Goal: Task Accomplishment & Management: Use online tool/utility

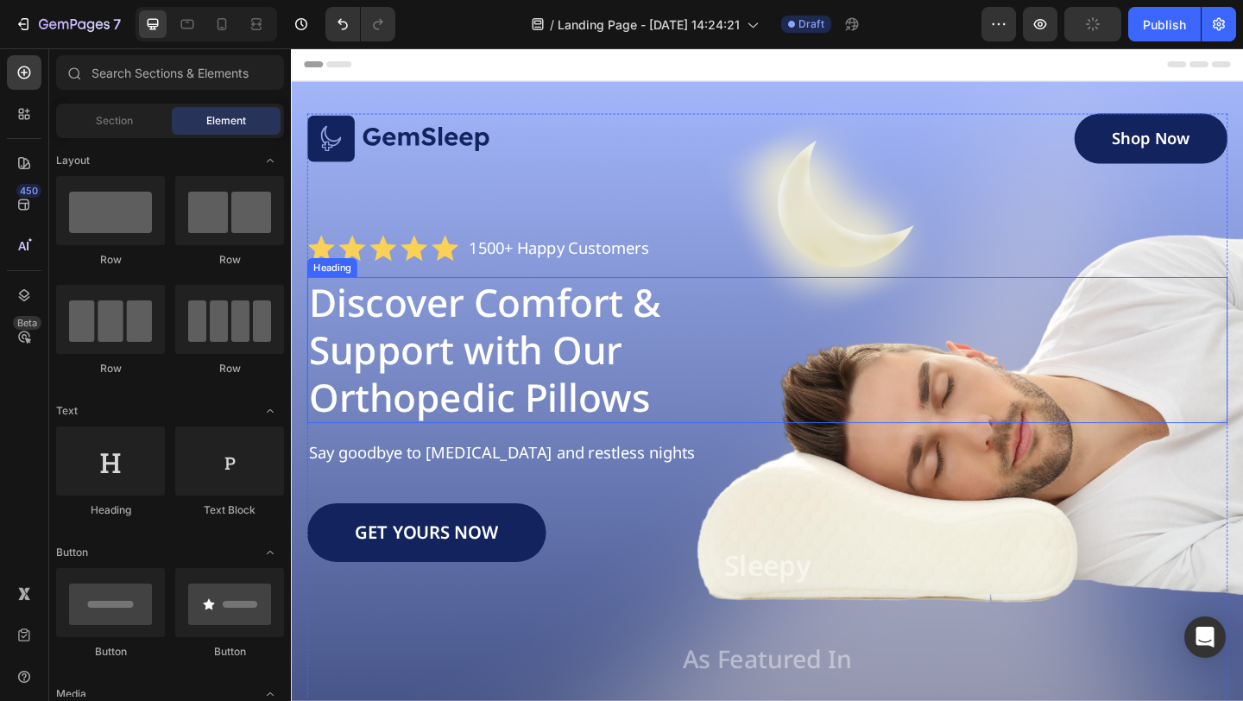
click at [514, 327] on h1 "Discover Comfort & Support with Our Orthopedic Pillows" at bounding box center [579, 376] width 542 height 159
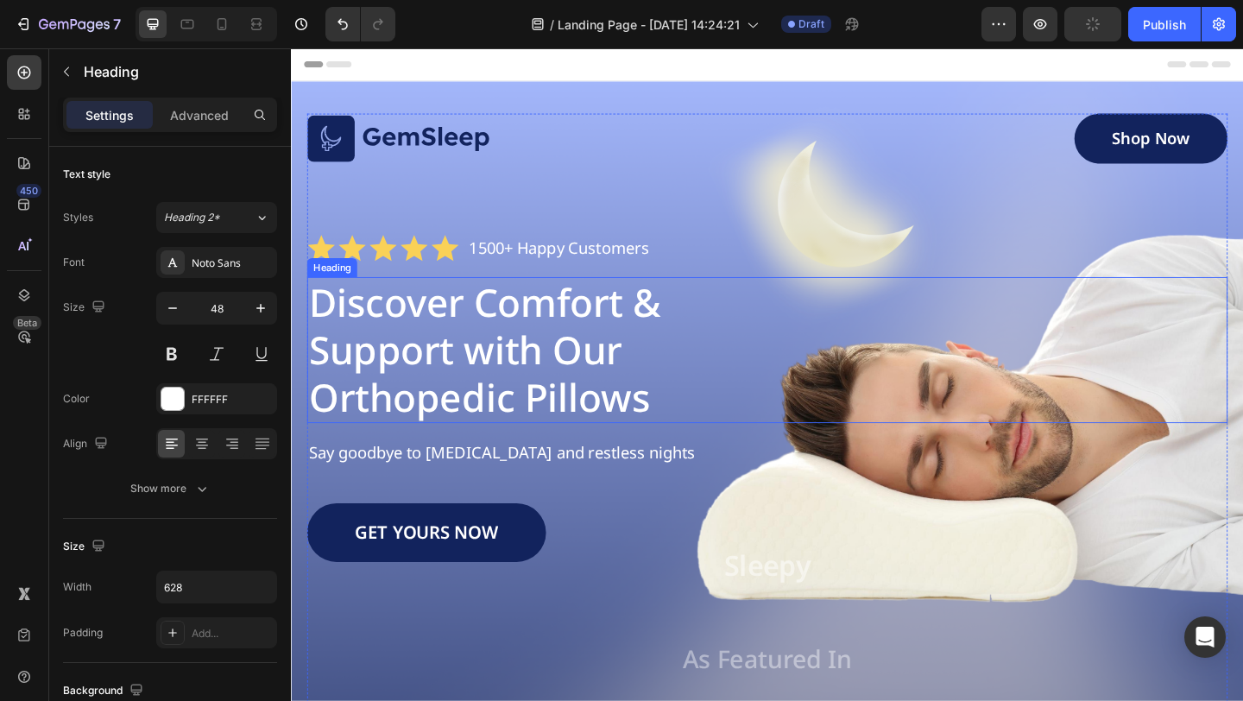
click at [514, 327] on h1 "Discover Comfort & Support with Our Orthopedic Pillows" at bounding box center [579, 376] width 542 height 159
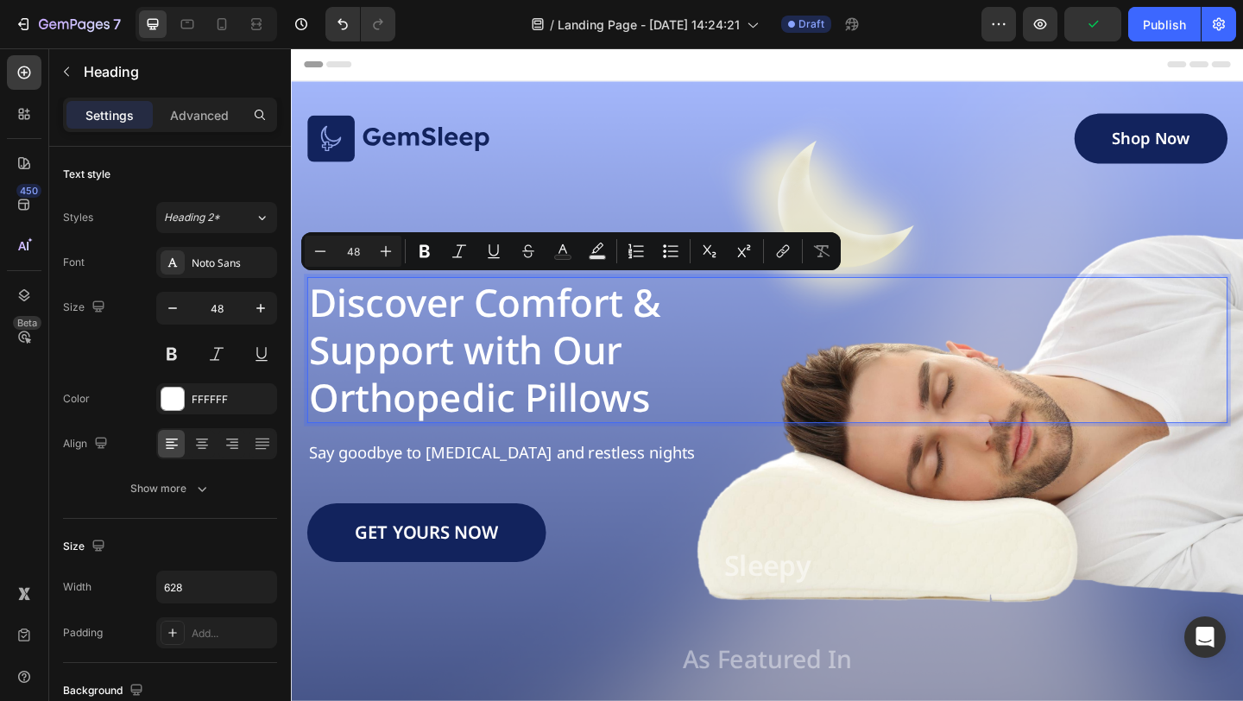
click at [547, 388] on p "Discover Comfort & Support with Our Orthopedic Pillows" at bounding box center [579, 376] width 539 height 155
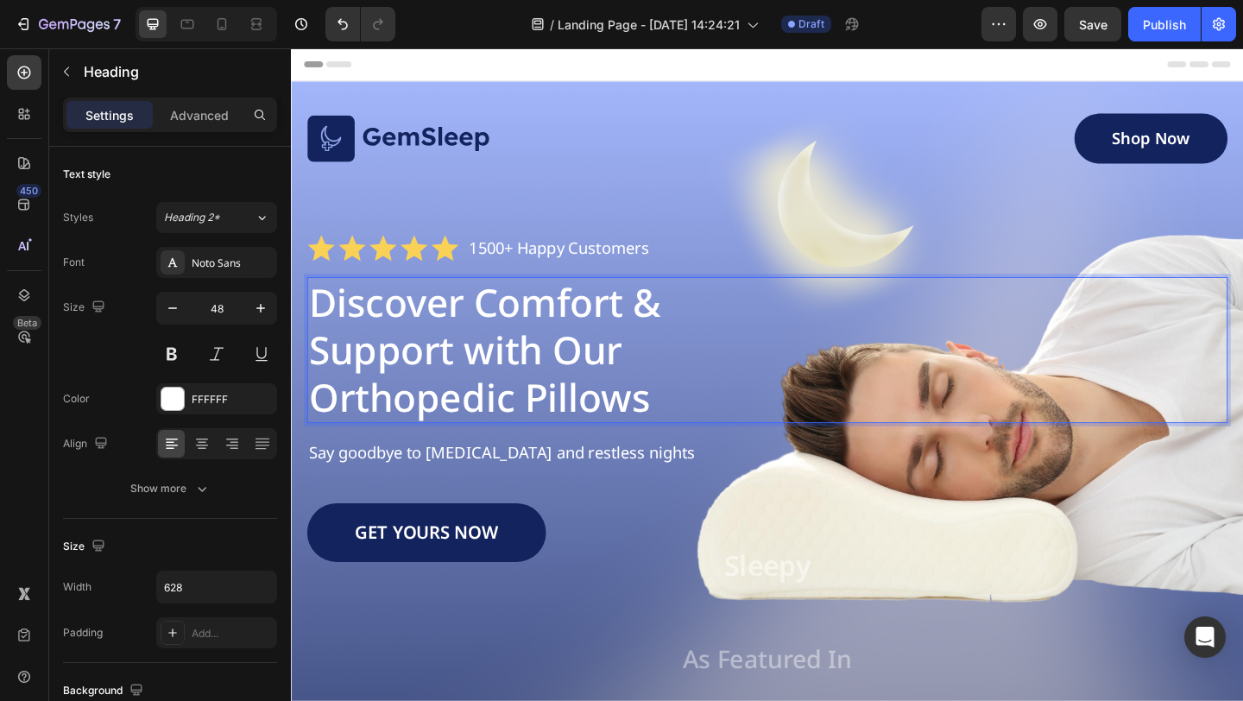
click at [513, 388] on p "Discover Comfort & Support with Our Orthopedic Pillows" at bounding box center [579, 376] width 539 height 155
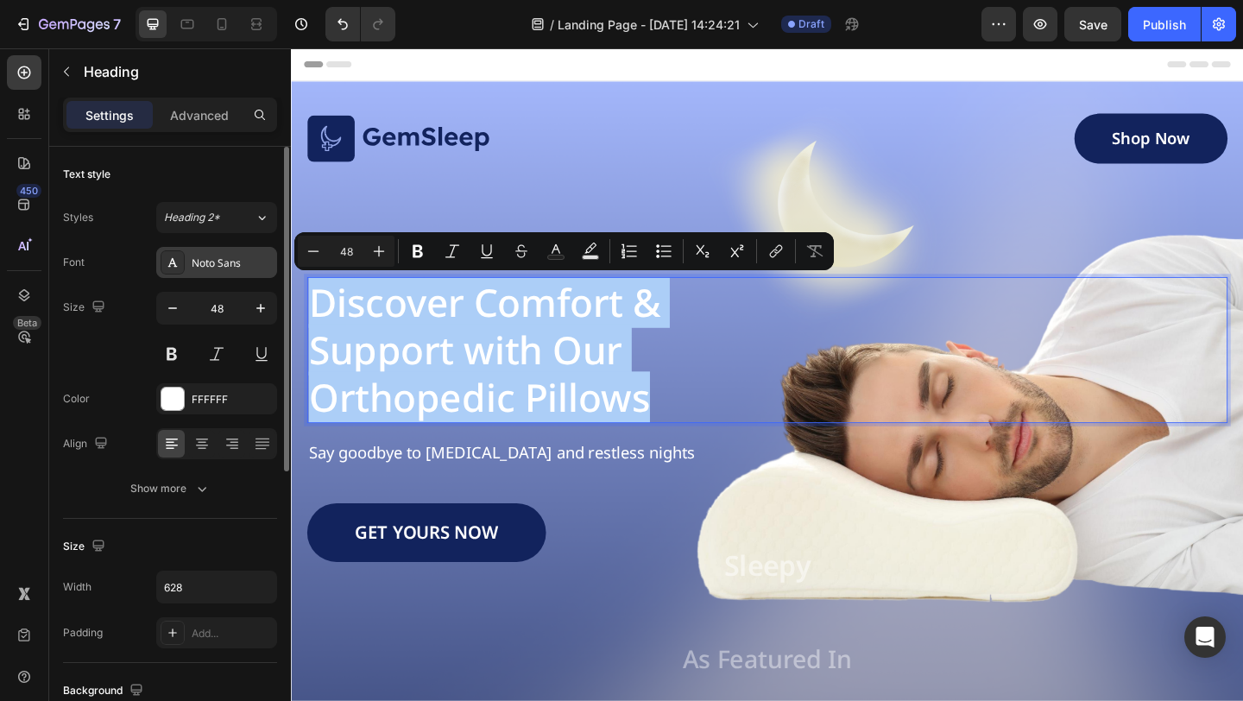
click at [240, 268] on div "Noto Sans" at bounding box center [232, 263] width 81 height 16
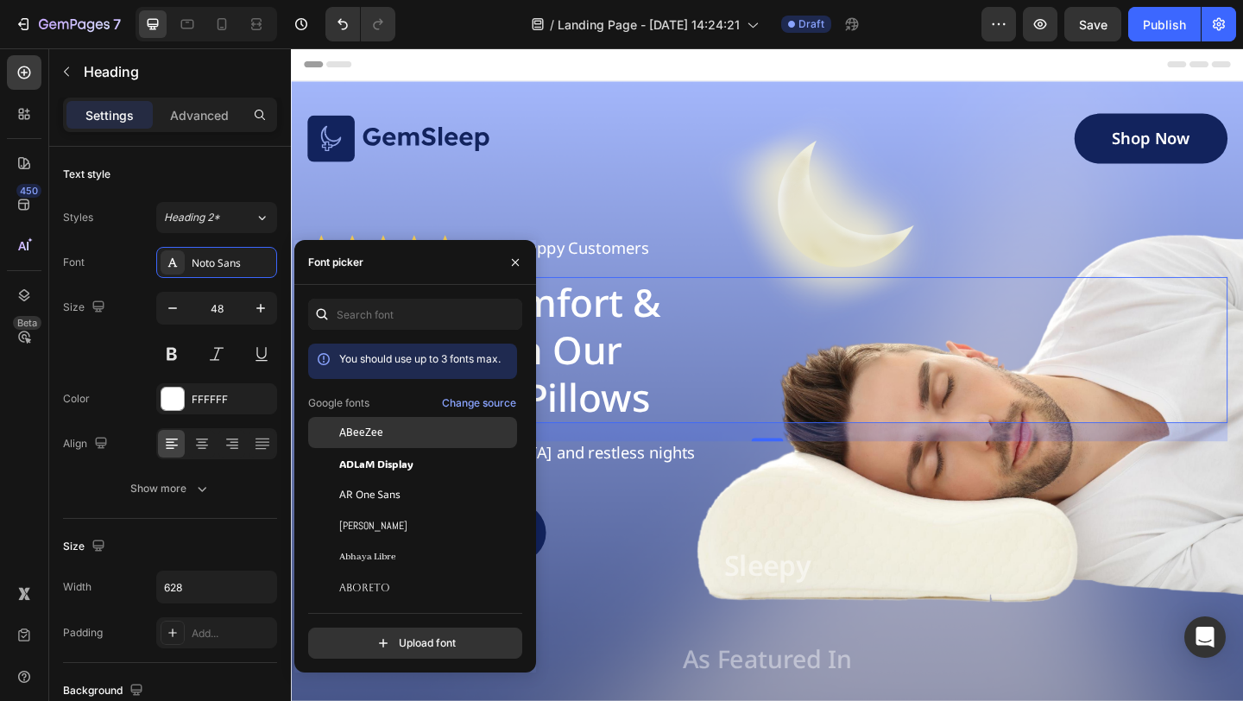
click at [419, 424] on div "ABeeZee" at bounding box center [412, 432] width 209 height 31
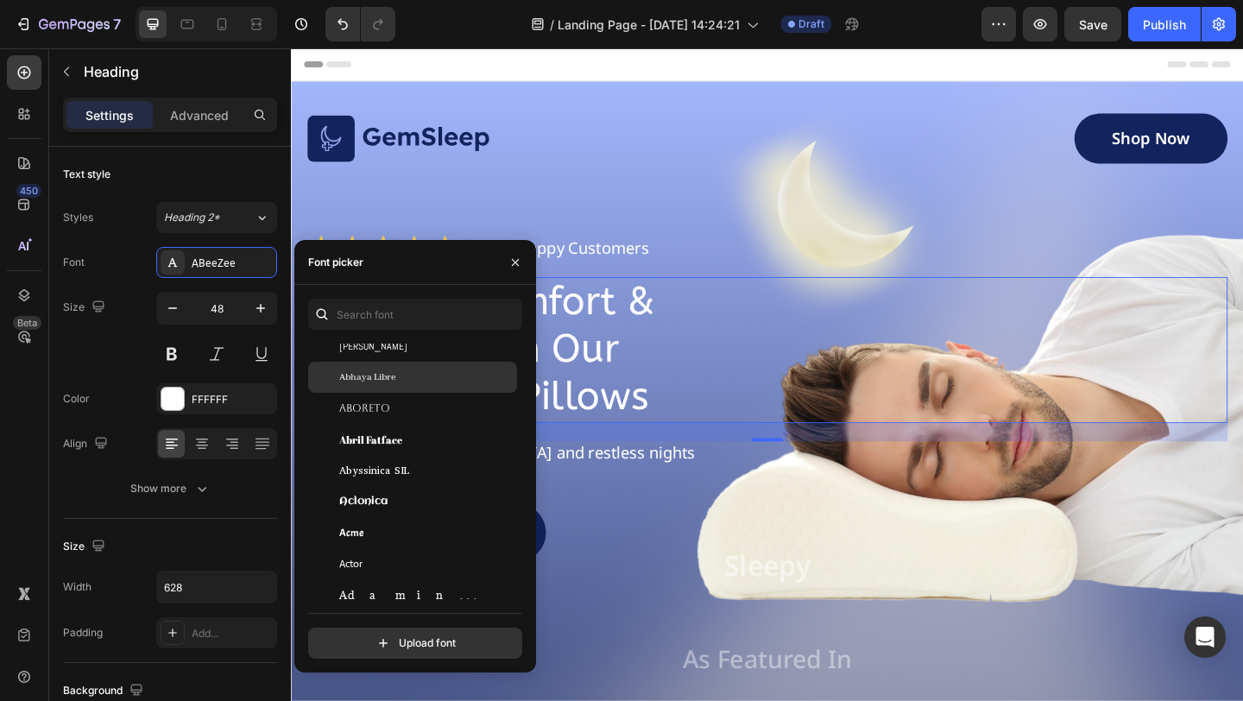
scroll to position [258, 0]
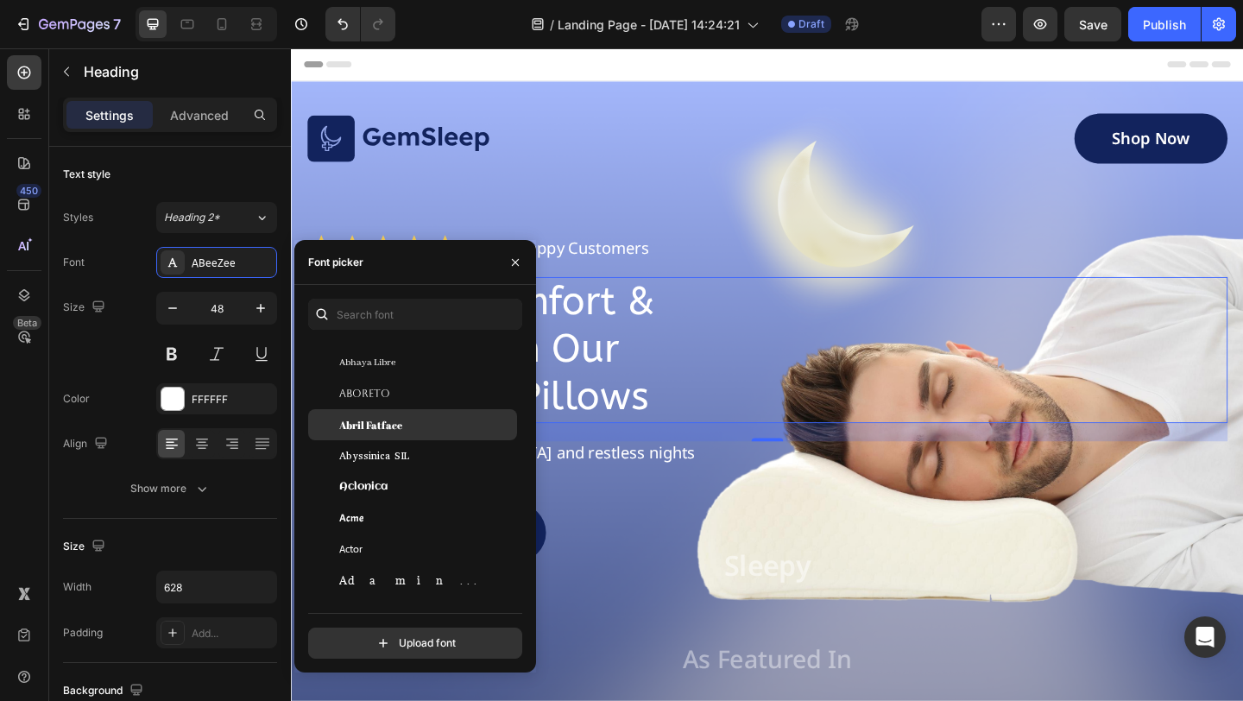
click at [414, 409] on div "Abril Fatface" at bounding box center [412, 424] width 209 height 31
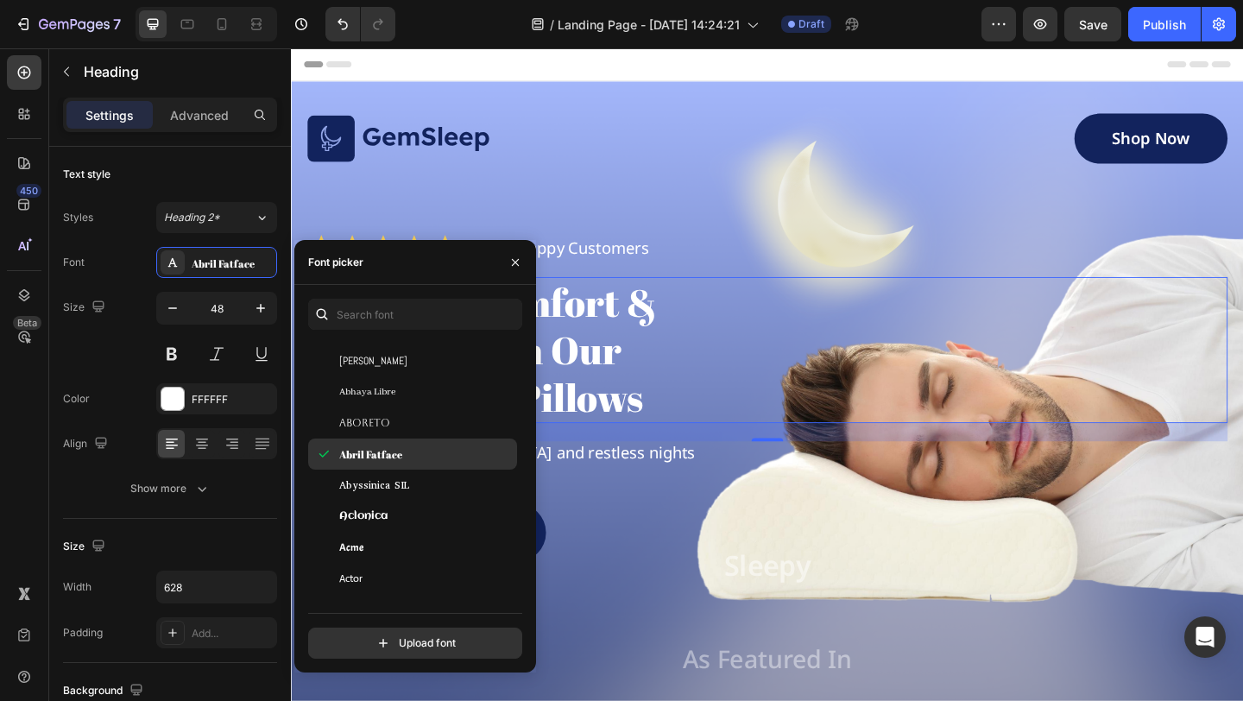
scroll to position [358, 0]
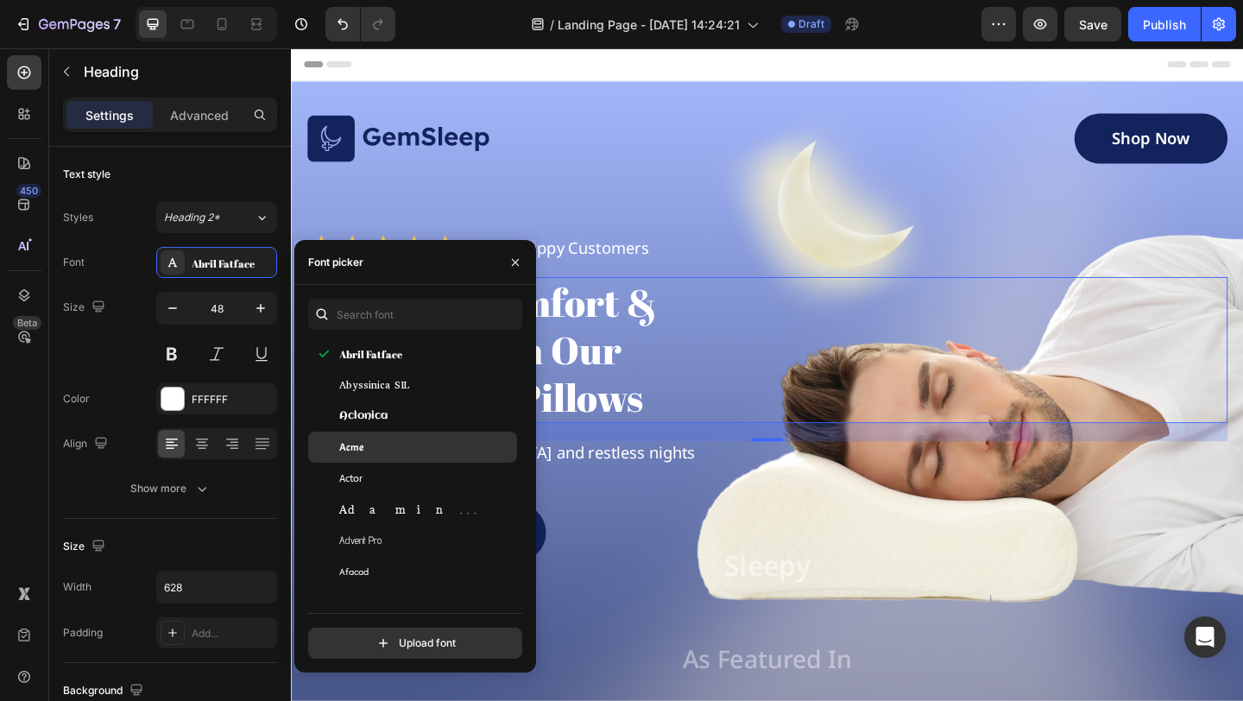
click at [406, 448] on div "Acme" at bounding box center [426, 447] width 174 height 16
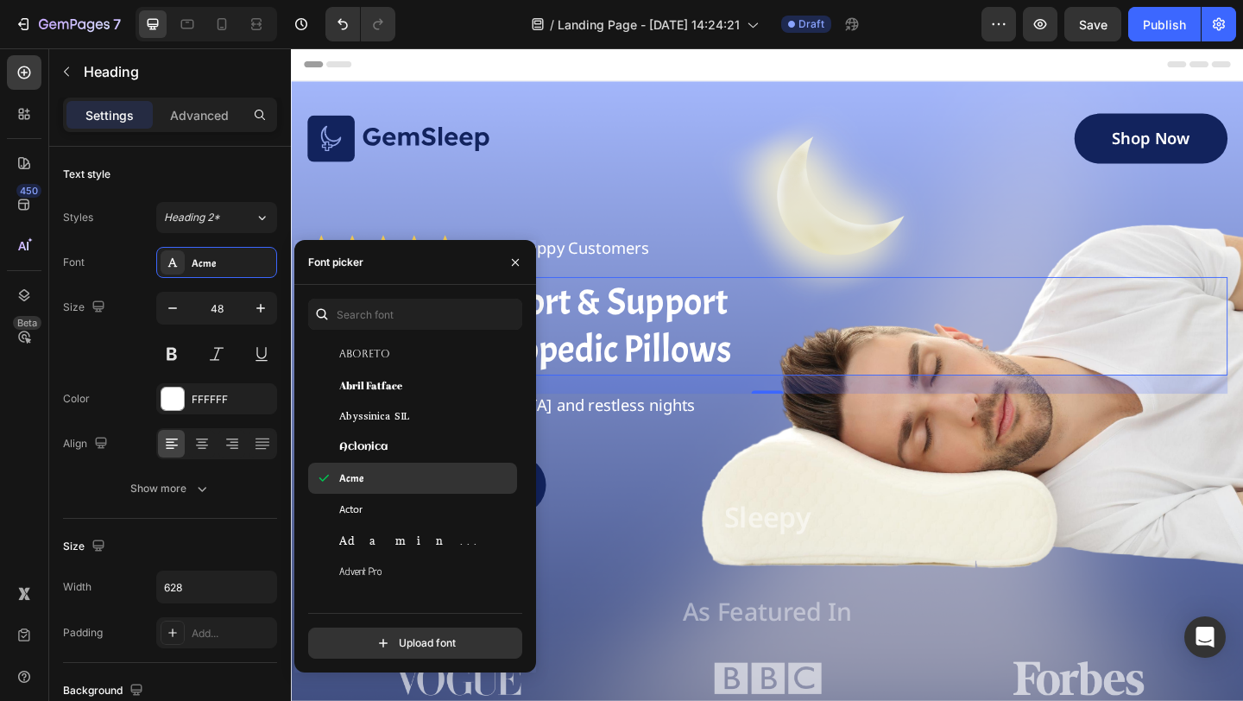
click at [415, 473] on div "Acme" at bounding box center [426, 478] width 174 height 16
click at [406, 490] on div "Acme" at bounding box center [412, 478] width 209 height 31
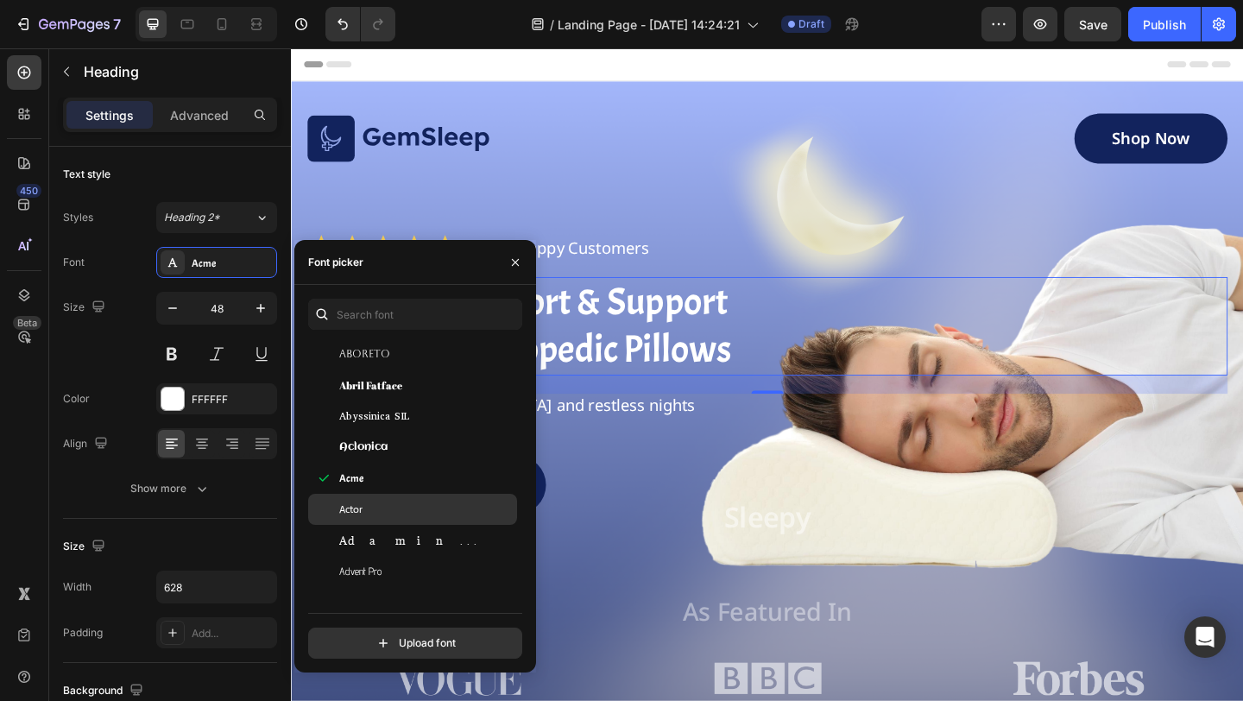
click at [402, 495] on div "Actor" at bounding box center [412, 509] width 209 height 31
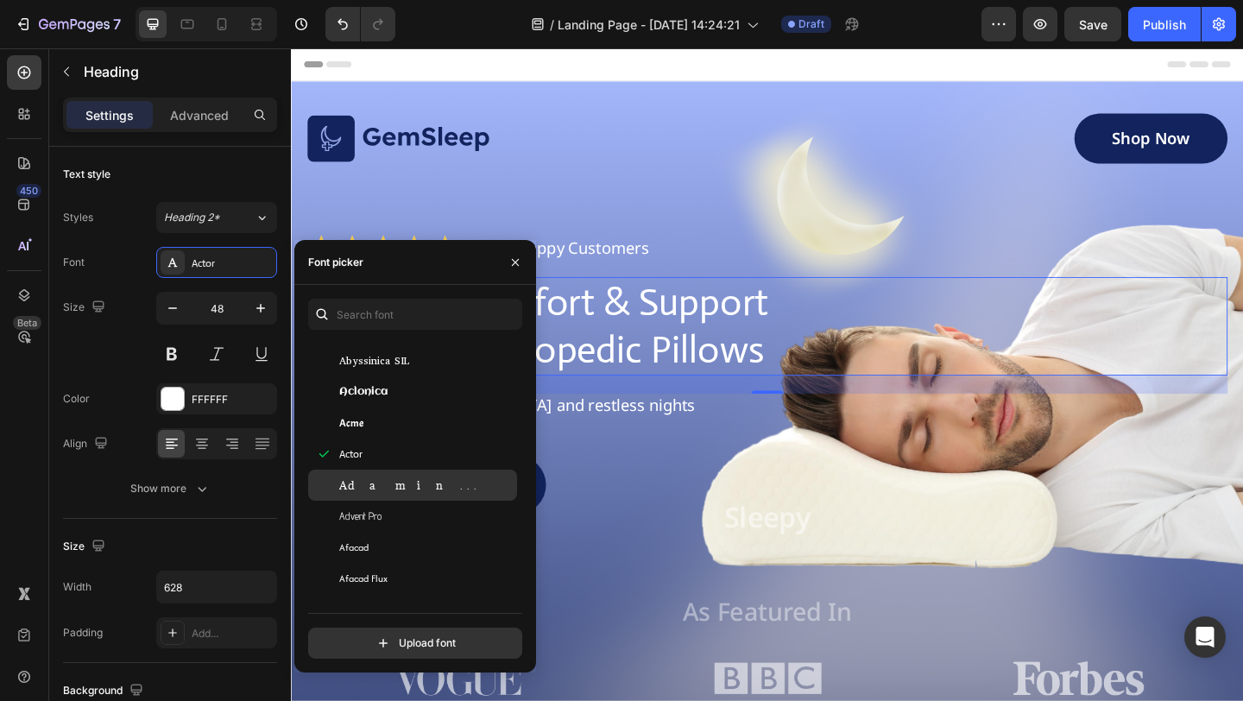
click at [417, 485] on div "Adamina" at bounding box center [426, 485] width 174 height 16
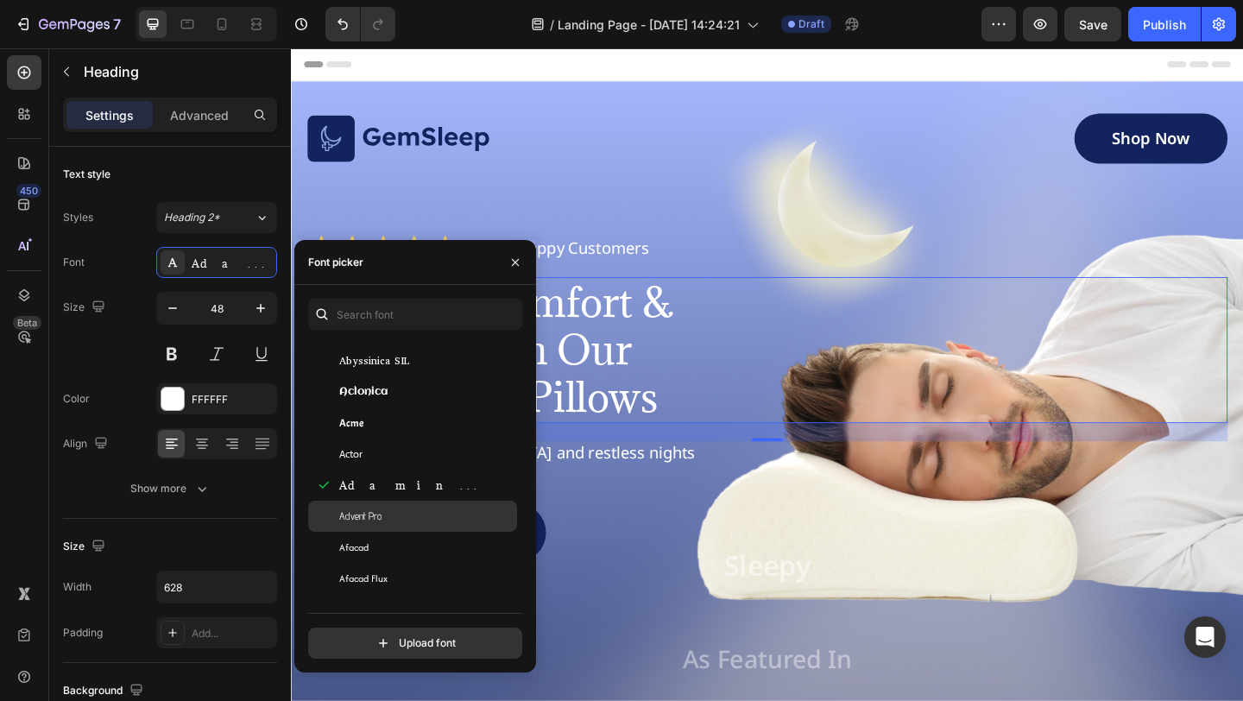
click at [399, 513] on div "Advent Pro" at bounding box center [426, 516] width 174 height 16
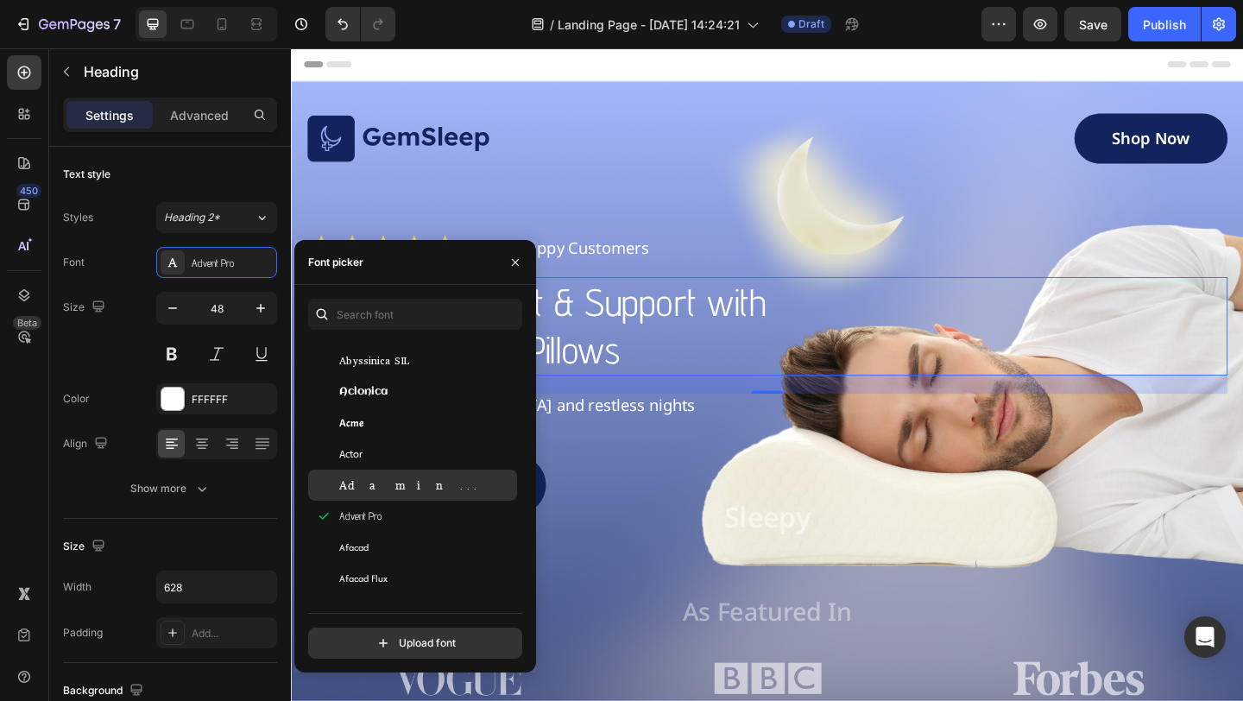
click at [421, 477] on div "Adamina" at bounding box center [426, 485] width 174 height 16
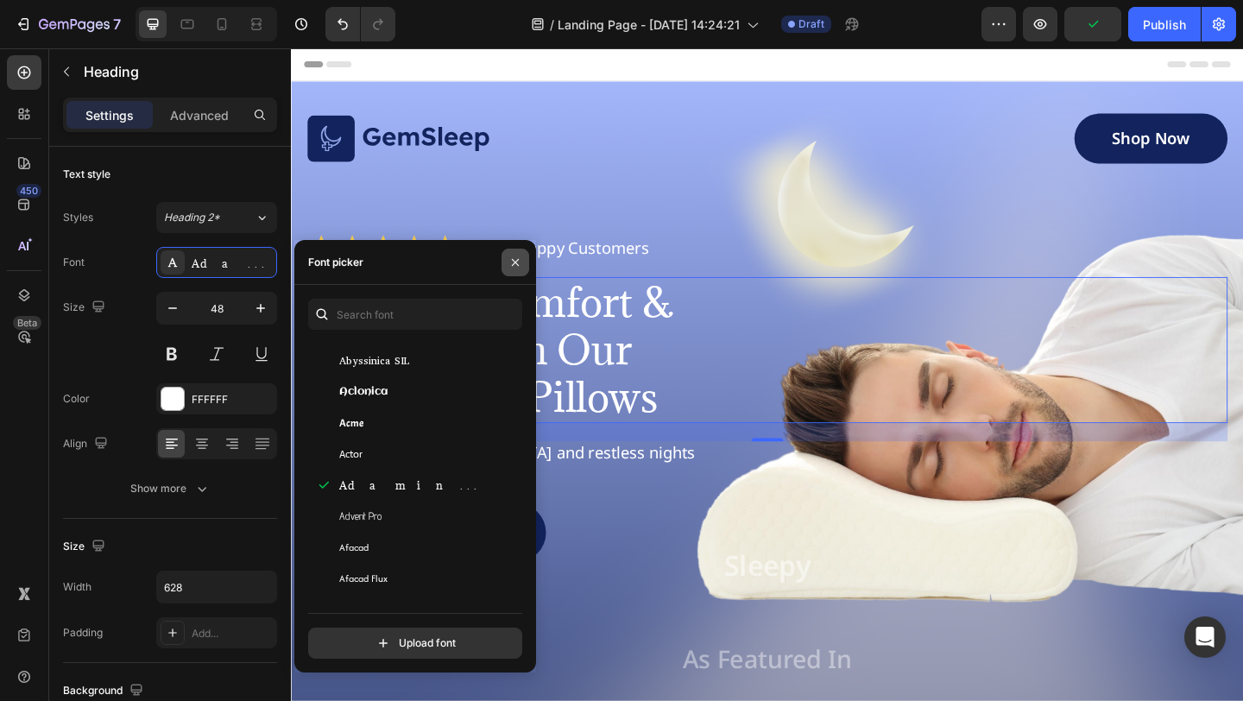
click at [518, 258] on icon "button" at bounding box center [515, 262] width 14 height 14
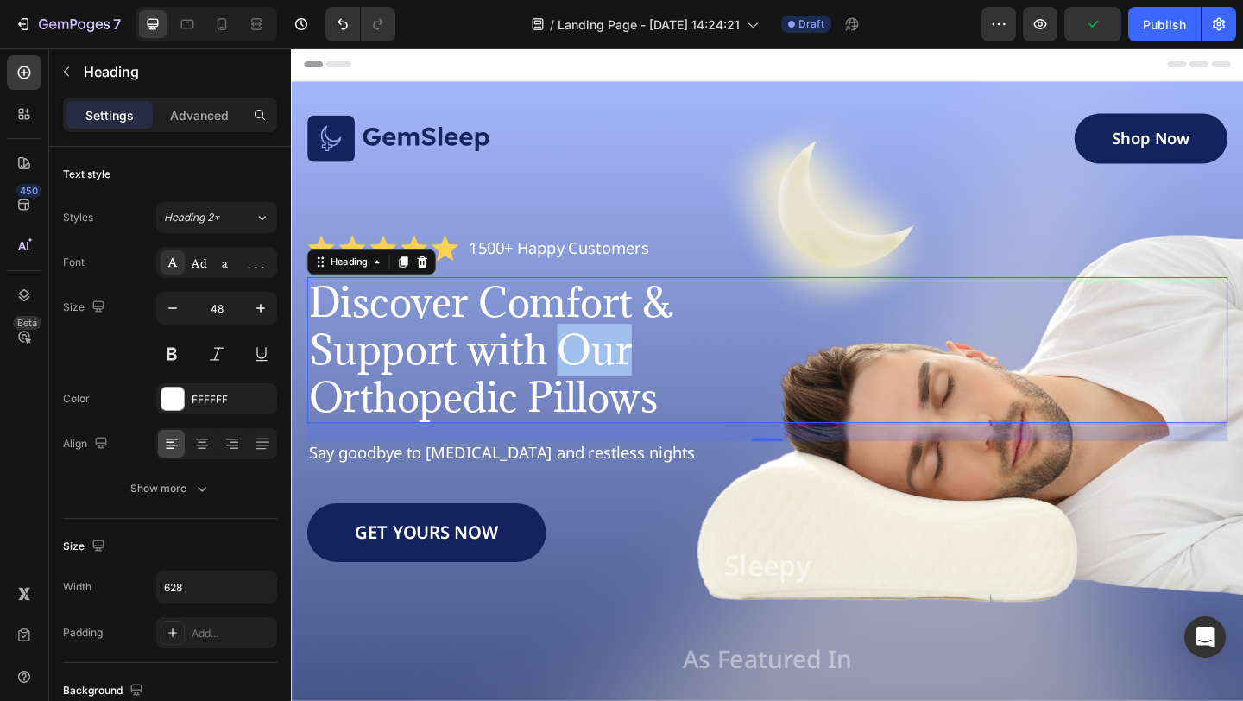
click at [619, 393] on p "Discover Comfort & Support with Our Orthopedic Pillows" at bounding box center [579, 376] width 539 height 155
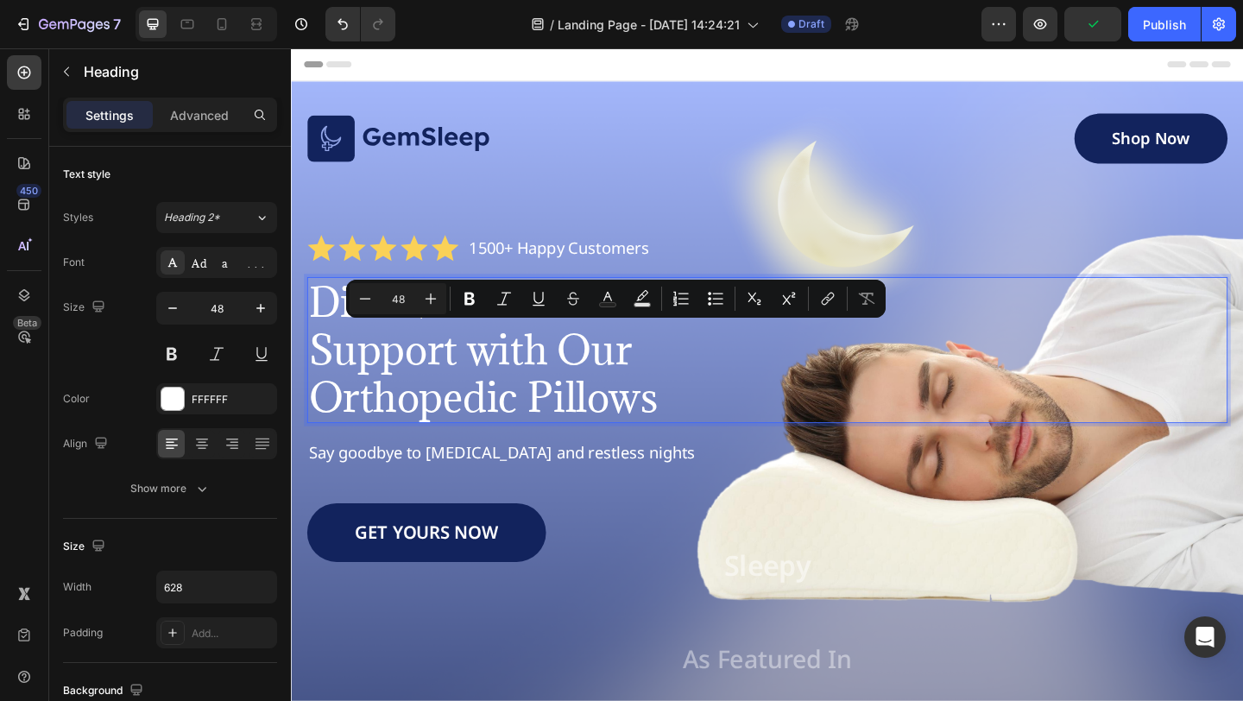
click at [680, 421] on p "Discover Comfort & Support with Our Orthopedic Pillows" at bounding box center [579, 376] width 539 height 155
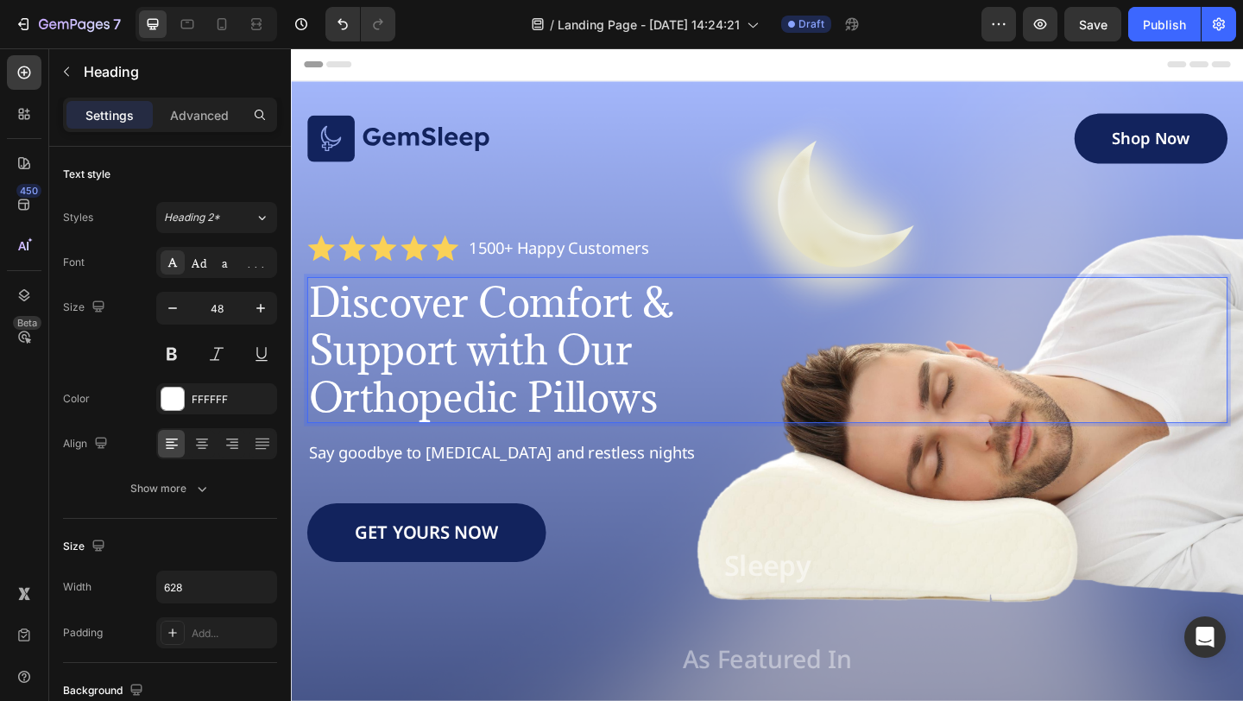
click at [491, 386] on p "Discover Comfort & Support with Our Orthopedic Pillows" at bounding box center [579, 376] width 539 height 155
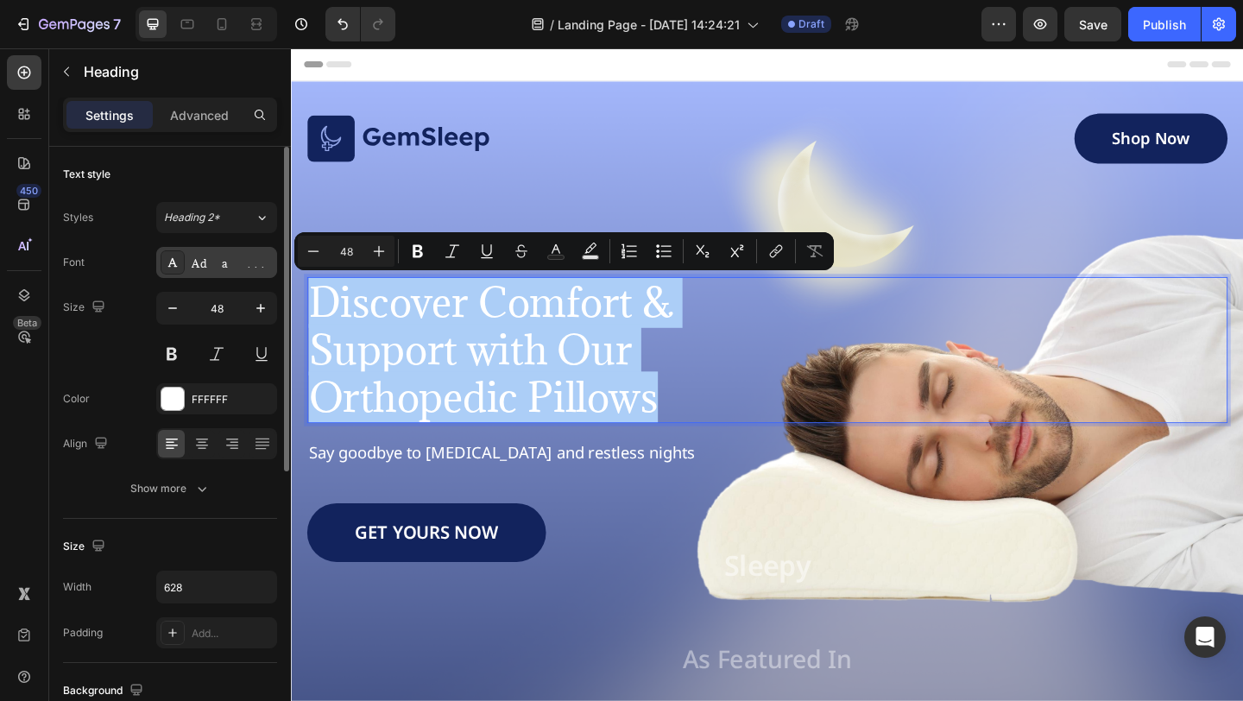
click at [230, 252] on div "Adamina" at bounding box center [216, 262] width 121 height 31
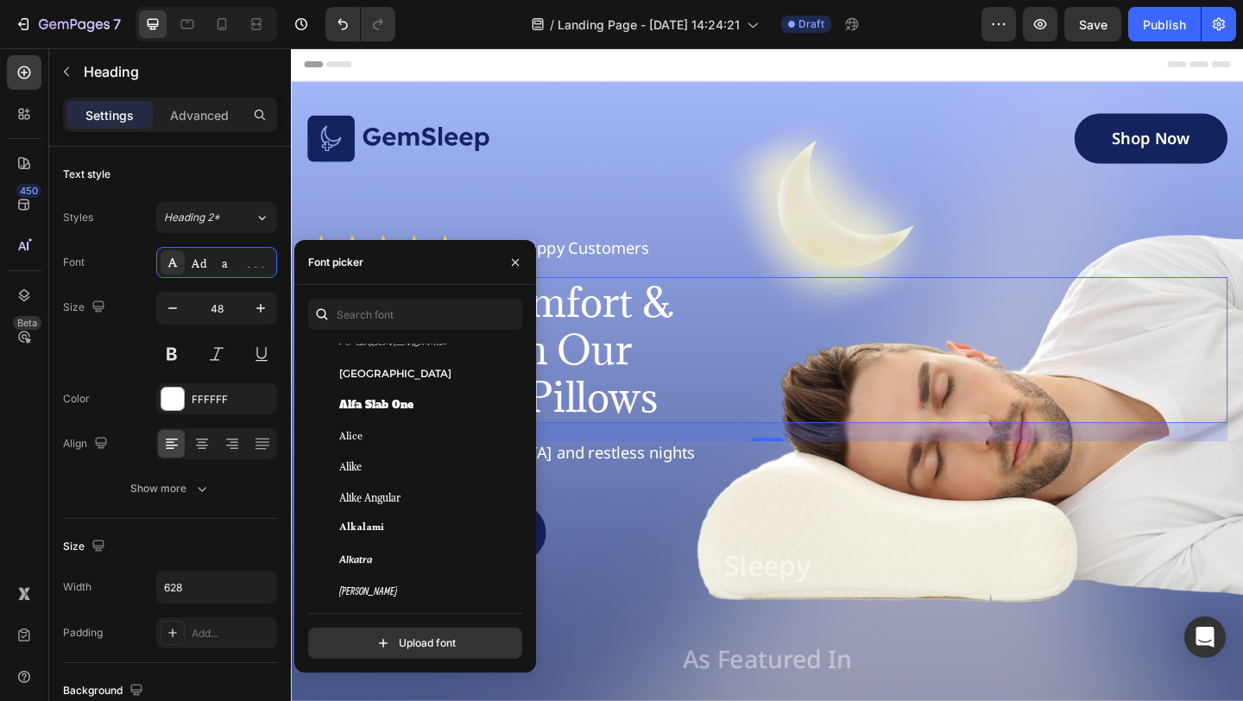
scroll to position [1328, 0]
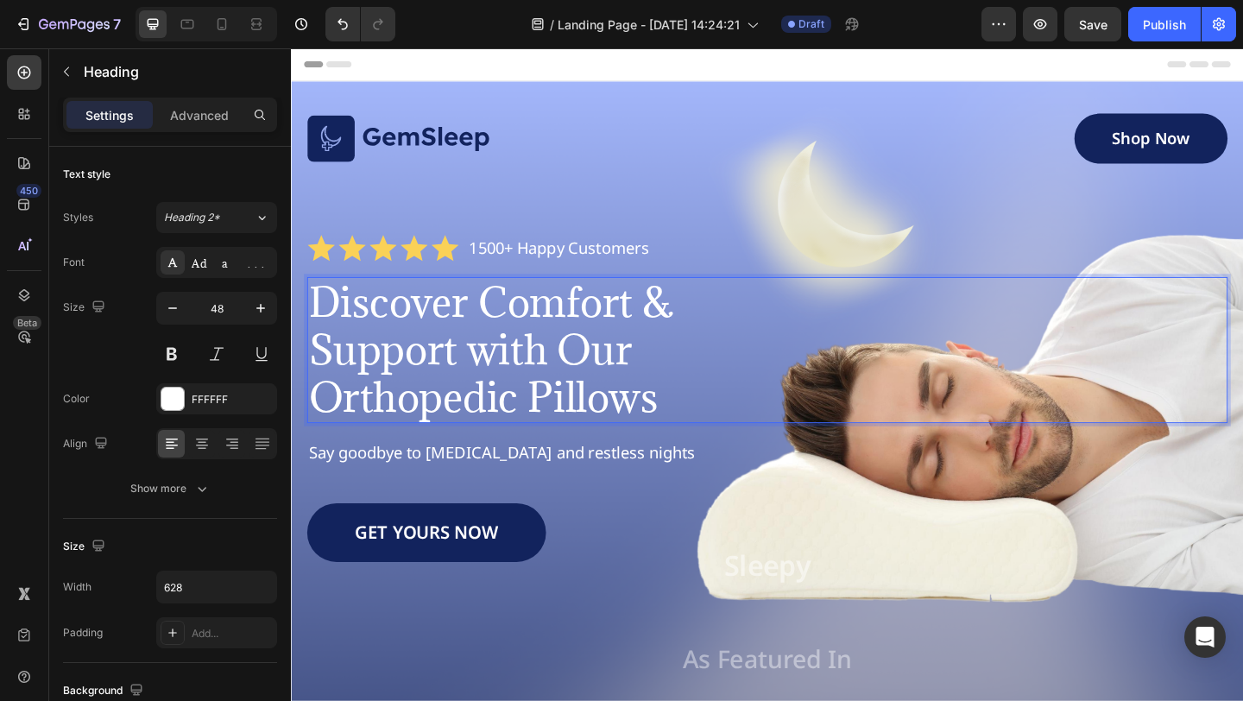
click at [576, 366] on p "Discover Comfort & Support with Our Orthopedic Pillows" at bounding box center [579, 376] width 539 height 155
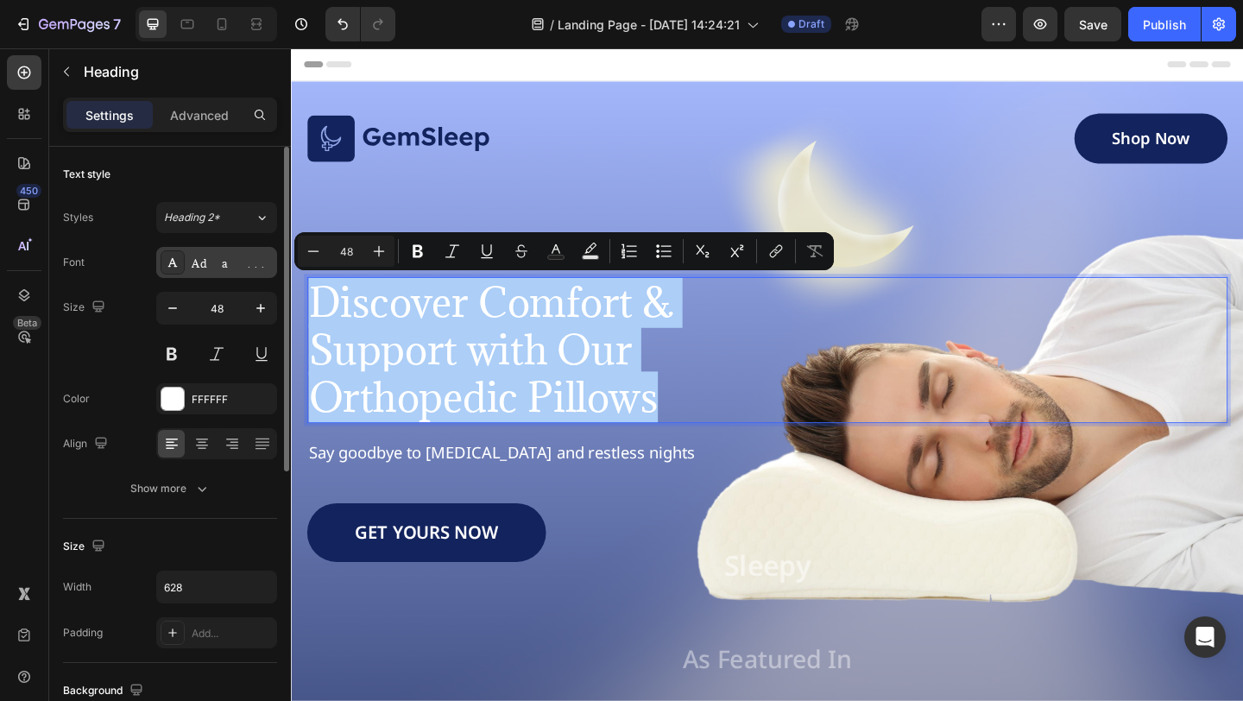
click at [230, 262] on div "Adamina" at bounding box center [232, 263] width 81 height 16
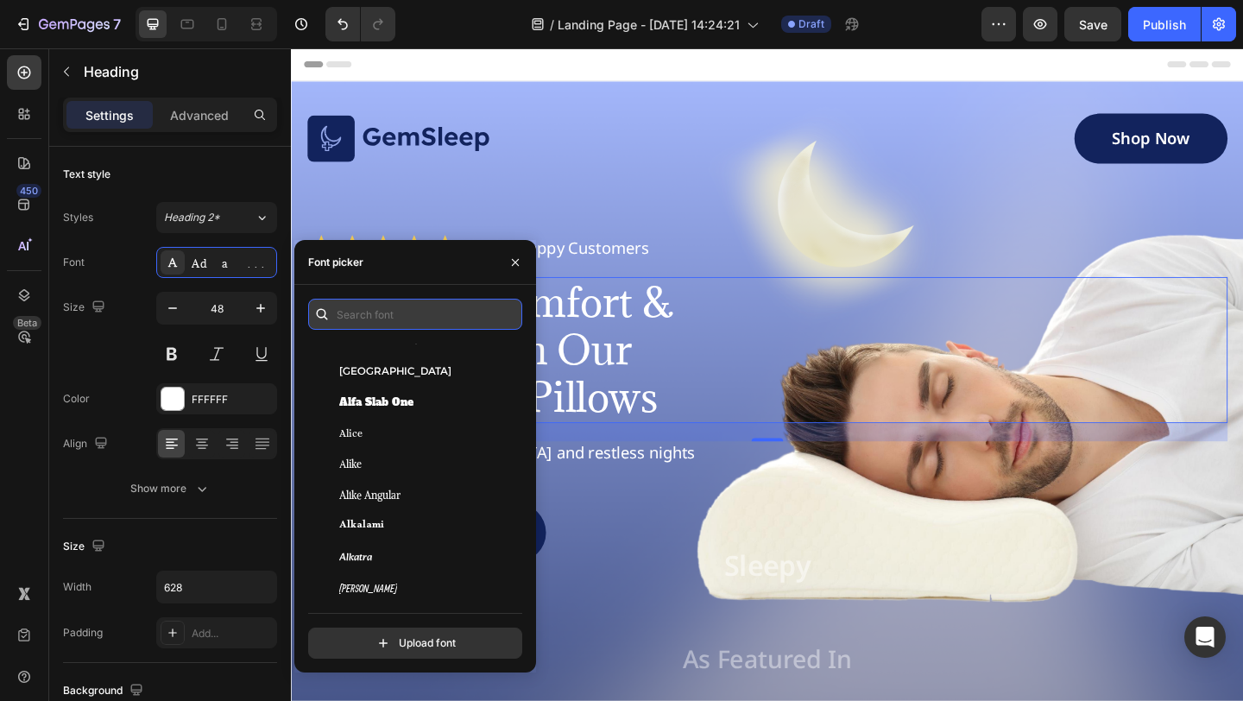
click at [388, 311] on input "text" at bounding box center [415, 314] width 214 height 31
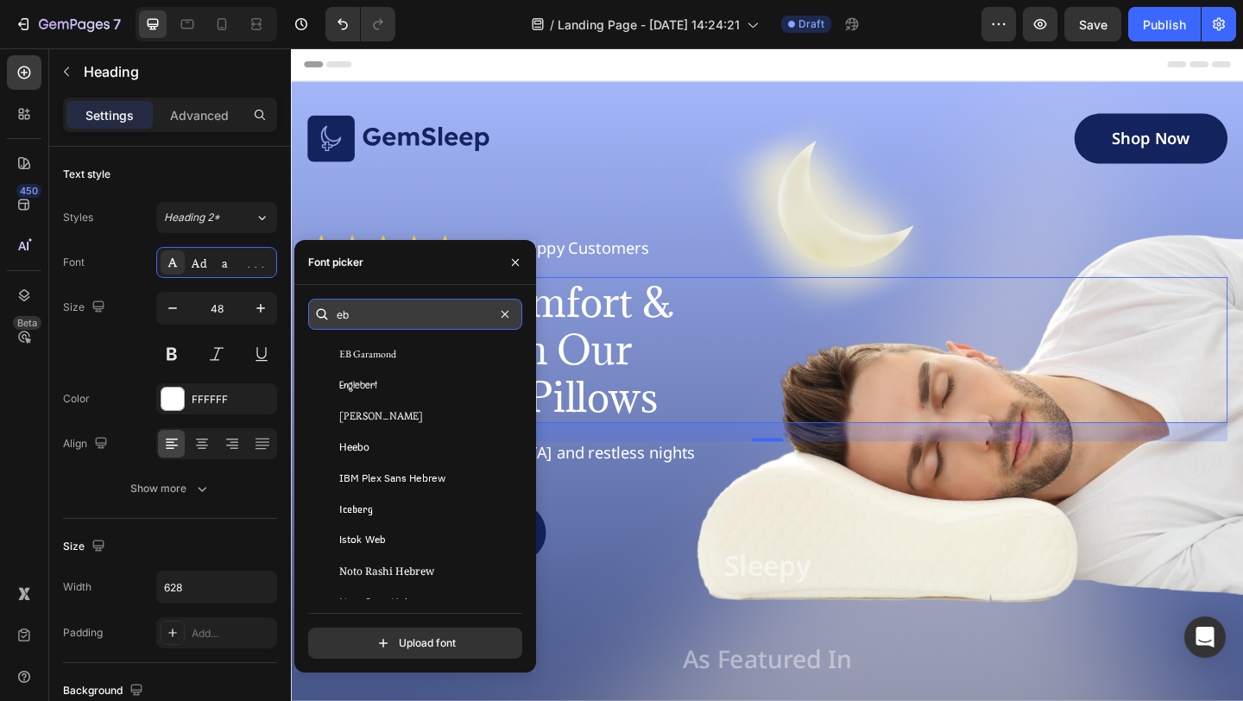
scroll to position [0, 0]
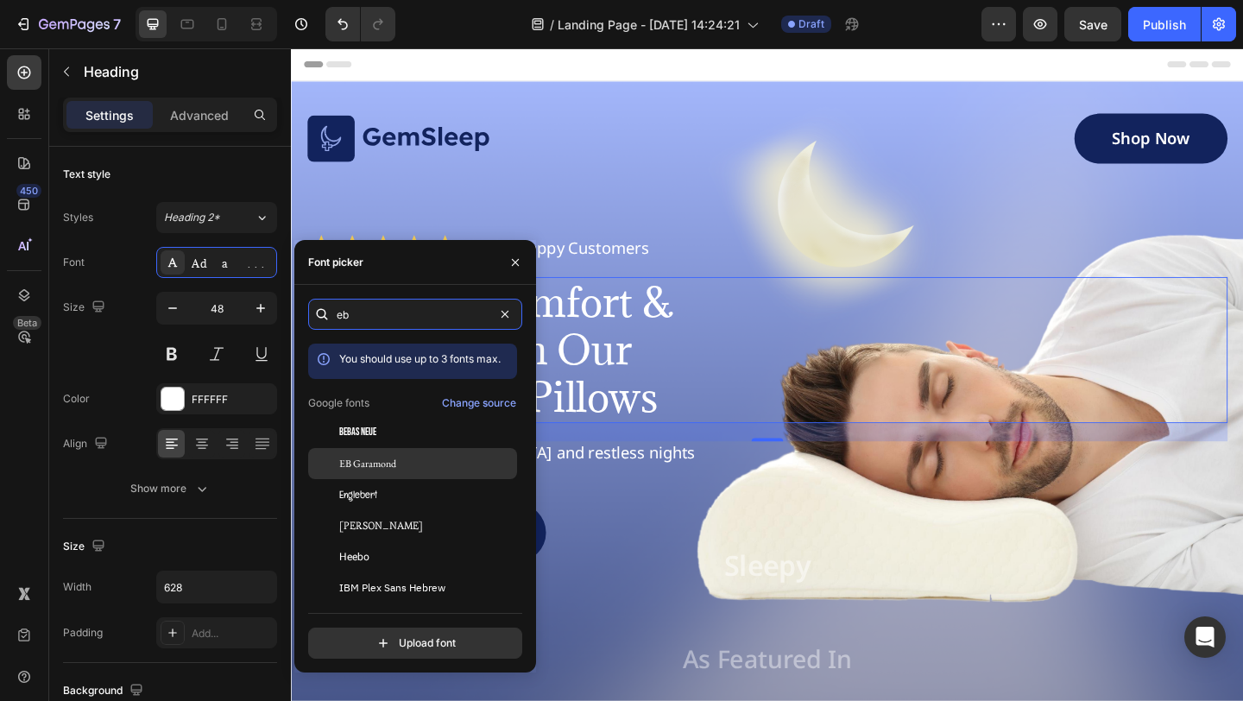
type input "eb"
click at [416, 463] on div "EB Garamond" at bounding box center [426, 464] width 174 height 16
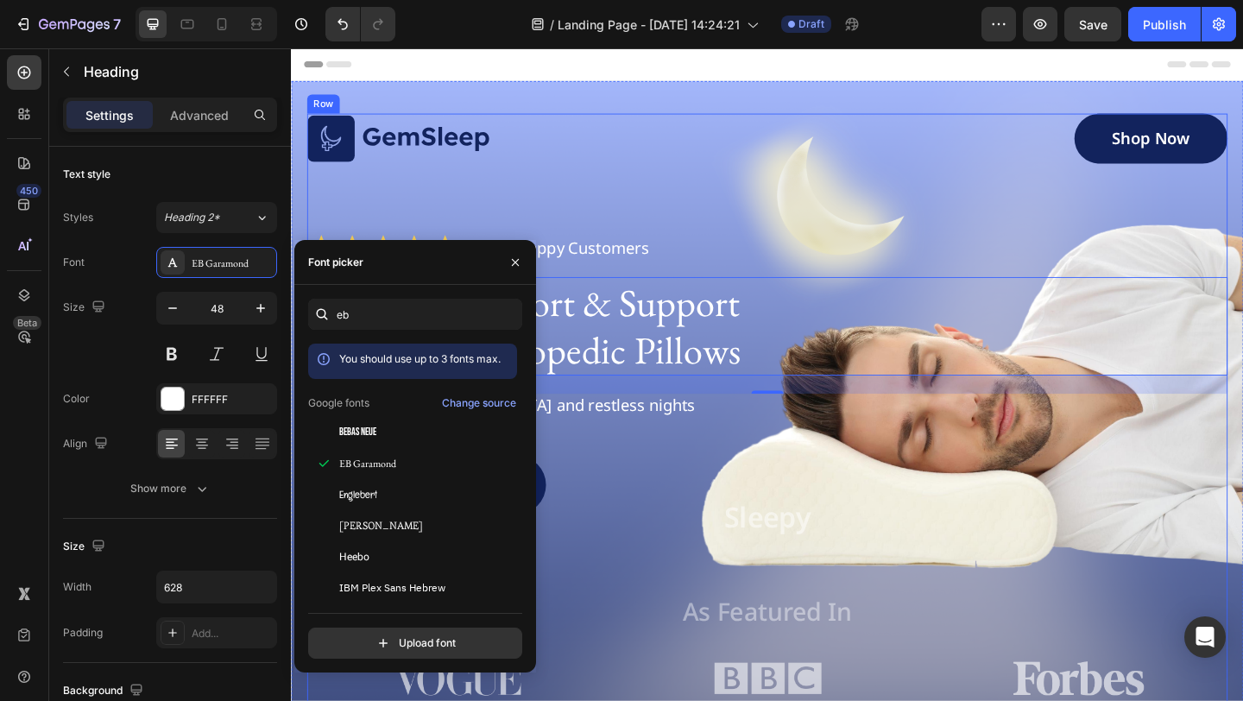
click at [638, 247] on div "Image Shop Now Button Row Icon Icon Icon Icon Icon Icon List 1500+ Happy Custom…" at bounding box center [808, 439] width 1001 height 640
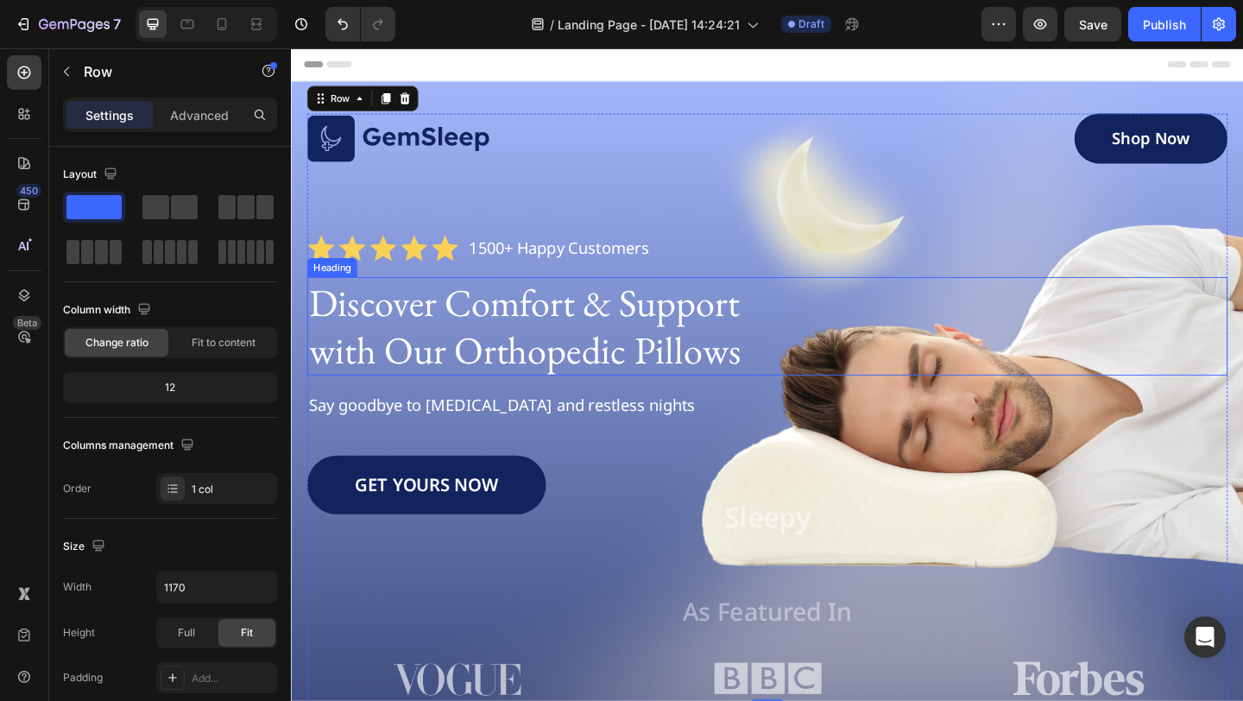
click at [636, 338] on p "Discover Comfort & Support with Our Orthopedic Pillows" at bounding box center [579, 351] width 539 height 104
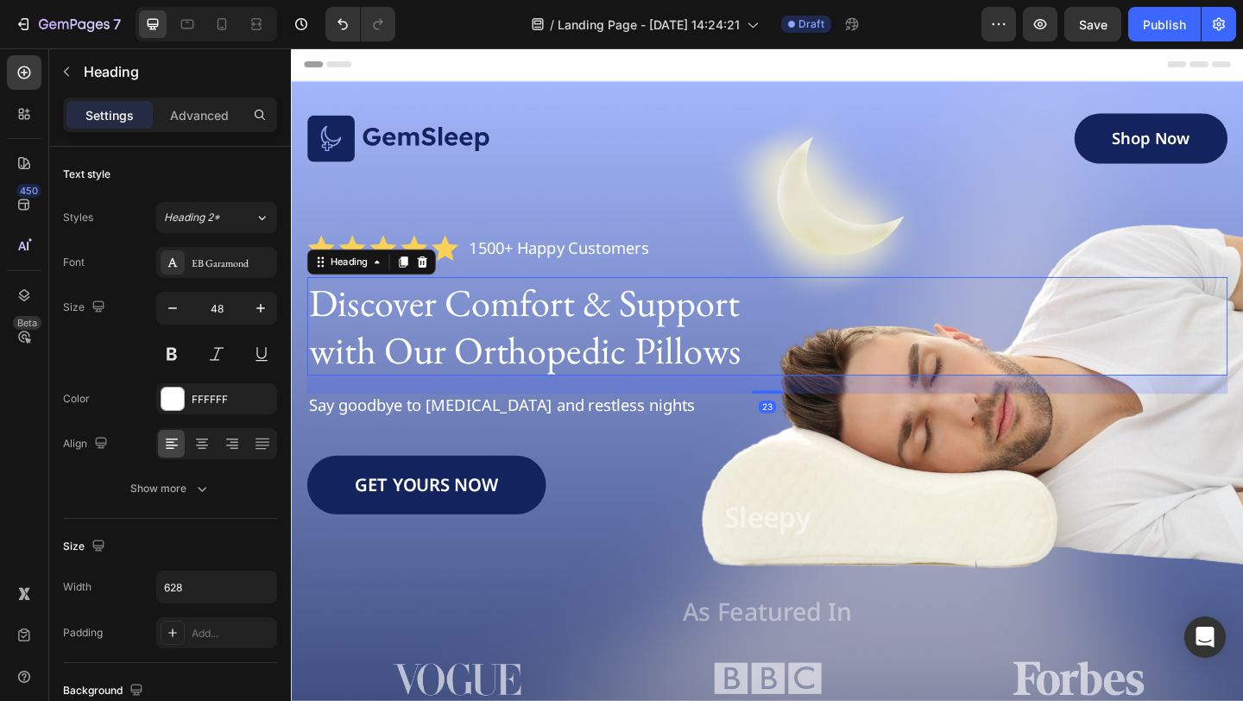
click at [936, 303] on div "Discover Comfort & Support with Our Orthopedic Pillows" at bounding box center [808, 350] width 1001 height 107
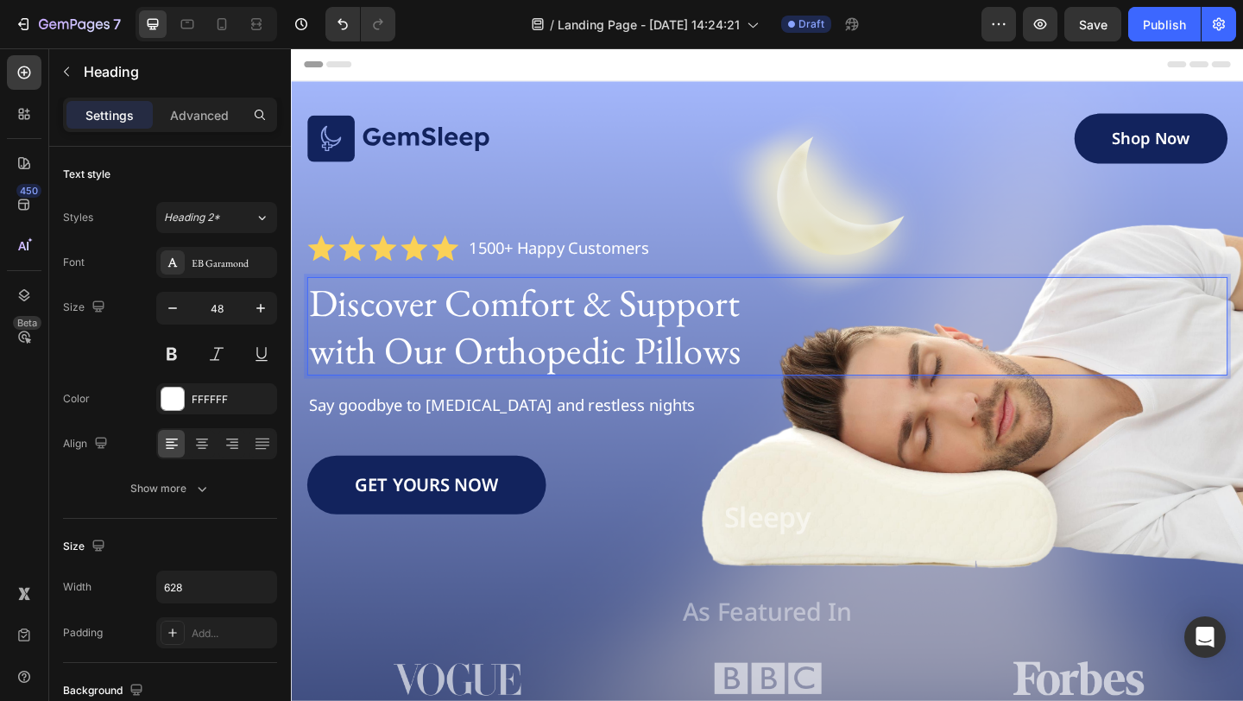
click at [484, 346] on p "Discover Comfort & Support with Our Orthopedic Pillows" at bounding box center [579, 351] width 539 height 104
click at [635, 230] on div "Image Shop Now Button Row Icon Icon Icon Icon Icon Icon List 1500+ Happy Custom…" at bounding box center [808, 439] width 1001 height 640
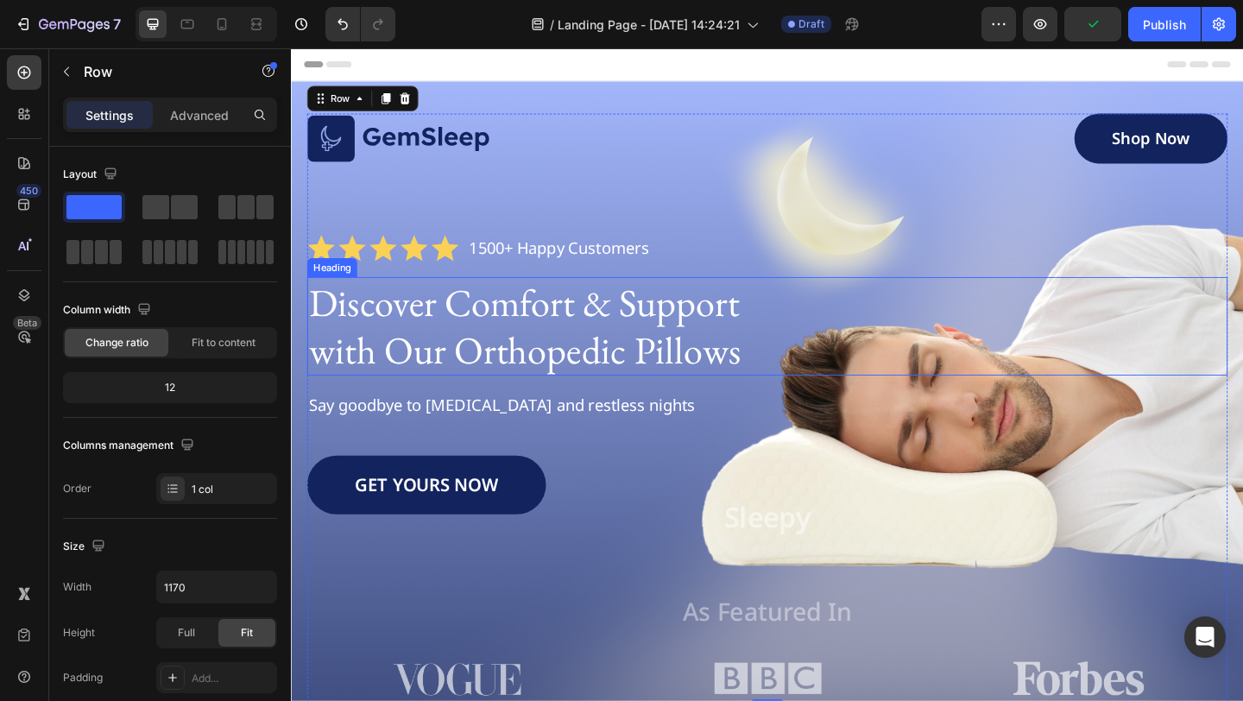
click at [548, 373] on p "Discover Comfort & Support with Our Orthopedic Pillows" at bounding box center [579, 351] width 539 height 104
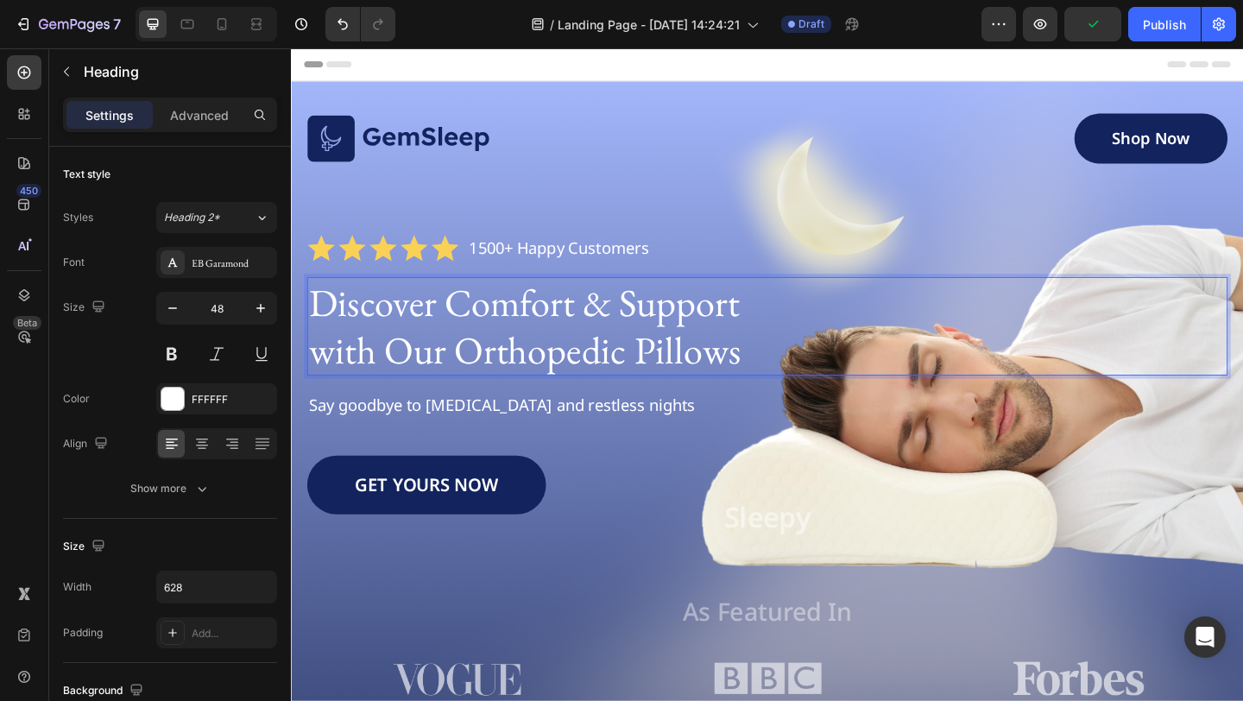
click at [583, 377] on p "Discover Comfort & Support with Our Orthopedic Pillows" at bounding box center [579, 351] width 539 height 104
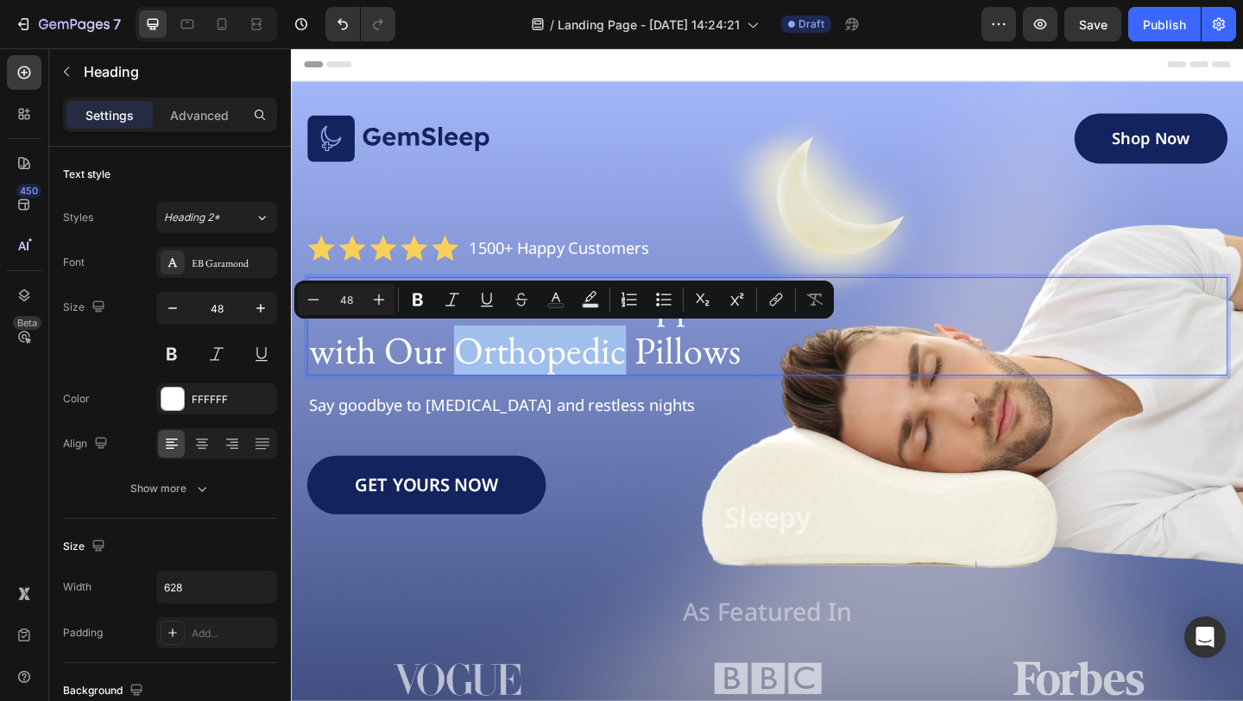
click at [621, 382] on p "Discover Comfort & Support with Our Orthopedic Pillows" at bounding box center [579, 351] width 539 height 104
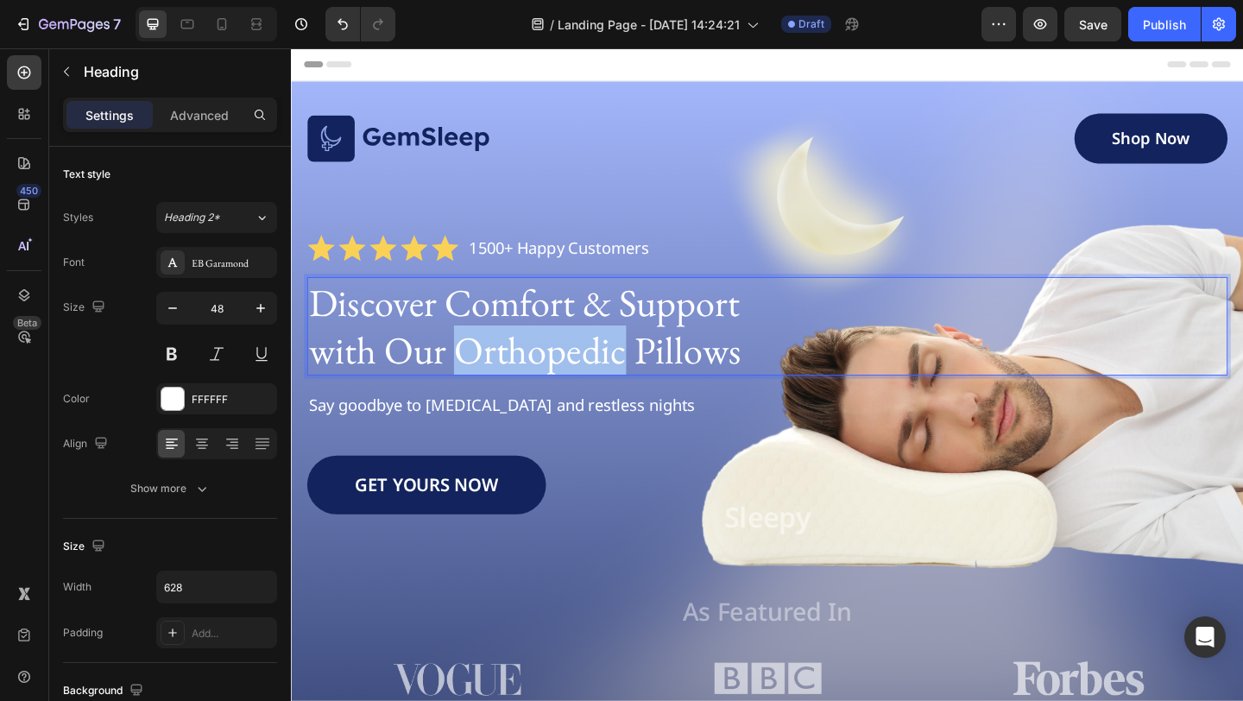
click at [621, 382] on p "Discover Comfort & Support with Our Orthopedic Pillows" at bounding box center [579, 351] width 539 height 104
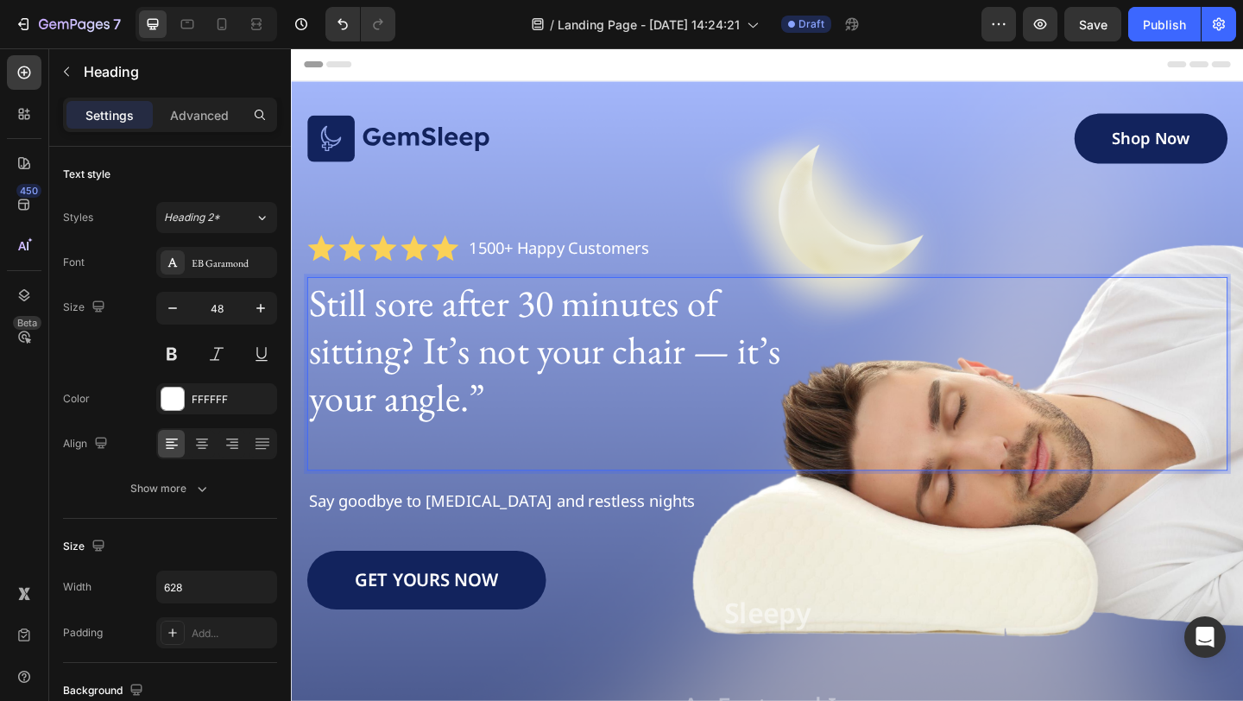
click at [602, 443] on p "Still sore after 30 minutes of sitting? It’s not your chair — it’s your angle.”" at bounding box center [579, 376] width 539 height 155
click at [474, 496] on p "Rich Text Editor. Editing area: main" at bounding box center [579, 480] width 539 height 52
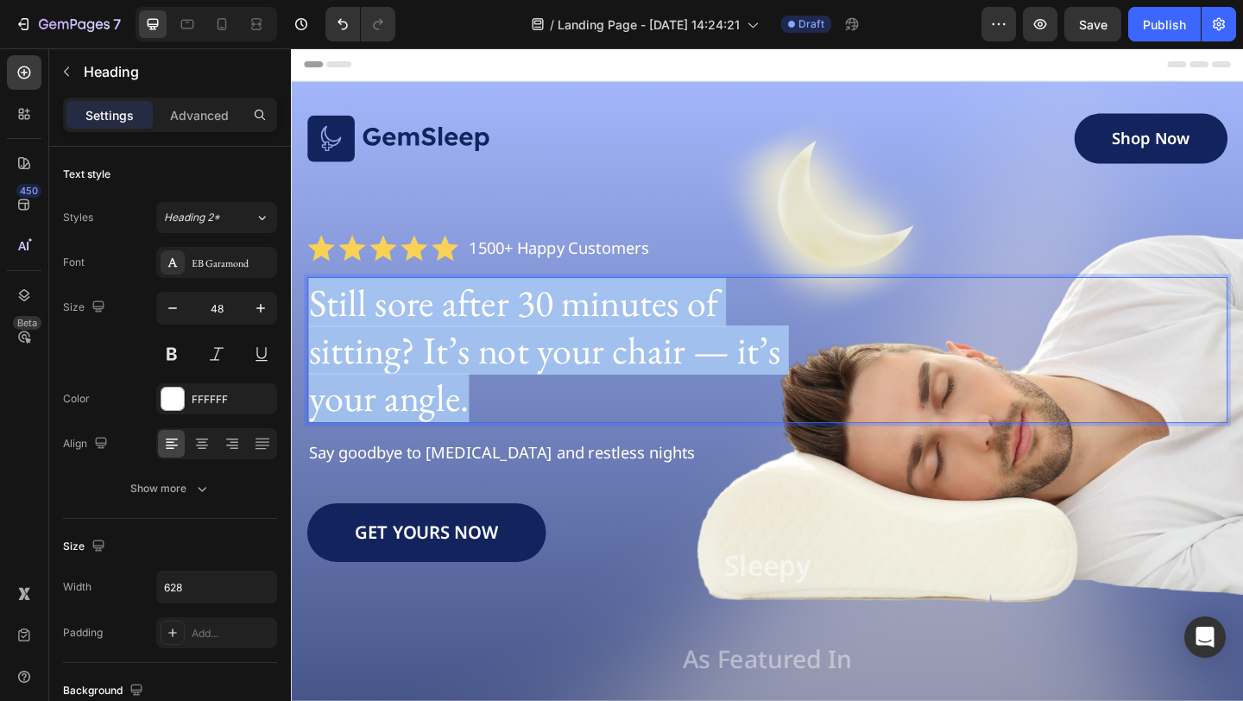
drag, startPoint x: 518, startPoint y: 425, endPoint x: 310, endPoint y: 333, distance: 227.3
click at [310, 333] on p "Still sore after 30 minutes of sitting? It’s not your chair — it’s your angle." at bounding box center [579, 376] width 539 height 155
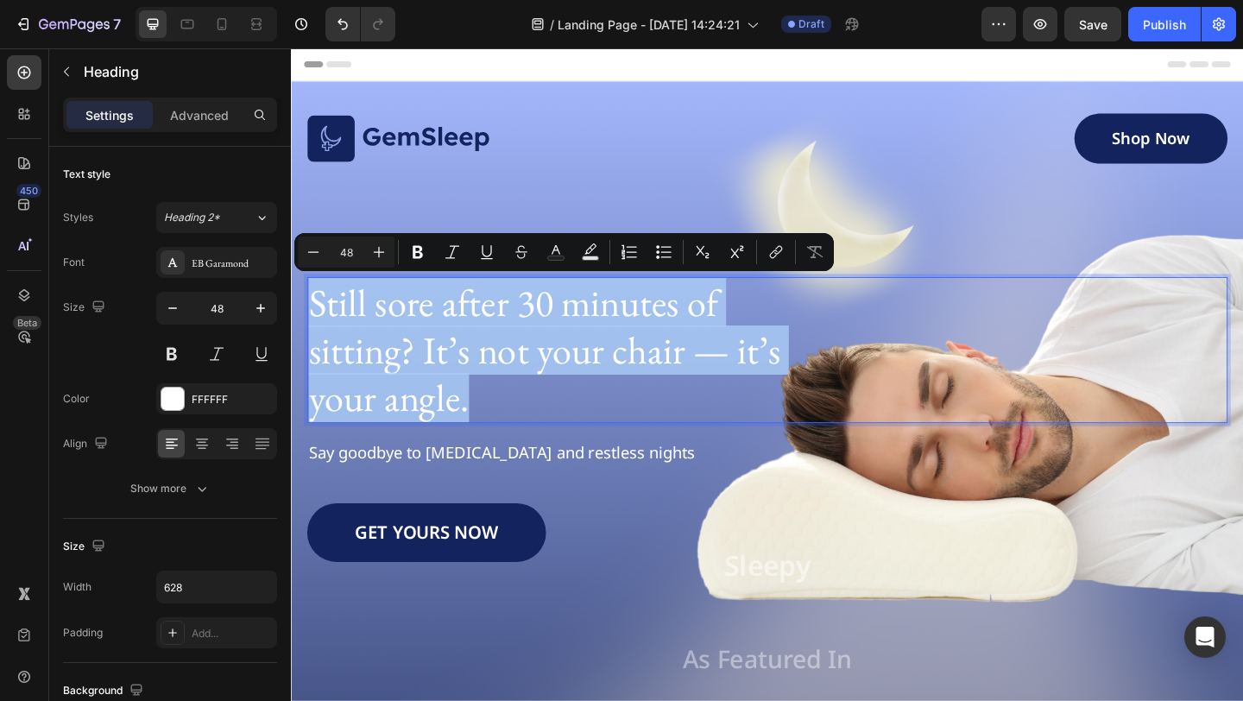
click at [387, 318] on p "Still sore after 30 minutes of sitting? It’s not your chair — it’s your angle." at bounding box center [579, 376] width 539 height 155
click at [392, 328] on p "Still sore after 30 minutes of sitting? It’s not your chair — it’s your angle." at bounding box center [579, 376] width 539 height 155
click at [441, 344] on p "Still sore after 30 minutes of sitting? It’s not your chair — it’s your angle." at bounding box center [579, 376] width 539 height 155
click at [568, 431] on p "Still sore after 30 minutes of sitting? It’s not your chair — it’s your angle." at bounding box center [579, 376] width 539 height 155
click at [649, 386] on p "Still sore after 30 minutes of sitting? It’s not your chair — it’s your angle." at bounding box center [579, 376] width 539 height 155
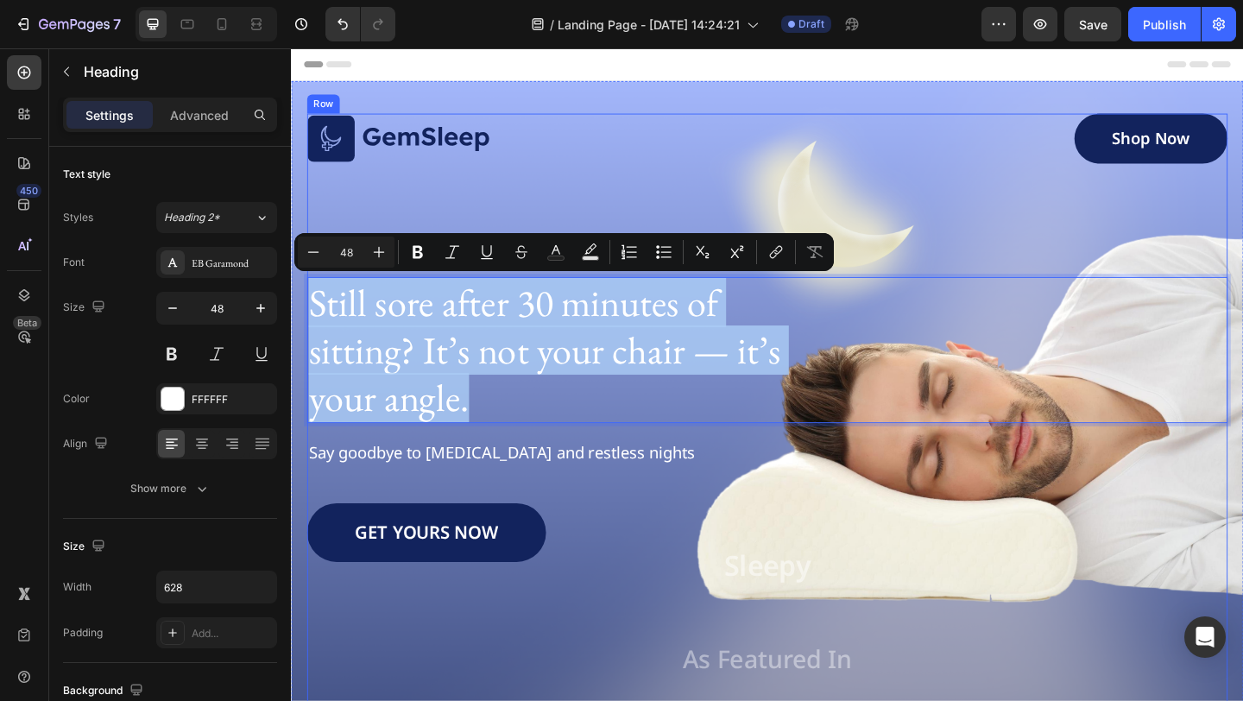
click at [931, 169] on div "Shop Now Button" at bounding box center [1060, 146] width 497 height 54
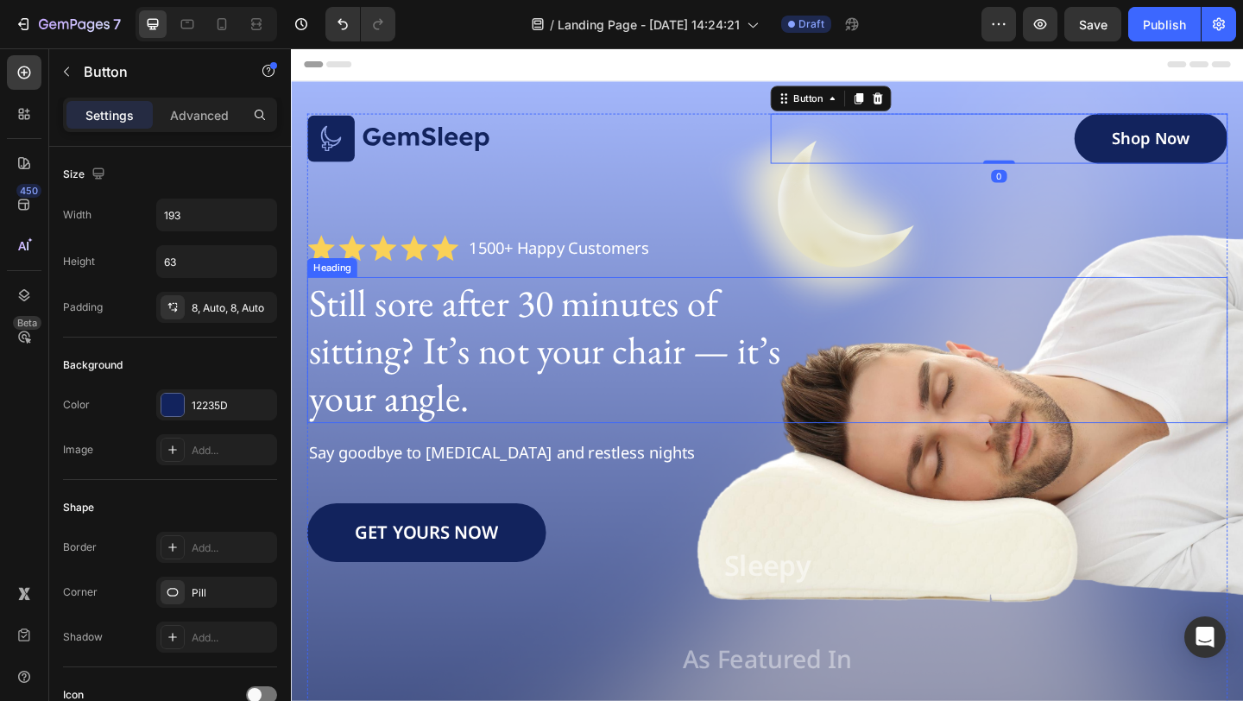
click at [580, 413] on p "Still sore after 30 minutes of sitting? It’s not your chair — it’s your angle." at bounding box center [579, 376] width 539 height 155
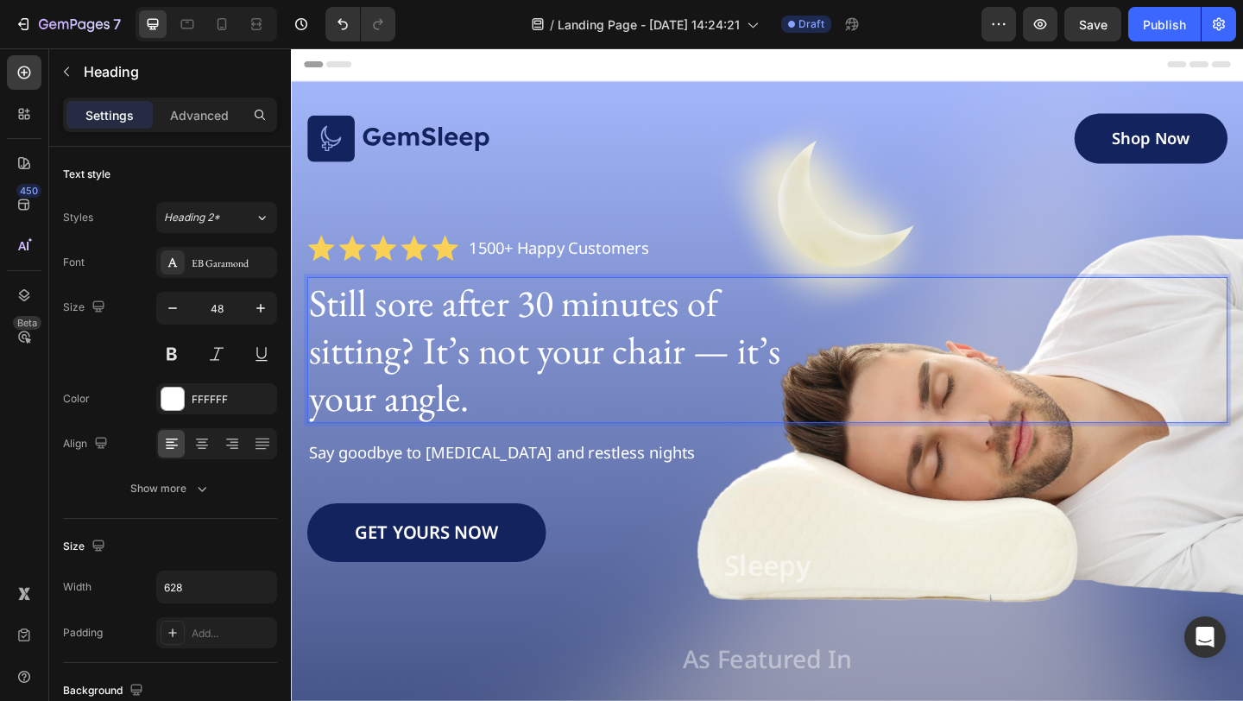
click at [608, 433] on p "Still sore after 30 minutes of sitting? It’s not your chair — it’s your angle." at bounding box center [579, 376] width 539 height 155
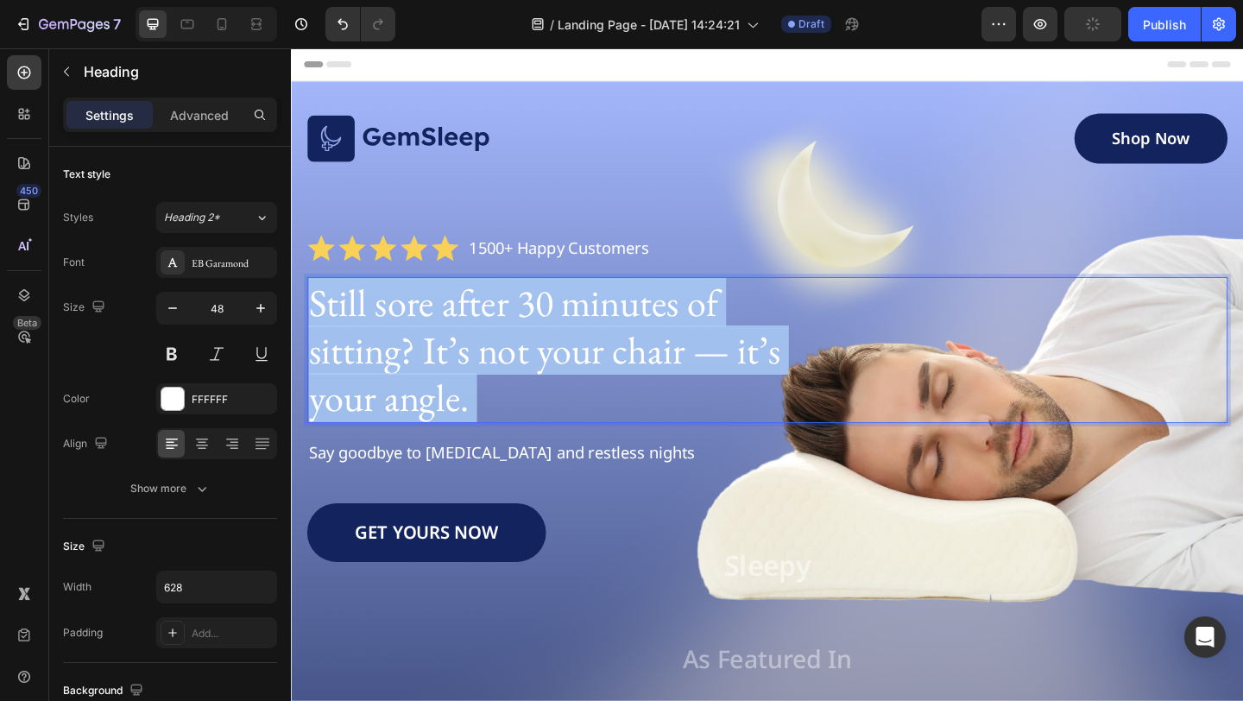
drag, startPoint x: 584, startPoint y: 420, endPoint x: 243, endPoint y: 255, distance: 378.7
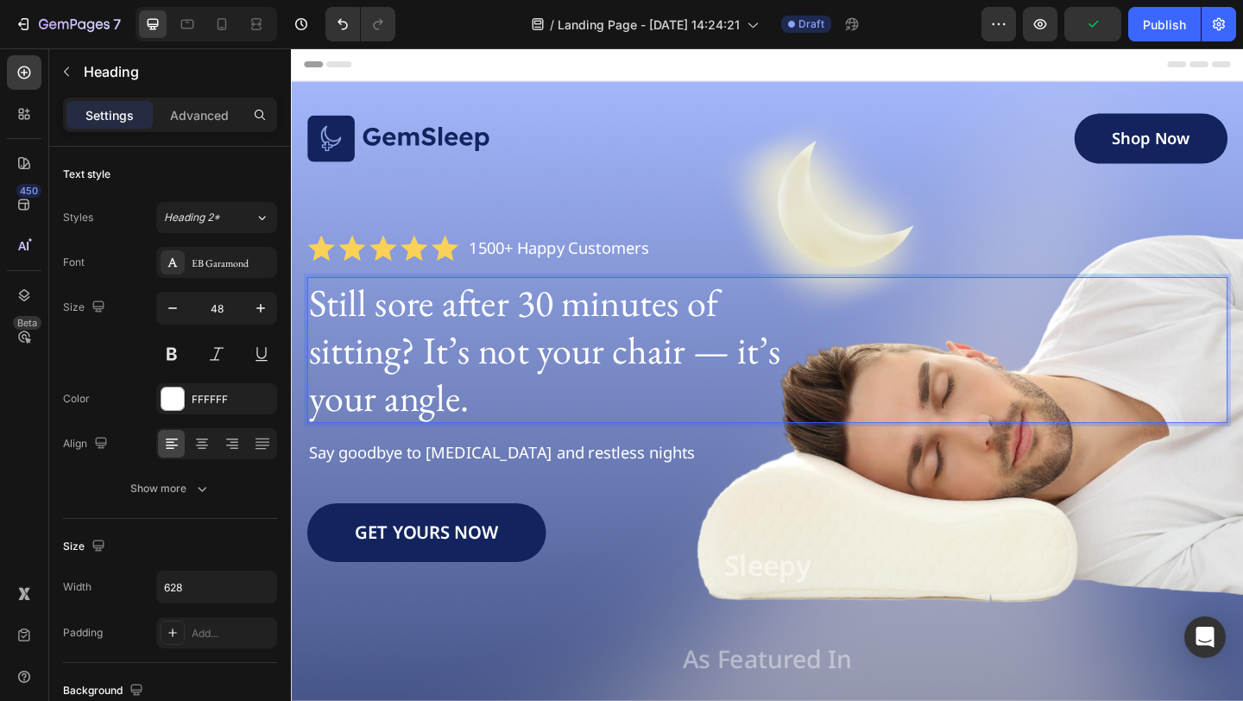
click at [498, 426] on p "Still sore after 30 minutes of sitting? It’s not your chair — it’s your angle." at bounding box center [579, 376] width 539 height 155
click at [488, 426] on p "Still sore after 30 minutes of sitting? It’s not your chair — it’s your angle." at bounding box center [579, 376] width 539 height 155
click at [473, 424] on p "Still sore after 30 minutes of sitting? It’s not your chair — it’s your angle." at bounding box center [579, 376] width 539 height 155
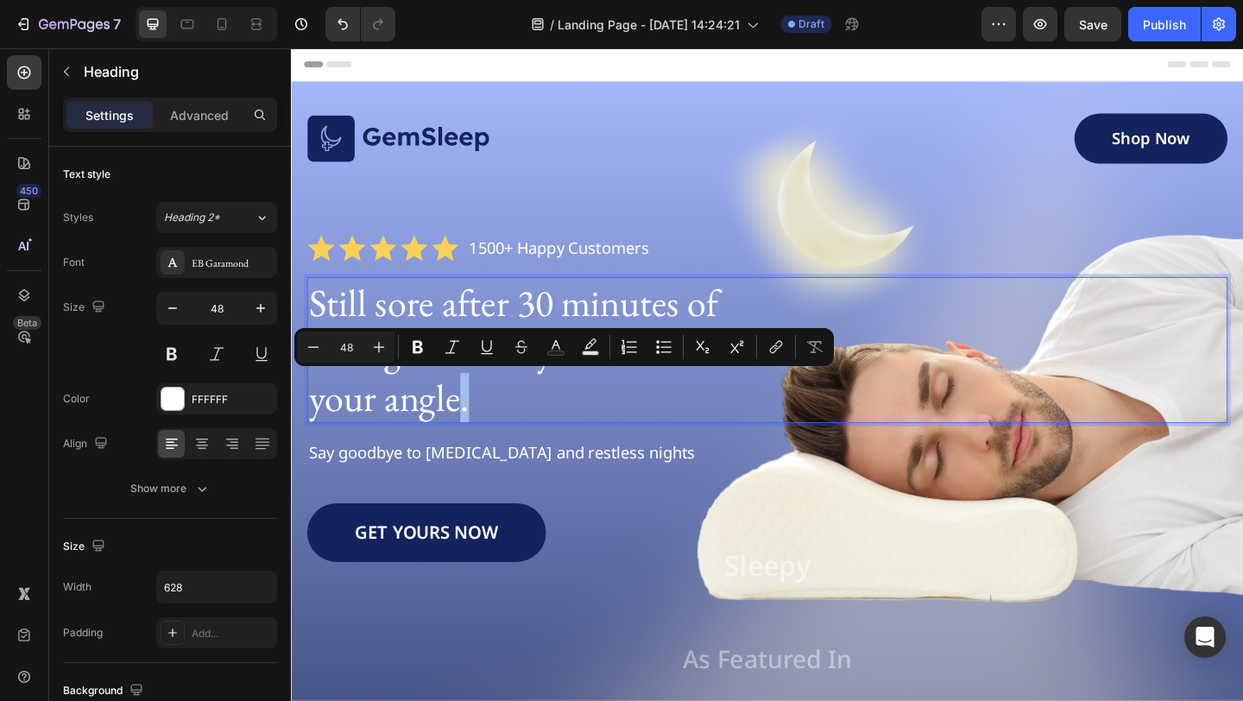
click at [493, 429] on p "Still sore after 30 minutes of sitting? It’s not your chair — it’s your angle." at bounding box center [579, 376] width 539 height 155
click at [495, 435] on p "Still sore after 30 minutes of sitting? It’s not your chair — it’s your angle." at bounding box center [579, 376] width 539 height 155
click at [463, 433] on p "Still sore after 30 minutes of sitting? It’s not your chair — it’s your angle." at bounding box center [579, 376] width 539 height 155
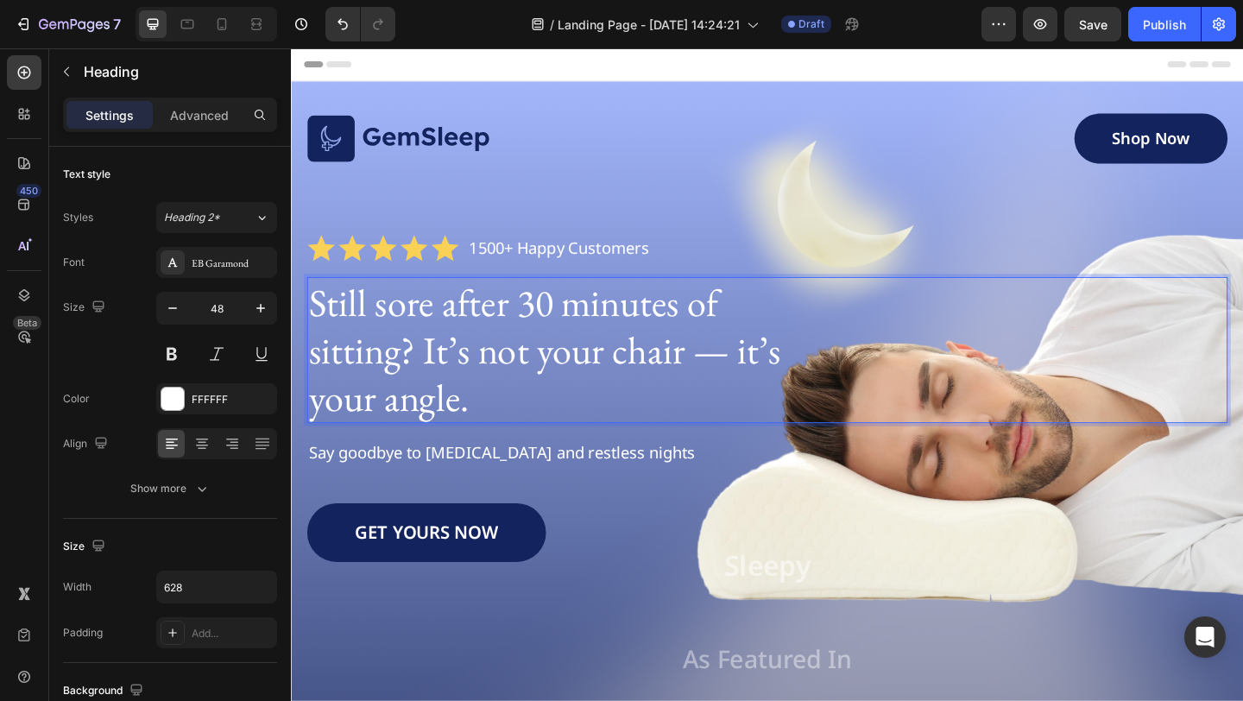
click at [493, 434] on p "Still sore after 30 minutes of sitting? It’s not your chair — it’s your angle." at bounding box center [579, 376] width 539 height 155
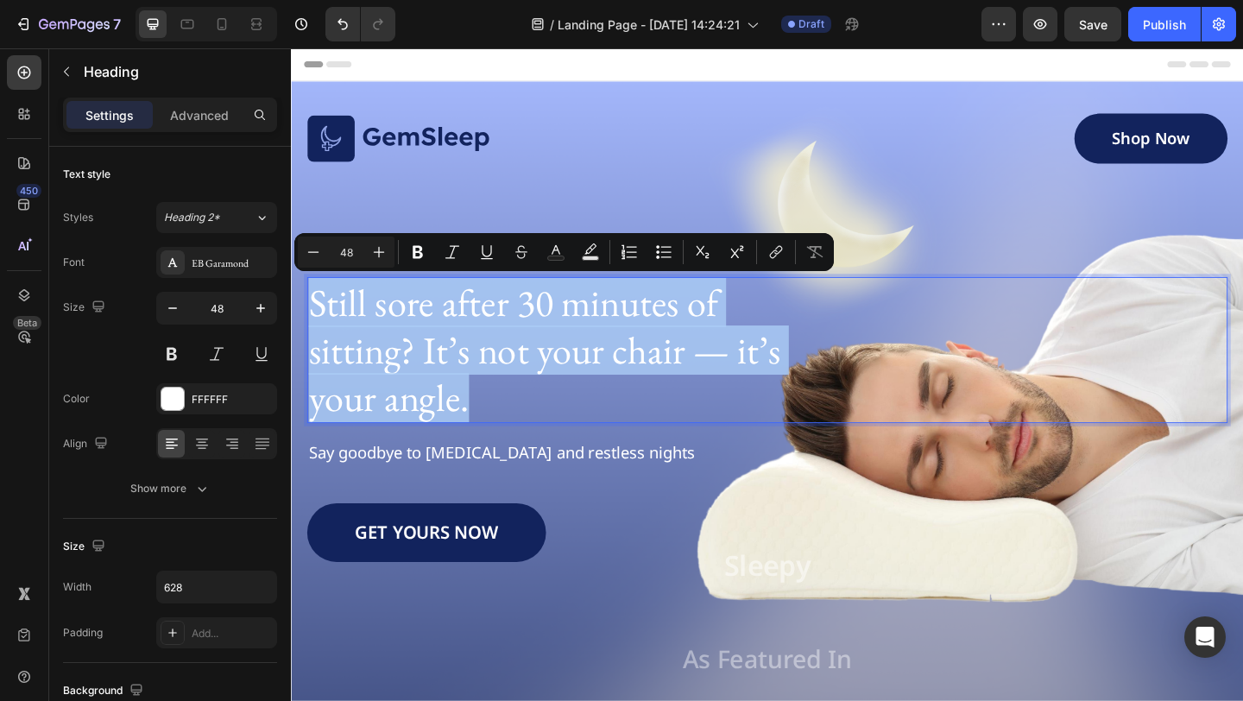
drag, startPoint x: 514, startPoint y: 435, endPoint x: 315, endPoint y: 299, distance: 240.9
click at [315, 299] on p "Still sore after 30 minutes of sitting? It’s not your chair — it’s your angle." at bounding box center [579, 376] width 539 height 155
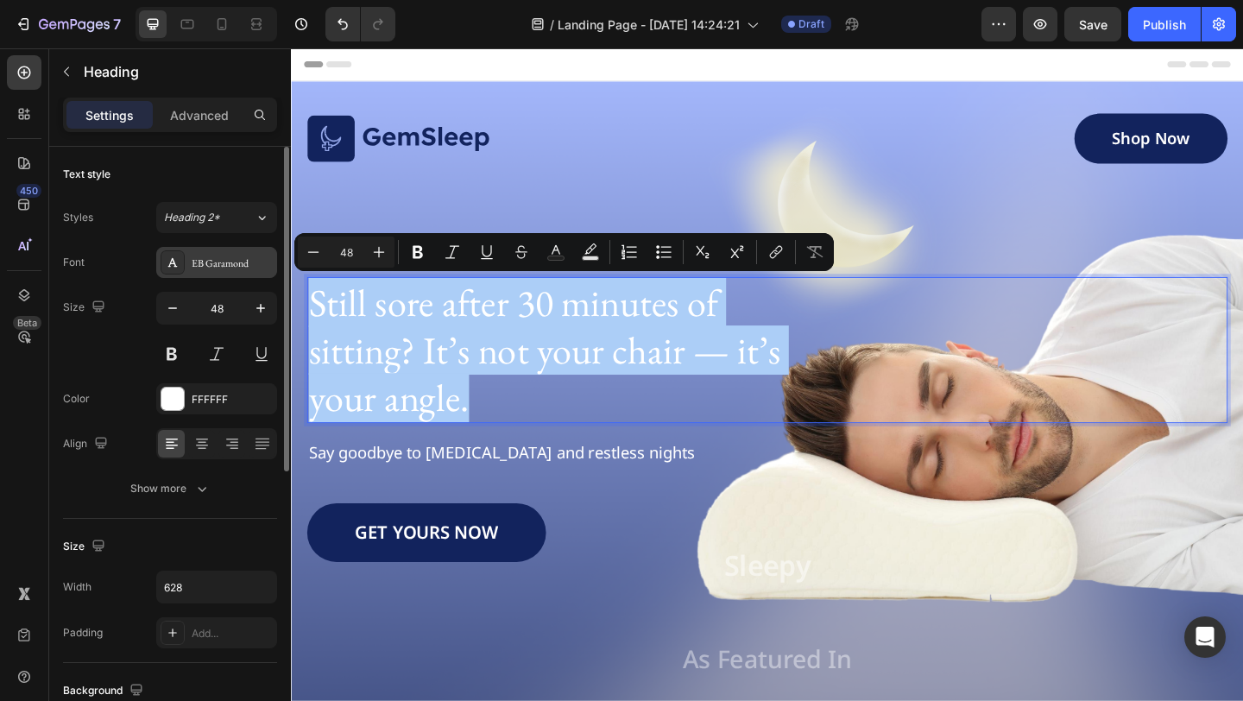
click at [233, 273] on div "EB Garamond" at bounding box center [216, 262] width 121 height 31
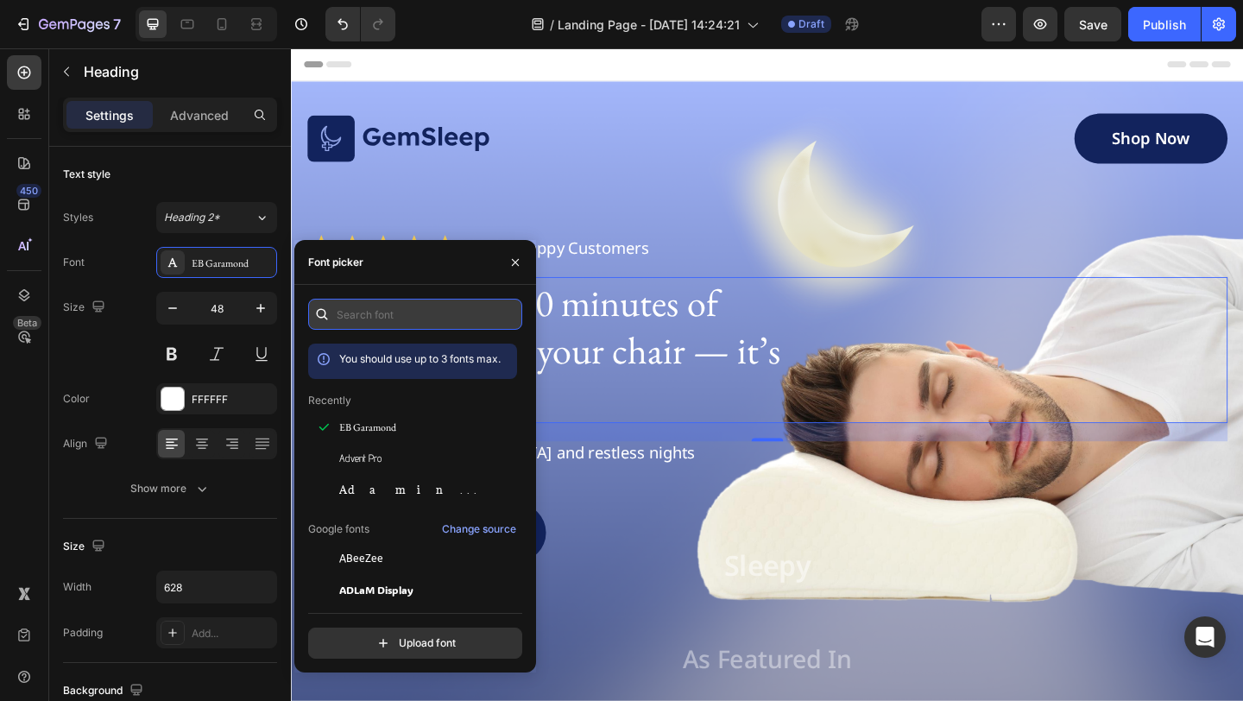
click at [401, 312] on input "text" at bounding box center [415, 314] width 214 height 31
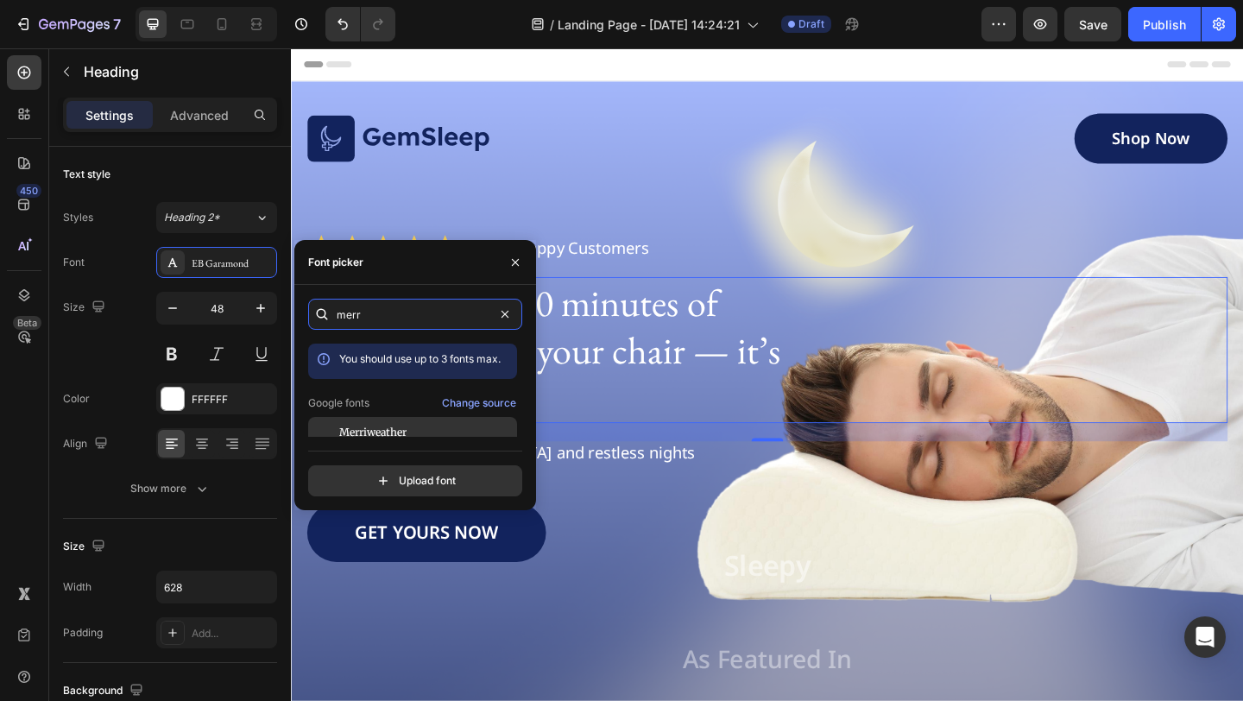
type input "merr"
click at [423, 433] on div "Merriweather" at bounding box center [426, 433] width 174 height 16
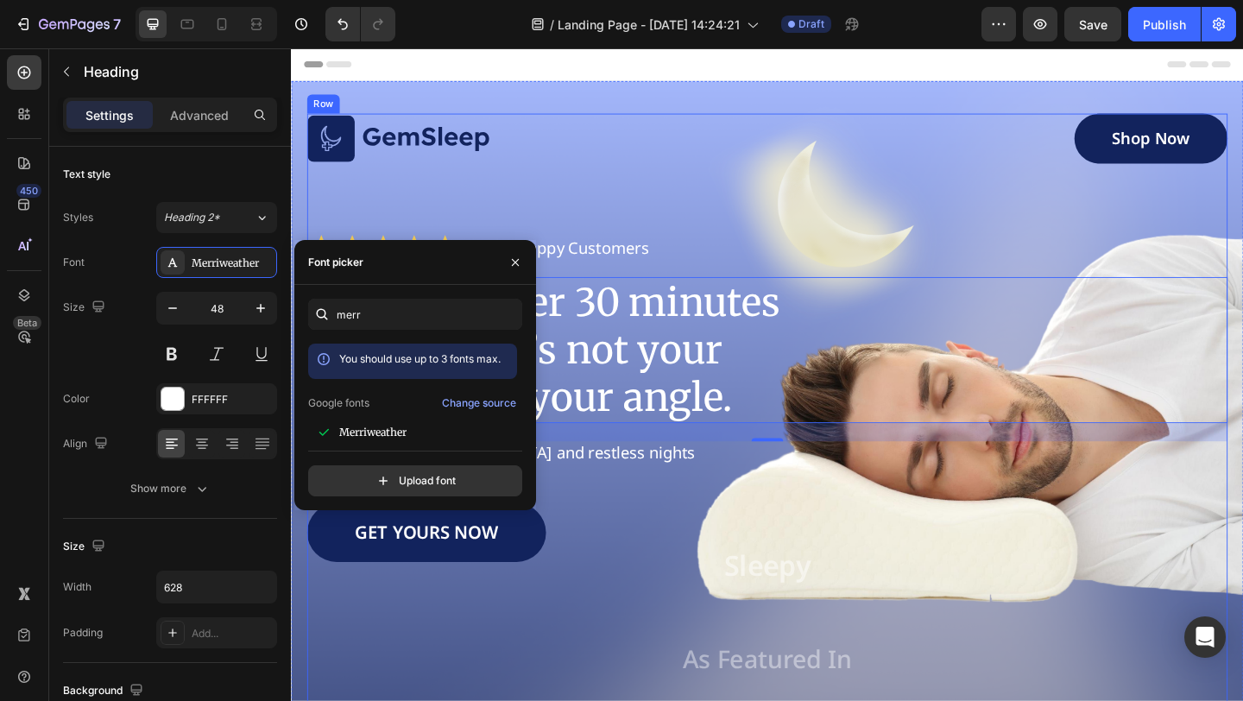
click at [735, 199] on div "Image Shop Now Button Row Icon Icon Icon Icon Icon Icon List 1500+ Happy Custom…" at bounding box center [808, 465] width 1001 height 692
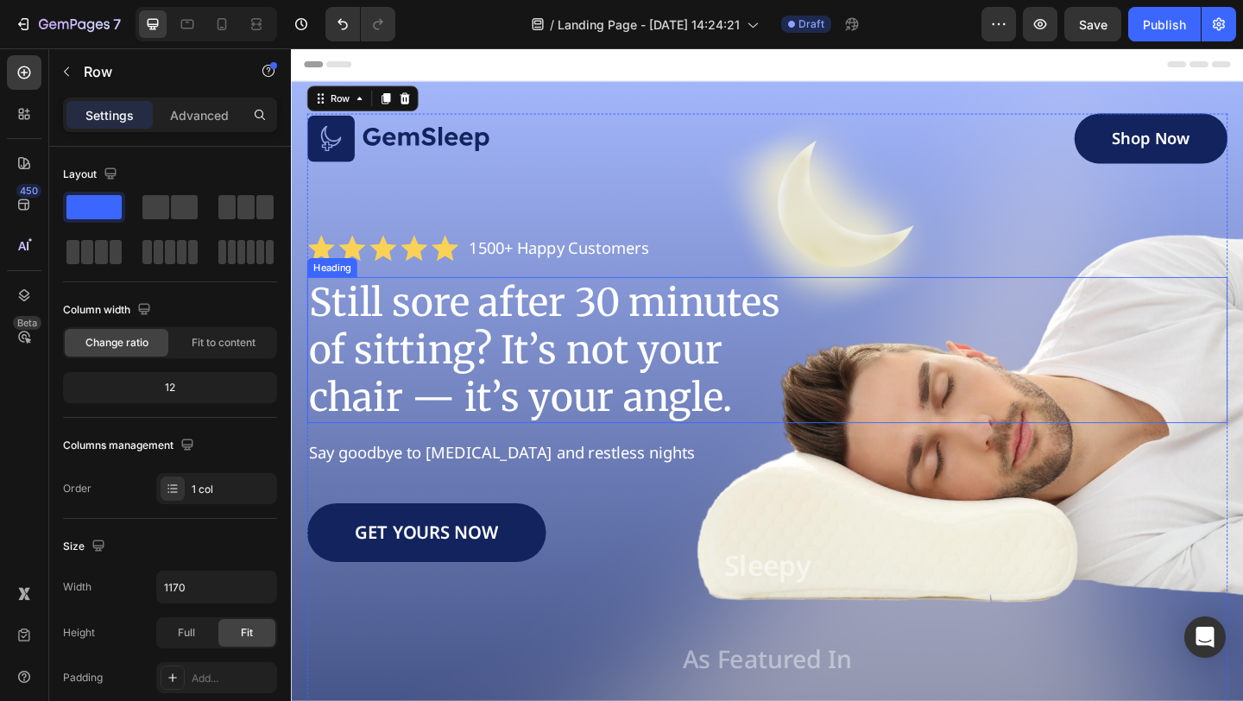
click at [647, 380] on p "Still sore after 30 minutes of sitting? It’s not your chair — it’s your angle." at bounding box center [579, 376] width 539 height 155
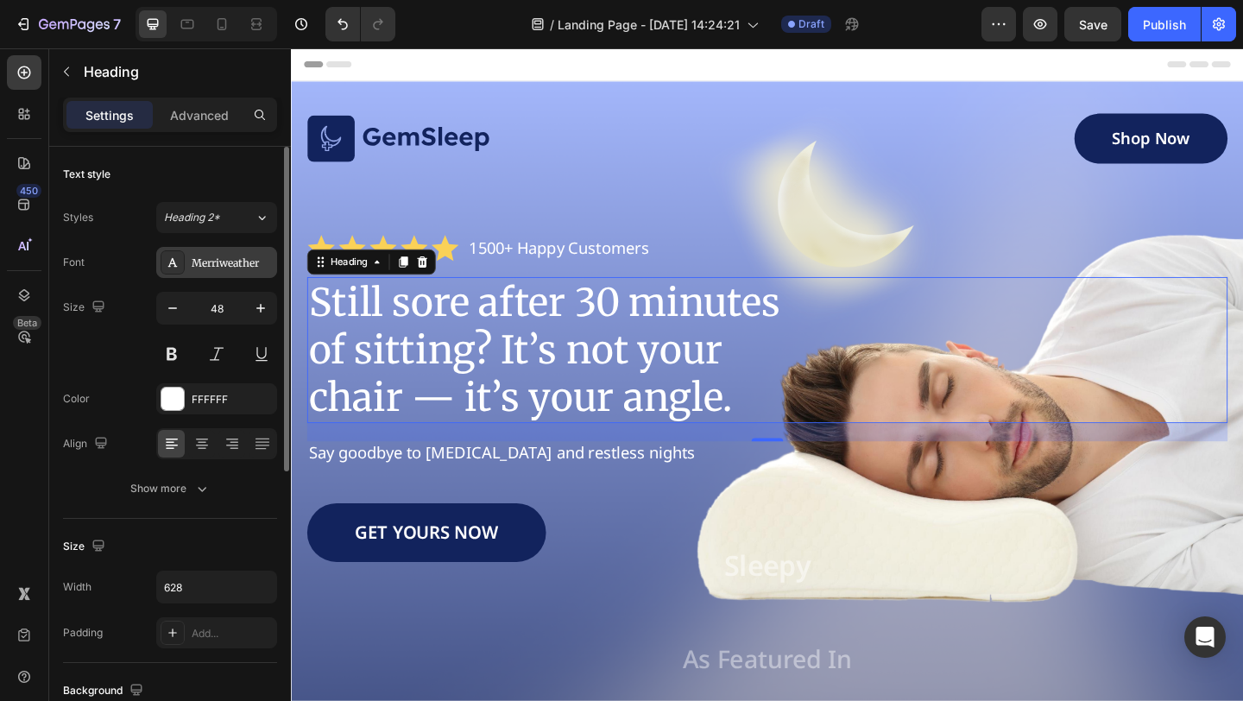
click at [193, 275] on div "Merriweather" at bounding box center [216, 262] width 121 height 31
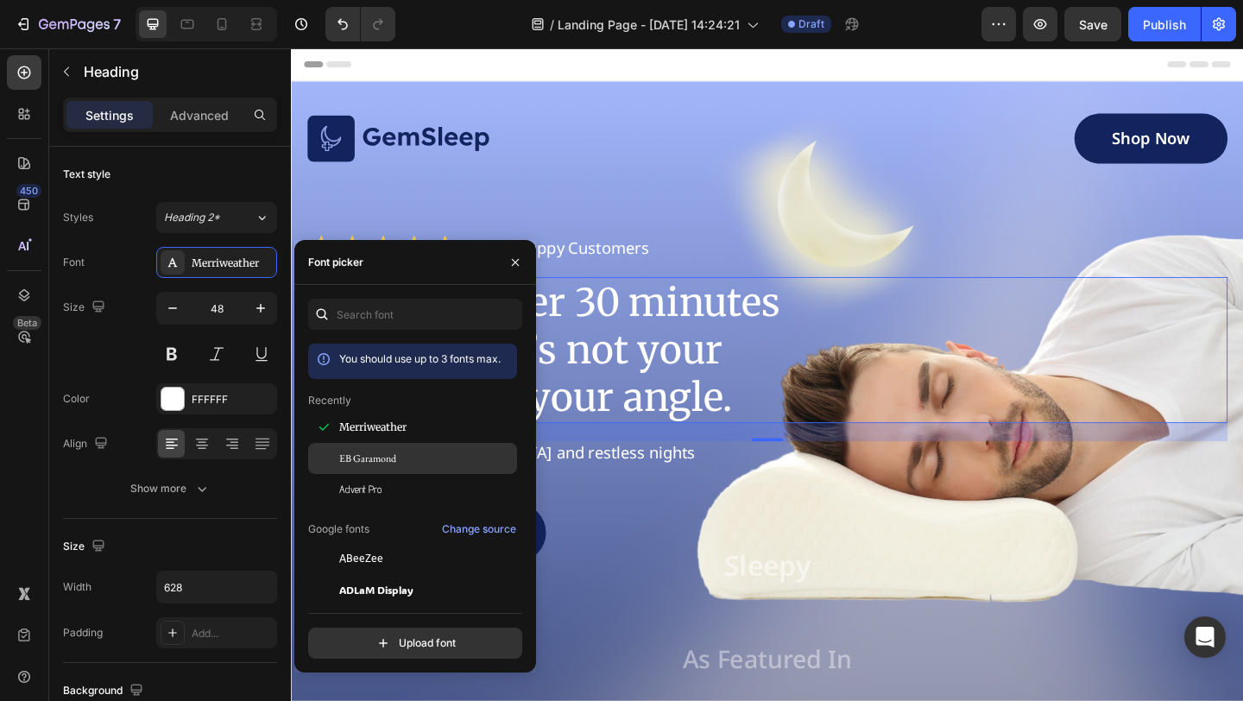
click at [355, 451] on span "EB Garamond" at bounding box center [367, 459] width 57 height 16
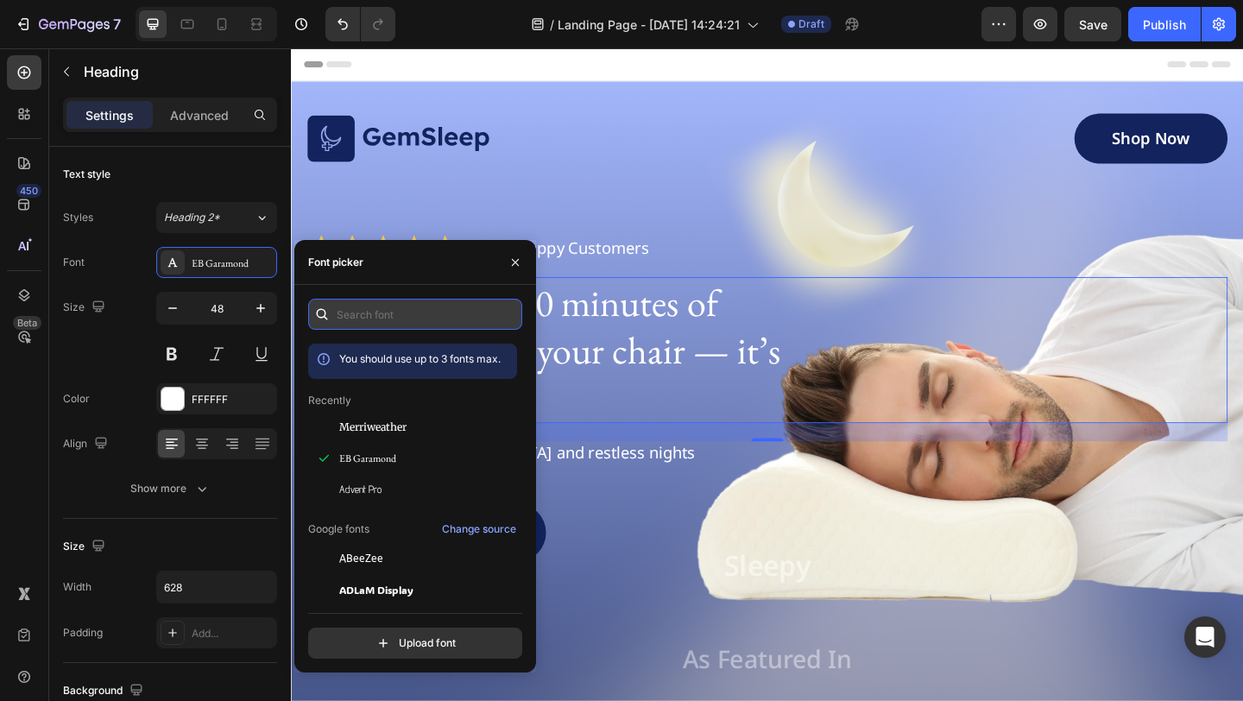
click at [364, 309] on input "text" at bounding box center [415, 314] width 214 height 31
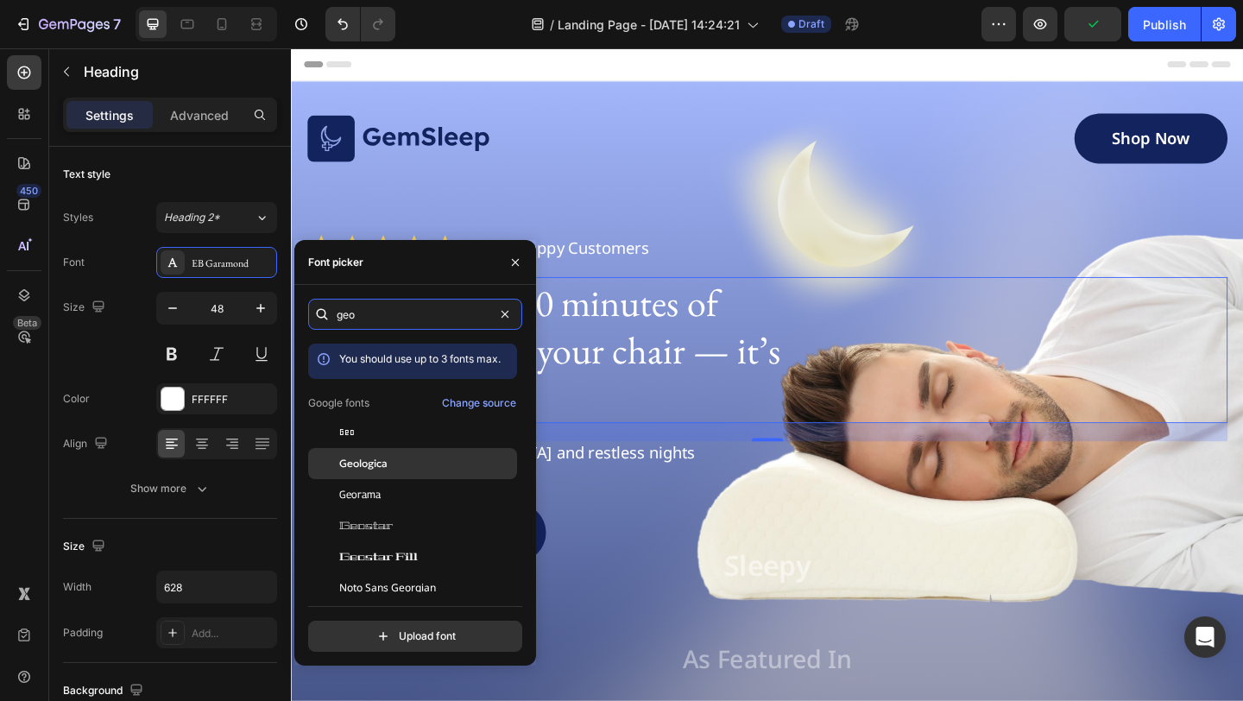
type input "geo"
click at [420, 465] on div "Geologica" at bounding box center [426, 464] width 174 height 16
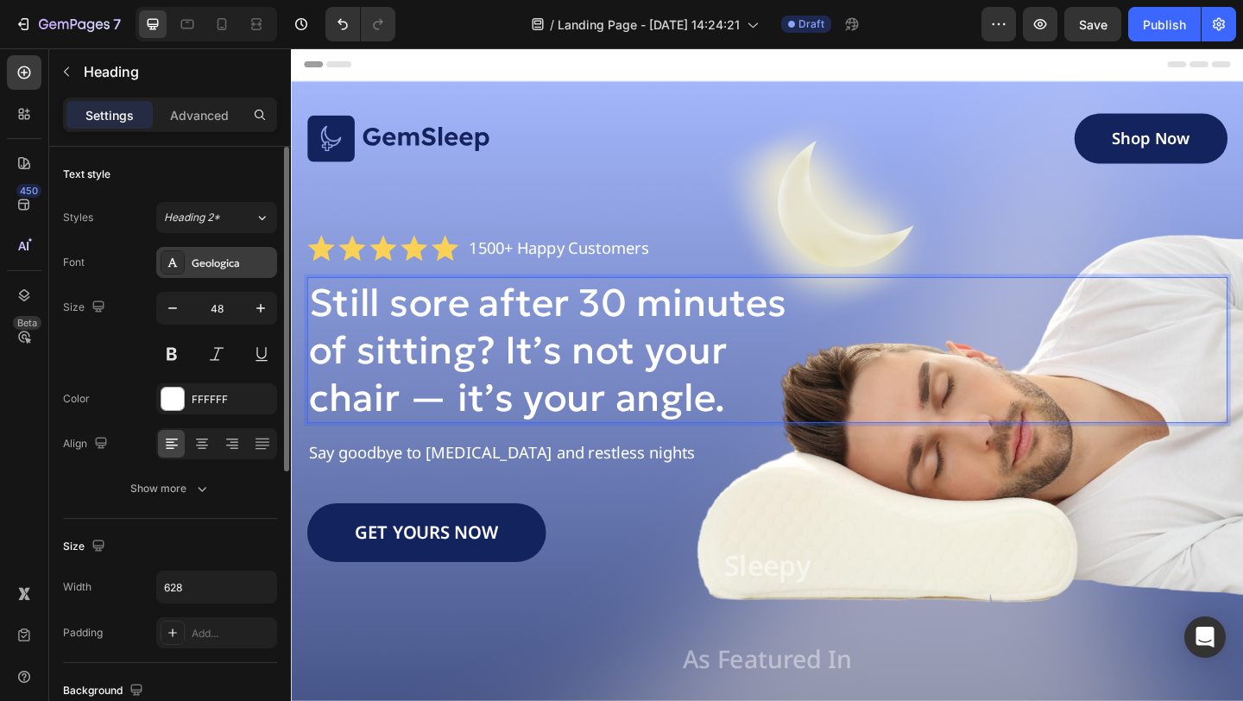
click at [240, 270] on div "Geologica" at bounding box center [216, 262] width 121 height 31
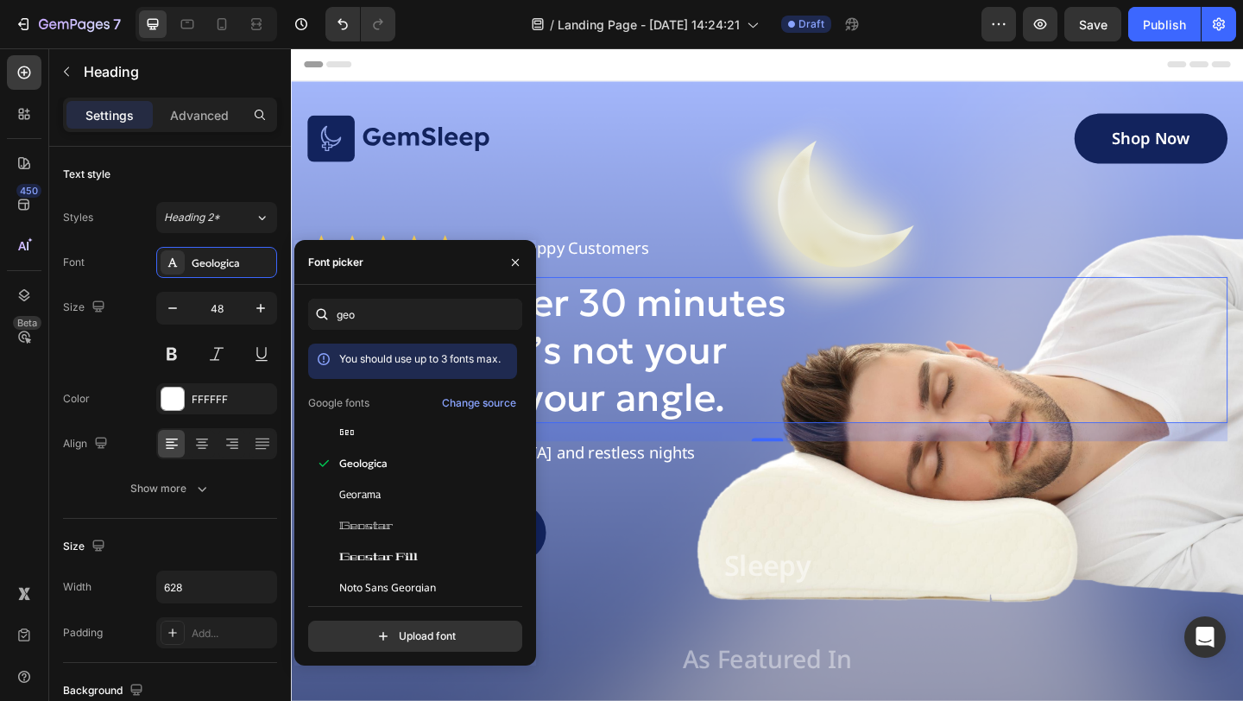
click at [460, 341] on div "geo You should use up to 3 fonts max. Google fonts Change source Geo Geologica …" at bounding box center [415, 475] width 214 height 353
click at [495, 324] on div at bounding box center [505, 314] width 21 height 21
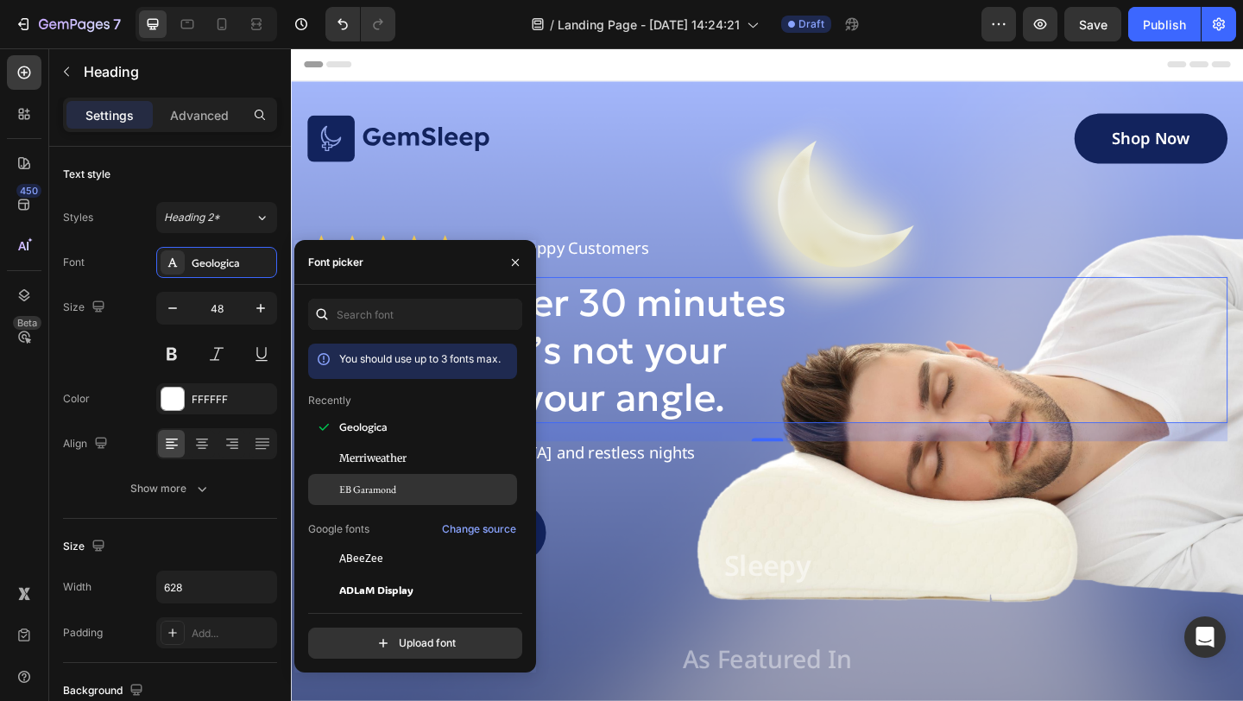
click at [384, 493] on span "EB Garamond" at bounding box center [367, 490] width 57 height 16
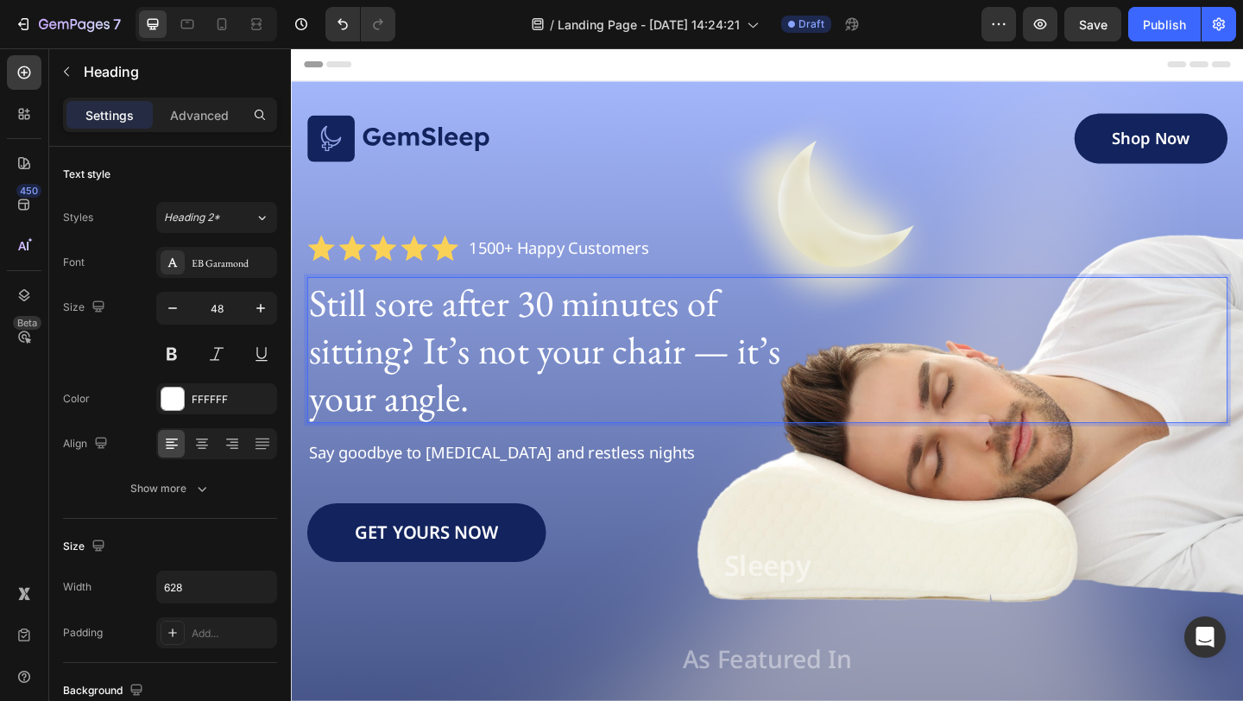
click at [533, 407] on p "Still sore after 30 minutes of sitting? It’s not your chair — it’s your angle." at bounding box center [579, 376] width 539 height 155
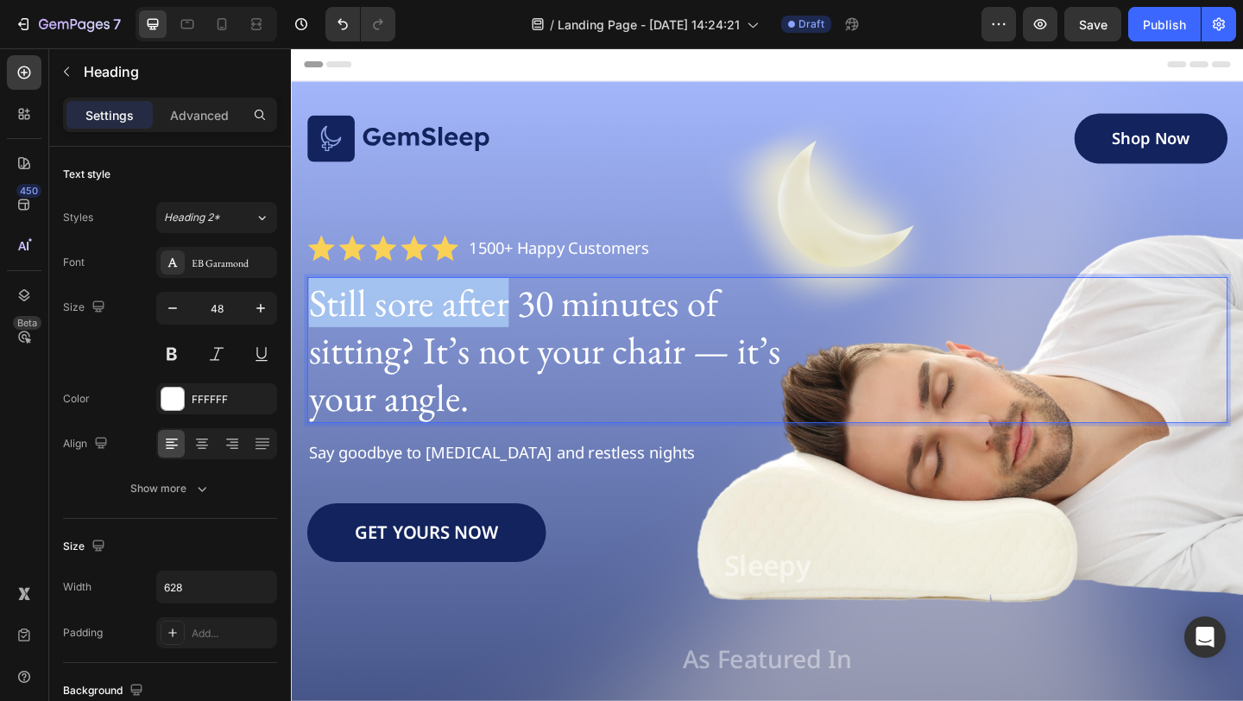
click at [527, 295] on div "Image Shop Now Button Row Icon Icon Icon Icon Icon Icon List 1500+ Happy Custom…" at bounding box center [808, 465] width 1001 height 692
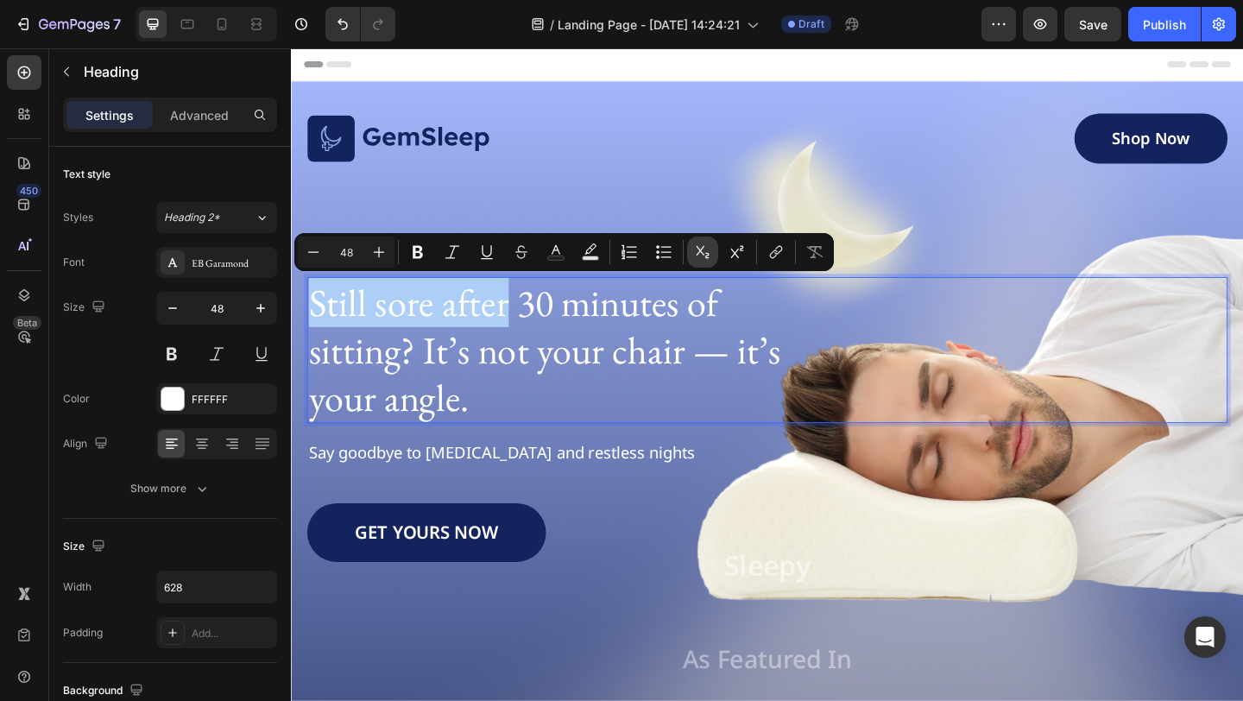
click at [707, 267] on button "Subscript" at bounding box center [702, 252] width 31 height 31
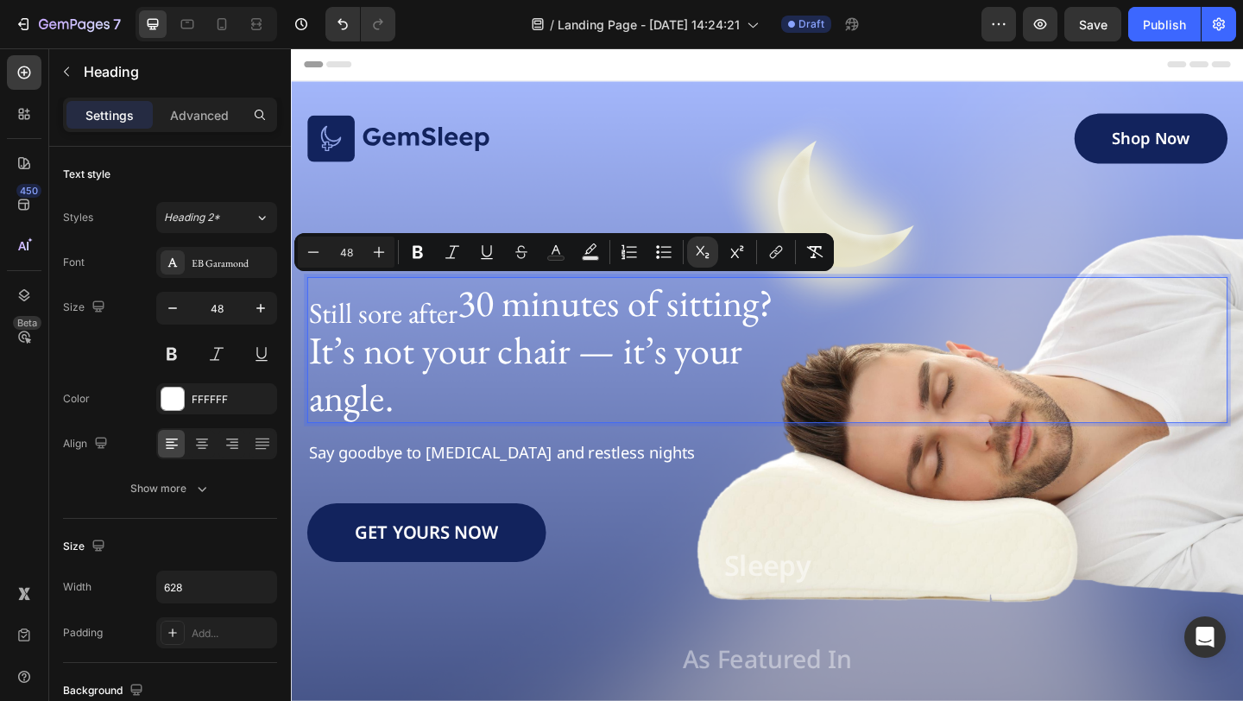
click at [700, 388] on p "Still sore after 30 minutes of sitting? It’s not your chair — it’s your angle." at bounding box center [579, 376] width 539 height 155
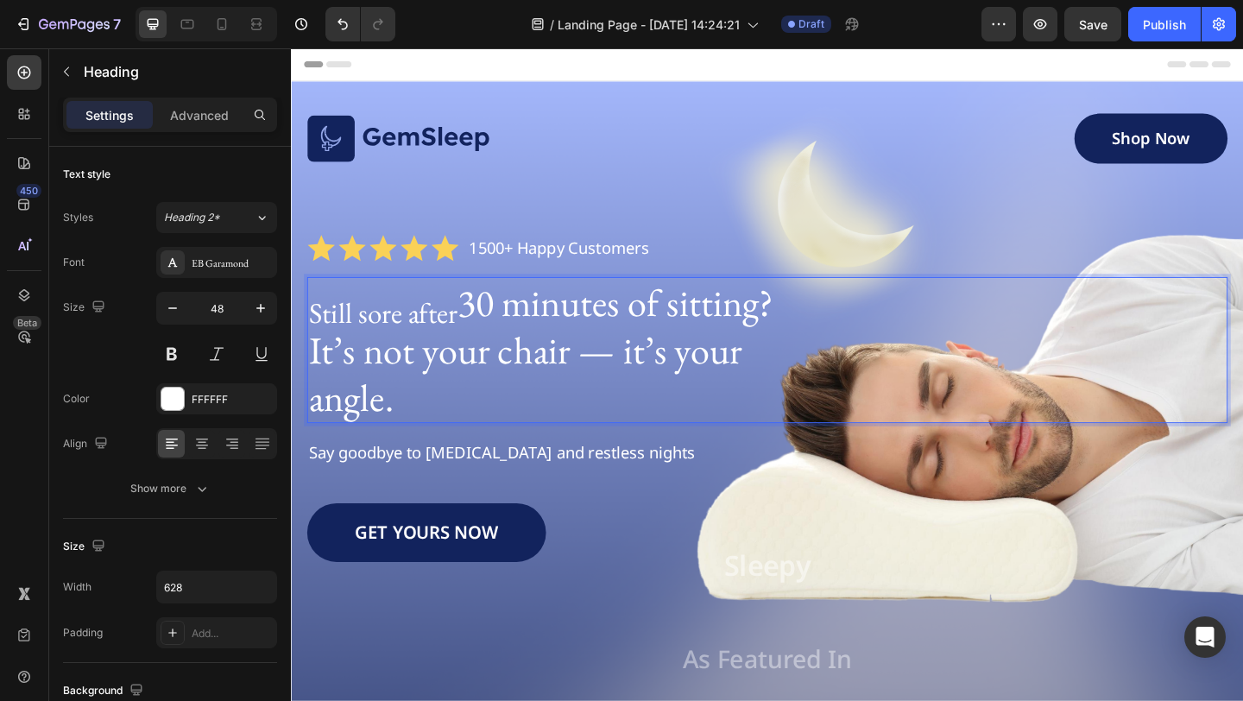
click at [658, 394] on p "Still sore after 30 minutes of sitting? It’s not your chair — it’s your angle." at bounding box center [579, 376] width 539 height 155
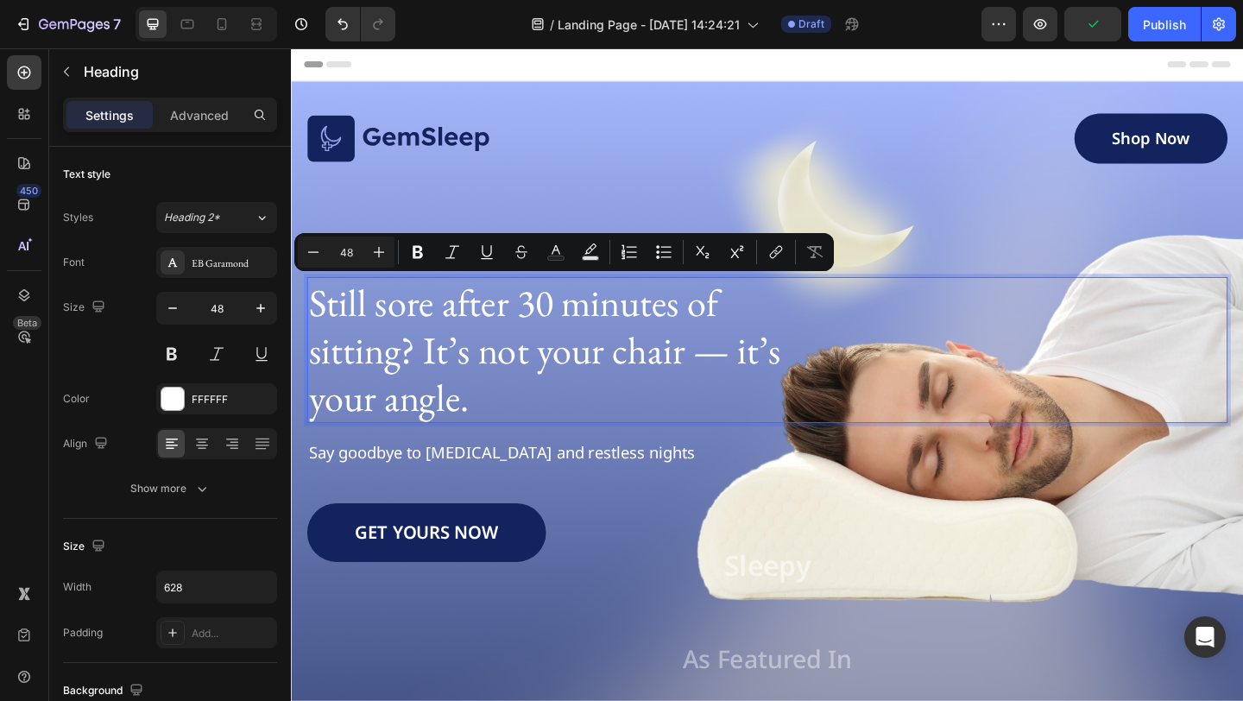
click at [678, 394] on p "Still sore after 30 minutes of sitting? It’s not your chair — it’s your angle." at bounding box center [579, 376] width 539 height 155
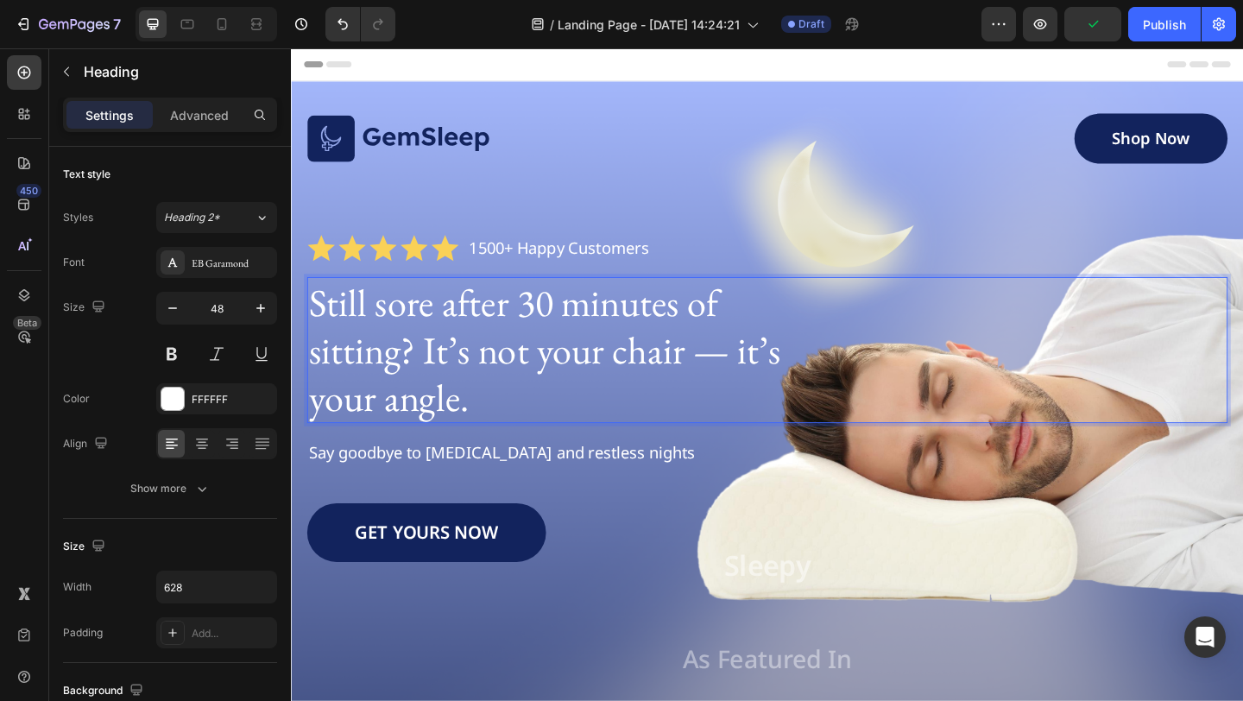
click at [590, 421] on p "Still sore after 30 minutes of sitting? It’s not your chair — it’s your angle." at bounding box center [579, 376] width 539 height 155
click at [515, 384] on p "Still sore after 30 minutes of sitting? It’s not your chair — it’s your angle." at bounding box center [579, 376] width 539 height 155
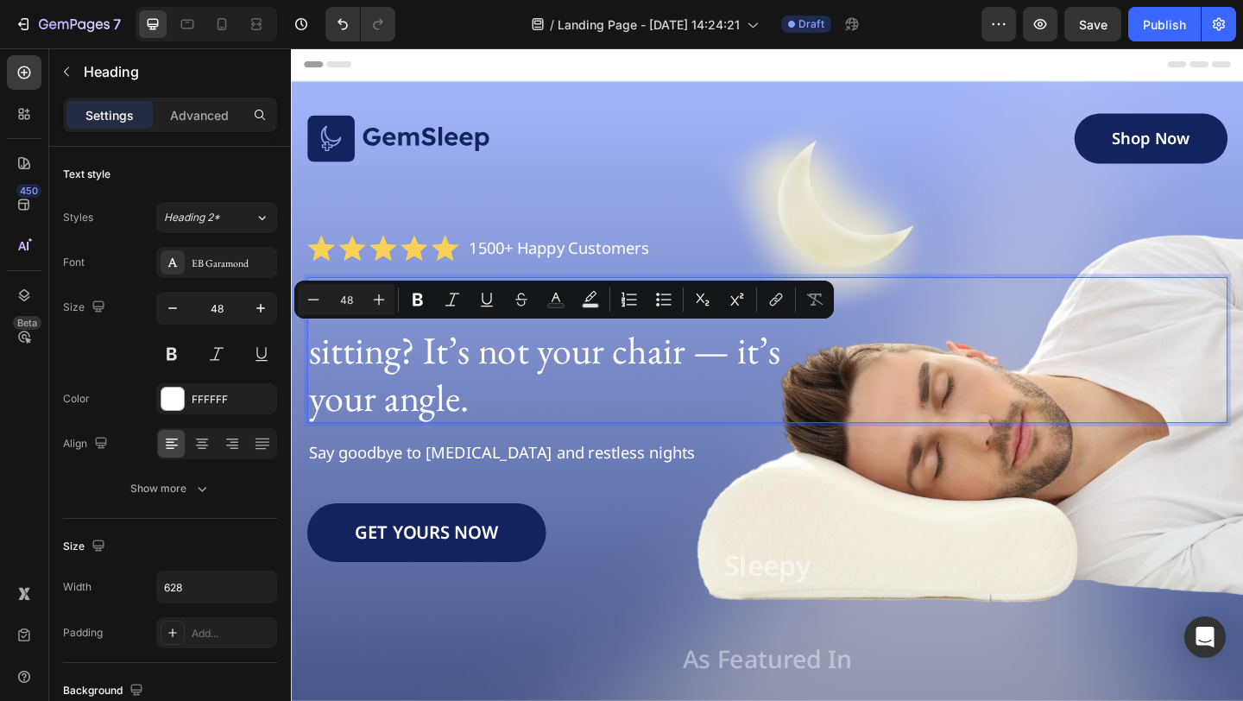
click at [494, 412] on p "Still sore after 30 minutes of sitting? It’s not your chair — it’s your angle." at bounding box center [579, 376] width 539 height 155
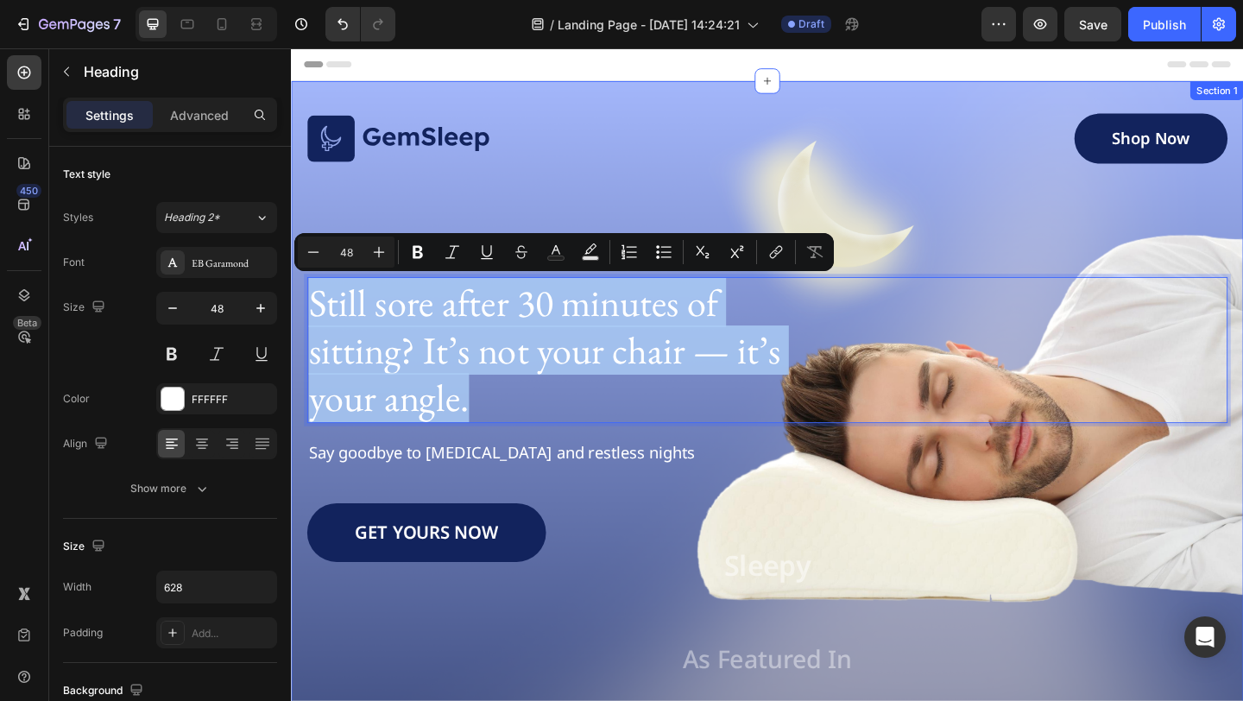
drag, startPoint x: 522, startPoint y: 412, endPoint x: 301, endPoint y: 327, distance: 236.6
click at [301, 327] on div "Image Shop Now Button Row Icon Icon Icon Icon Icon Icon List 1500+ Happy Custom…" at bounding box center [809, 478] width 1036 height 788
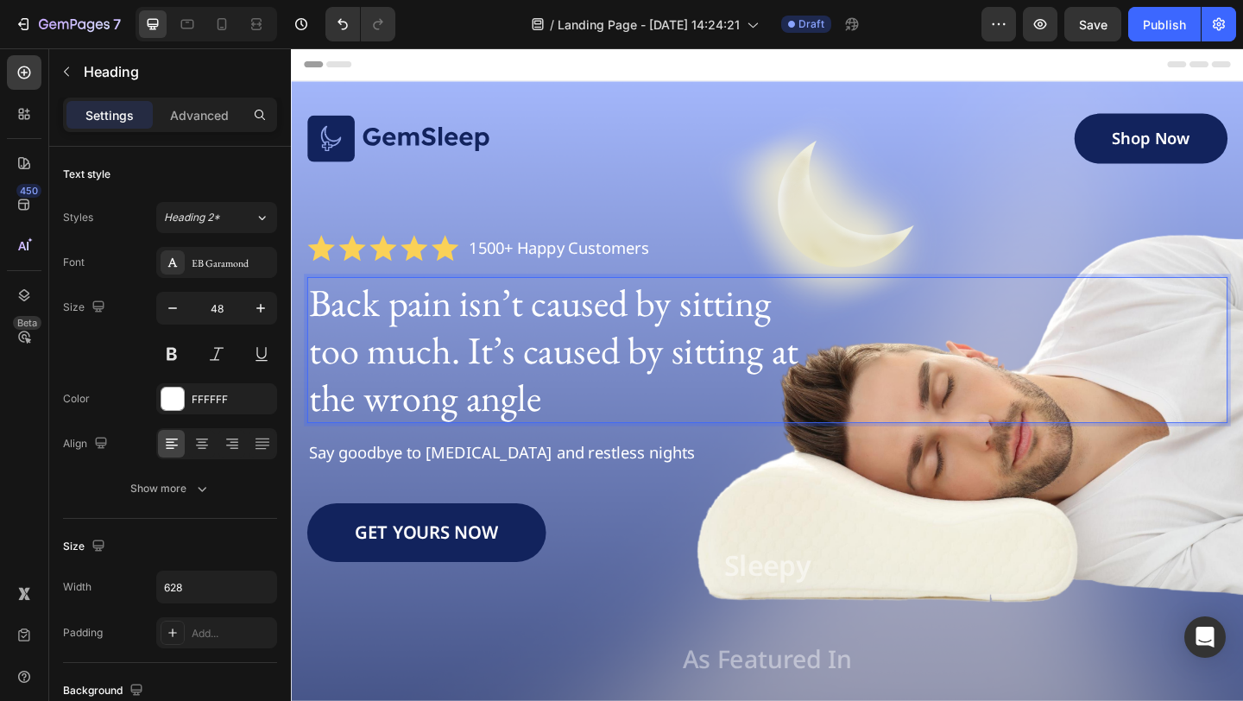
click at [565, 420] on p "Back pain isn’t caused by sitting too much. It’s caused by sitting at the wrong…" at bounding box center [579, 376] width 539 height 155
click at [594, 256] on p "1500+ Happy Customers" at bounding box center [582, 266] width 196 height 22
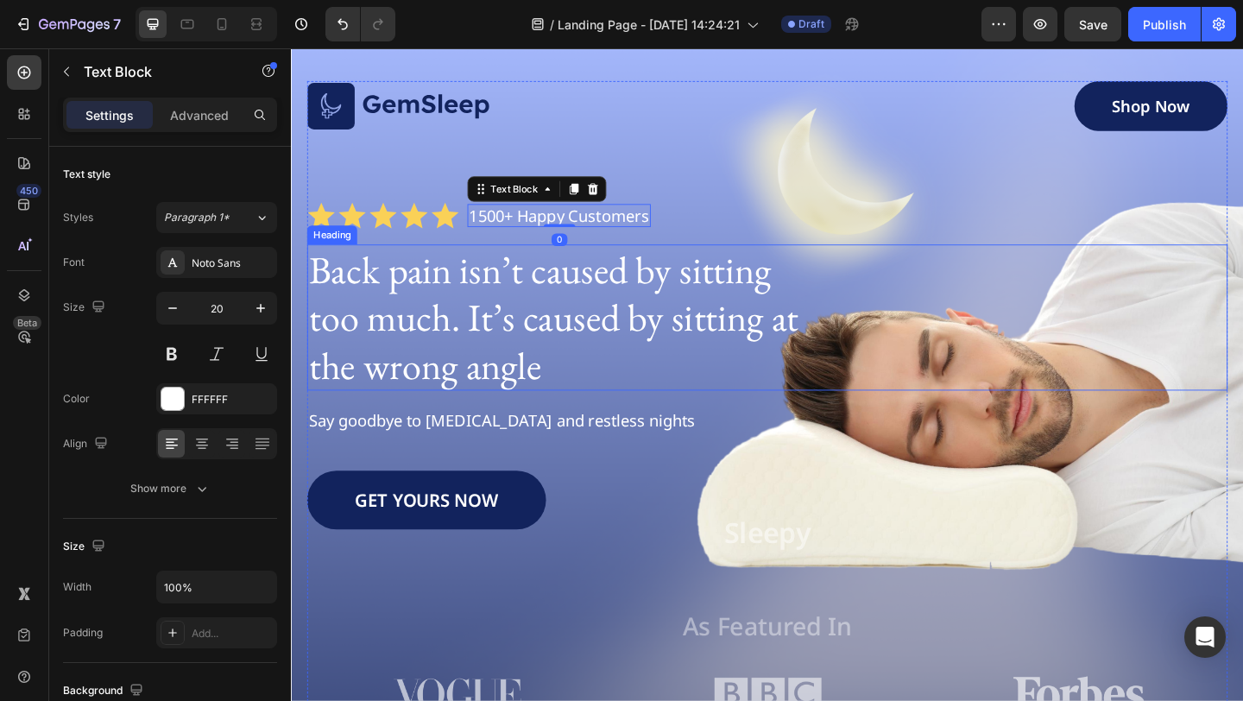
scroll to position [40, 0]
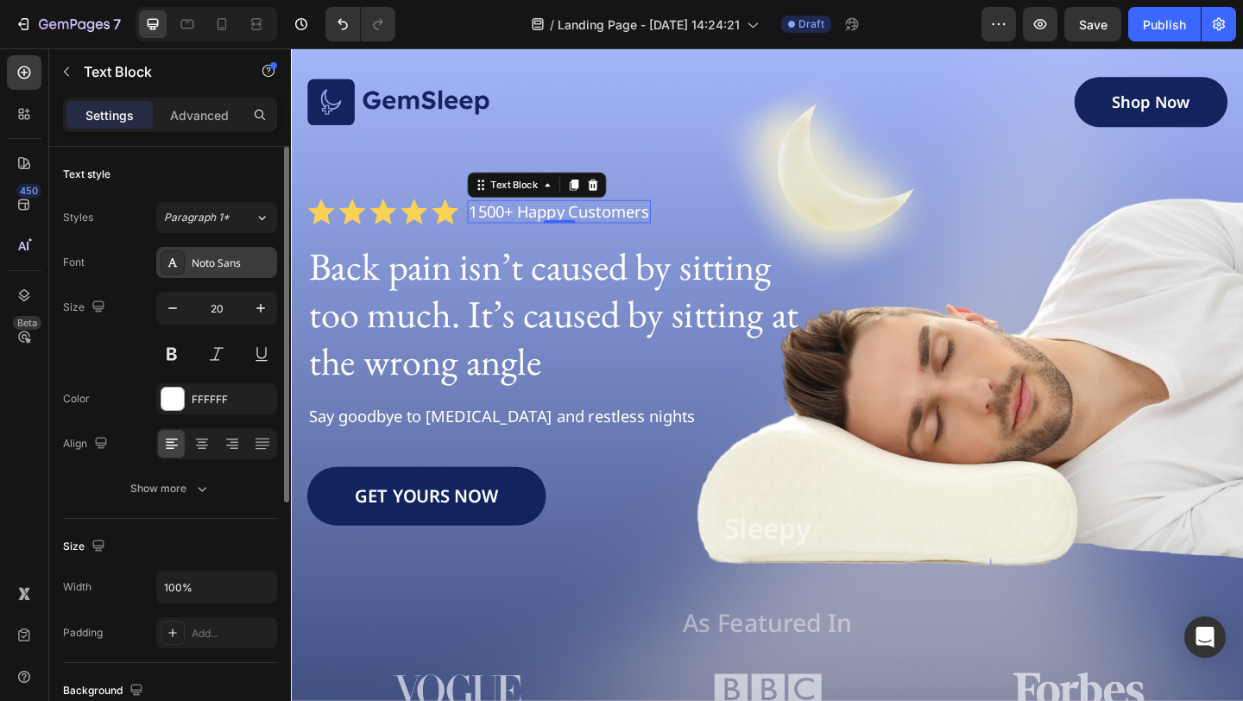
click at [214, 254] on div "Noto Sans" at bounding box center [216, 262] width 121 height 31
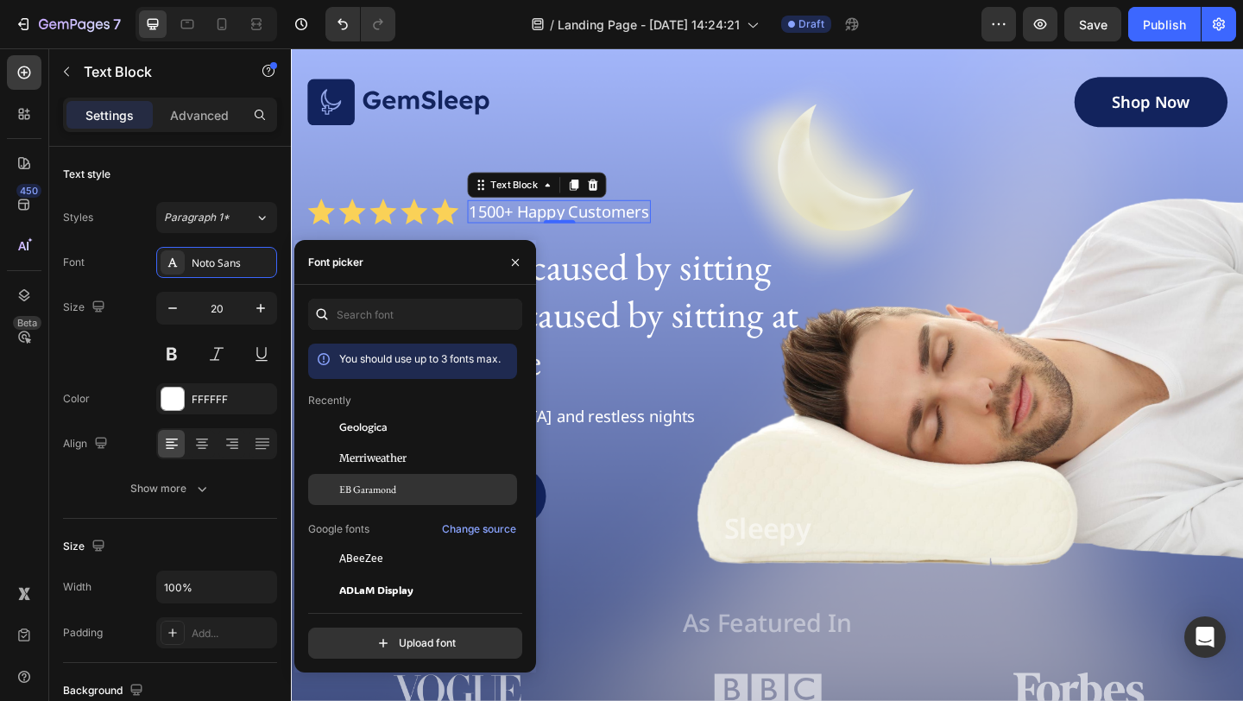
click at [388, 482] on span "EB Garamond" at bounding box center [367, 490] width 57 height 16
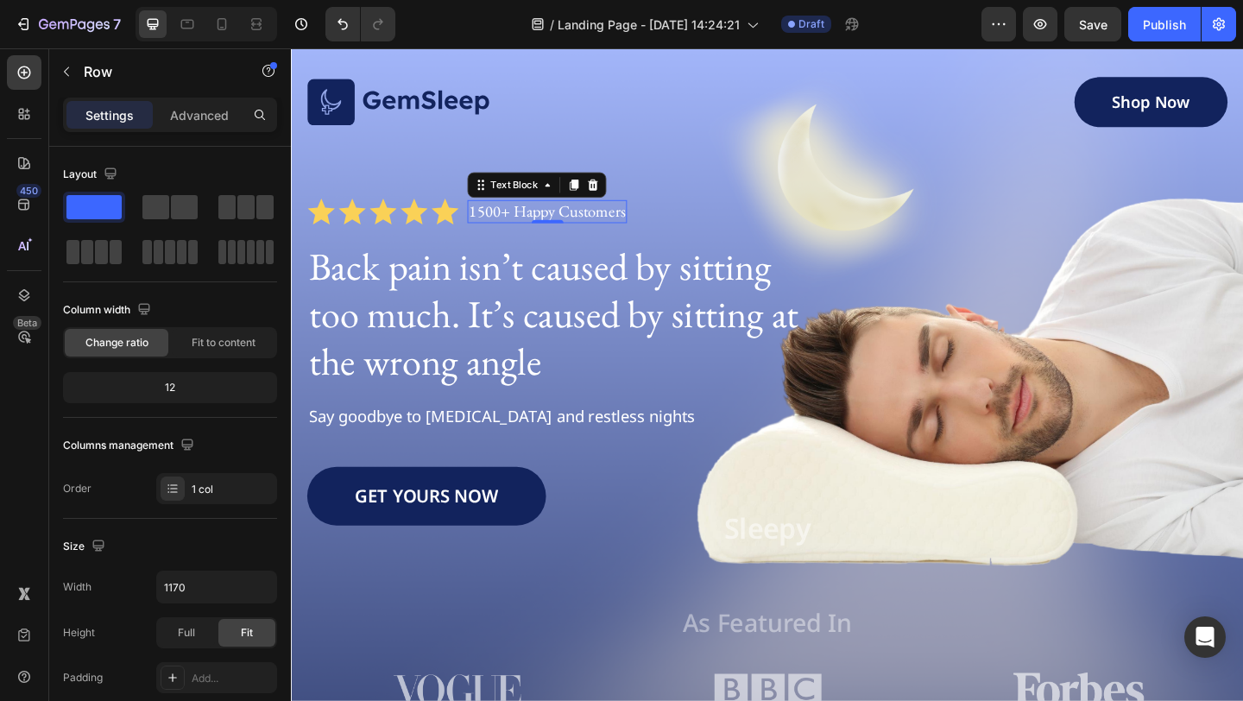
click at [825, 197] on div "Image Shop Now Button Row Icon Icon Icon Icon Icon Icon List 1500+ Happy Custom…" at bounding box center [808, 425] width 1001 height 692
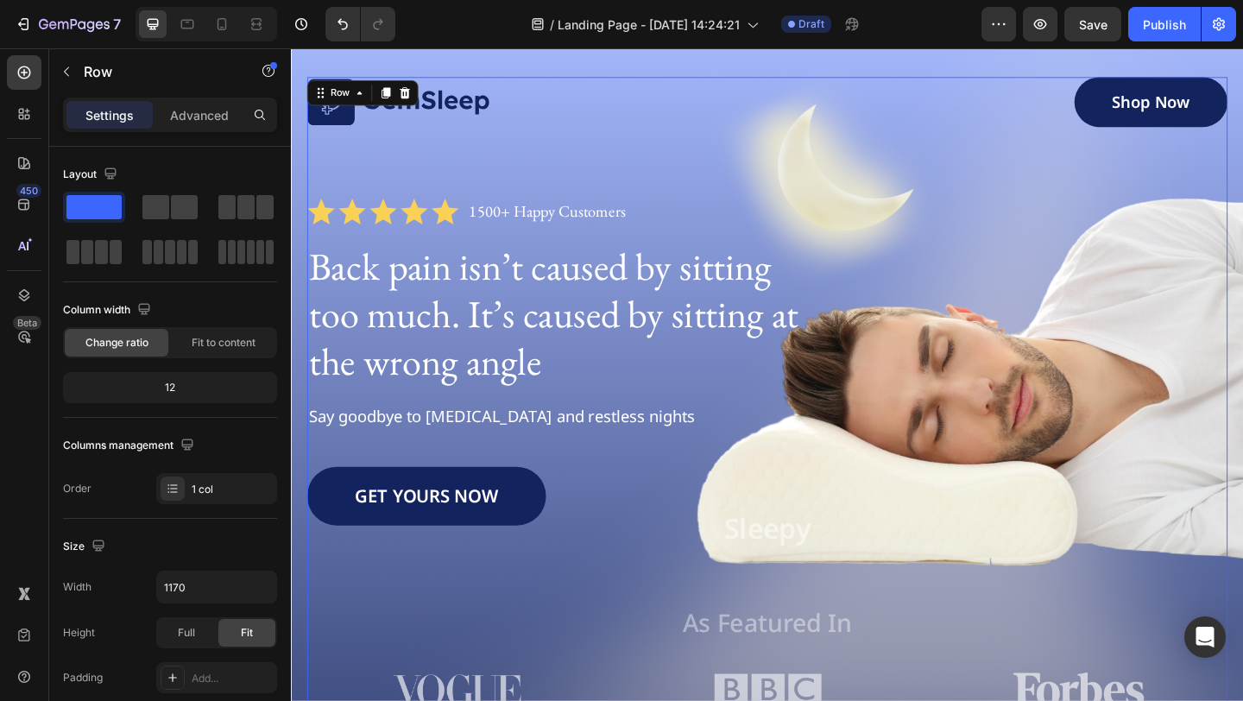
click at [554, 451] on p "Say goodbye to neck pain and restless nights" at bounding box center [809, 449] width 998 height 22
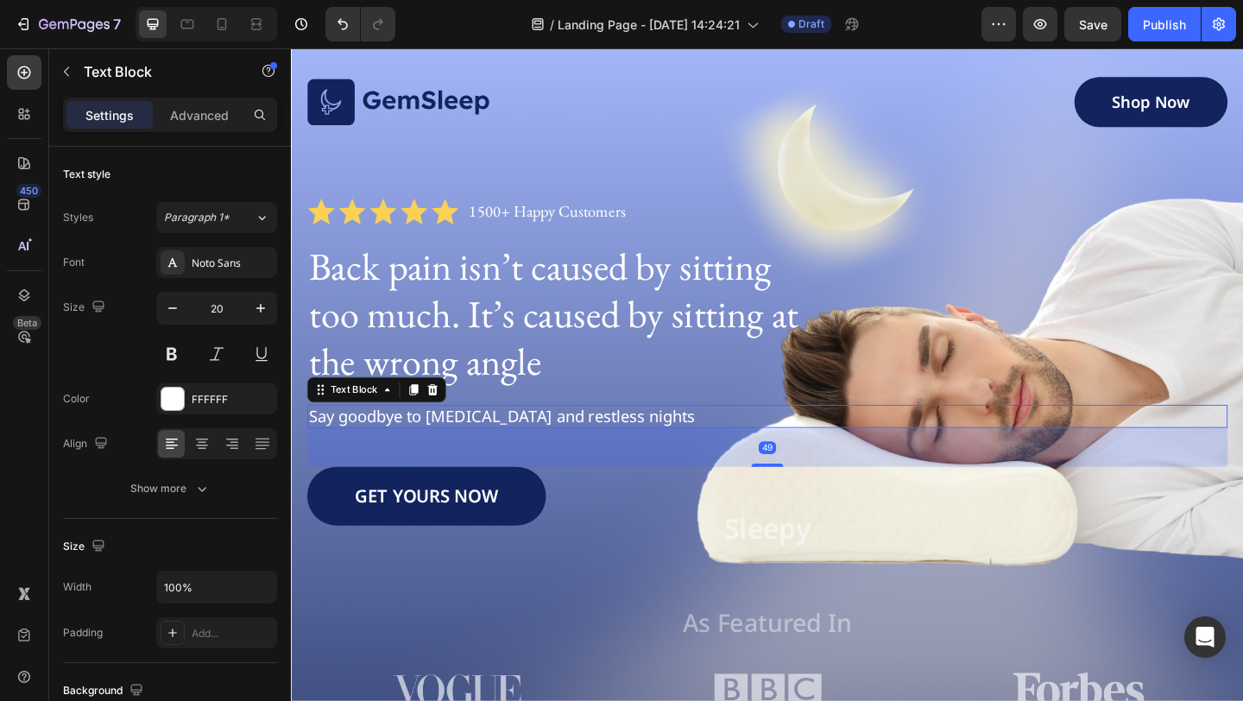
click at [632, 442] on p "Say goodbye to neck pain and restless nights" at bounding box center [809, 449] width 998 height 22
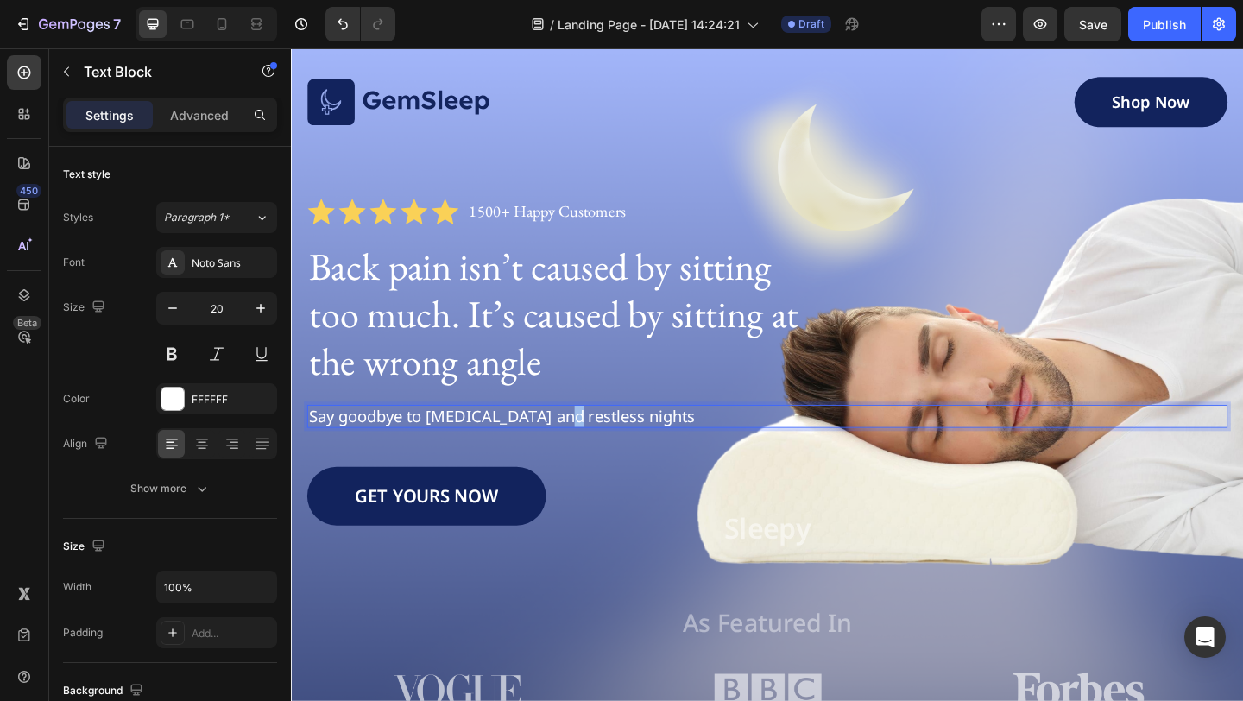
click at [584, 445] on p "Say goodbye to neck pain and restless nights" at bounding box center [809, 449] width 998 height 22
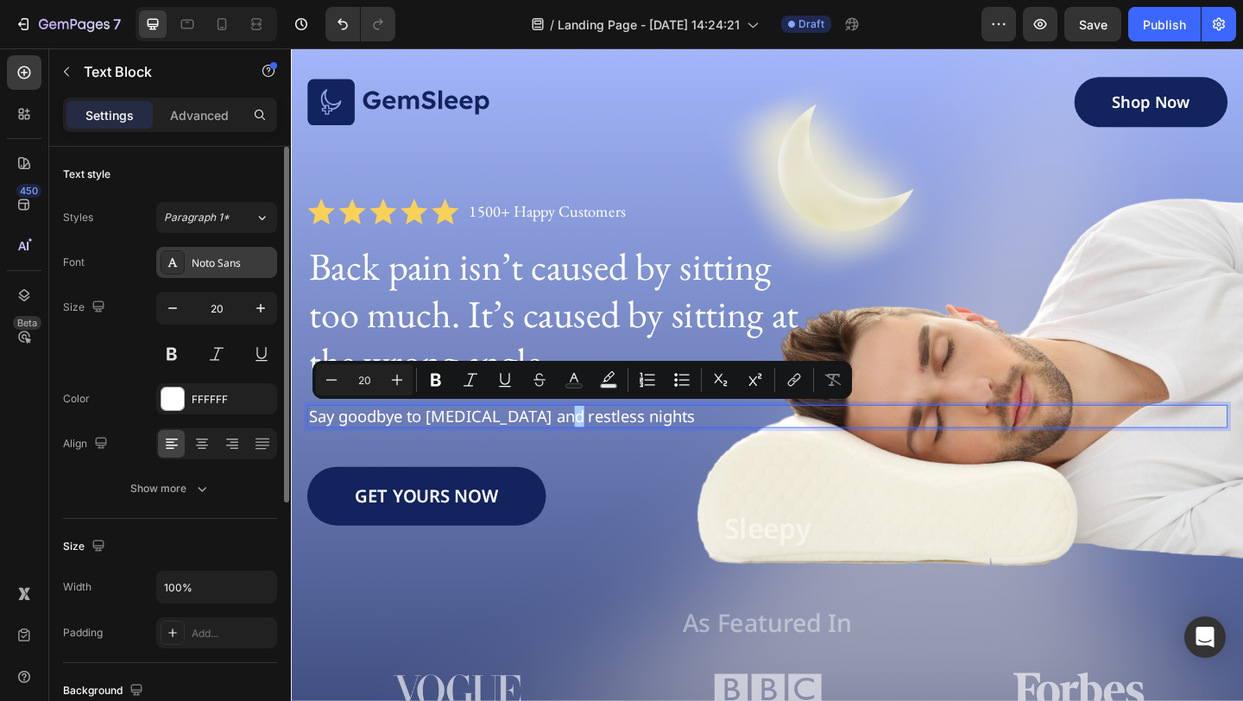
click at [244, 256] on div "Noto Sans" at bounding box center [232, 263] width 81 height 16
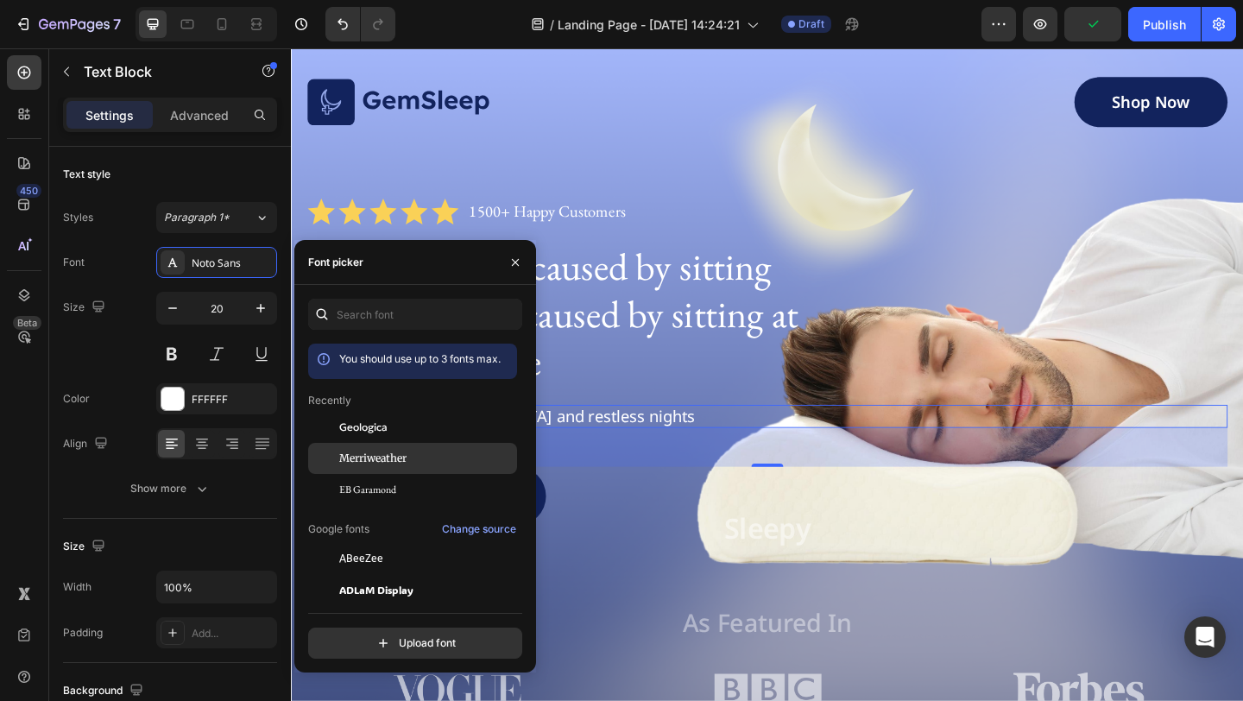
click at [400, 464] on span "Merriweather" at bounding box center [372, 459] width 67 height 16
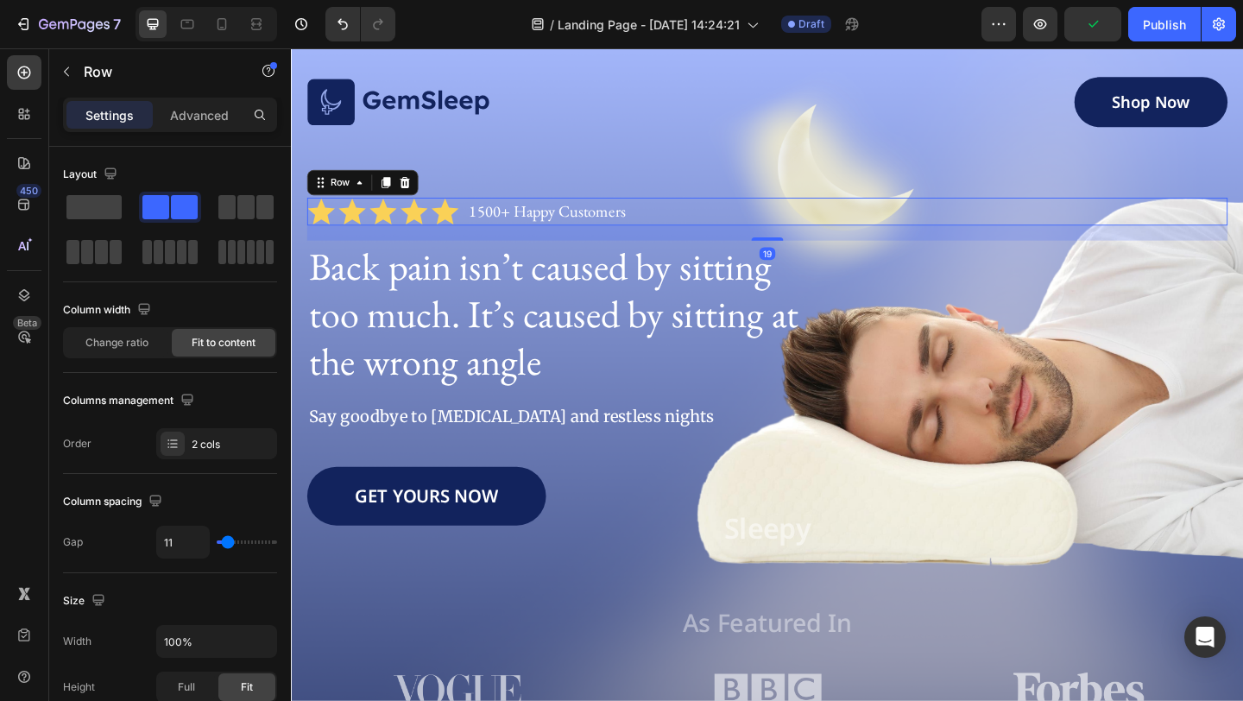
click at [779, 222] on div "Icon Icon Icon Icon Icon Icon List 1500+ Happy Customers Text Block Row 19" at bounding box center [808, 226] width 1001 height 30
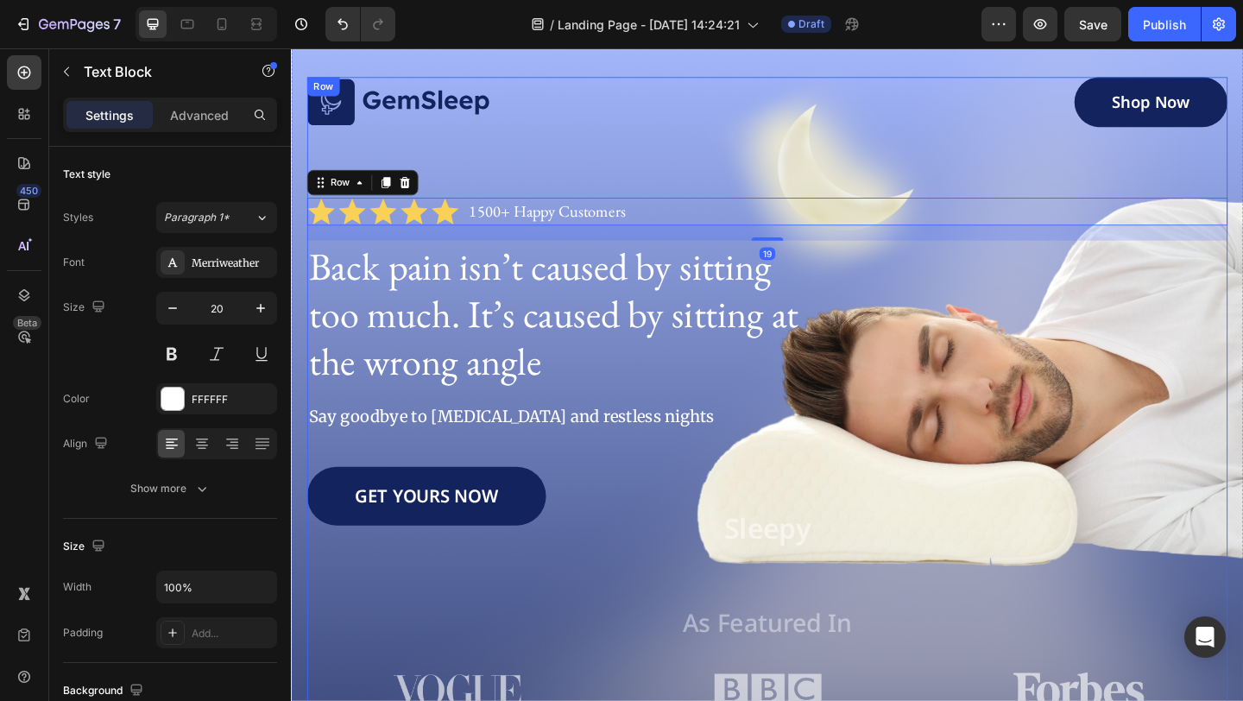
click at [514, 457] on p "Say goodbye to neck pain and restless nights" at bounding box center [809, 449] width 998 height 22
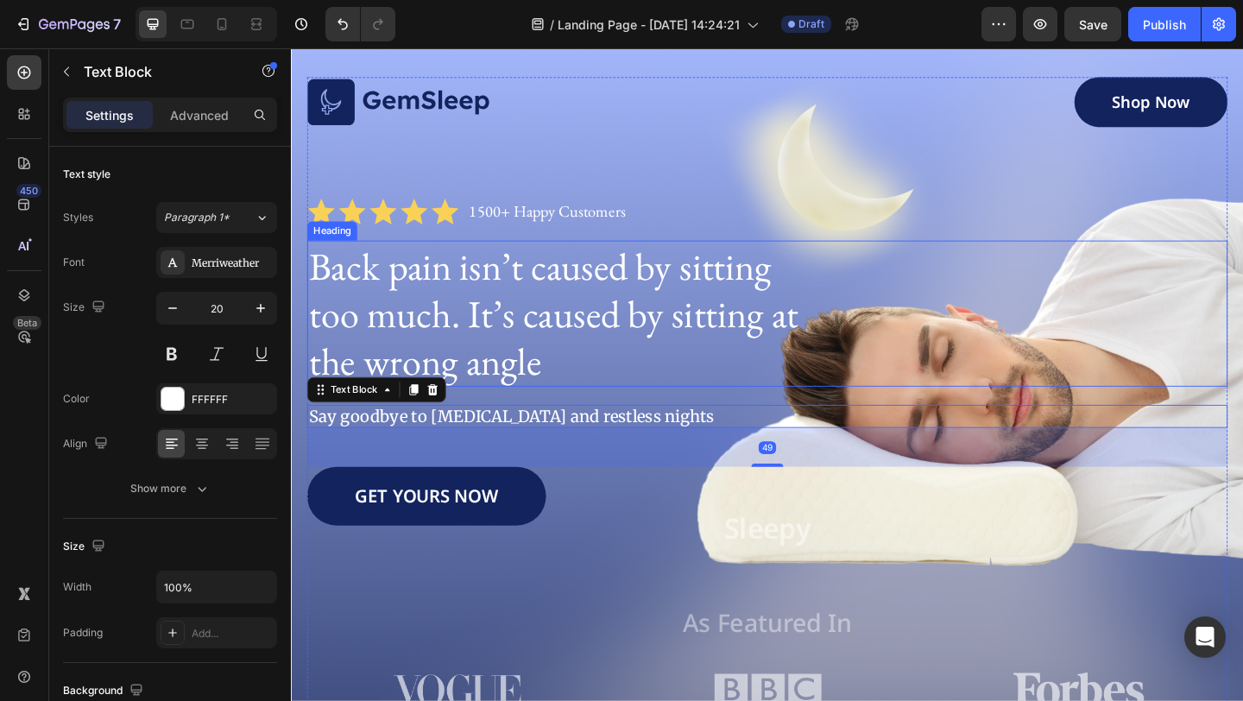
click at [550, 331] on p "Back pain isn’t caused by sitting too much. It’s caused by sitting at the wrong…" at bounding box center [579, 336] width 539 height 155
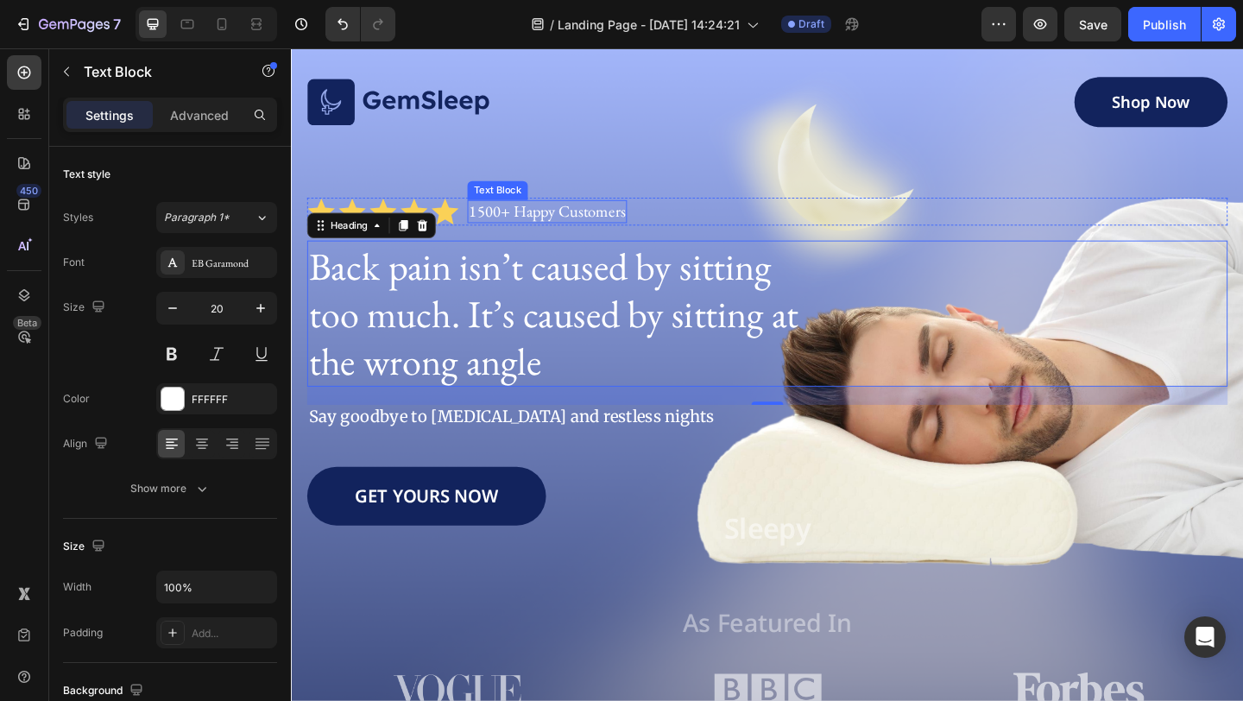
click at [585, 220] on p "1500+ Happy Customers" at bounding box center [569, 226] width 170 height 22
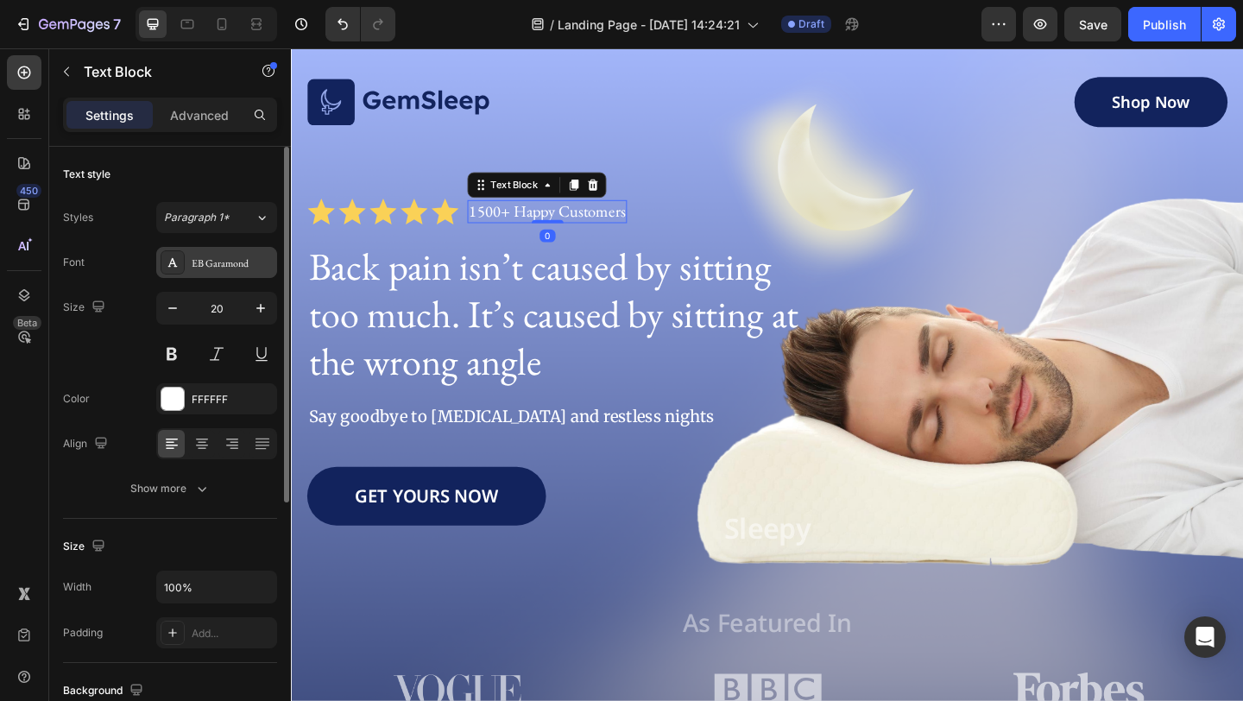
click at [240, 249] on div "EB Garamond" at bounding box center [216, 262] width 121 height 31
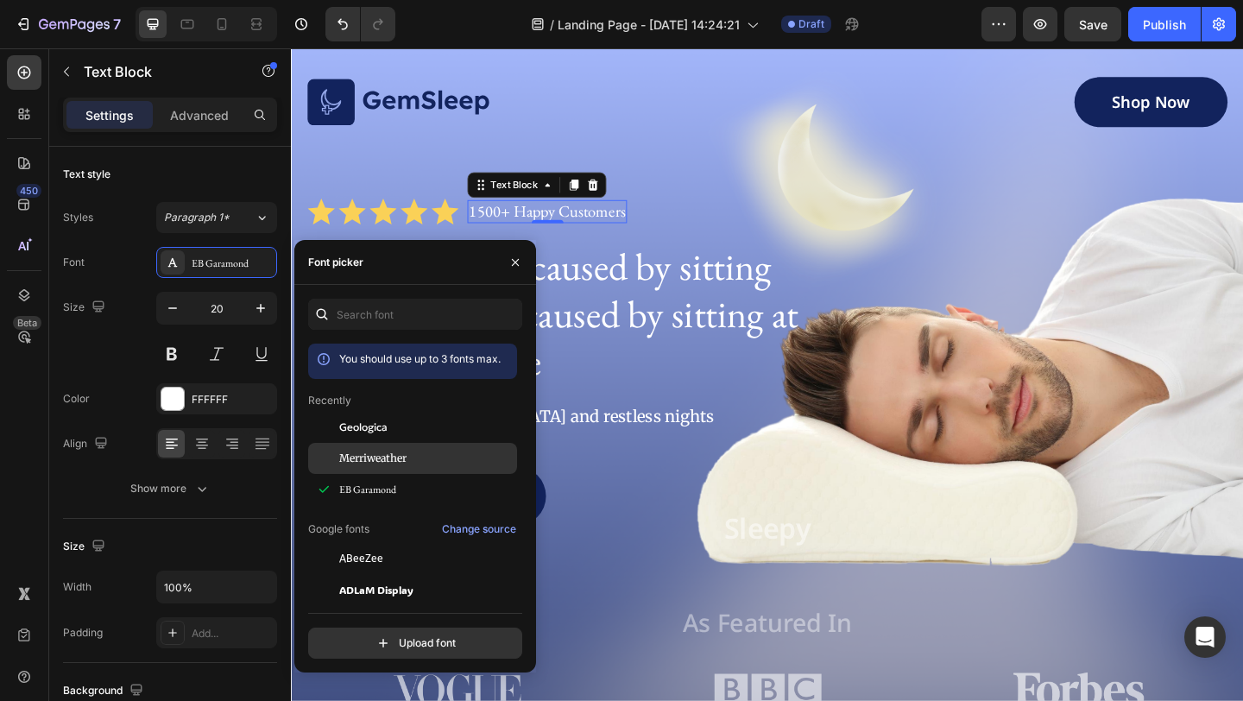
click at [400, 461] on span "Merriweather" at bounding box center [372, 459] width 67 height 16
click at [734, 259] on p "Back pain isn’t caused by sitting too much. It’s caused by sitting at the wrong…" at bounding box center [579, 336] width 539 height 155
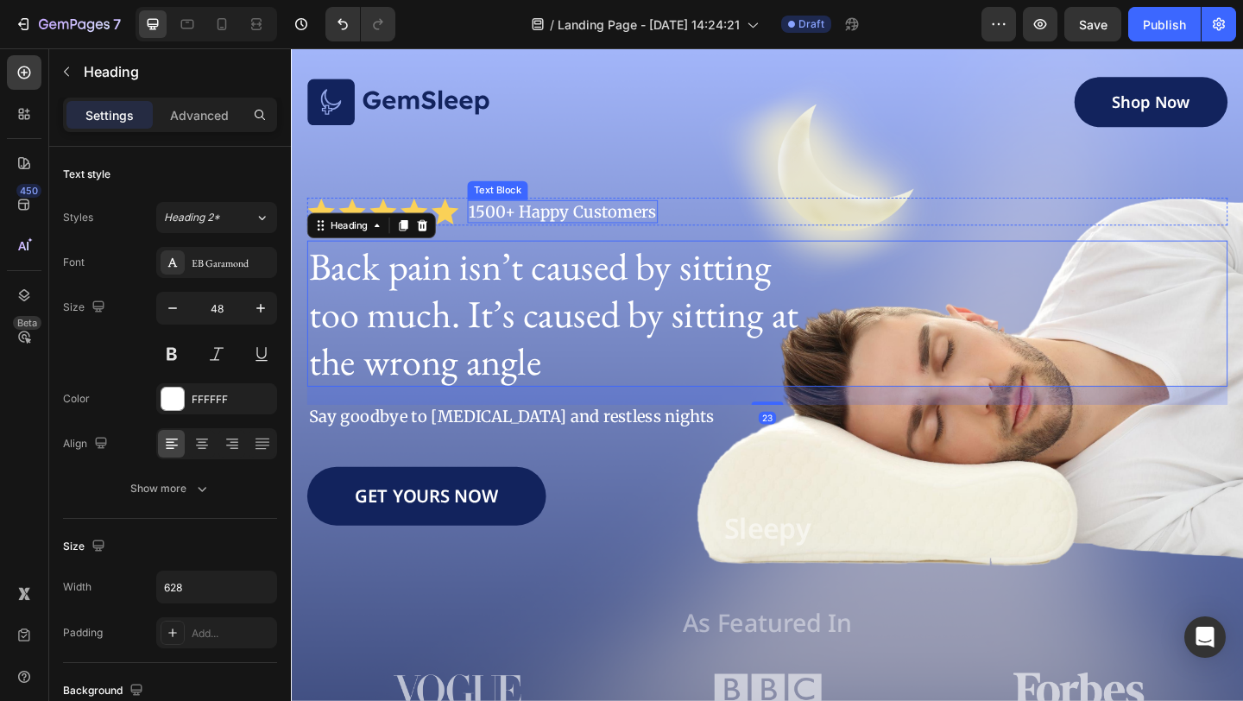
click at [631, 205] on div "Image Shop Now Button Row Icon Icon Icon Icon Icon Icon List 1500+ Happy Custom…" at bounding box center [808, 425] width 1001 height 692
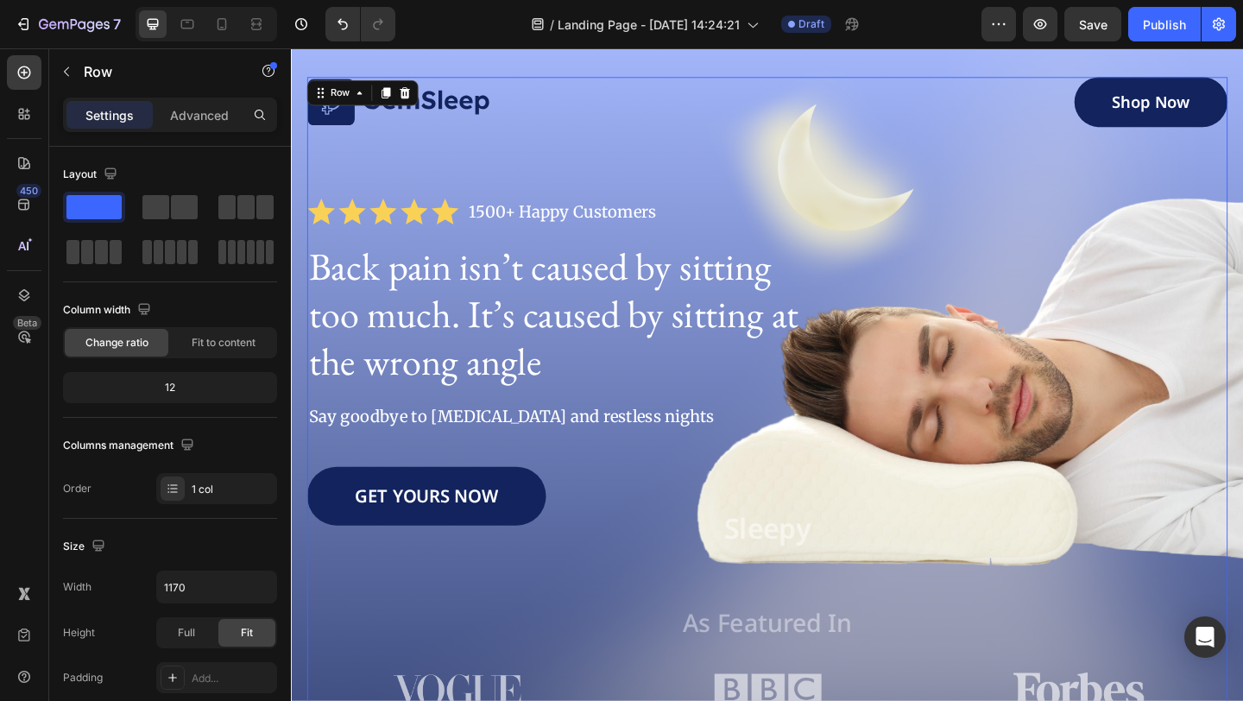
click at [611, 220] on p "1500+ Happy Customers" at bounding box center [586, 226] width 204 height 22
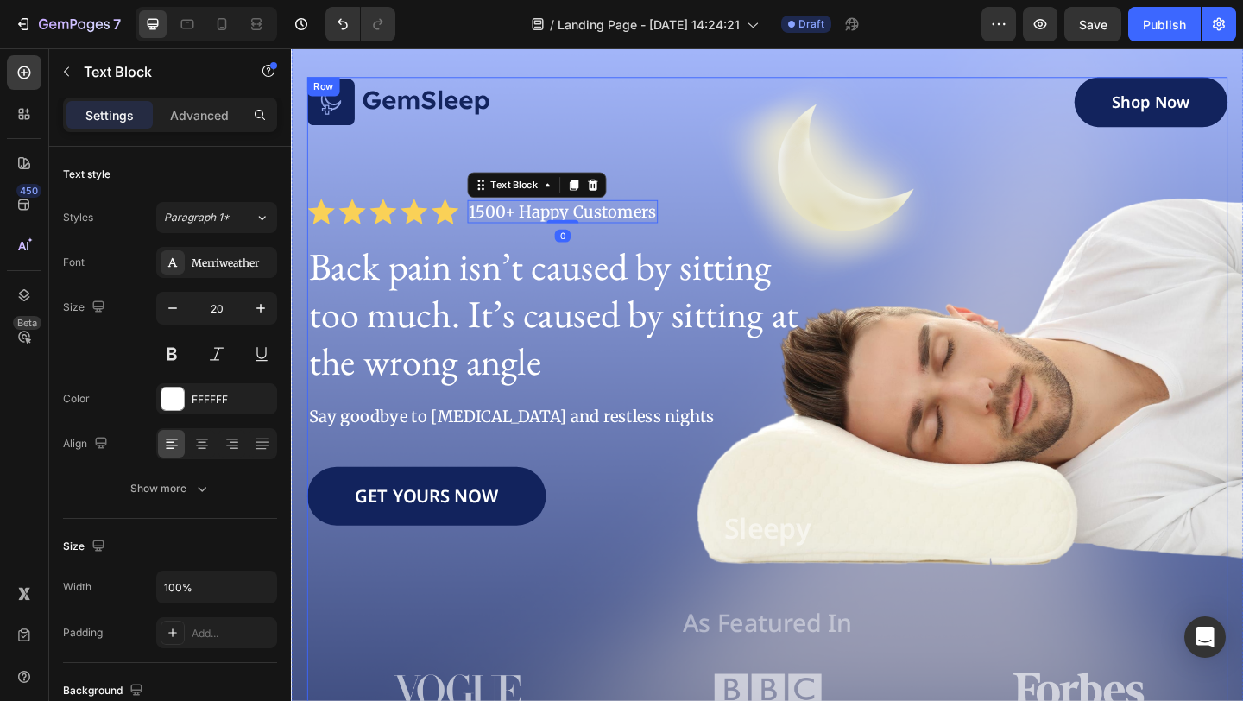
click at [655, 248] on div "Image Shop Now Button Row Icon Icon Icon Icon Icon Icon List 1500+ Happy Custom…" at bounding box center [808, 425] width 1001 height 692
click at [666, 228] on p "1500+ Happy Customers" at bounding box center [586, 226] width 204 height 22
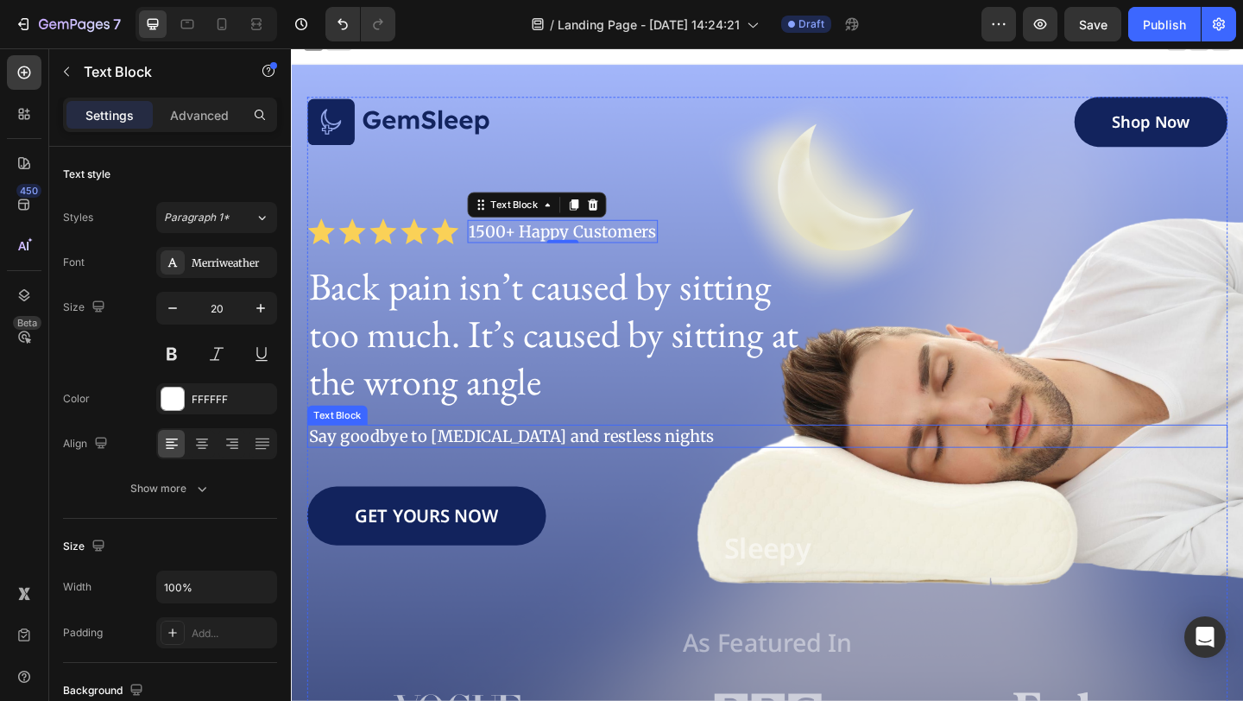
scroll to position [17, 0]
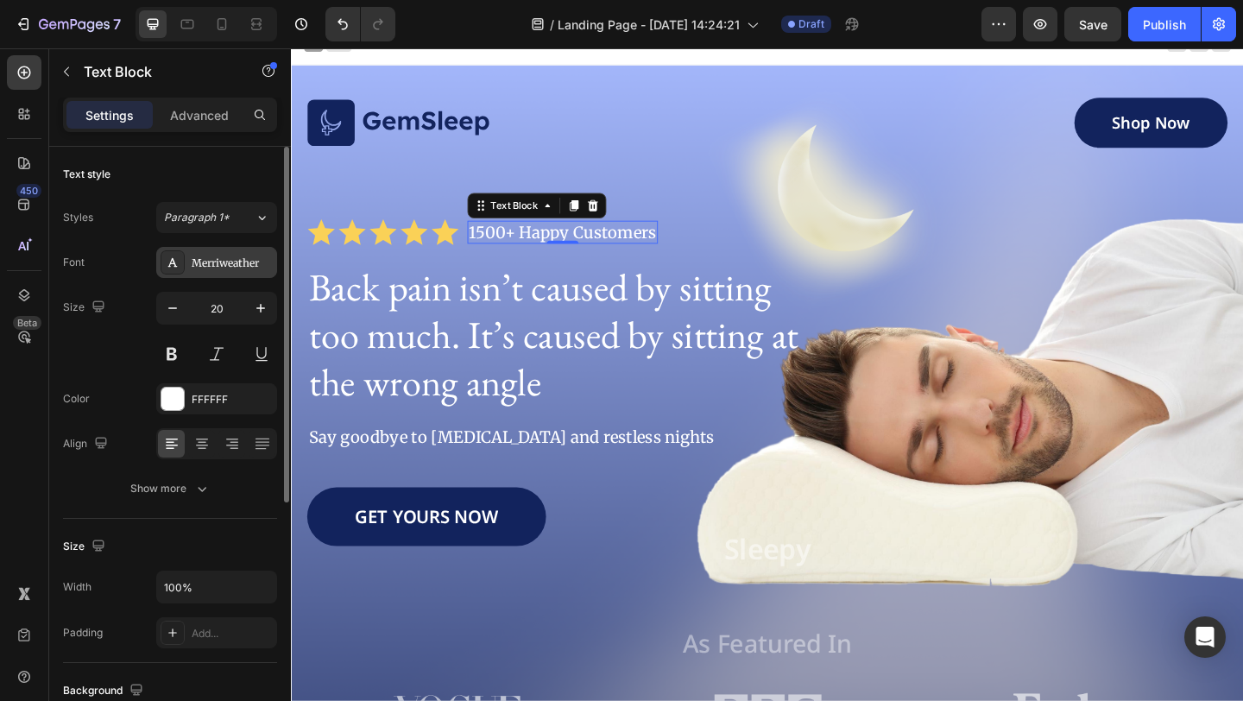
click at [249, 264] on div "Merriweather" at bounding box center [232, 263] width 81 height 16
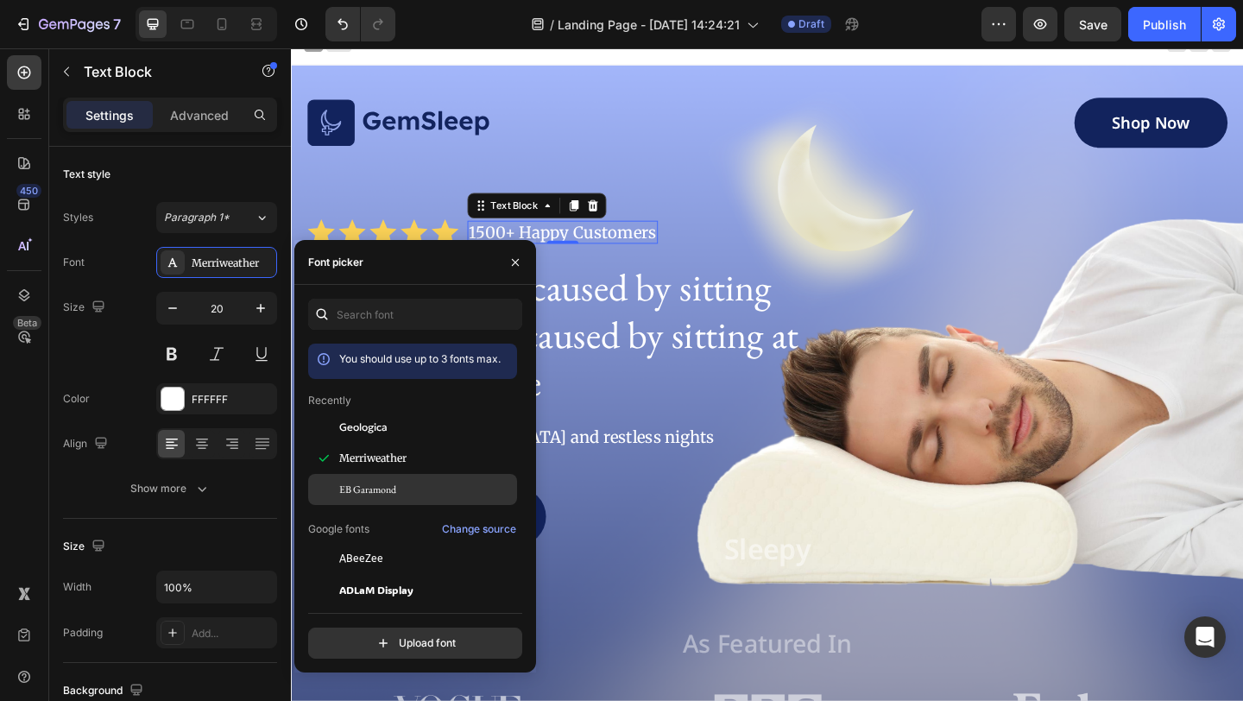
click at [394, 479] on div "EB Garamond" at bounding box center [412, 489] width 209 height 31
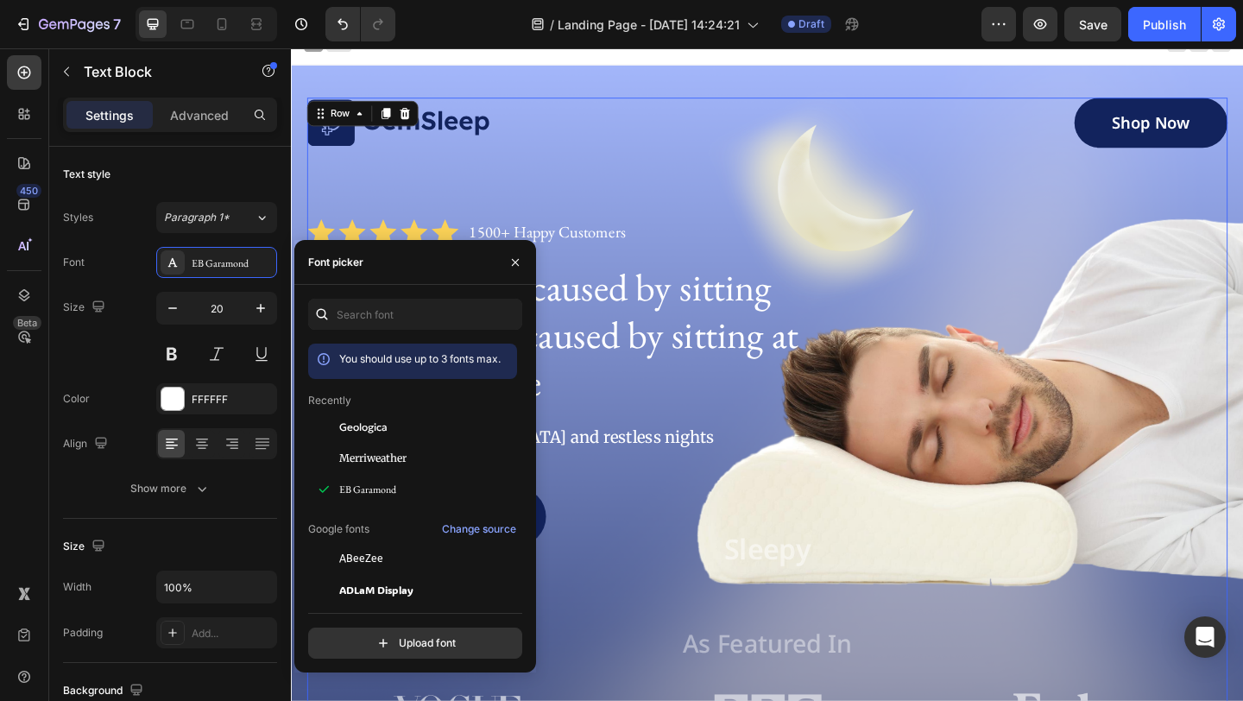
click at [762, 211] on div "Image Shop Now Button Row Icon Icon Icon Icon Icon Icon List 1500+ Happy Custom…" at bounding box center [808, 448] width 1001 height 692
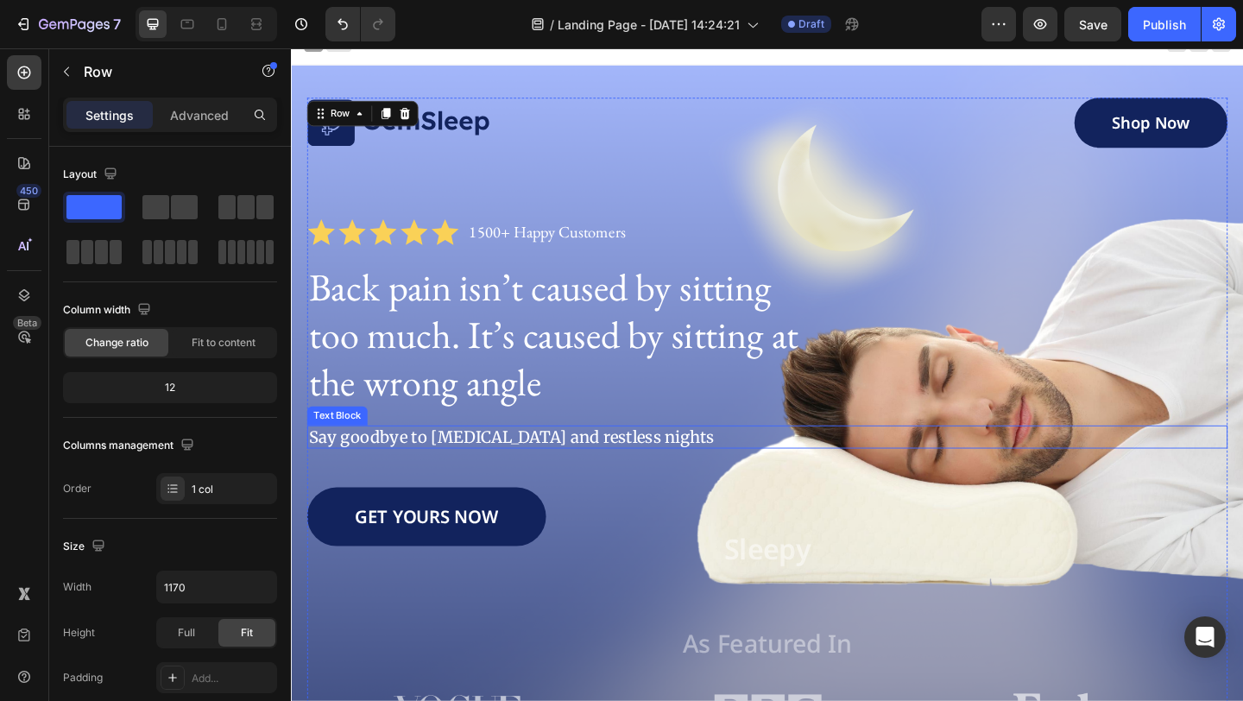
click at [513, 469] on p "Say goodbye to neck pain and restless nights" at bounding box center [809, 471] width 998 height 22
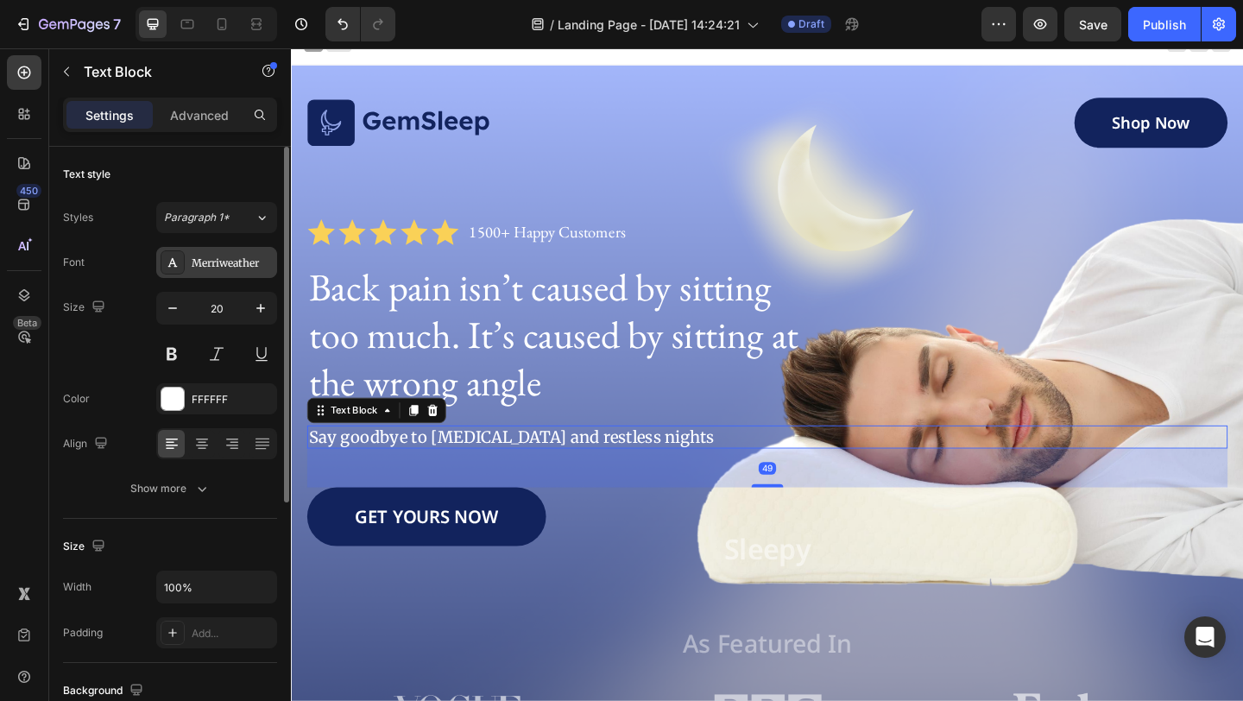
click at [242, 256] on div "Merriweather" at bounding box center [232, 263] width 81 height 16
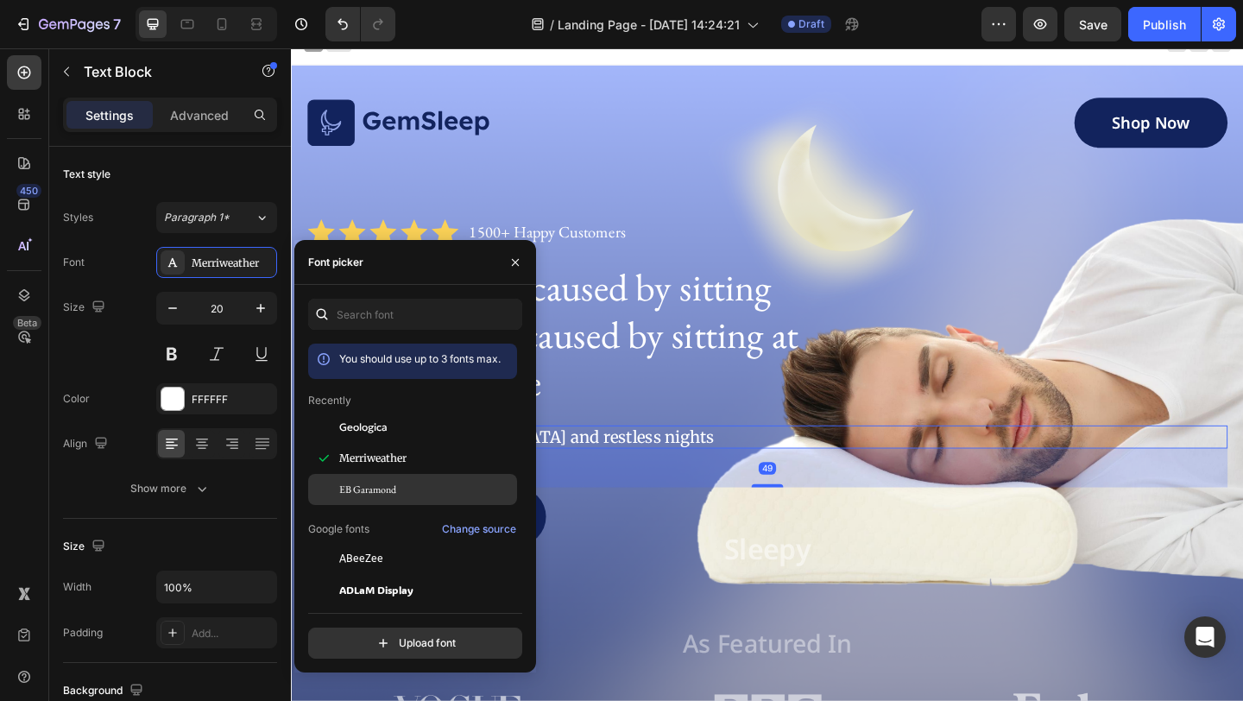
click at [422, 489] on div "EB Garamond" at bounding box center [426, 490] width 174 height 16
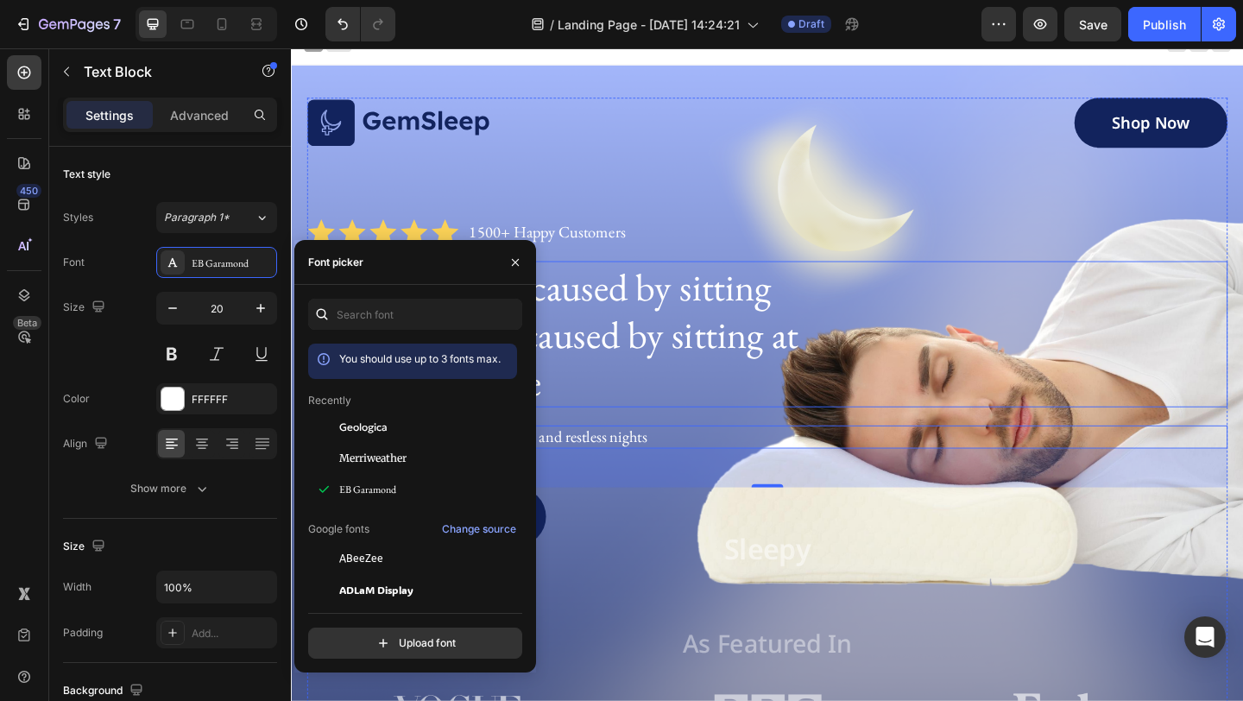
click at [661, 419] on p "Back pain isn’t caused by sitting too much. It’s caused by sitting at the wrong…" at bounding box center [579, 358] width 539 height 155
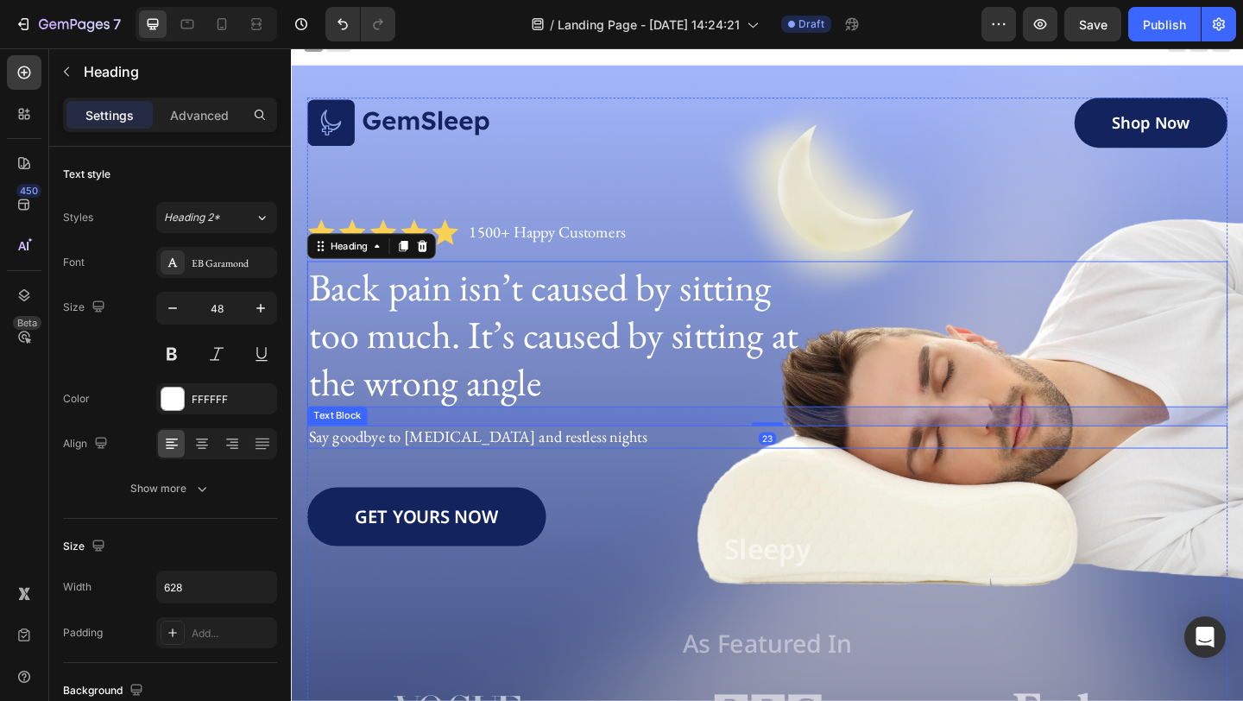
click at [556, 471] on p "Say goodbye to neck pain and restless nights" at bounding box center [809, 471] width 998 height 22
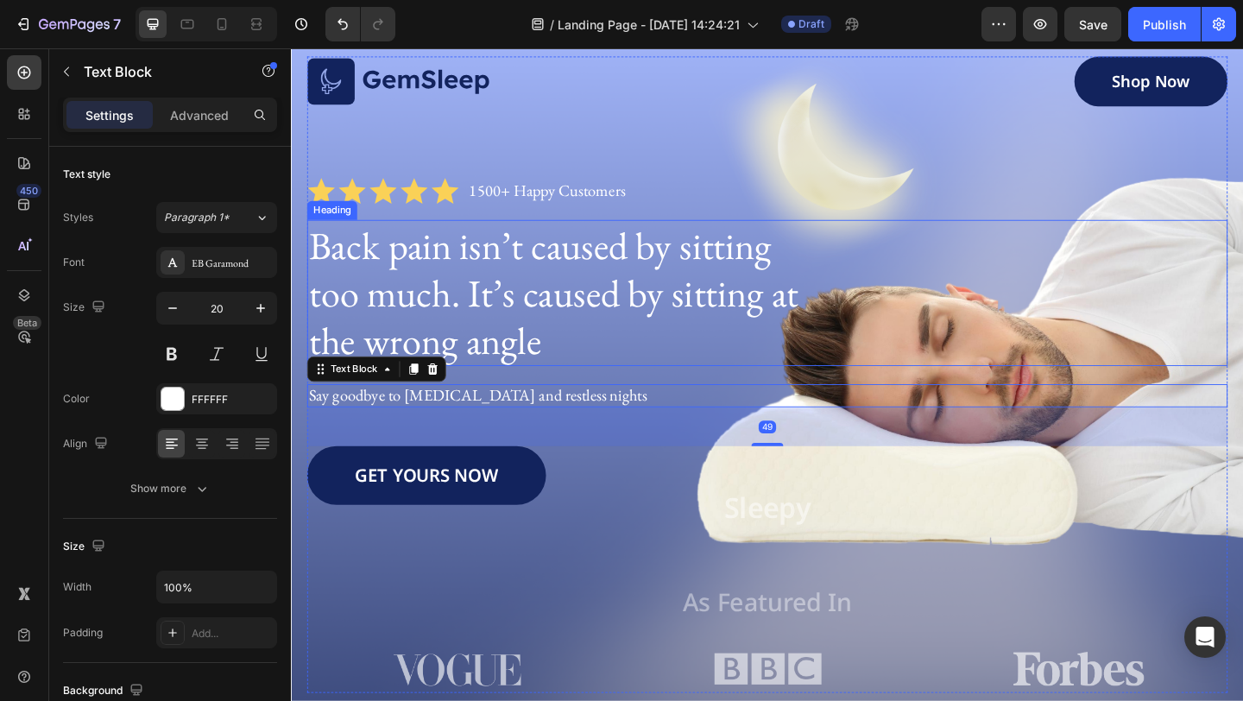
scroll to position [85, 0]
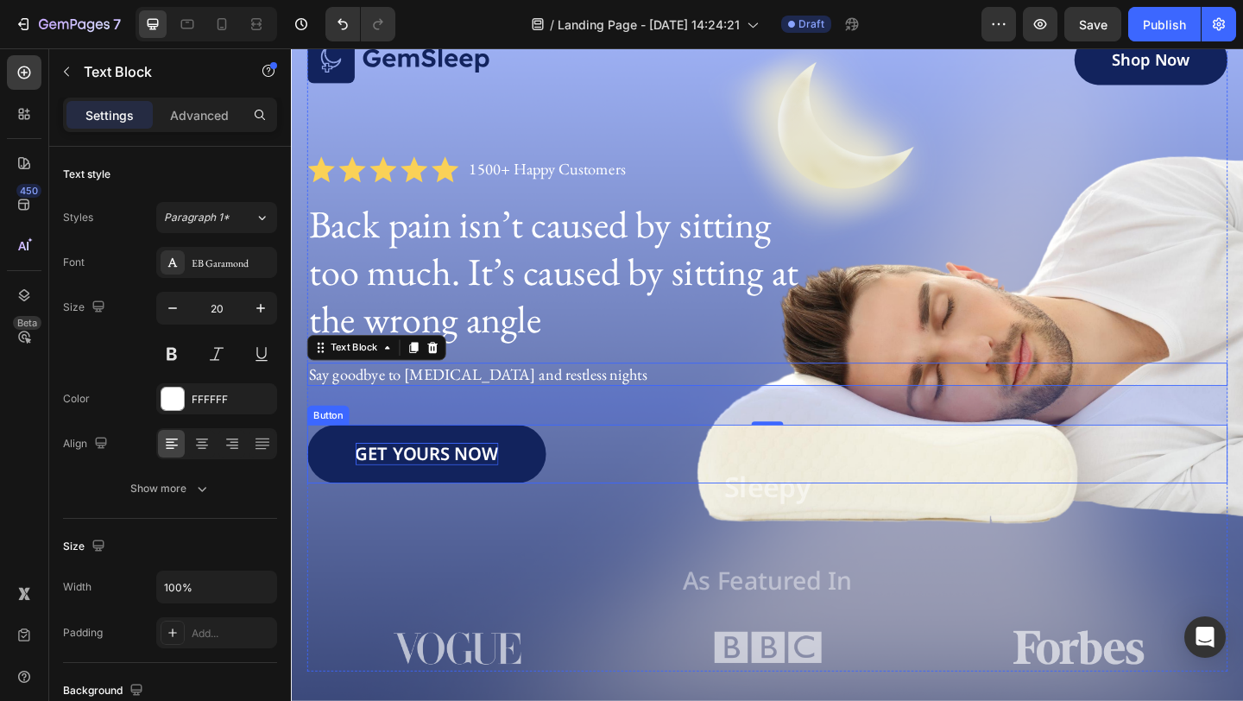
click at [483, 481] on p "GET YOURS NOW" at bounding box center [438, 489] width 155 height 24
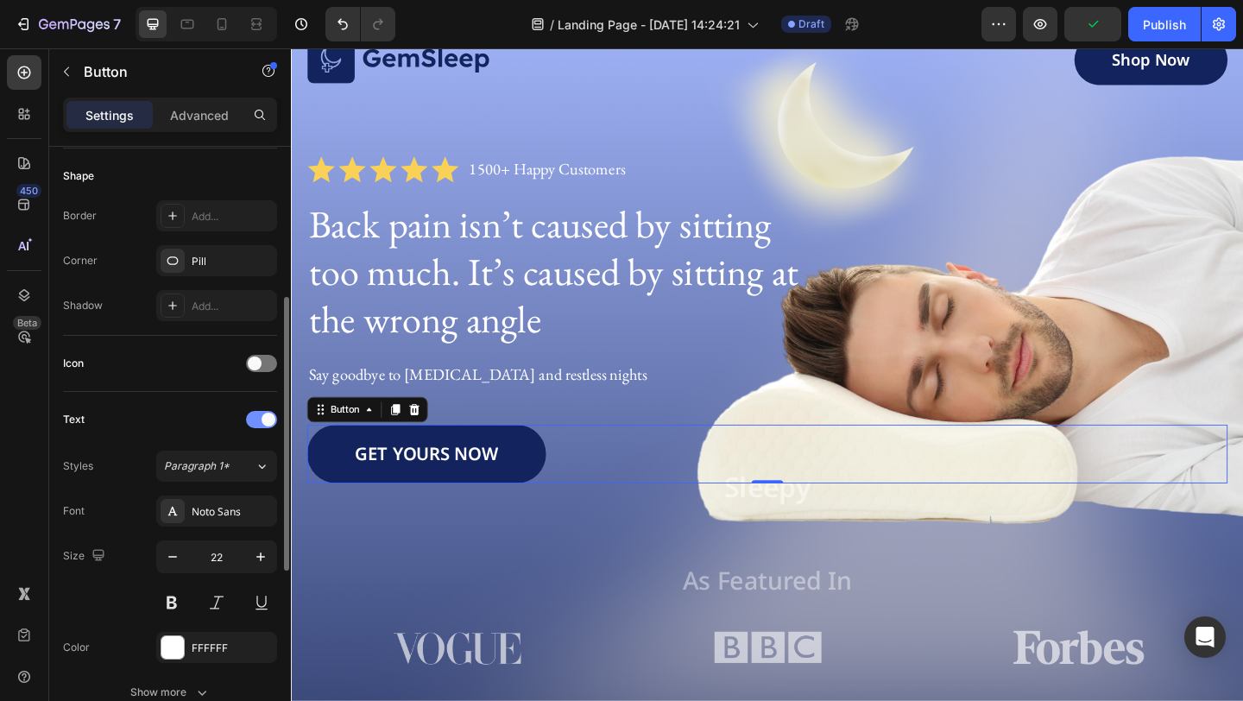
scroll to position [394, 0]
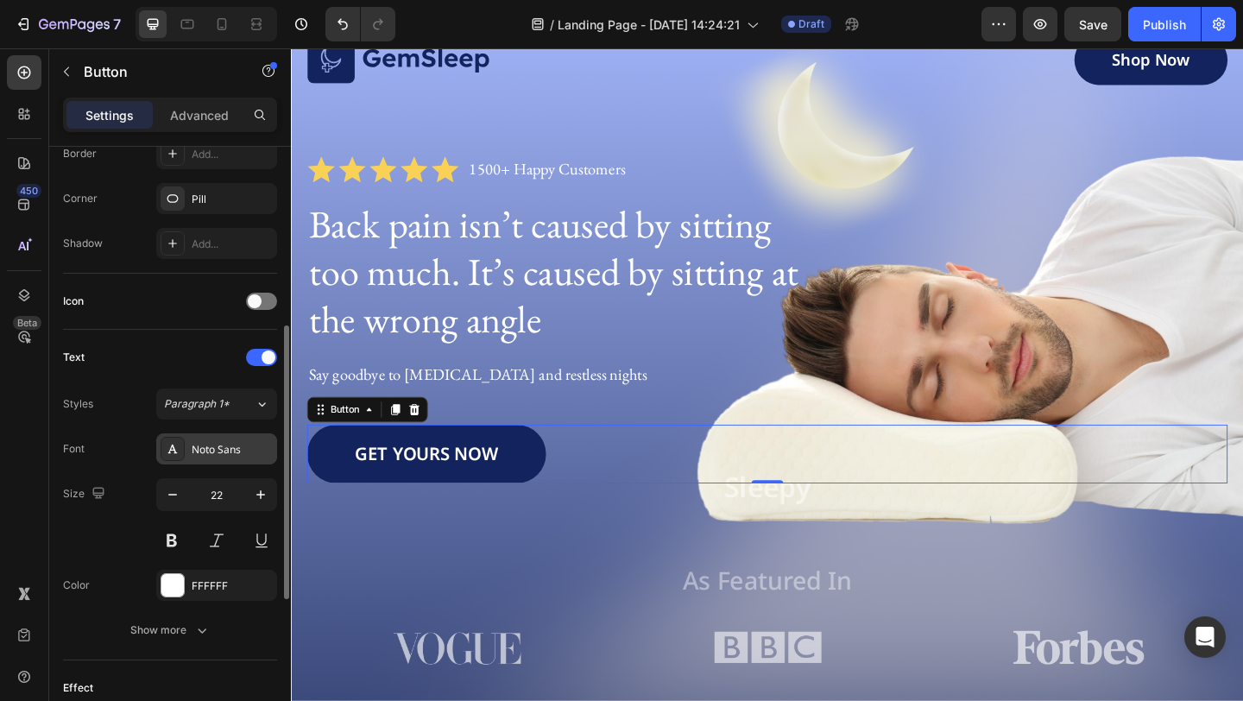
click at [230, 442] on div "Noto Sans" at bounding box center [232, 450] width 81 height 16
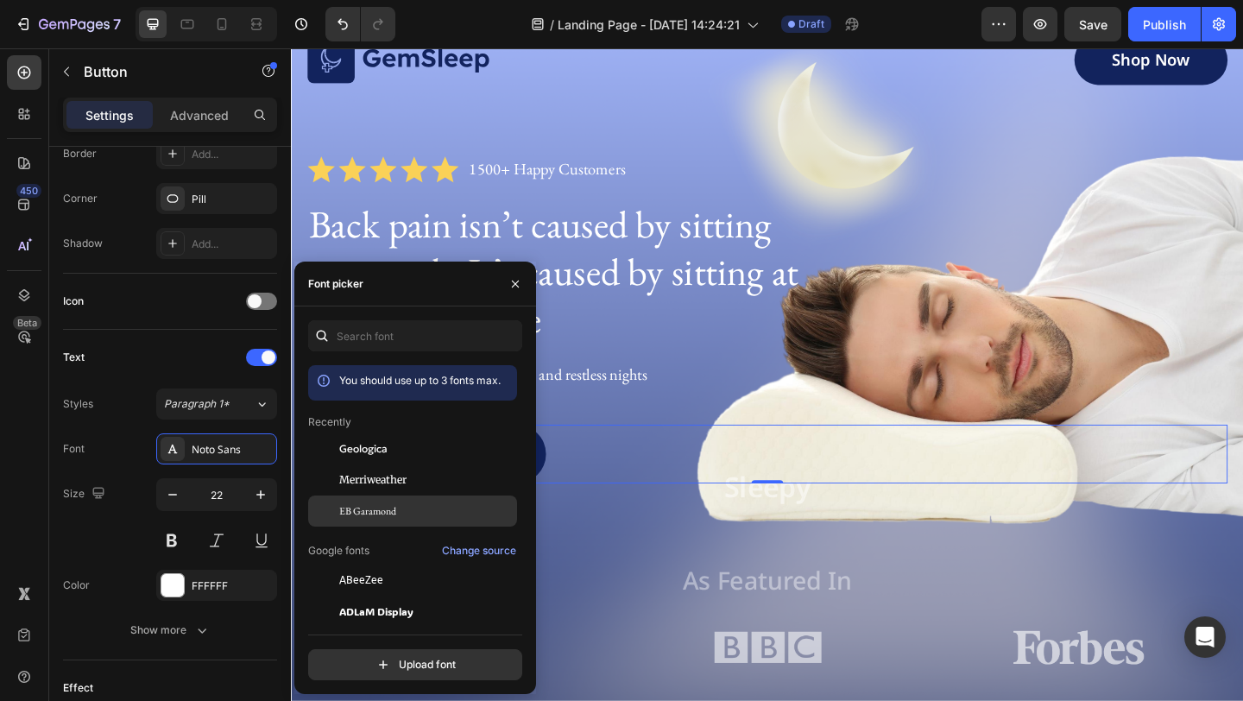
click at [382, 500] on div "EB Garamond" at bounding box center [412, 510] width 209 height 31
click at [758, 251] on p "Back pain isn’t caused by sitting too much. It’s caused by sitting at the wrong…" at bounding box center [579, 290] width 539 height 155
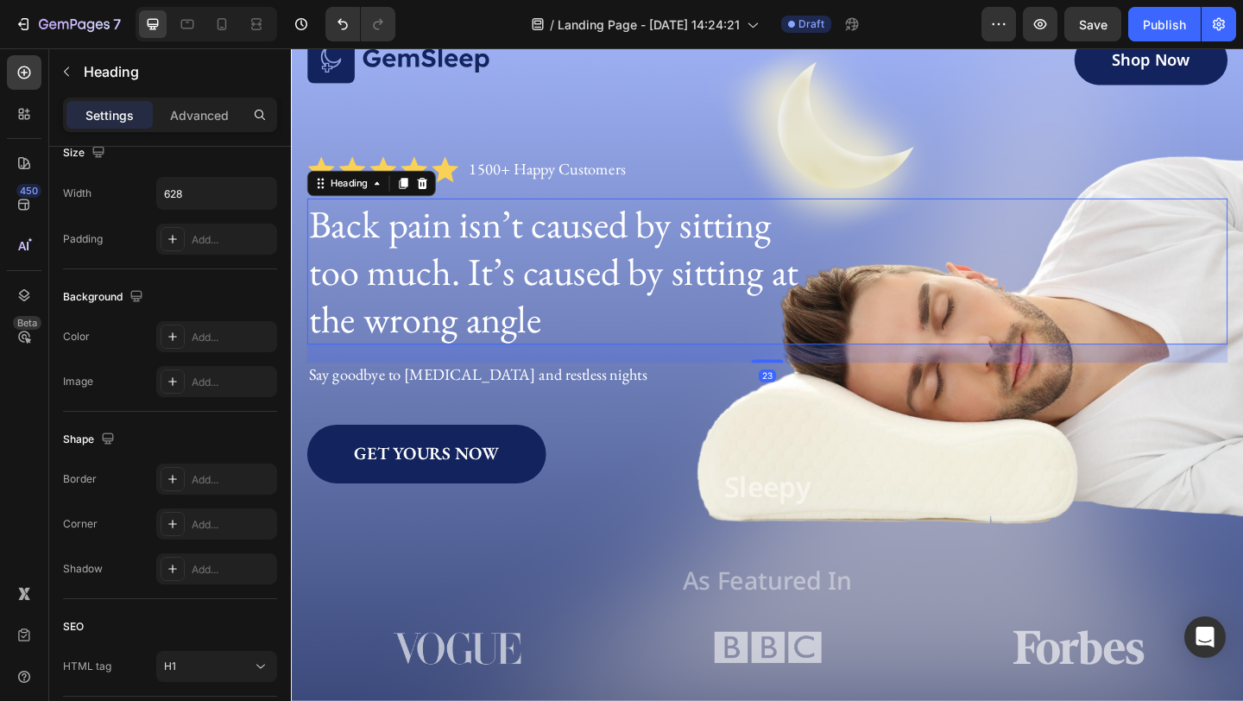
scroll to position [0, 0]
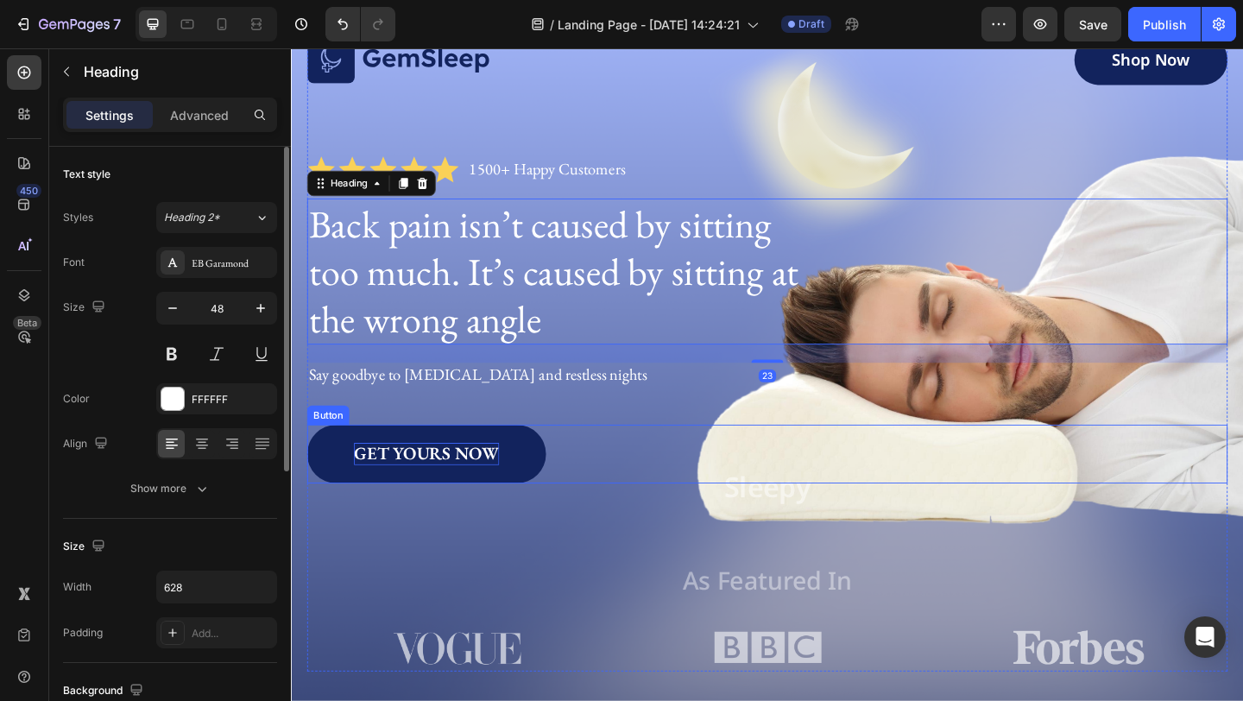
click at [470, 499] on p "GET YOURS NOW" at bounding box center [438, 489] width 158 height 24
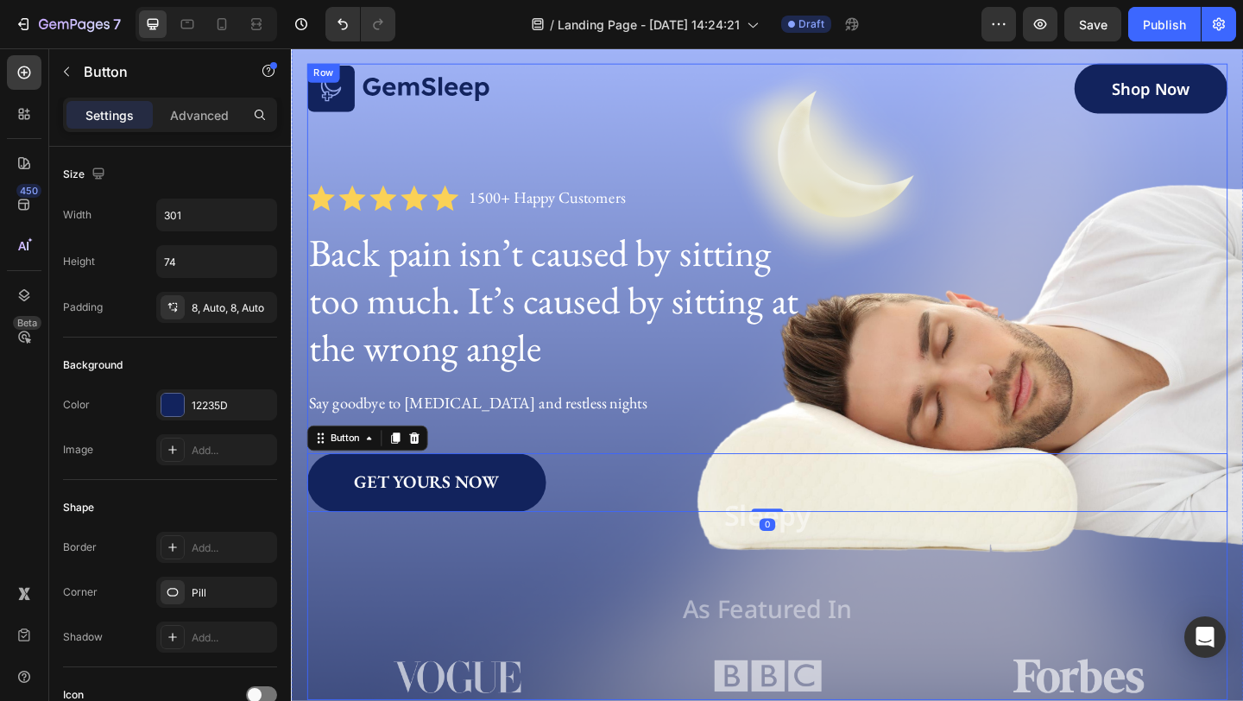
scroll to position [51, 0]
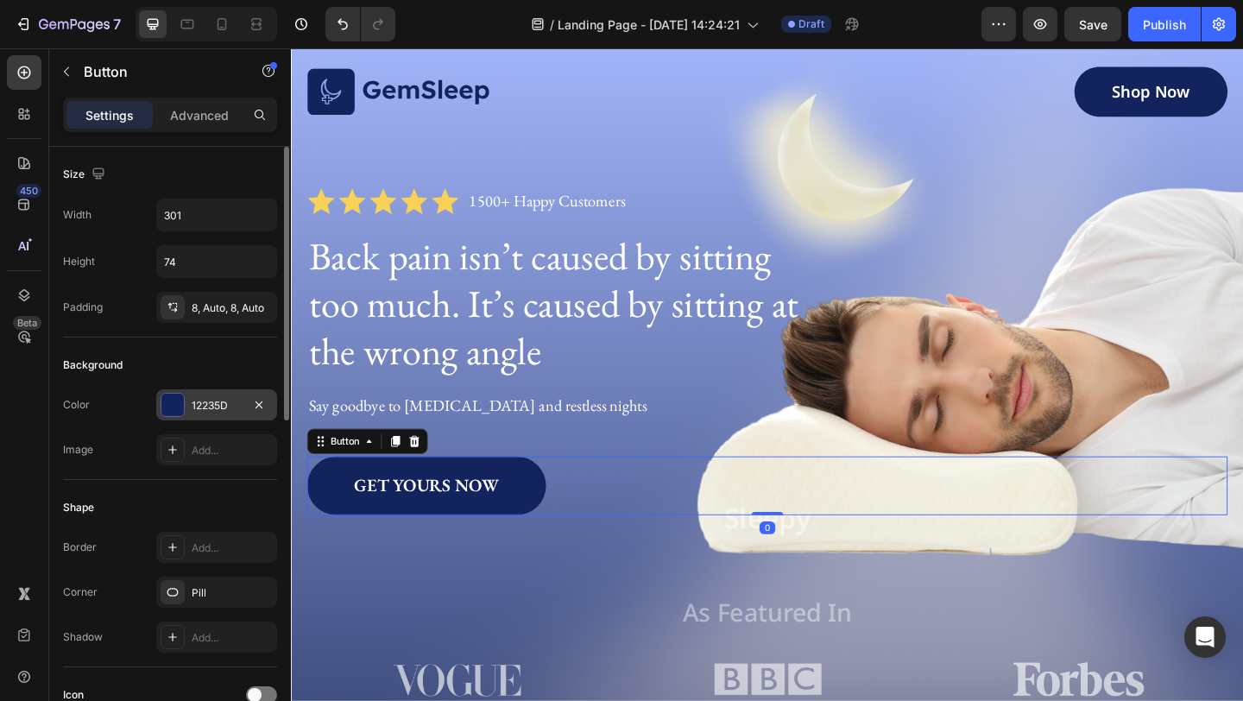
click at [237, 405] on div "12235D" at bounding box center [217, 406] width 50 height 16
click at [201, 380] on div "Background Color 12235D Image Add..." at bounding box center [170, 408] width 214 height 142
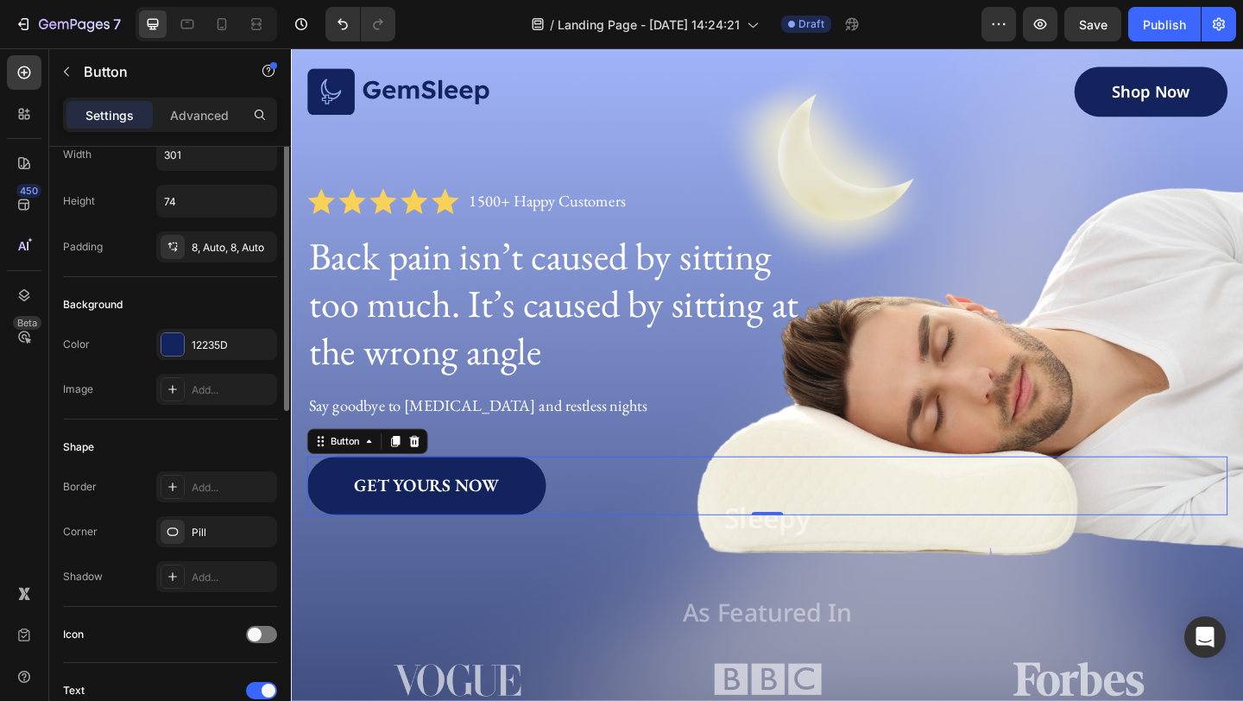
scroll to position [69, 0]
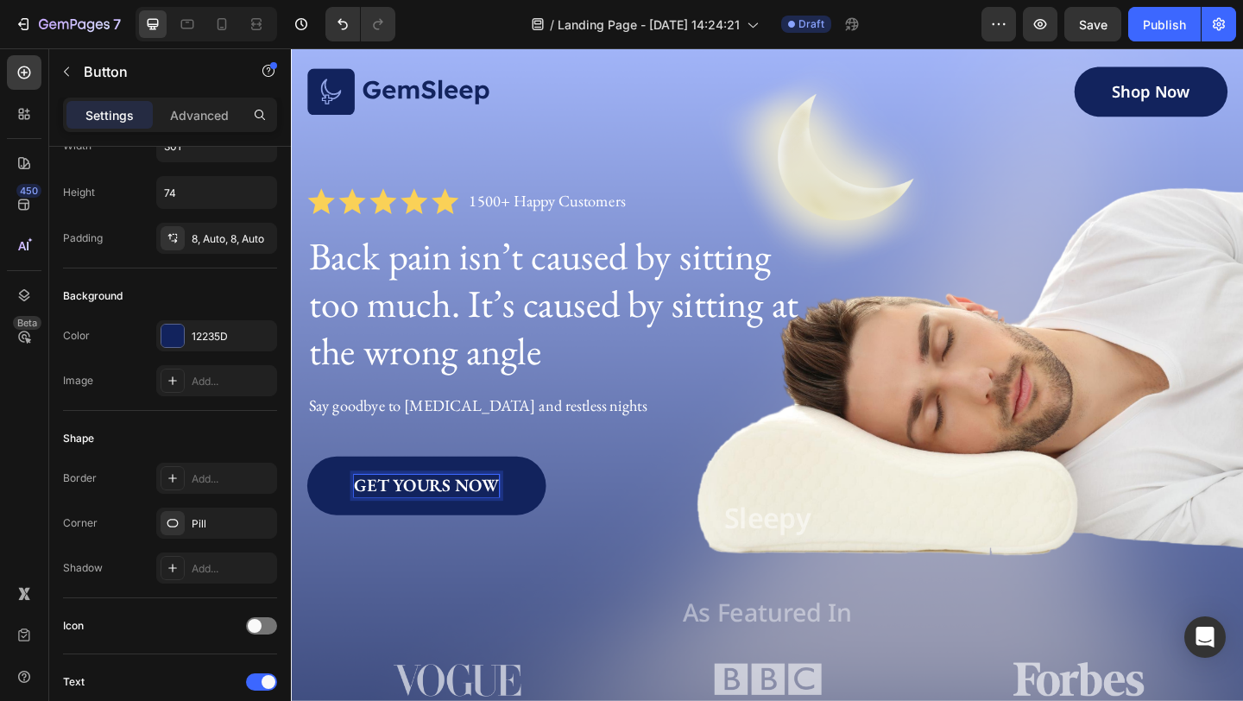
click at [431, 517] on p "GET YOURS NOW" at bounding box center [438, 524] width 158 height 24
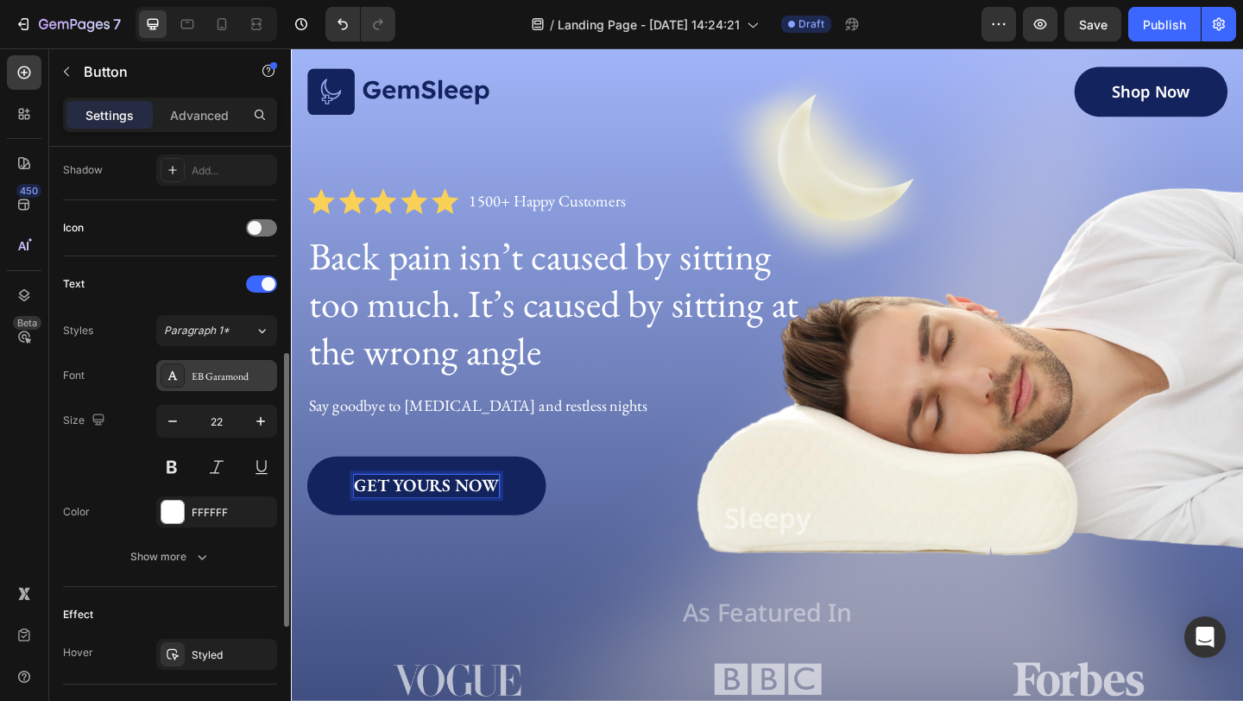
scroll to position [471, 0]
click at [218, 364] on div "EB Garamond" at bounding box center [232, 372] width 81 height 16
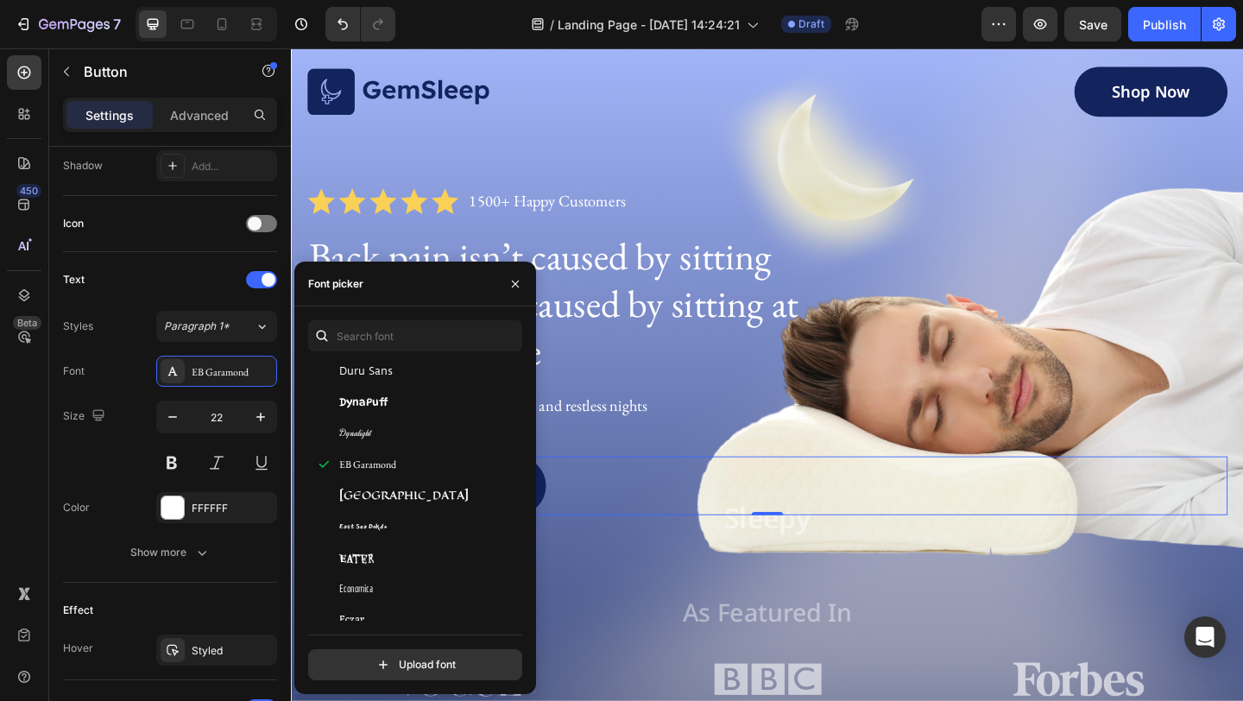
scroll to position [13157, 0]
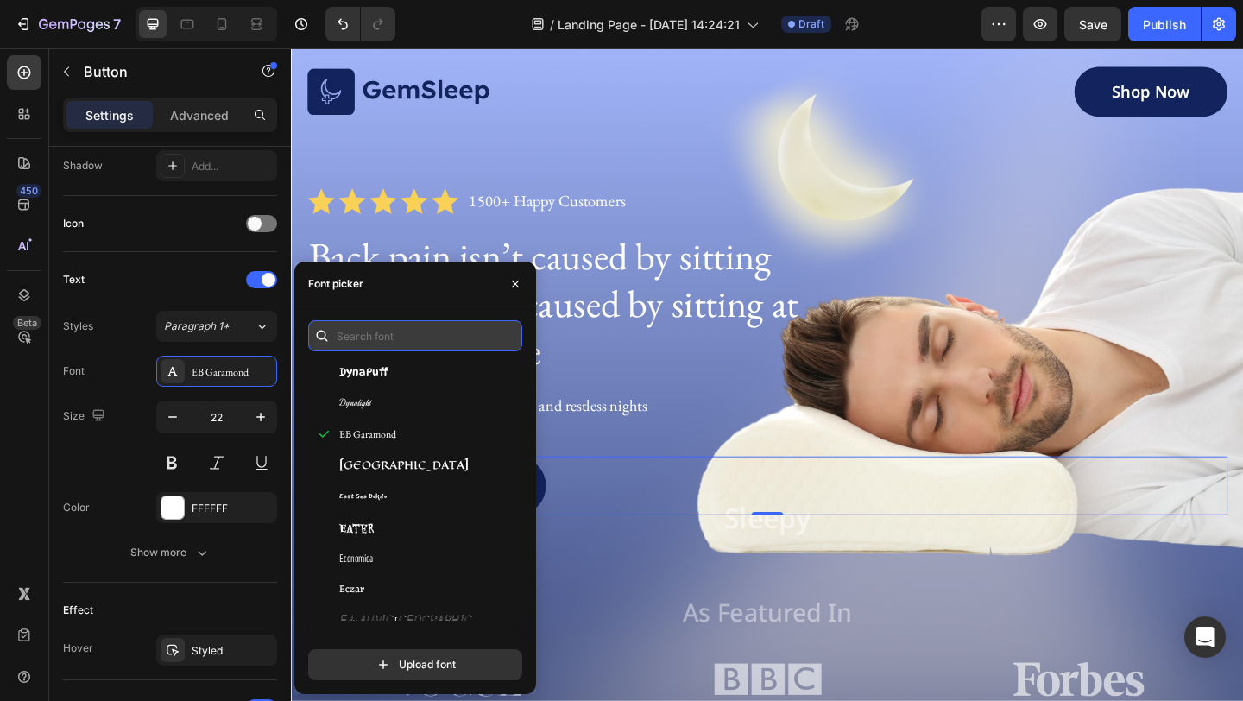
click at [404, 340] on input "text" at bounding box center [415, 335] width 214 height 31
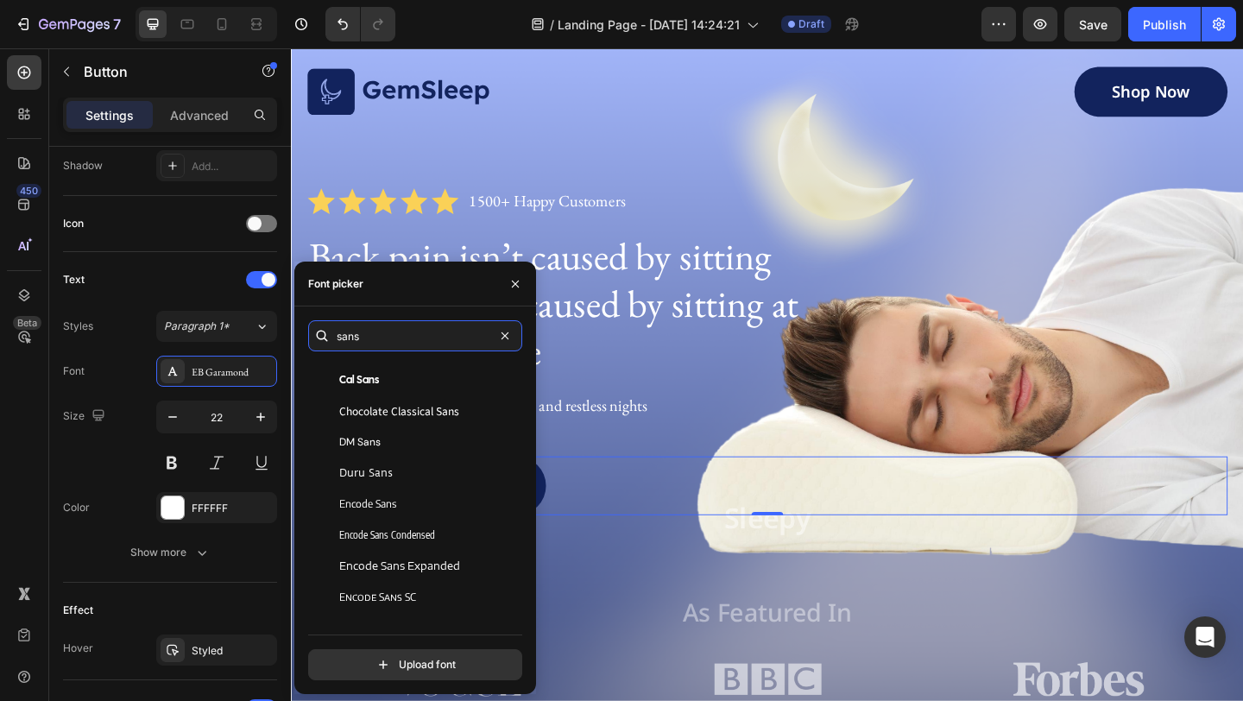
scroll to position [655, 0]
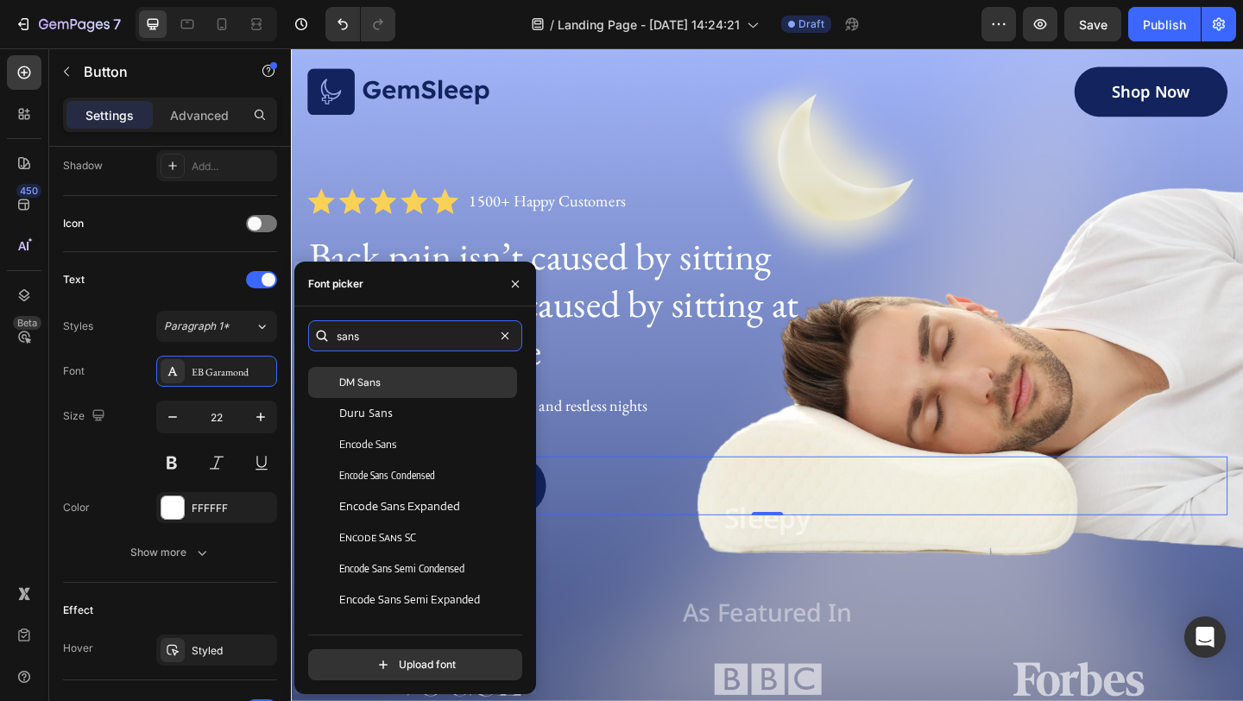
type input "sans"
click at [414, 380] on div "DM Sans" at bounding box center [426, 383] width 174 height 16
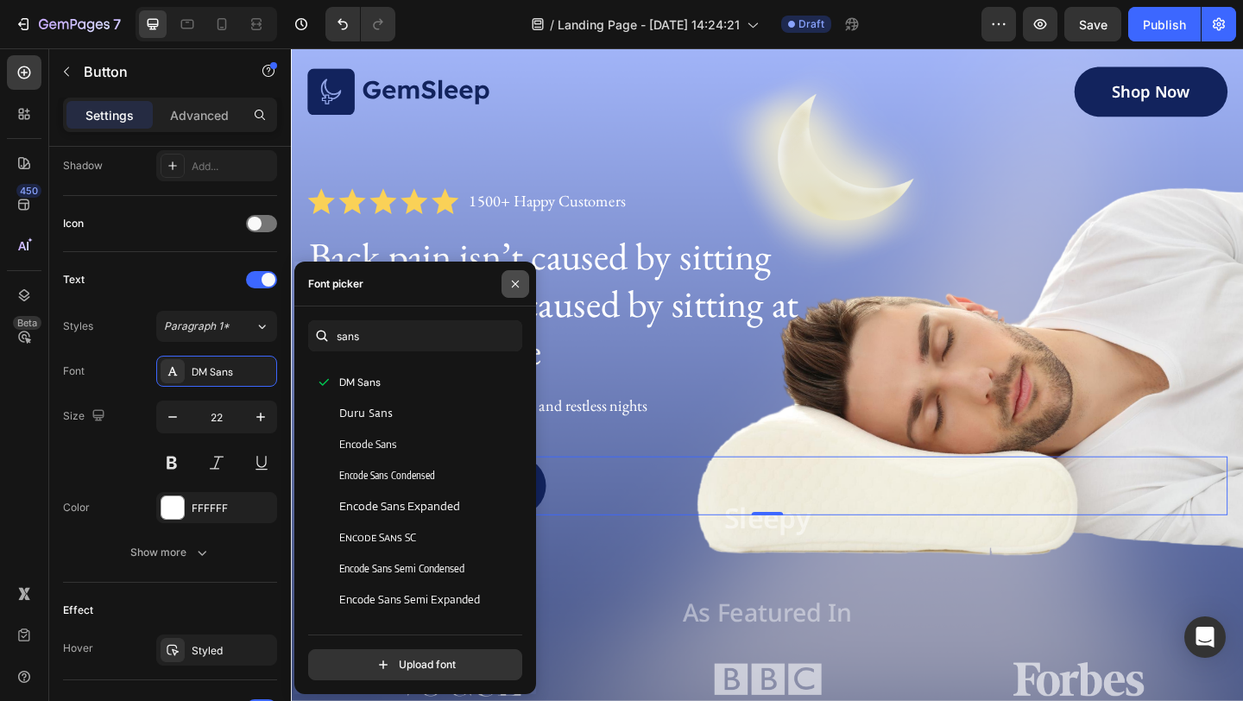
click at [514, 283] on icon "button" at bounding box center [515, 284] width 14 height 14
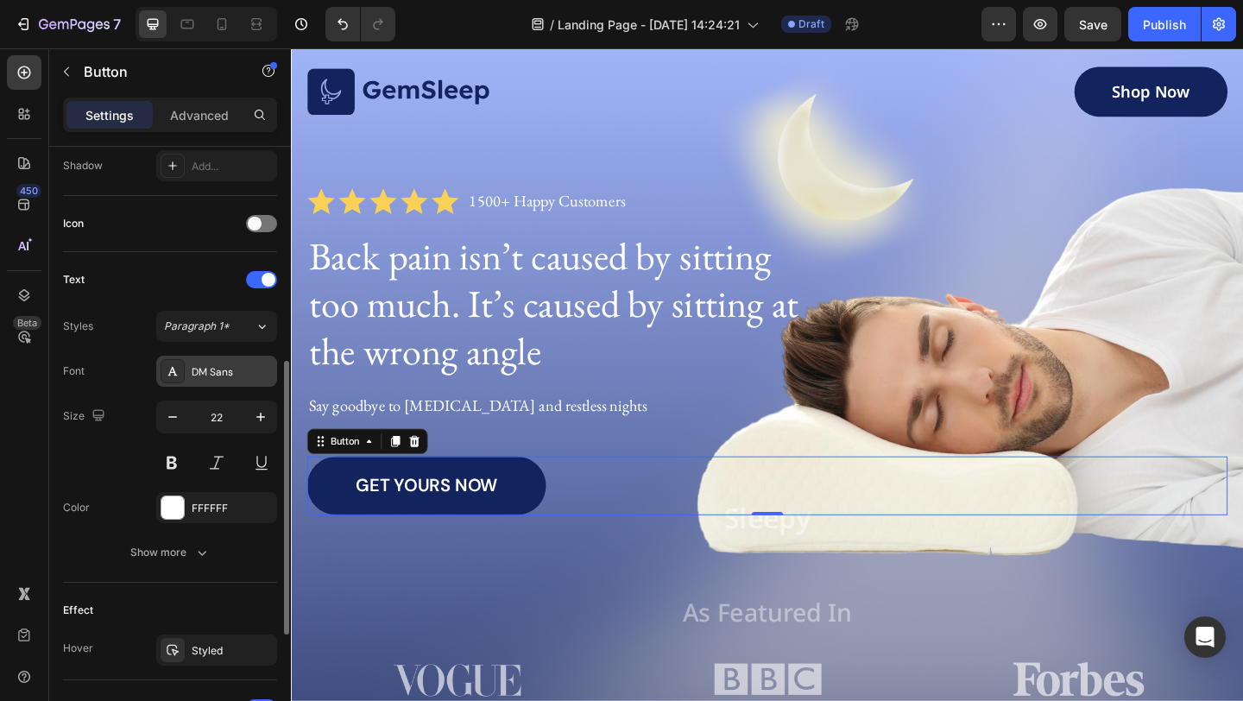
click at [245, 375] on div "DM Sans" at bounding box center [232, 372] width 81 height 16
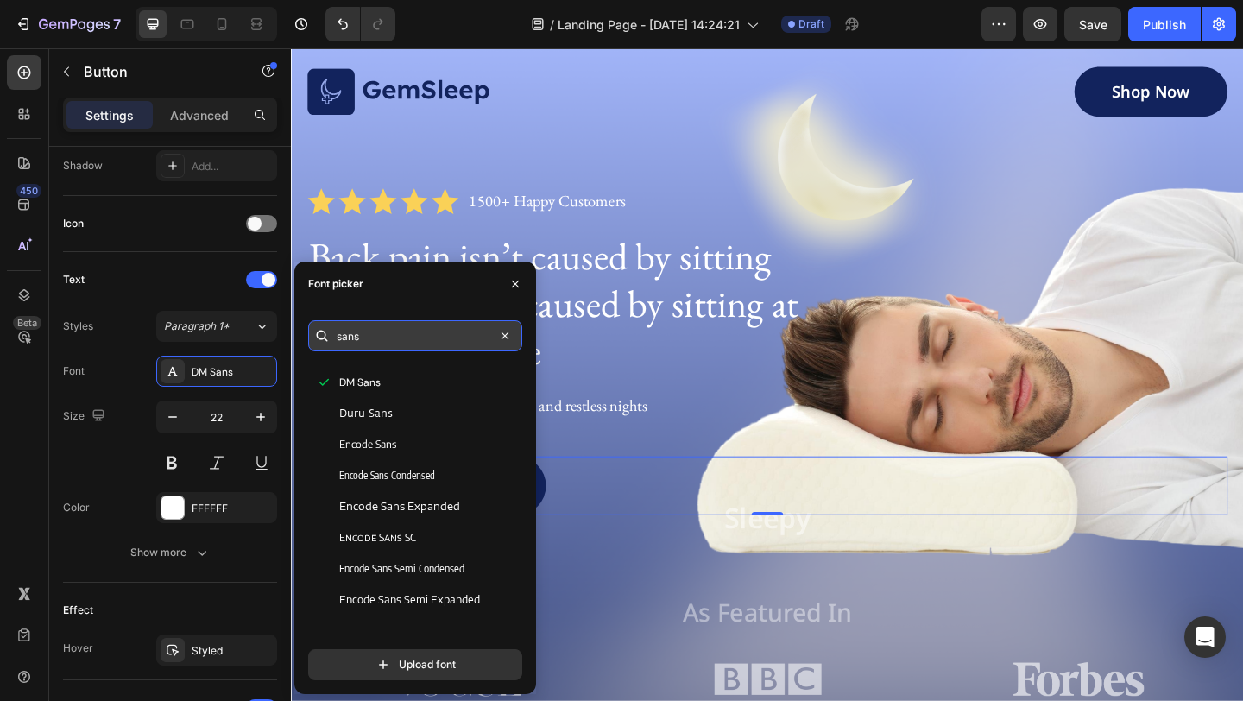
click at [401, 327] on input "sans" at bounding box center [415, 335] width 214 height 31
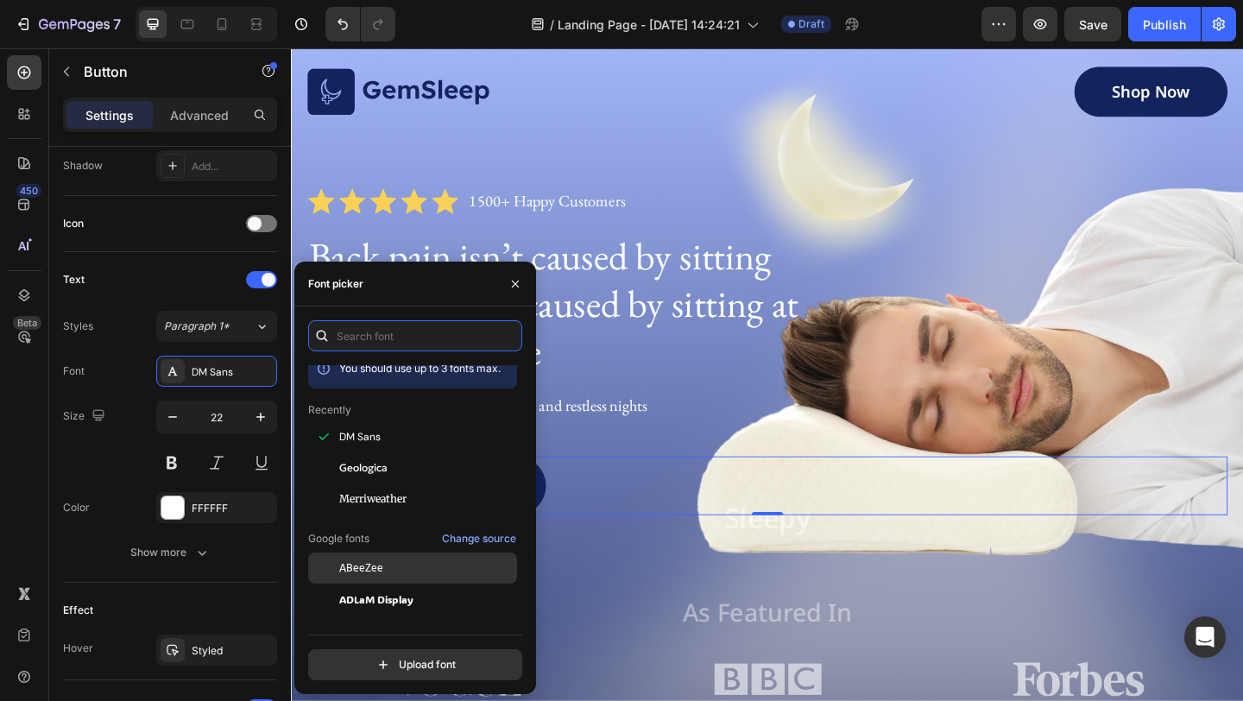
scroll to position [0, 0]
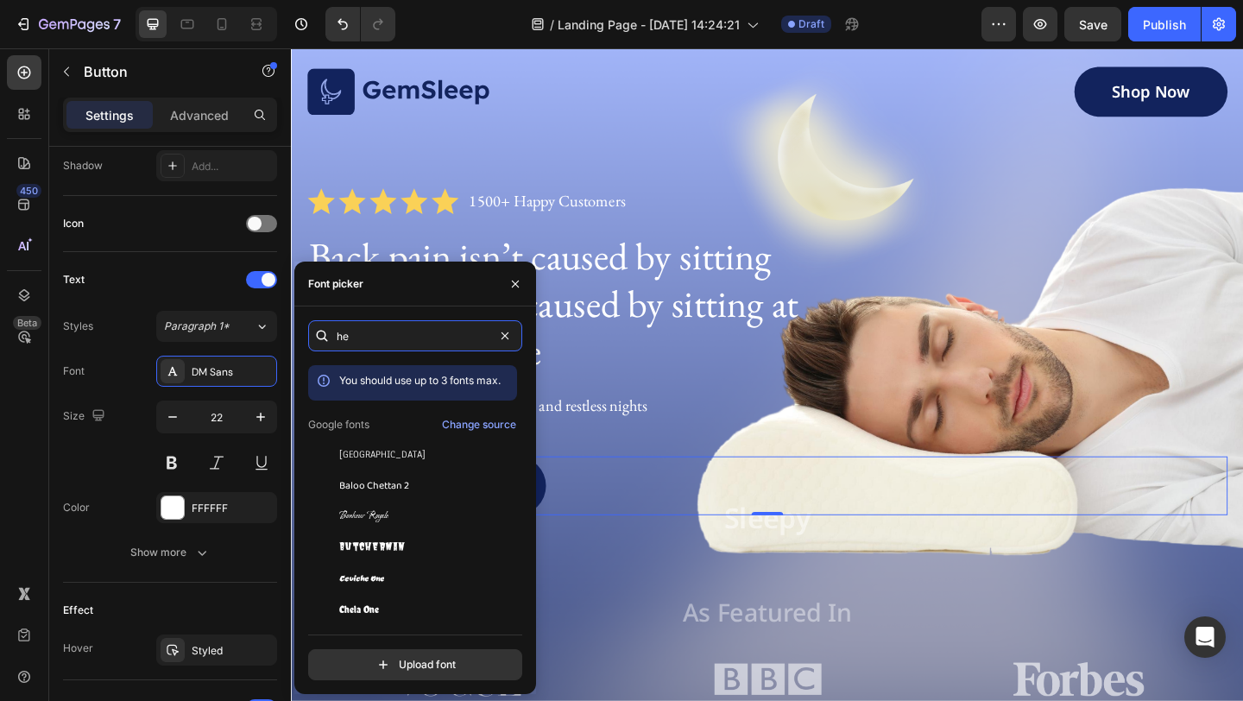
type input "h"
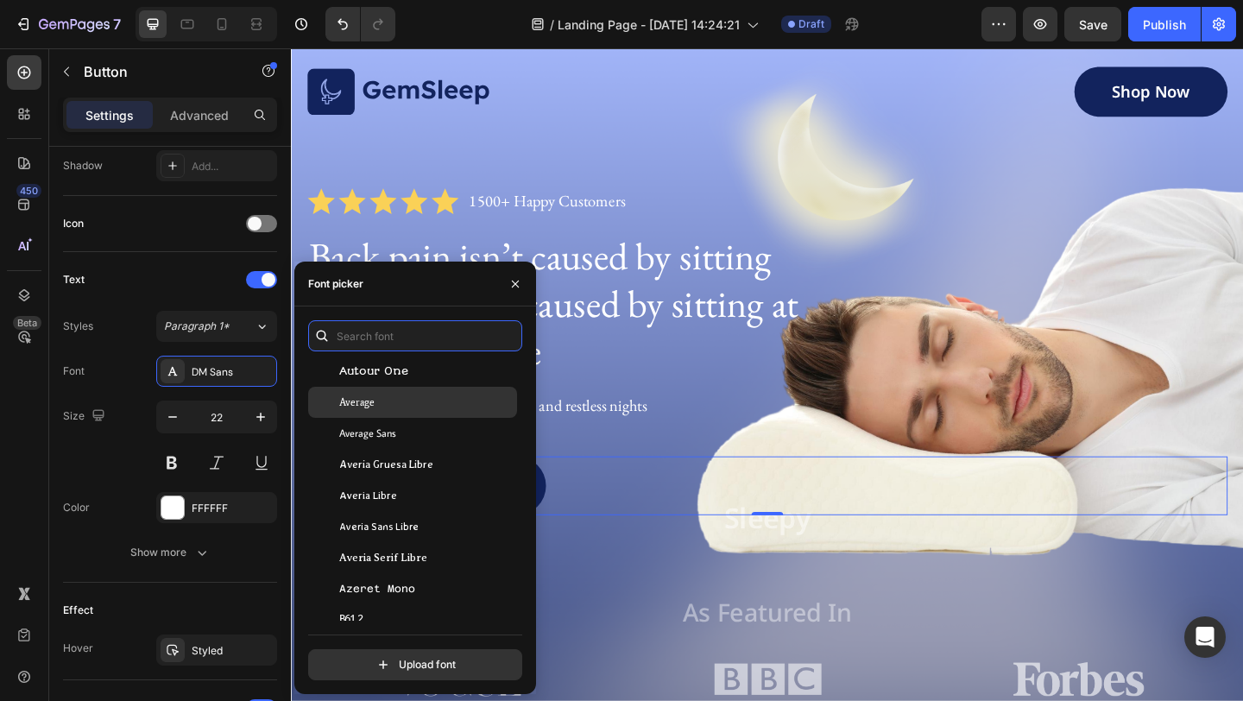
scroll to position [4230, 0]
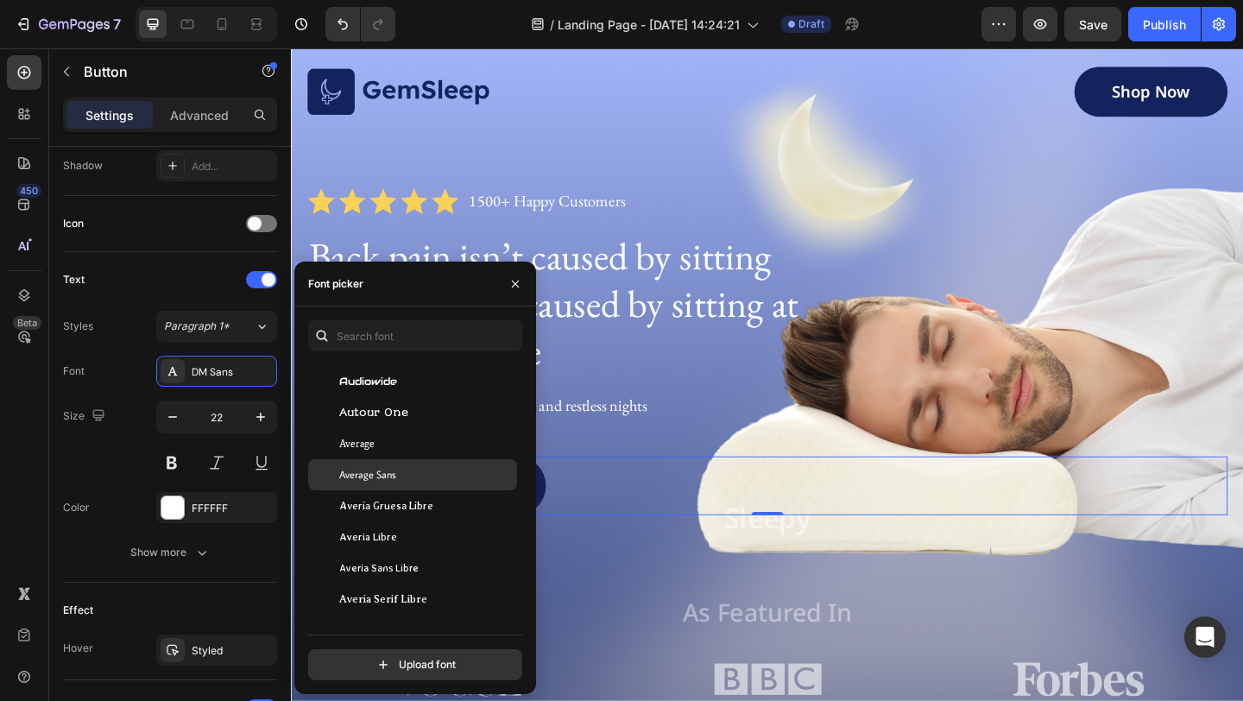
click at [394, 468] on span "Average Sans" at bounding box center [367, 475] width 57 height 16
click at [689, 260] on p "Back pain isn’t caused by sitting too much. It’s caused by sitting at the wrong…" at bounding box center [579, 325] width 539 height 155
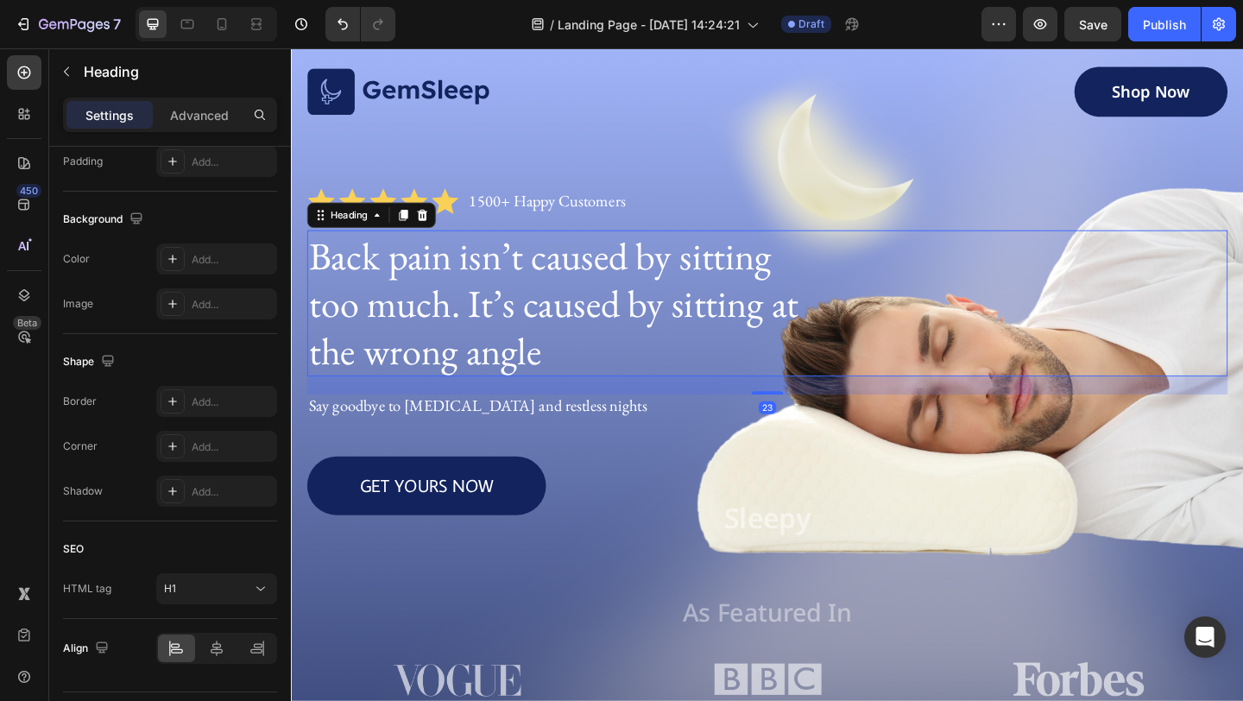
scroll to position [0, 0]
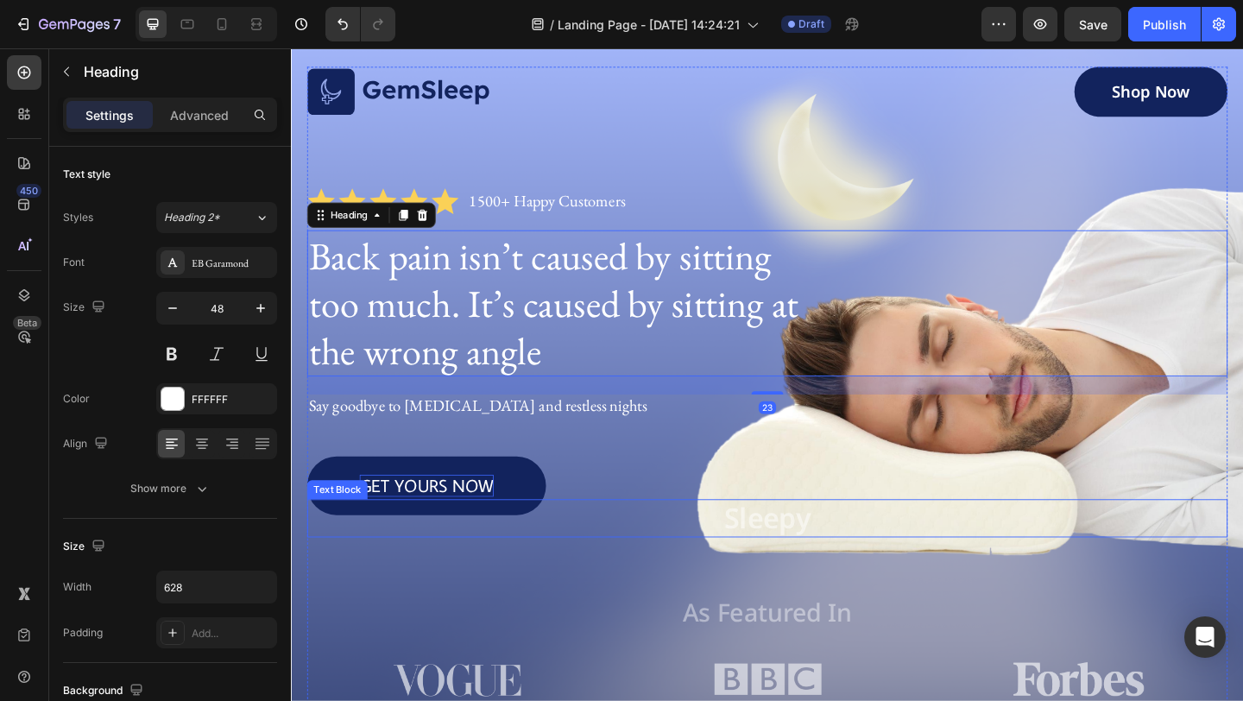
click at [484, 522] on p "GET YOURS NOW" at bounding box center [438, 524] width 146 height 24
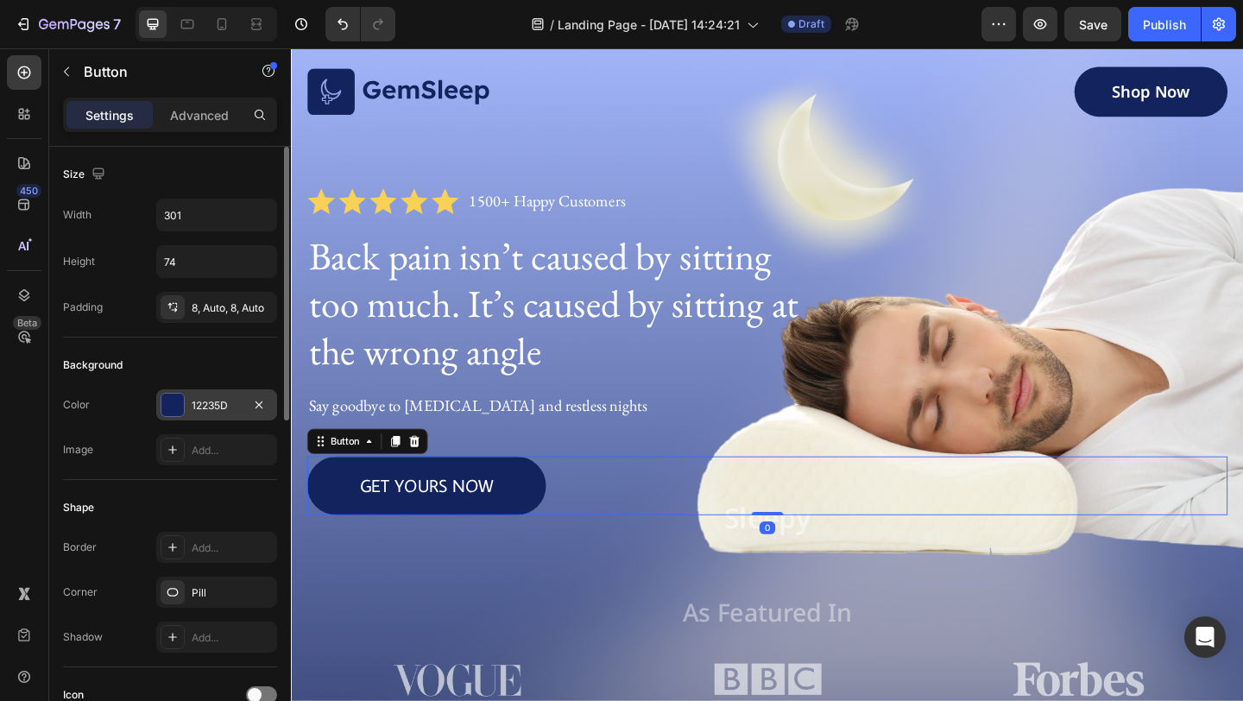
click at [176, 406] on div at bounding box center [172, 405] width 22 height 22
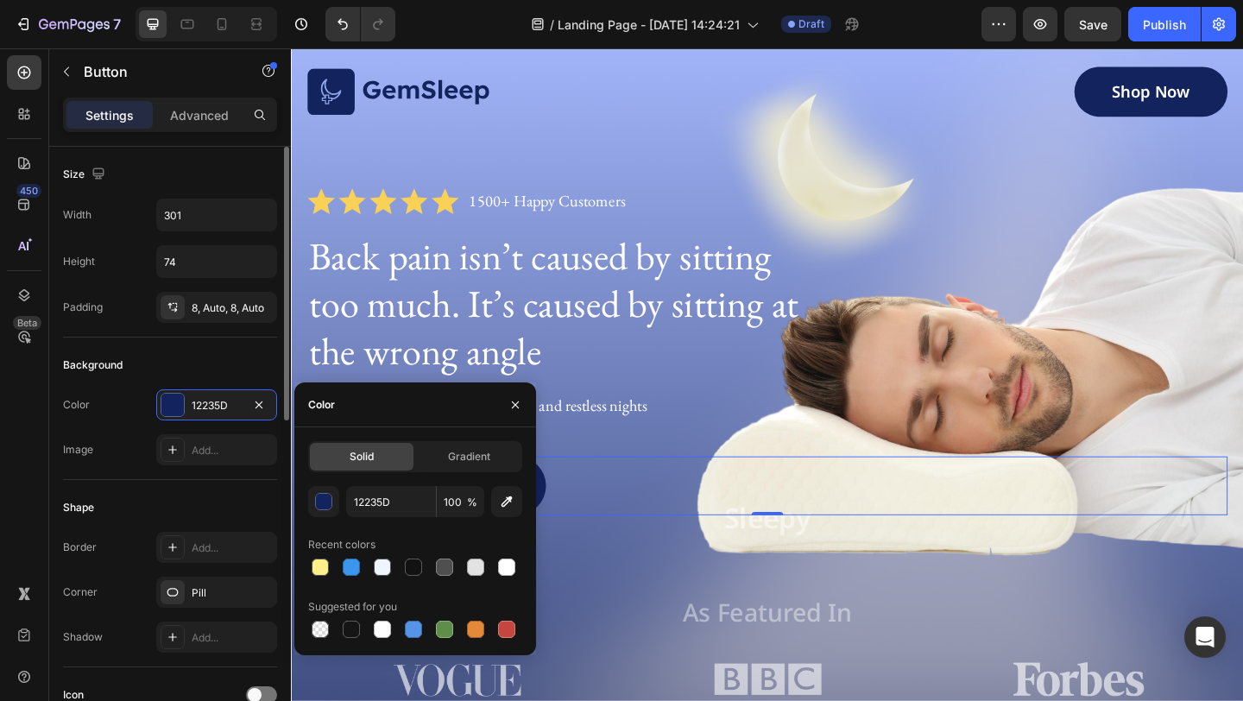
click at [169, 329] on div "Size Width 301 Height 74 Padding 8, Auto, 8, Auto" at bounding box center [170, 242] width 214 height 191
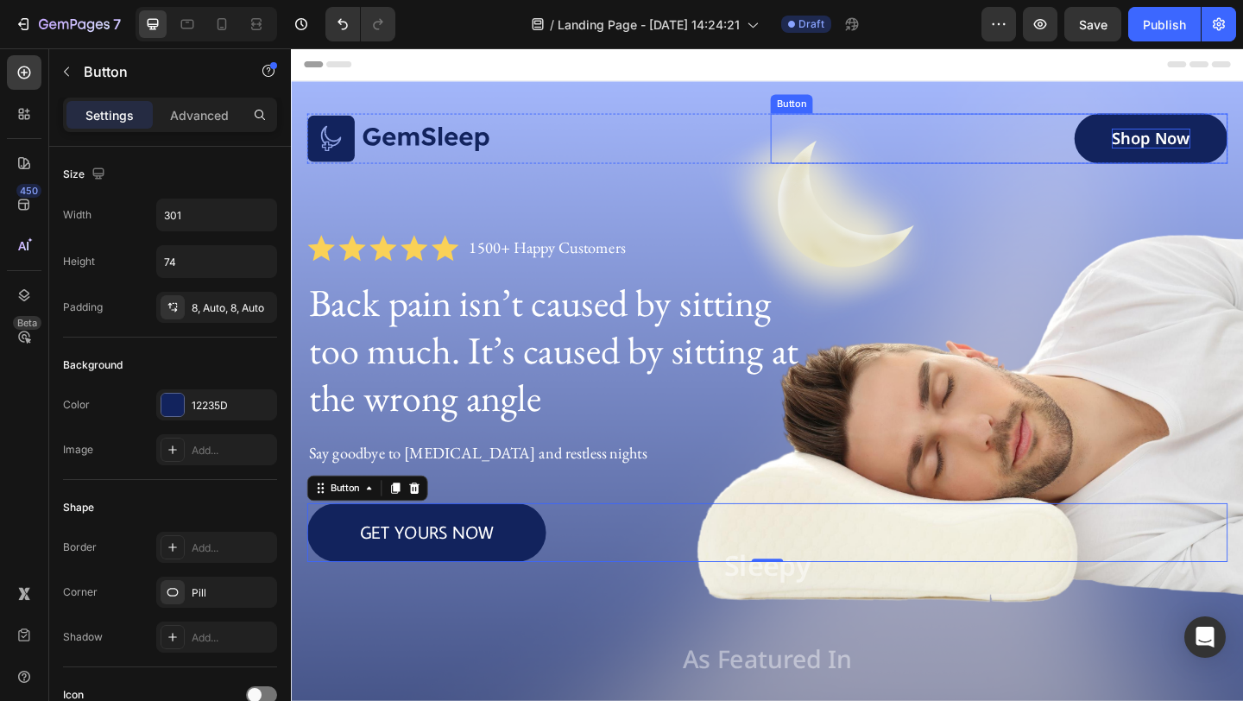
click at [1207, 148] on p "Shop Now" at bounding box center [1225, 147] width 85 height 22
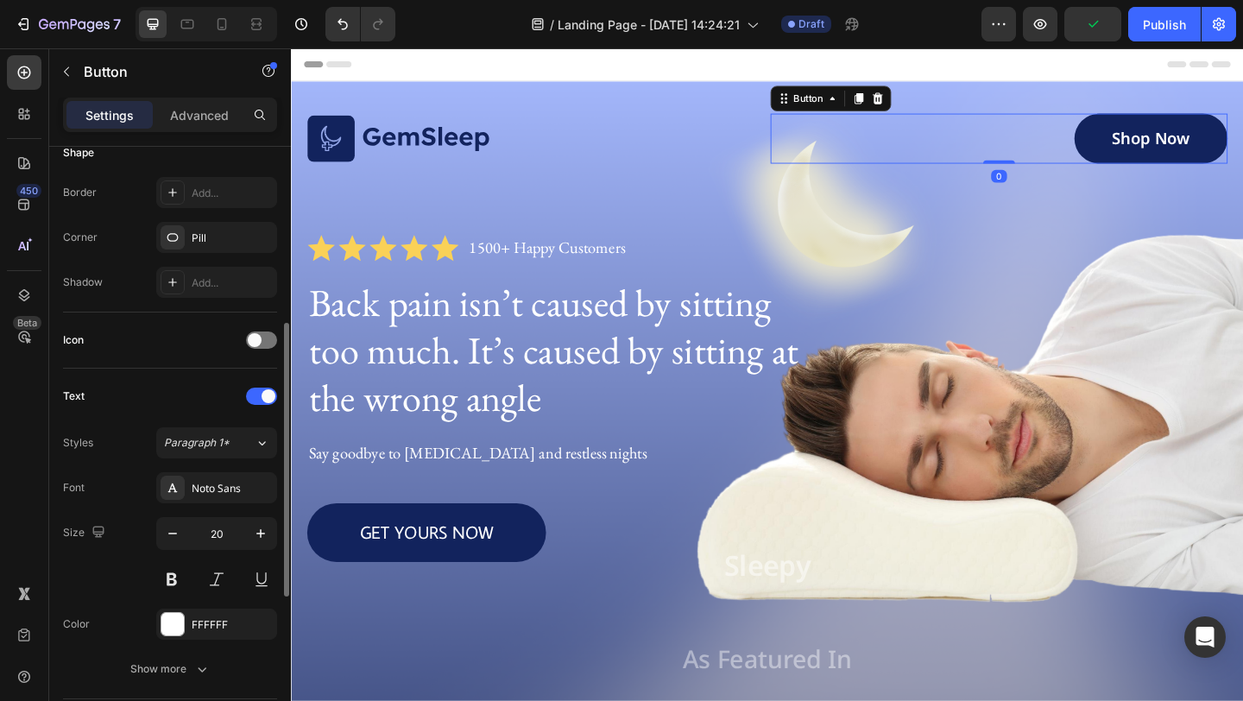
scroll to position [365, 0]
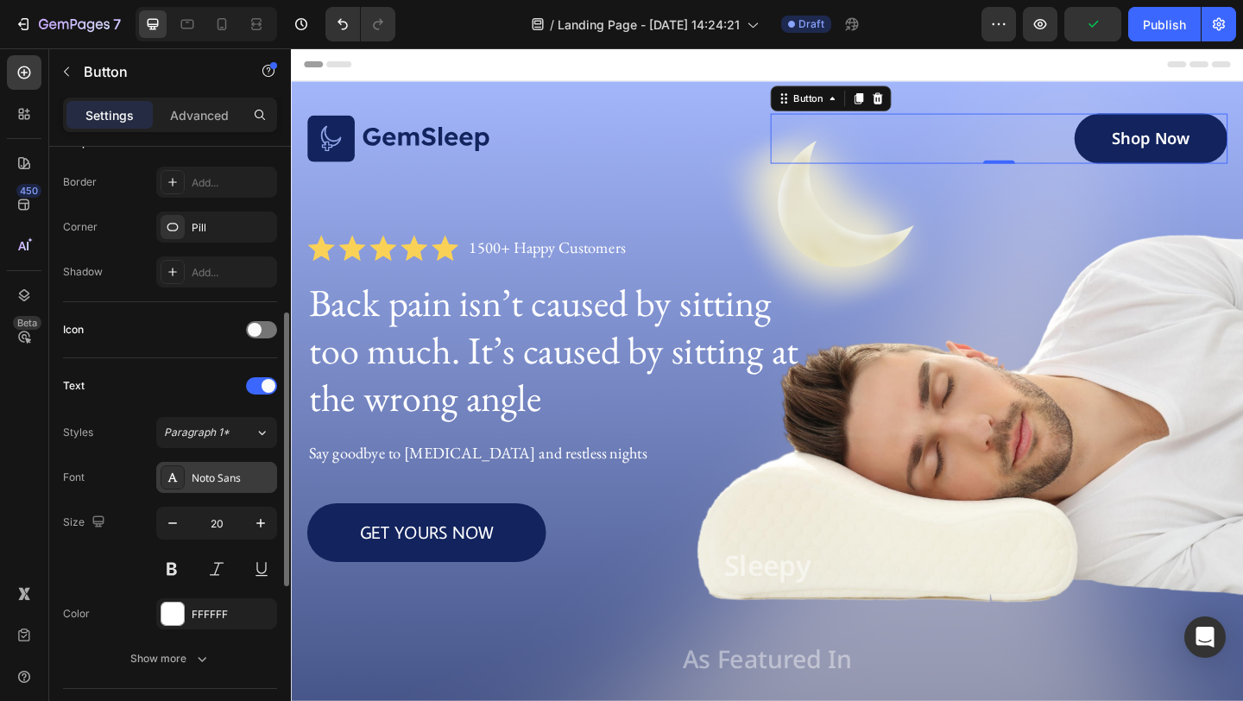
click at [211, 472] on div "Noto Sans" at bounding box center [232, 478] width 81 height 16
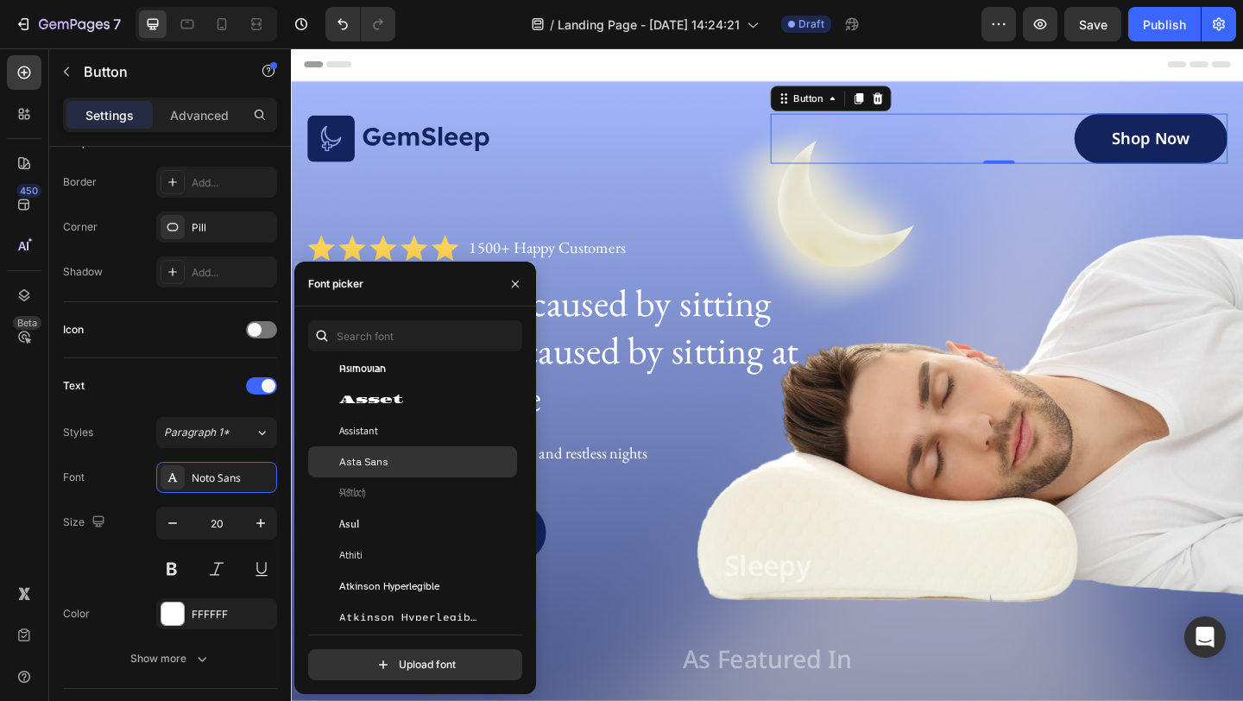
scroll to position [3806, 0]
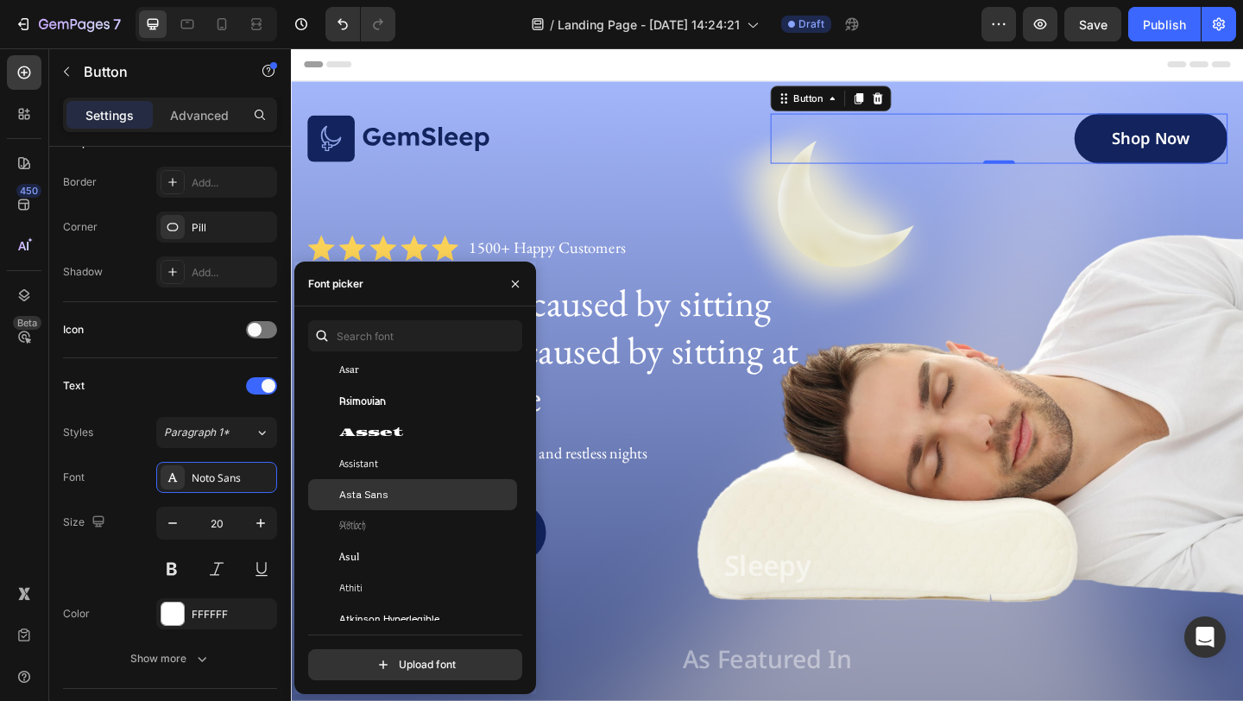
click at [419, 497] on div "Asta Sans" at bounding box center [426, 495] width 174 height 16
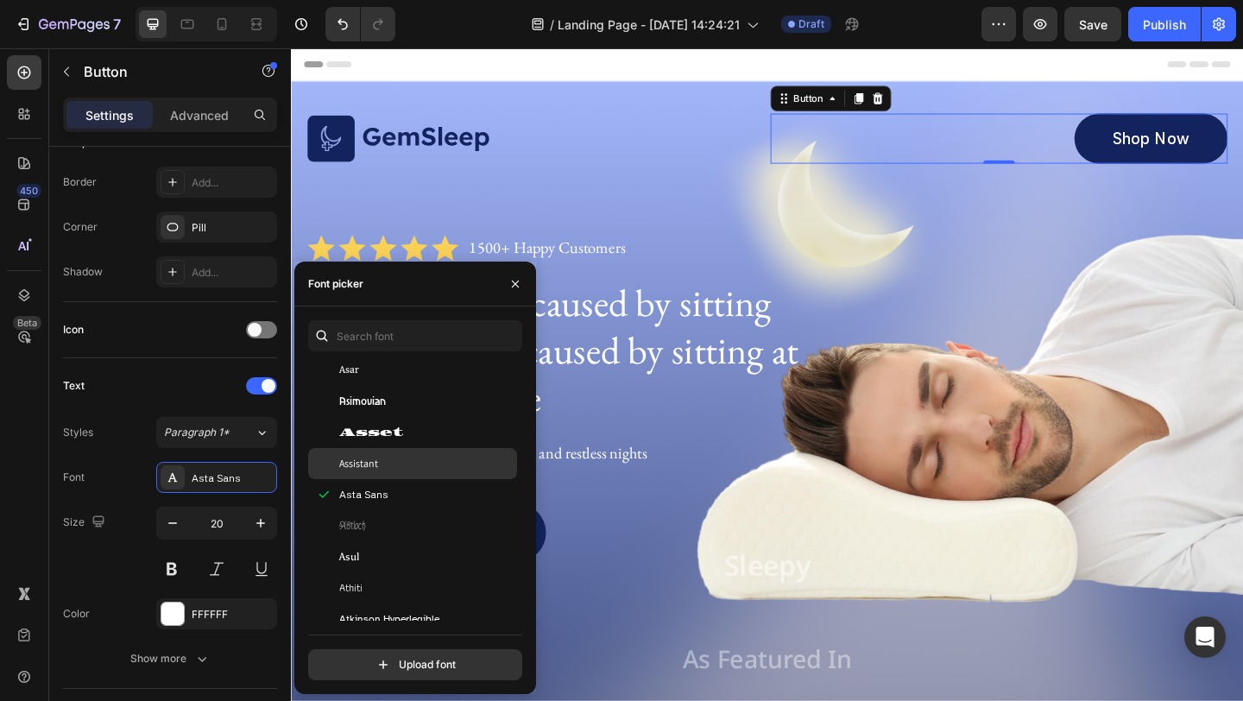
click at [436, 476] on div "Assistant" at bounding box center [412, 463] width 209 height 31
click at [438, 473] on div "Assistant" at bounding box center [412, 463] width 209 height 31
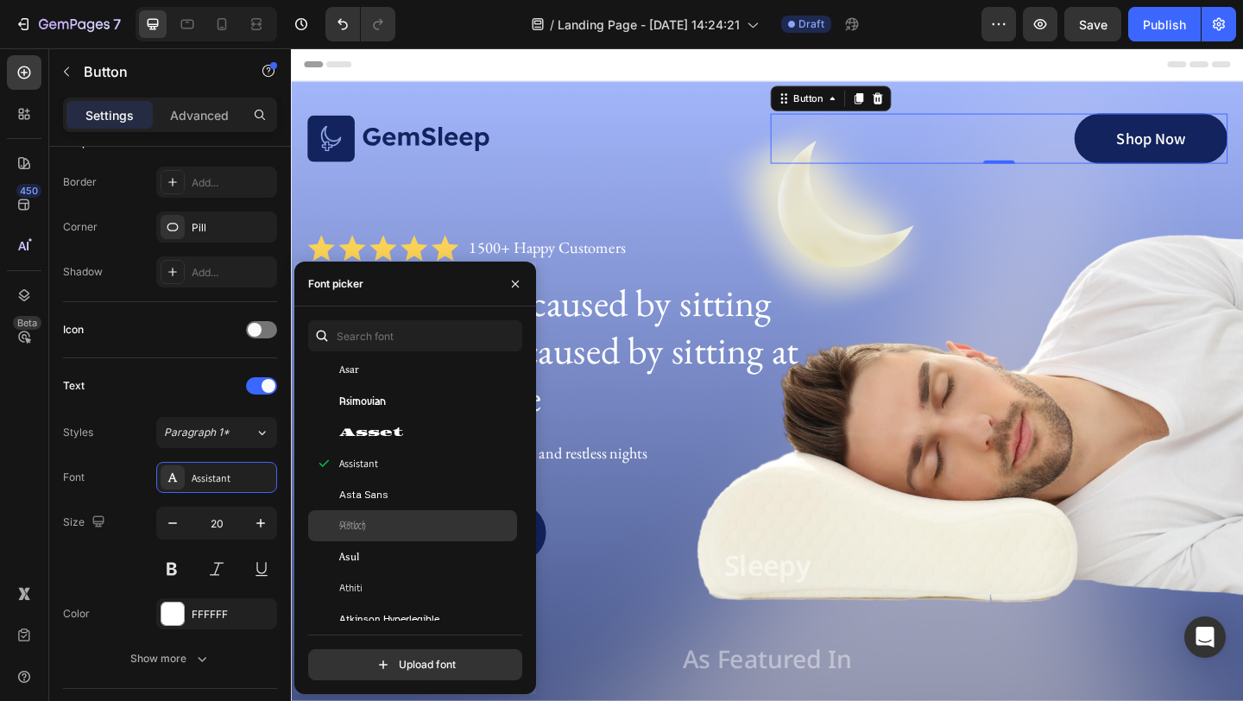
click at [387, 525] on div "Astloch" at bounding box center [426, 526] width 174 height 16
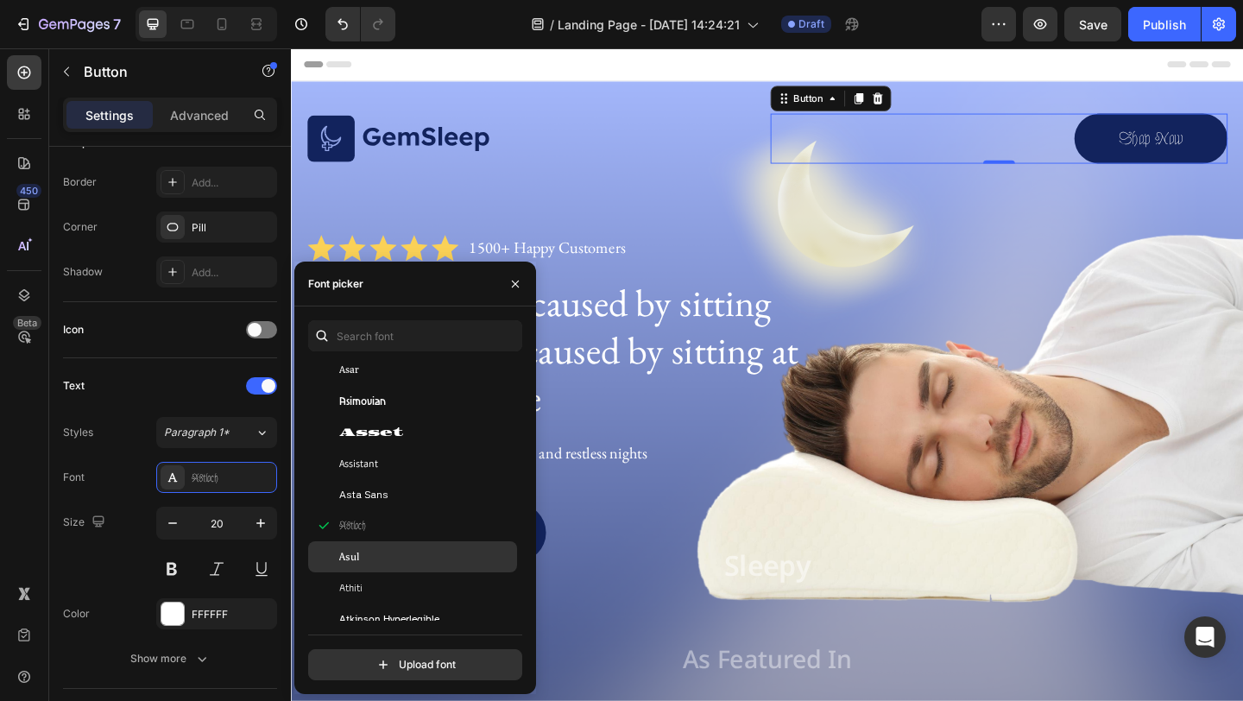
click at [386, 558] on div "Asul" at bounding box center [426, 557] width 174 height 16
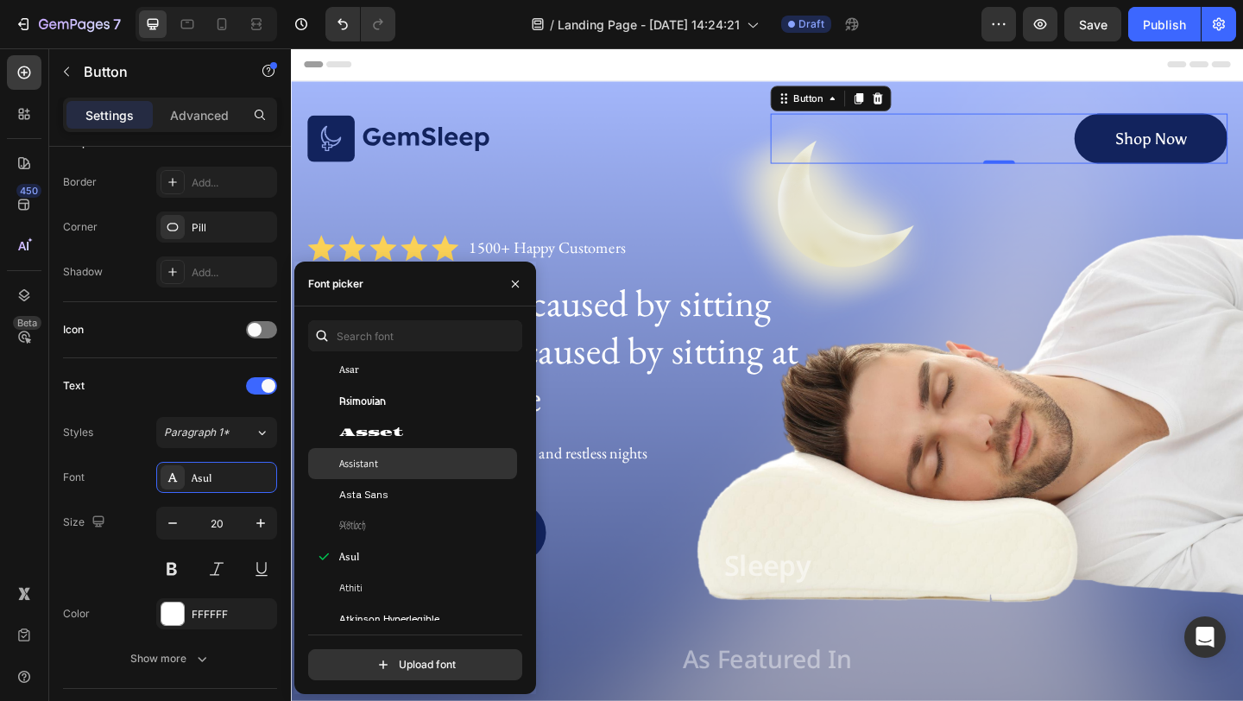
click at [400, 466] on div "Assistant" at bounding box center [426, 464] width 174 height 16
click at [514, 284] on icon "button" at bounding box center [515, 283] width 7 height 7
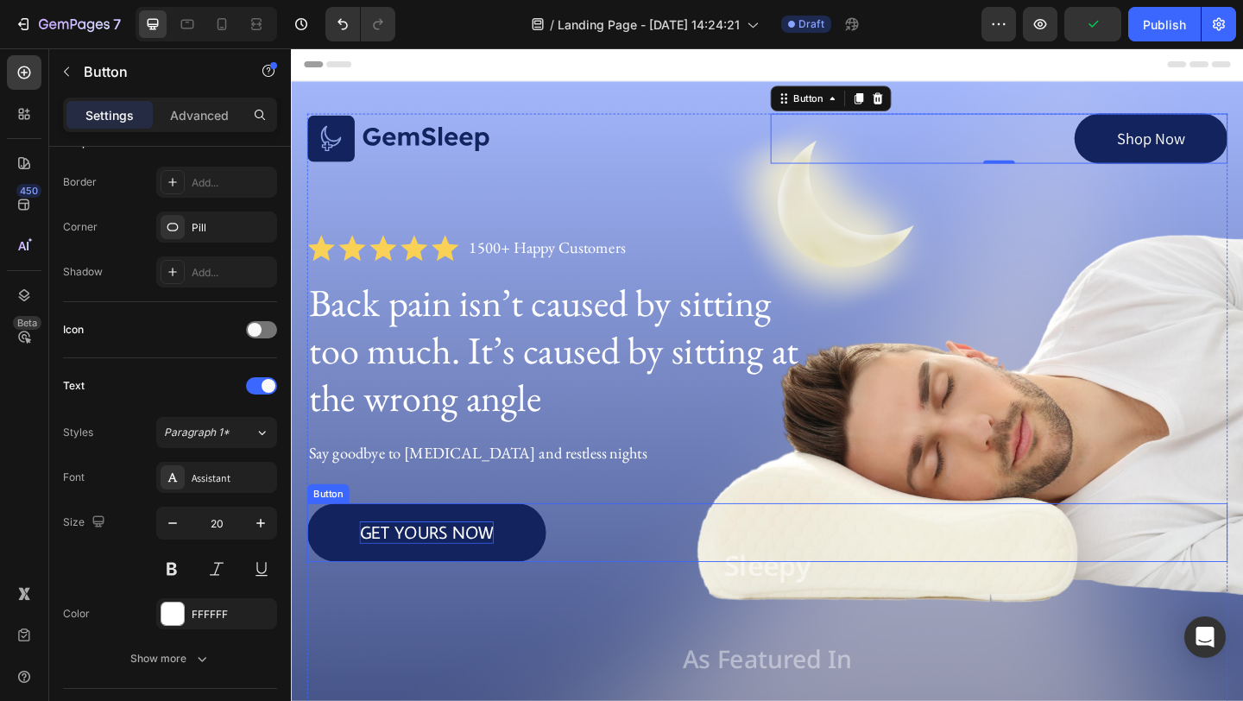
click at [440, 580] on p "GET YOURS NOW" at bounding box center [438, 575] width 146 height 24
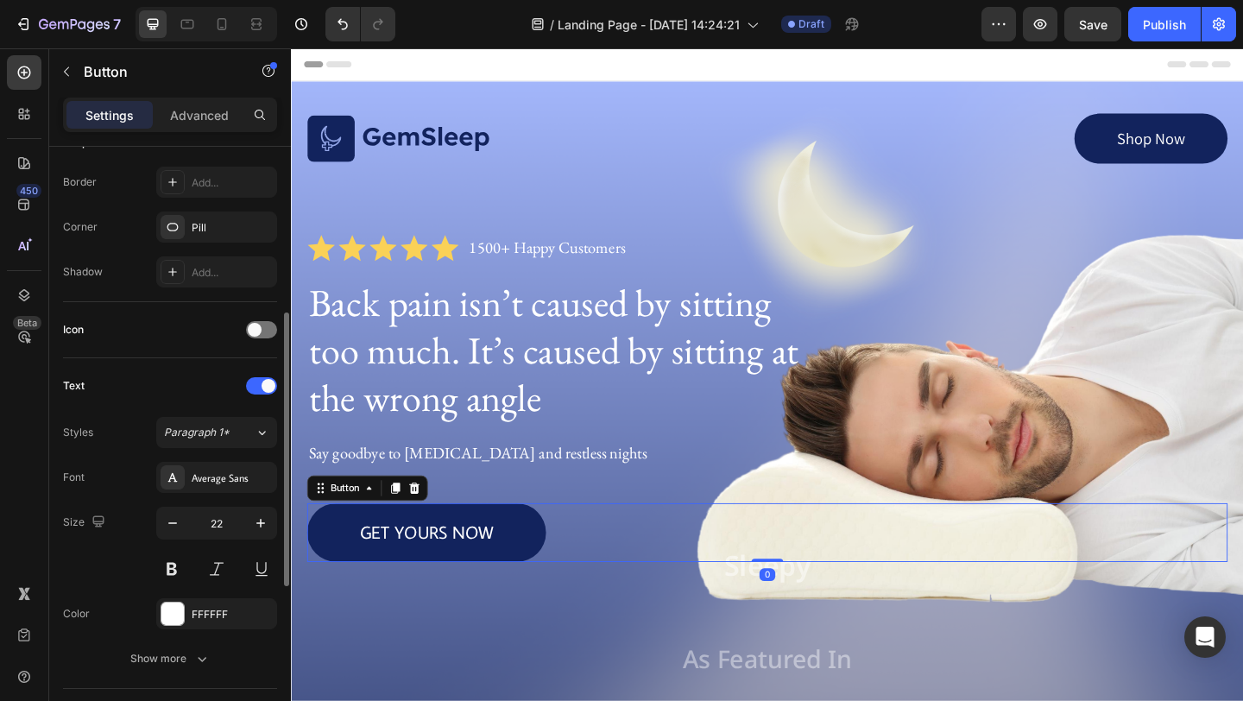
click at [251, 494] on div "Font Average Sans Size 22 Color FFFFFF Show more" at bounding box center [170, 568] width 214 height 212
click at [243, 489] on div "Average Sans" at bounding box center [216, 477] width 121 height 31
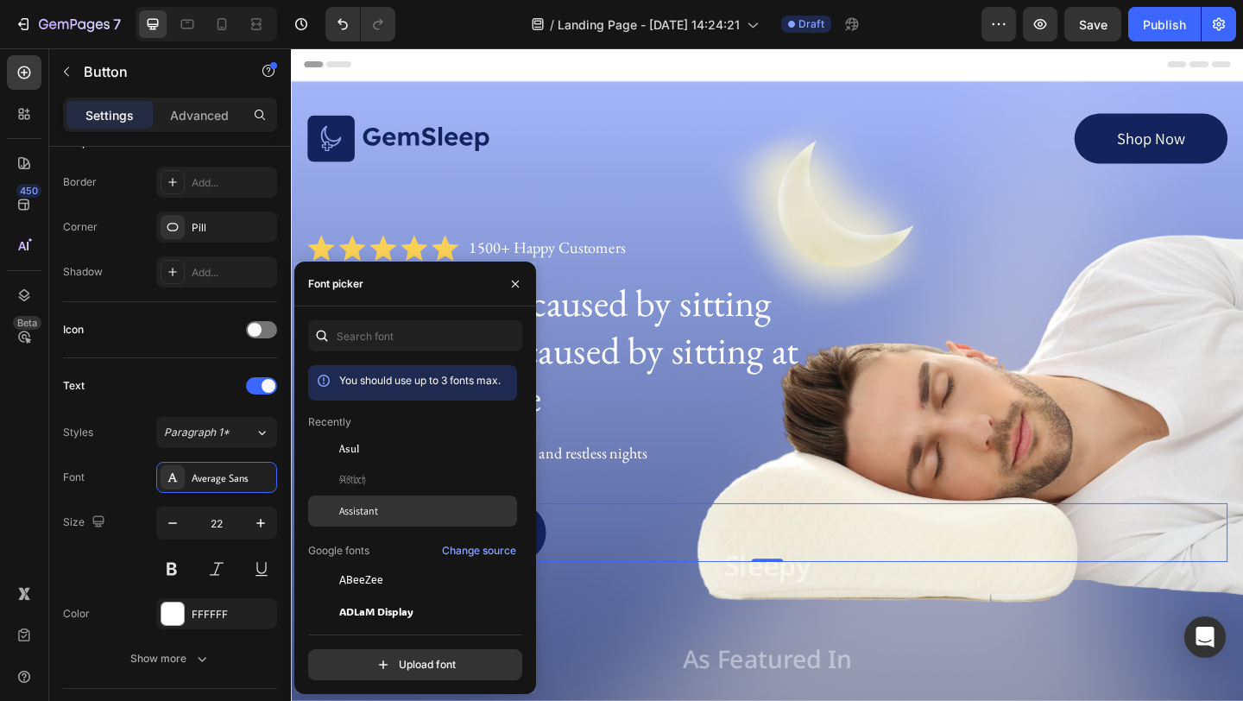
click at [382, 506] on div "Assistant" at bounding box center [426, 511] width 174 height 16
click at [520, 281] on icon "button" at bounding box center [515, 284] width 14 height 14
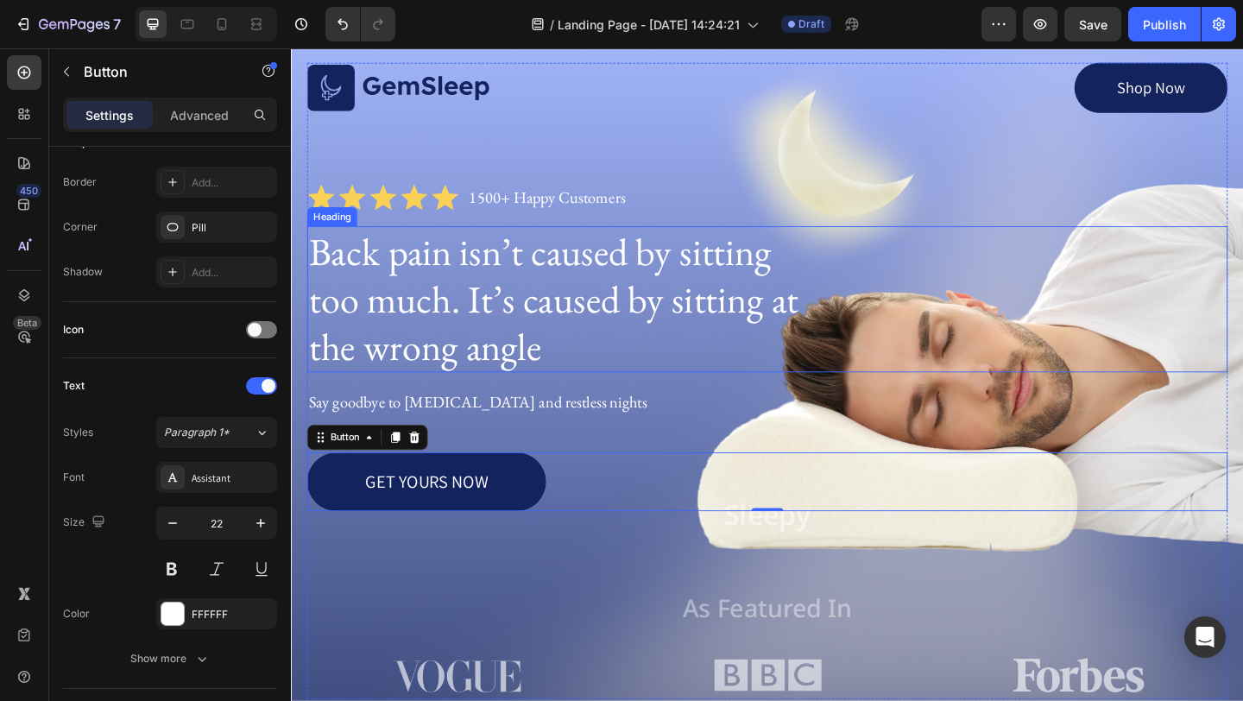
scroll to position [60, 0]
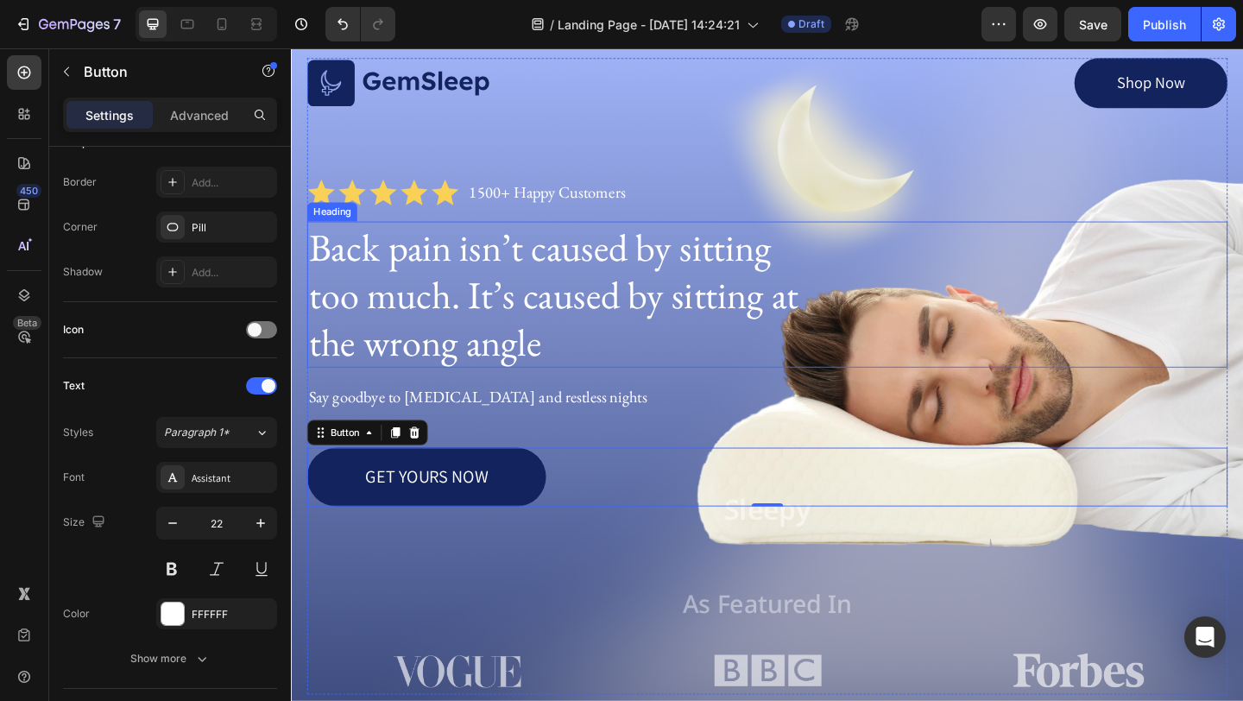
click at [512, 424] on p "Say goodbye to neck pain and restless nights" at bounding box center [809, 428] width 998 height 22
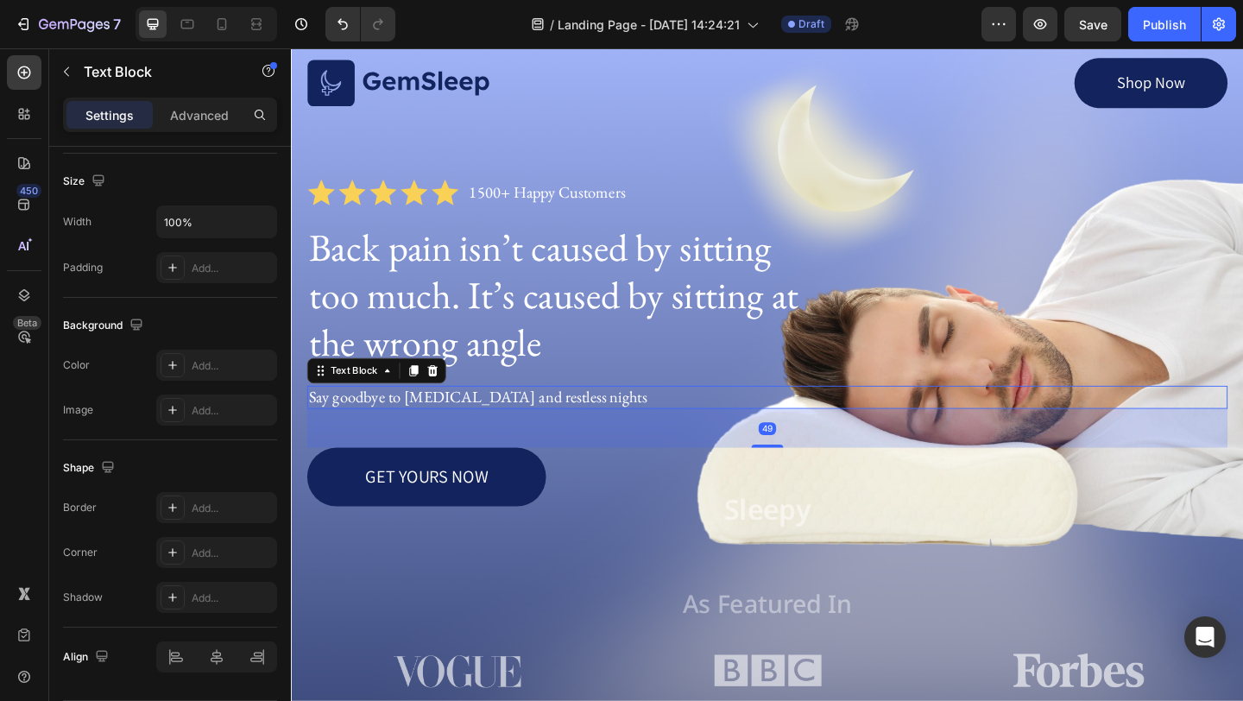
scroll to position [0, 0]
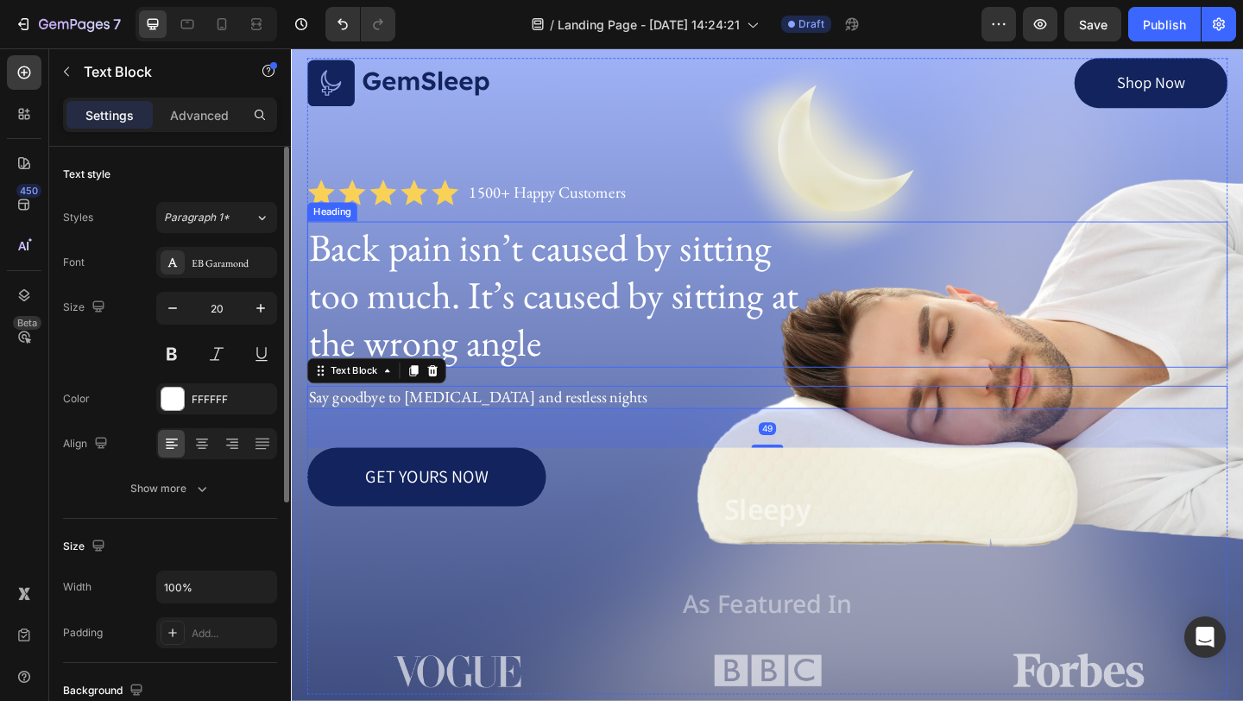
click at [728, 373] on p "Back pain isn’t caused by sitting too much. It’s caused by sitting at the wrong…" at bounding box center [579, 315] width 539 height 155
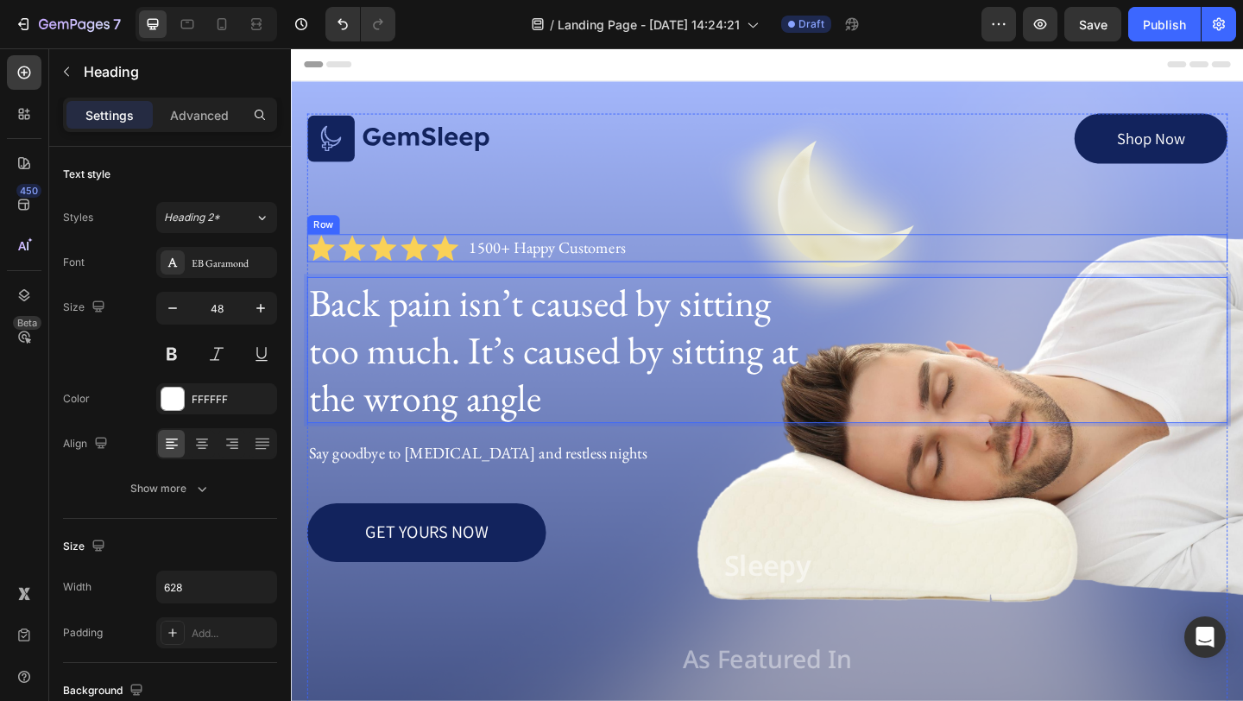
click at [658, 262] on div "Icon Icon Icon Icon Icon Icon List 1500+ Happy Customers Text Block Row" at bounding box center [808, 265] width 1001 height 30
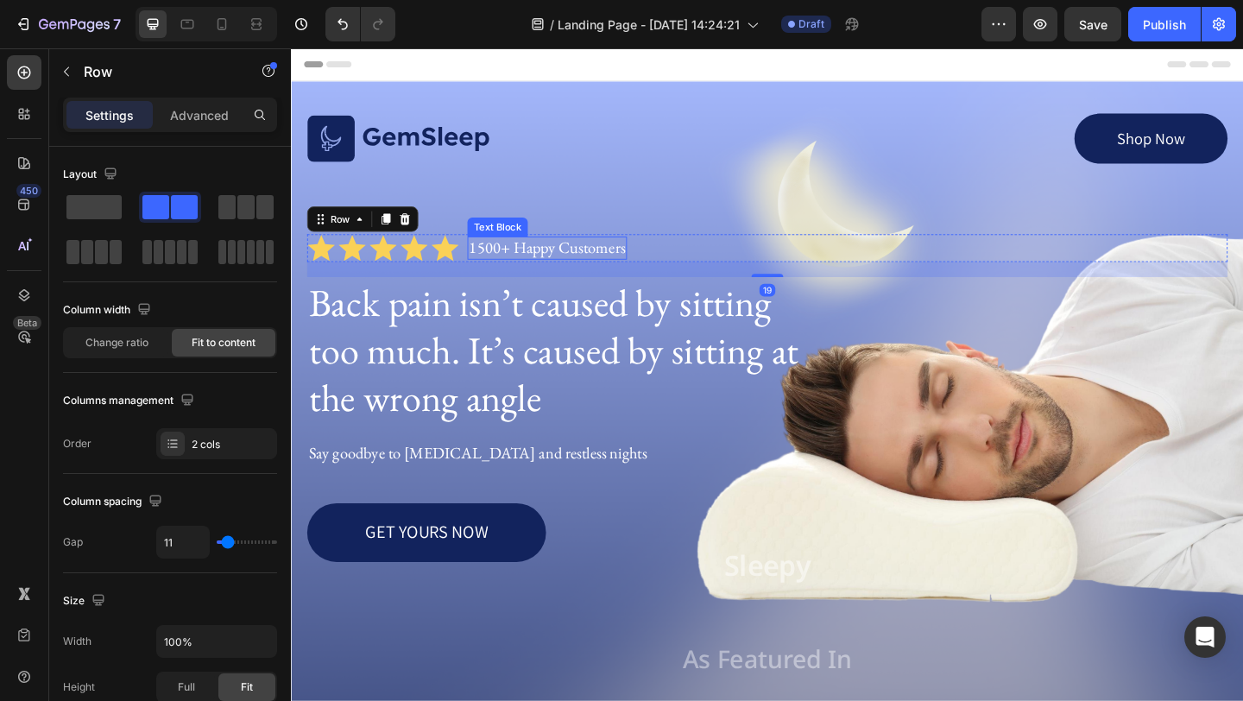
click at [605, 262] on p "1500+ Happy Customers" at bounding box center [569, 266] width 170 height 22
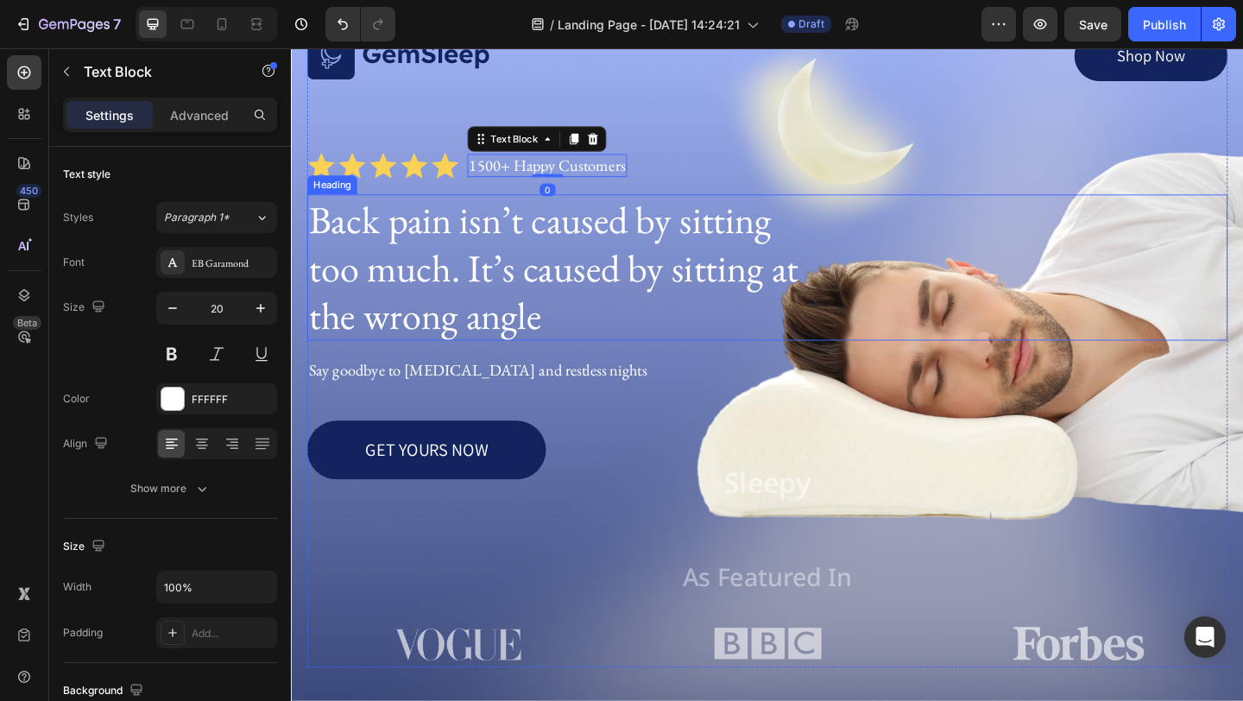
scroll to position [100, 0]
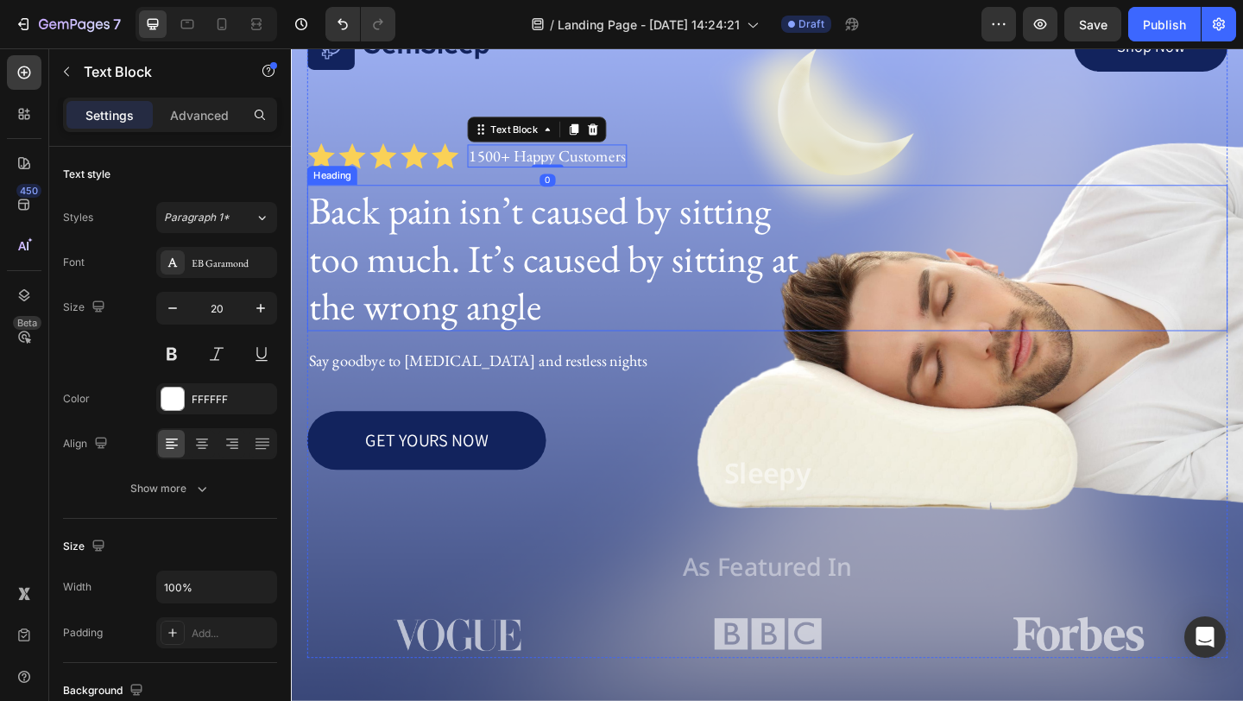
click at [647, 331] on p "Back pain isn’t caused by sitting too much. It’s caused by sitting at the wrong…" at bounding box center [579, 276] width 539 height 155
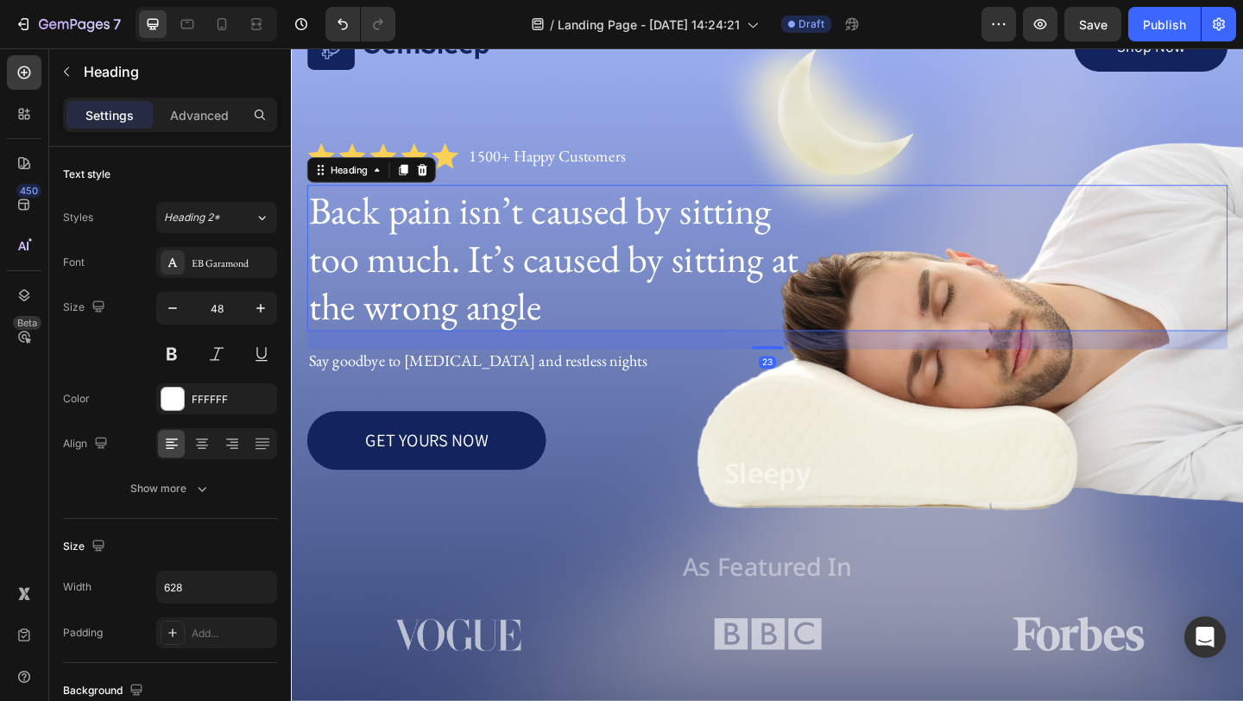
click at [600, 375] on div "23" at bounding box center [808, 366] width 1001 height 20
click at [587, 390] on p "Say goodbye to neck pain and restless nights" at bounding box center [809, 388] width 998 height 22
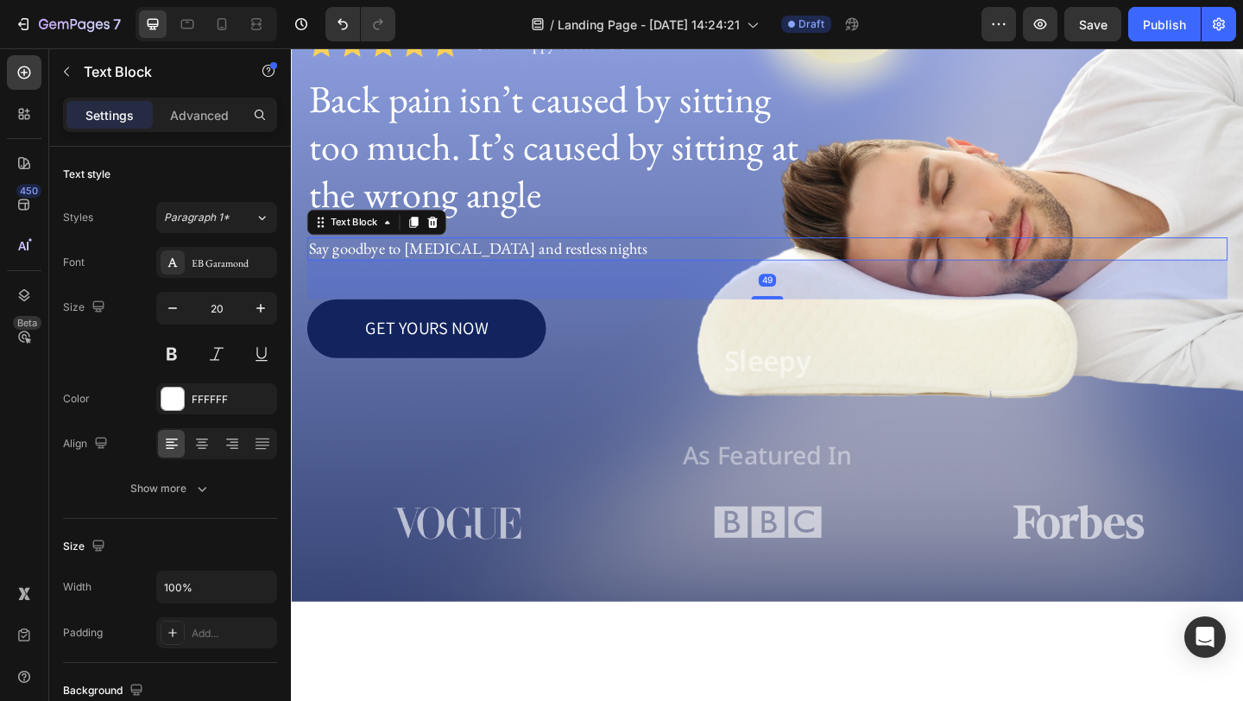
scroll to position [0, 0]
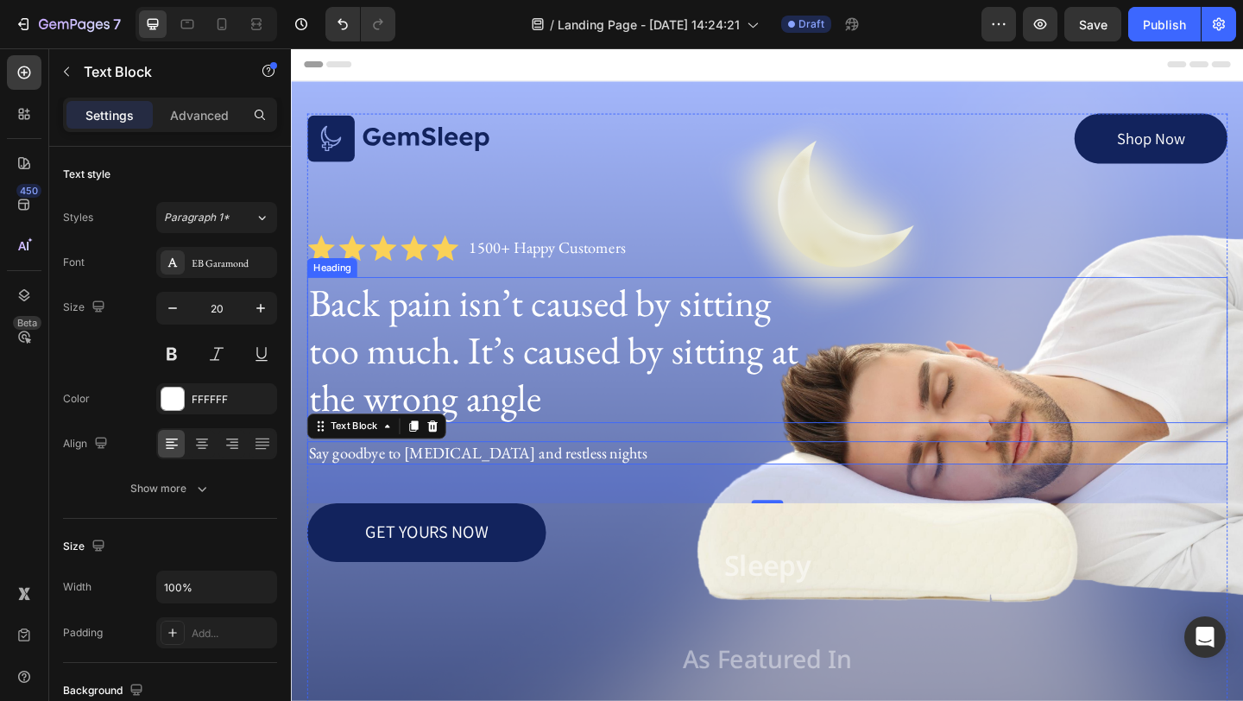
click at [646, 379] on p "Back pain isn’t caused by sitting too much. It’s caused by sitting at the wrong…" at bounding box center [579, 376] width 539 height 155
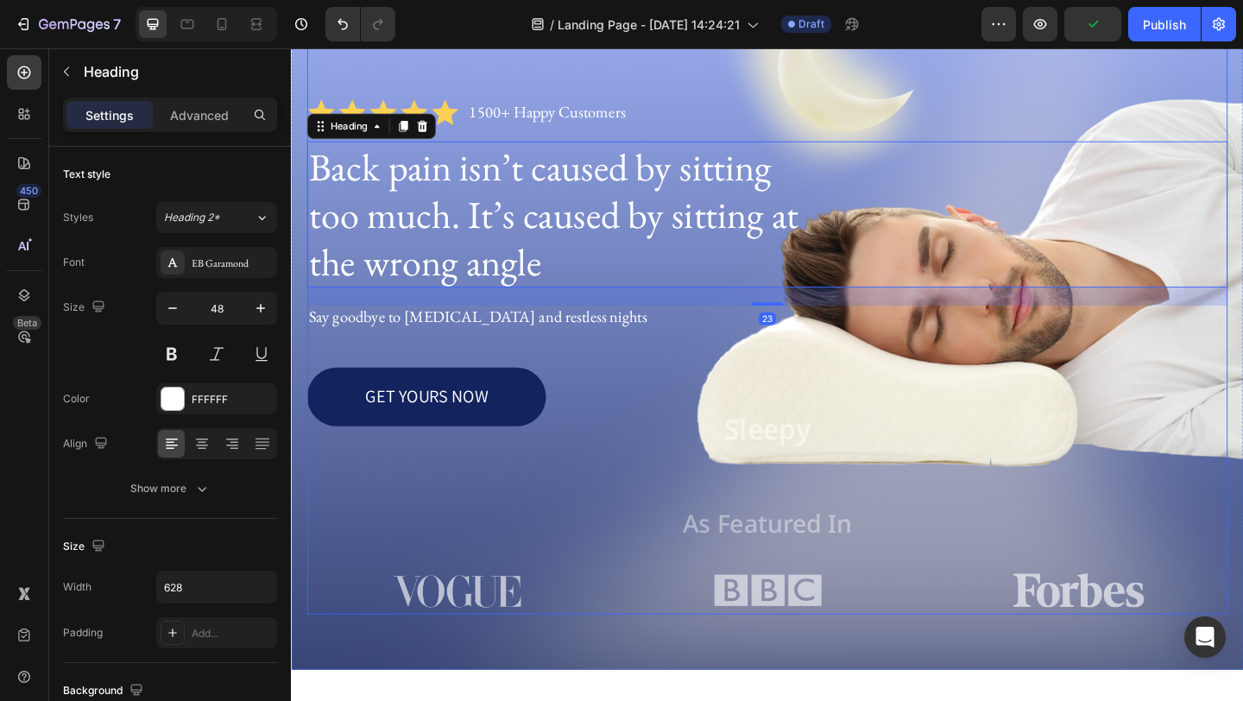
scroll to position [148, 0]
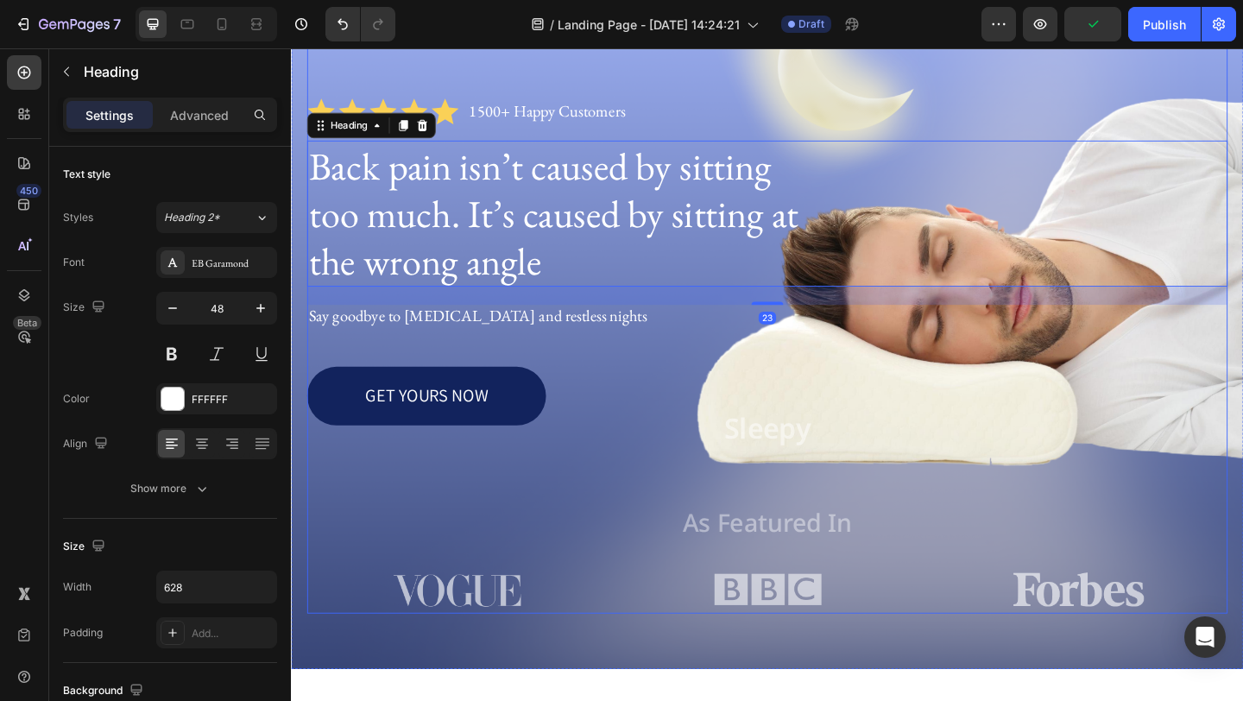
click at [826, 443] on p "Sleepy" at bounding box center [809, 462] width 998 height 38
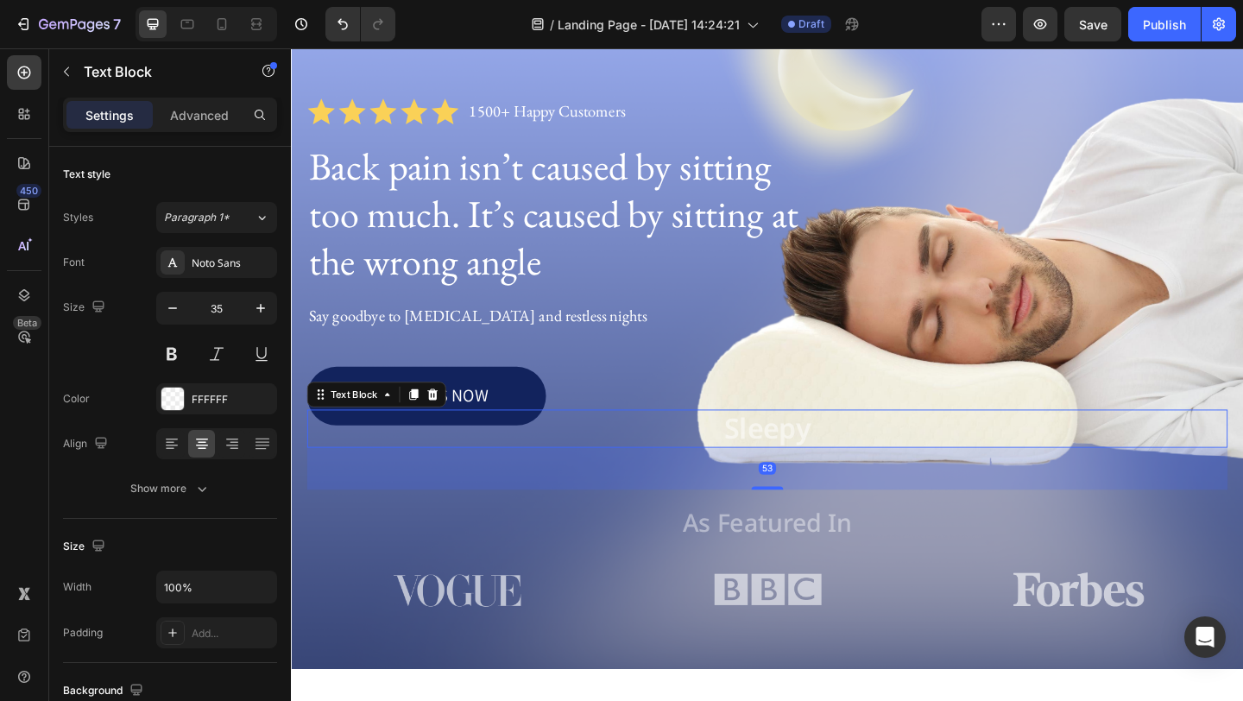
click at [792, 473] on p "Sleepy" at bounding box center [809, 462] width 998 height 38
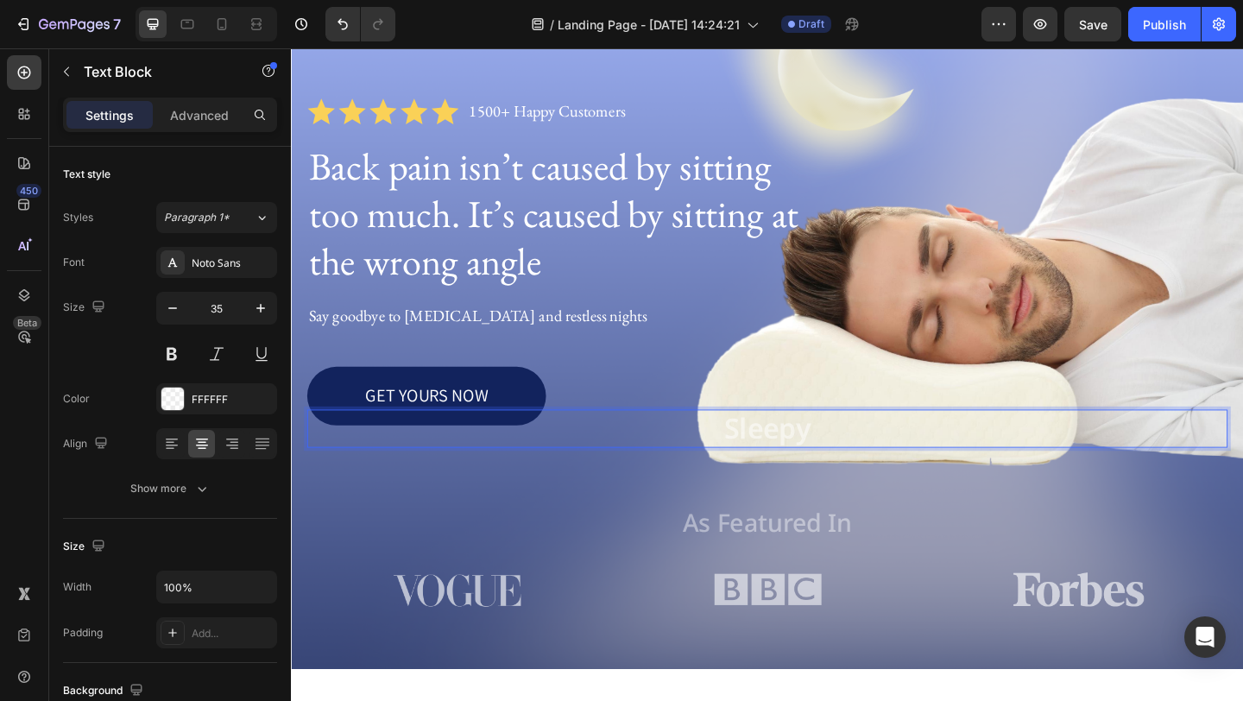
click at [819, 472] on p "Sleepy" at bounding box center [809, 462] width 998 height 38
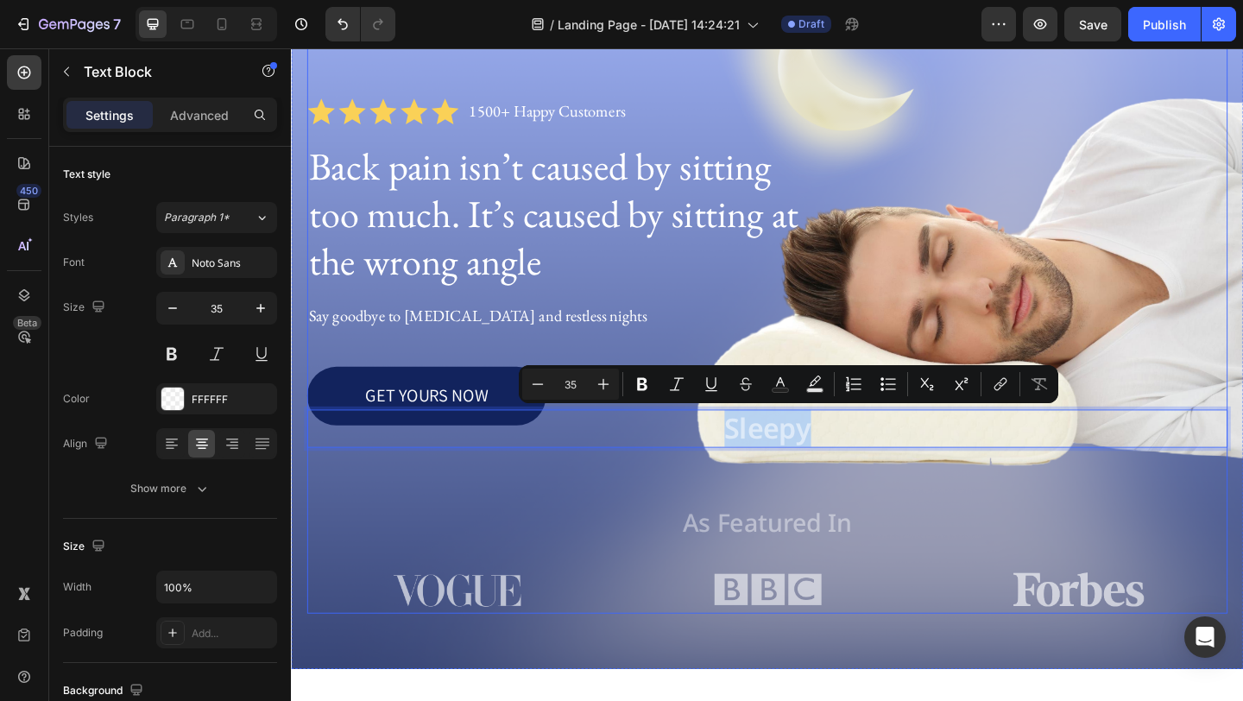
drag, startPoint x: 819, startPoint y: 472, endPoint x: 785, endPoint y: 543, distance: 78.8
click at [785, 543] on div "Image Shop Now Button Row Icon Icon Icon Icon Icon Icon List 1500+ Happy Custom…" at bounding box center [808, 317] width 1001 height 692
click at [785, 542] on div "Image Shop Now Button Row Icon Icon Icon Icon Icon Icon List 1500+ Happy Custom…" at bounding box center [808, 317] width 1001 height 692
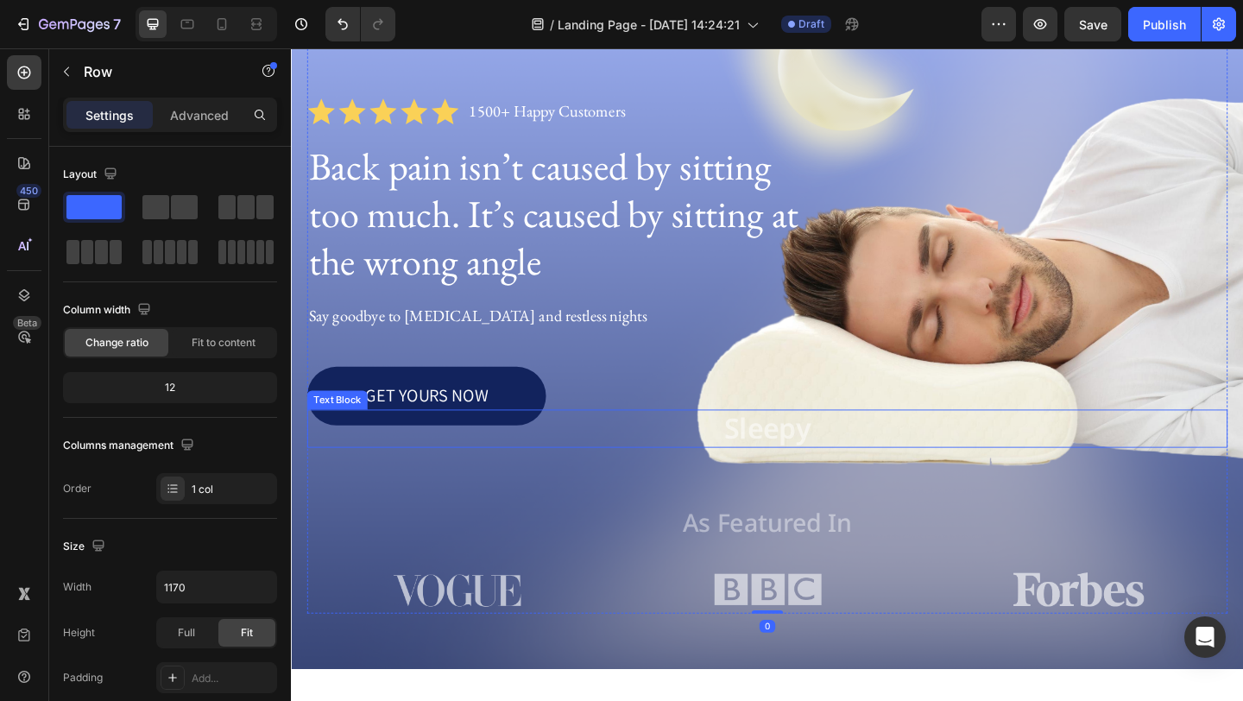
click at [865, 453] on p "Sleepy" at bounding box center [809, 462] width 998 height 38
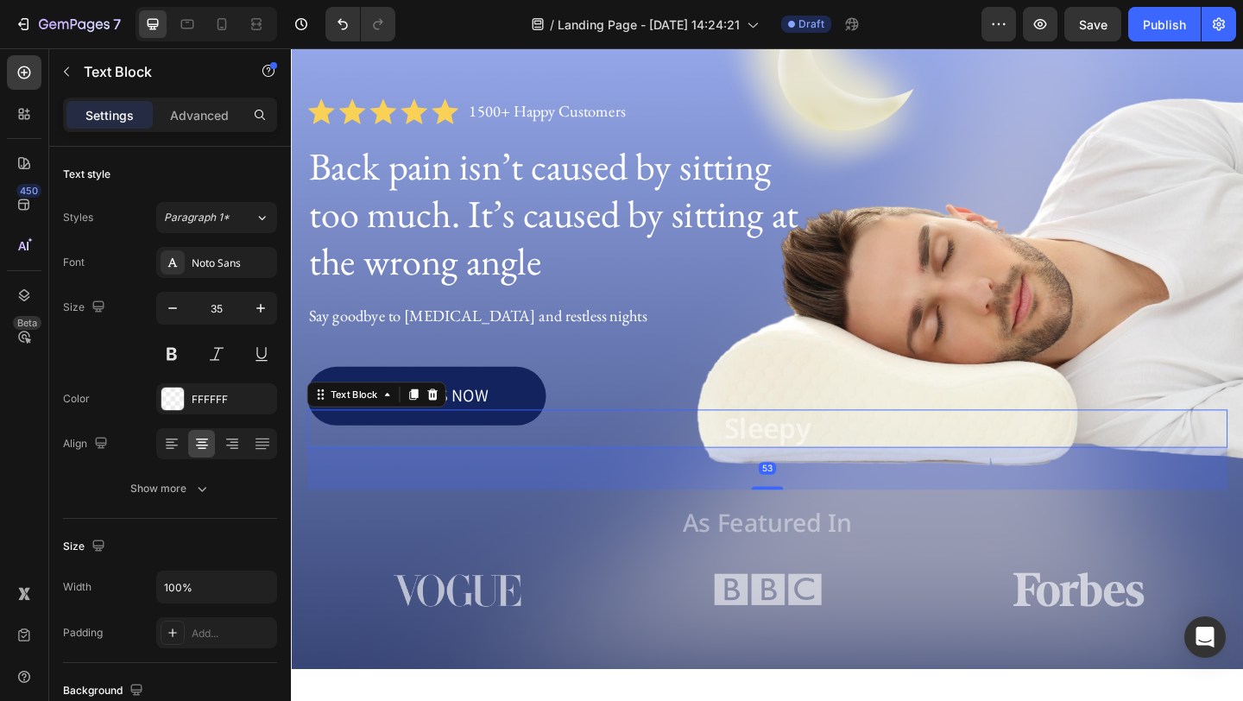
click at [968, 525] on div "53" at bounding box center [808, 506] width 1001 height 46
click at [834, 538] on div "Image Shop Now Button Row Icon Icon Icon Icon Icon Icon List 1500+ Happy Custom…" at bounding box center [808, 317] width 1001 height 692
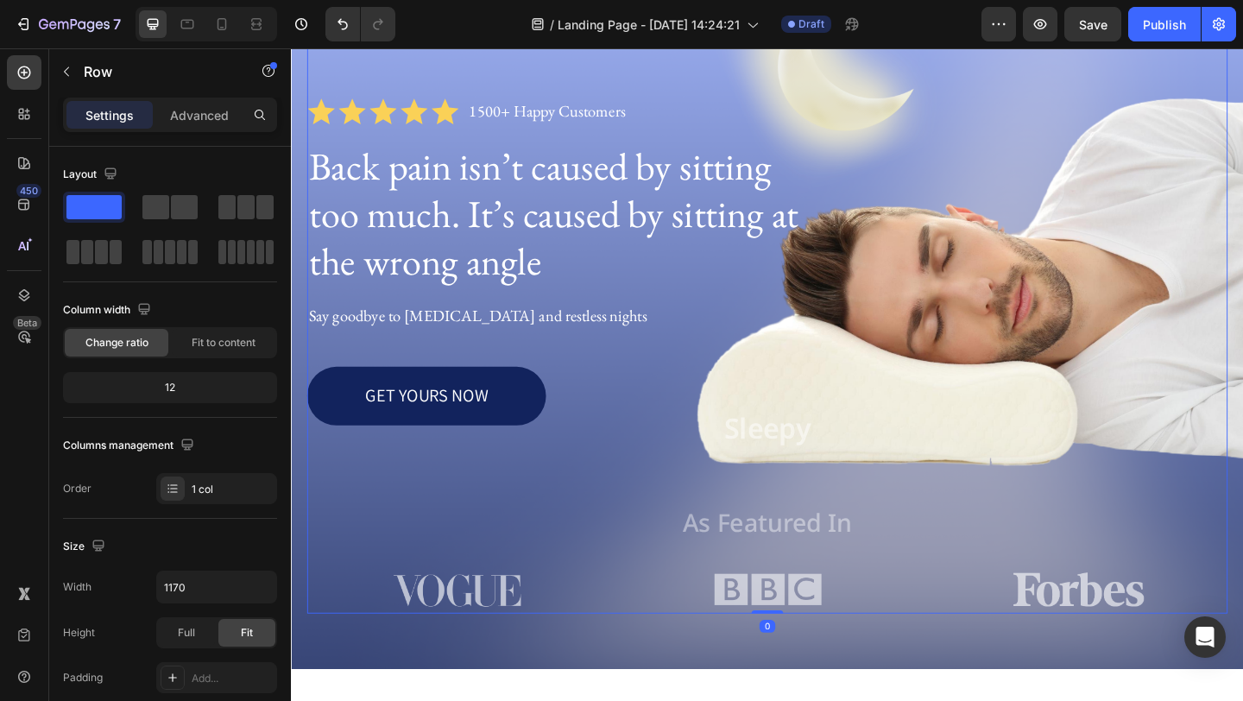
click at [820, 520] on div "Image Shop Now Button Row Icon Icon Icon Icon Icon Icon List 1500+ Happy Custom…" at bounding box center [808, 317] width 1001 height 692
click at [788, 520] on div "Image Shop Now Button Row Icon Icon Icon Icon Icon Icon List 1500+ Happy Custom…" at bounding box center [808, 317] width 1001 height 692
click at [892, 500] on div "Image Shop Now Button Row Icon Icon Icon Icon Icon Icon List 1500+ Happy Custom…" at bounding box center [808, 317] width 1001 height 692
click at [824, 556] on p "As Featured In" at bounding box center [809, 564] width 998 height 34
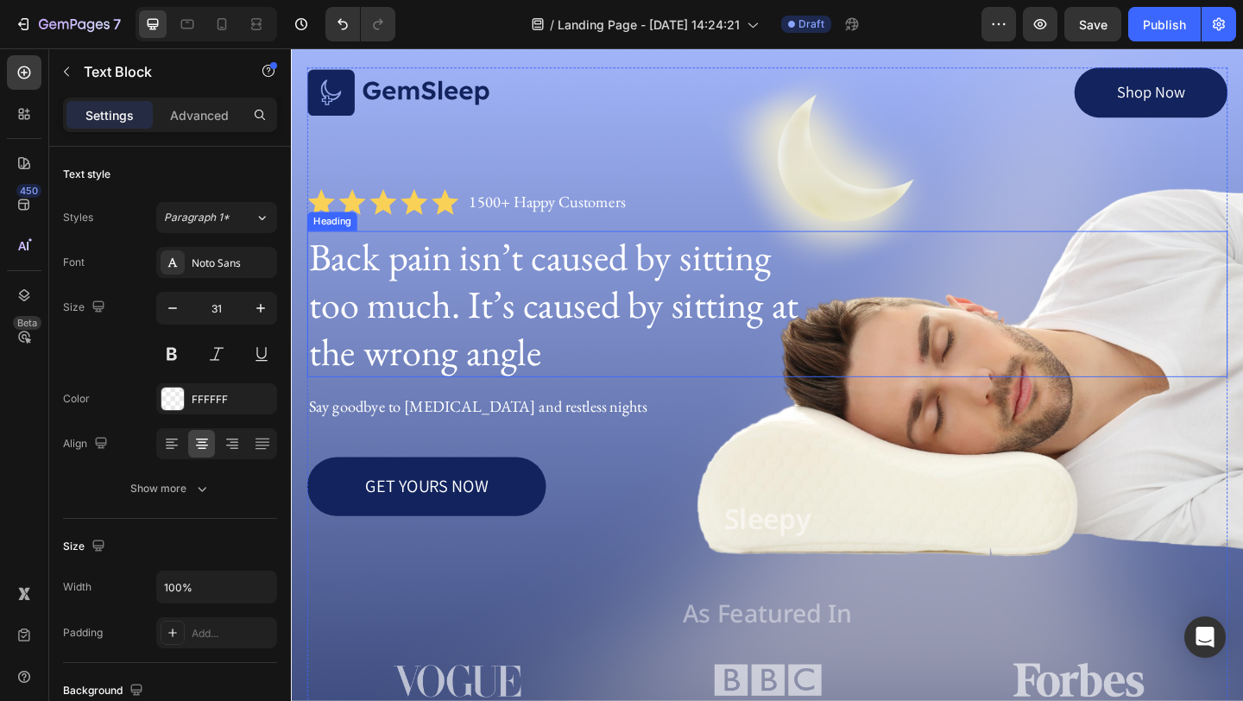
scroll to position [57, 0]
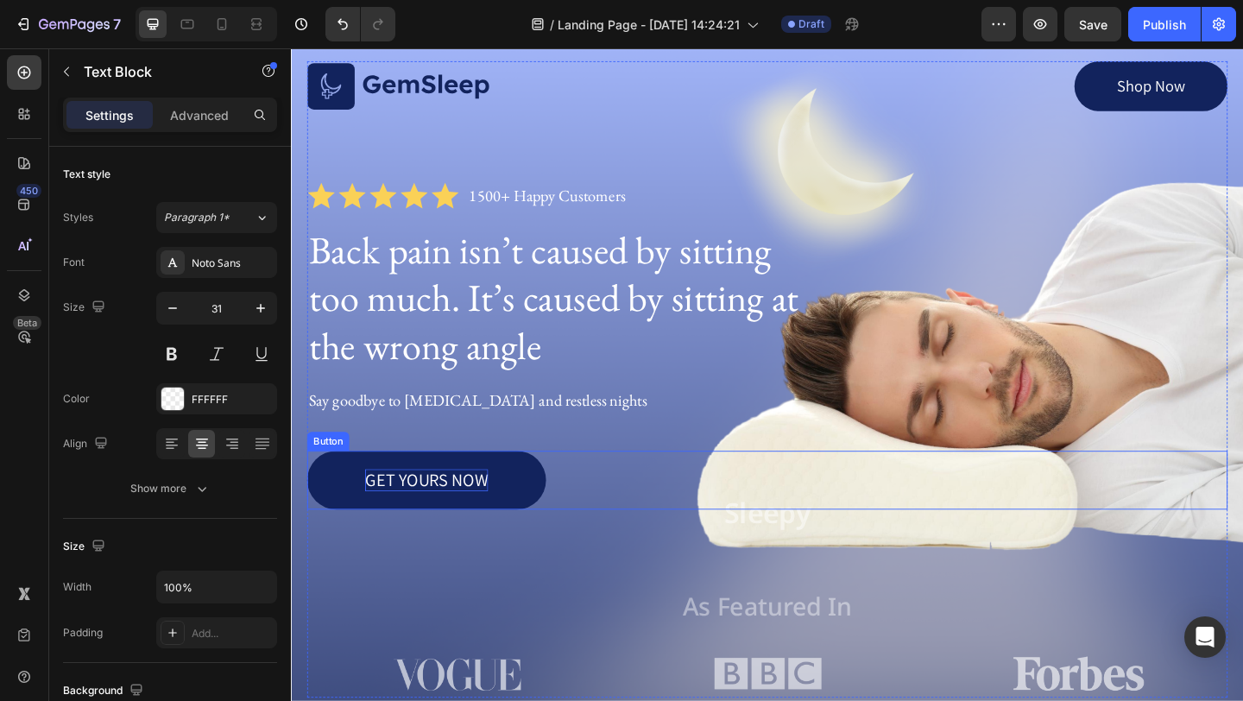
click at [455, 514] on p "GET YOURS NOW" at bounding box center [438, 518] width 134 height 24
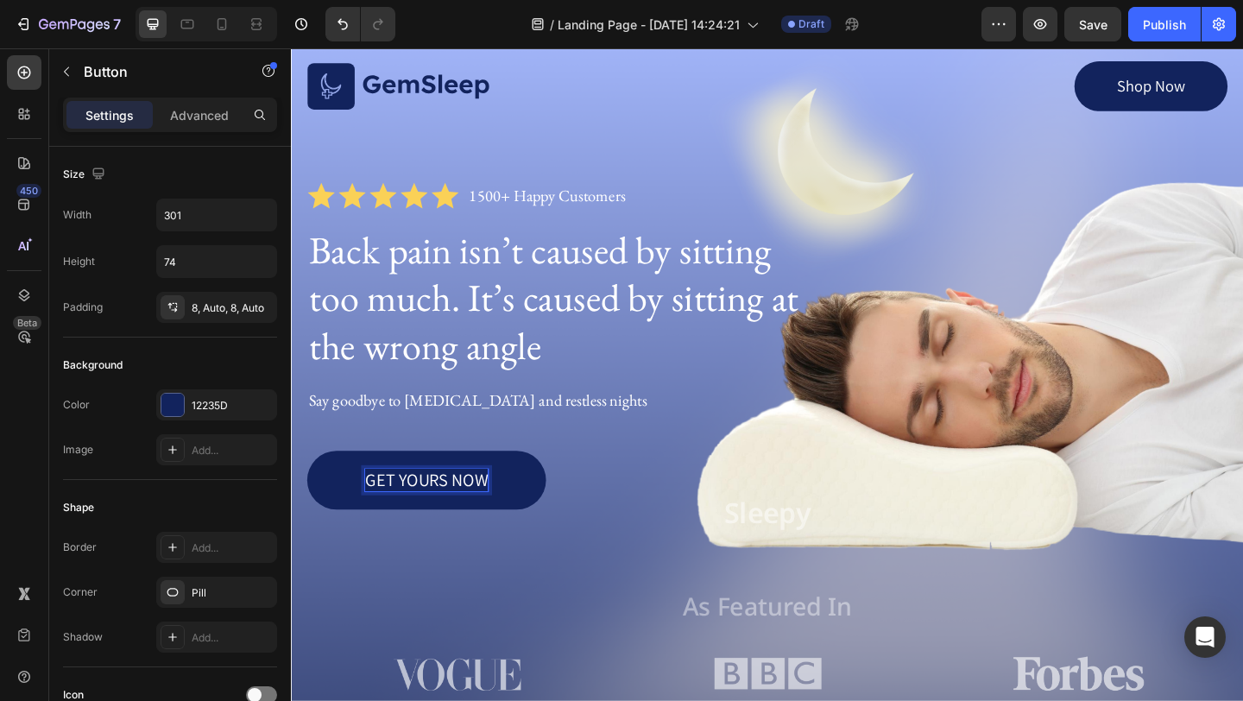
scroll to position [45, 0]
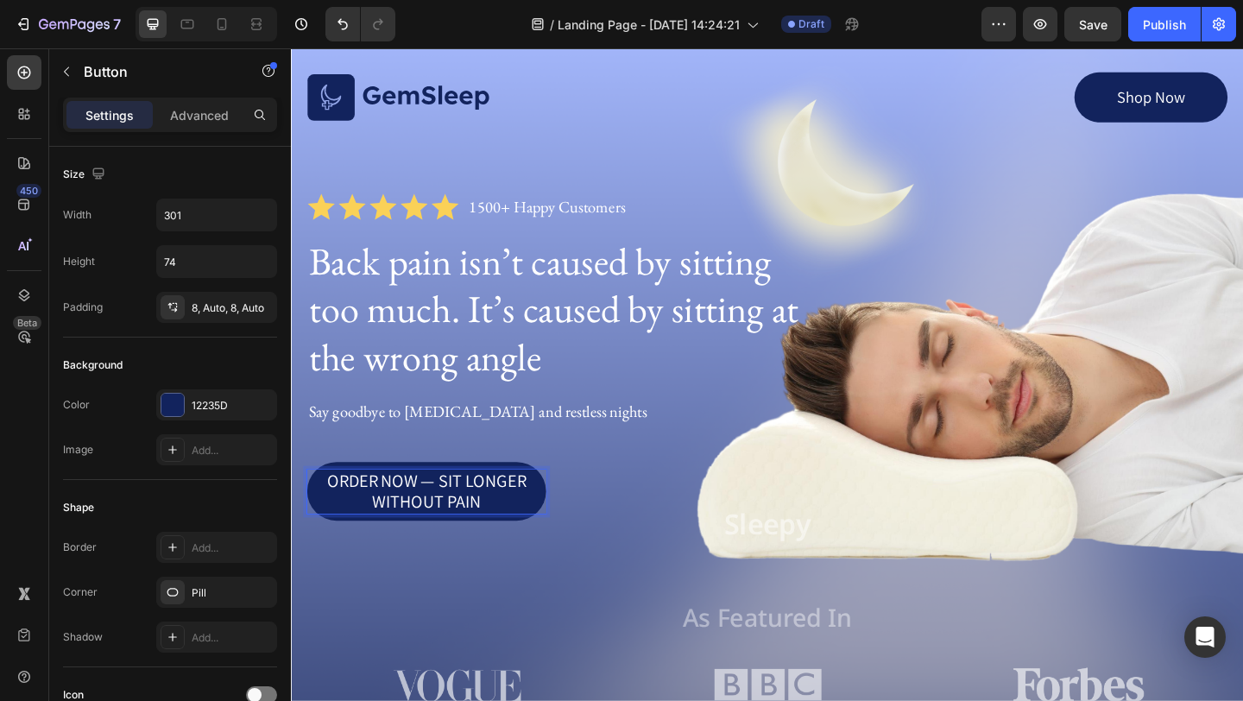
click at [636, 524] on div "Order Now — Sit Longer Without Pain Button 0" at bounding box center [808, 530] width 1001 height 64
click at [464, 520] on p "Order Now — Sit Longer Without Pain" at bounding box center [438, 530] width 260 height 47
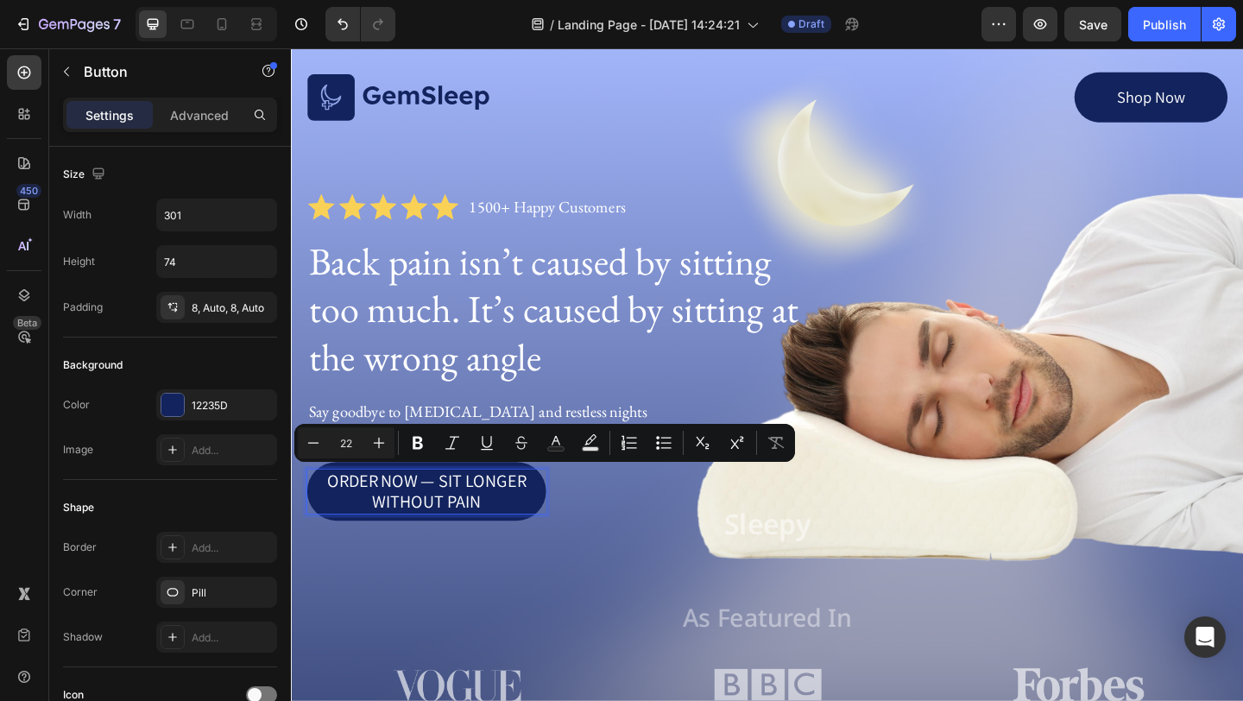
click at [520, 524] on p "Order Now — Sit Longer Without Pain" at bounding box center [438, 530] width 260 height 47
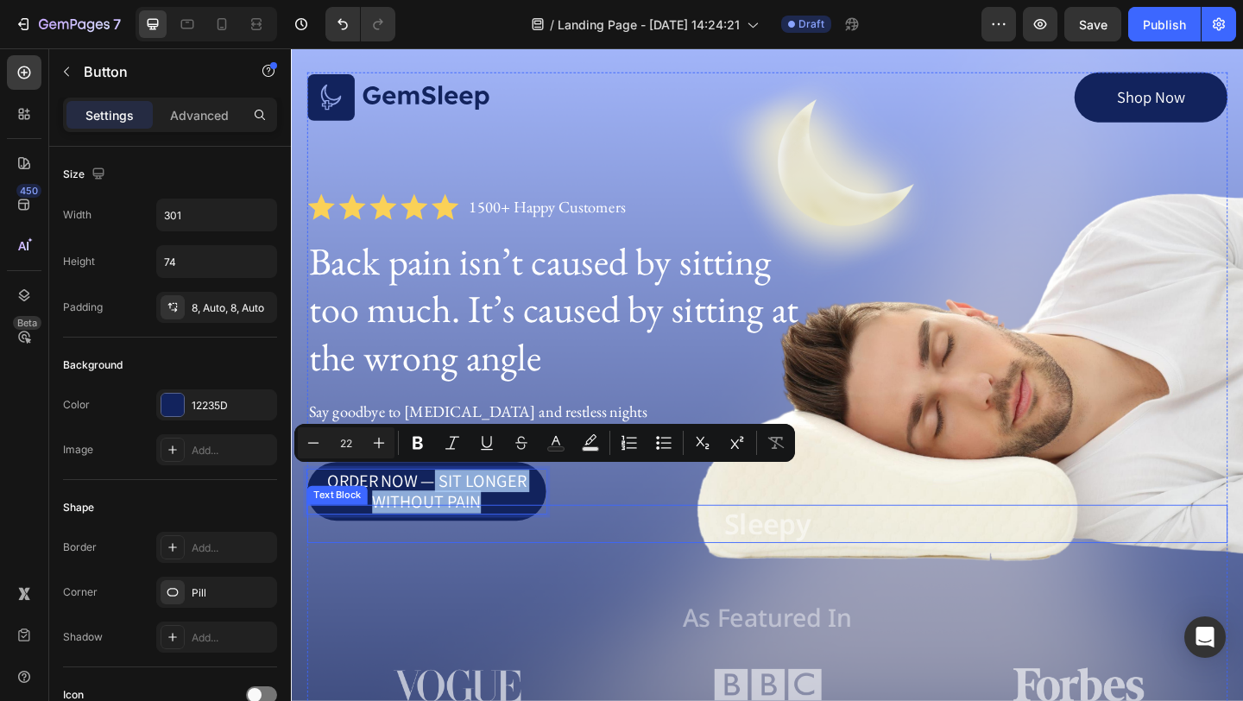
drag, startPoint x: 442, startPoint y: 518, endPoint x: 534, endPoint y: 563, distance: 102.7
click at [534, 563] on div "Image Shop Now Button Row Icon Icon Icon Icon Icon Icon List 1500+ Happy Custom…" at bounding box center [808, 420] width 1001 height 692
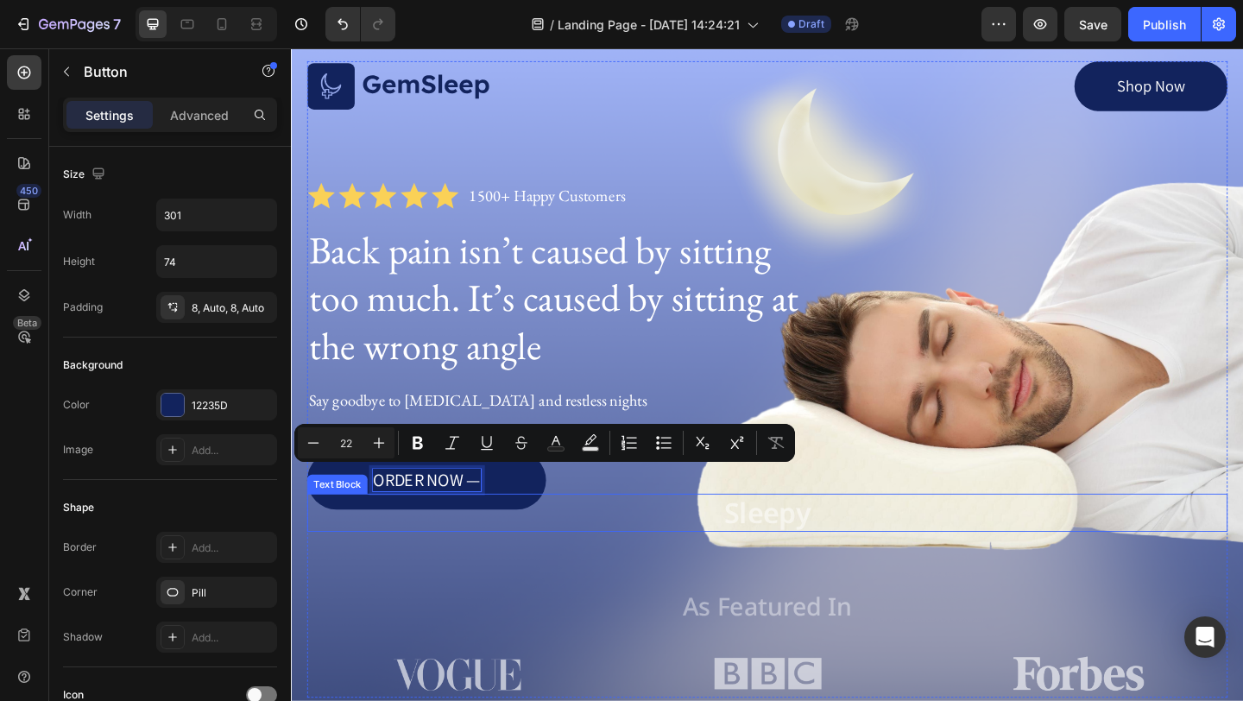
scroll to position [0, 0]
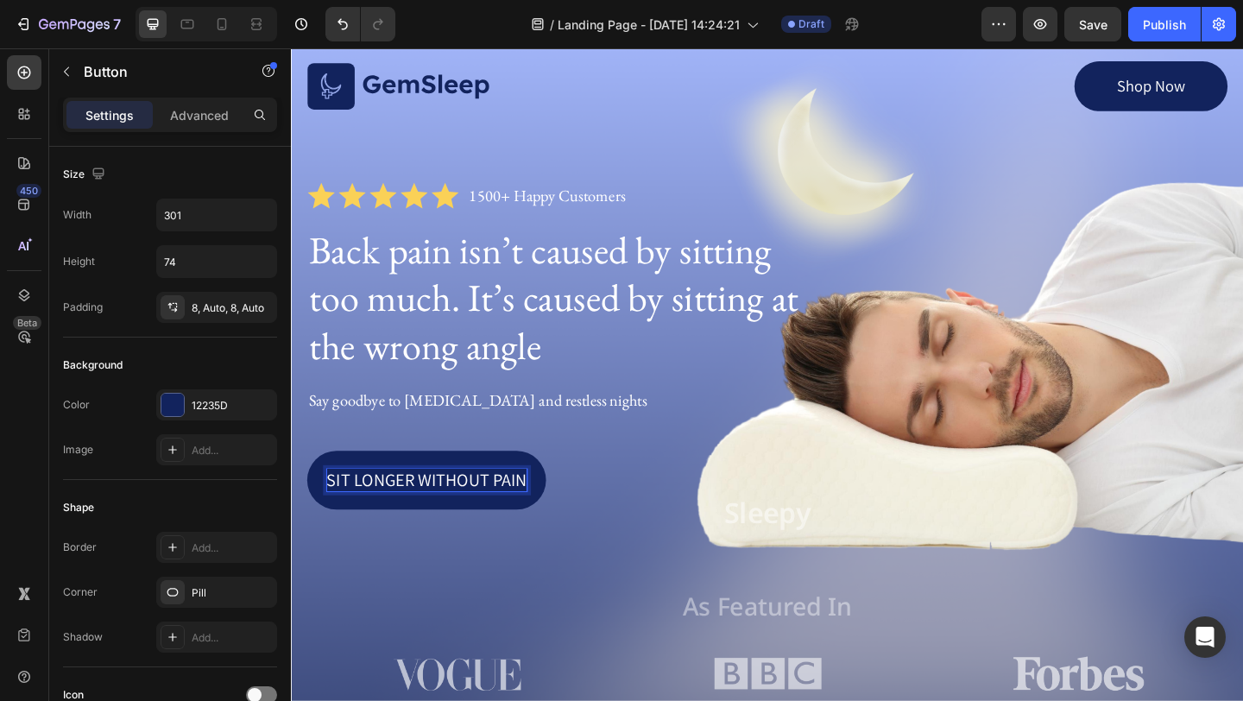
click at [742, 456] on div "Image Shop Now Button Row Icon Icon Icon Icon Icon Icon List 1500+ Happy Custom…" at bounding box center [808, 408] width 1001 height 692
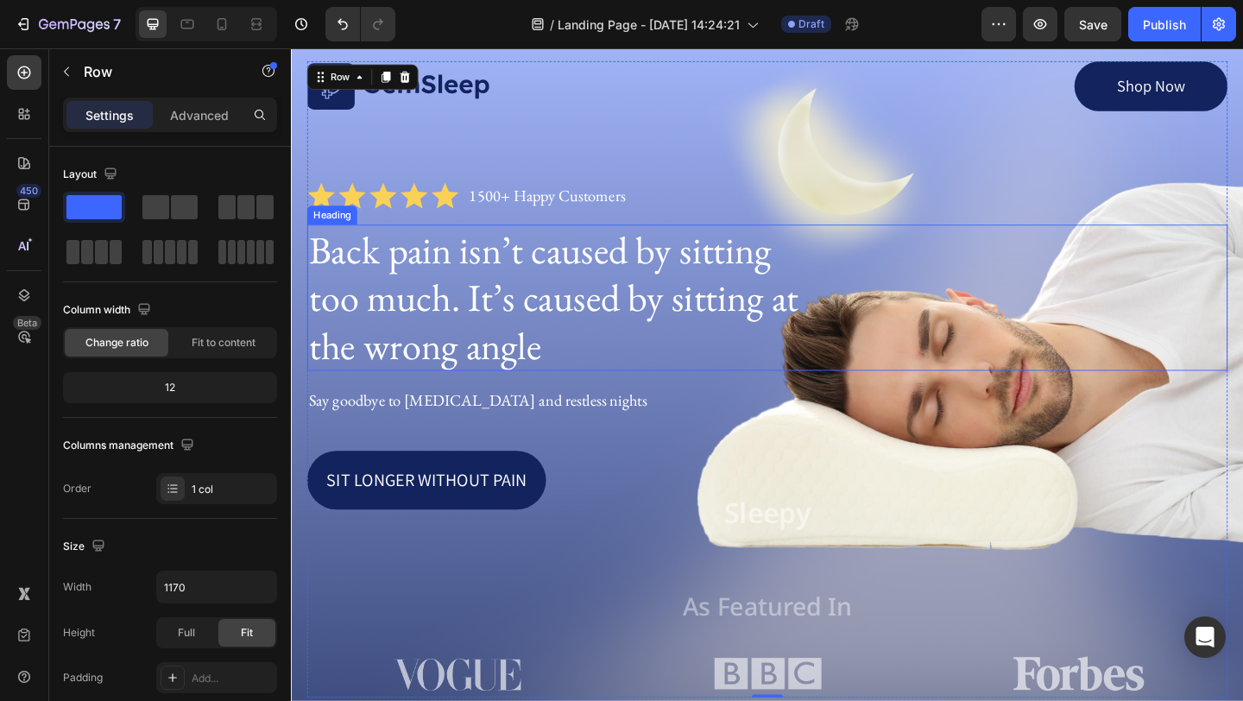
click at [861, 240] on div "Back pain isn’t caused by sitting too much. It’s caused by sitting at the wrong…" at bounding box center [808, 319] width 1001 height 159
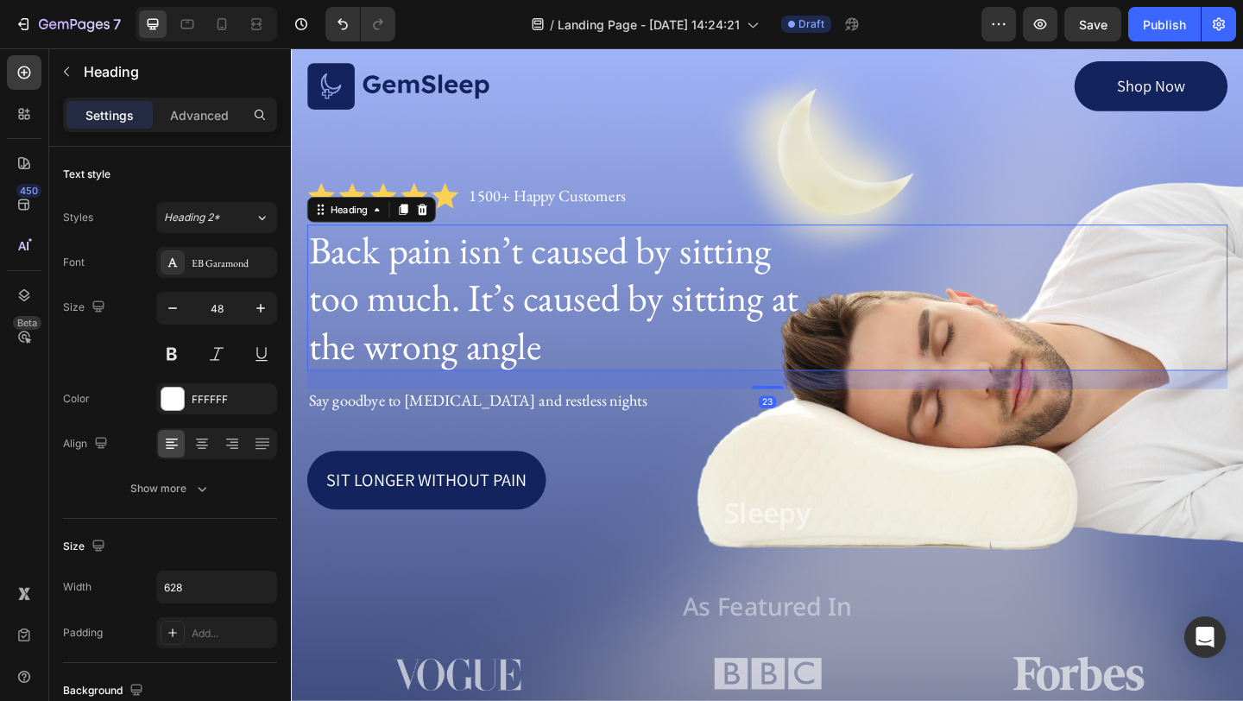
click at [901, 218] on div "Icon Icon Icon Icon Icon Icon List 1500+ Happy Customers Text Block Row" at bounding box center [808, 208] width 1001 height 30
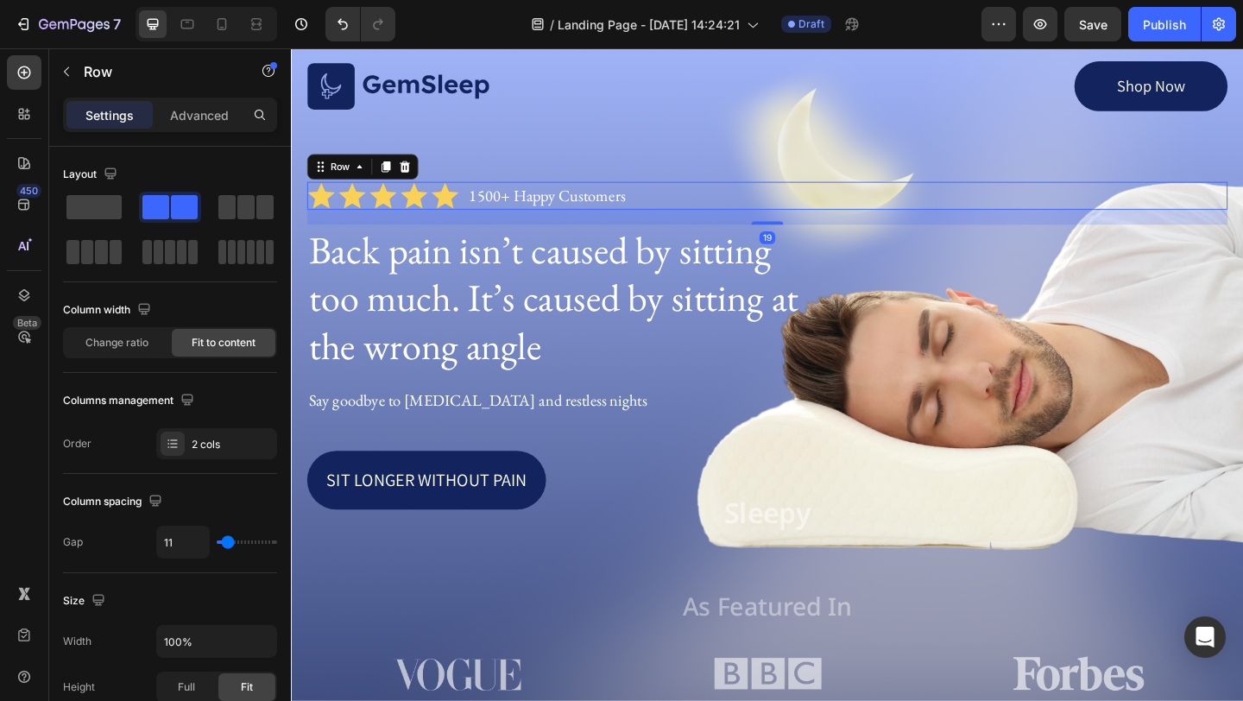
click at [1059, 562] on p "Sleepy" at bounding box center [809, 553] width 998 height 38
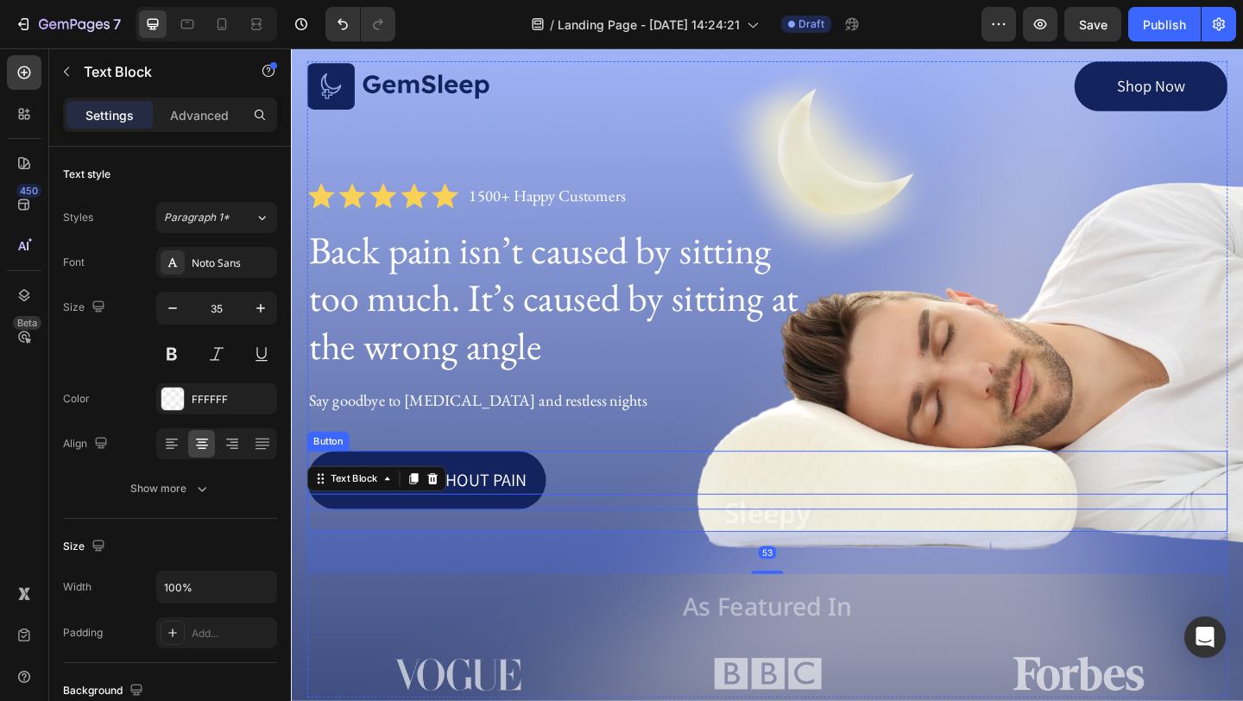
click at [1064, 432] on p "Say goodbye to neck pain and restless nights" at bounding box center [809, 431] width 998 height 22
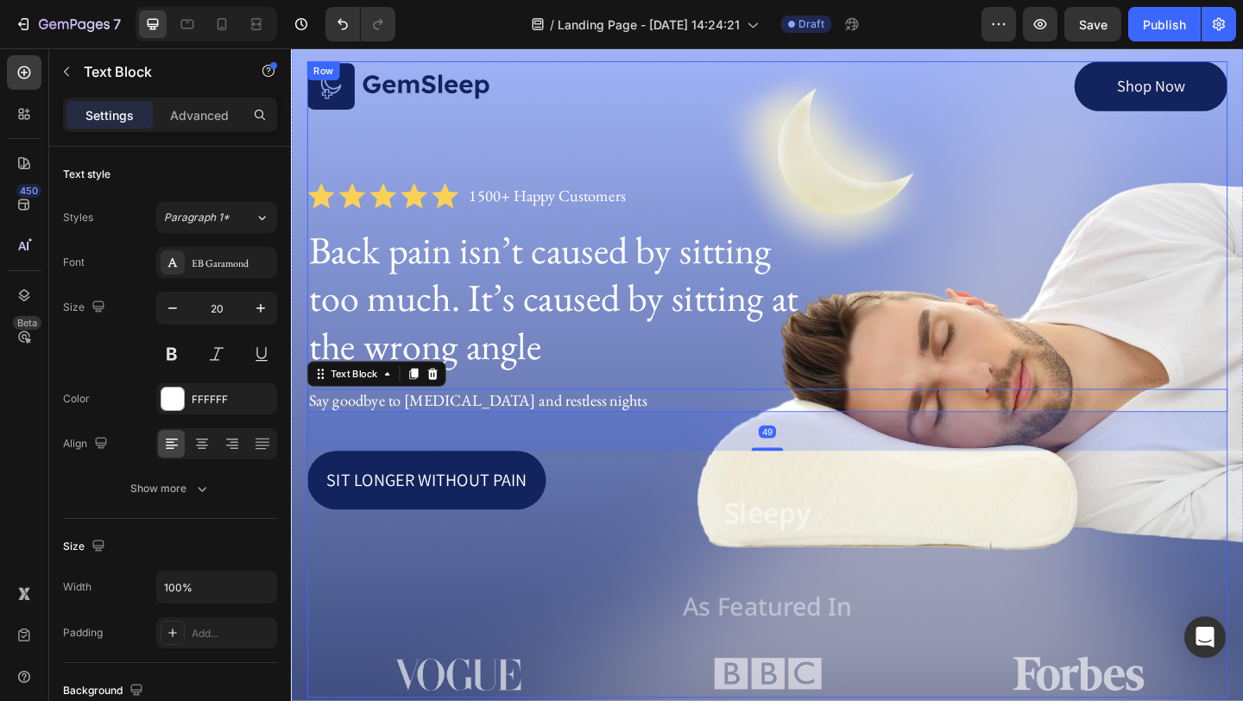
click at [1073, 386] on div "Back pain isn’t caused by sitting too much. It’s caused by sitting at the wrong…" at bounding box center [808, 319] width 1001 height 159
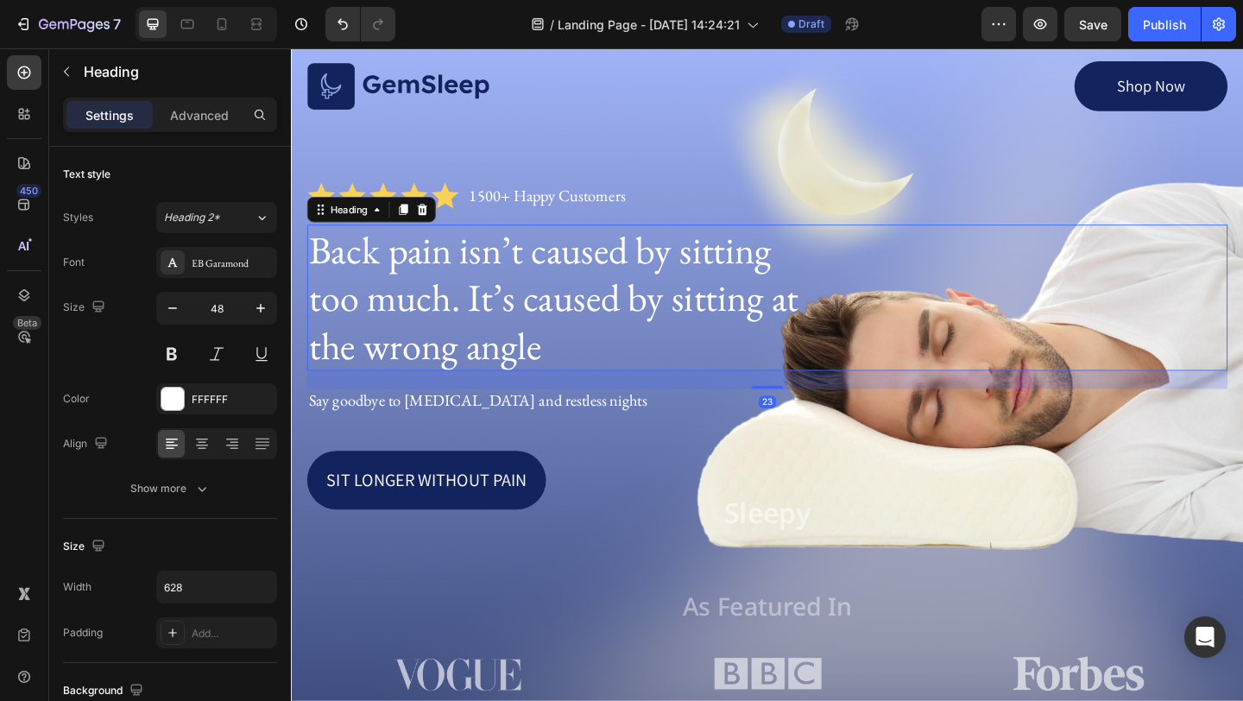
click at [1073, 386] on div "Back pain isn’t caused by sitting too much. It’s caused by sitting at the wrong…" at bounding box center [808, 319] width 1001 height 159
click at [75, 60] on button "button" at bounding box center [67, 72] width 28 height 28
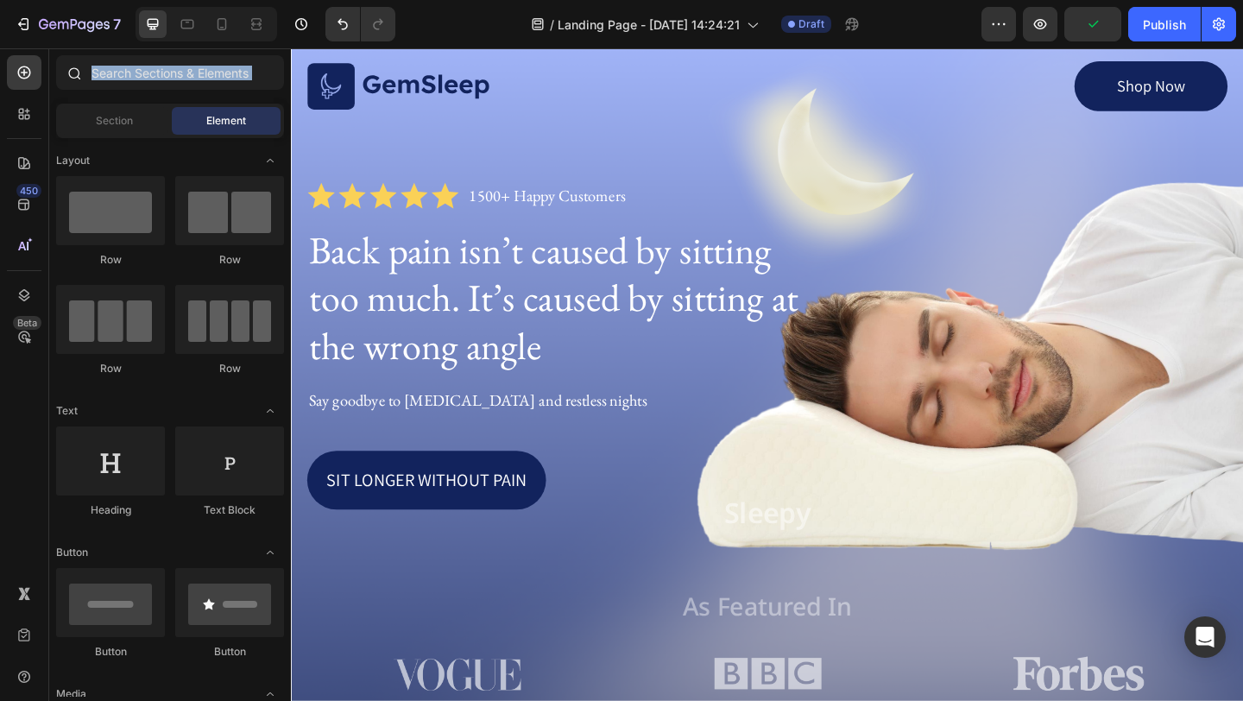
click at [75, 60] on div at bounding box center [73, 72] width 35 height 35
click at [71, 70] on icon at bounding box center [73, 73] width 14 height 14
click at [28, 102] on div at bounding box center [24, 114] width 35 height 35
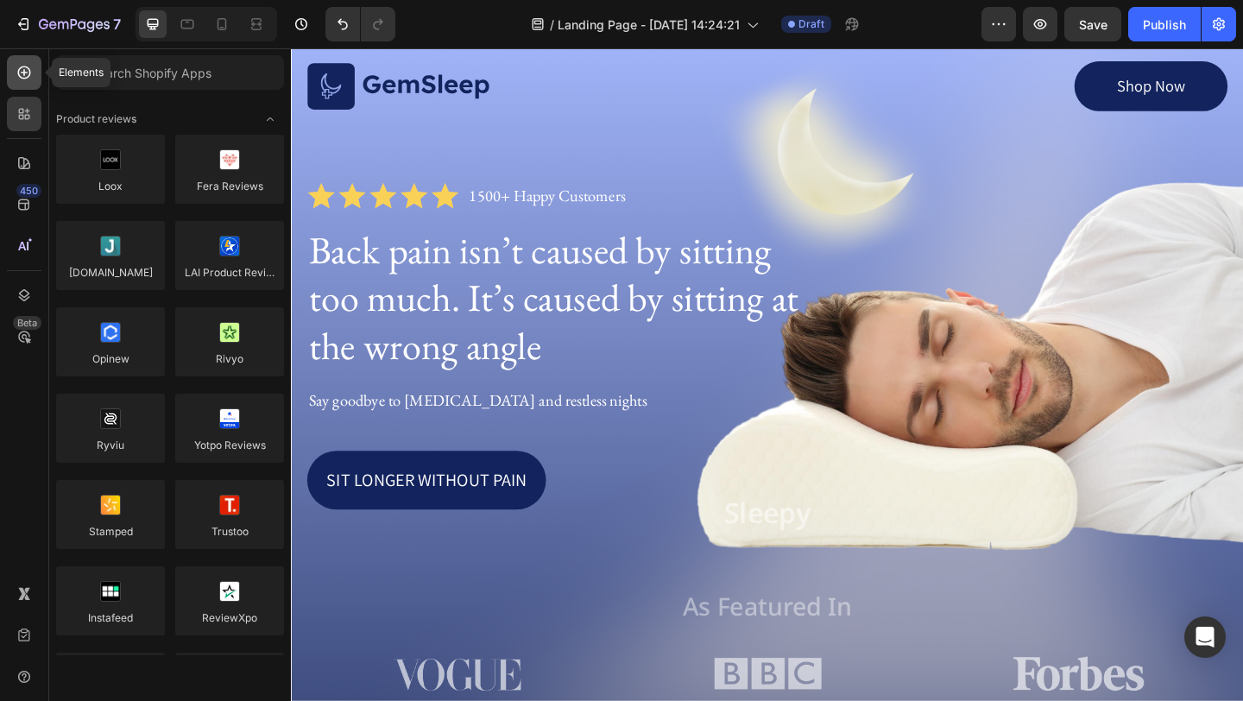
click at [21, 79] on icon at bounding box center [24, 72] width 17 height 17
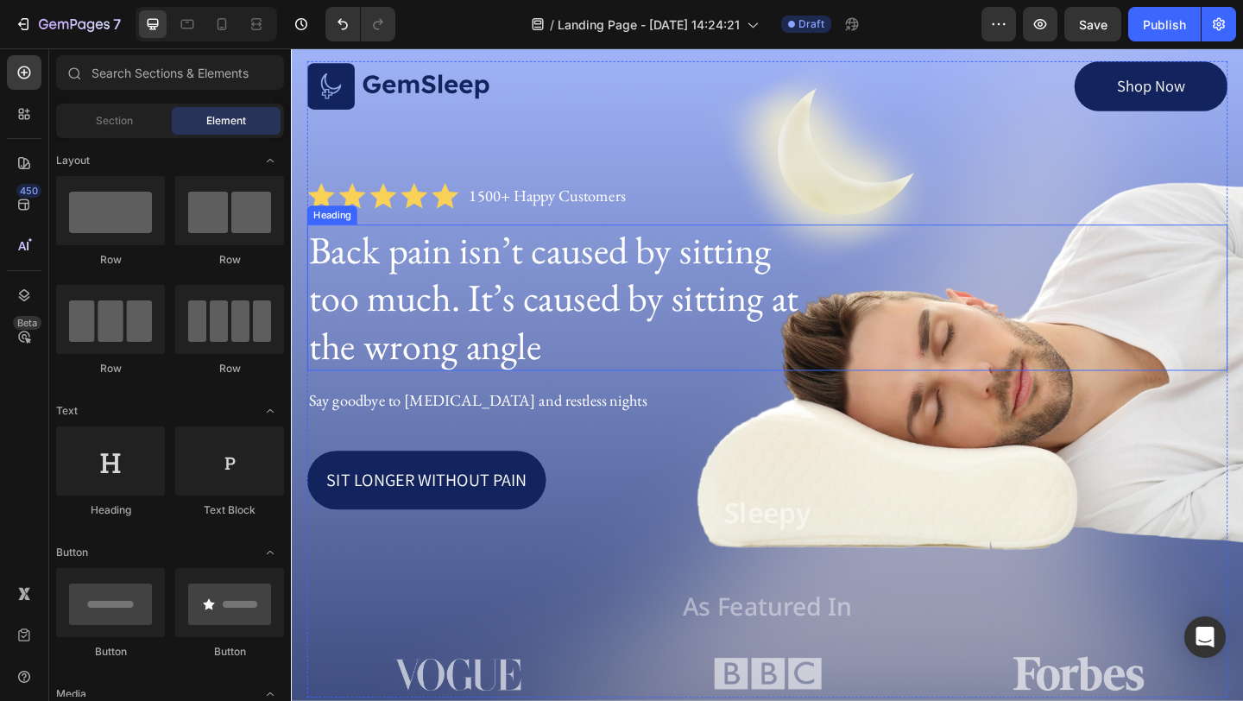
click at [1132, 373] on div "Back pain isn’t caused by sitting too much. It’s caused by sitting at the wrong…" at bounding box center [808, 319] width 1001 height 159
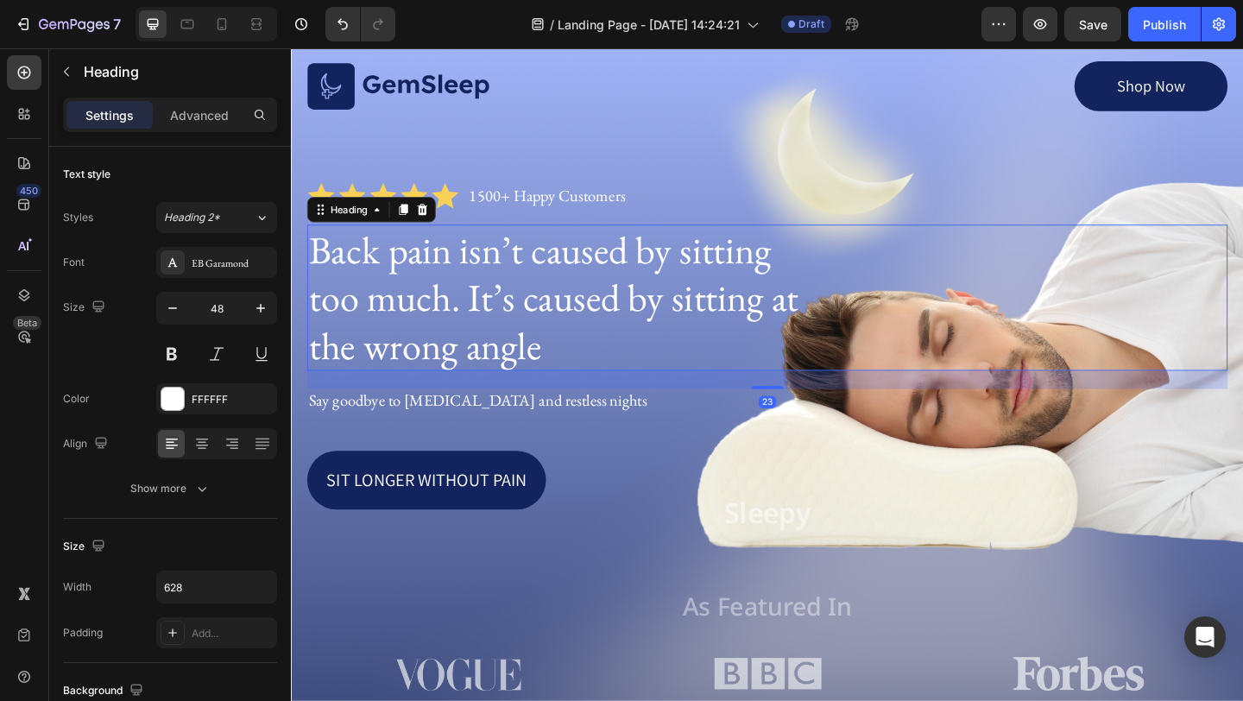
click at [1132, 446] on div "Image Shop Now Button Row Icon Icon Icon Icon Icon Icon List 1500+ Happy Custom…" at bounding box center [808, 408] width 1001 height 692
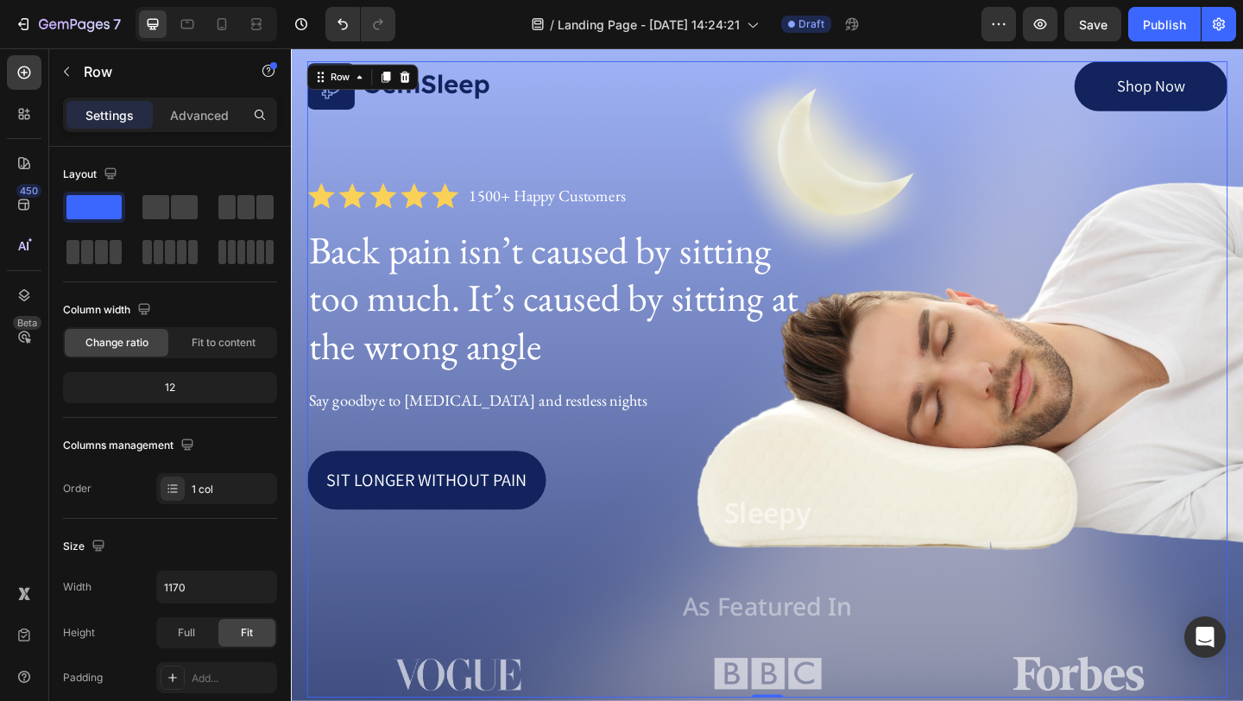
click at [1131, 427] on p "Say goodbye to neck pain and restless nights" at bounding box center [809, 431] width 998 height 22
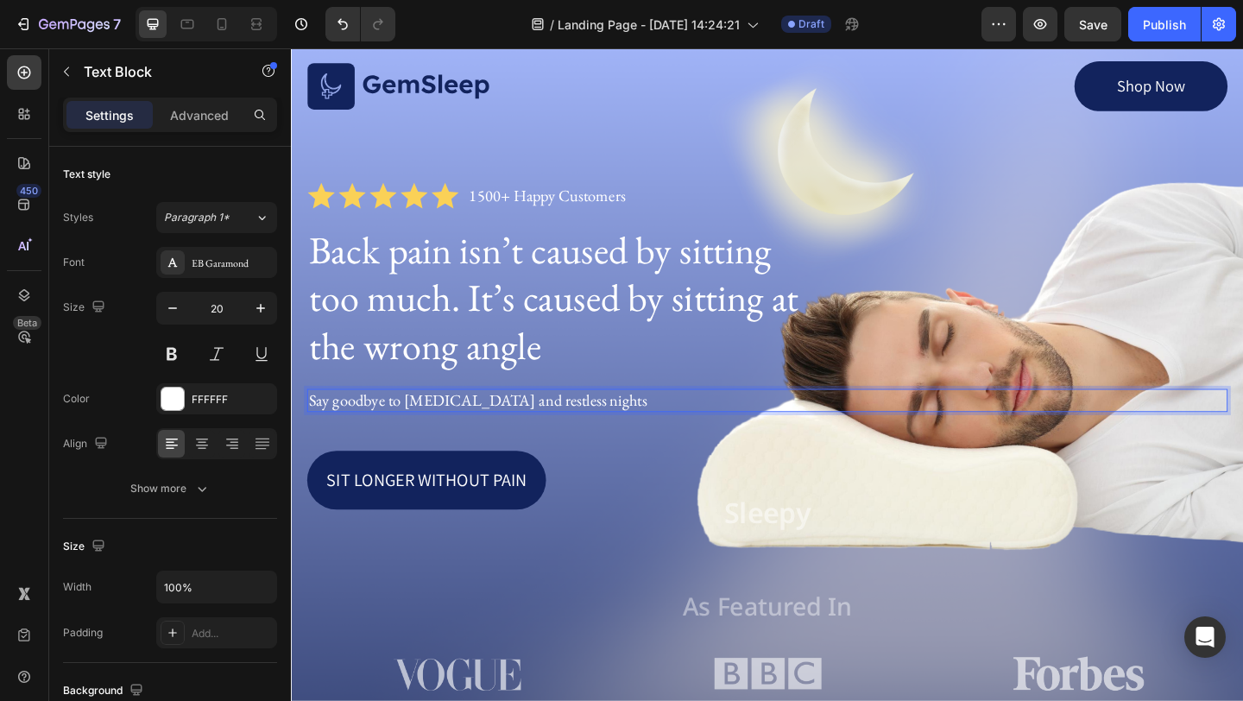
click at [1131, 427] on p "Say goodbye to neck pain and restless nights" at bounding box center [809, 431] width 998 height 22
click at [1115, 310] on div "Back pain isn’t caused by sitting too much. It’s caused by sitting at the wrong…" at bounding box center [808, 319] width 1001 height 159
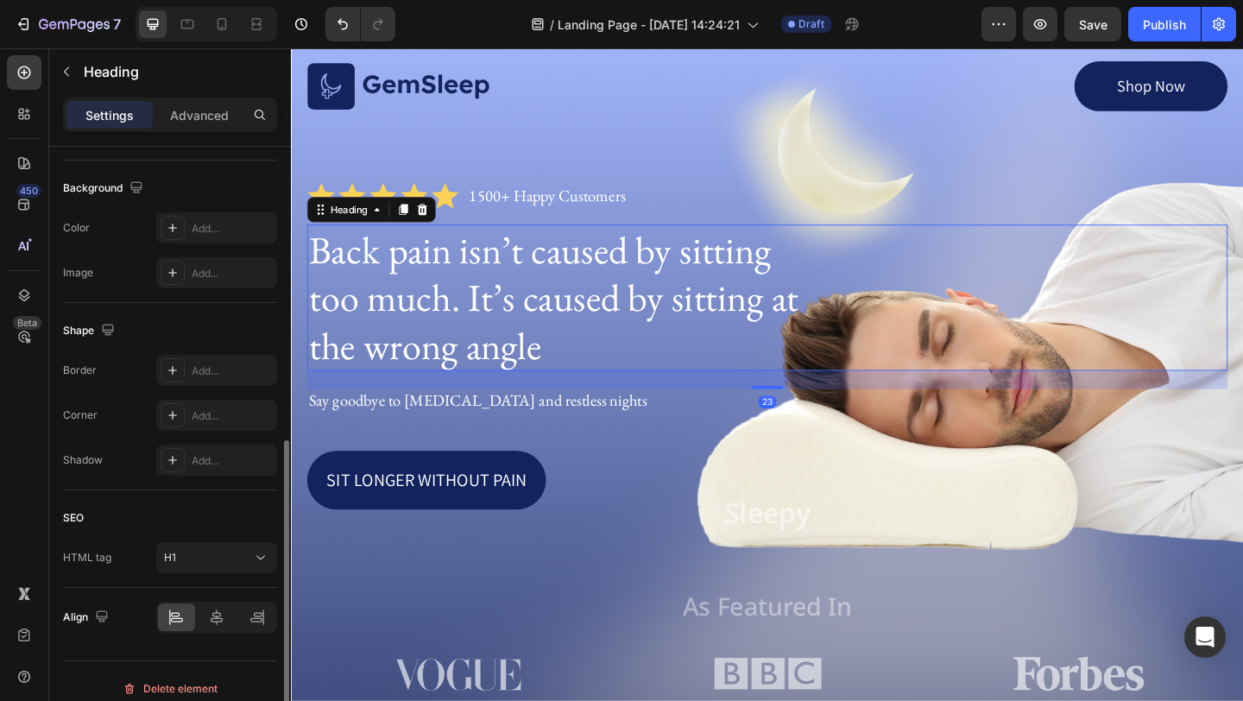
scroll to position [517, 0]
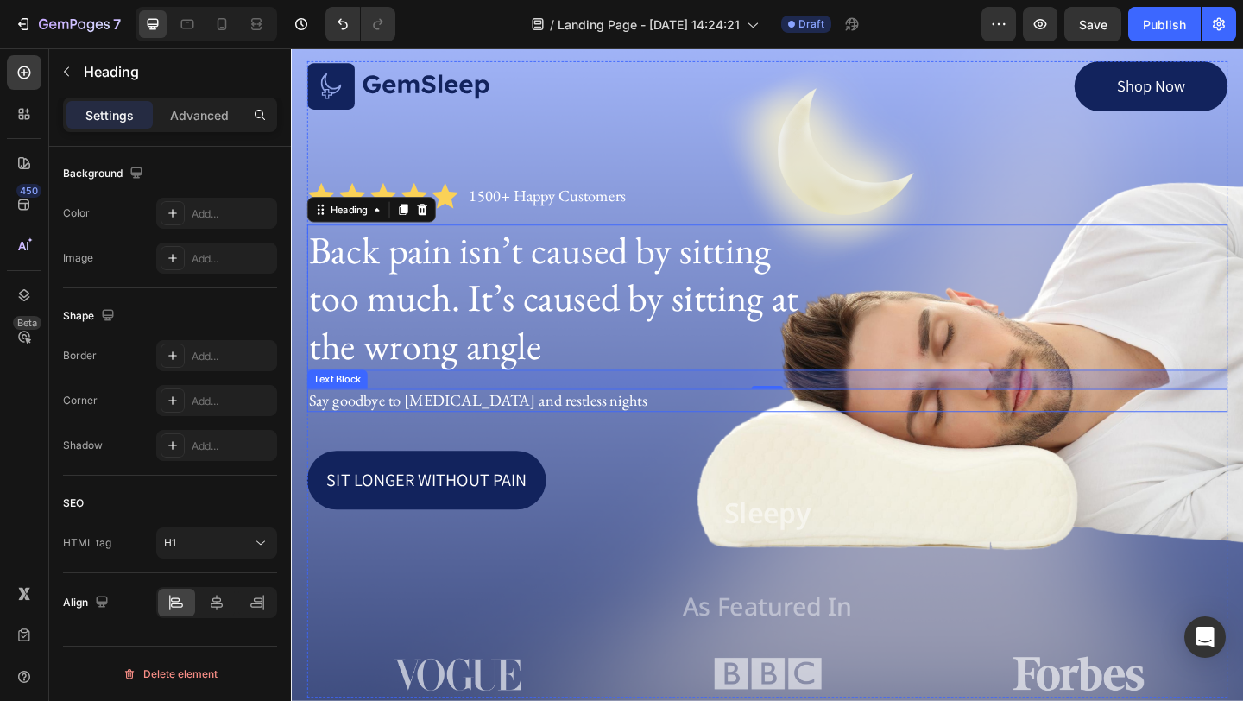
click at [1126, 460] on div "Image Shop Now Button Row Icon Icon Icon Icon Icon Icon List 1500+ Happy Custom…" at bounding box center [808, 408] width 1001 height 692
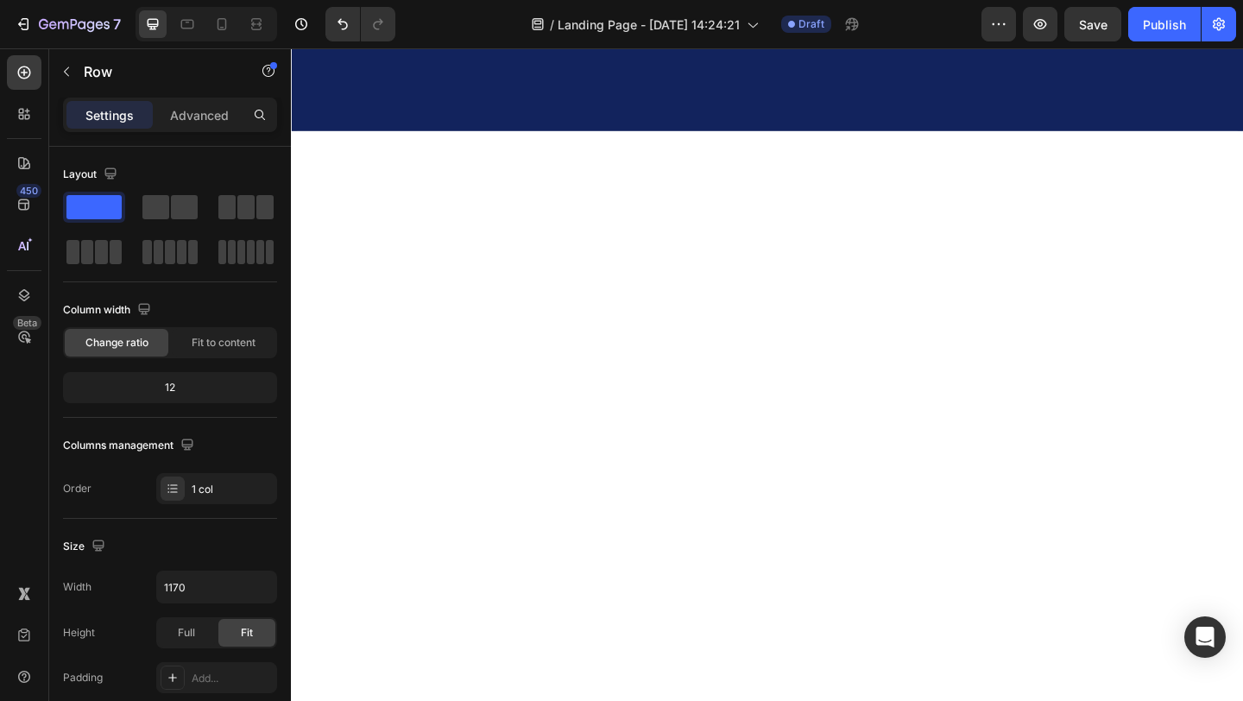
scroll to position [0, 0]
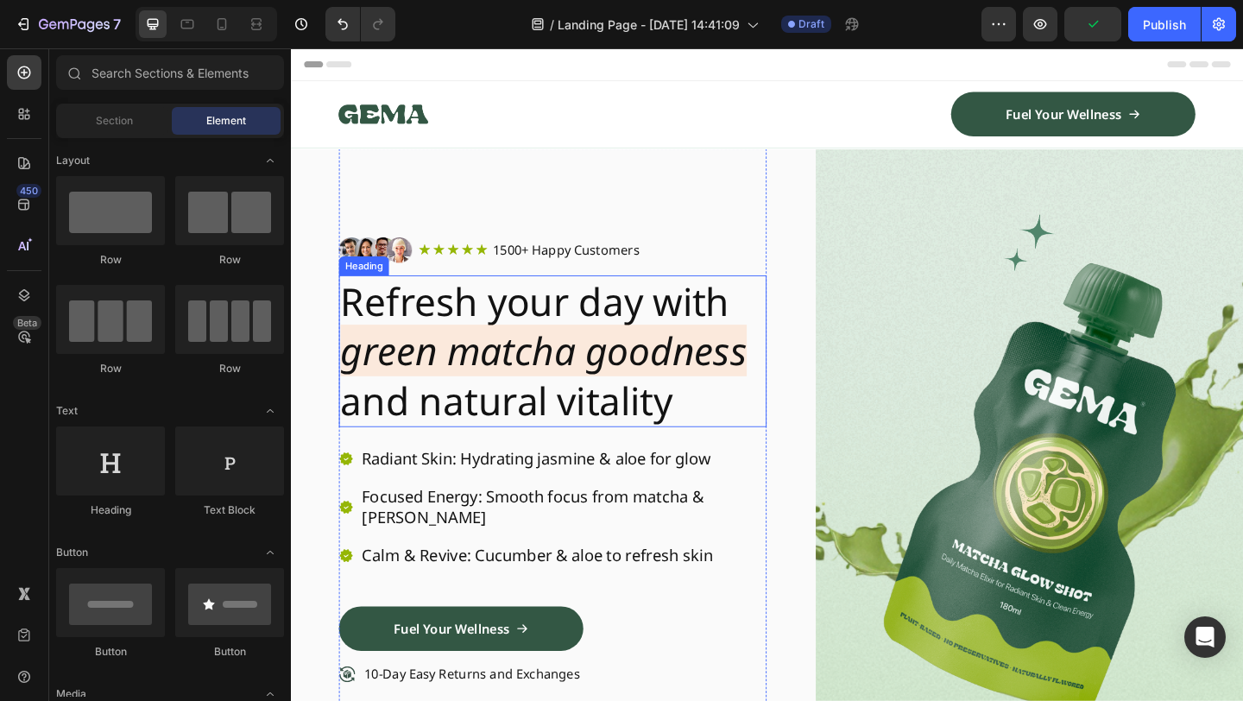
scroll to position [30, 0]
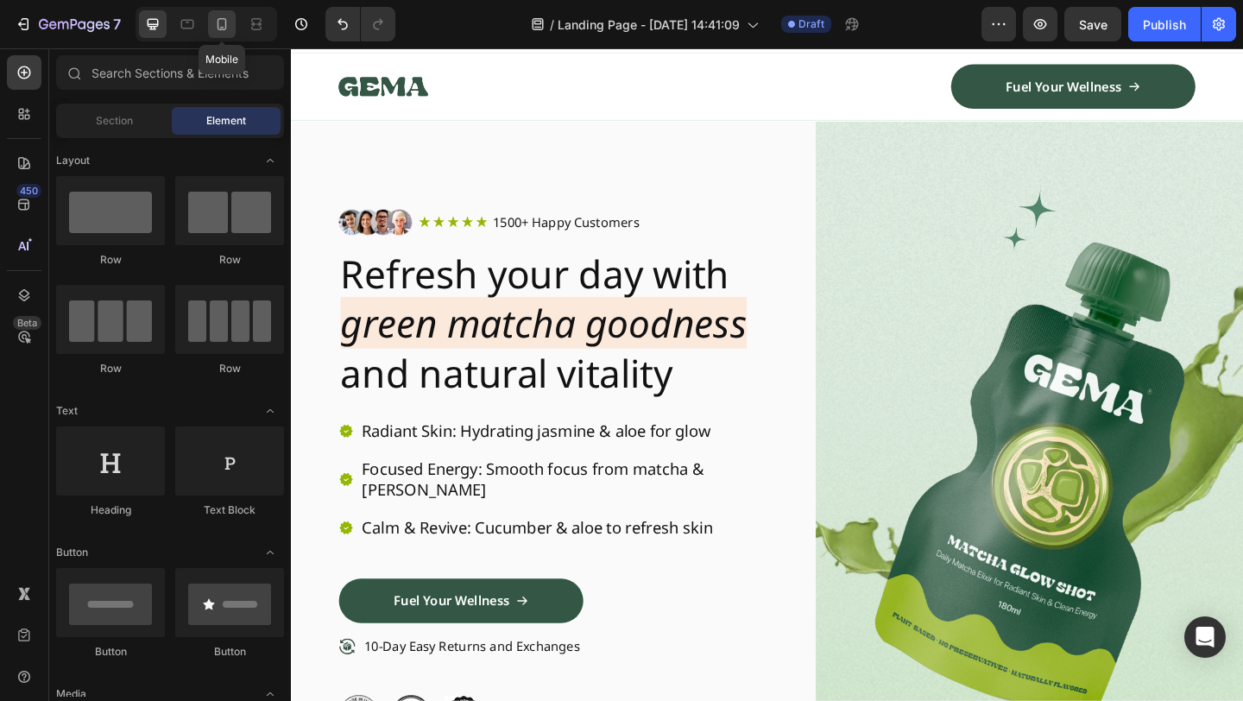
click at [214, 24] on icon at bounding box center [221, 24] width 17 height 17
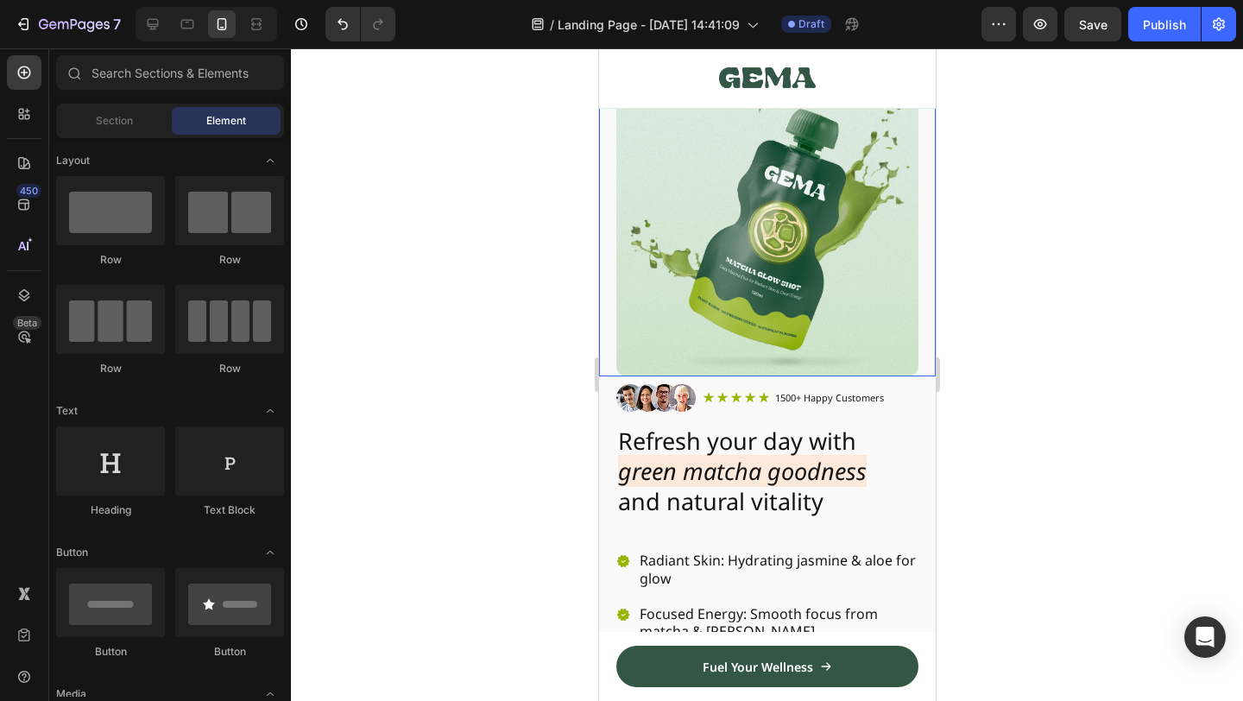
scroll to position [95, 0]
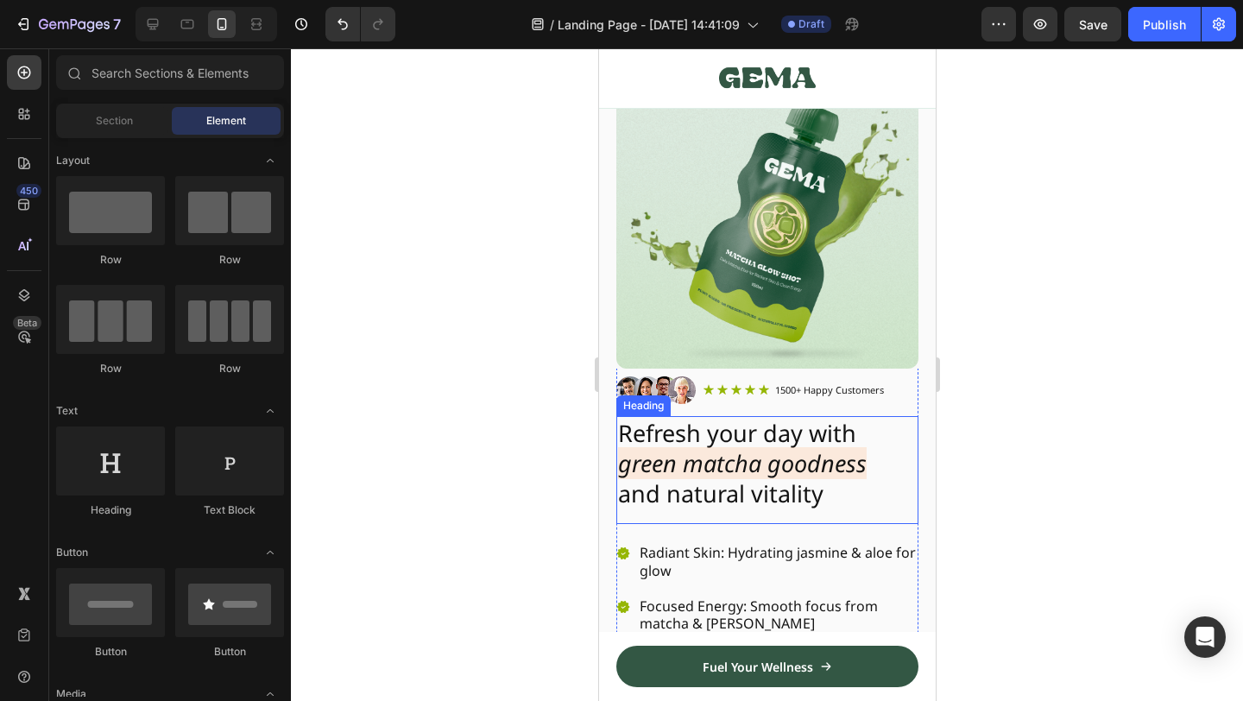
click at [736, 445] on h2 "Refresh your day with green matcha goodness and natural vitality" at bounding box center [766, 463] width 302 height 94
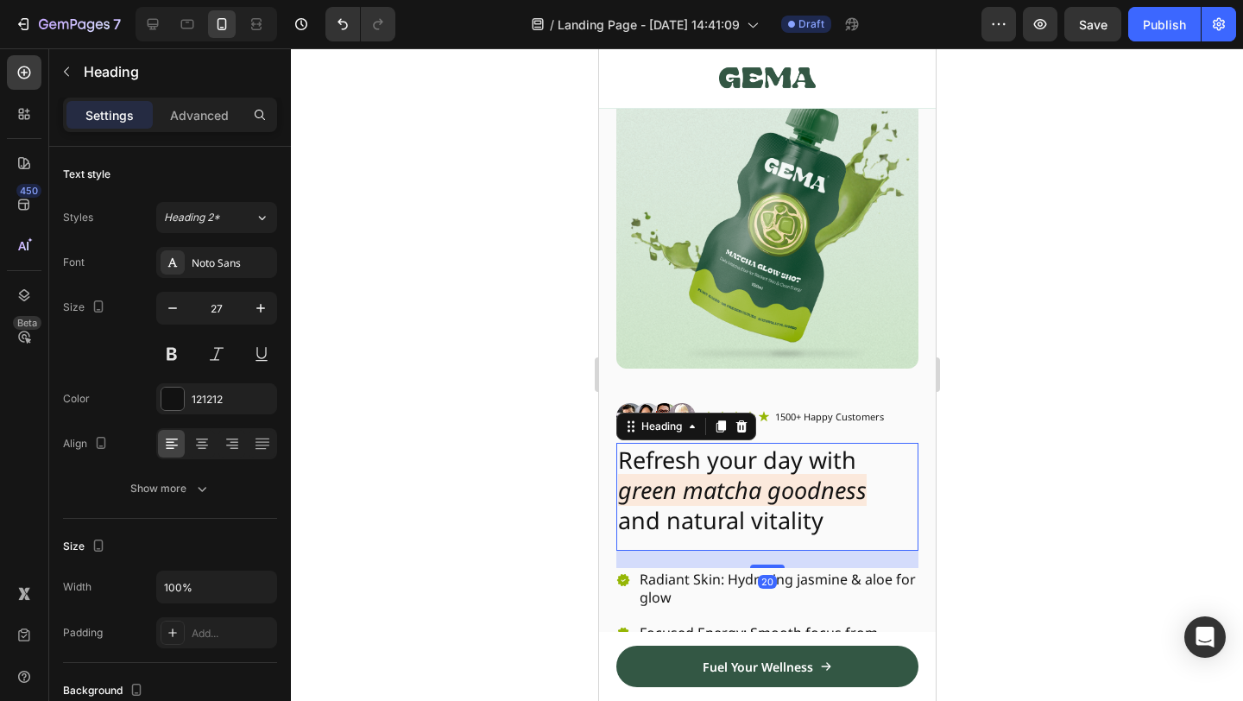
click at [817, 538] on div "Refresh your day with green matcha goodness and natural vitality Heading 20" at bounding box center [766, 497] width 302 height 108
click at [749, 519] on h2 "Refresh your day with green matcha goodness and natural vitality" at bounding box center [766, 490] width 302 height 94
click at [749, 519] on p "Refresh your day with green matcha goodness and natural vitality" at bounding box center [766, 490] width 299 height 91
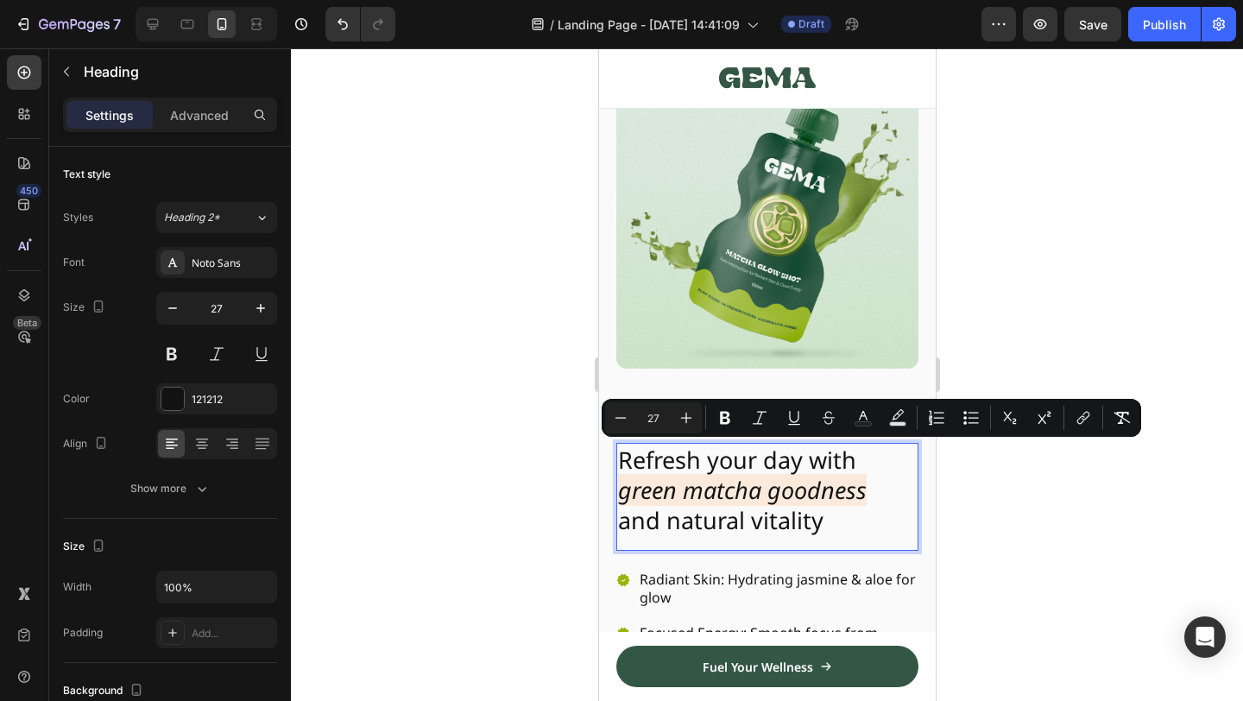
click at [833, 510] on p "Refresh your day with green matcha goodness and natural vitality" at bounding box center [766, 490] width 299 height 91
click at [843, 517] on p "Refresh your day with green matcha goodness and natural vitality" at bounding box center [766, 490] width 299 height 91
click at [832, 515] on p "Refresh your day with green matcha goodness and natural vitality" at bounding box center [766, 490] width 299 height 91
click at [856, 512] on p "Refresh your day with green matcha goodness and natural vitality" at bounding box center [766, 490] width 299 height 91
click at [1016, 512] on div at bounding box center [767, 374] width 952 height 653
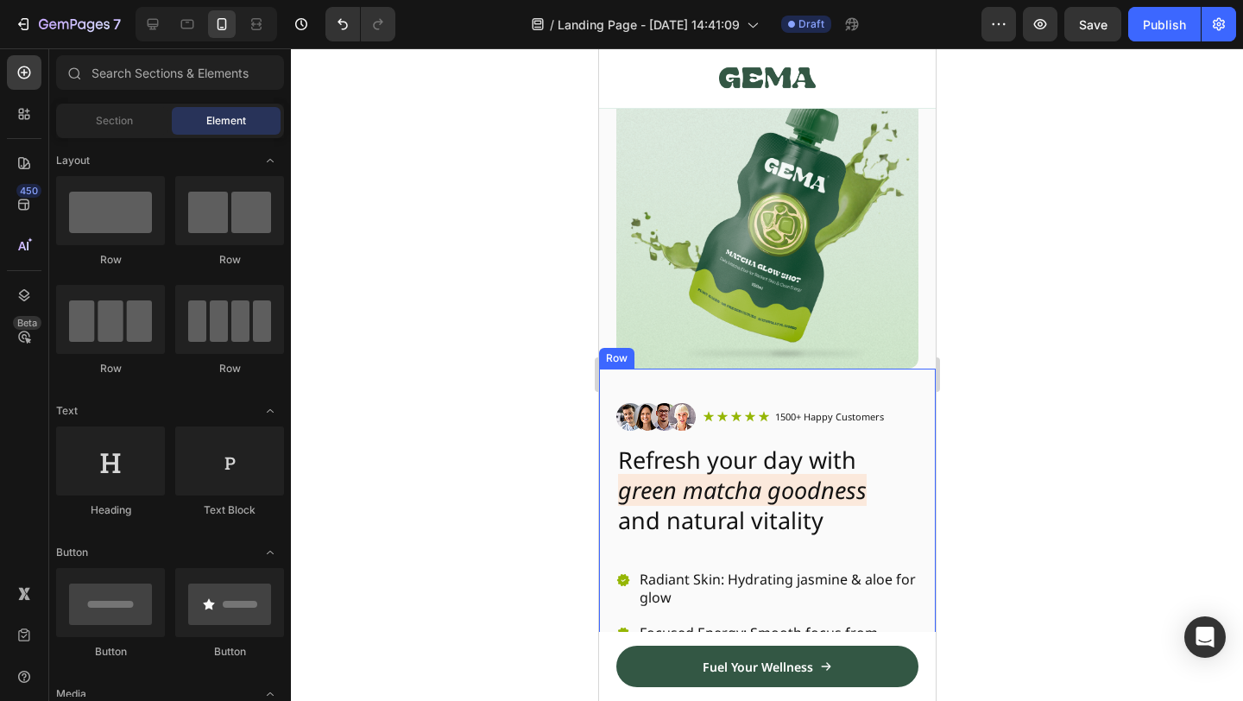
click at [849, 477] on icon "green matcha goodness" at bounding box center [741, 490] width 249 height 32
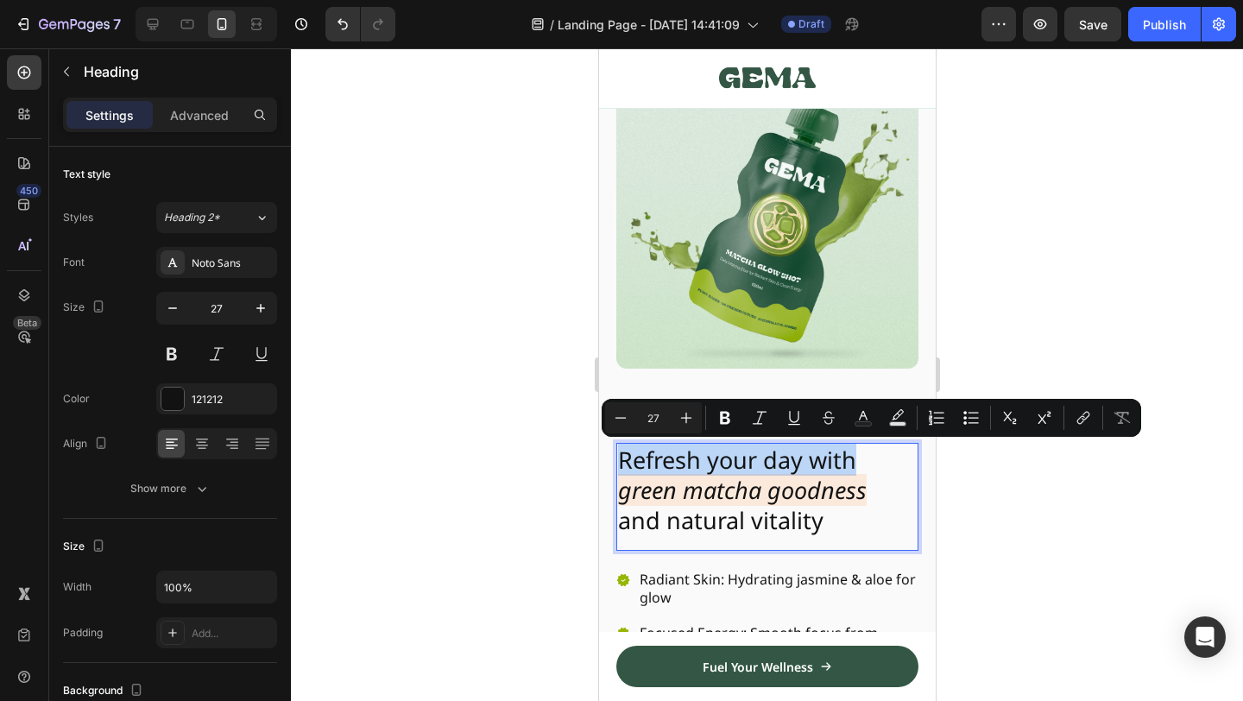
drag, startPoint x: 863, startPoint y: 457, endPoint x: 574, endPoint y: 383, distance: 298.3
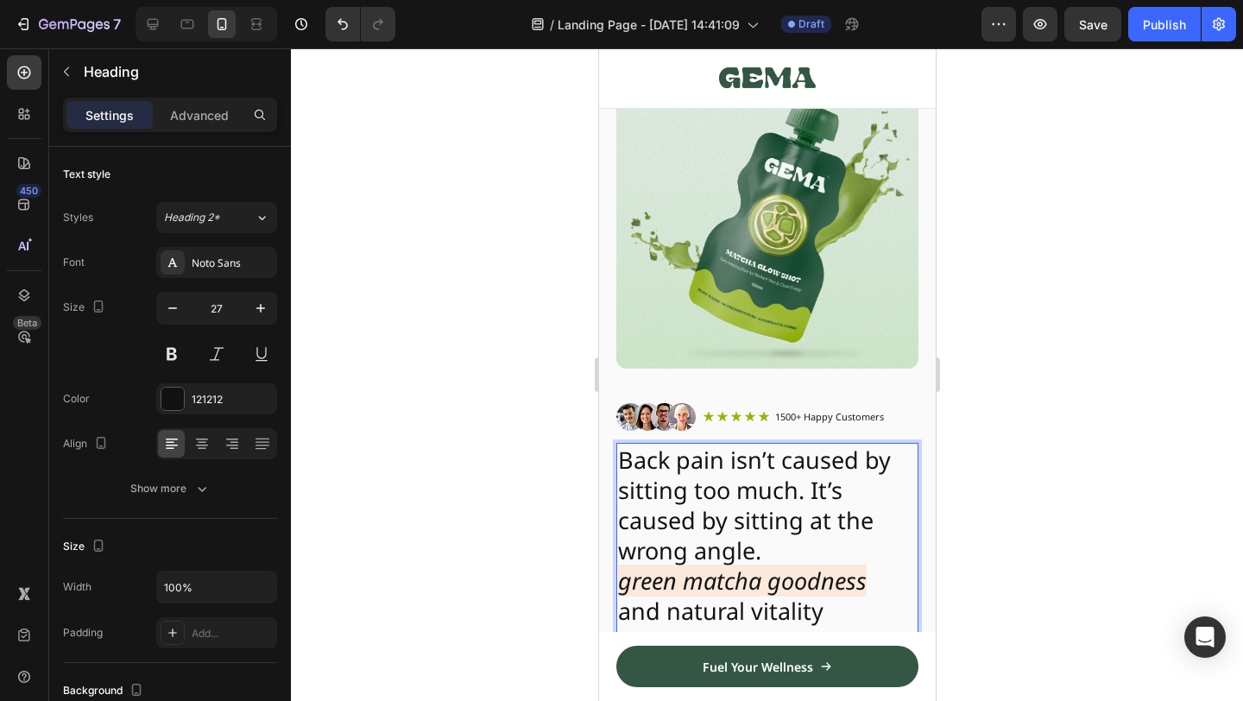
click at [771, 536] on p "Back pain isn’t caused by sitting too much. It’s caused by sitting at the wrong…" at bounding box center [766, 536] width 299 height 182
click at [725, 587] on icon "green matcha goodness" at bounding box center [741, 581] width 249 height 32
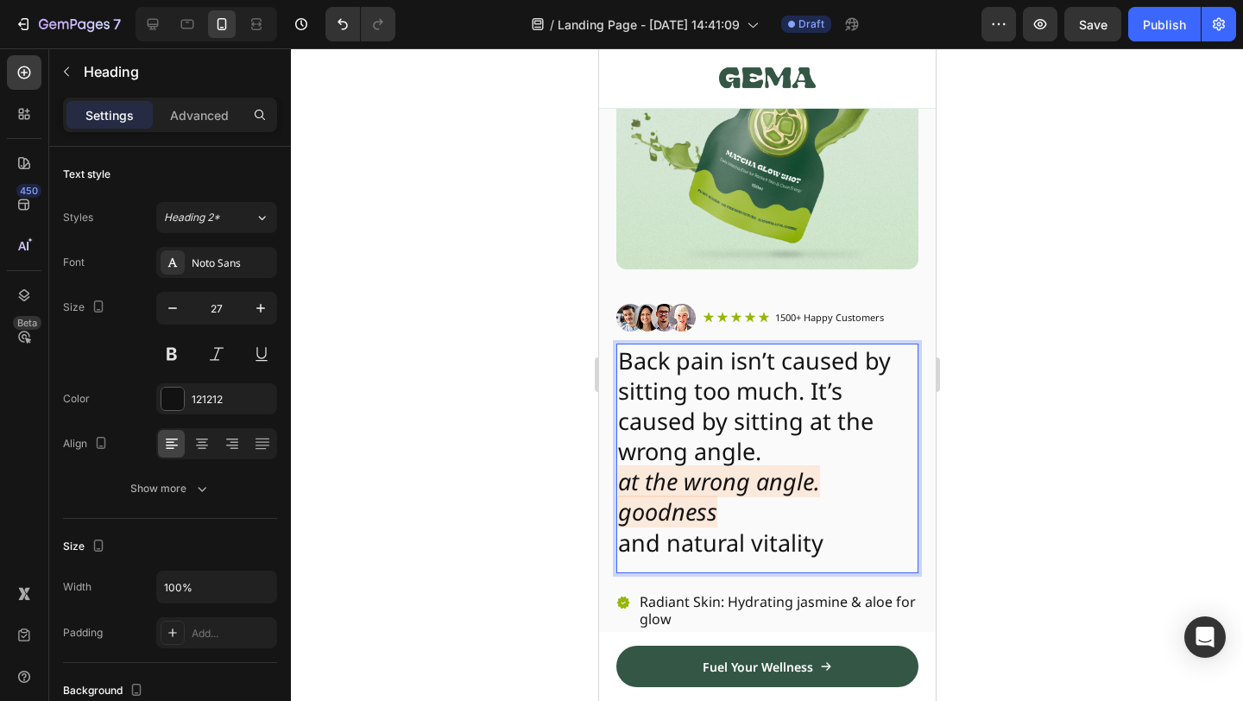
scroll to position [209, 0]
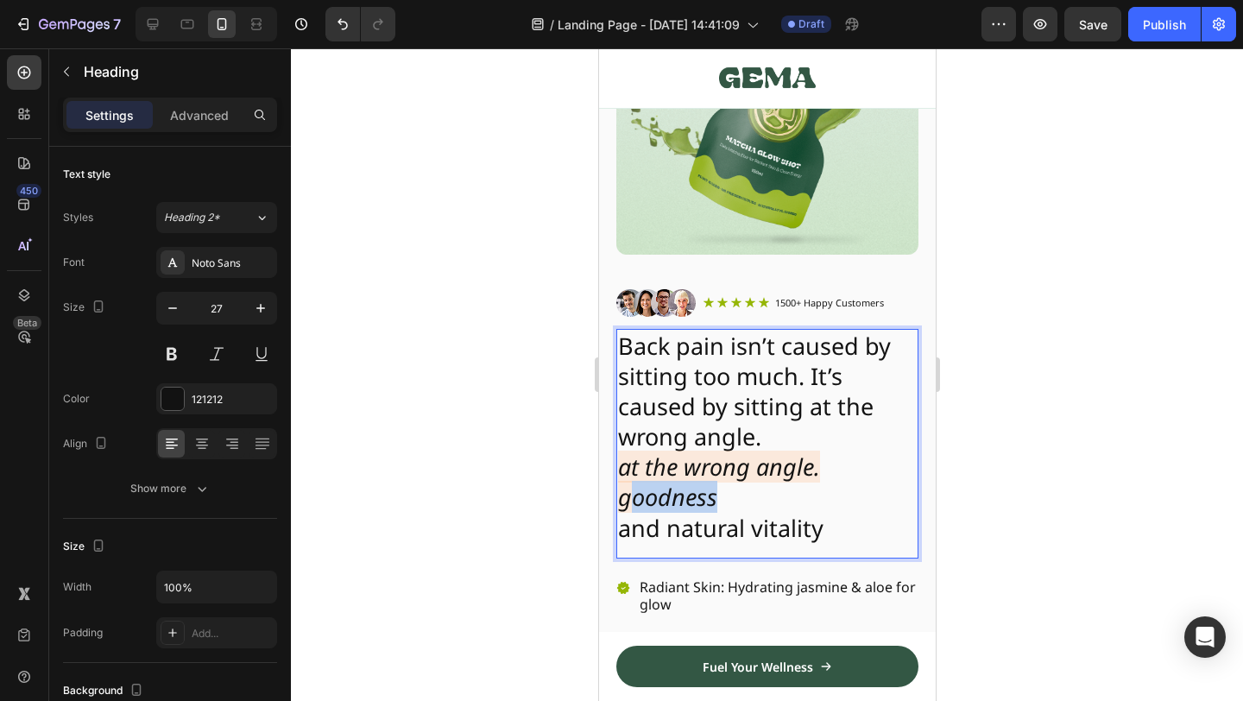
drag, startPoint x: 720, startPoint y: 503, endPoint x: 628, endPoint y: 503, distance: 92.4
click at [628, 503] on p "Back pain isn’t caused by sitting too much. It’s caused by sitting at the wrong…" at bounding box center [766, 437] width 299 height 212
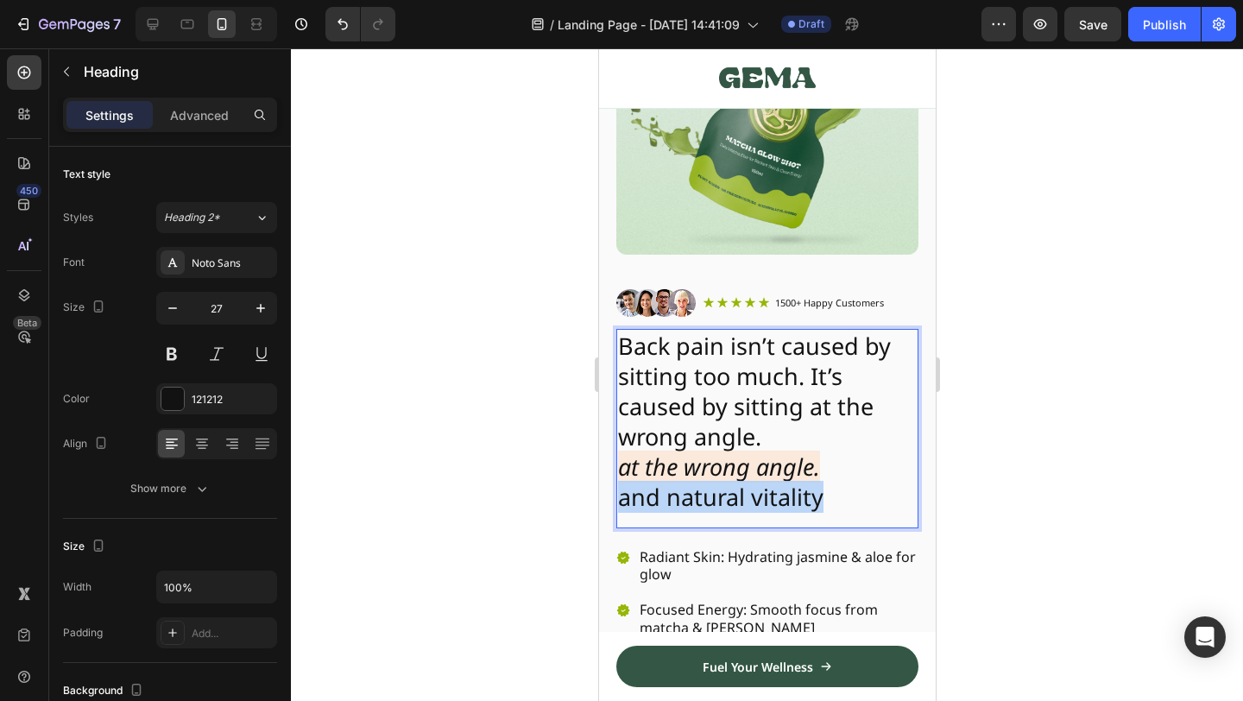
drag, startPoint x: 863, startPoint y: 487, endPoint x: 508, endPoint y: 487, distance: 354.8
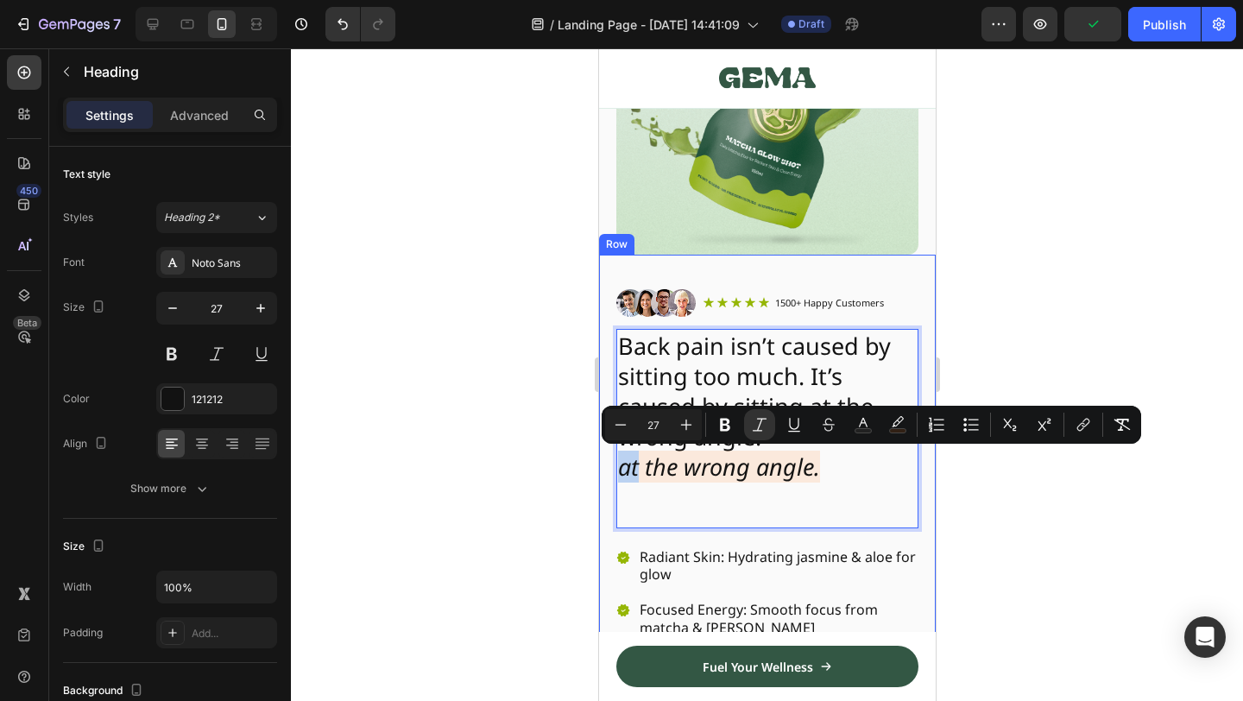
drag, startPoint x: 639, startPoint y: 471, endPoint x: 613, endPoint y: 471, distance: 25.9
click at [613, 471] on div "Image Icon Icon Icon Icon Icon Icon List 1500+ Happy Customers Text Block Row R…" at bounding box center [766, 597] width 337 height 685
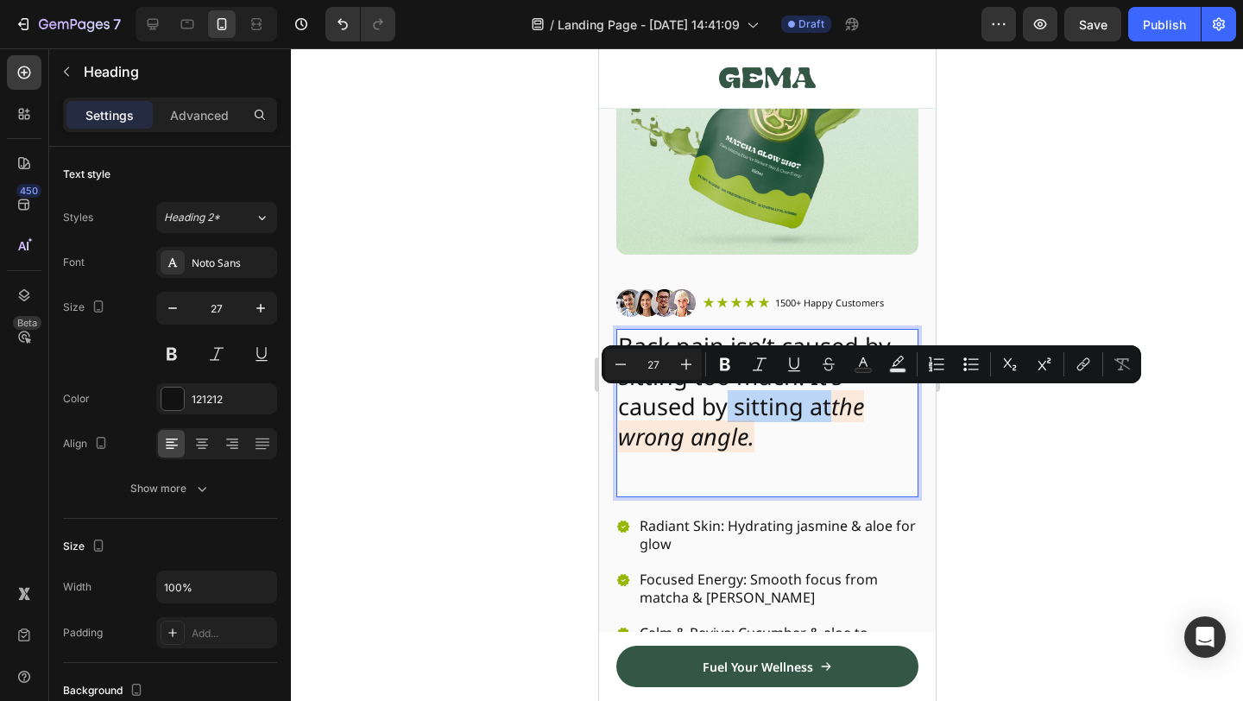
drag, startPoint x: 829, startPoint y: 407, endPoint x: 726, endPoint y: 406, distance: 102.7
click at [726, 406] on p "Back pain isn’t caused by sitting too much. It’s caused by sitting at the wrong…" at bounding box center [766, 406] width 299 height 151
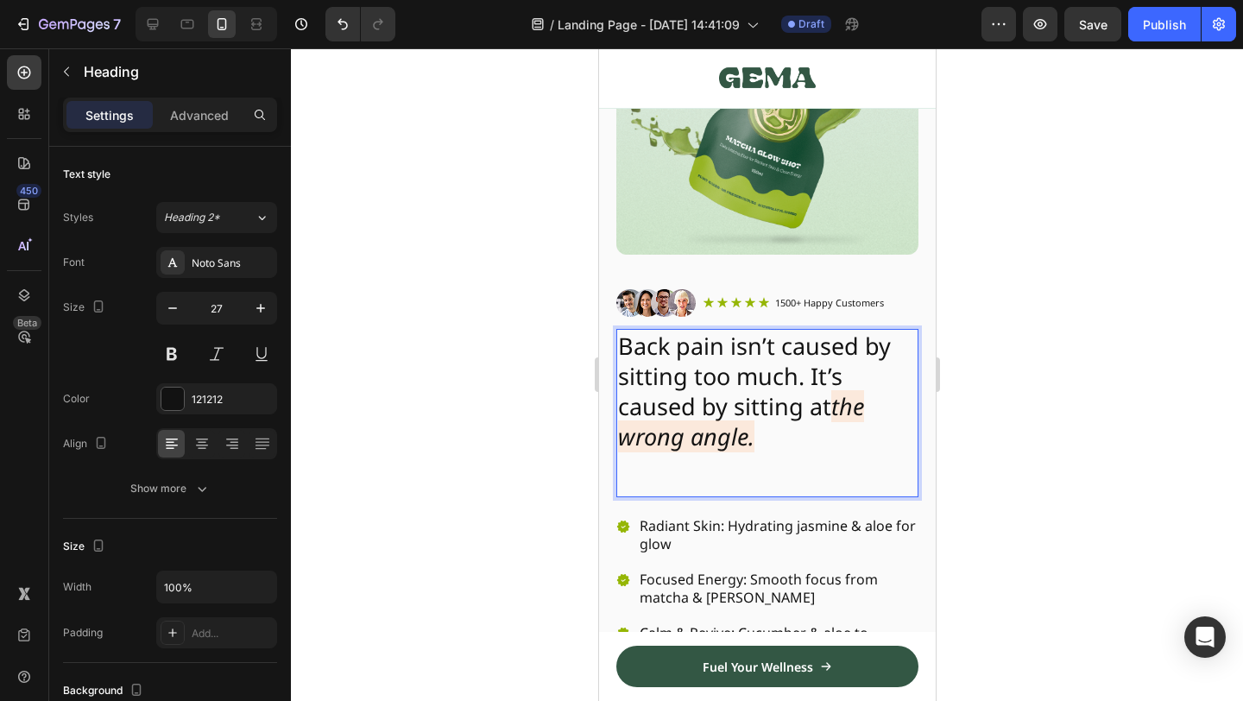
click at [855, 422] on p "Back pain isn’t caused by sitting too much. It’s caused by sitting at the wrong…" at bounding box center [766, 406] width 299 height 151
click at [847, 412] on icon "the wrong angle." at bounding box center [740, 421] width 246 height 62
click at [849, 403] on icon "the wrong angle." at bounding box center [740, 421] width 246 height 62
drag, startPoint x: 823, startPoint y: 407, endPoint x: 730, endPoint y: 407, distance: 93.2
click at [730, 407] on p "Back pain isn’t caused by sitting too much. It’s caused by sitting at sitting a…" at bounding box center [766, 406] width 299 height 151
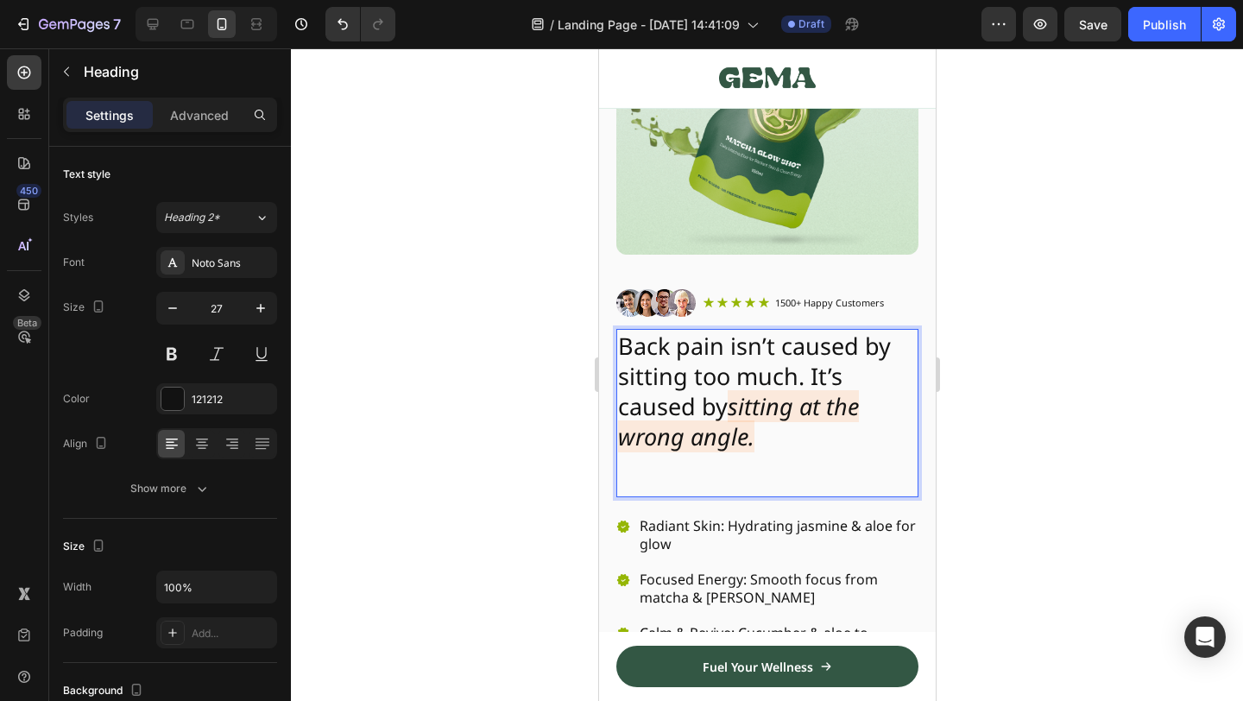
click at [1054, 319] on div at bounding box center [767, 374] width 952 height 653
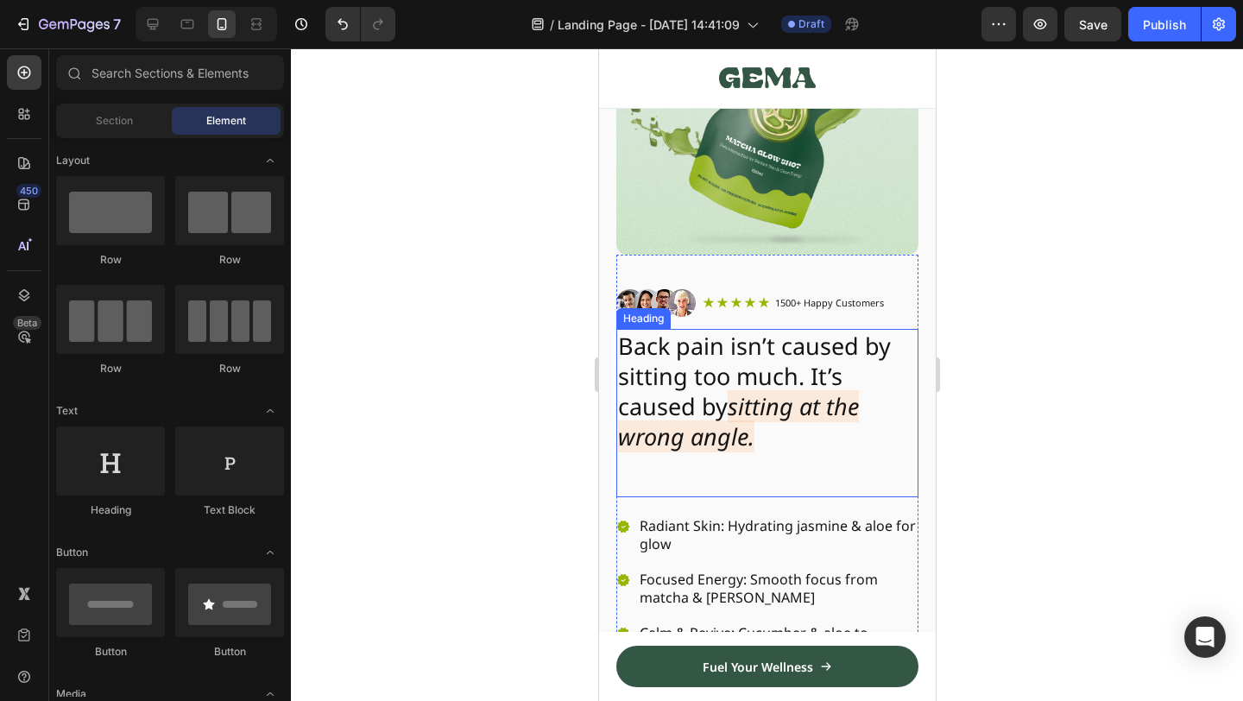
scroll to position [253, 0]
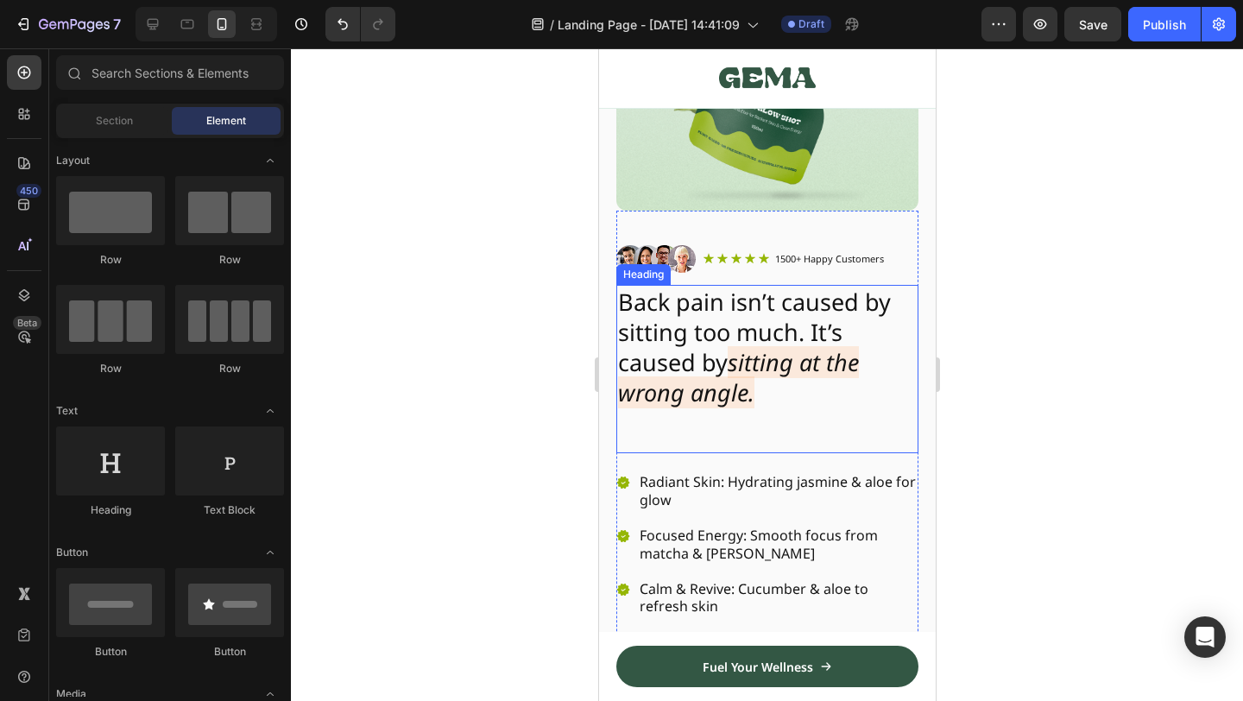
click at [809, 334] on p "Back pain isn’t caused by sitting too much. It’s caused by sitting at the wrong…" at bounding box center [766, 362] width 299 height 151
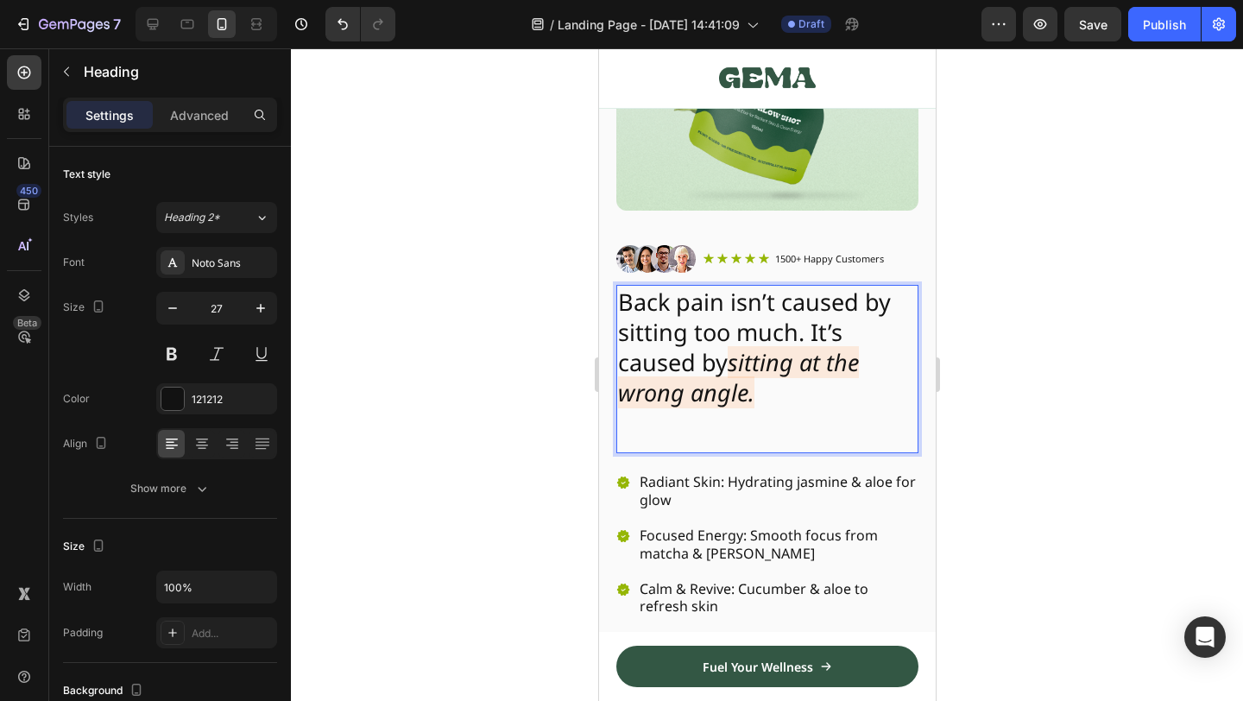
click at [809, 334] on p "Back pain isn’t caused by sitting too much. It’s caused by sitting at the wrong…" at bounding box center [766, 362] width 299 height 151
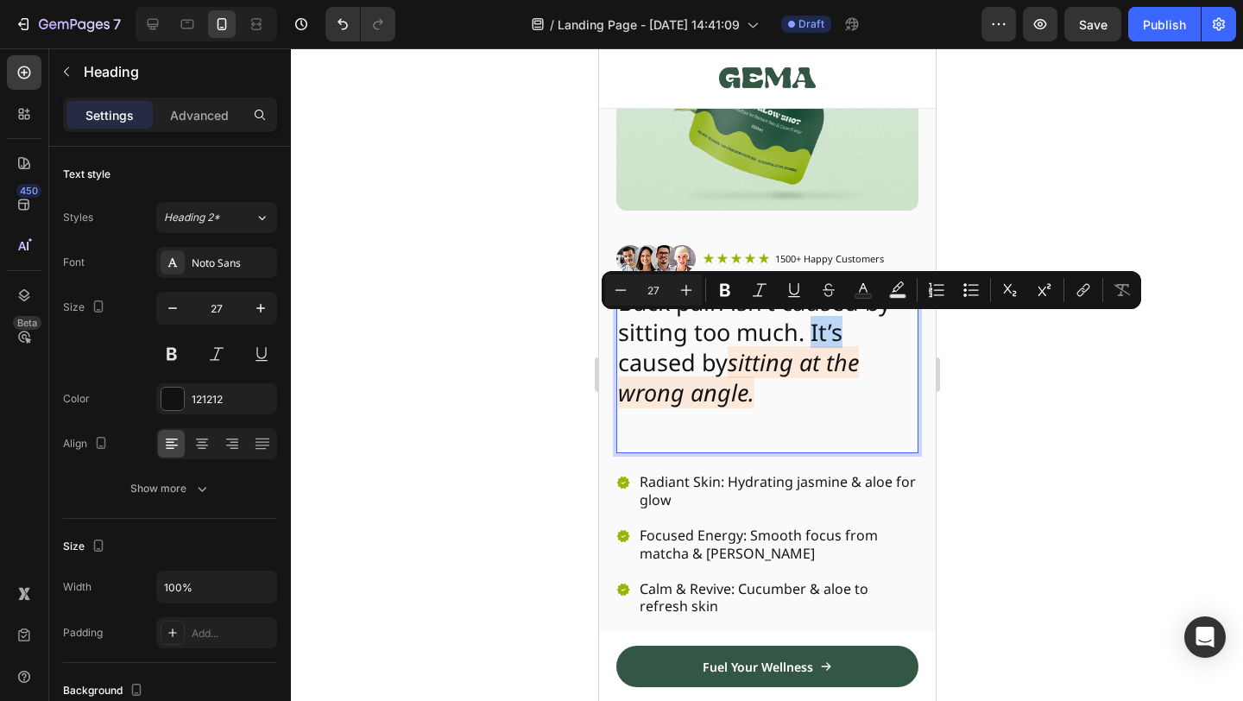
click at [809, 334] on p "Back pain isn’t caused by sitting too much. It’s caused by sitting at the wrong…" at bounding box center [766, 362] width 299 height 151
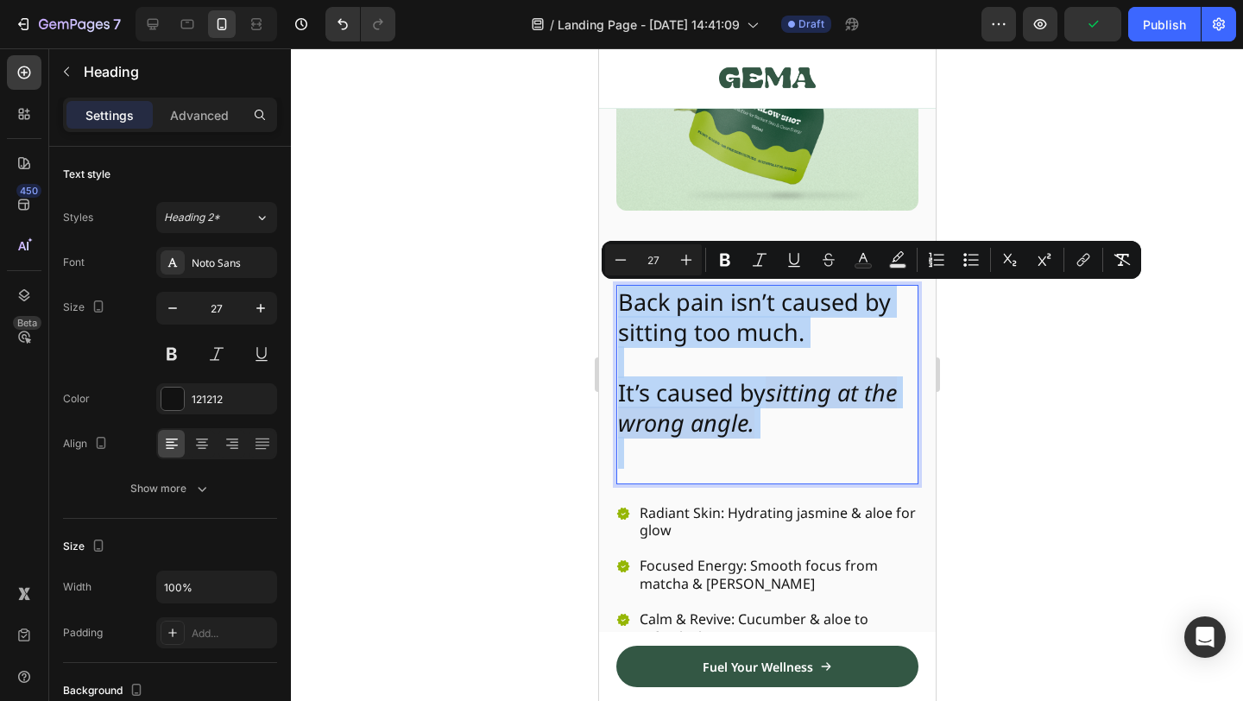
drag, startPoint x: 740, startPoint y: 409, endPoint x: 565, endPoint y: 276, distance: 219.3
click at [822, 413] on p "Back pain isn’t caused by sitting too much. It’s caused by sitting at the wrong…" at bounding box center [766, 378] width 299 height 182
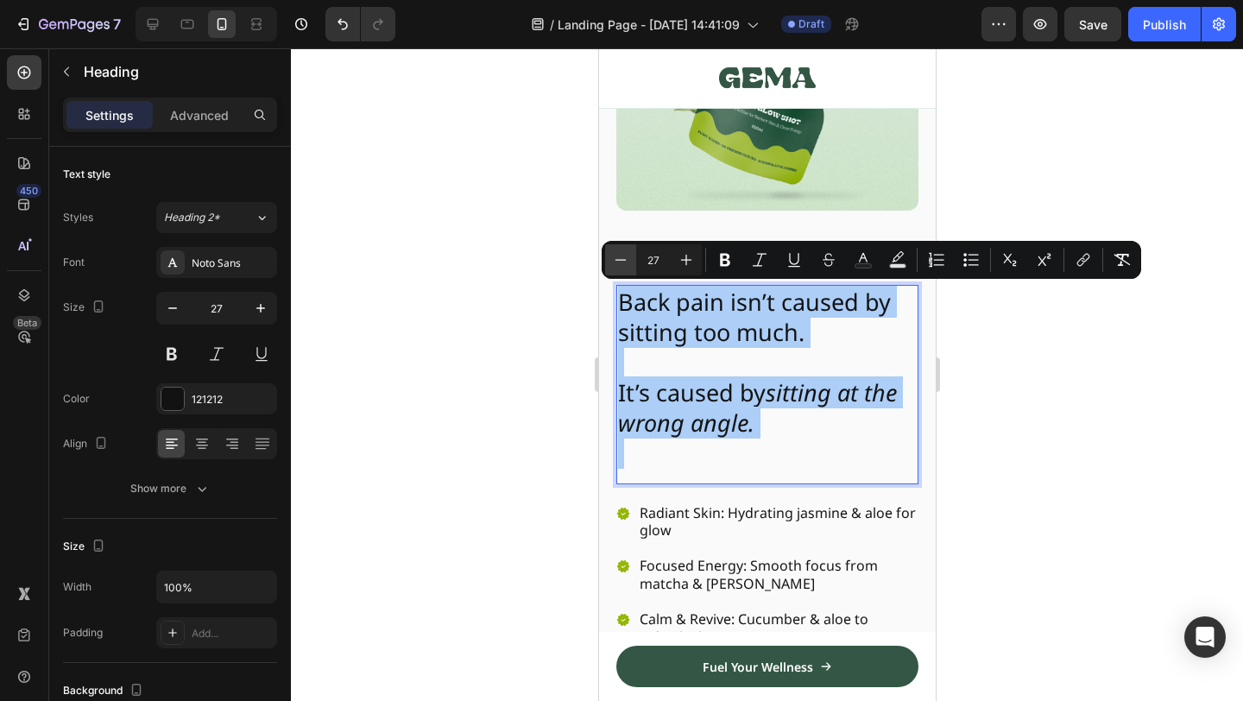
click at [609, 270] on button "Minus" at bounding box center [620, 259] width 31 height 31
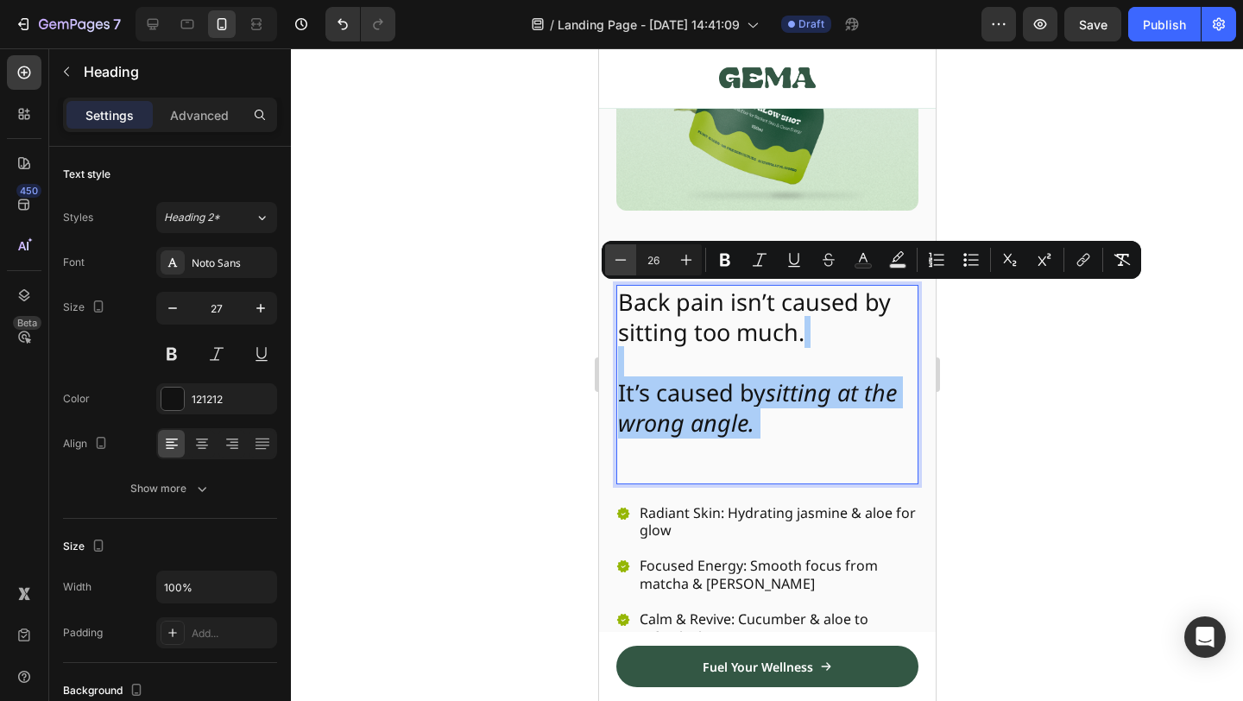
click at [609, 270] on button "Minus" at bounding box center [620, 259] width 31 height 31
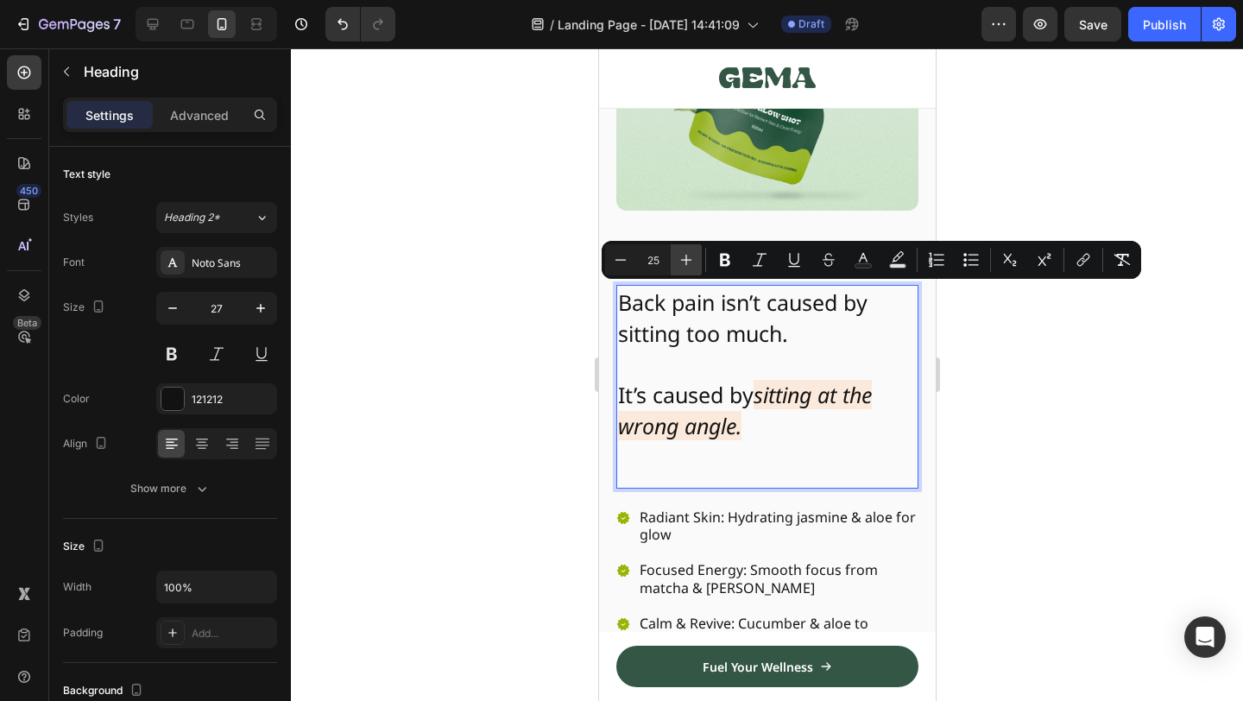
click at [690, 266] on icon "Editor contextual toolbar" at bounding box center [686, 259] width 17 height 17
type input "26"
click at [647, 357] on p "Back pain isn’t caused by sitting too much. It’s caused by sitting at the wrong…" at bounding box center [766, 380] width 299 height 186
click at [637, 374] on p "Back pain isn’t caused by sitting too much. It’s caused by sitting at the wrong…" at bounding box center [766, 380] width 299 height 186
click at [711, 360] on p "Back pain isn’t caused by sitting too much. It’s caused by sitting at the wrong…" at bounding box center [766, 380] width 299 height 186
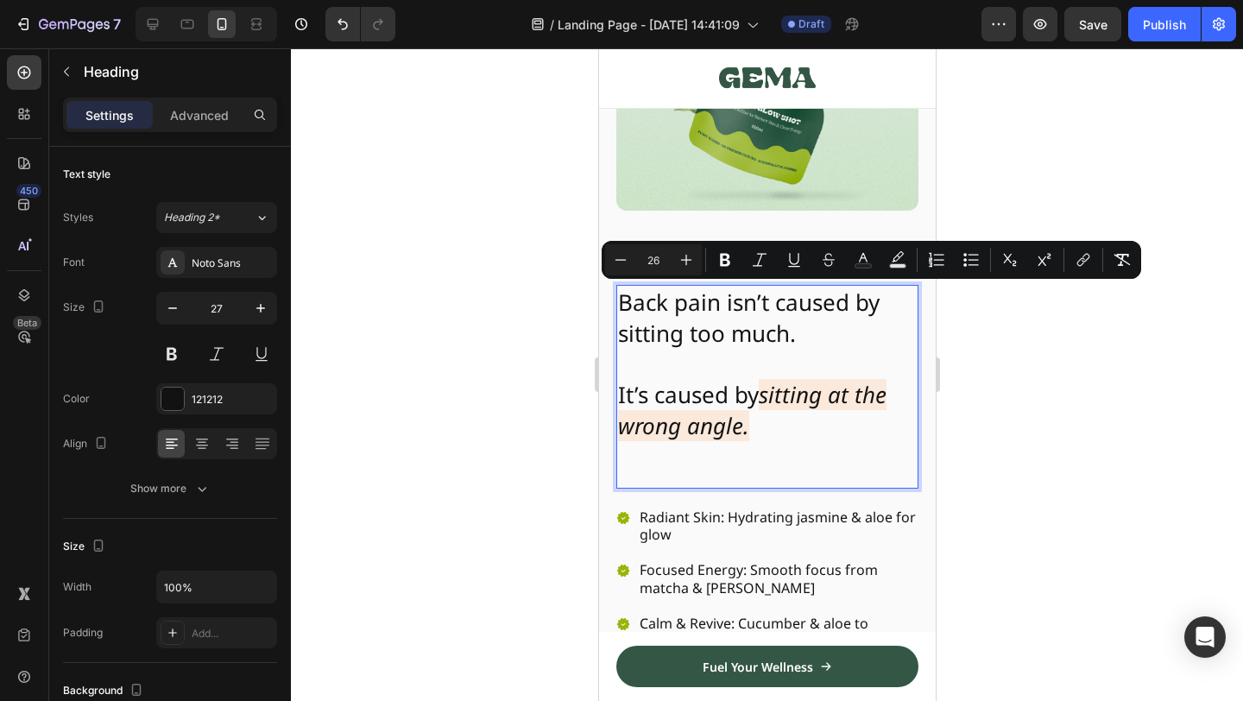
click at [711, 360] on p "Back pain isn’t caused by sitting too much. It’s caused by sitting at the wrong…" at bounding box center [766, 380] width 299 height 186
click at [1145, 362] on div at bounding box center [767, 374] width 952 height 653
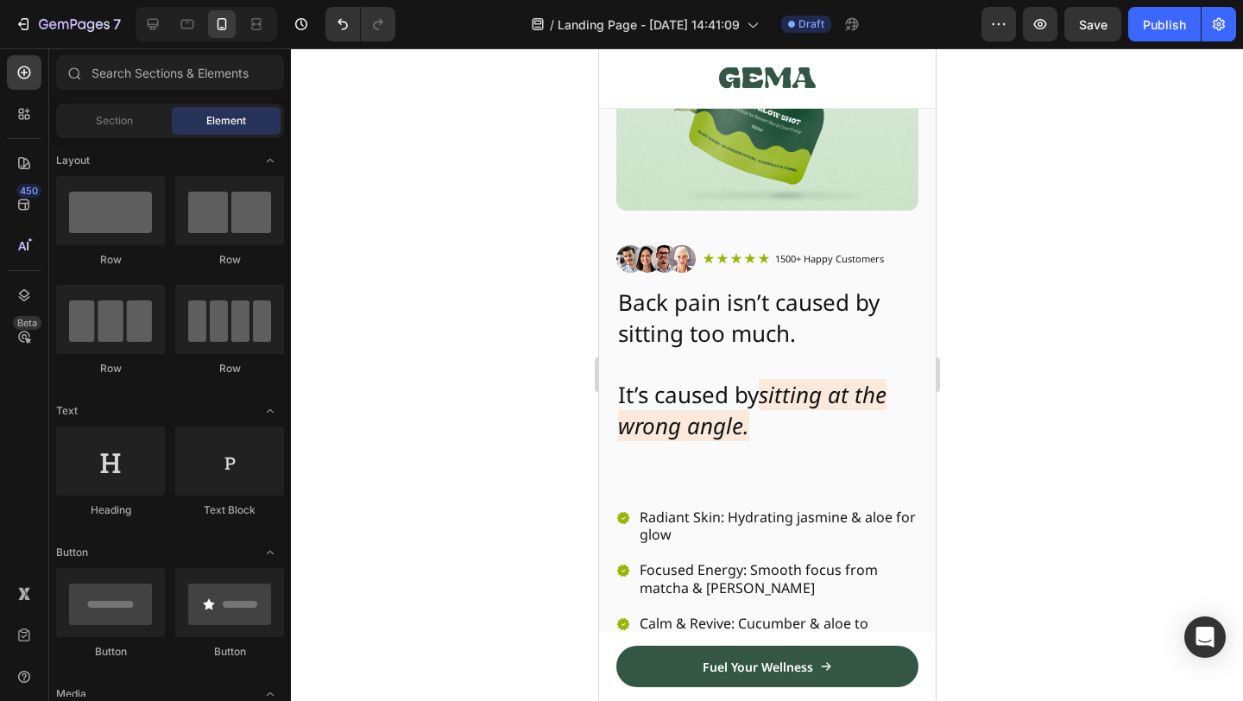
click at [710, 387] on span "It’s caused by" at bounding box center [687, 394] width 141 height 31
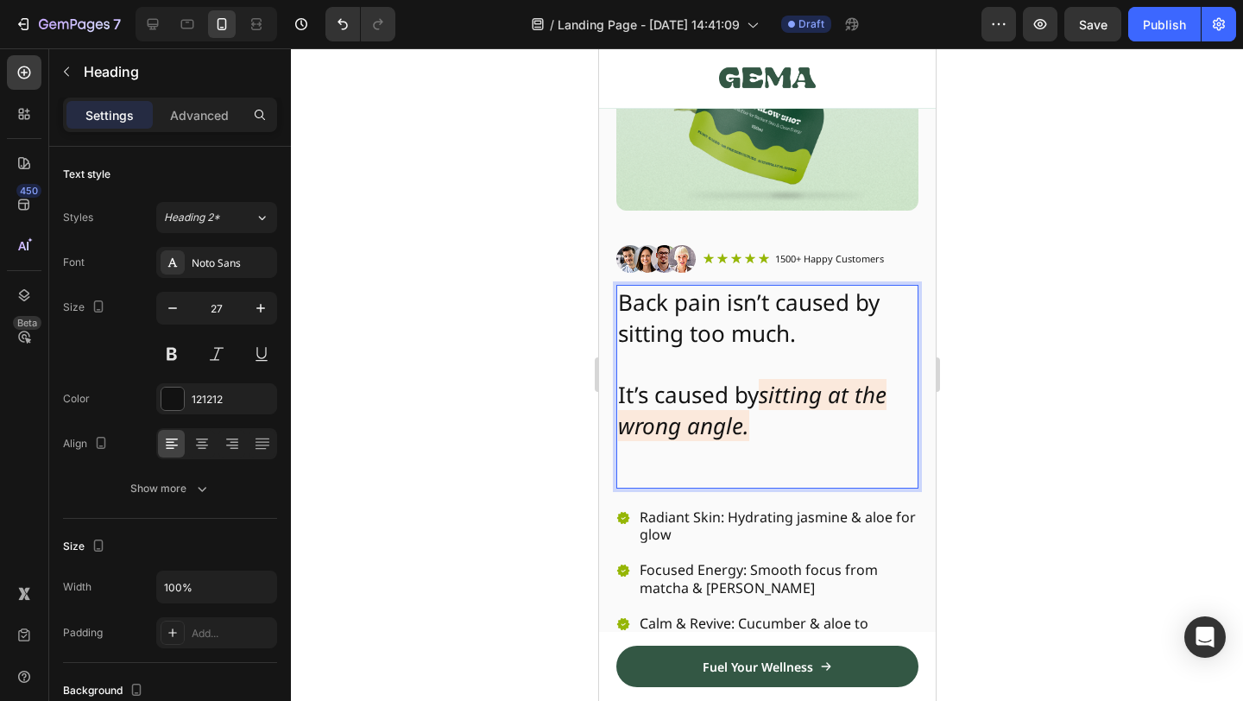
click at [640, 387] on span "It’s caused by" at bounding box center [687, 394] width 141 height 31
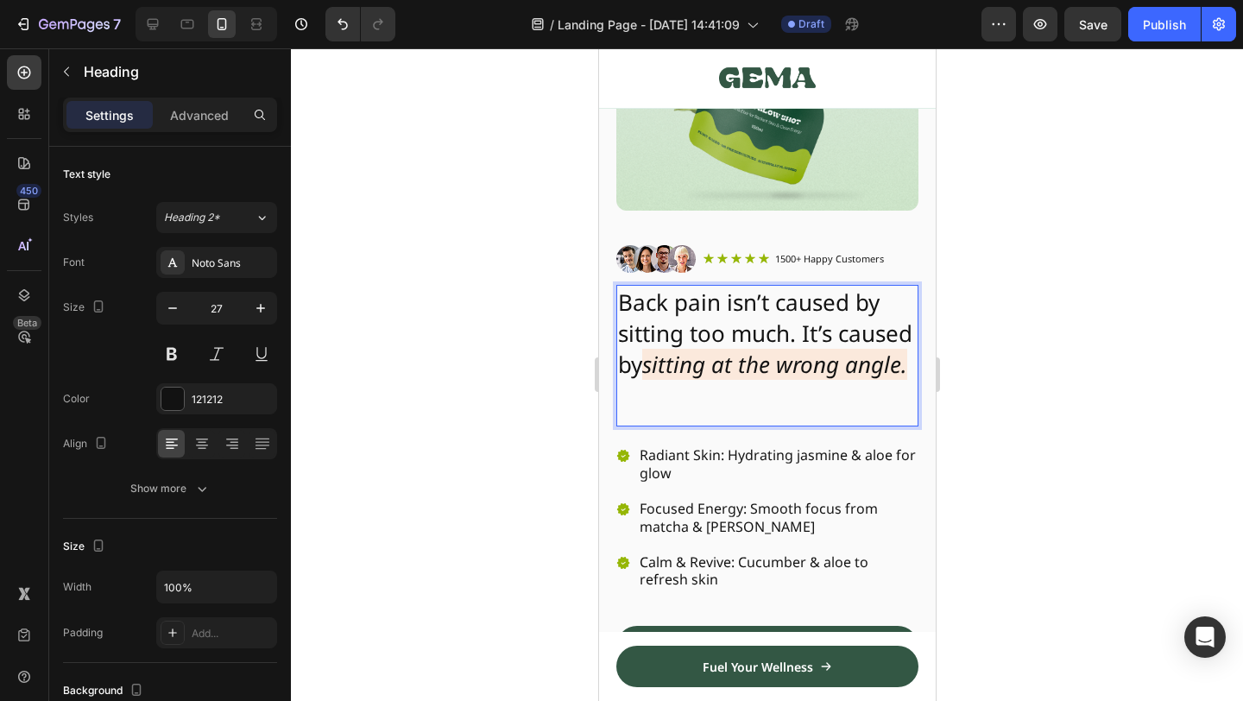
scroll to position [218, 0]
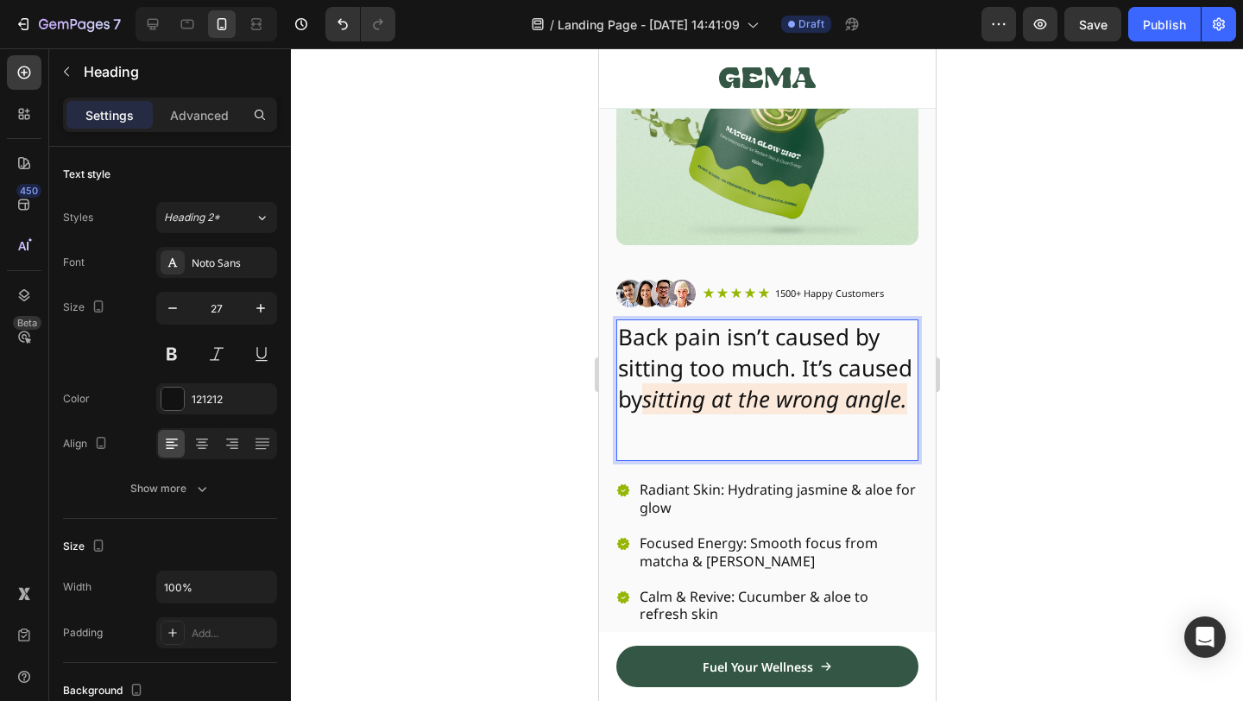
click at [1113, 338] on div at bounding box center [767, 374] width 952 height 653
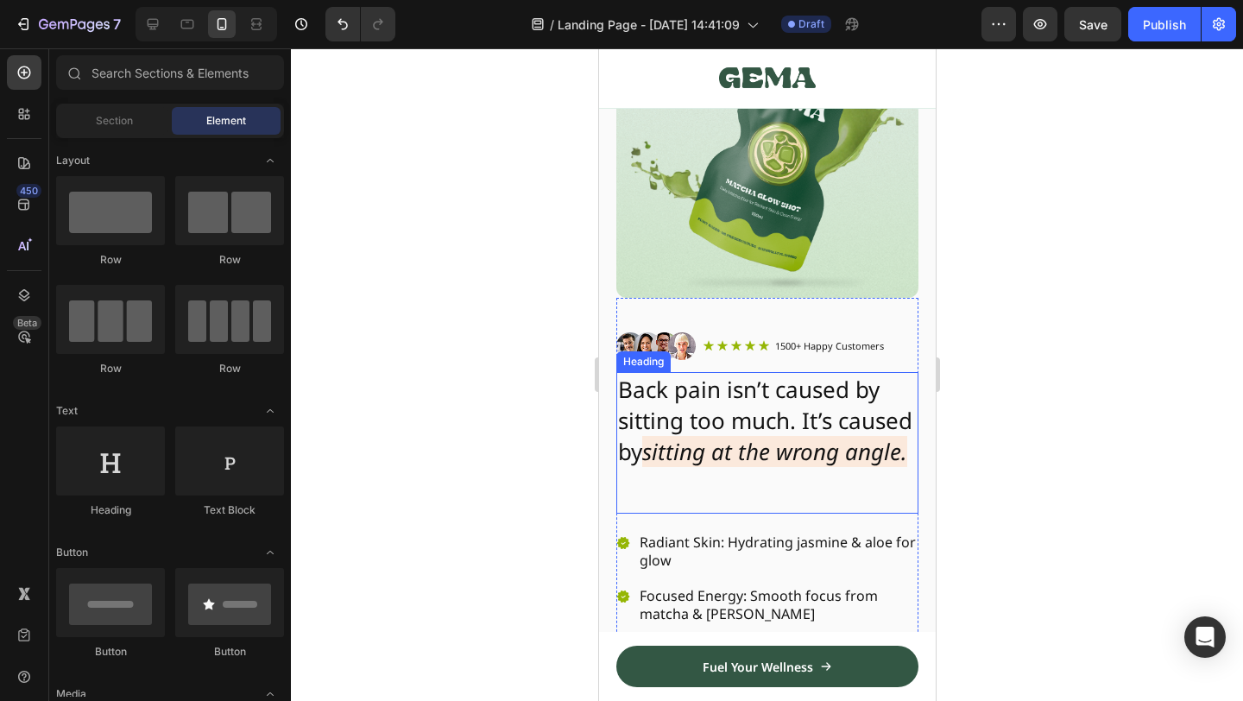
scroll to position [159, 0]
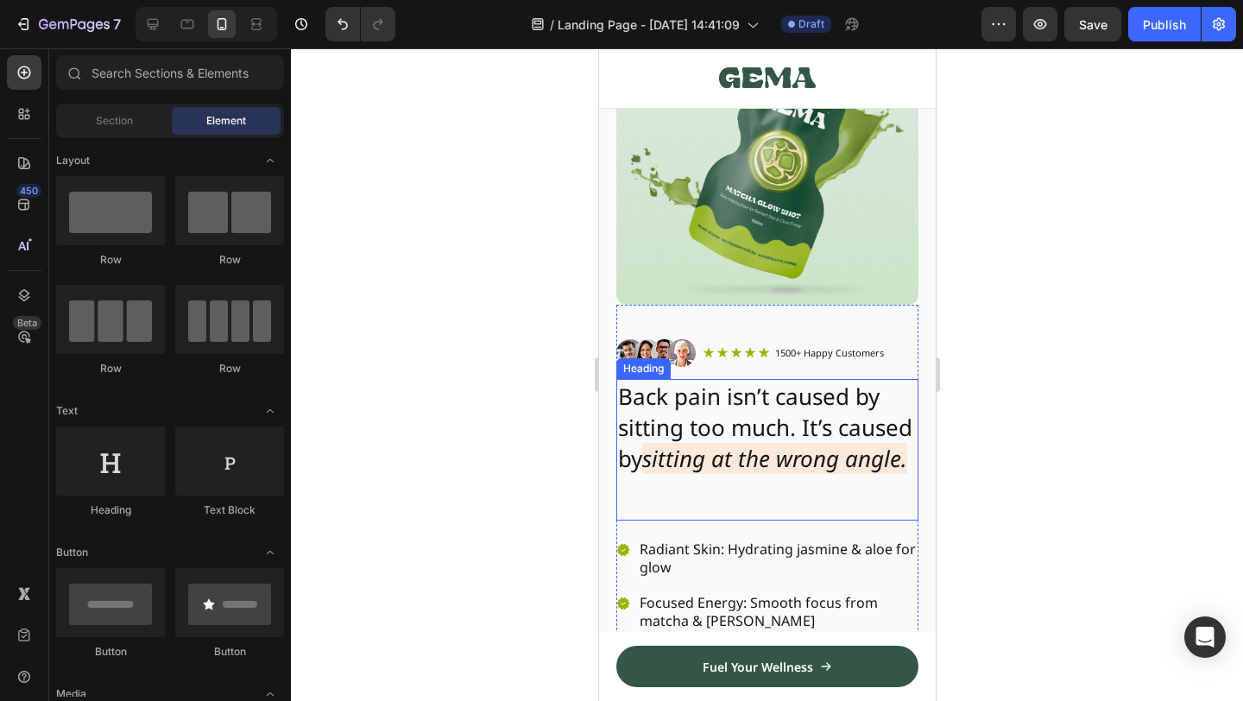
click at [804, 381] on span "Back pain isn’t caused by sitting too much. It’s caused by" at bounding box center [764, 427] width 294 height 93
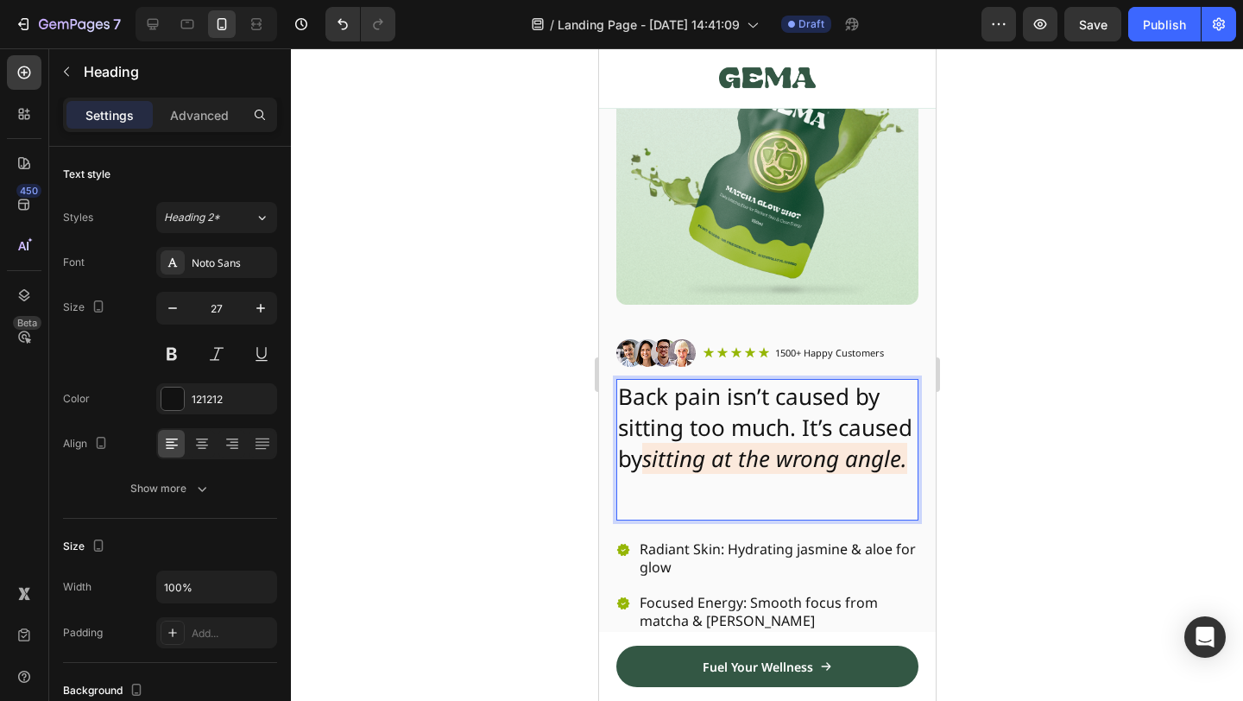
click at [789, 398] on span "Back pain isn’t caused by sitting too much. It’s caused by" at bounding box center [764, 427] width 294 height 93
click at [723, 393] on span "Back pain isn’t caused by sitting too much. It’s caused by" at bounding box center [764, 427] width 294 height 93
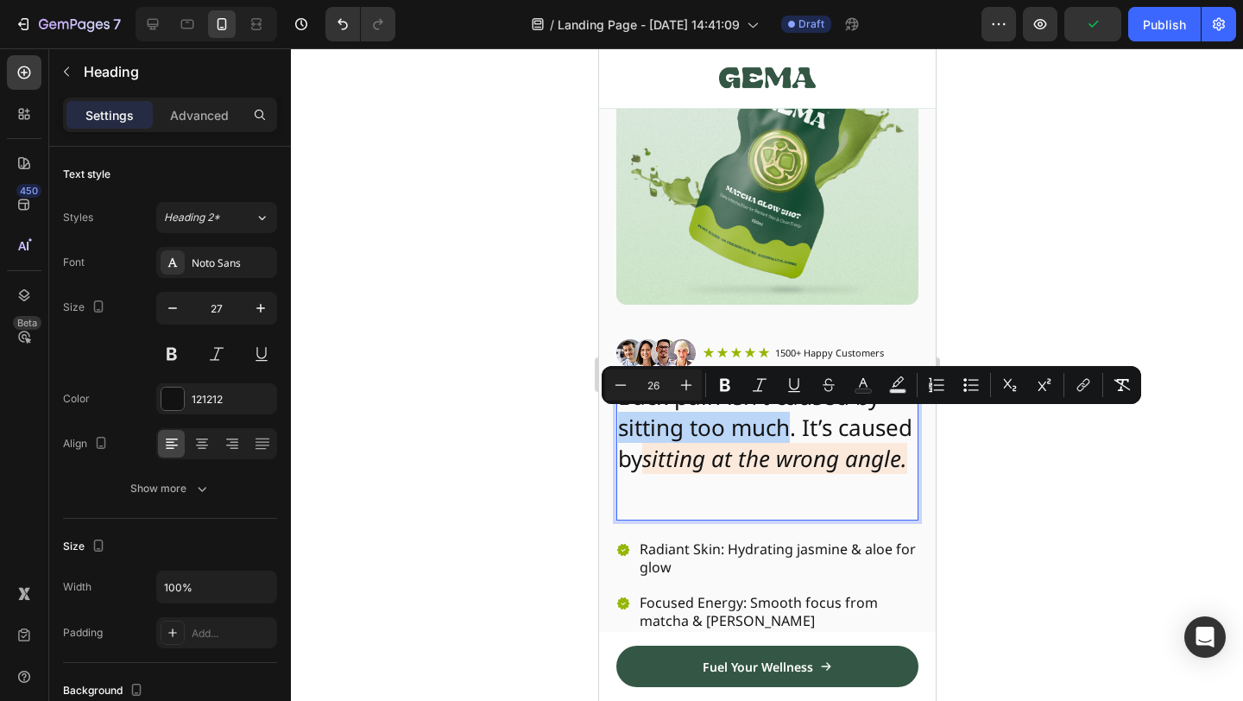
drag, startPoint x: 790, startPoint y: 430, endPoint x: 525, endPoint y: 427, distance: 265.0
click at [875, 438] on span "Back pain isn’t caused by sitting too much. It’s caused by" at bounding box center [764, 427] width 294 height 93
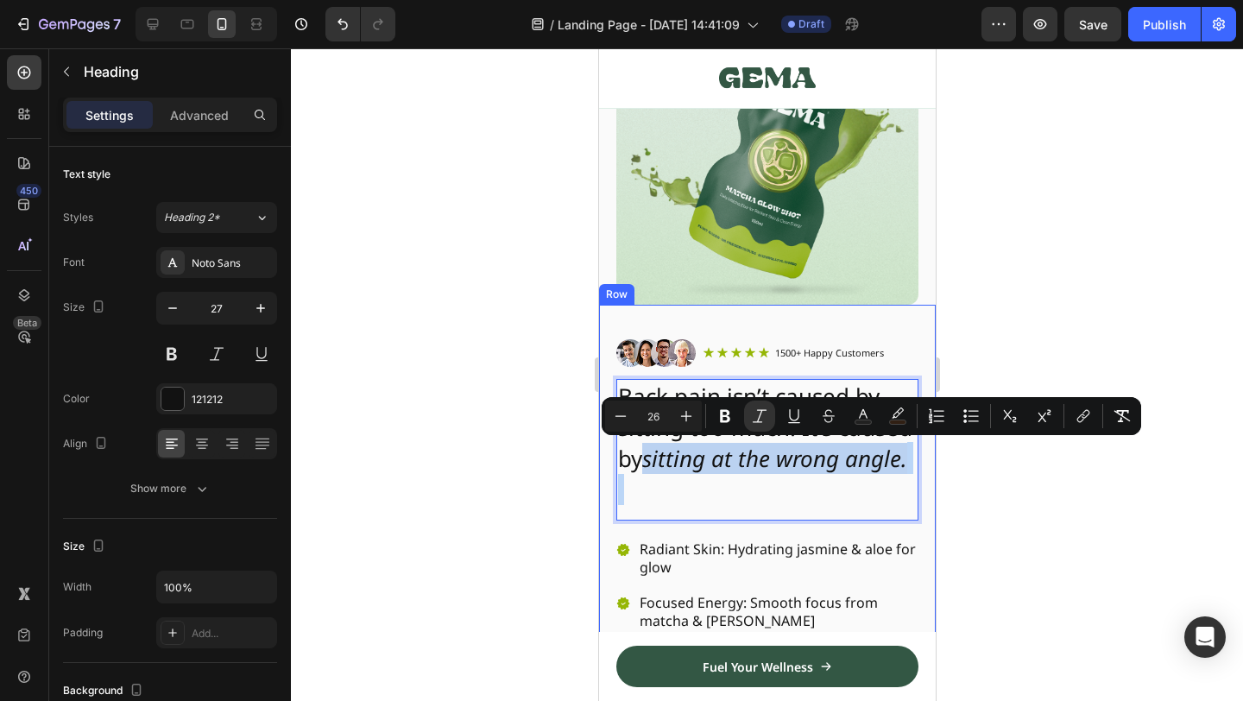
drag, startPoint x: 640, startPoint y: 463, endPoint x: 933, endPoint y: 482, distance: 293.2
click at [933, 482] on div "Image Icon Icon Icon Icon Icon Icon List 1500+ Happy Customers Text Block Row R…" at bounding box center [766, 619] width 337 height 628
click at [649, 463] on icon "sitting at the wrong angle." at bounding box center [773, 458] width 265 height 31
click at [651, 461] on icon "sitting at the wrong angle." at bounding box center [773, 458] width 265 height 31
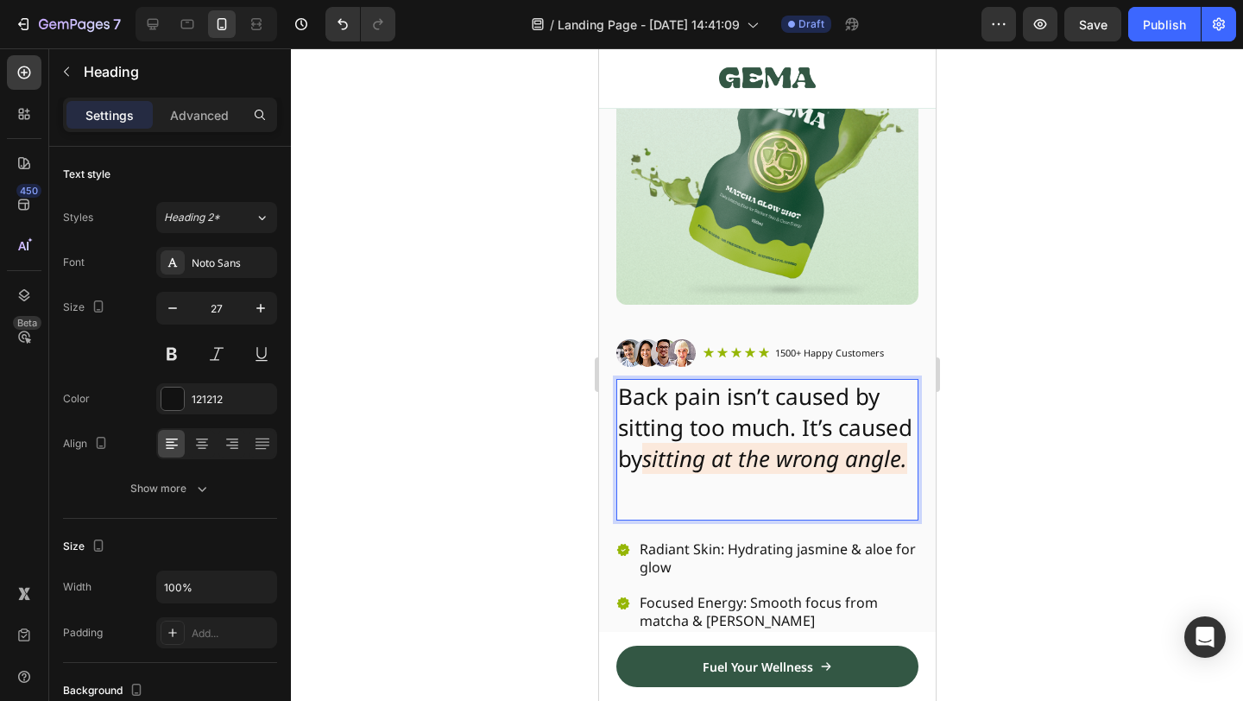
click at [679, 463] on icon "sitting at the wrong angle." at bounding box center [773, 458] width 265 height 31
click at [987, 410] on div at bounding box center [767, 374] width 952 height 653
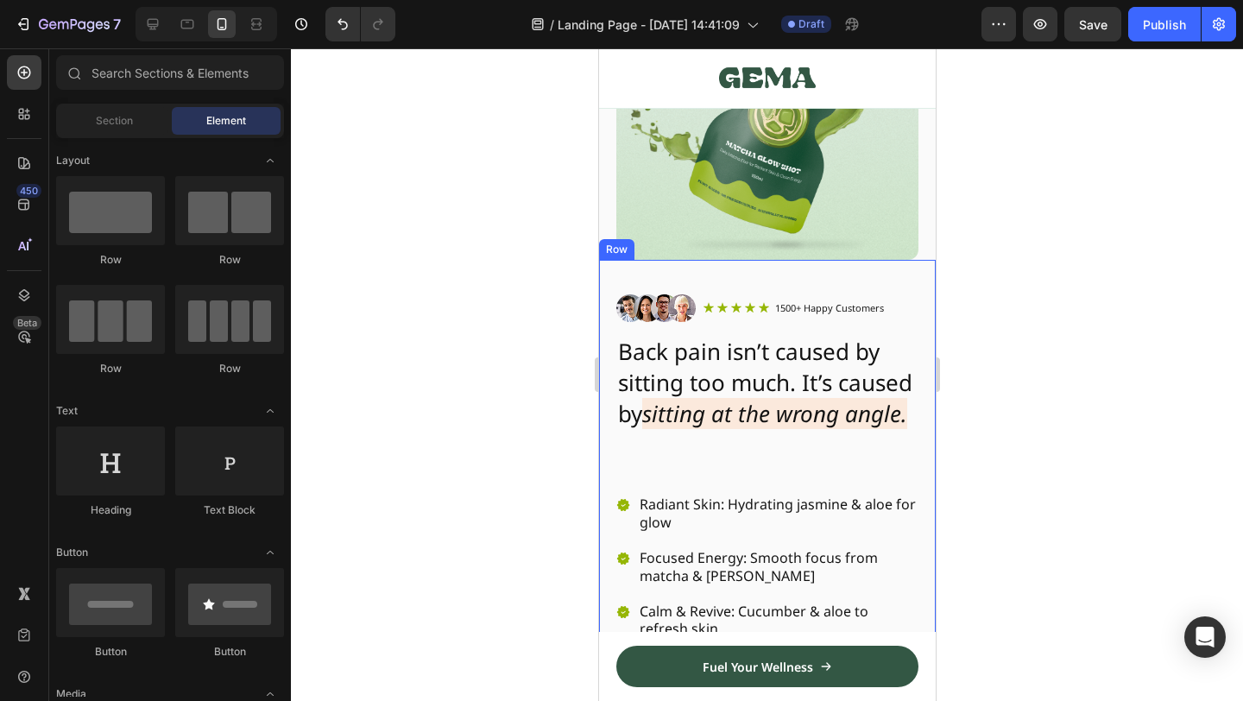
scroll to position [205, 0]
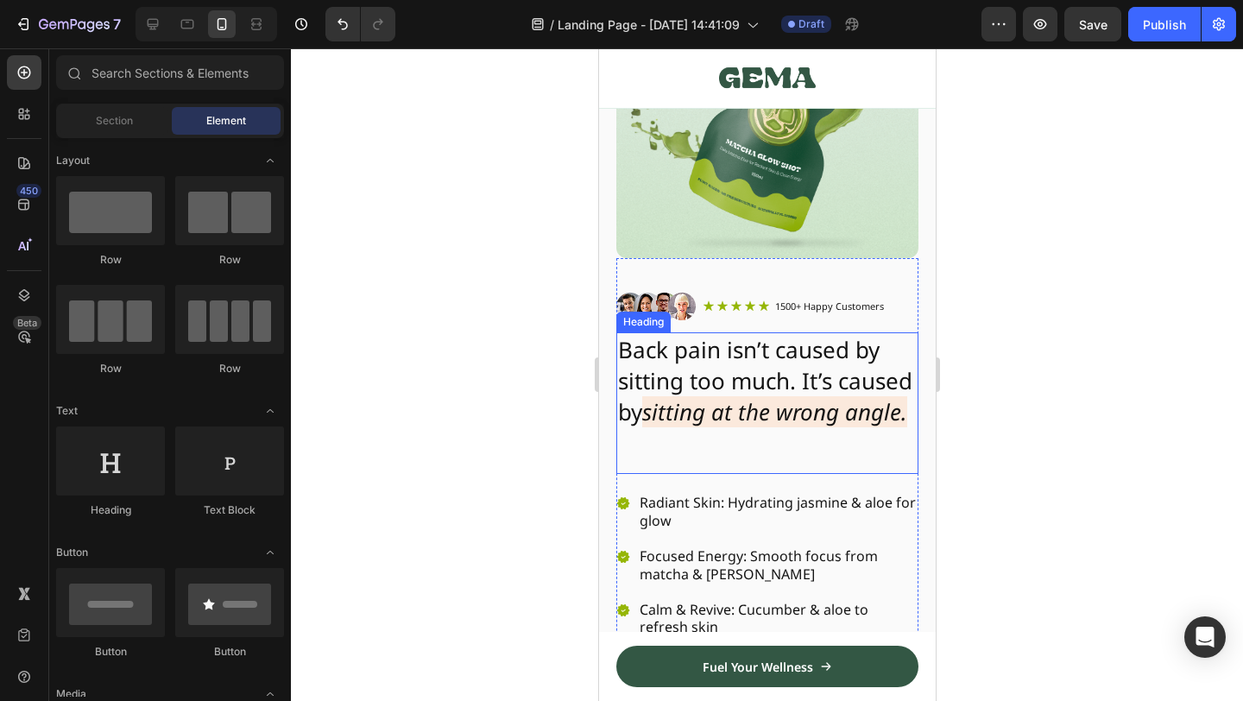
click at [813, 387] on span "Back pain isn’t caused by sitting too much. It’s caused by" at bounding box center [764, 380] width 294 height 93
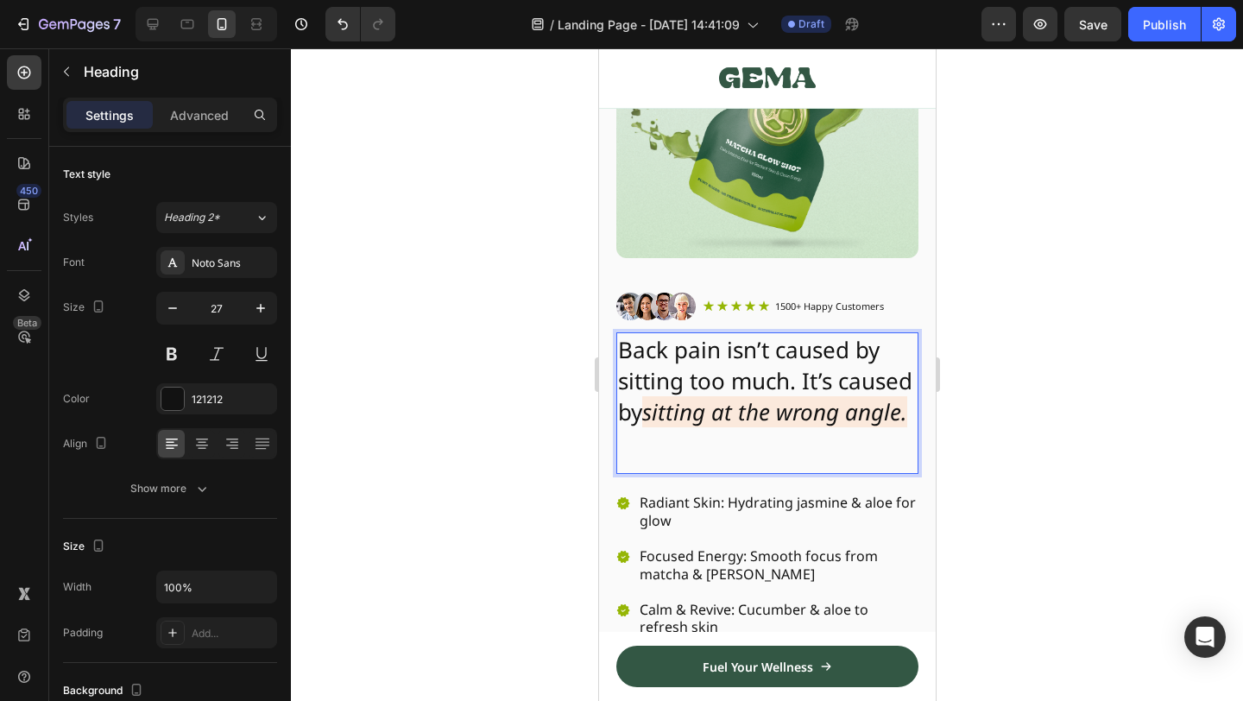
click at [863, 388] on span "Back pain isn’t caused by sitting too much. It’s caused by" at bounding box center [764, 380] width 294 height 93
click at [813, 406] on icon "sitting at the wrong angle." at bounding box center [773, 411] width 265 height 31
click at [906, 421] on icon "sitting at the wrong angle." at bounding box center [773, 411] width 265 height 31
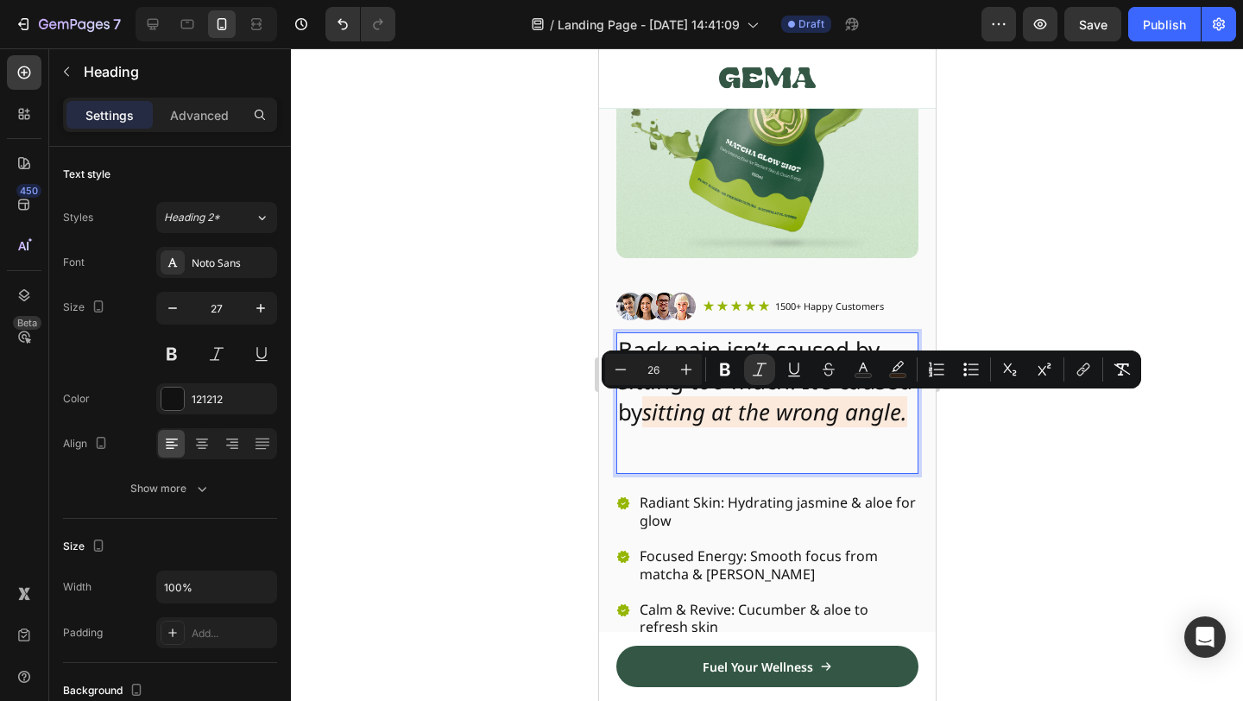
click at [906, 421] on icon "sitting at the wrong angle." at bounding box center [773, 411] width 265 height 31
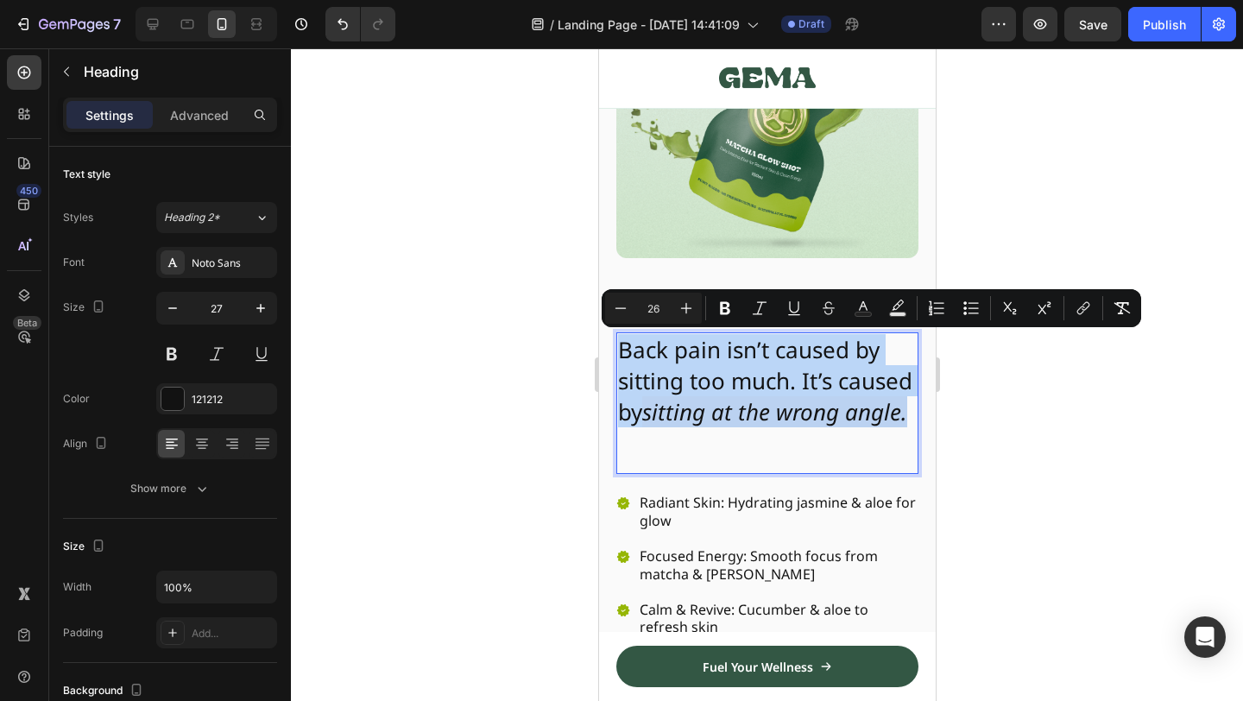
drag, startPoint x: 912, startPoint y: 423, endPoint x: 541, endPoint y: 319, distance: 385.3
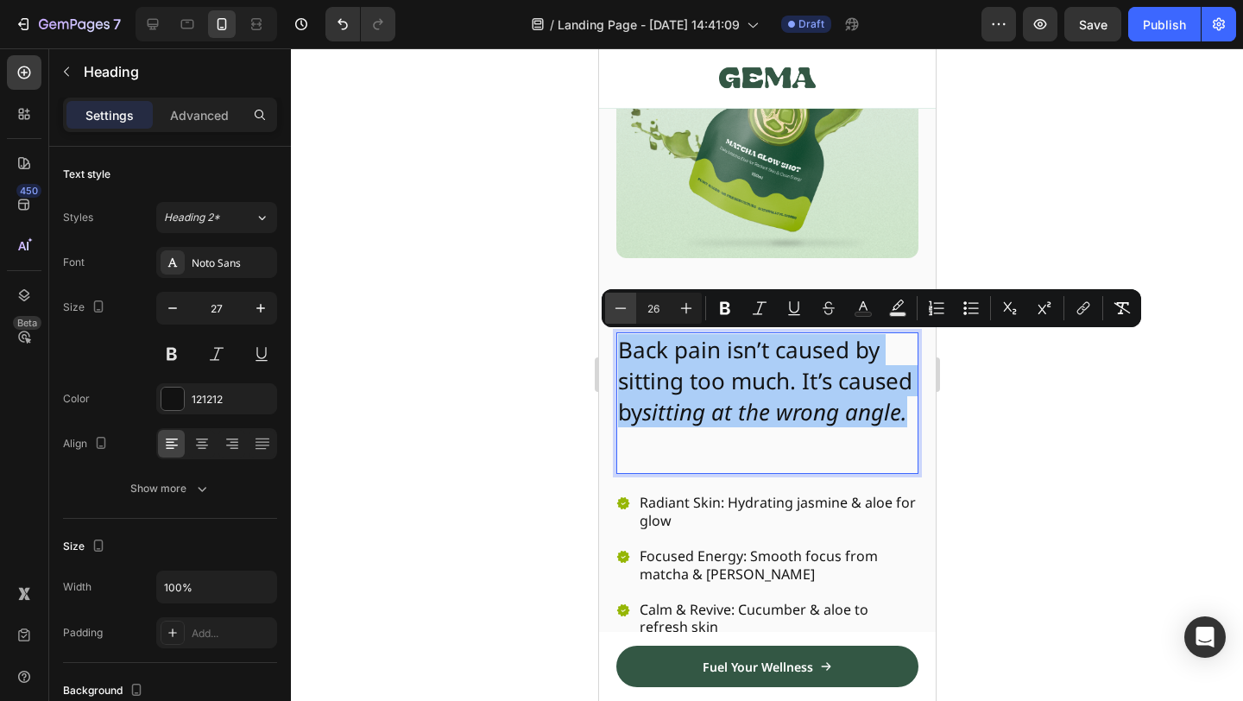
click at [621, 308] on icon "Editor contextual toolbar" at bounding box center [620, 308] width 17 height 17
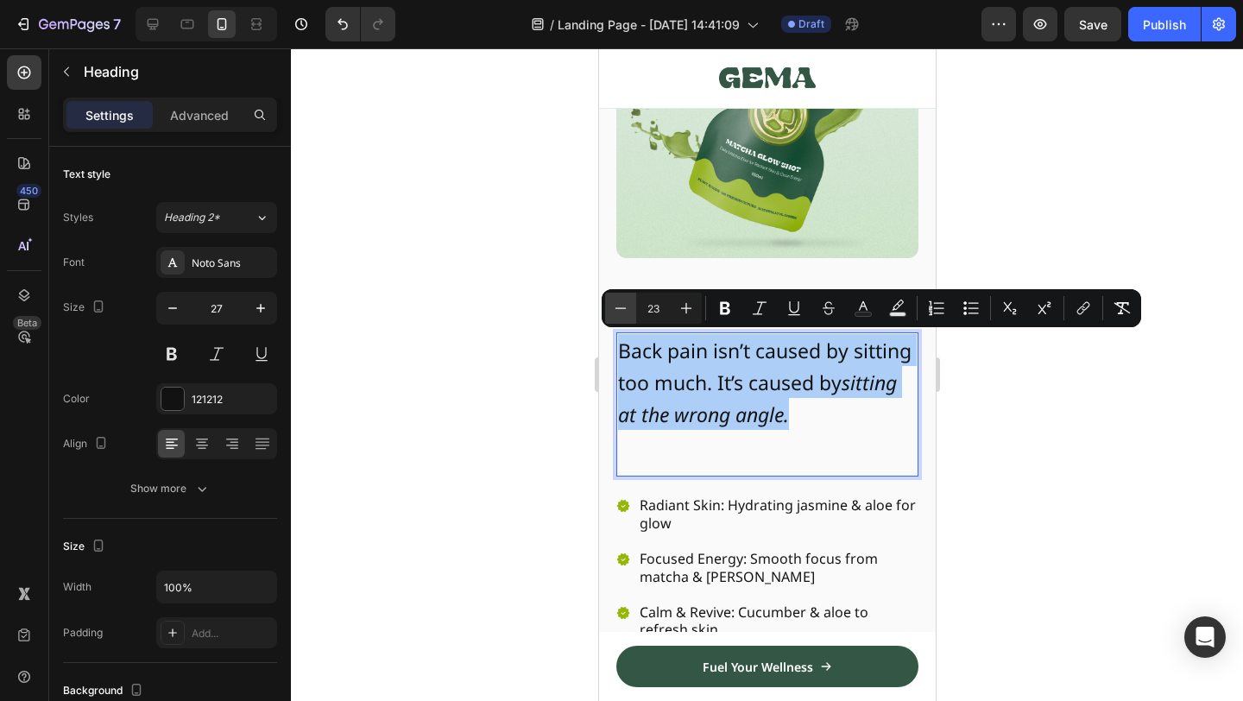
click at [621, 308] on icon "Editor contextual toolbar" at bounding box center [620, 308] width 17 height 17
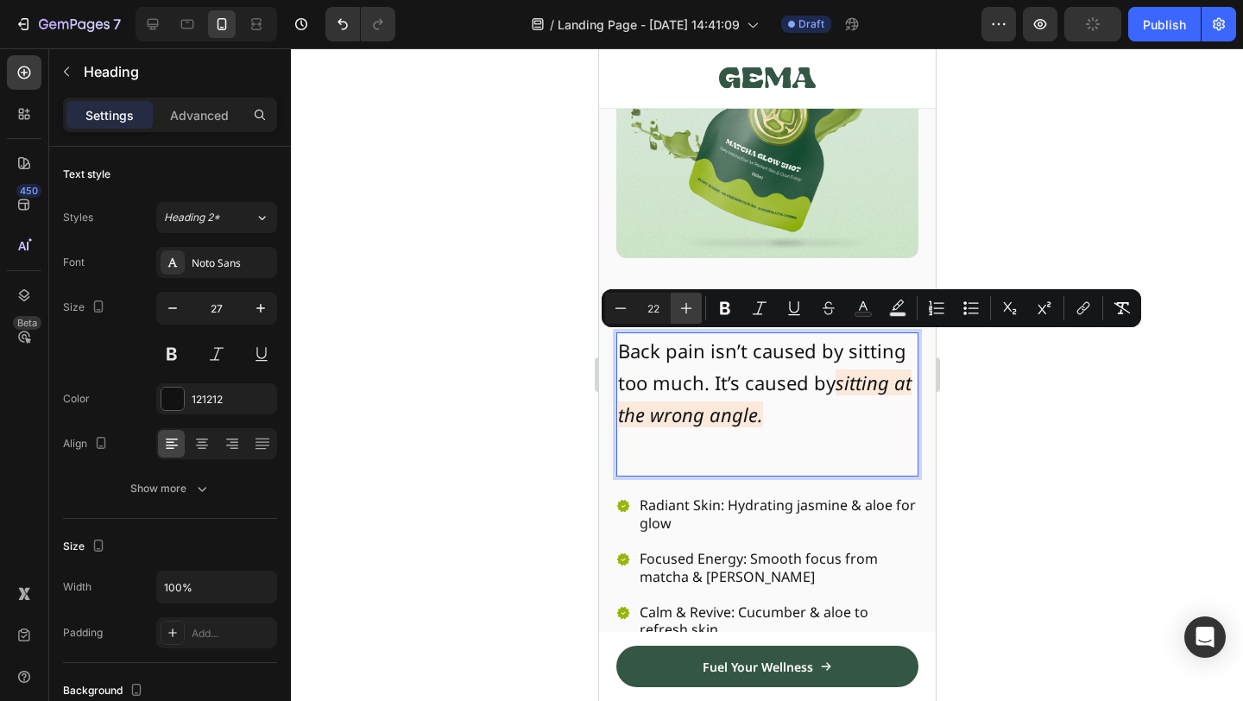
click at [680, 310] on icon "Editor contextual toolbar" at bounding box center [686, 308] width 17 height 17
type input "23"
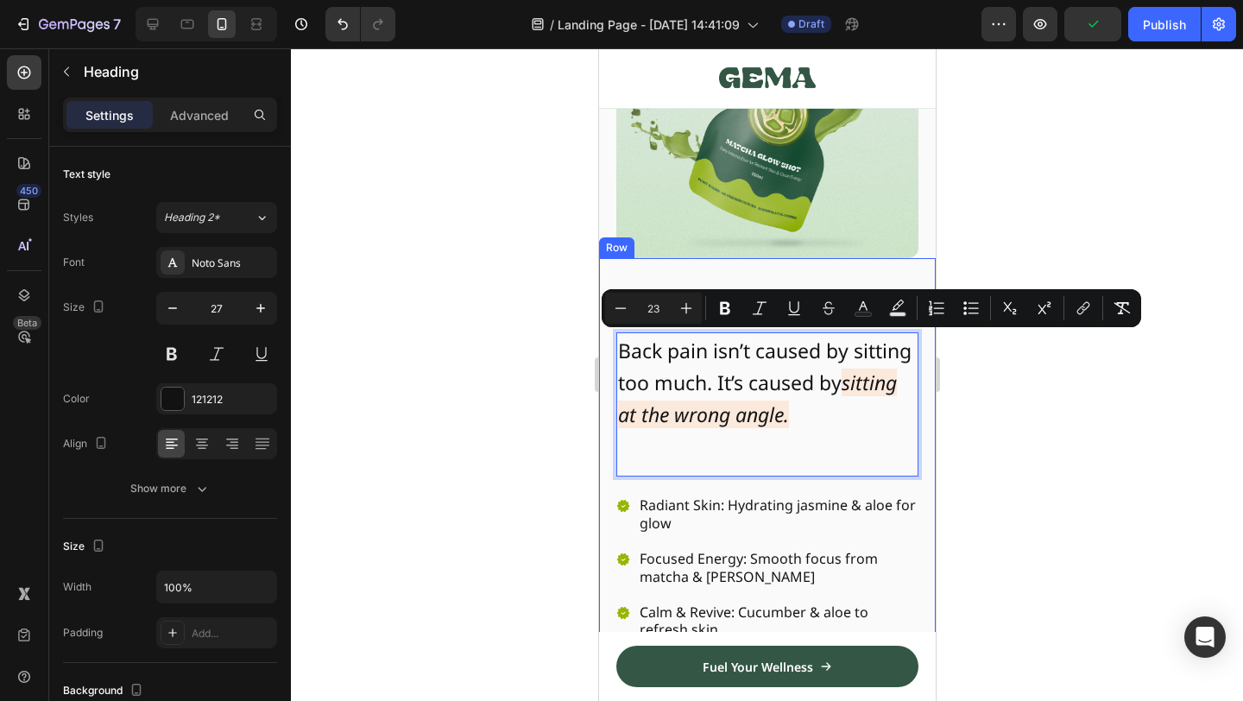
click at [947, 387] on div at bounding box center [767, 374] width 952 height 653
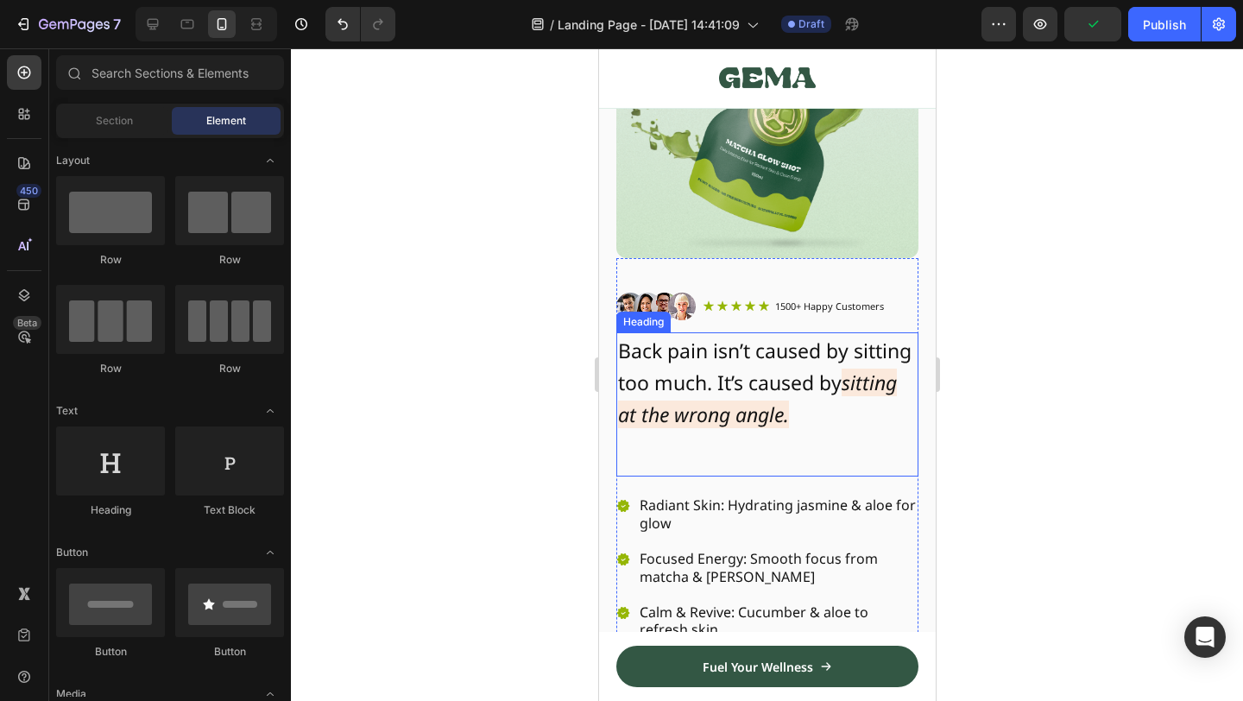
click at [804, 388] on span "Back pain isn’t caused by sitting too much. It’s caused by" at bounding box center [763, 367] width 293 height 60
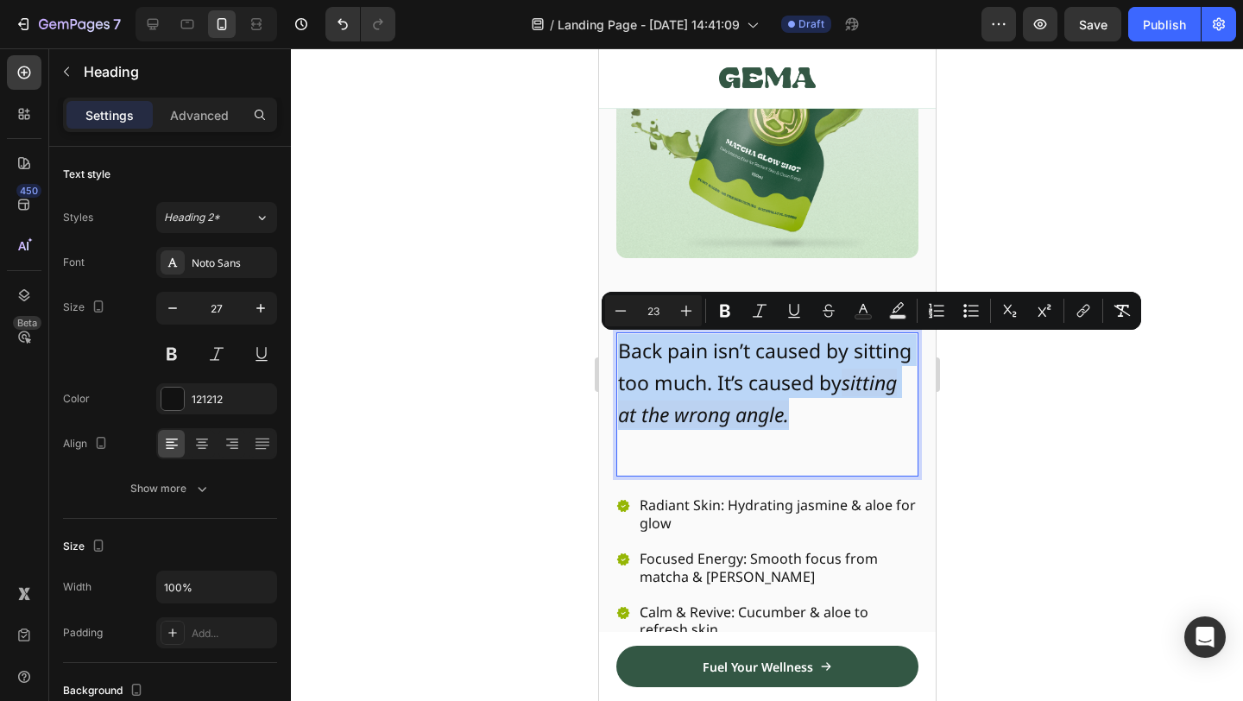
drag, startPoint x: 812, startPoint y: 412, endPoint x: 493, endPoint y: 296, distance: 339.7
click at [609, 293] on div "Minus 23 Plus Bold Italic Underline Strikethrough Text Color color Numbered Lis…" at bounding box center [871, 311] width 539 height 38
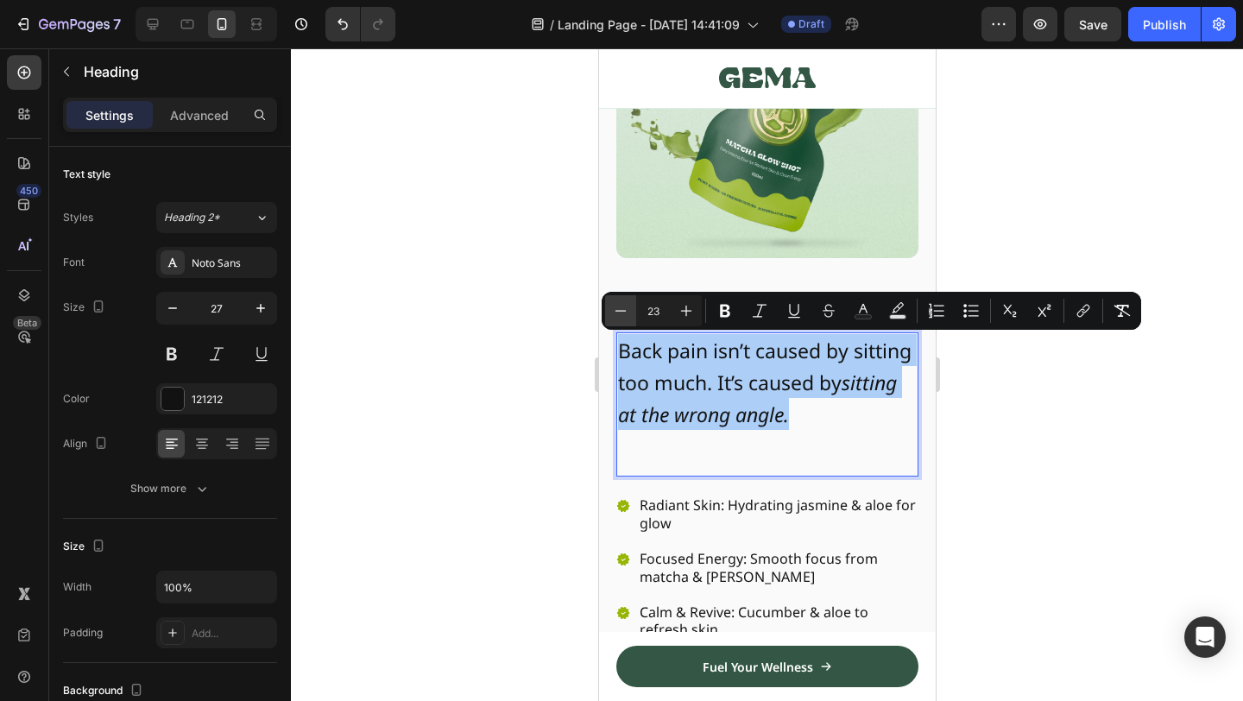
click at [615, 296] on button "Minus" at bounding box center [620, 310] width 31 height 31
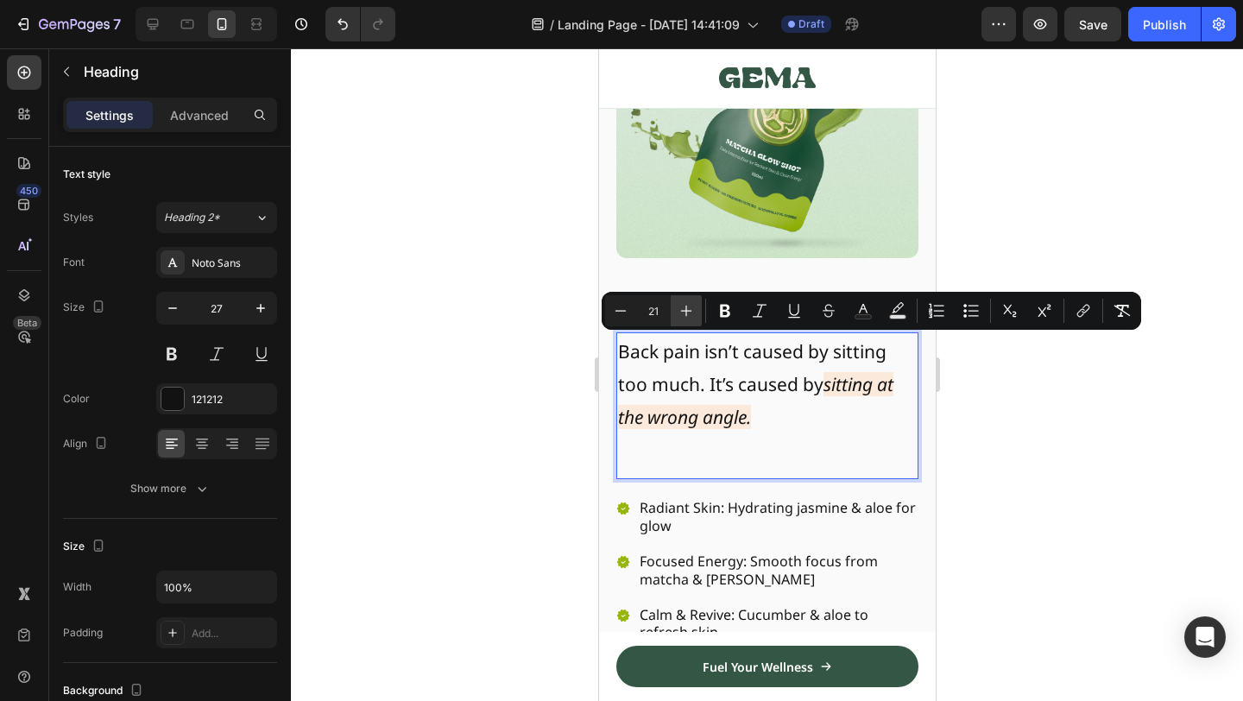
click at [685, 319] on button "Plus" at bounding box center [686, 310] width 31 height 31
click at [622, 319] on button "Minus" at bounding box center [620, 310] width 31 height 31
type input "21"
click at [1014, 481] on div at bounding box center [767, 374] width 952 height 653
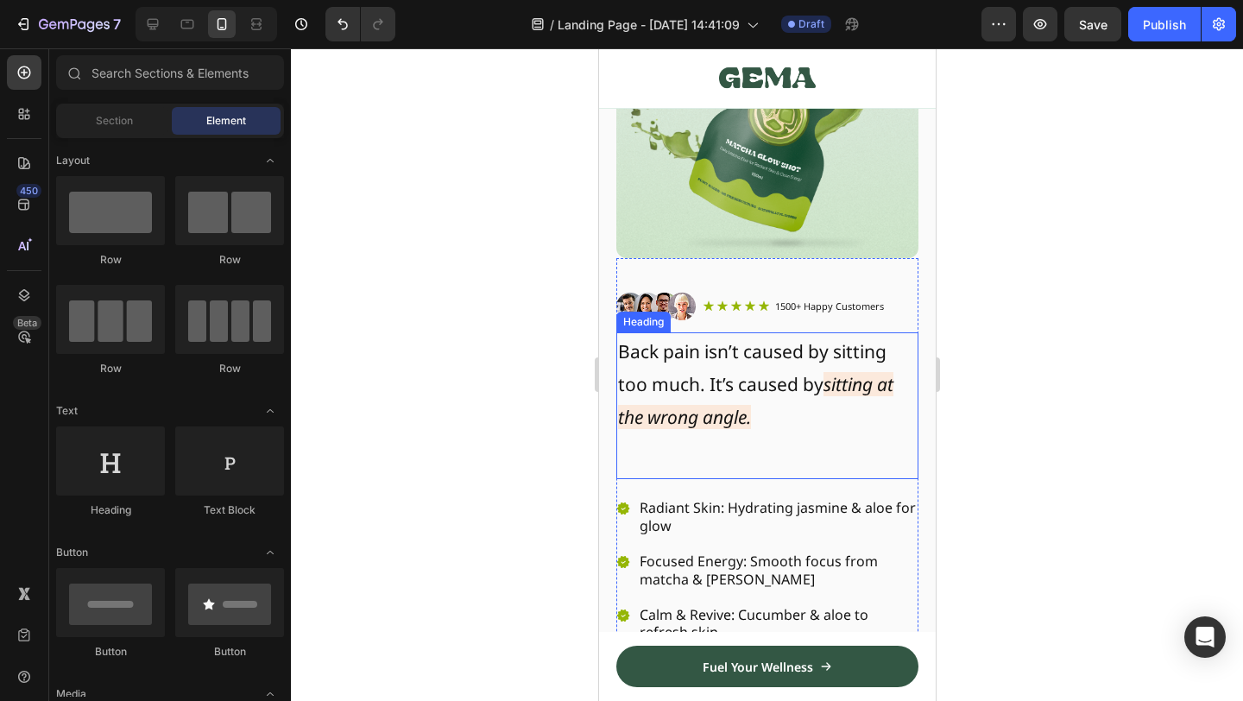
click at [861, 426] on p "⁠⁠⁠⁠⁠⁠⁠ Back pain isn’t caused by sitting too much. It’s caused by sitting at t…" at bounding box center [766, 398] width 299 height 129
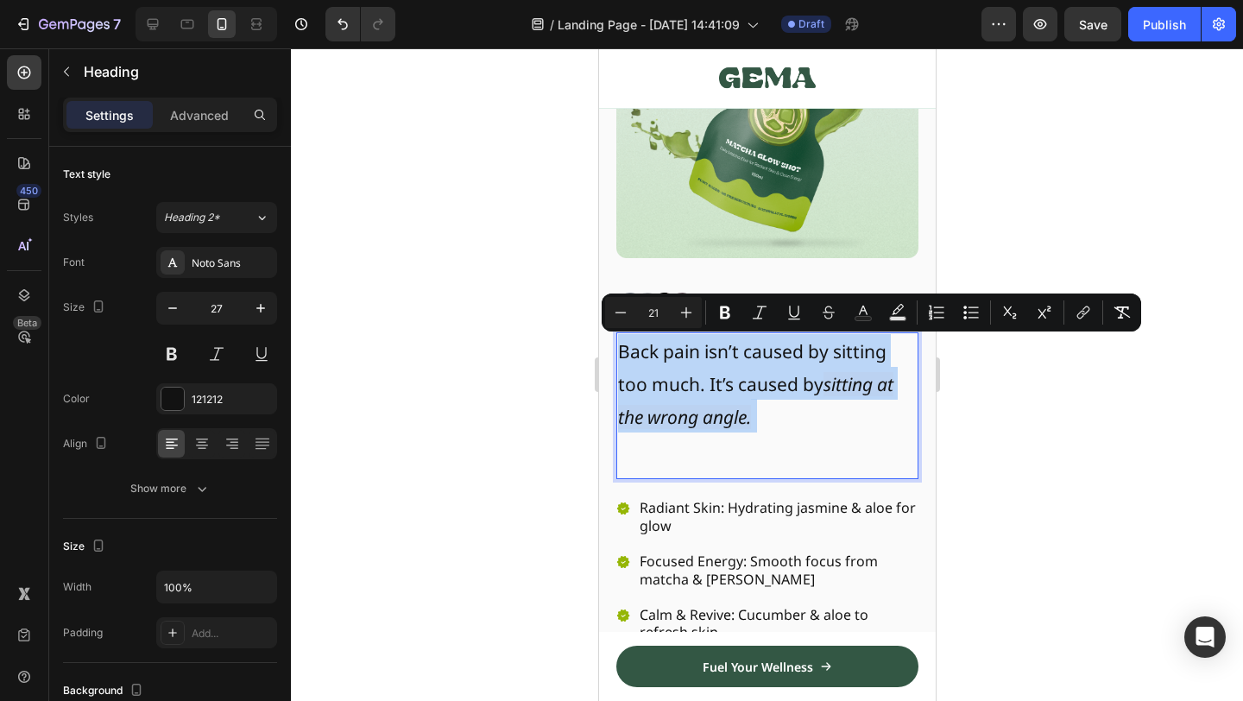
drag, startPoint x: 861, startPoint y: 426, endPoint x: 665, endPoint y: 350, distance: 211.0
click at [665, 350] on p "Back pain isn’t caused by sitting too much. It’s caused by sitting at the wrong…" at bounding box center [766, 398] width 299 height 129
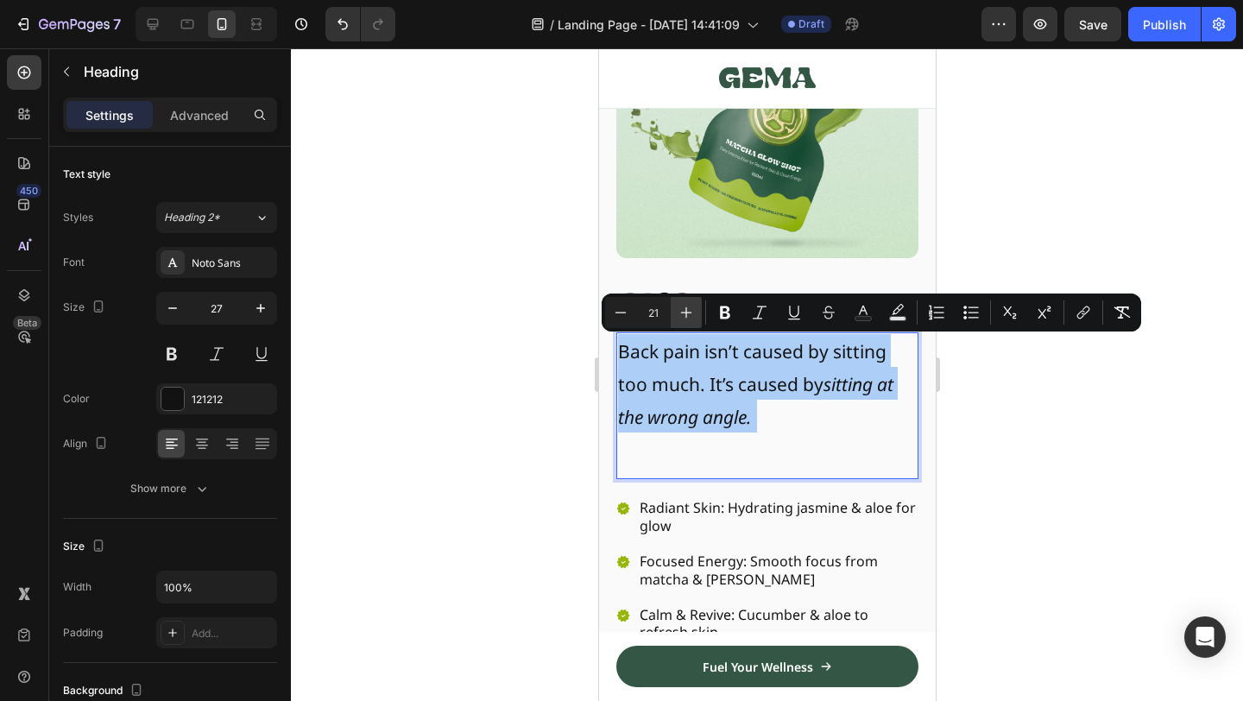
click at [674, 310] on button "Plus" at bounding box center [686, 312] width 31 height 31
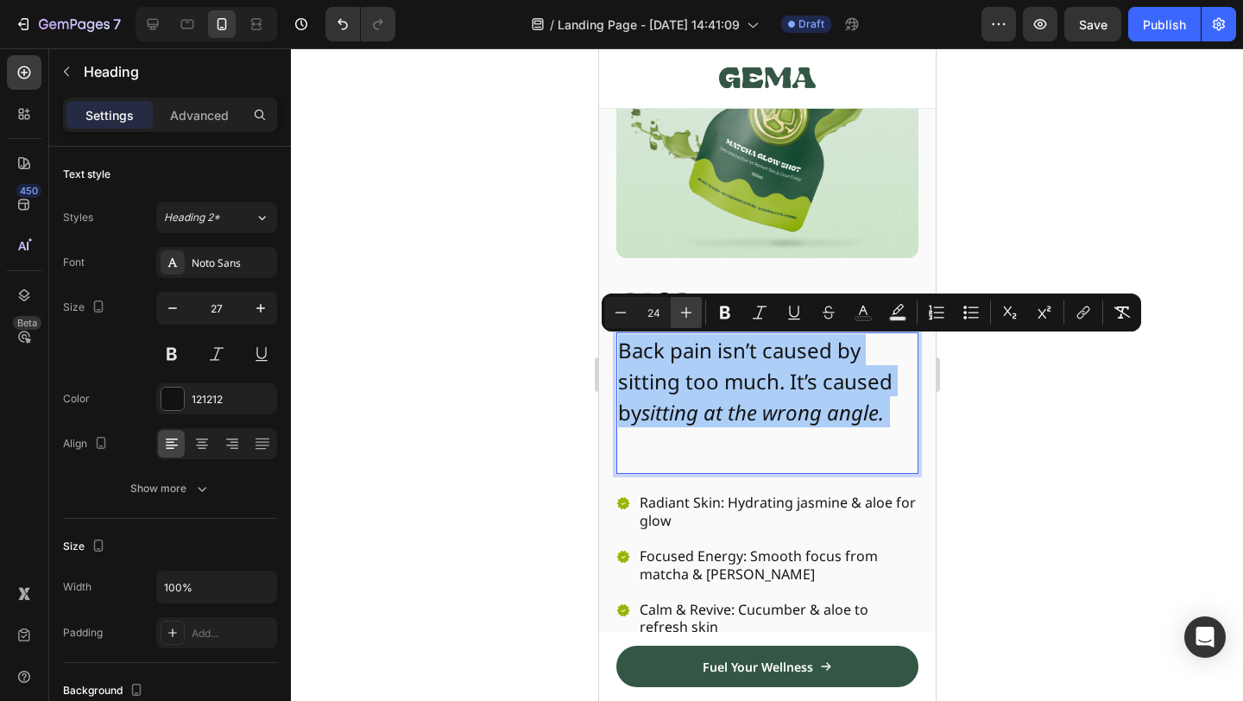
click at [674, 310] on button "Plus" at bounding box center [686, 312] width 31 height 31
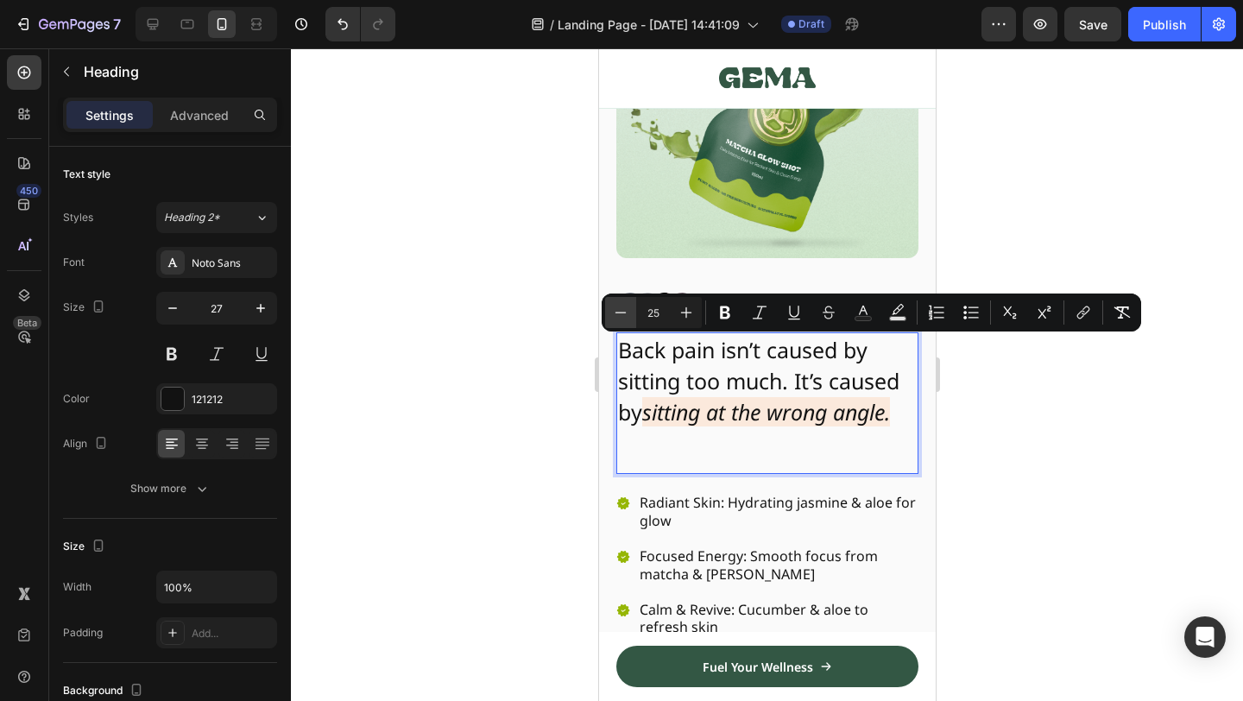
click at [613, 306] on icon "Editor contextual toolbar" at bounding box center [620, 312] width 17 height 17
click at [678, 315] on icon "Editor contextual toolbar" at bounding box center [686, 312] width 17 height 17
type input "25"
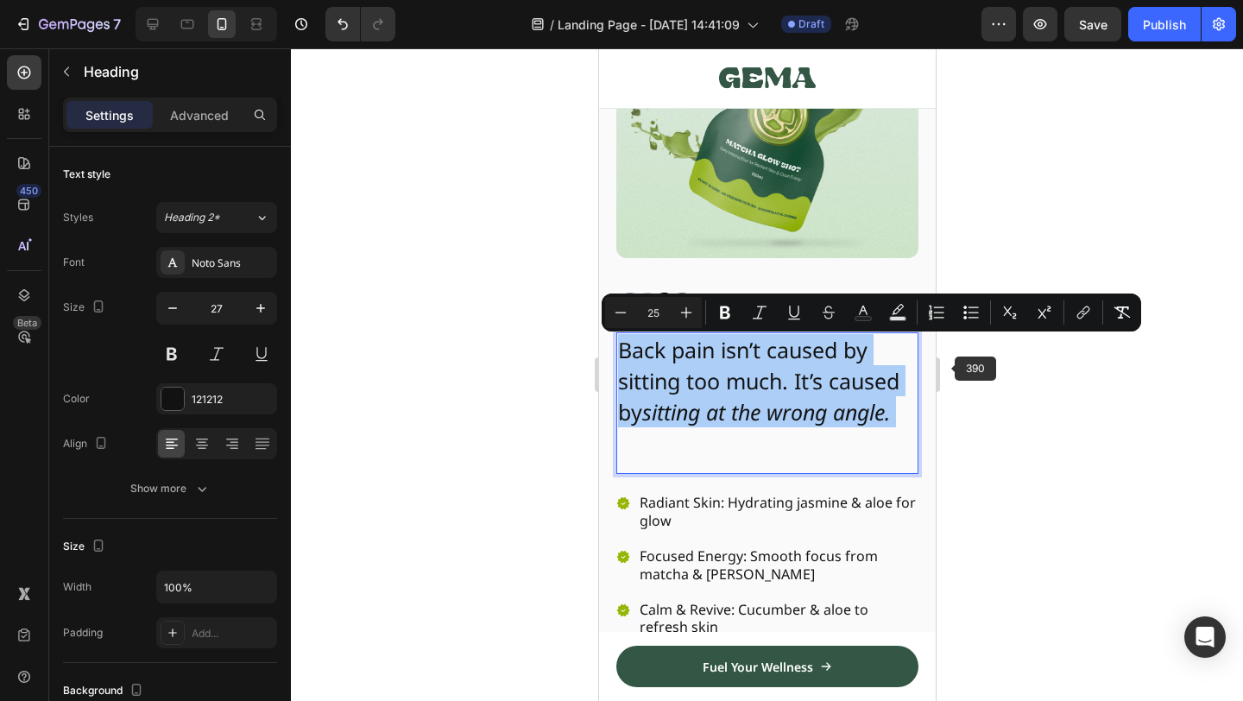
click at [1088, 458] on div at bounding box center [767, 374] width 952 height 653
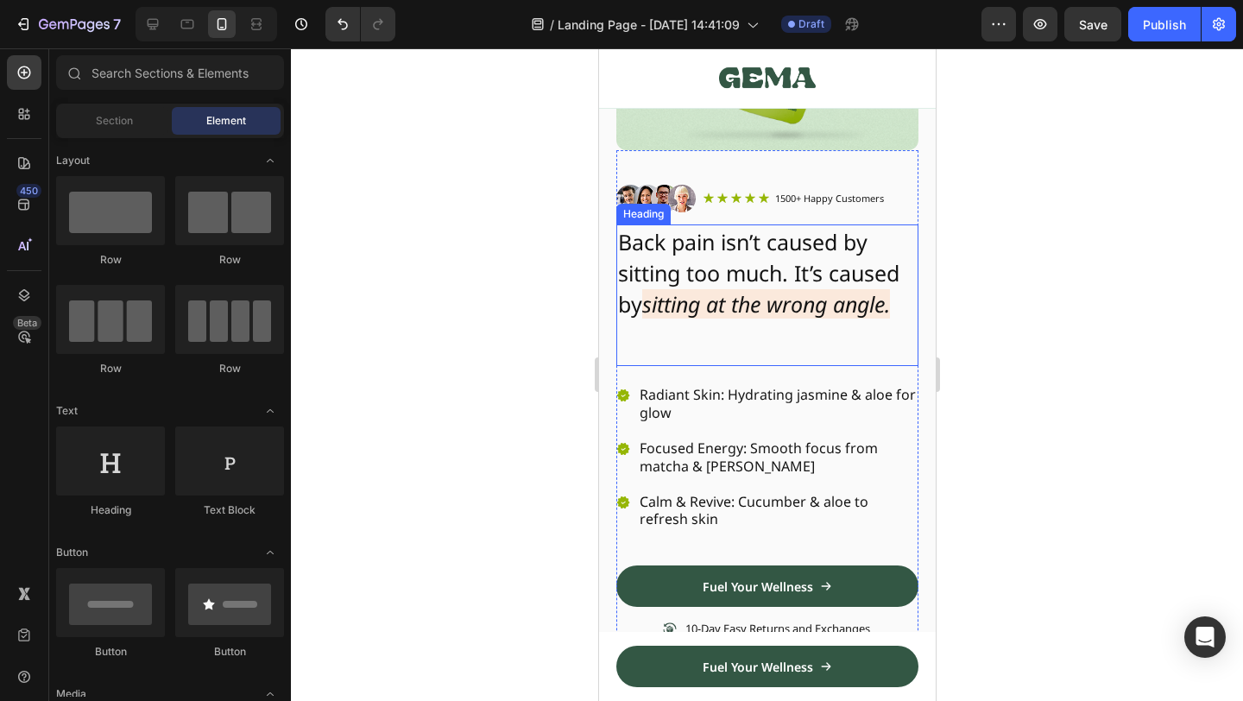
scroll to position [319, 0]
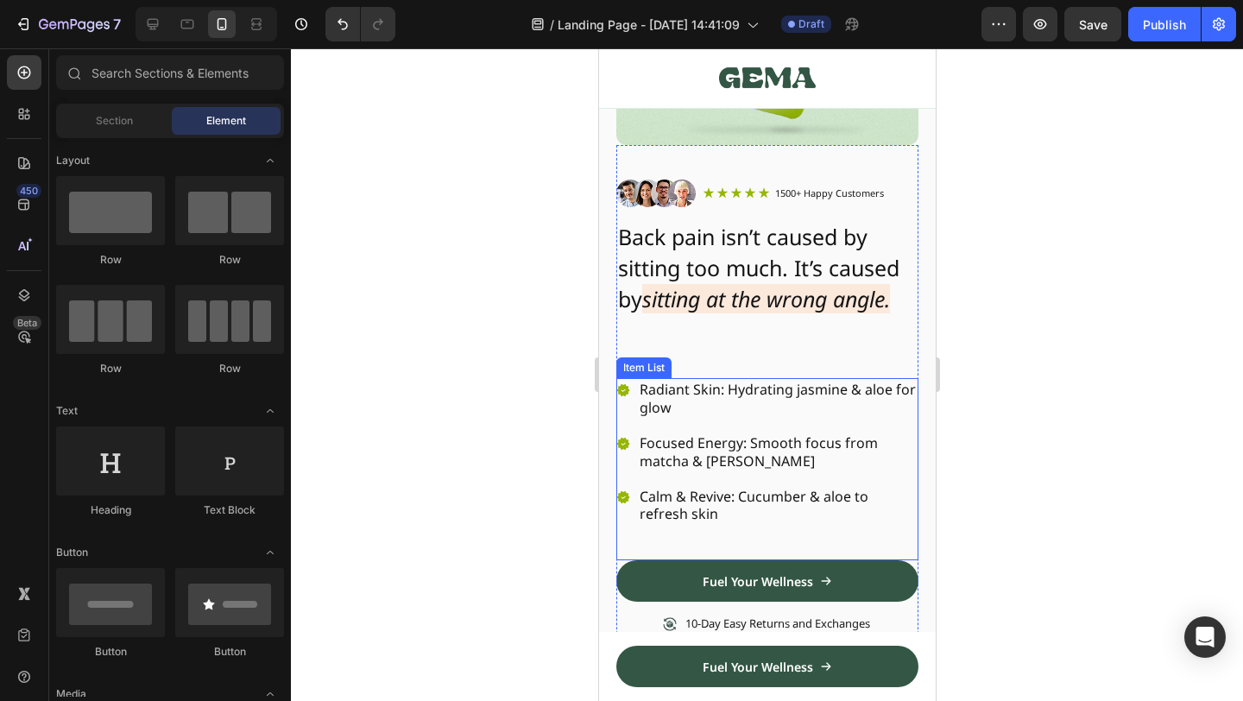
click at [720, 395] on p "Radiant Skin: Hydrating jasmine & aloe for glow" at bounding box center [777, 399] width 276 height 36
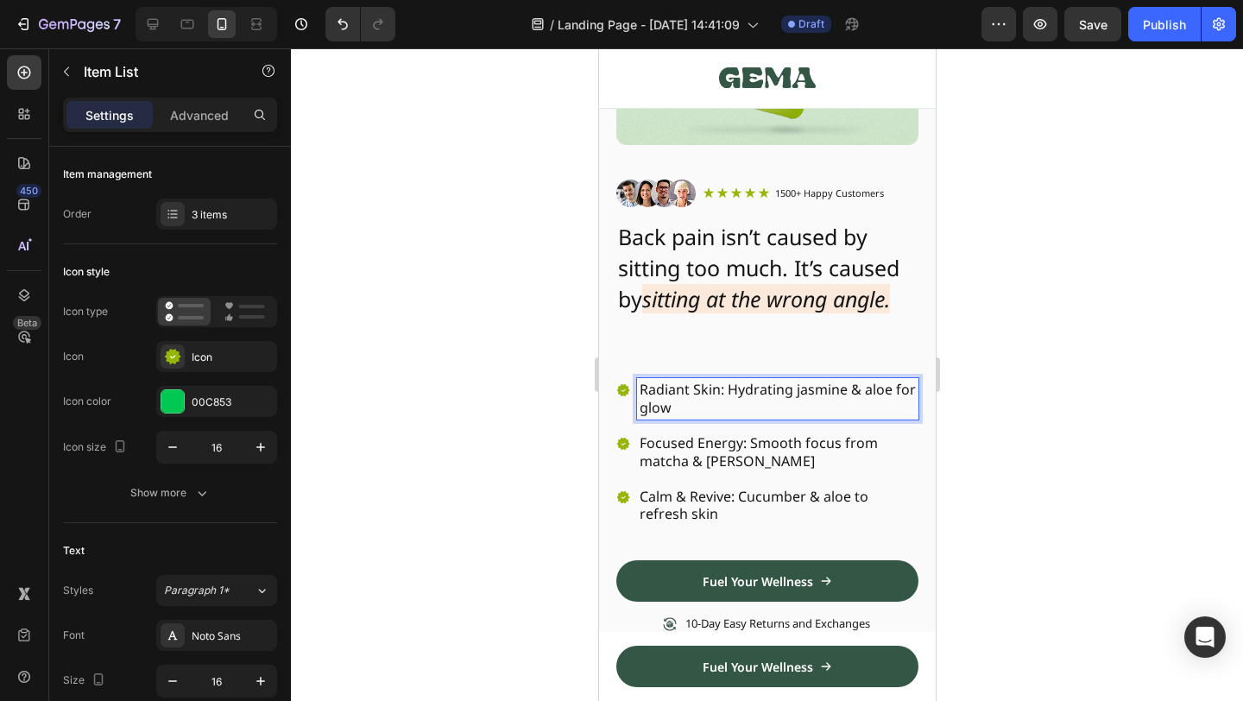
click at [713, 396] on p "Radiant Skin: Hydrating jasmine & aloe for glow" at bounding box center [777, 399] width 276 height 36
drag, startPoint x: 691, startPoint y: 402, endPoint x: 614, endPoint y: 381, distance: 80.6
click at [614, 381] on div "Image Icon Icon Icon Icon Icon Icon List 1500+ Happy Customers Text Block Row R…" at bounding box center [766, 459] width 337 height 628
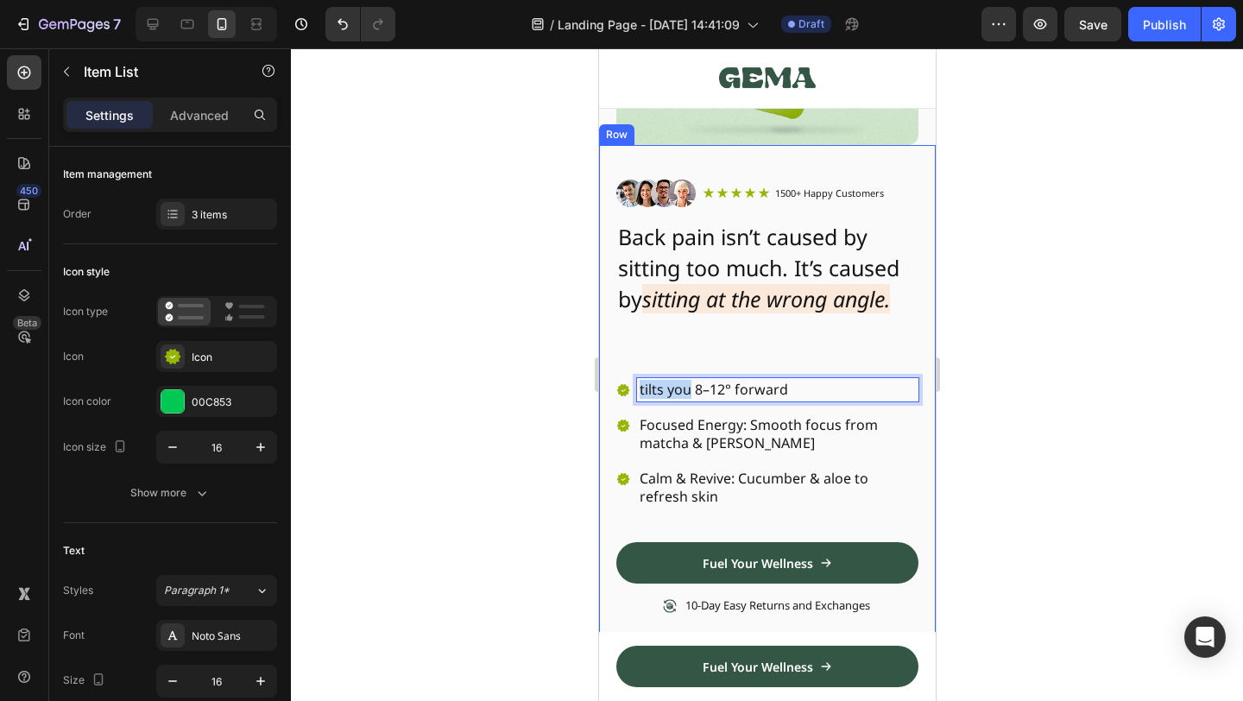
drag, startPoint x: 689, startPoint y: 391, endPoint x: 609, endPoint y: 388, distance: 79.5
click at [609, 388] on div "Image Icon Icon Icon Icon Icon Icon List 1500+ Happy Customers Text Block Row R…" at bounding box center [766, 450] width 337 height 610
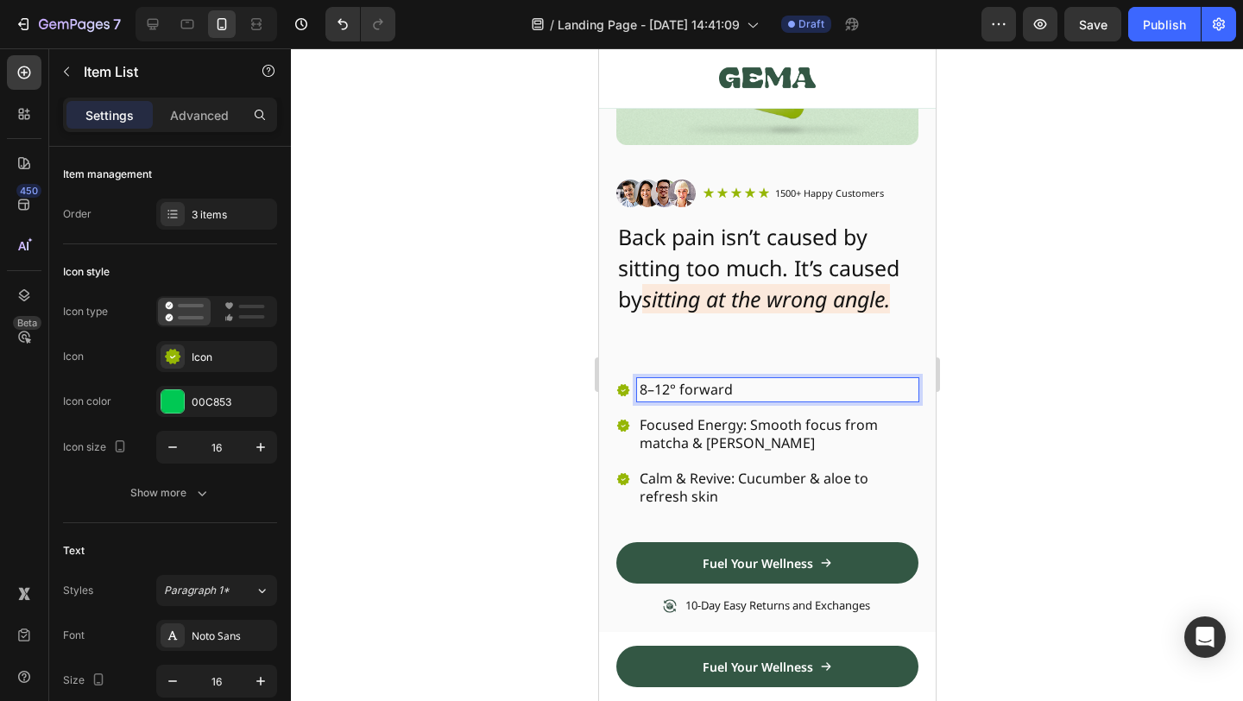
click at [678, 388] on p "8–12° forward" at bounding box center [777, 390] width 276 height 18
click at [670, 390] on p "8–12° forward" at bounding box center [777, 390] width 276 height 18
click at [738, 385] on p "8–12° forward" at bounding box center [777, 390] width 276 height 18
click at [713, 396] on p "8–12° tilt: o your back stays aligned" at bounding box center [777, 390] width 276 height 18
click at [709, 394] on p "8–12° tilt: o your back stays aligned" at bounding box center [777, 390] width 276 height 18
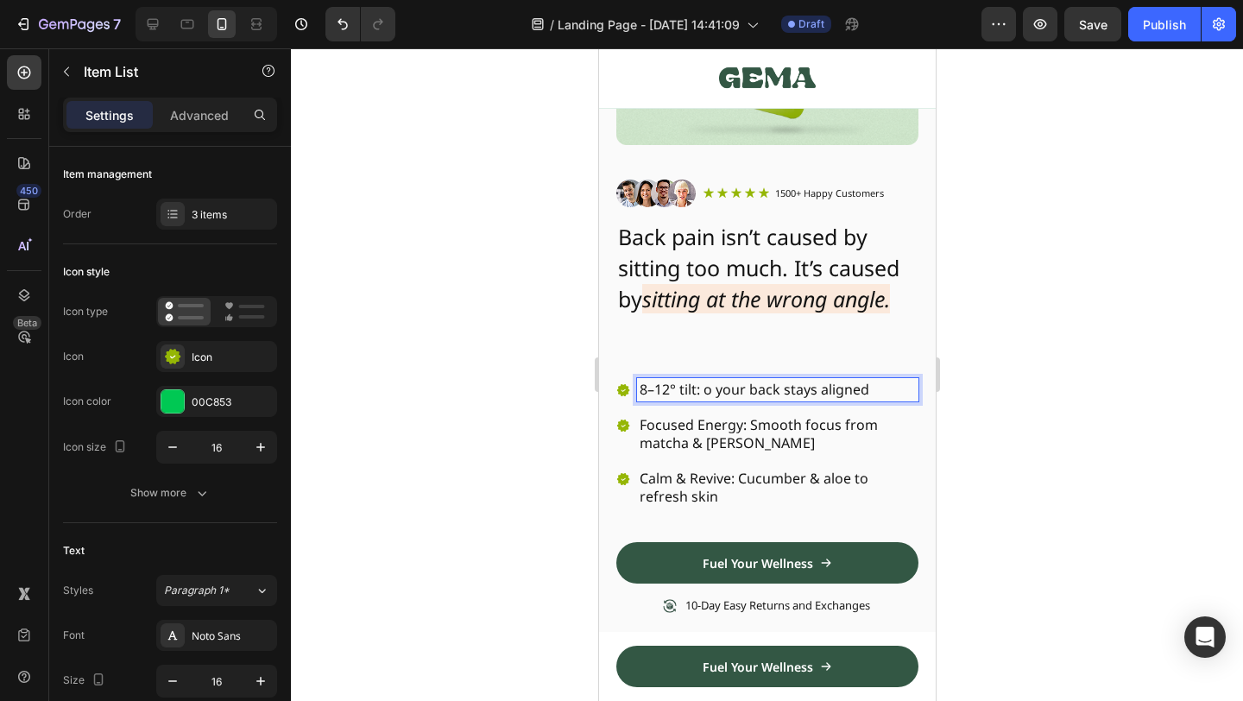
click at [702, 393] on p "8–12° tilt: o your back stays aligned" at bounding box center [777, 390] width 276 height 18
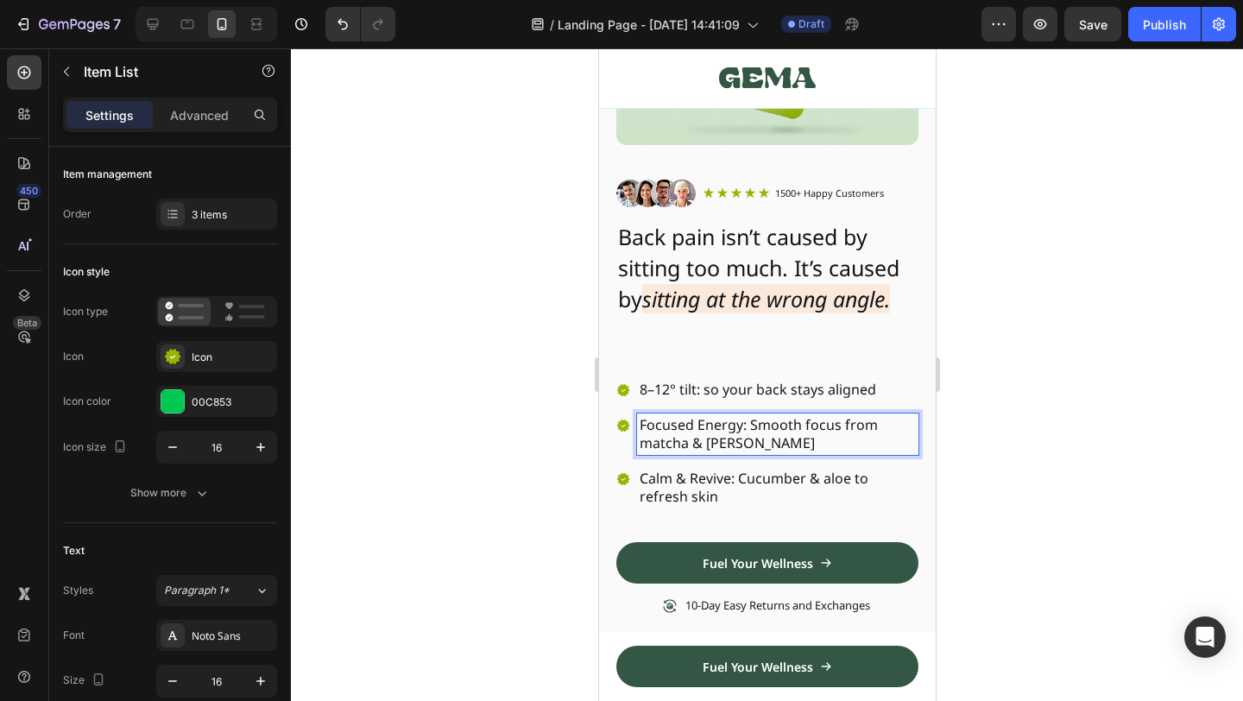
click at [739, 433] on p "Focused Energy: Smooth focus from matcha & jasmine" at bounding box center [777, 434] width 276 height 36
click at [767, 435] on p "Focused Energy: Smooth focus from matcha & jasmine" at bounding box center [777, 434] width 276 height 36
drag, startPoint x: 774, startPoint y: 448, endPoint x: 625, endPoint y: 422, distance: 151.6
click at [625, 422] on div "Focused Energy: Smooth focus from matcha & jasmine" at bounding box center [766, 433] width 302 height 41
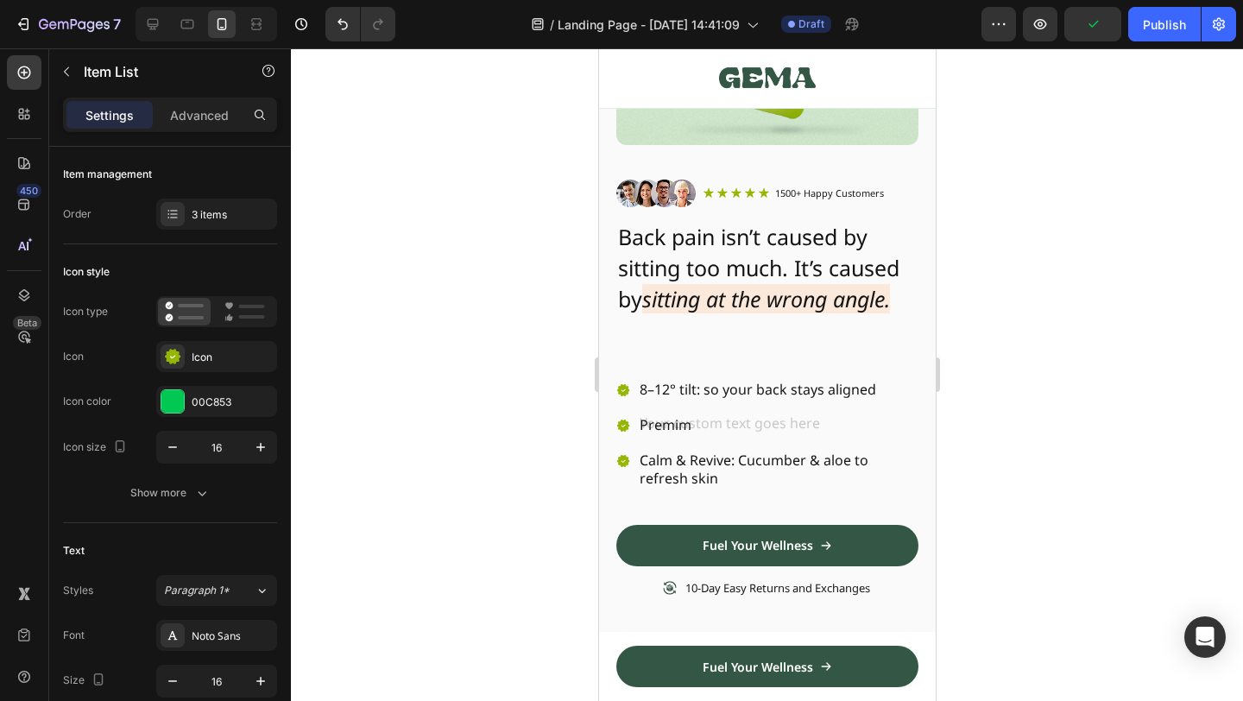
click at [1114, 369] on div at bounding box center [767, 374] width 952 height 653
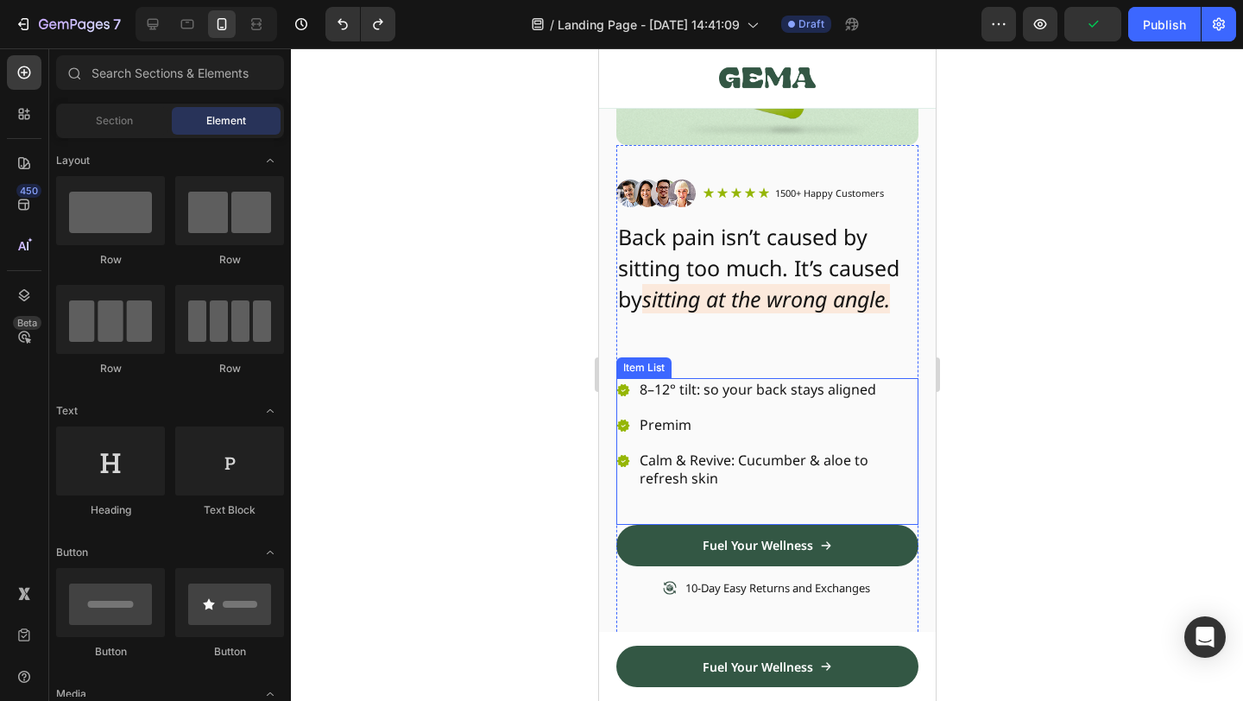
click at [727, 426] on p "Premim" at bounding box center [777, 425] width 276 height 18
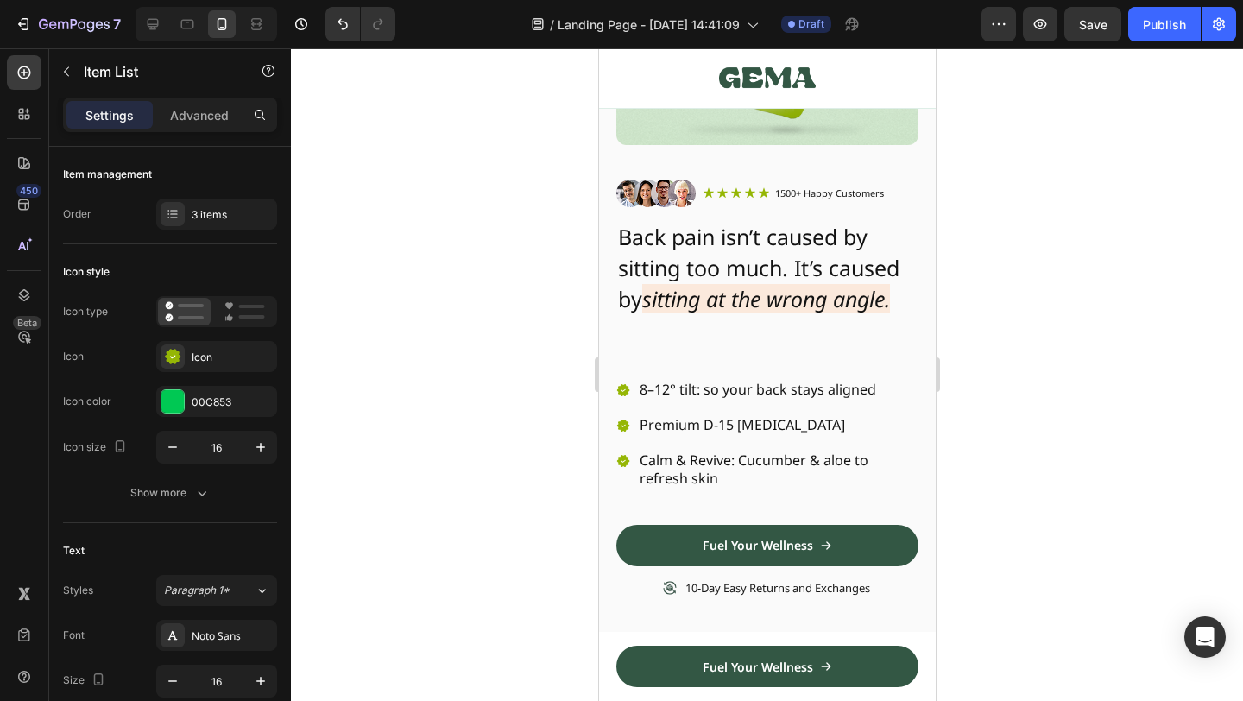
click at [715, 426] on p "Premium D-15 memory foam" at bounding box center [777, 425] width 276 height 18
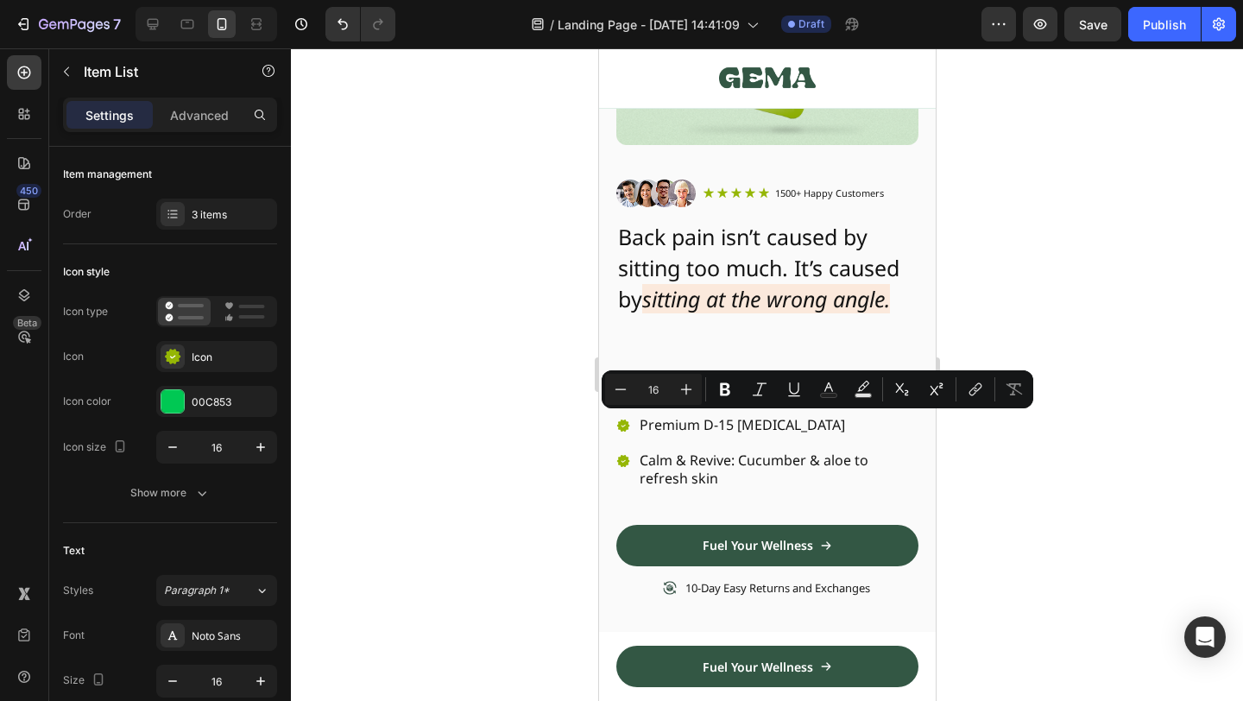
click at [710, 426] on p "Premium D-15 memory foam" at bounding box center [777, 425] width 276 height 18
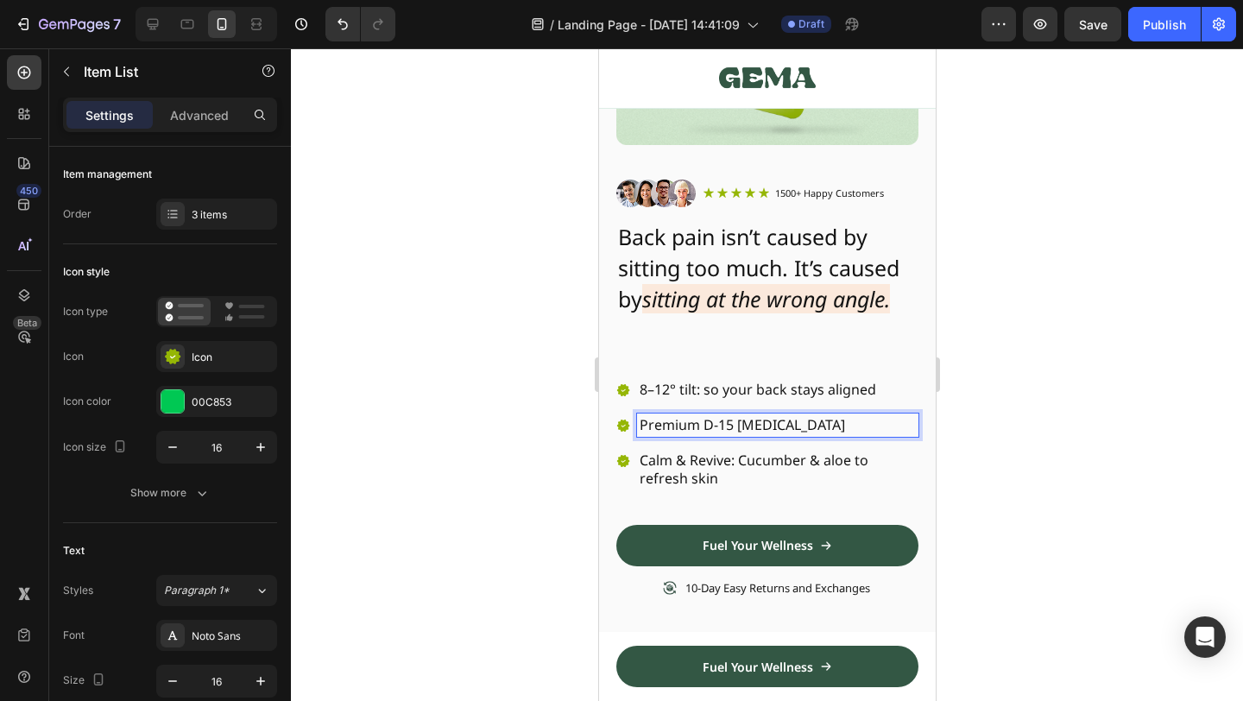
click at [870, 427] on p "Premium D-15 memory foam" at bounding box center [777, 425] width 276 height 18
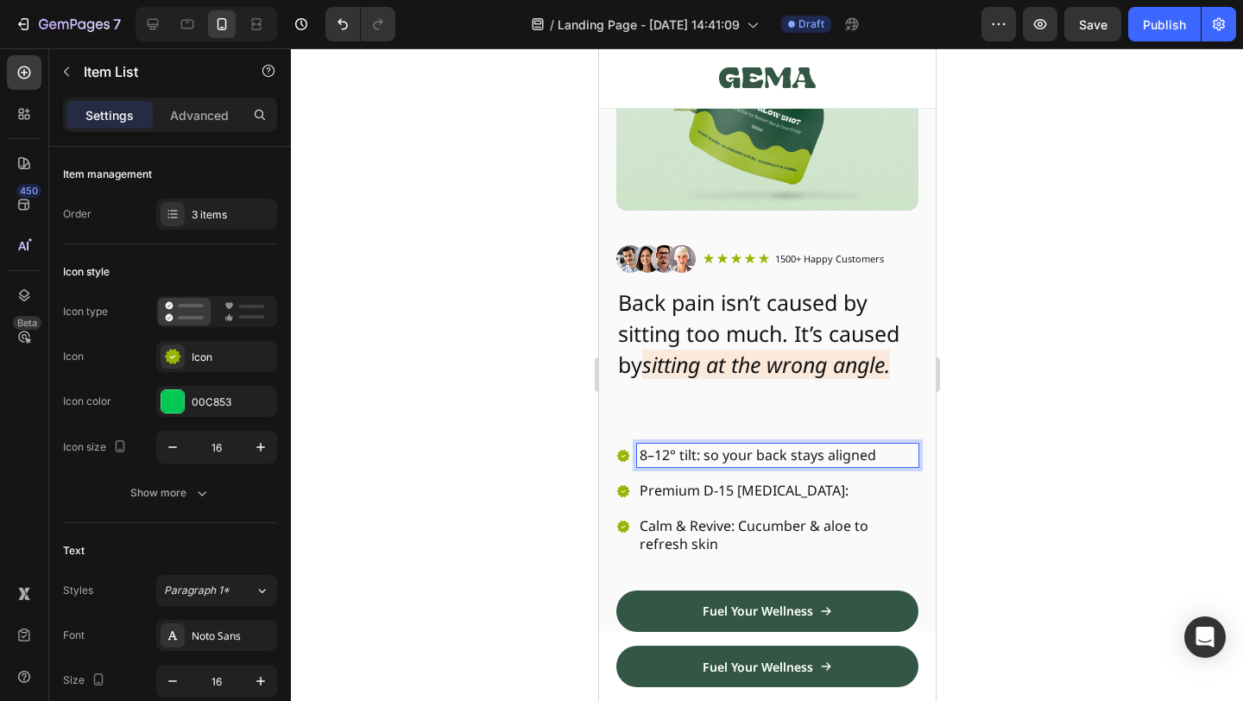
click at [700, 456] on p "8–12° tilt: so your back stays aligned" at bounding box center [777, 455] width 276 height 18
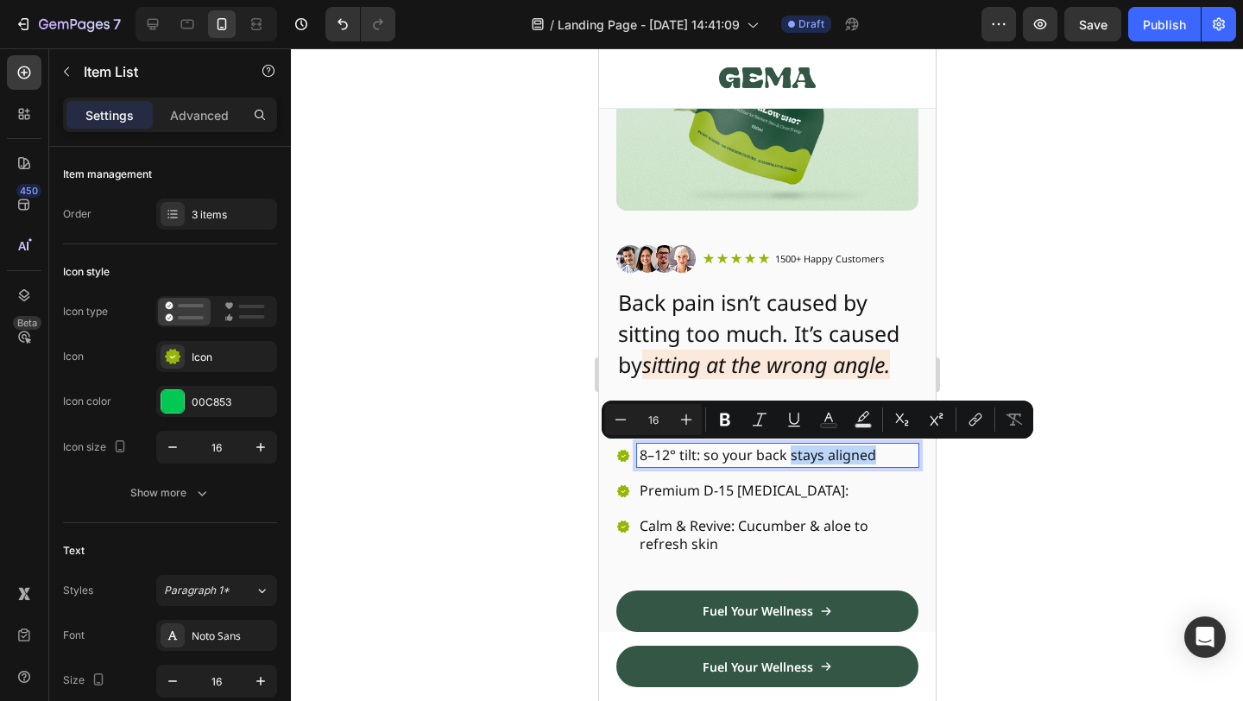
click at [790, 464] on div "8–12° tilt: so your back stays aligned" at bounding box center [776, 455] width 281 height 23
click at [880, 486] on p "Premium D-15 memory foam:" at bounding box center [777, 491] width 276 height 18
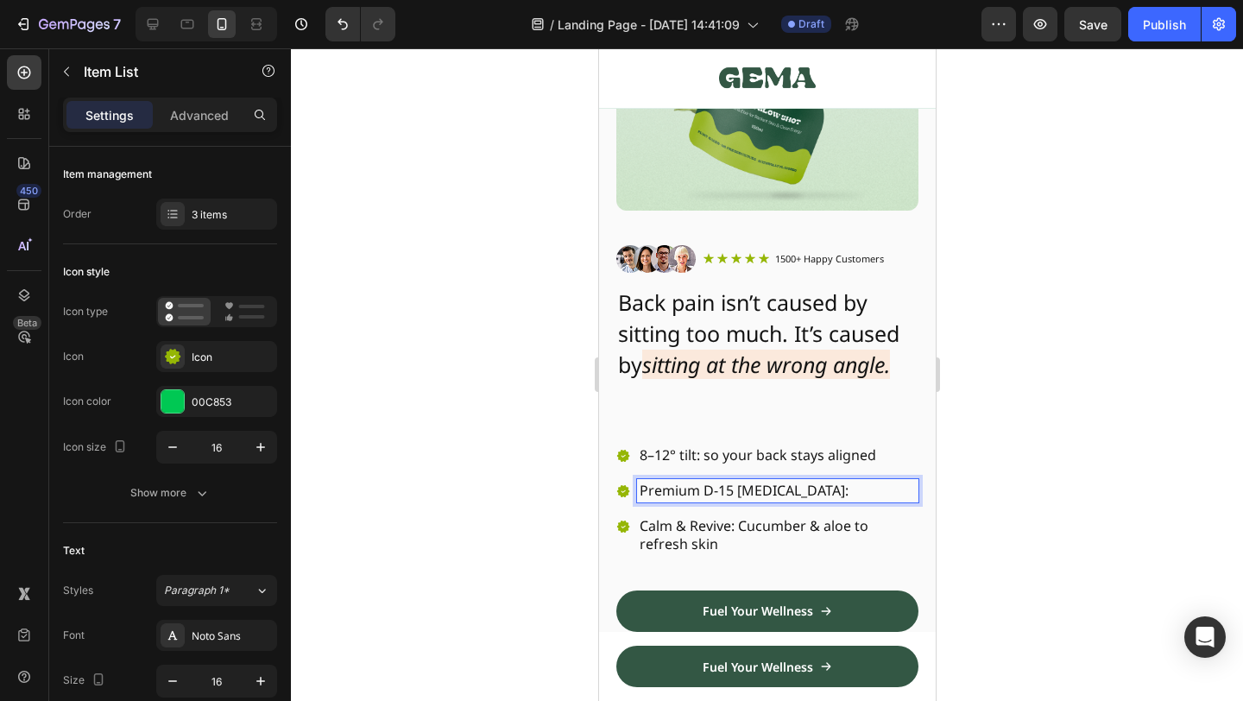
click at [880, 486] on p "Premium D-15 memory foam:" at bounding box center [777, 491] width 276 height 18
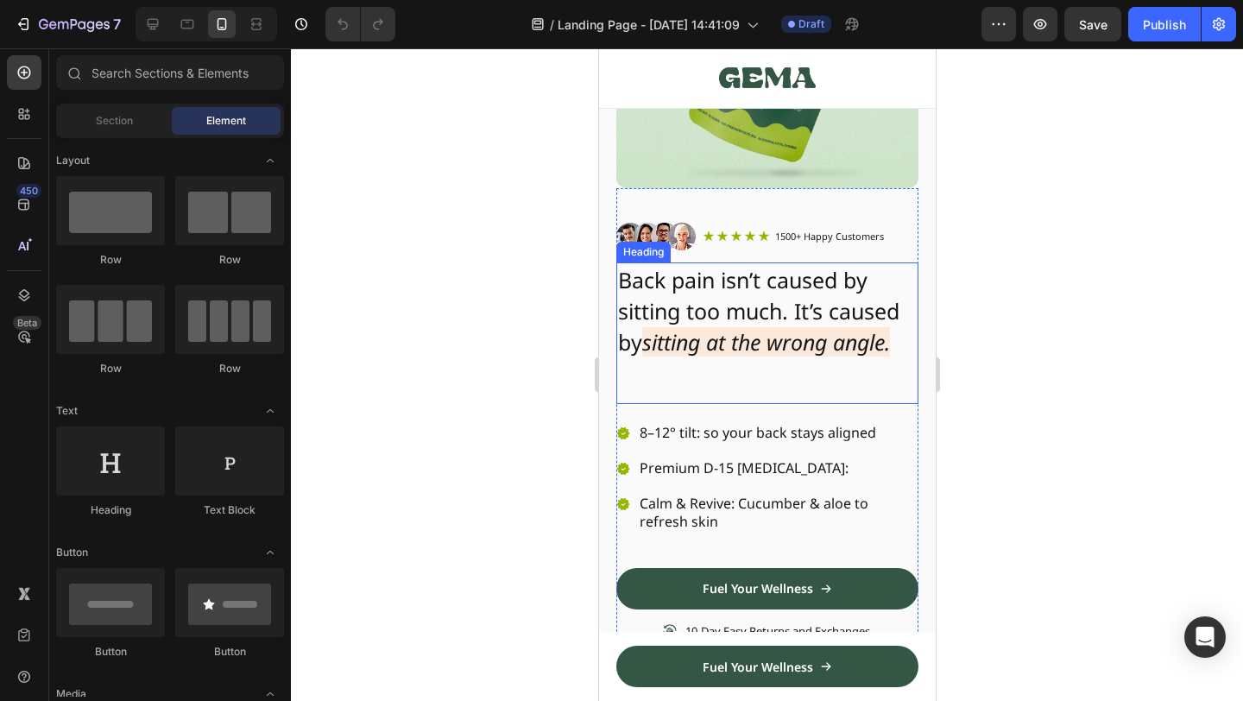
scroll to position [283, 0]
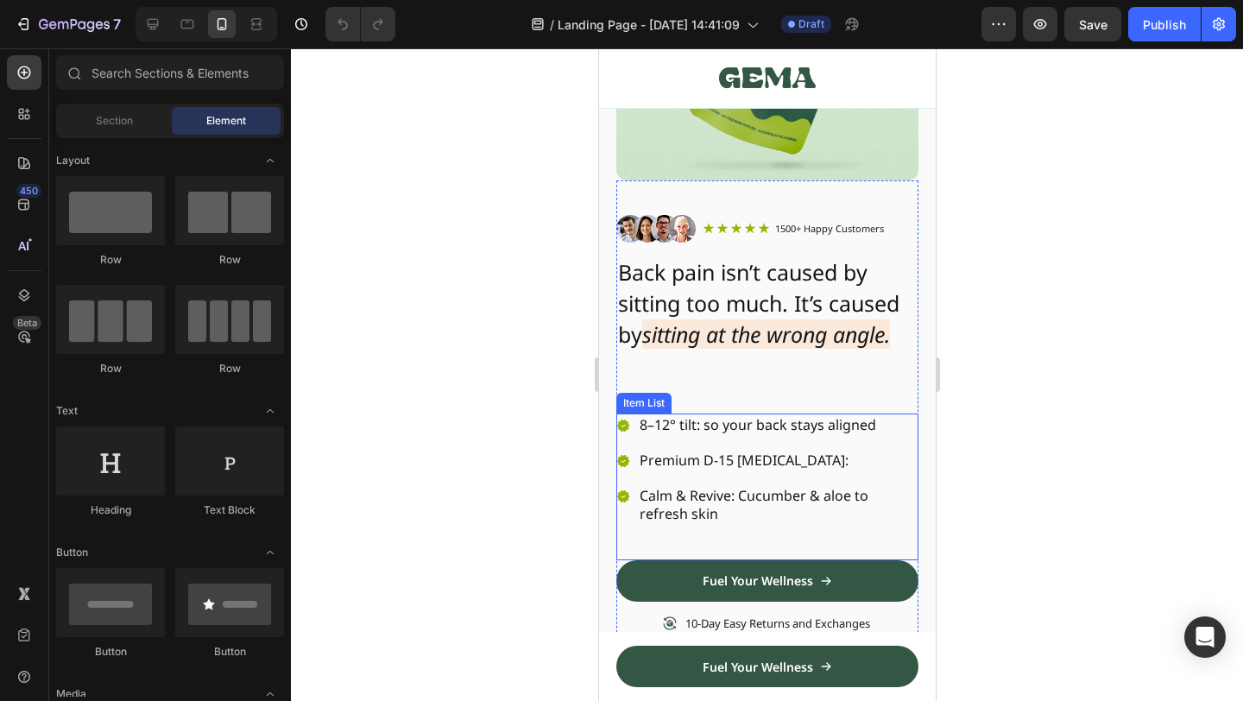
click at [772, 418] on p "8–12° tilt: so your back stays aligned" at bounding box center [777, 425] width 276 height 18
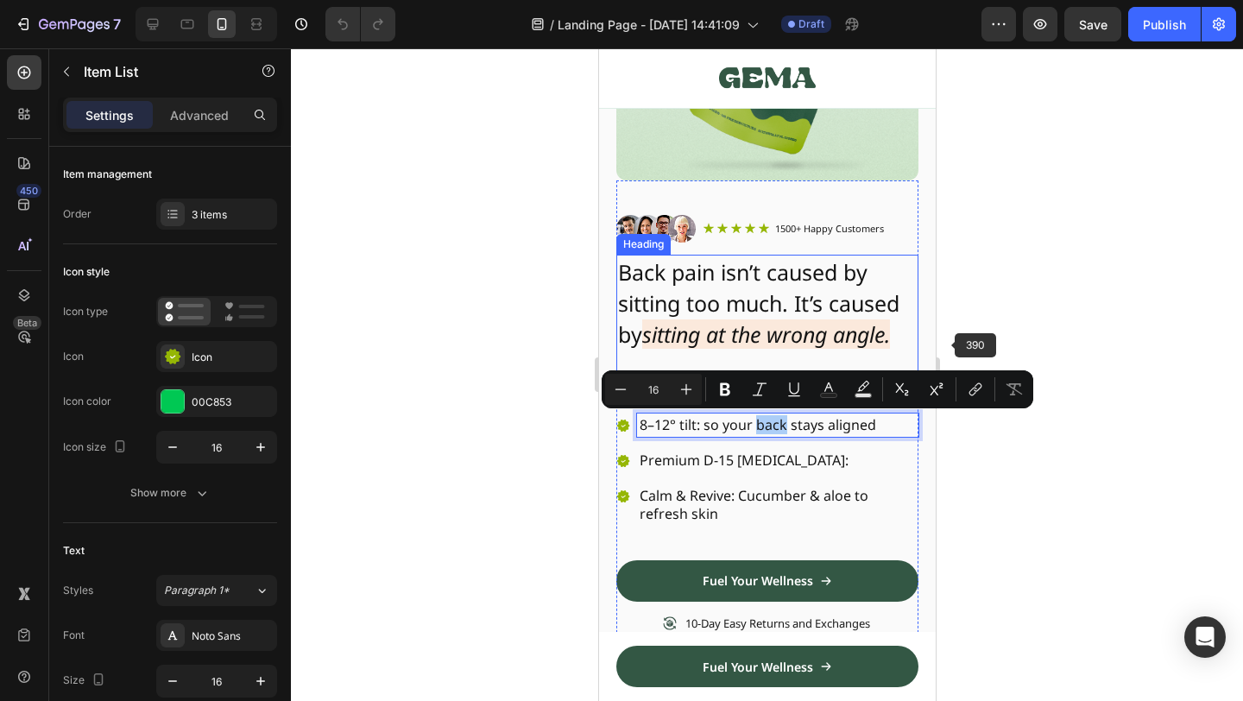
click at [981, 322] on div at bounding box center [767, 374] width 952 height 653
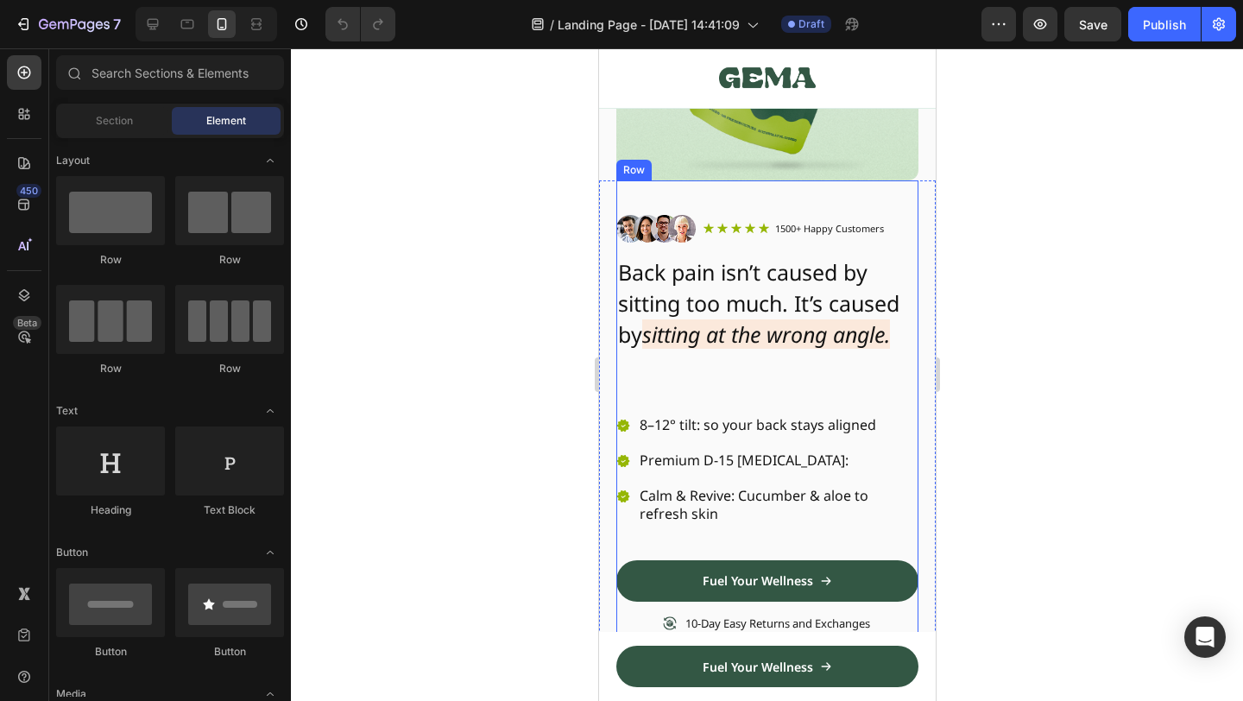
click at [774, 424] on p "8–12° tilt: so your back stays aligned" at bounding box center [777, 425] width 276 height 18
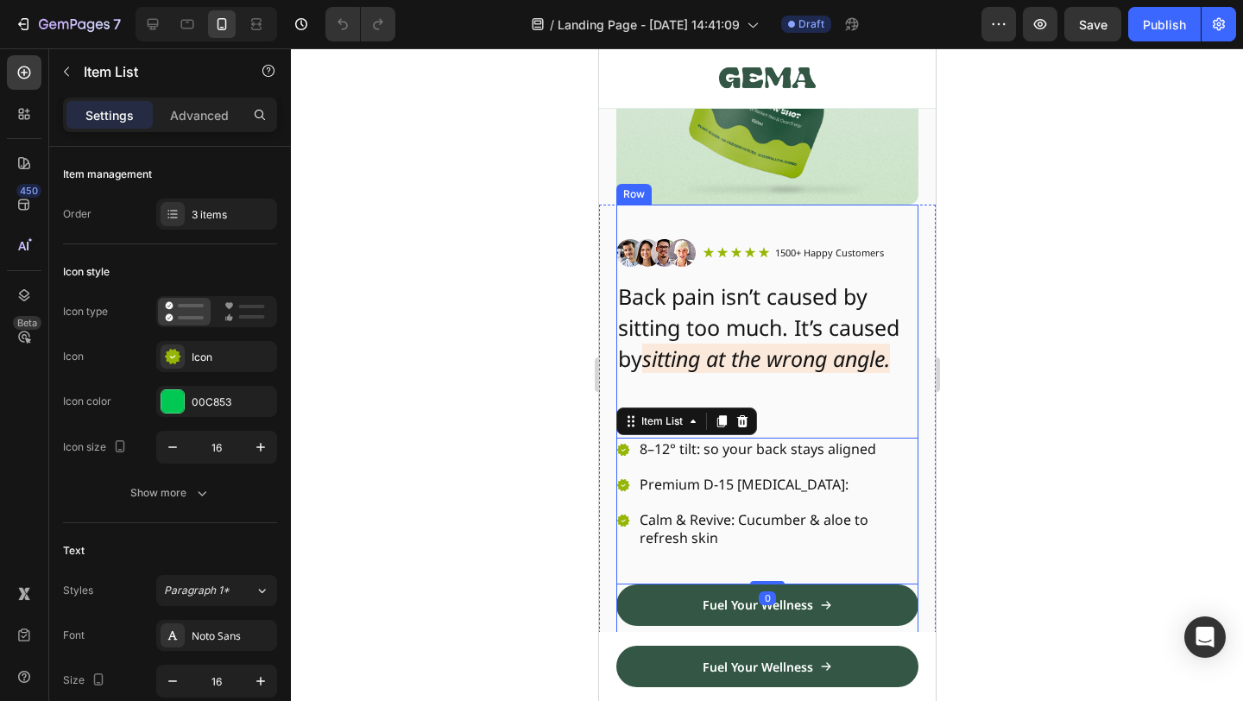
scroll to position [274, 0]
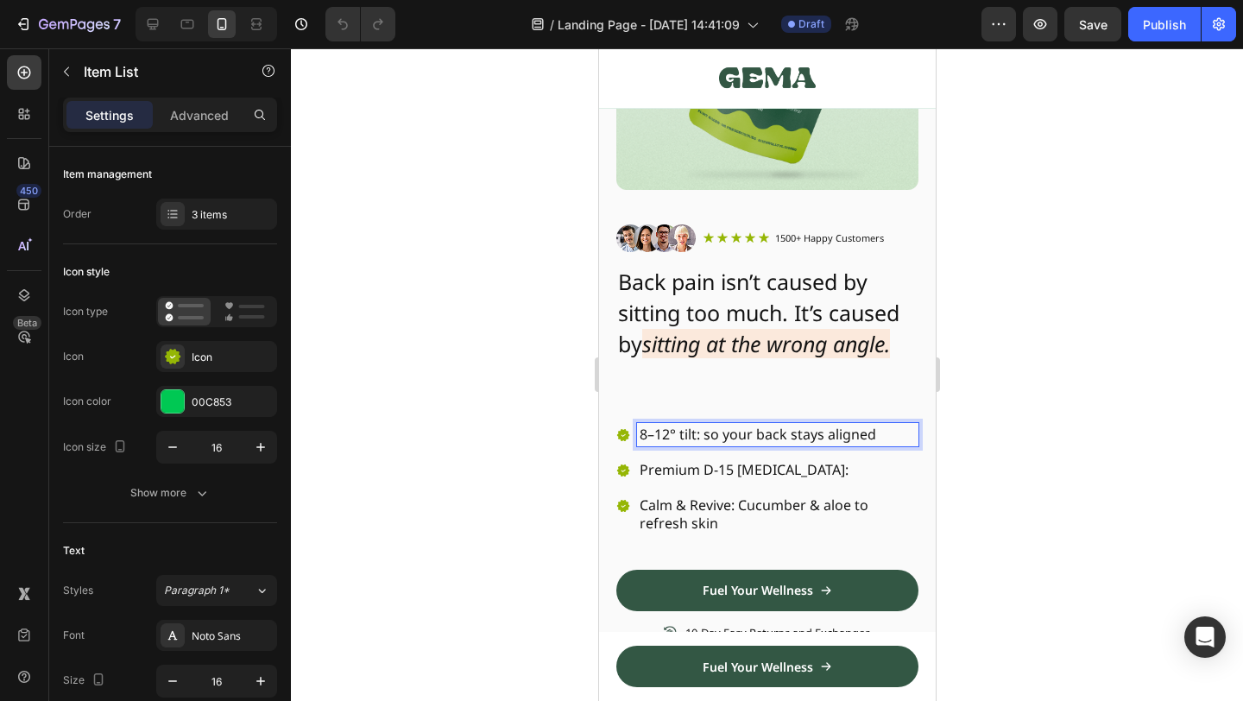
click at [823, 437] on p "8–12° tilt: so your back stays aligned" at bounding box center [777, 435] width 276 height 18
click at [869, 434] on p "8–12° tilt: so your back stays aligned" at bounding box center [777, 435] width 276 height 18
click at [1017, 409] on div at bounding box center [767, 374] width 952 height 653
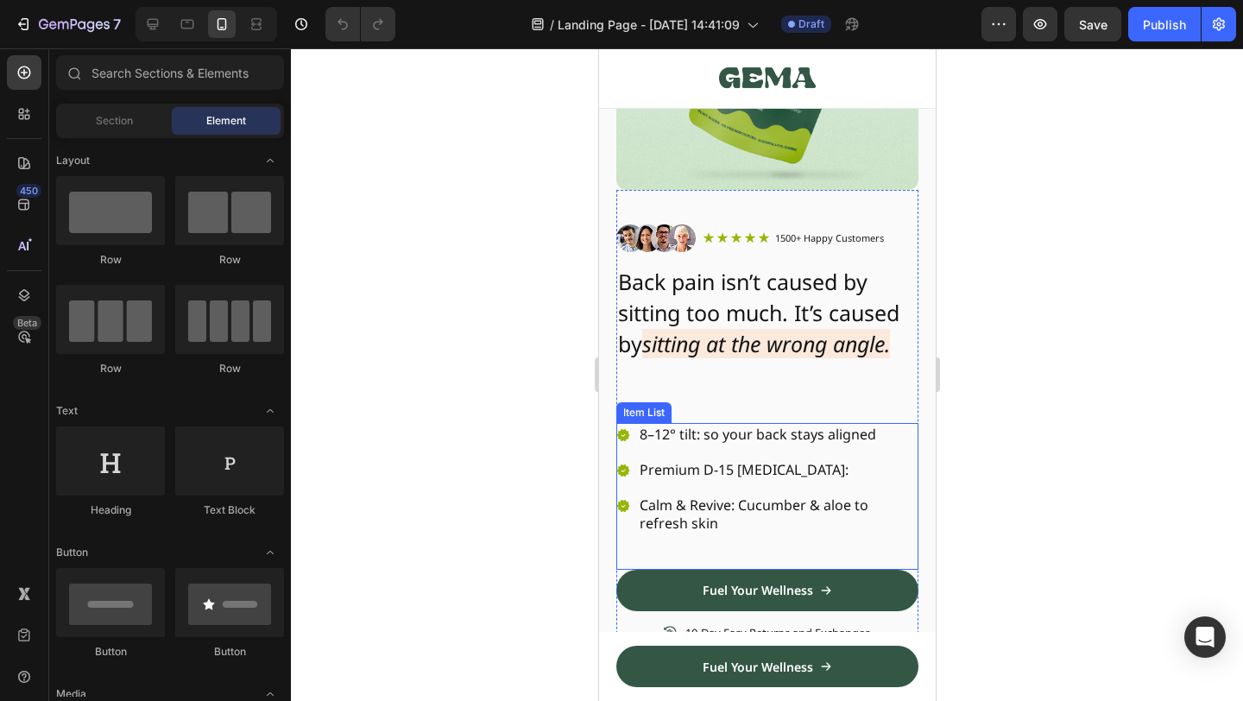
click at [803, 436] on p "8–12° tilt: so your back stays aligned" at bounding box center [777, 435] width 276 height 18
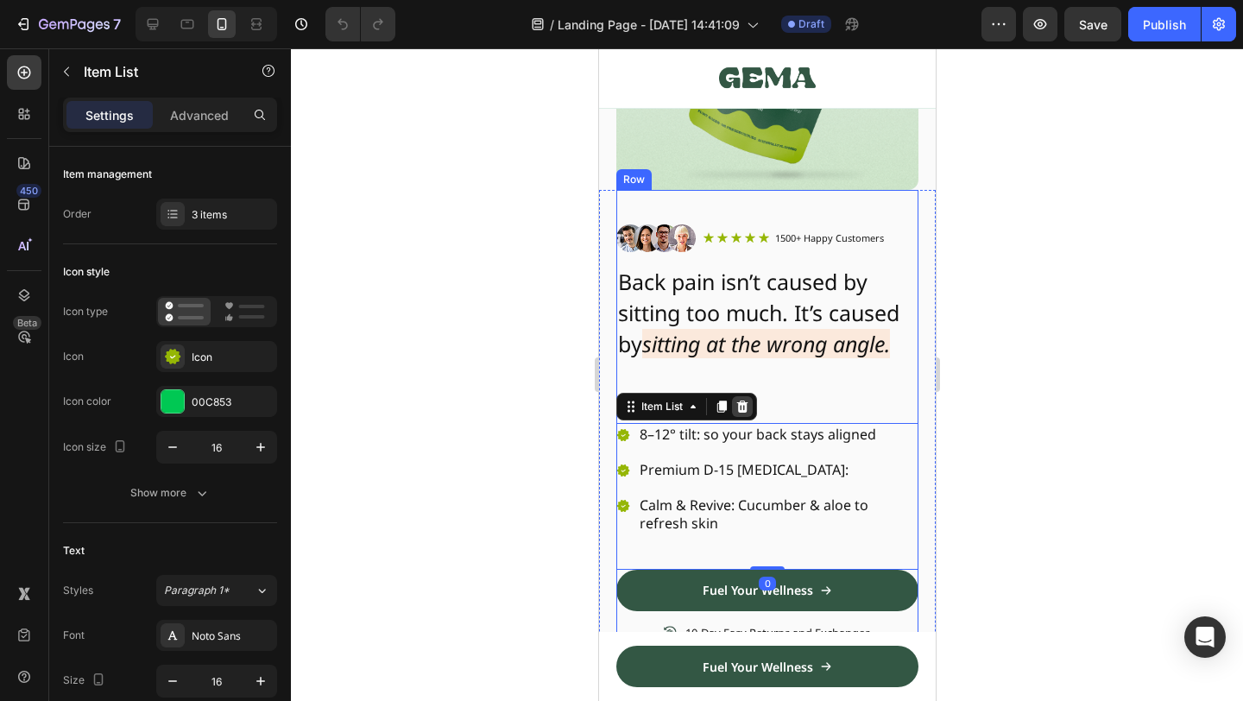
click at [745, 405] on icon at bounding box center [741, 407] width 11 height 12
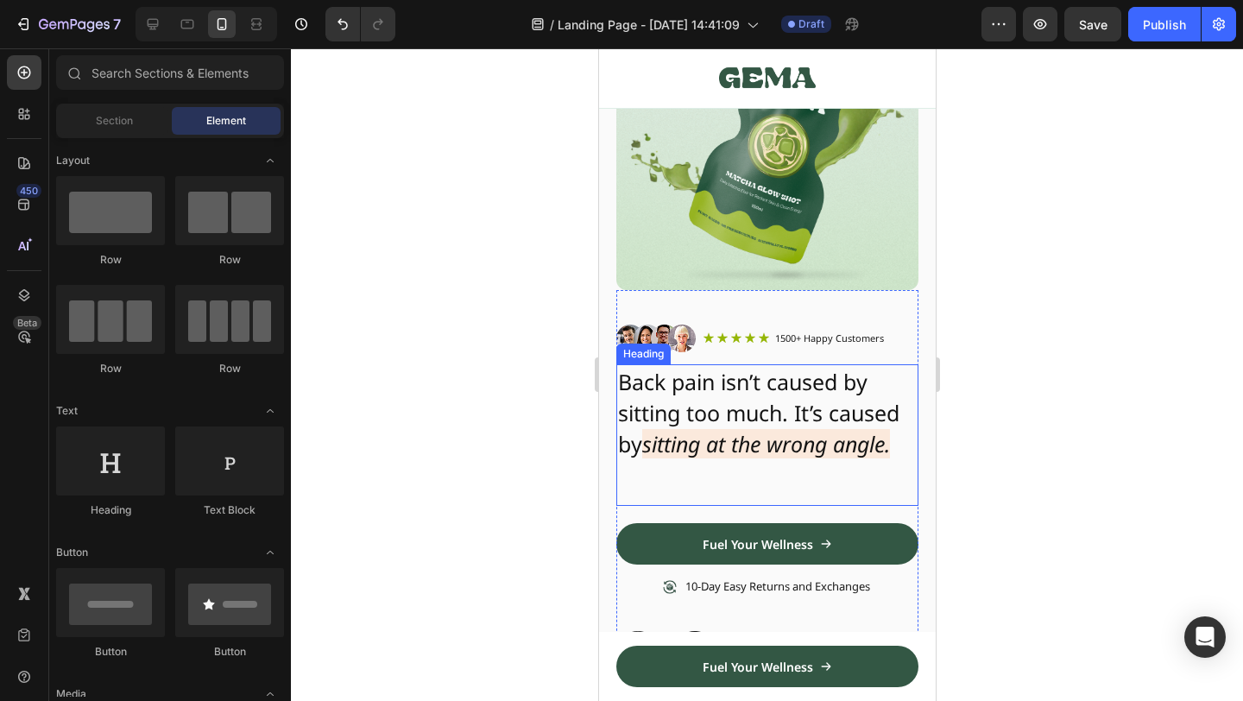
scroll to position [213, 0]
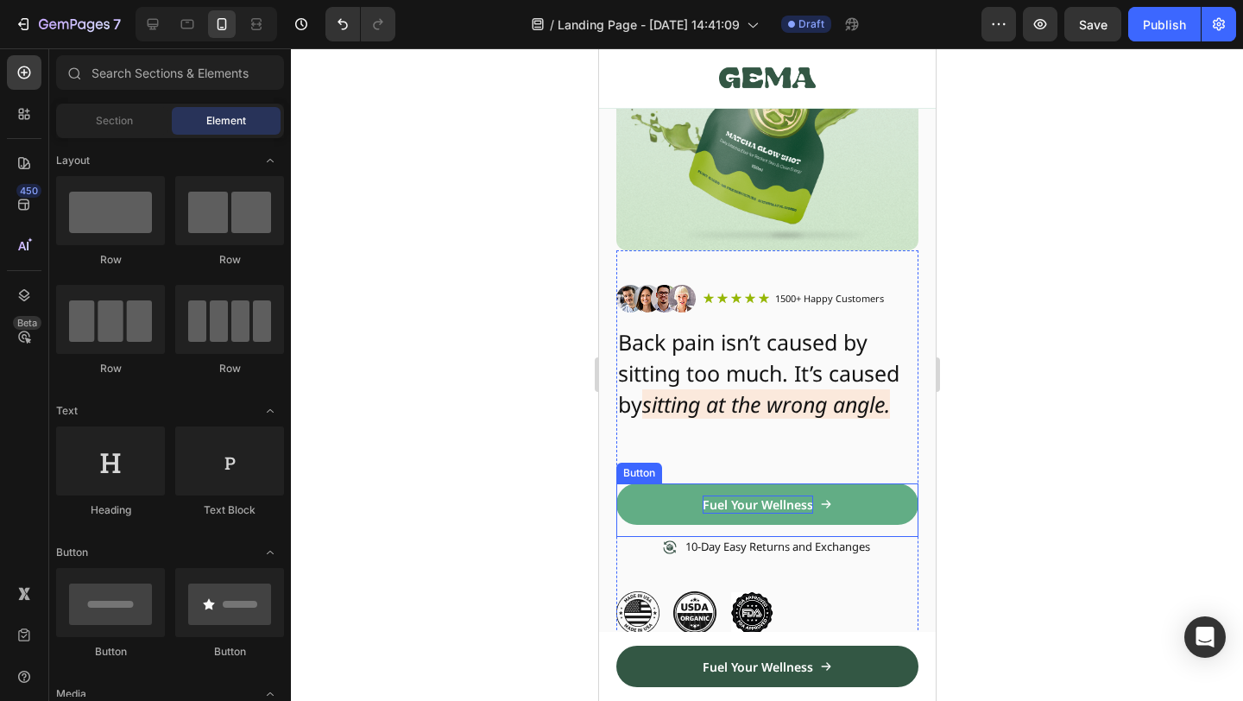
click at [785, 505] on p "Fuel Your Wellness" at bounding box center [757, 504] width 110 height 18
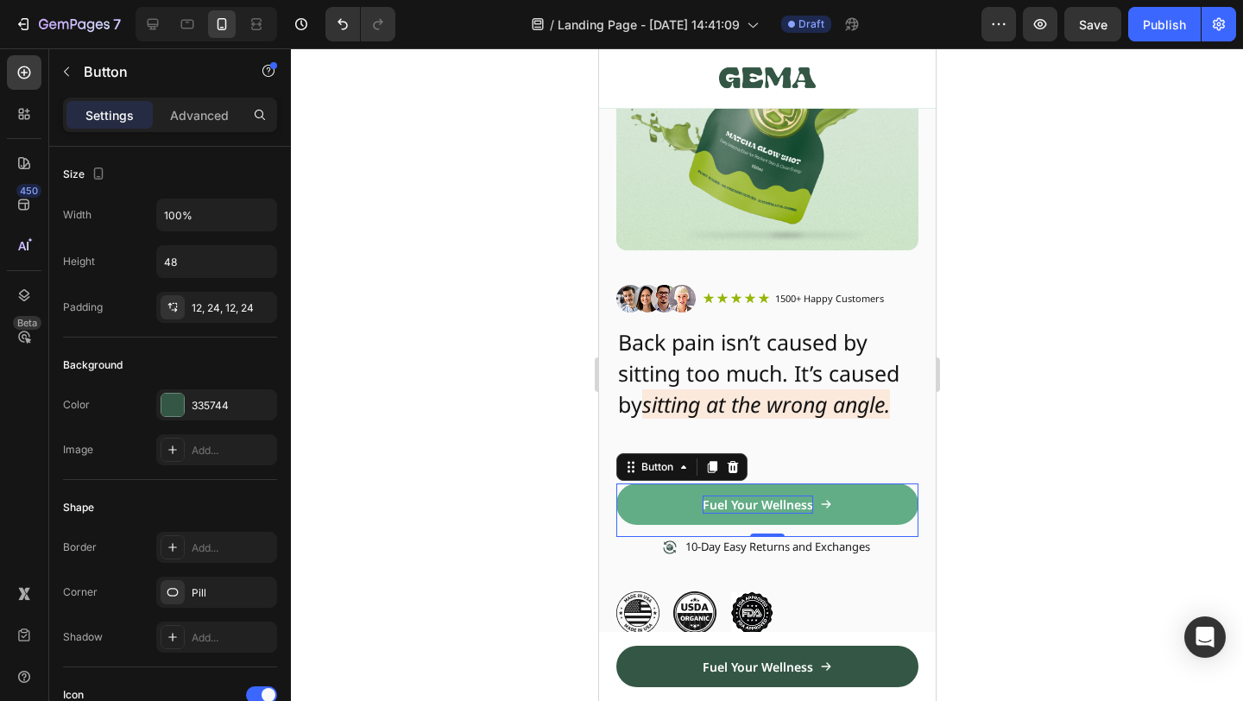
click at [777, 502] on p "Fuel Your Wellness" at bounding box center [757, 504] width 110 height 18
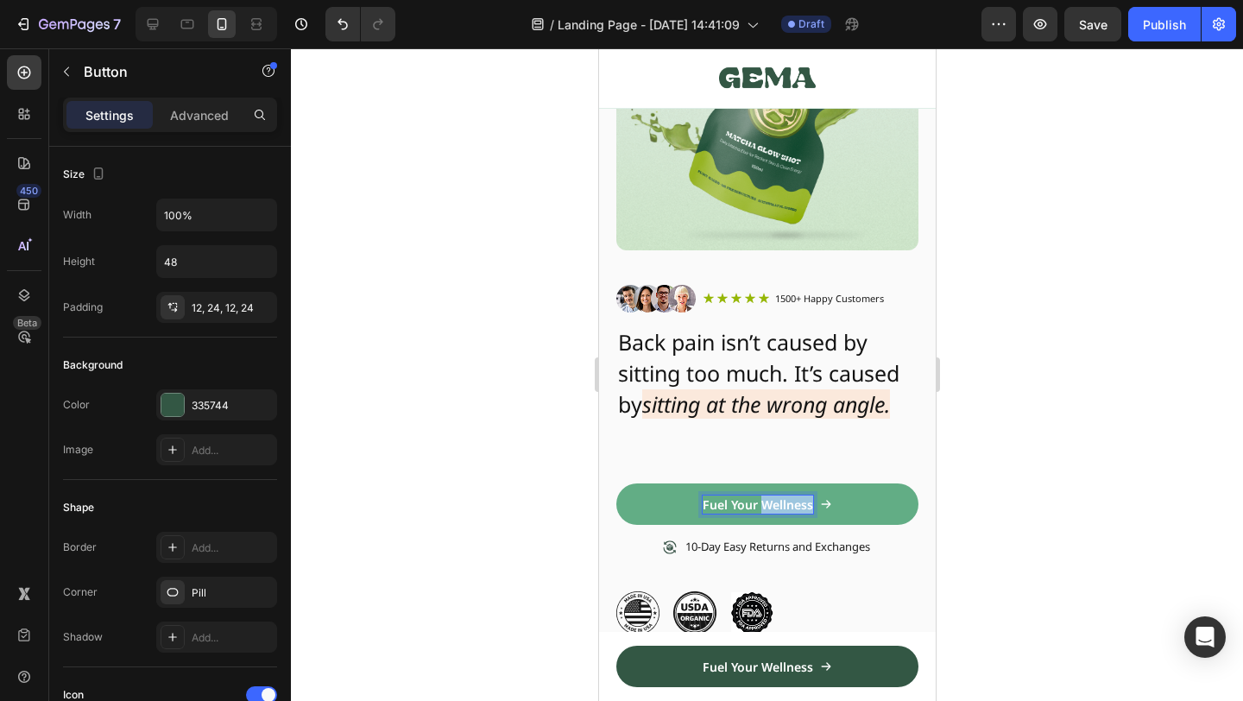
click at [777, 502] on p "Fuel Your Wellness" at bounding box center [757, 504] width 110 height 18
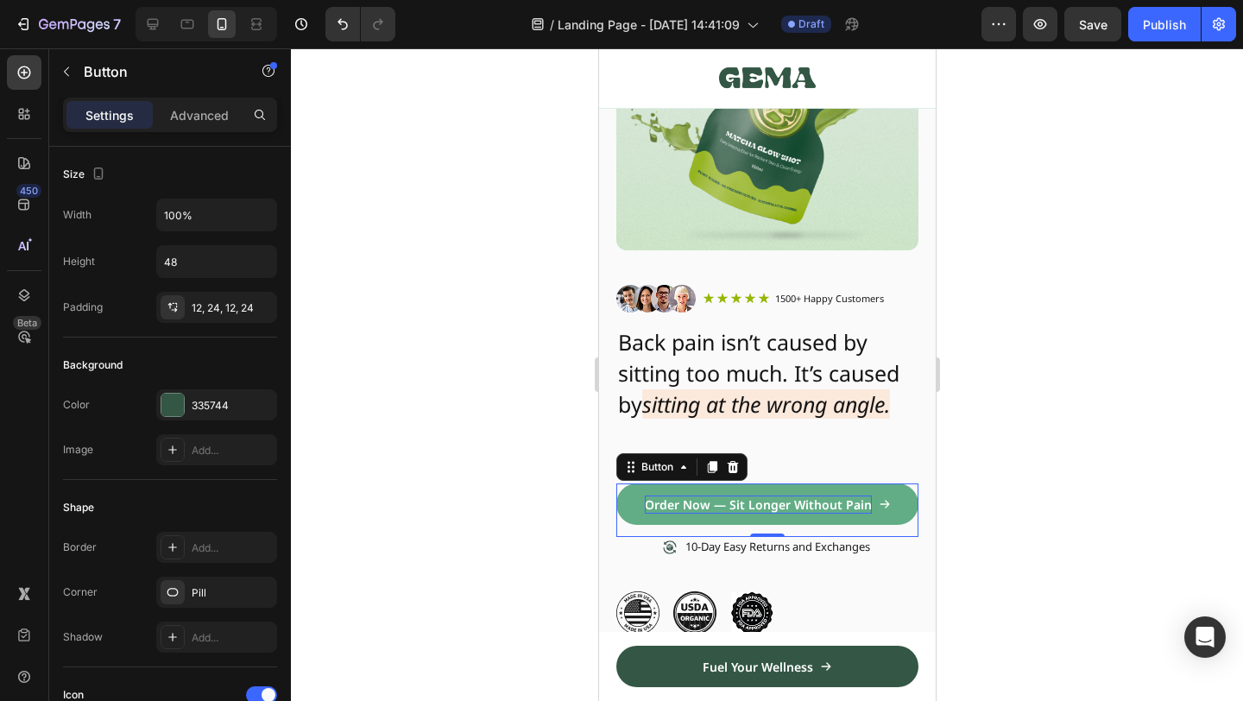
click at [987, 369] on div at bounding box center [767, 374] width 952 height 653
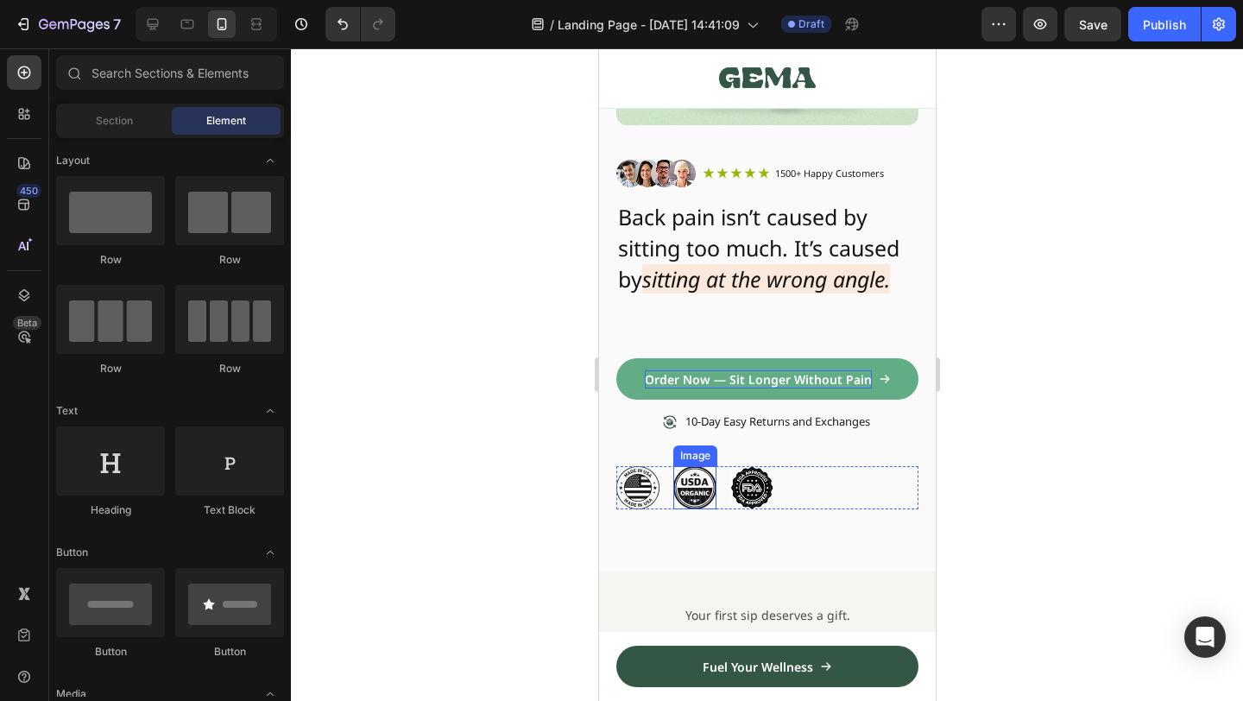
scroll to position [342, 0]
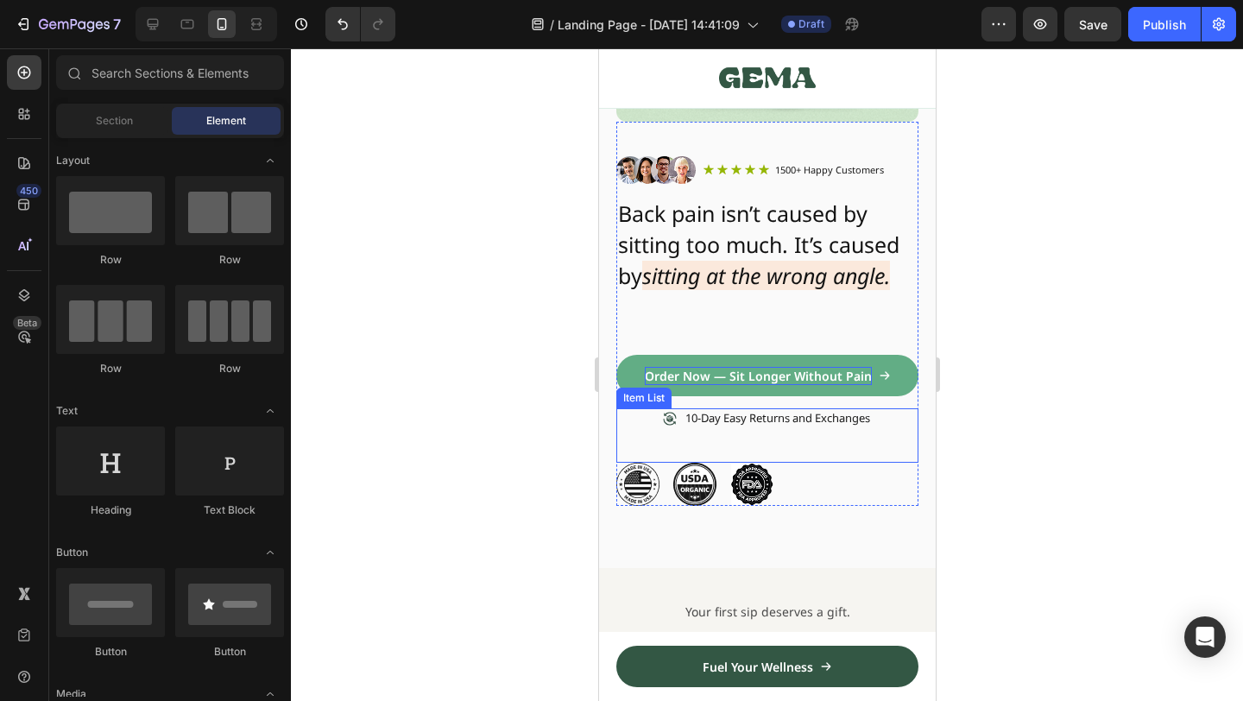
click at [697, 420] on p "10-Day Easy Returns and Exchanges" at bounding box center [776, 418] width 185 height 15
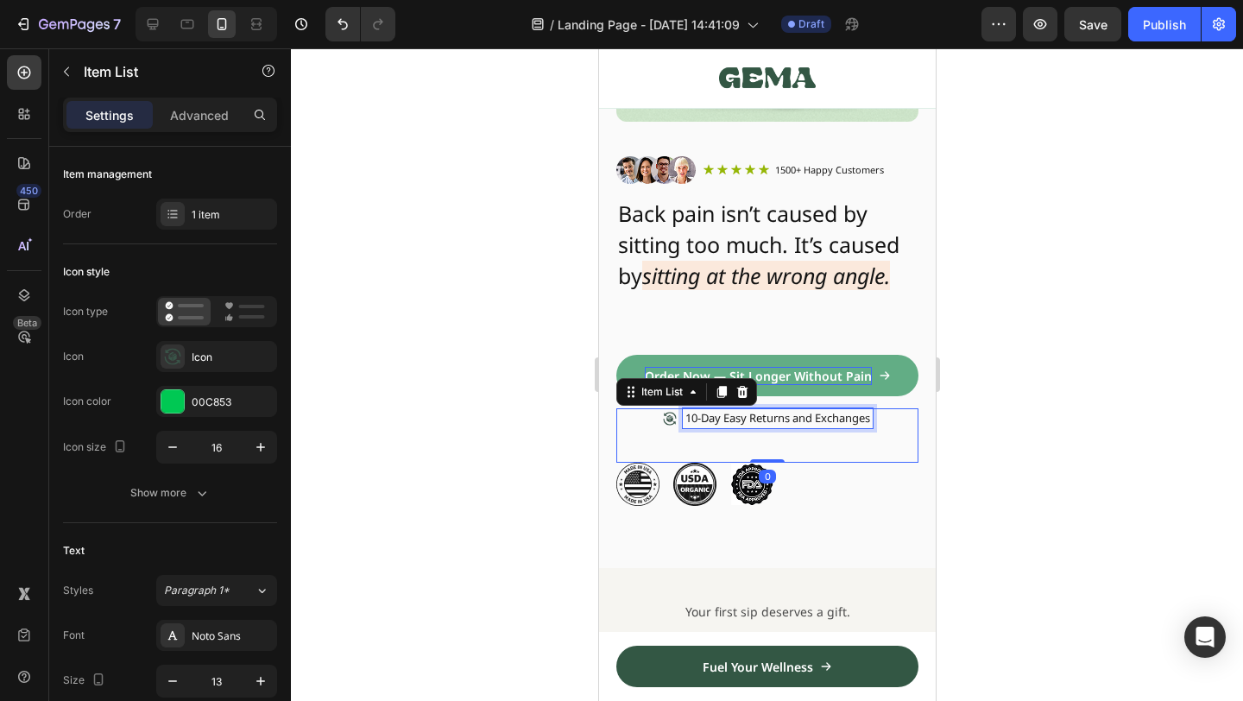
click at [697, 420] on p "10-Day Easy Returns and Exchanges" at bounding box center [776, 418] width 185 height 15
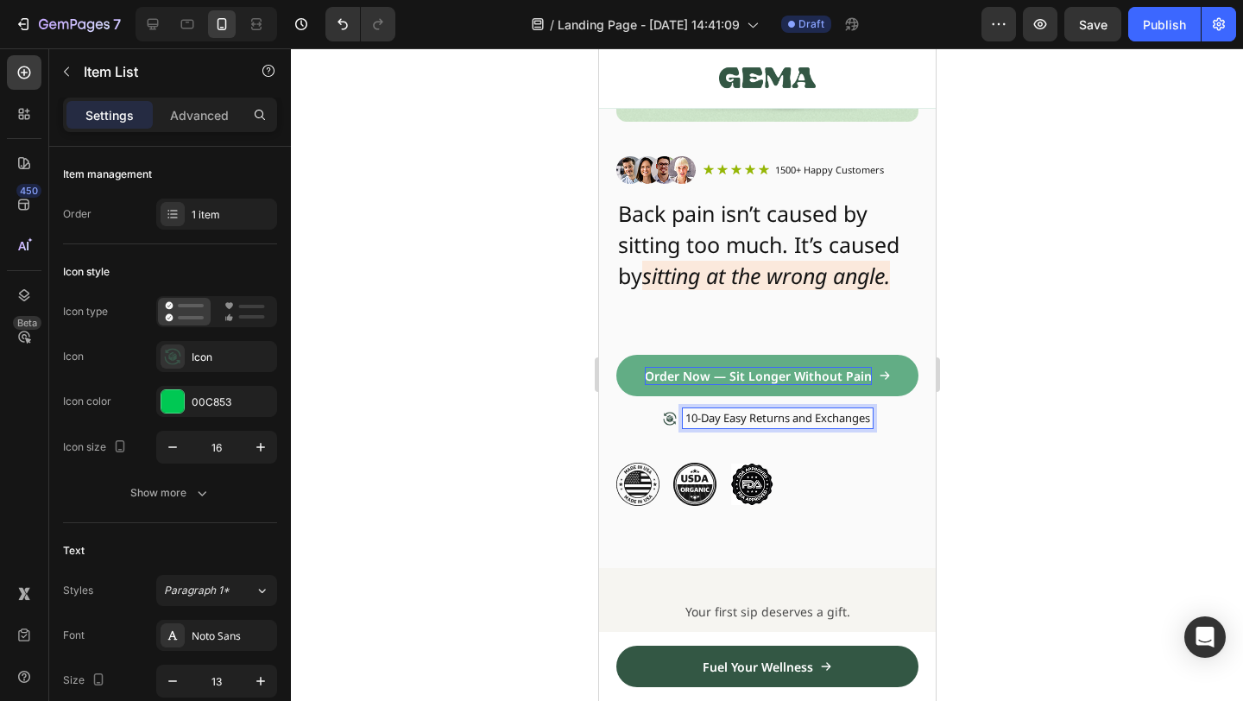
click at [692, 418] on p "10-Day Easy Returns and Exchanges" at bounding box center [776, 418] width 185 height 15
click at [685, 418] on p "10-Day Easy Returns and Exchanges" at bounding box center [776, 418] width 185 height 15
drag, startPoint x: 723, startPoint y: 417, endPoint x: 886, endPoint y: 417, distance: 163.1
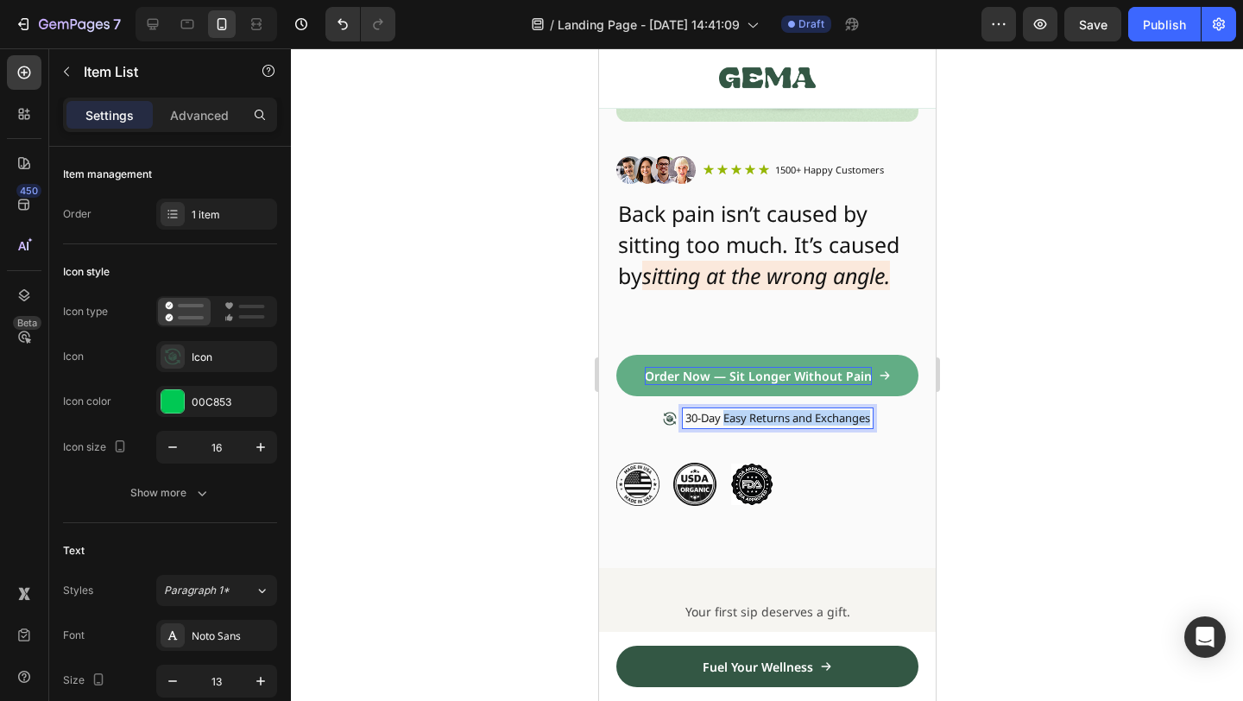
click at [886, 417] on div "30-Day Easy Returns and Exchanges" at bounding box center [766, 435] width 302 height 54
click at [759, 420] on p "30-Day" at bounding box center [776, 418] width 35 height 15
click at [792, 420] on p "60-Day" at bounding box center [776, 418] width 35 height 15
click at [1136, 281] on div at bounding box center [767, 374] width 952 height 653
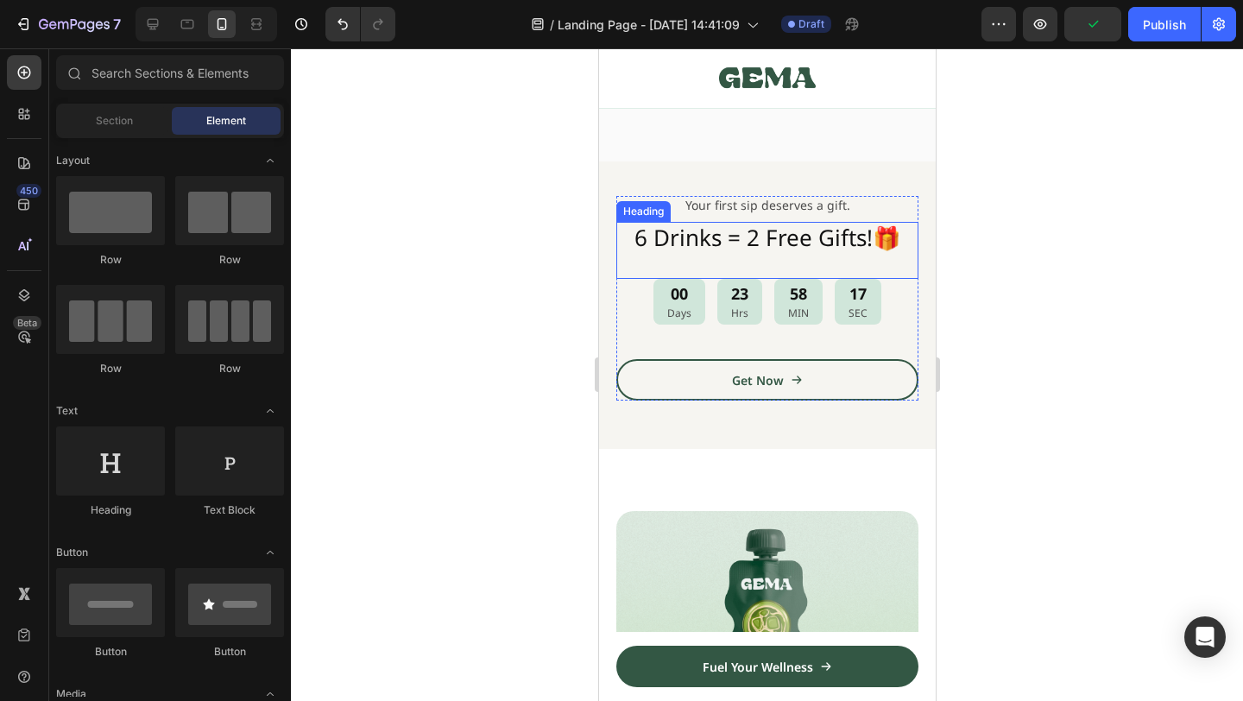
scroll to position [772, 0]
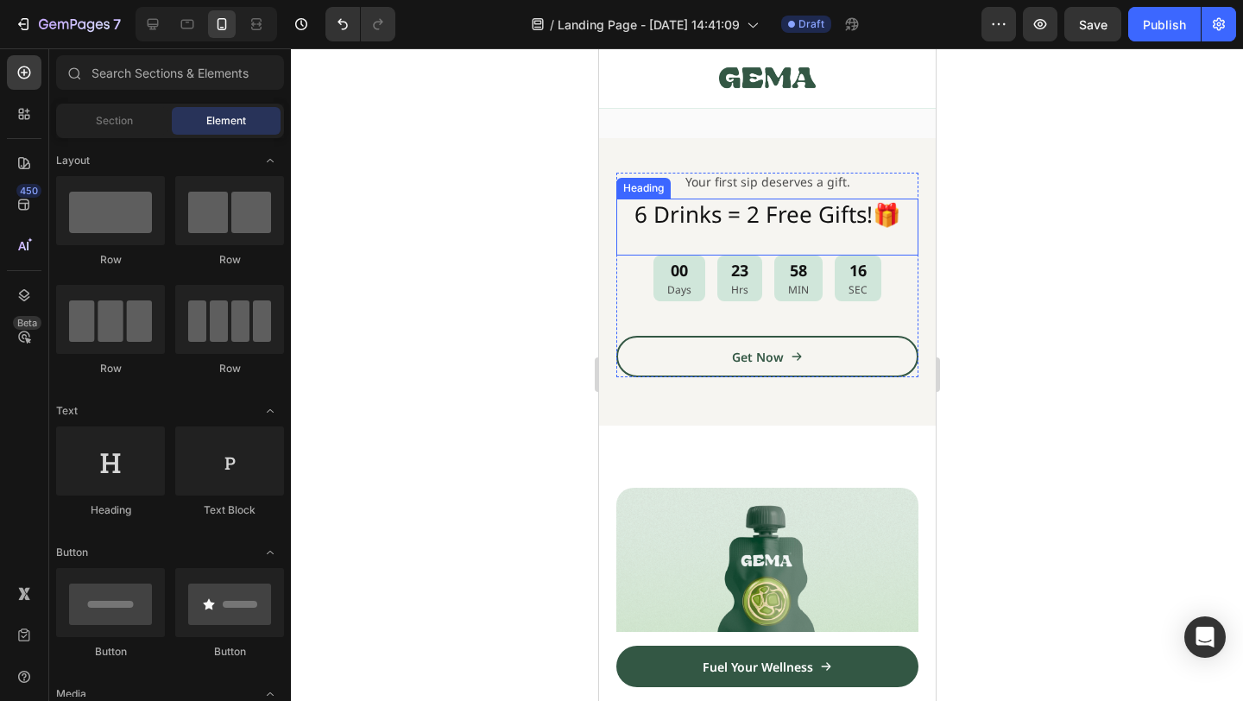
click at [680, 218] on h2 "6 Drinks = 2 Free Gifts!🎁" at bounding box center [766, 215] width 302 height 33
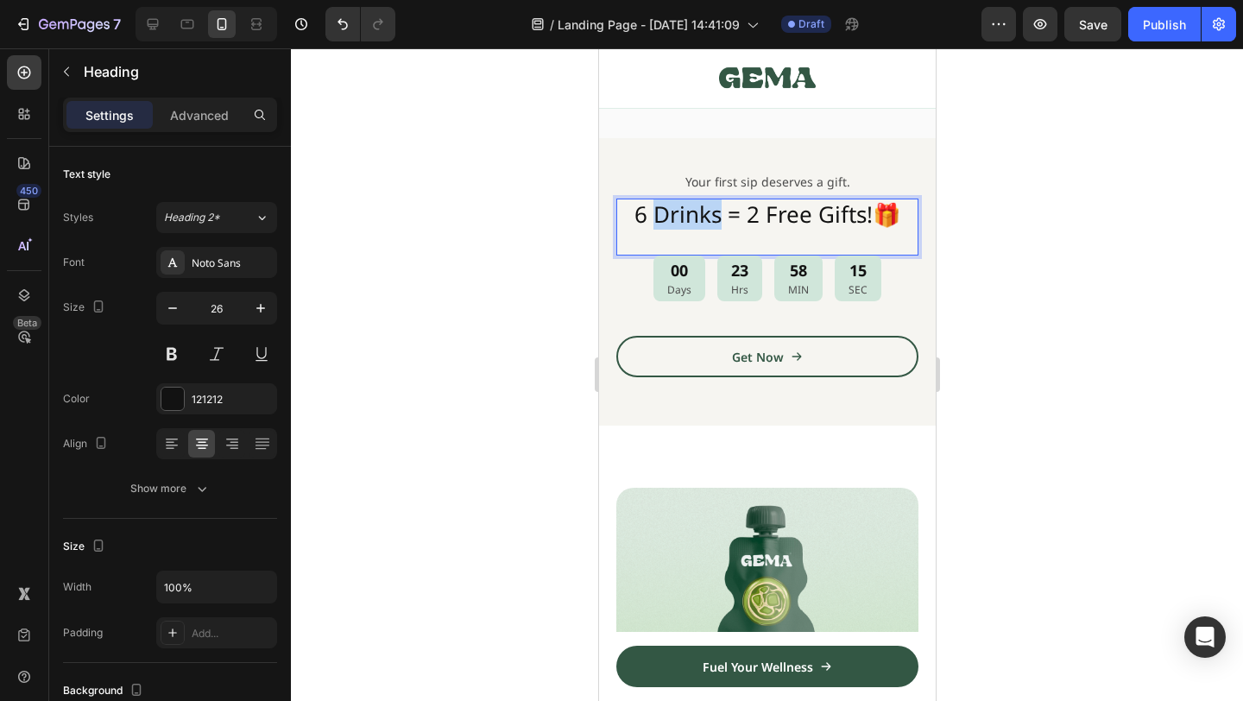
click at [680, 218] on h2 "6 Drinks = 2 Free Gifts!🎁" at bounding box center [766, 215] width 302 height 33
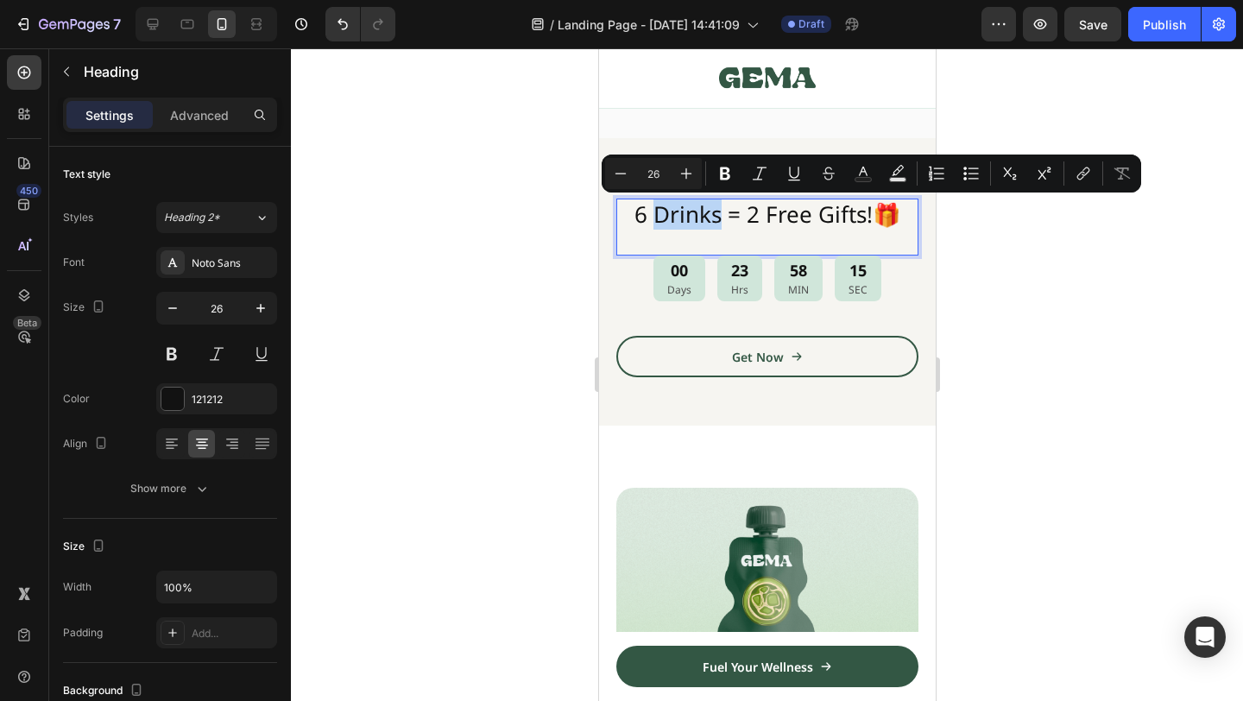
click at [694, 217] on p "6 Drinks = 2 Free Gifts!🎁" at bounding box center [766, 214] width 299 height 29
click at [666, 217] on p "6 Drinks = 2 Free Gifts!🎁" at bounding box center [766, 214] width 299 height 29
click at [653, 217] on p "6 Drinks = 2 Free Gifts!🎁" at bounding box center [766, 214] width 299 height 29
click at [1124, 247] on div at bounding box center [767, 374] width 952 height 653
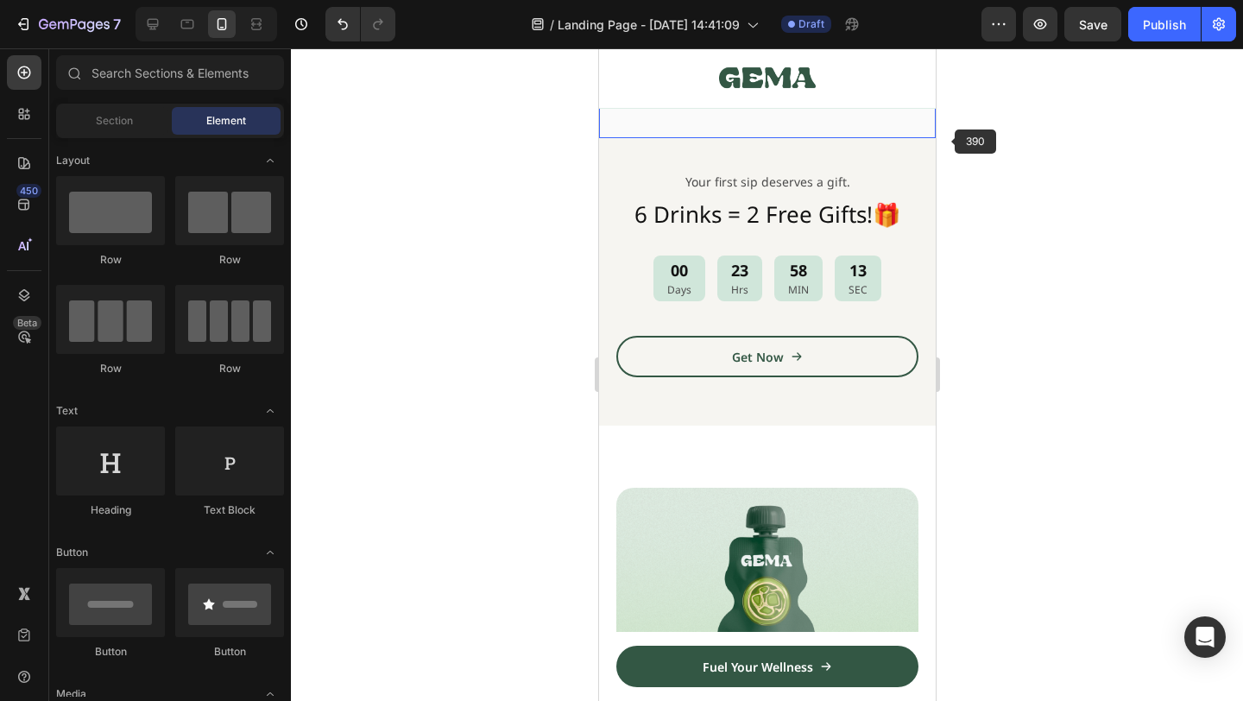
click at [976, 166] on div at bounding box center [767, 374] width 952 height 653
click at [902, 164] on div "Your first sip deserves a gift. Text Block 6 Drinks = 2 Free Gifts!🎁 Heading 00…" at bounding box center [766, 281] width 337 height 287
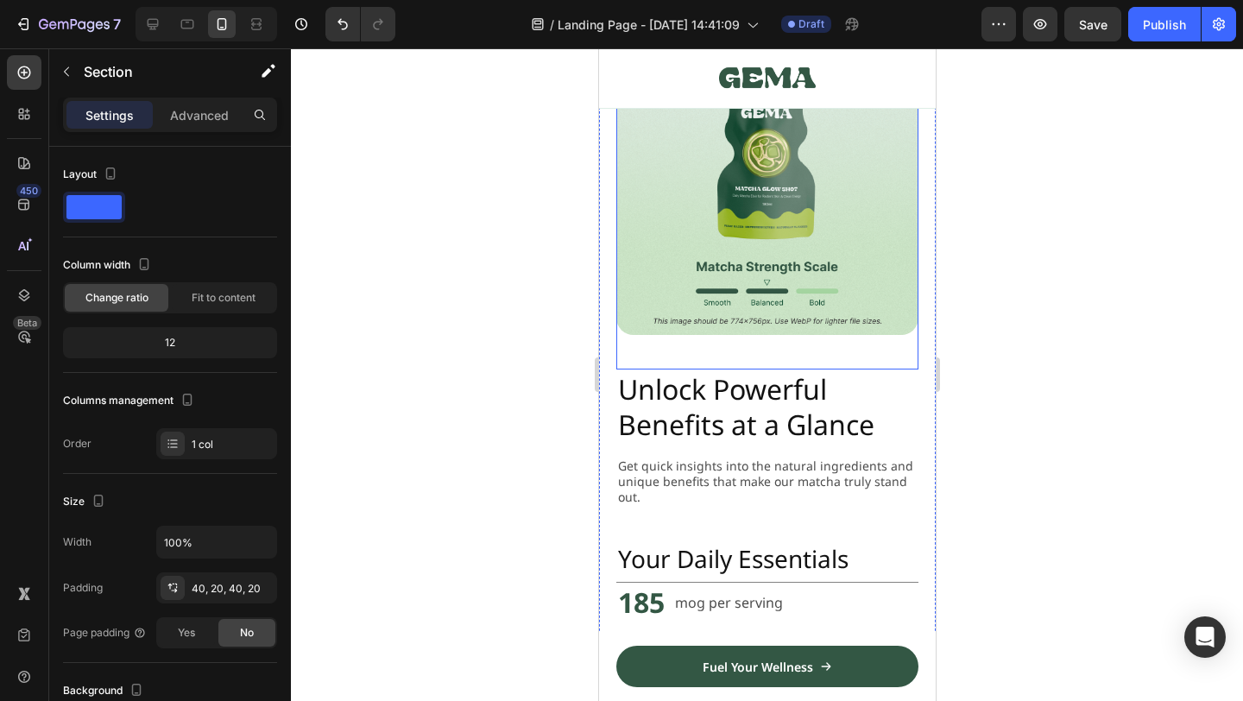
scroll to position [1107, 0]
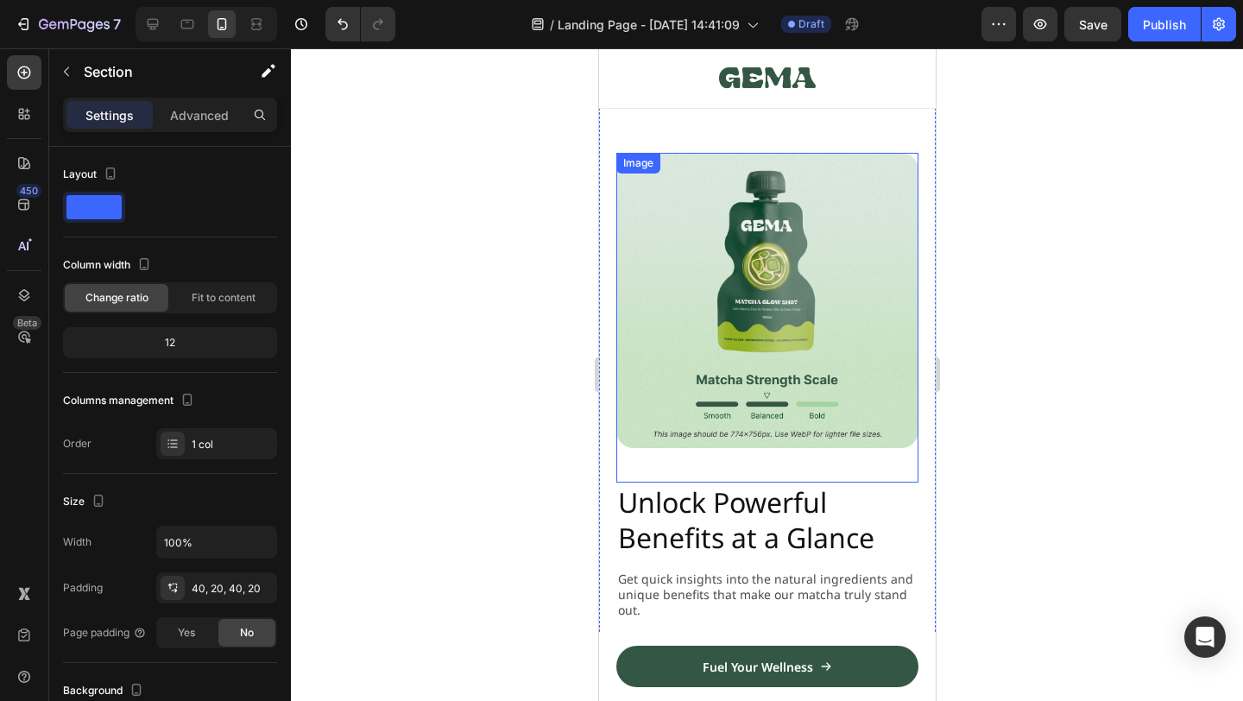
click at [826, 337] on img at bounding box center [766, 300] width 302 height 295
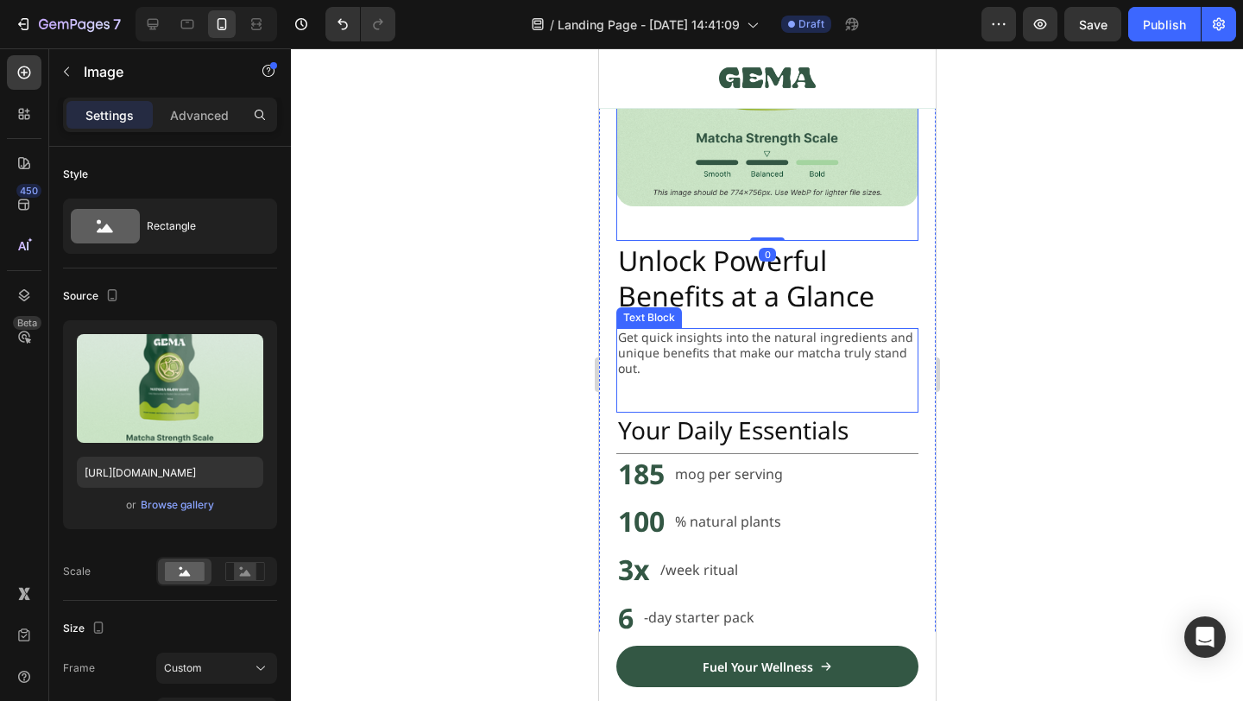
scroll to position [1366, 0]
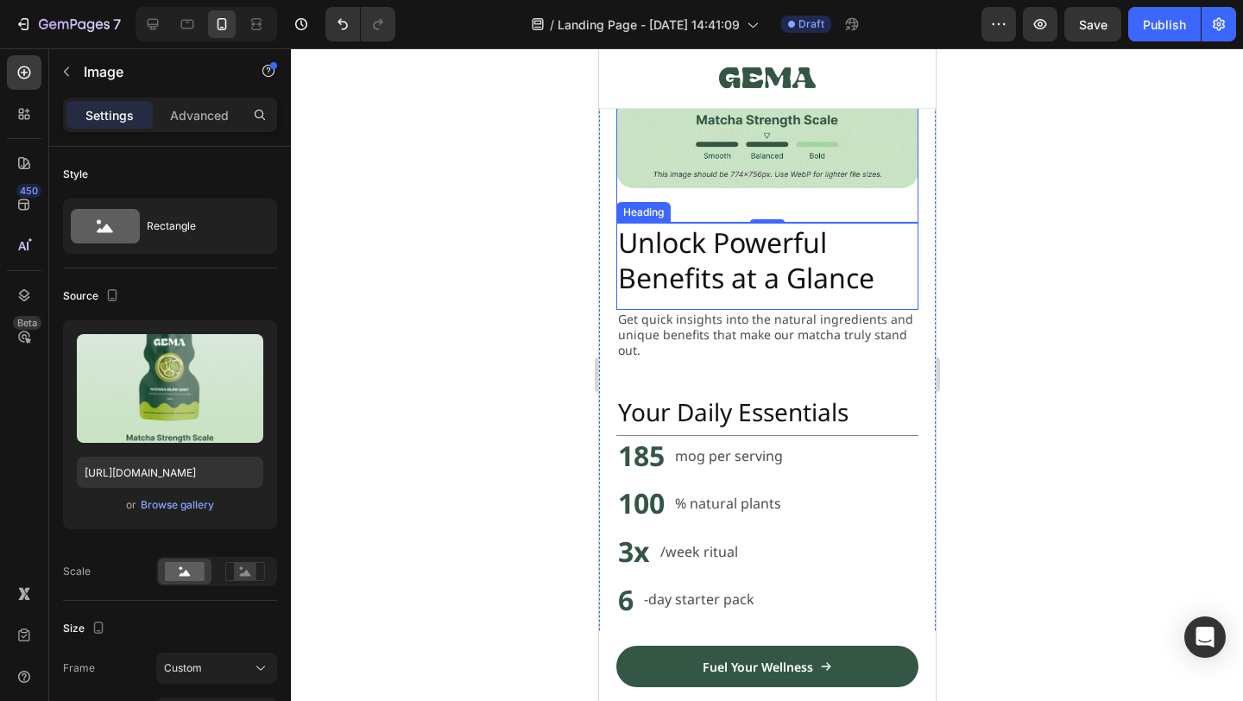
click at [836, 274] on h2 "Unlock Powerful Benefits at a Glance" at bounding box center [766, 260] width 302 height 75
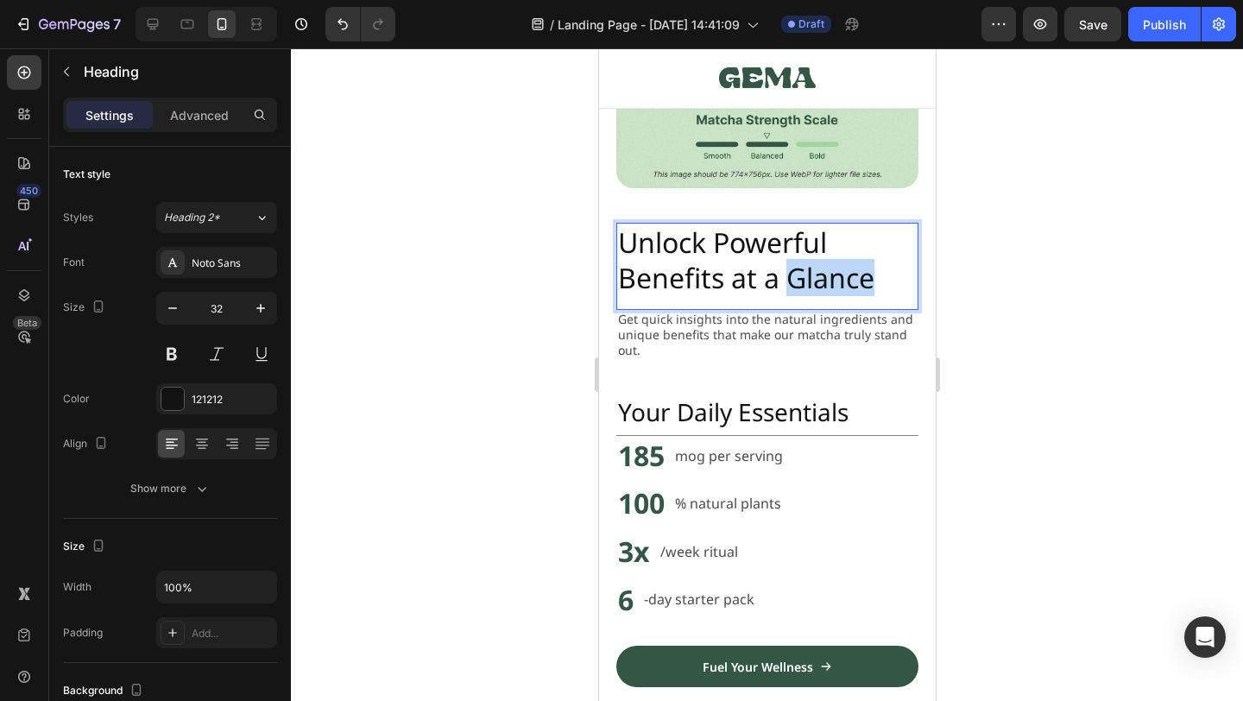
click at [836, 274] on h2 "Unlock Powerful Benefits at a Glance" at bounding box center [766, 260] width 302 height 75
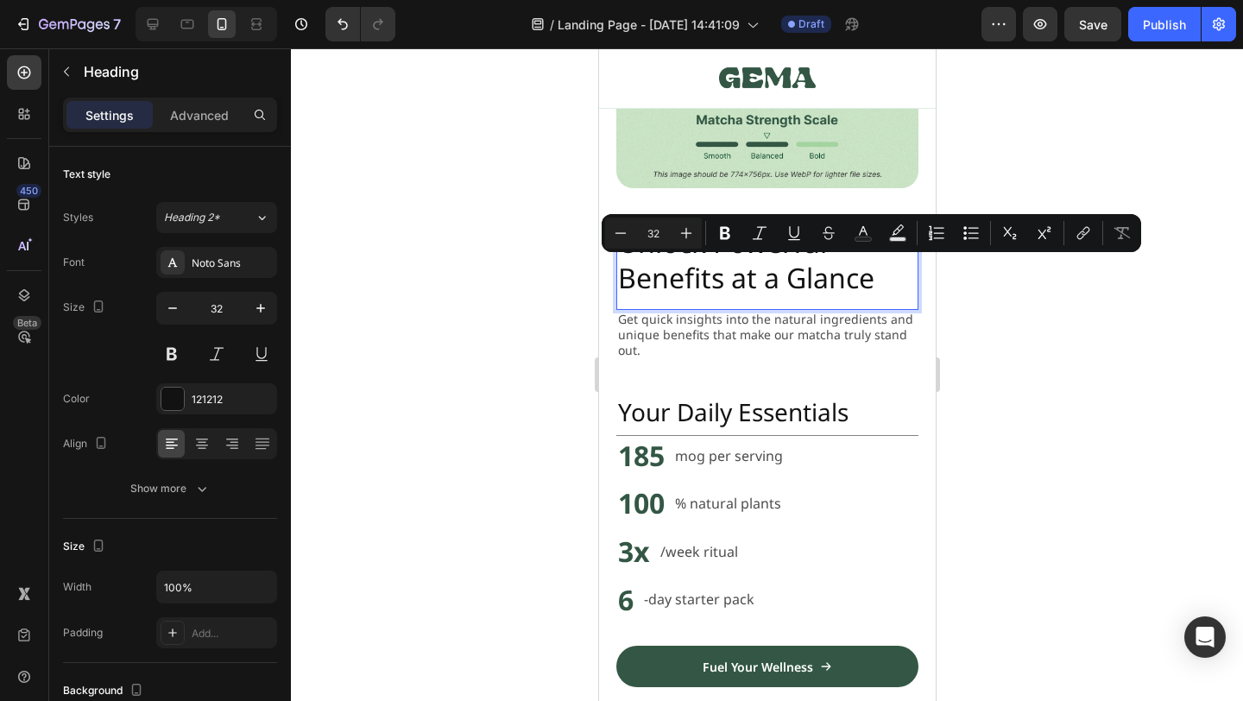
click at [763, 287] on p "Unlock Powerful Benefits at a Glance" at bounding box center [766, 260] width 299 height 72
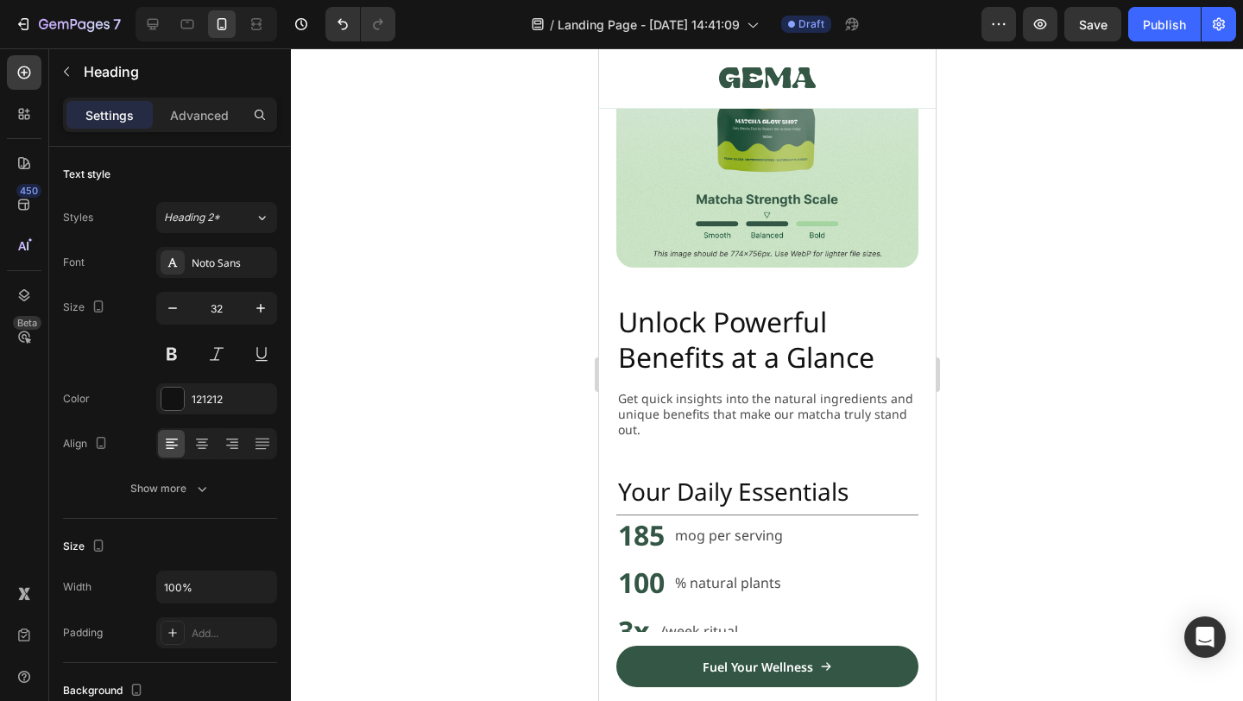
scroll to position [1303, 0]
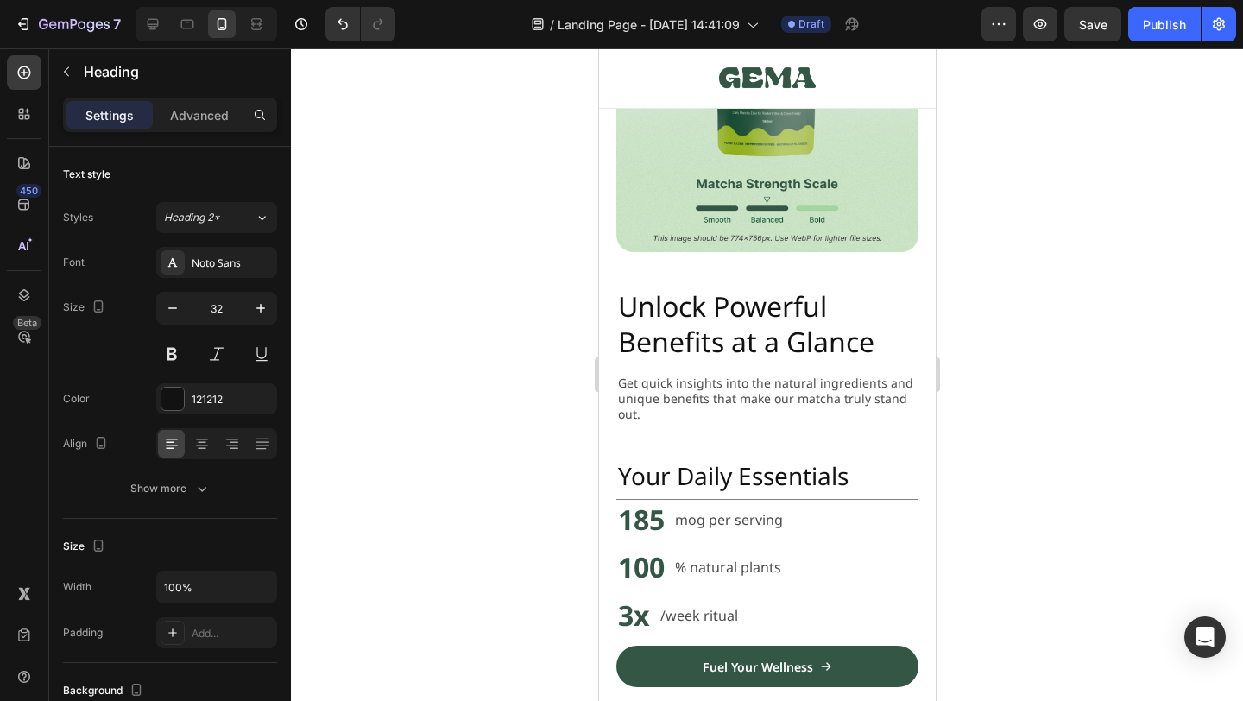
click at [744, 342] on h2 "Unlock Powerful Benefits at a Glance" at bounding box center [766, 324] width 302 height 75
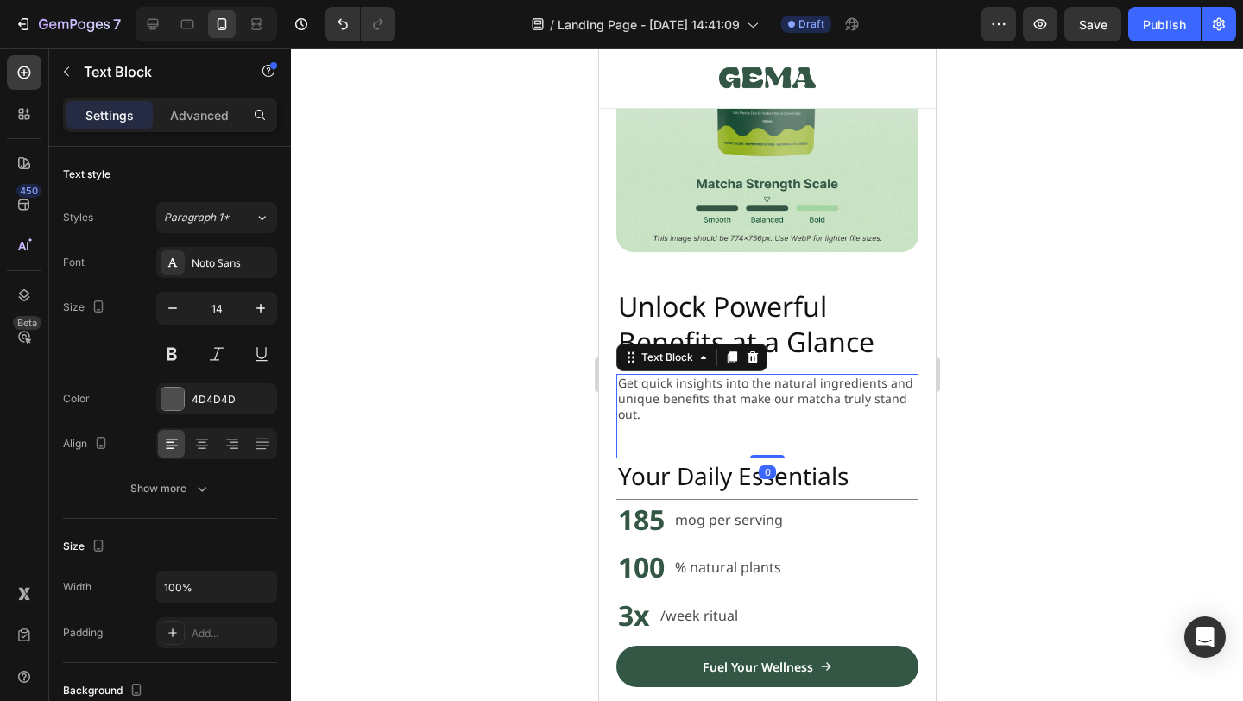
click at [719, 403] on p "Get quick insights into the natural ingredients and unique benefits that make o…" at bounding box center [766, 398] width 299 height 47
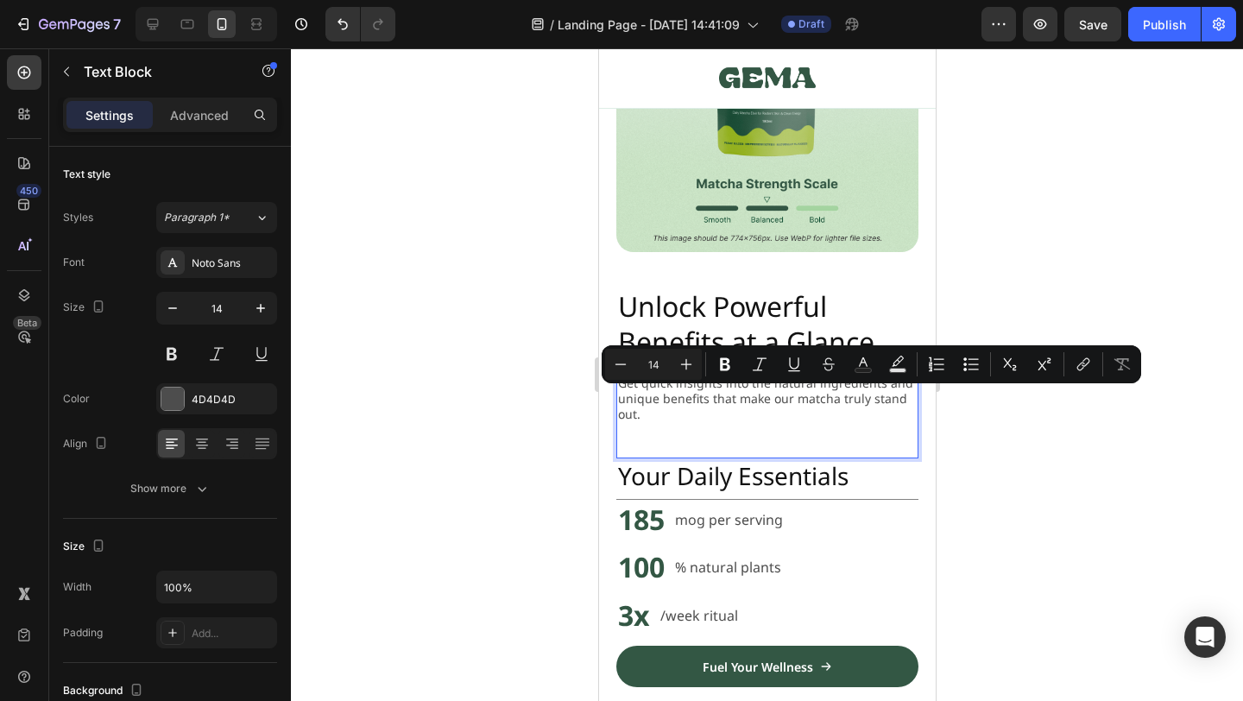
click at [695, 407] on p "Get quick insights into the natural ingredients and unique benefits that make o…" at bounding box center [766, 398] width 299 height 47
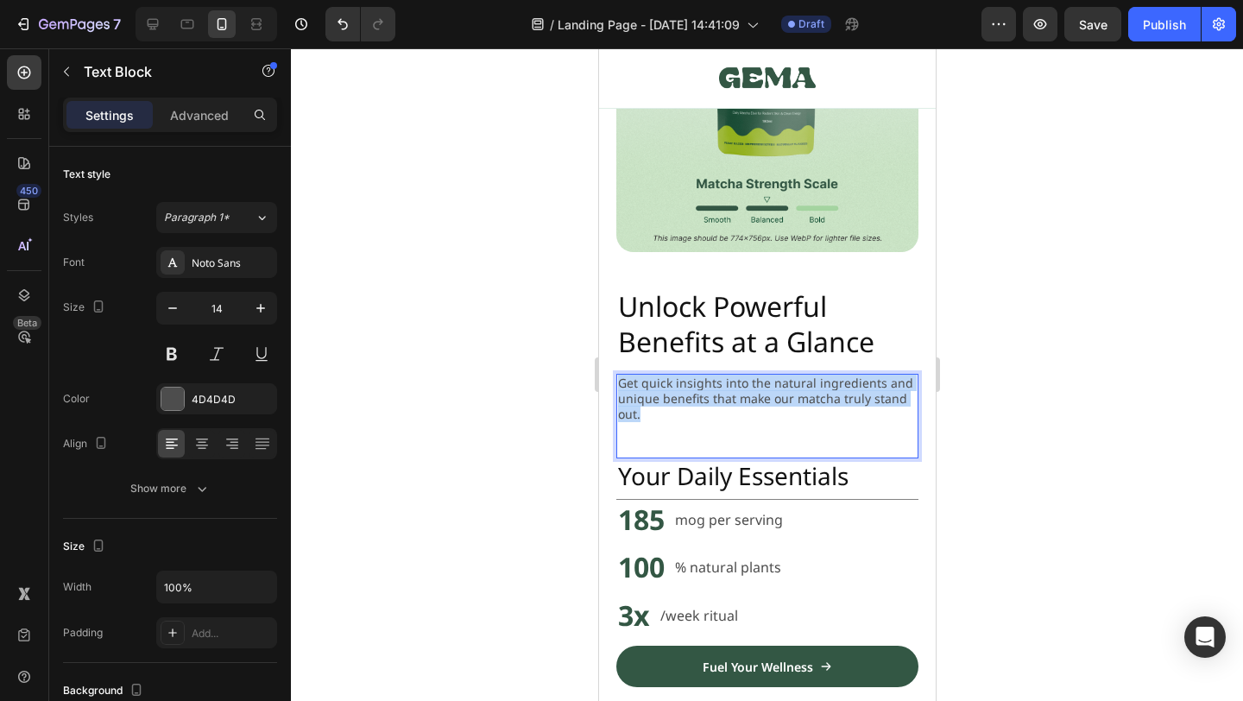
drag, startPoint x: 691, startPoint y: 407, endPoint x: 584, endPoint y: 374, distance: 111.4
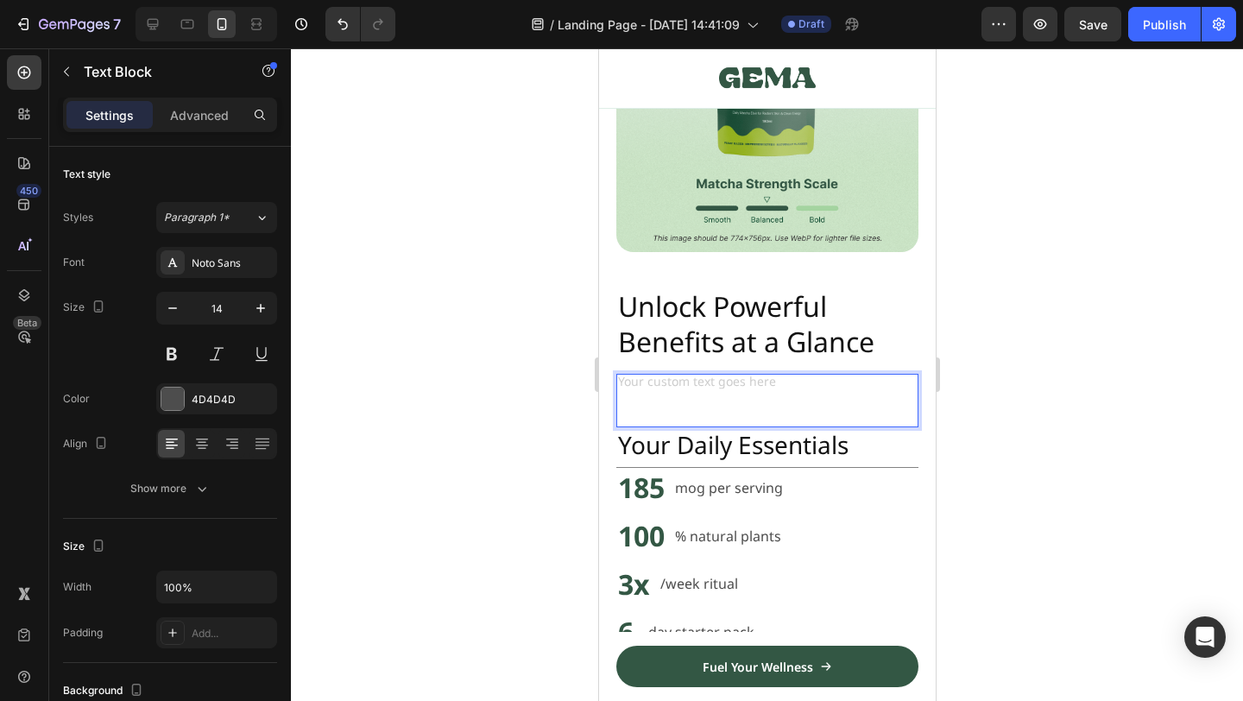
click at [995, 363] on div at bounding box center [767, 374] width 952 height 653
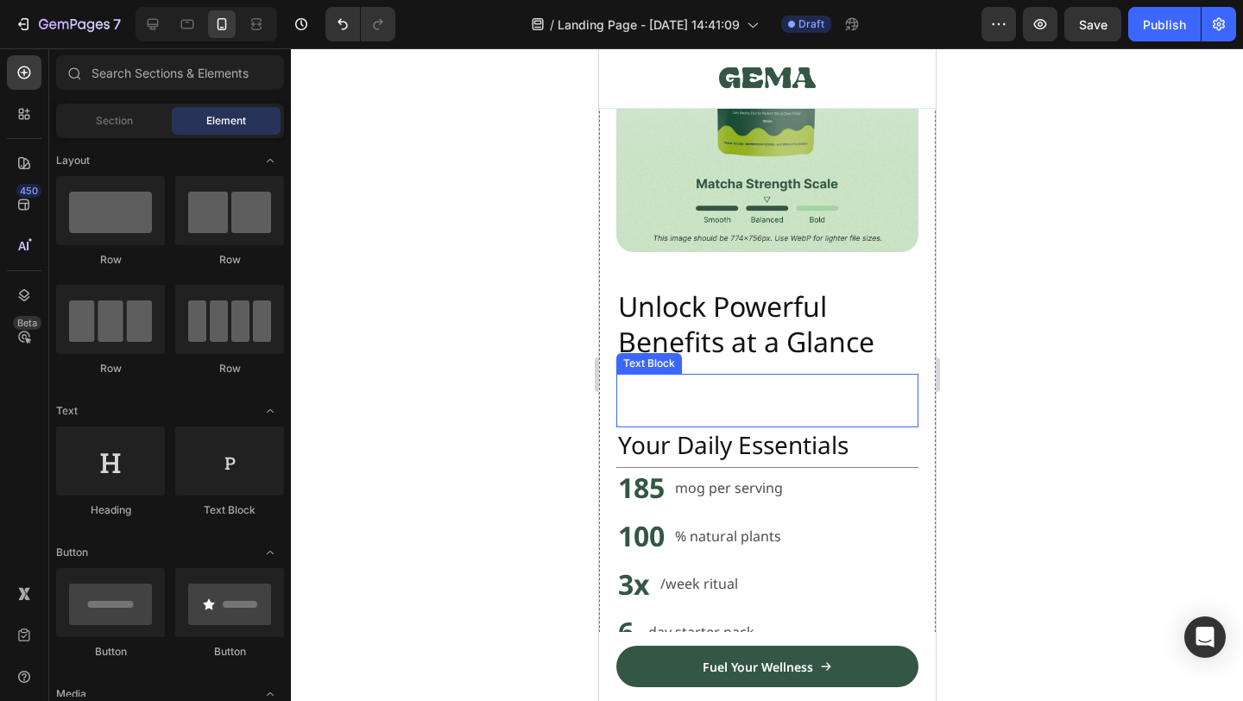
click at [817, 398] on div "Text Block" at bounding box center [766, 401] width 302 height 54
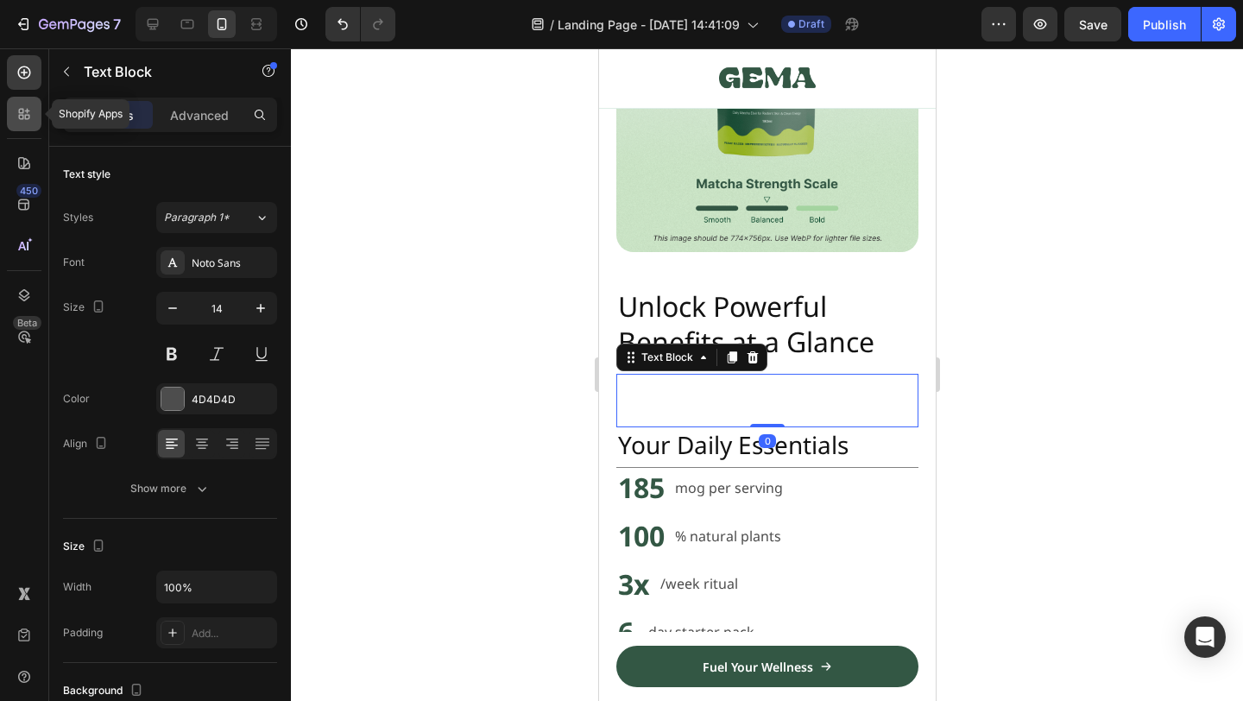
click at [25, 123] on div at bounding box center [24, 114] width 35 height 35
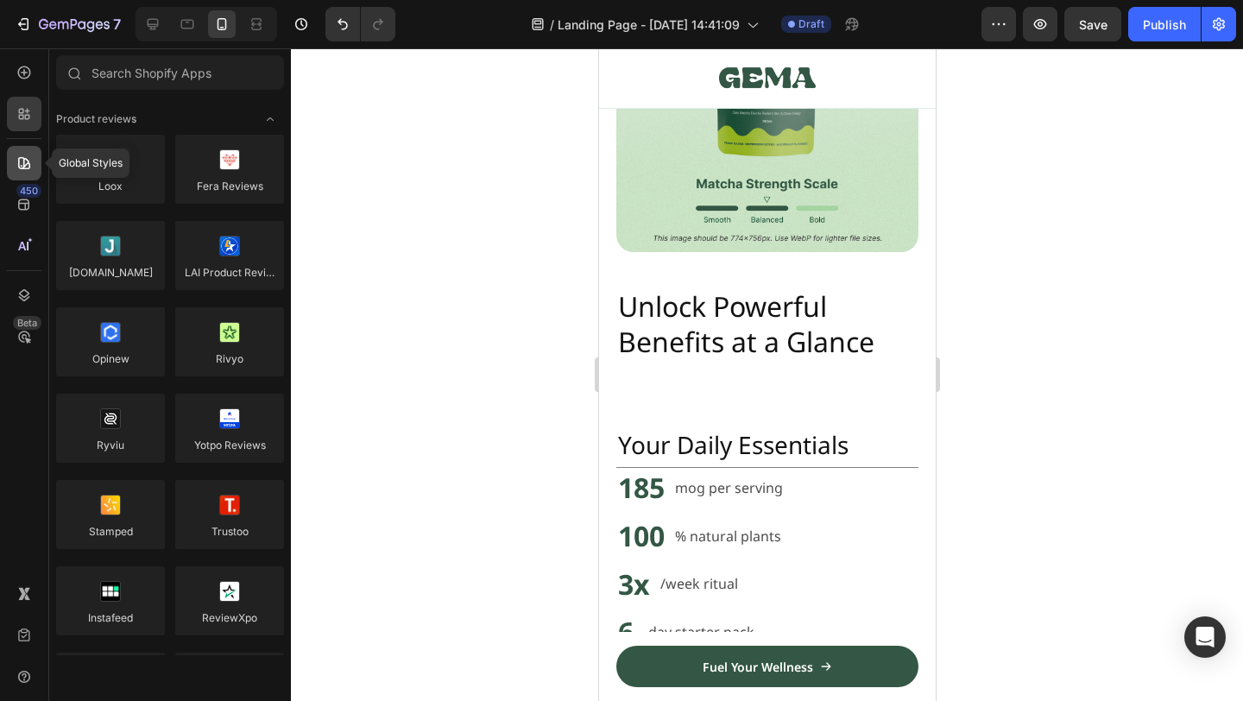
click at [23, 180] on div at bounding box center [24, 163] width 35 height 35
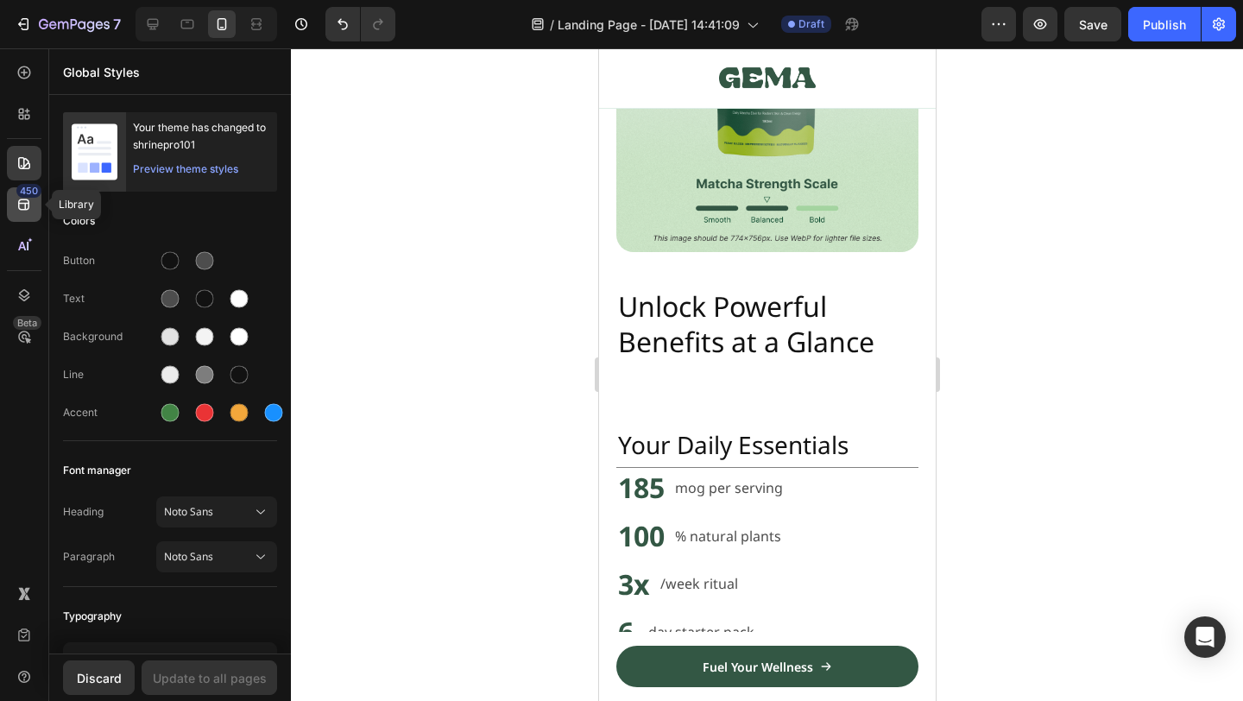
click at [20, 200] on icon at bounding box center [24, 204] width 17 height 17
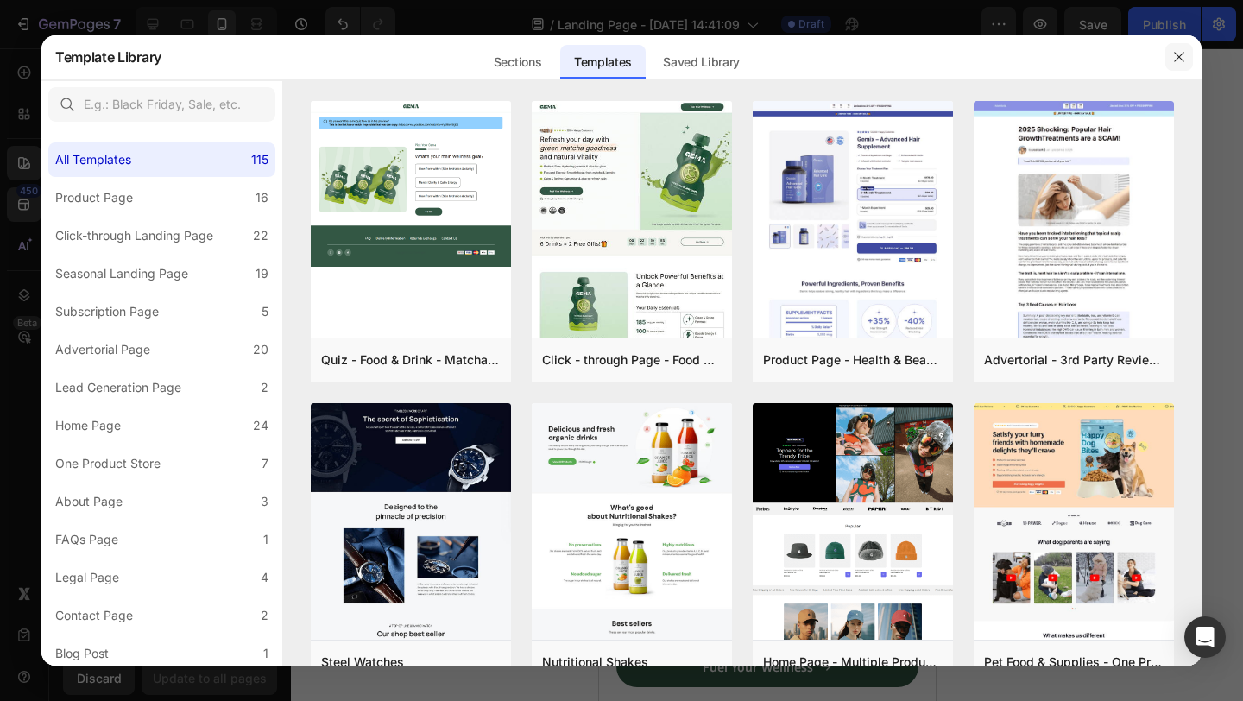
click at [1180, 46] on button "button" at bounding box center [1179, 57] width 28 height 28
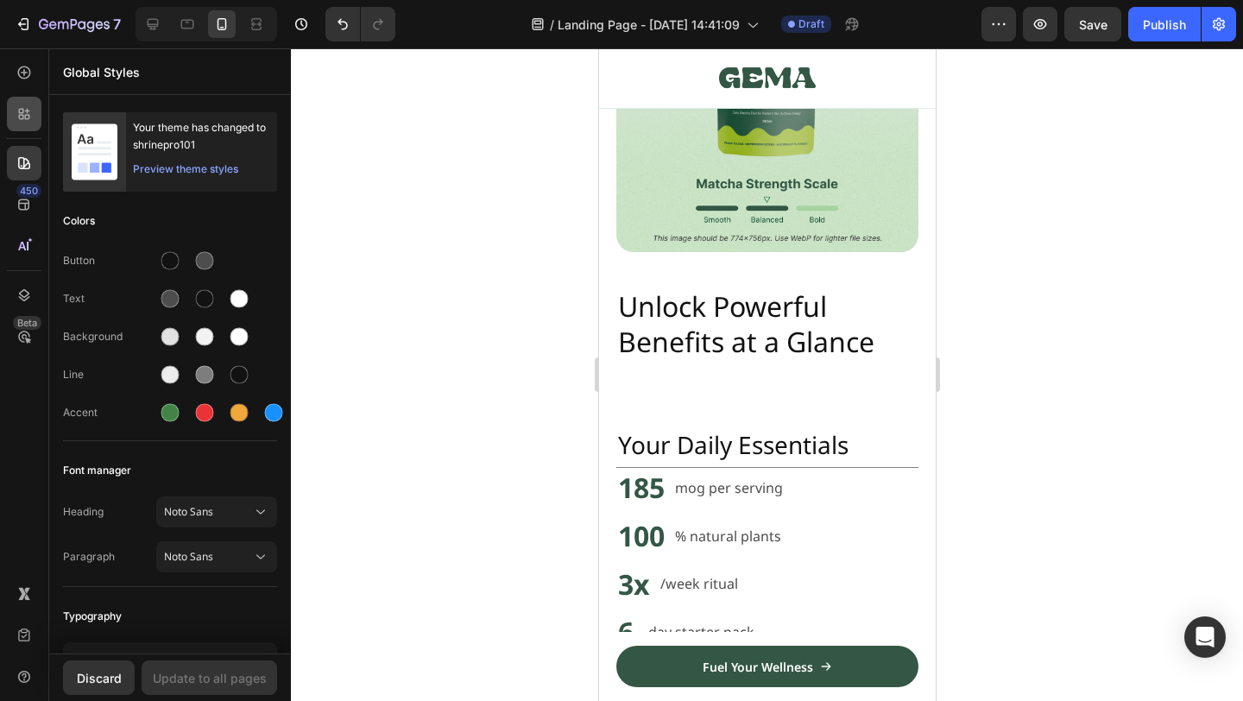
click at [20, 126] on div at bounding box center [24, 114] width 35 height 35
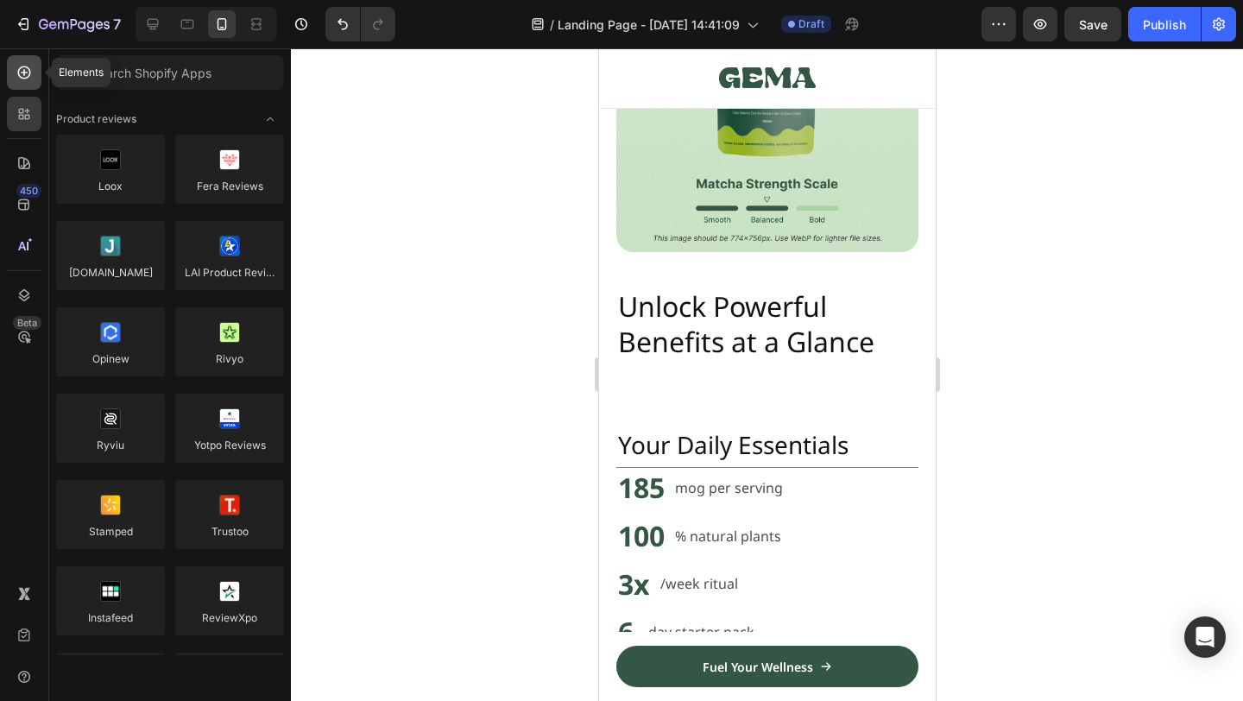
click at [14, 67] on div at bounding box center [24, 72] width 35 height 35
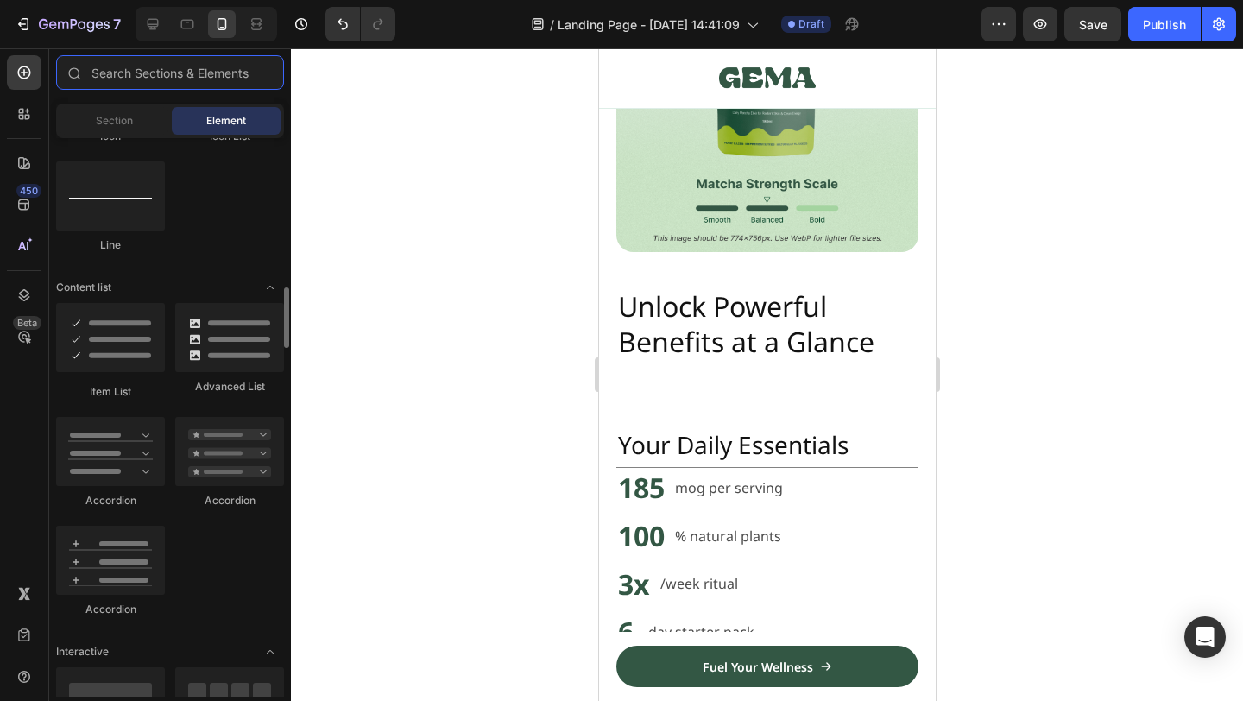
scroll to position [1255, 0]
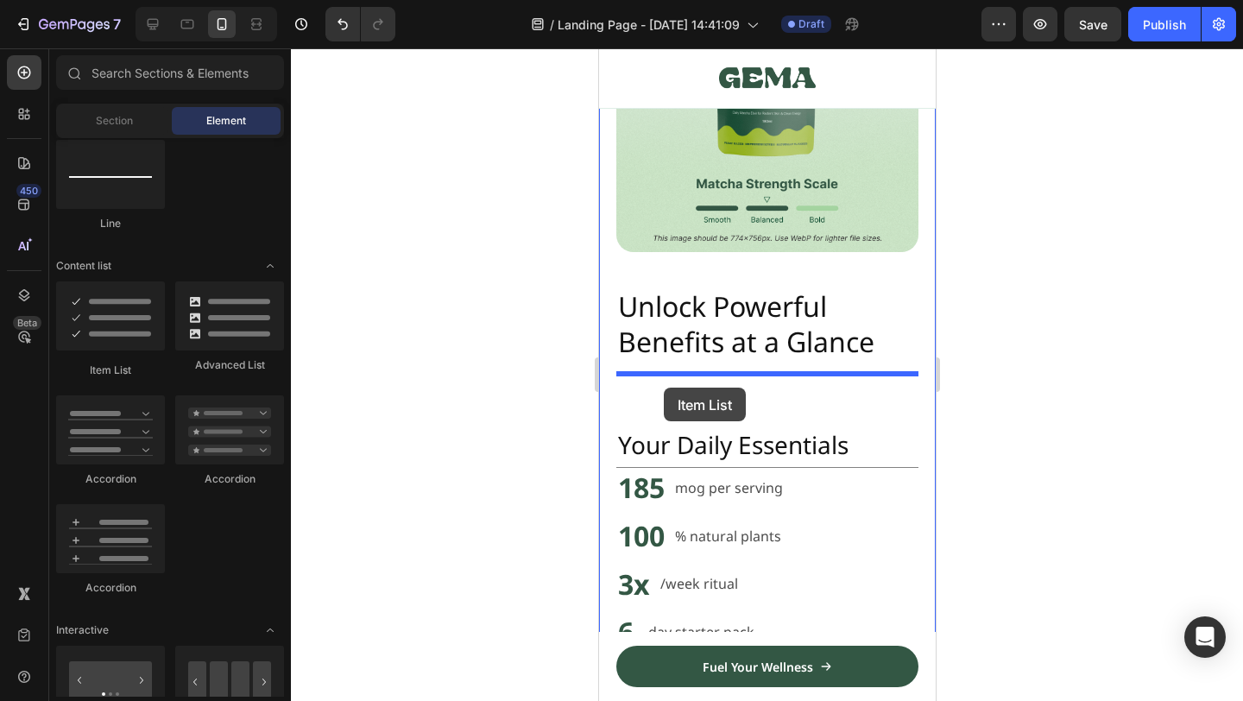
drag, startPoint x: 848, startPoint y: 400, endPoint x: 663, endPoint y: 388, distance: 186.0
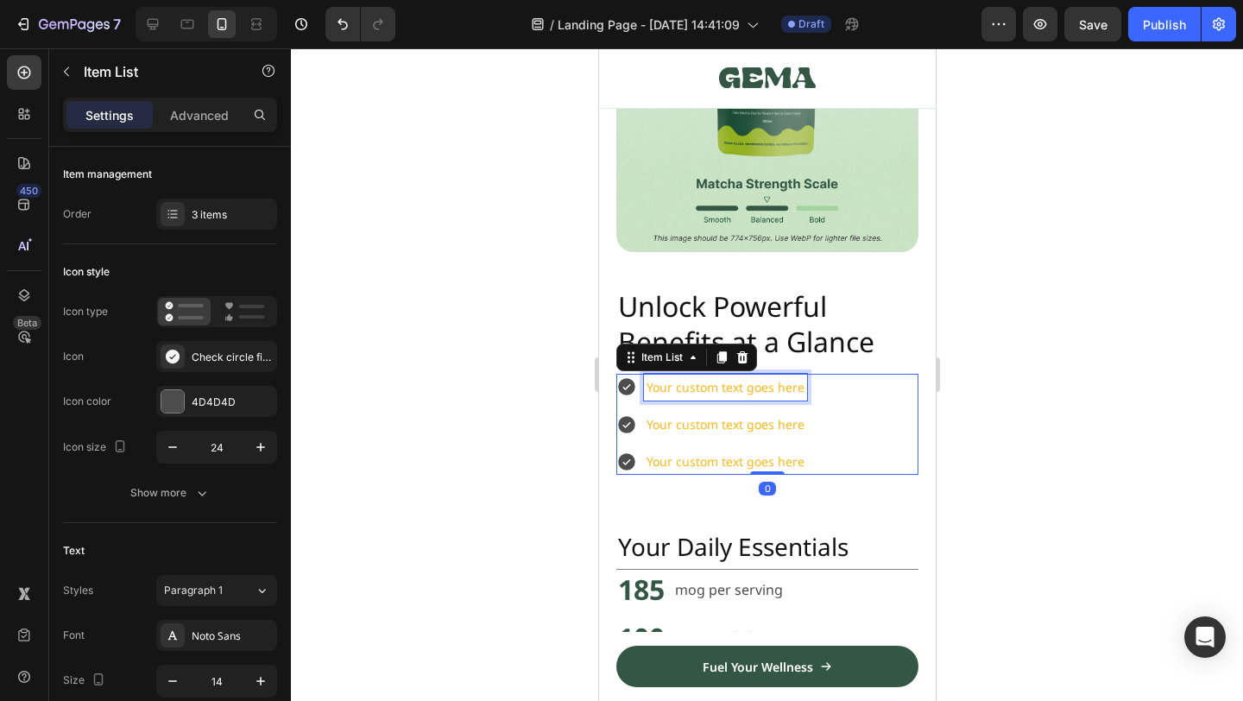
click at [668, 389] on div "Your custom text goes here" at bounding box center [724, 387] width 163 height 27
click at [668, 389] on p "Your custom text goes here" at bounding box center [725, 387] width 158 height 22
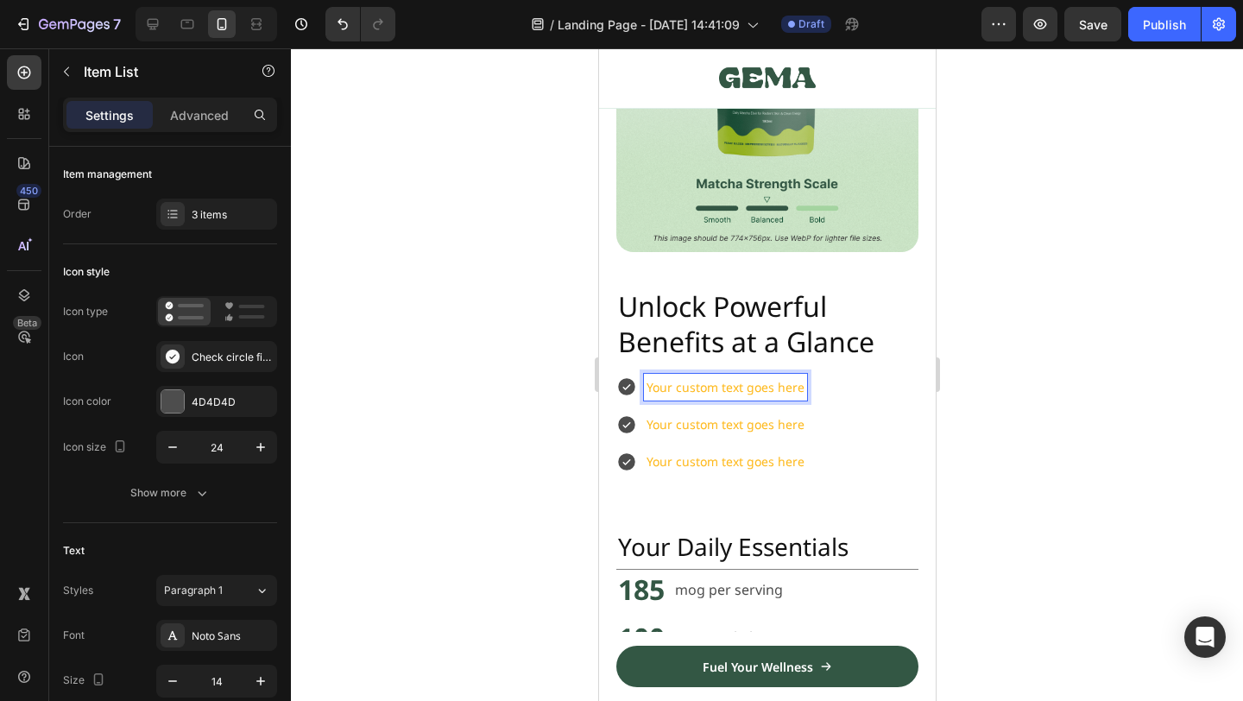
click at [716, 397] on p "Your custom text goes here" at bounding box center [725, 387] width 158 height 22
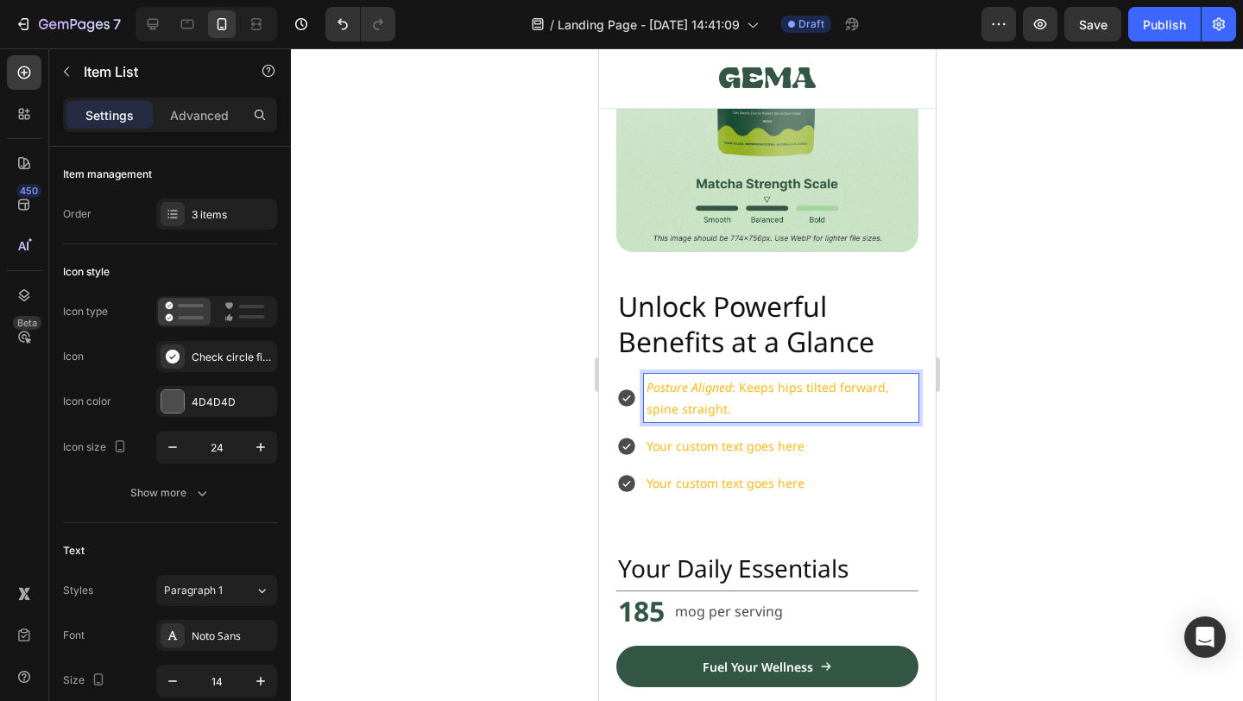
click at [736, 395] on p "Posture Aligned : Keeps hips tilted forward, spine straight." at bounding box center [780, 397] width 269 height 43
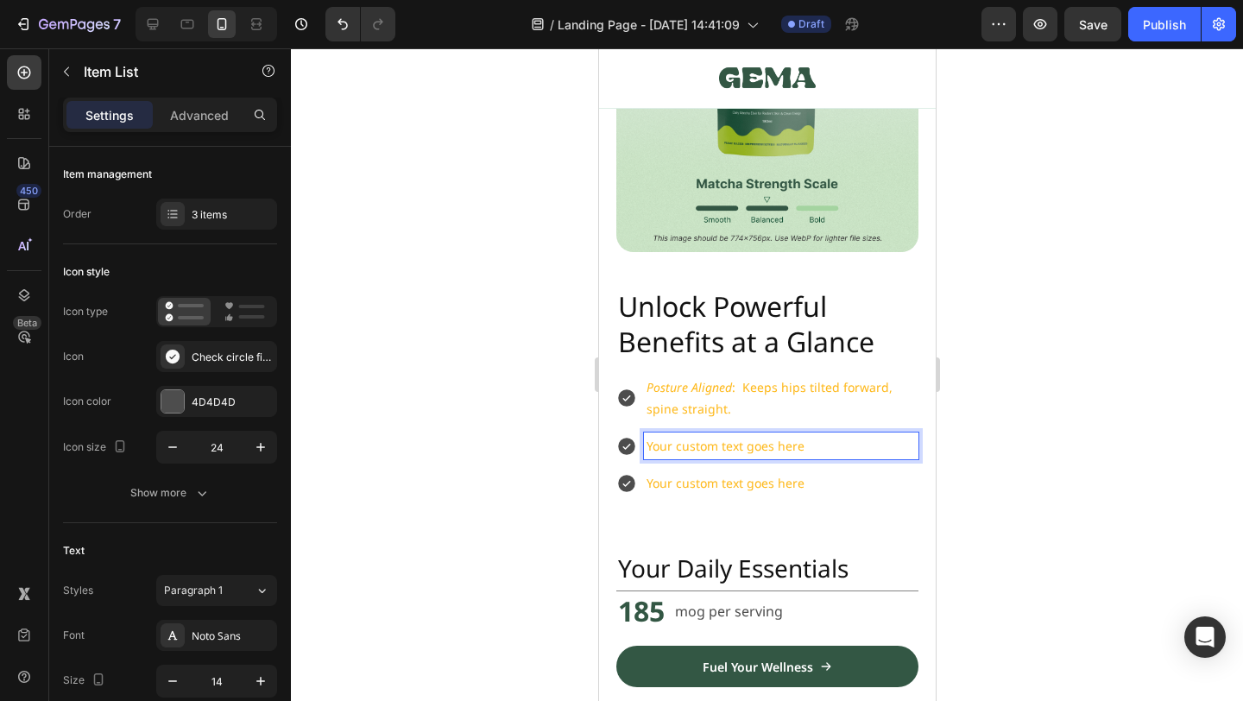
click at [775, 435] on p "Your custom text goes here" at bounding box center [780, 446] width 269 height 22
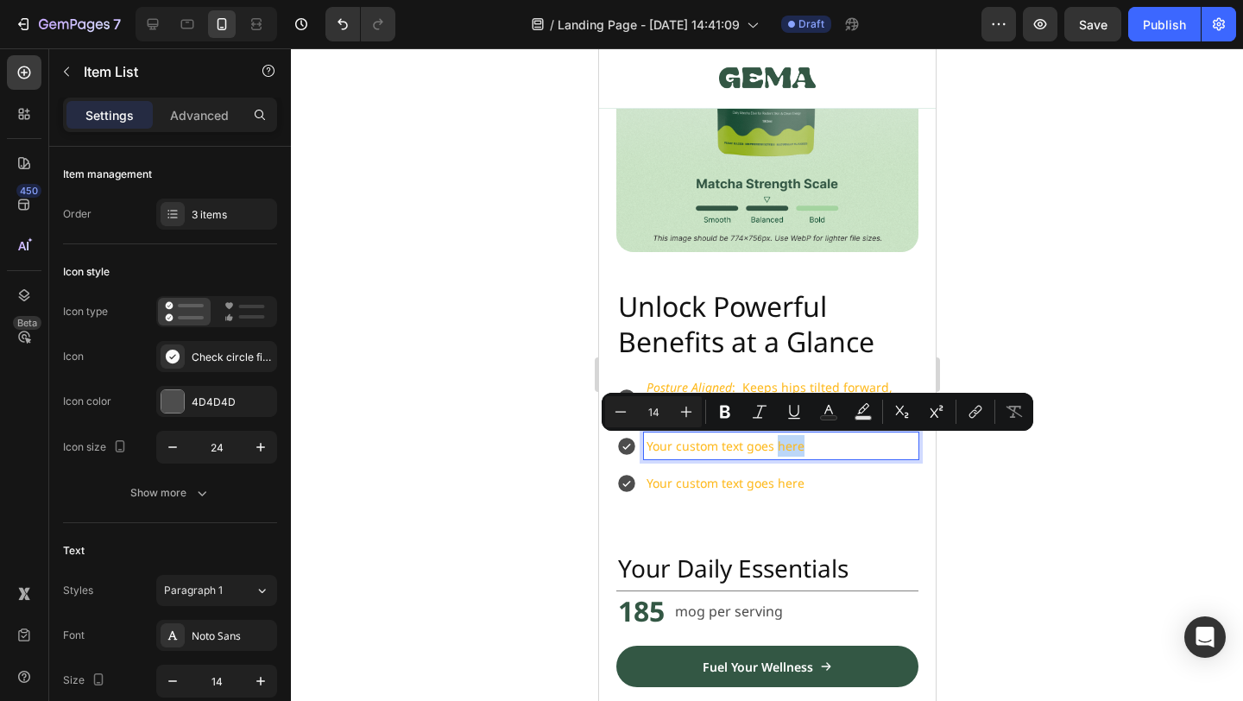
click at [800, 445] on p "Your custom text goes here" at bounding box center [780, 446] width 269 height 22
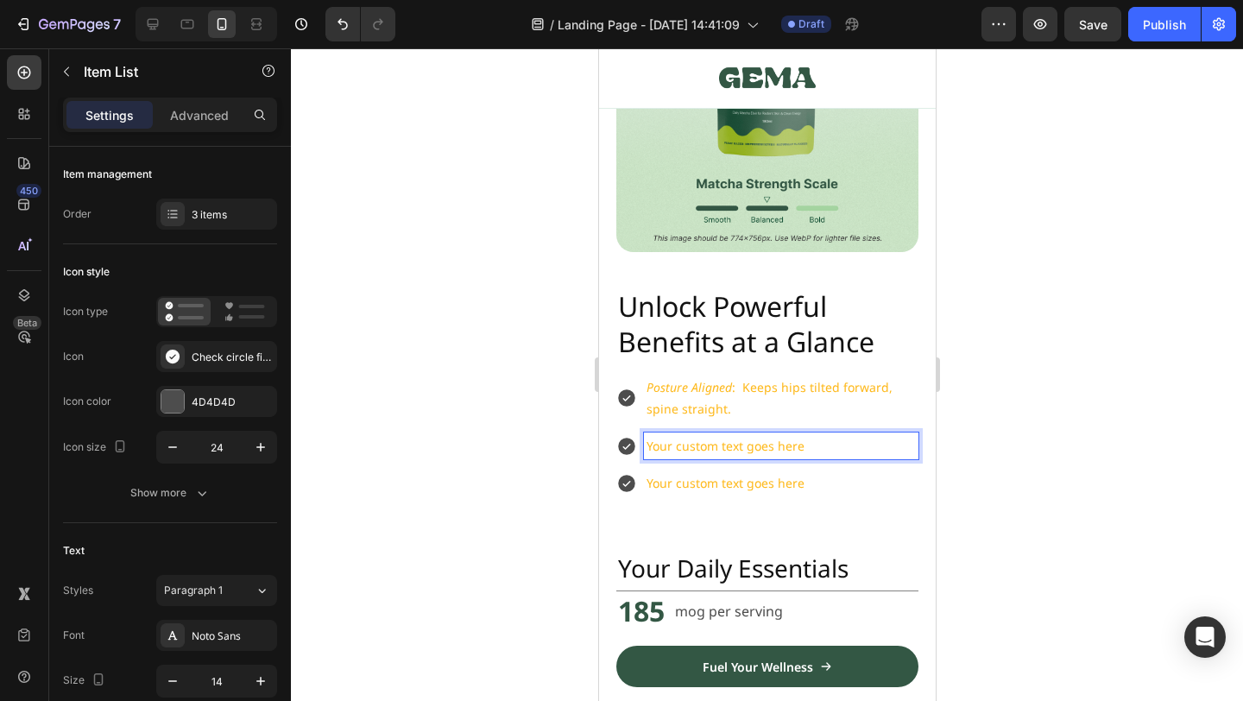
click at [774, 398] on p "Posture Aligned : Keeps hips tilted forward, spine straight." at bounding box center [780, 397] width 269 height 43
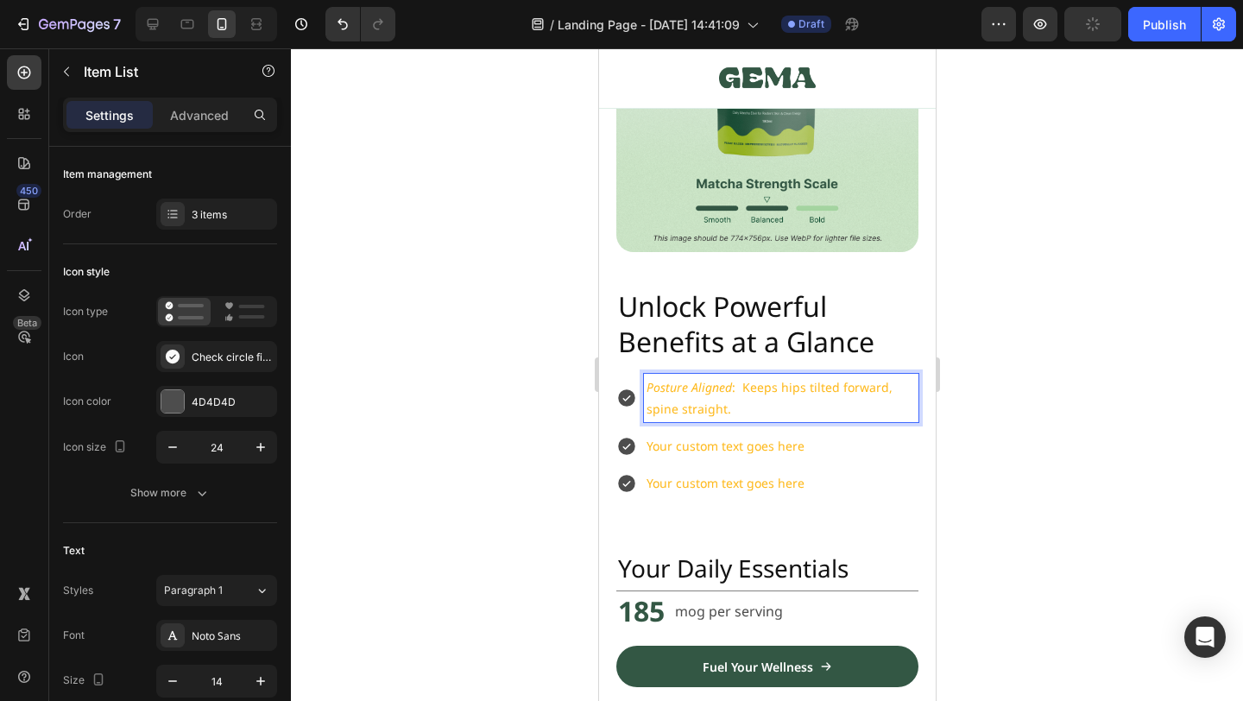
click at [769, 435] on p "Your custom text goes here" at bounding box center [780, 446] width 269 height 22
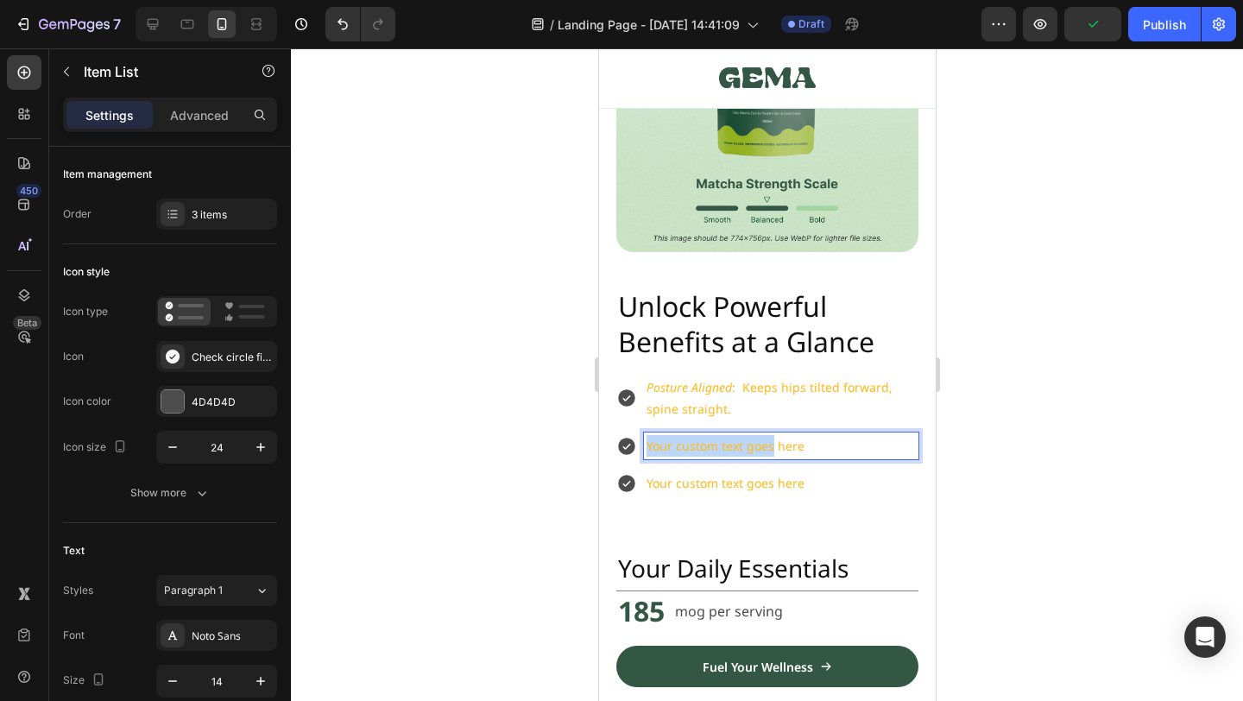
click at [782, 397] on p "Posture Aligned : Keeps hips tilted forward, spine straight." at bounding box center [780, 397] width 269 height 43
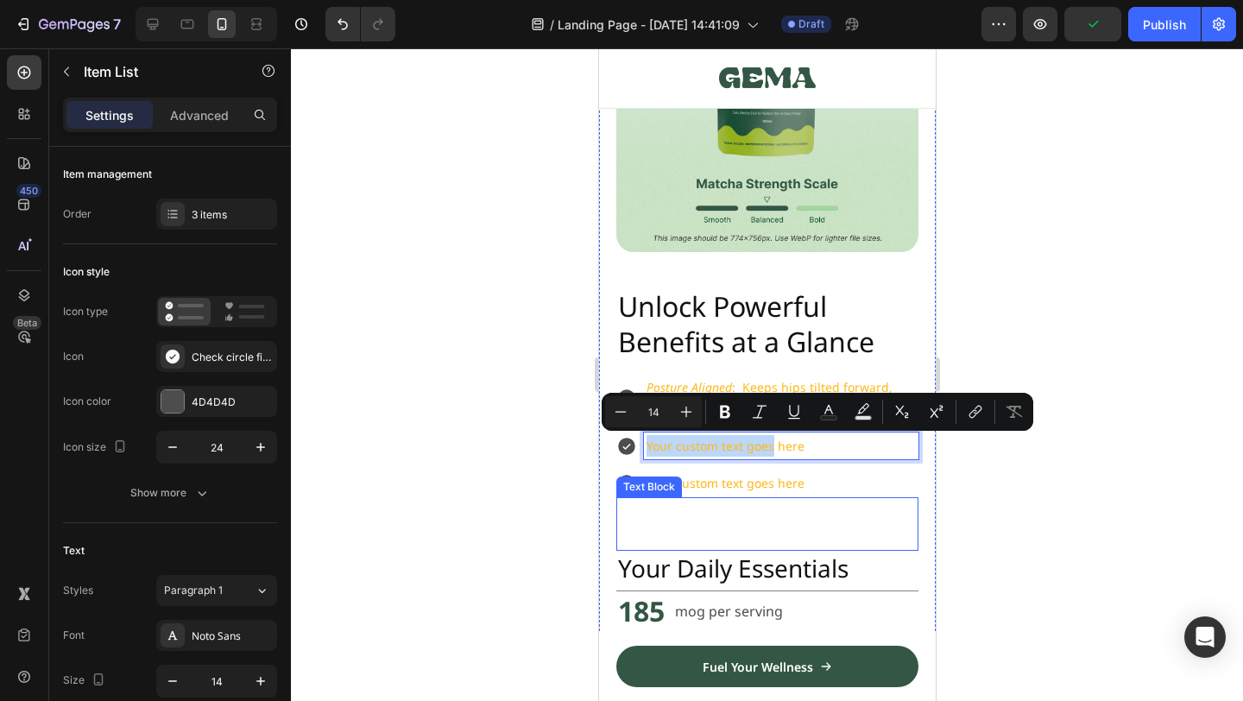
click at [848, 508] on p "Rich Text Editor. Editing area: main" at bounding box center [766, 507] width 299 height 16
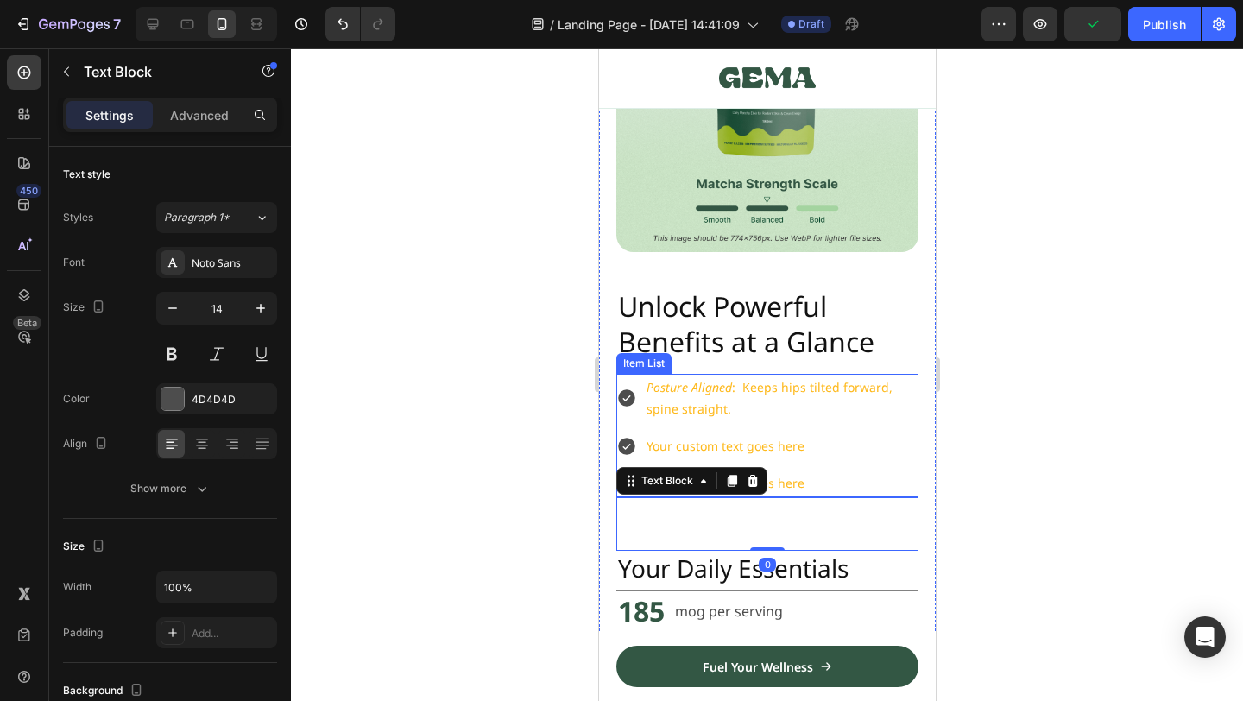
click at [774, 381] on p "Posture Aligned : Keeps hips tilted forward, spine straight." at bounding box center [780, 397] width 269 height 43
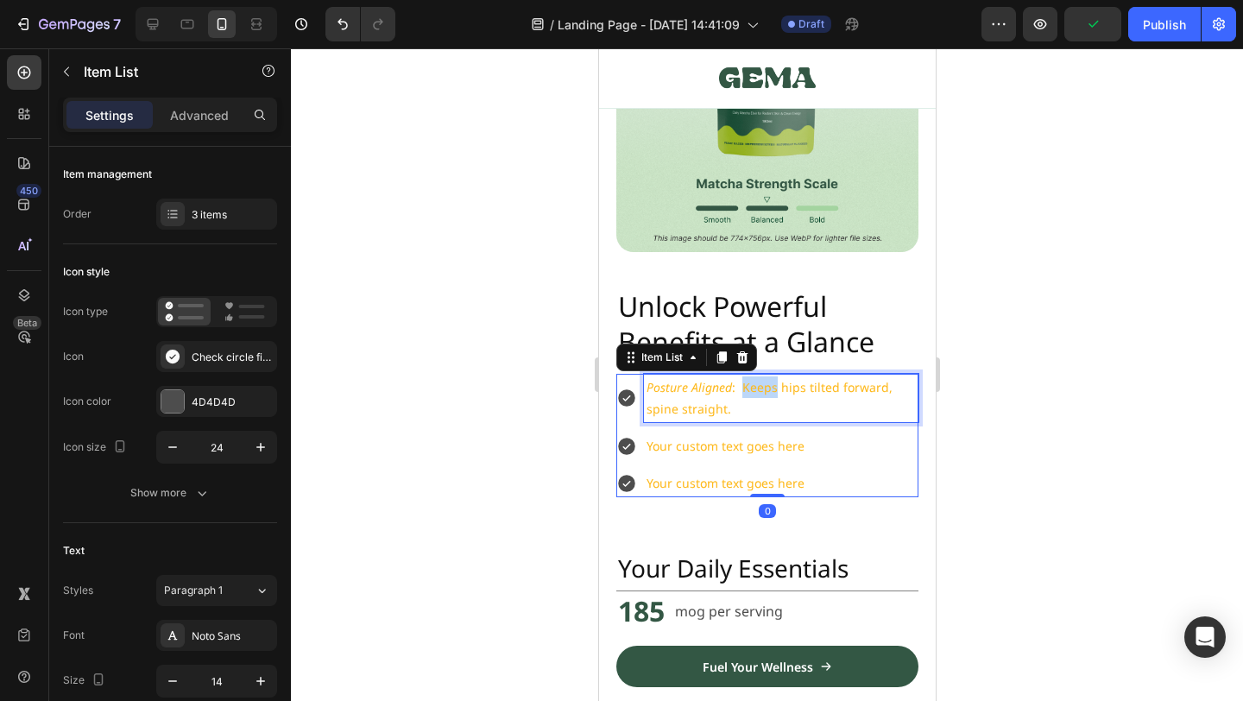
click at [762, 388] on p "Posture Aligned : Keeps hips tilted forward, spine straight." at bounding box center [780, 397] width 269 height 43
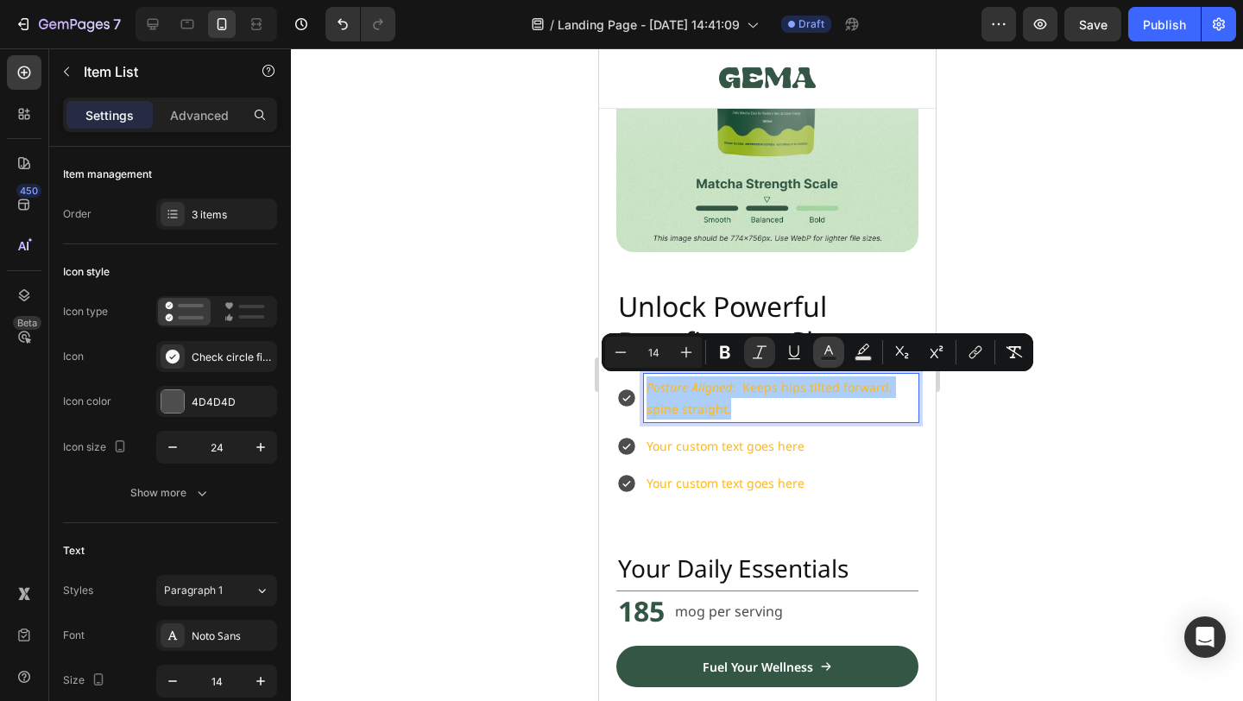
click at [835, 356] on rect "Editor contextual toolbar" at bounding box center [829, 358] width 16 height 4
type input "FEB91C"
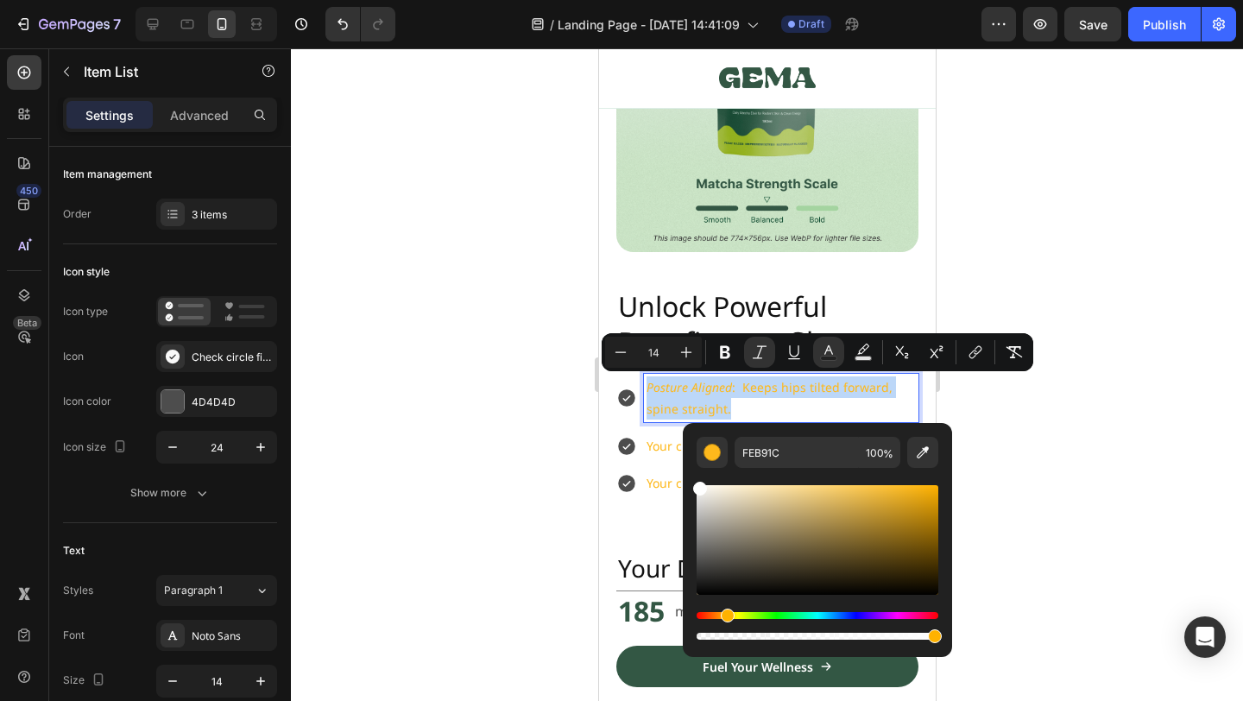
drag, startPoint x: 1355, startPoint y: 576, endPoint x: 653, endPoint y: 566, distance: 701.8
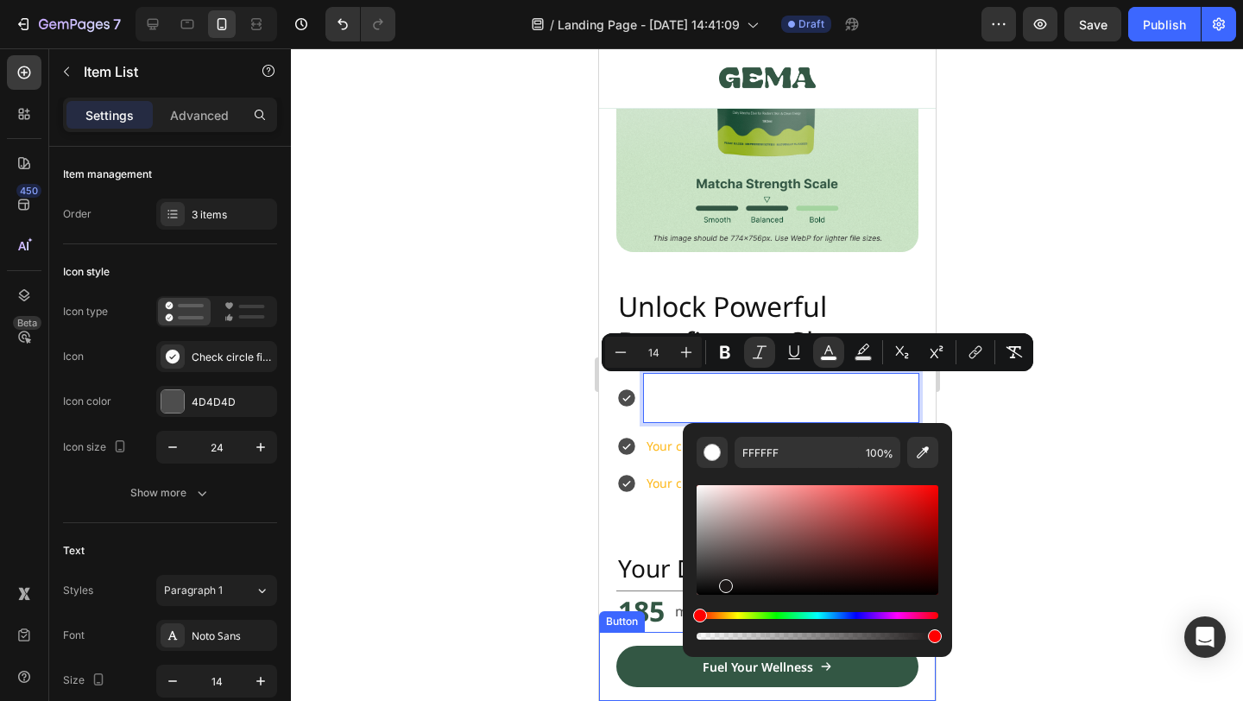
drag, startPoint x: 1365, startPoint y: 590, endPoint x: 604, endPoint y: 684, distance: 766.3
type input "1C1818"
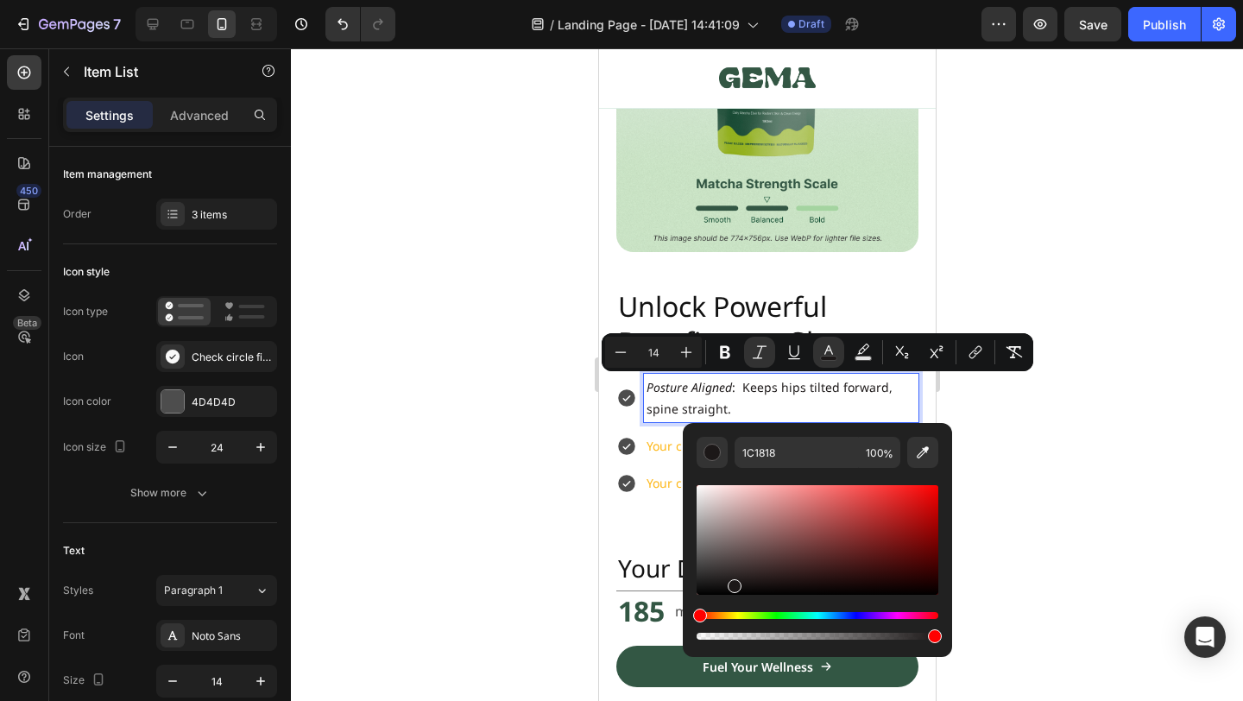
click at [1018, 463] on div at bounding box center [767, 374] width 952 height 653
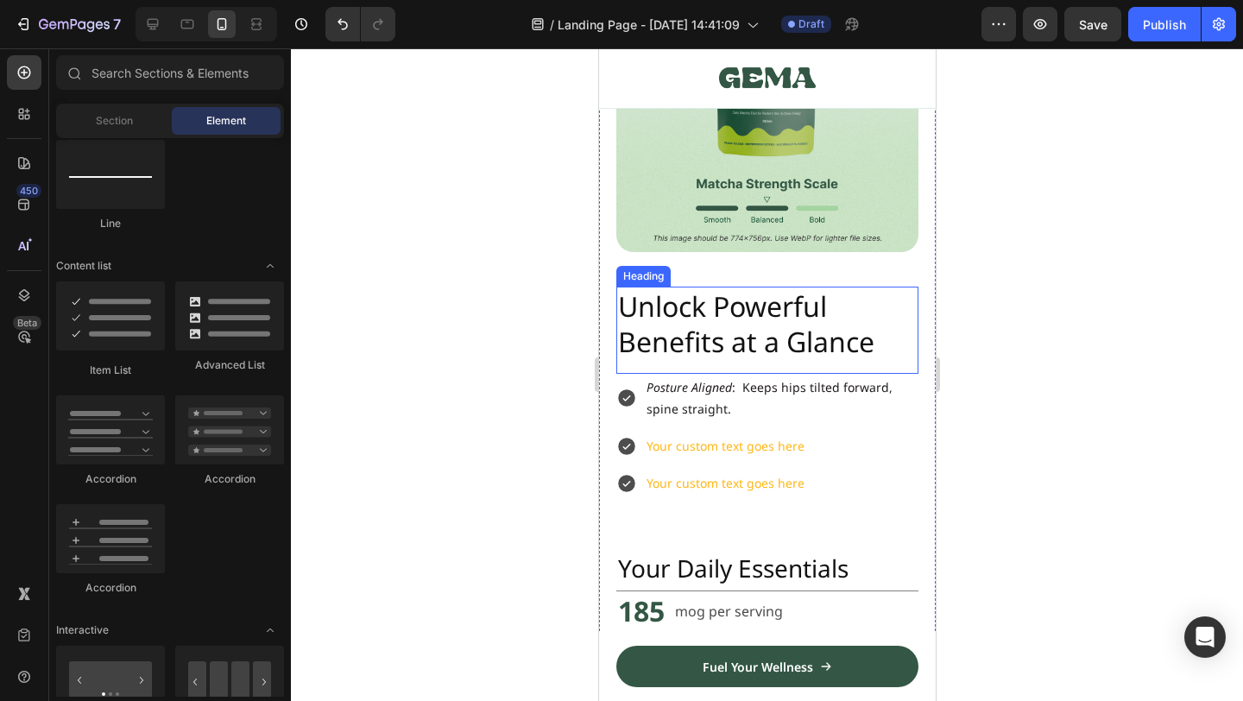
click at [756, 306] on p "Unlock Powerful Benefits at a Glance" at bounding box center [766, 324] width 299 height 72
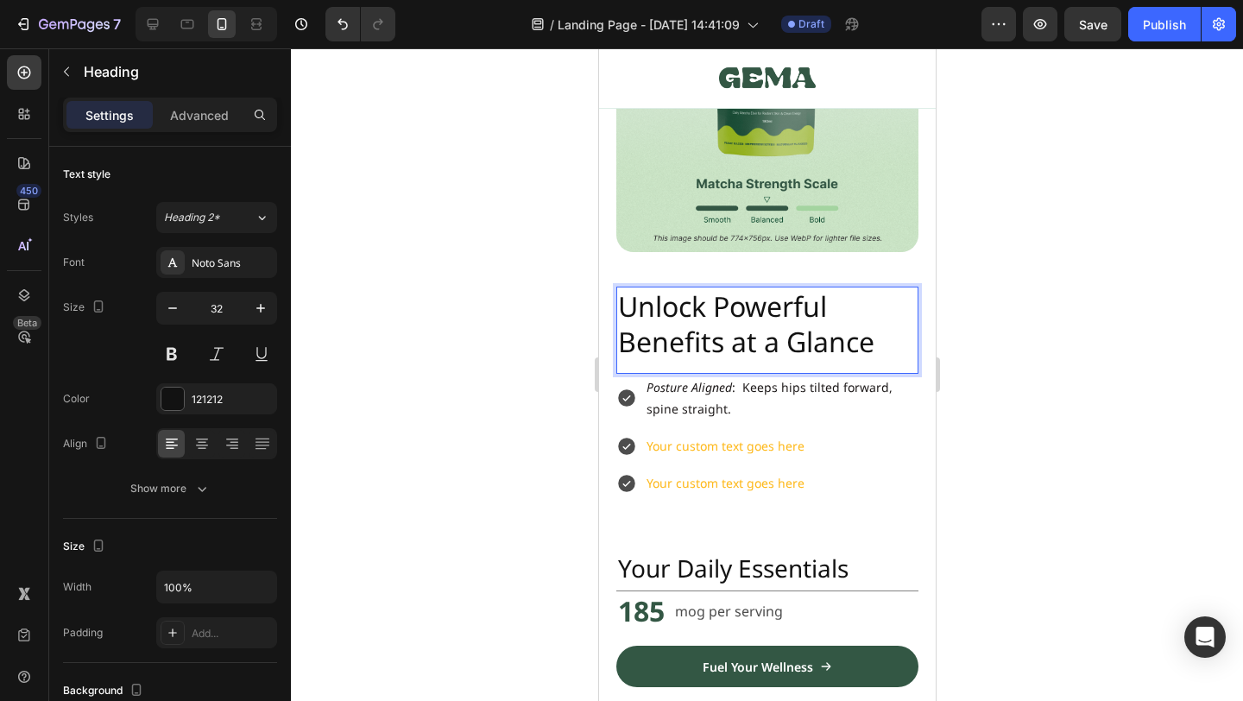
click at [742, 307] on p "Unlock Powerful Benefits at a Glance" at bounding box center [766, 324] width 299 height 72
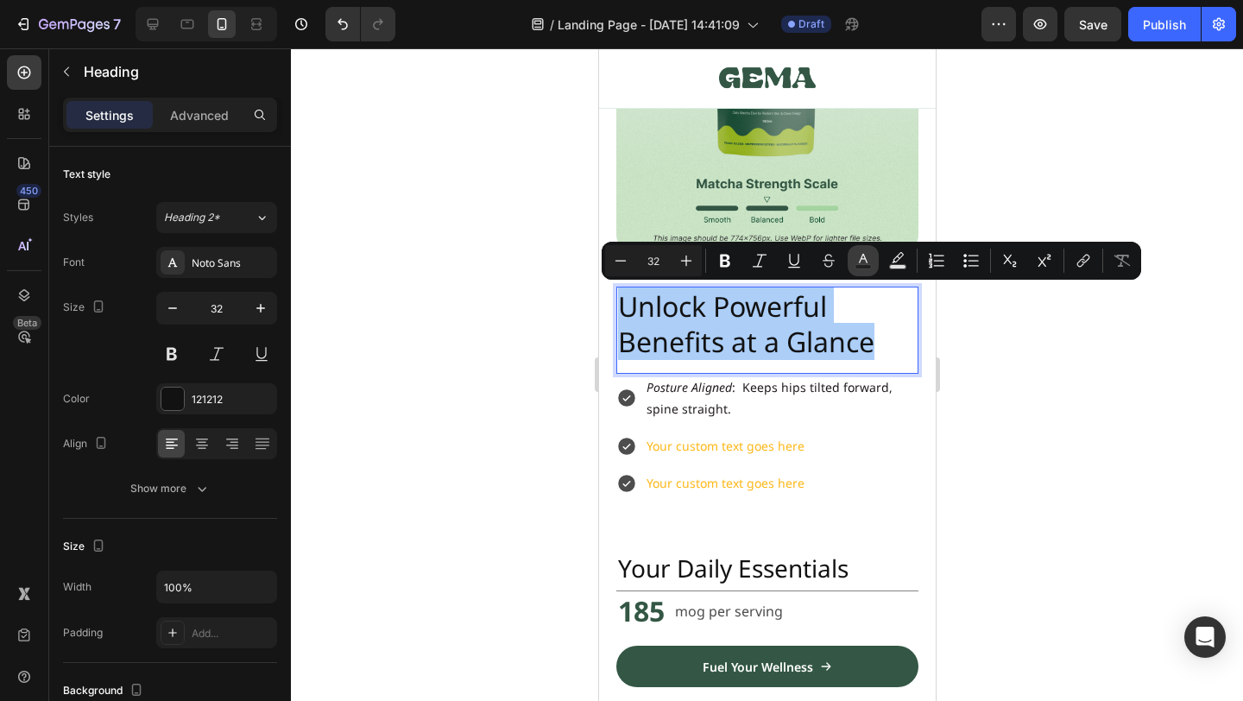
click at [861, 258] on icon "Editor contextual toolbar" at bounding box center [863, 258] width 9 height 9
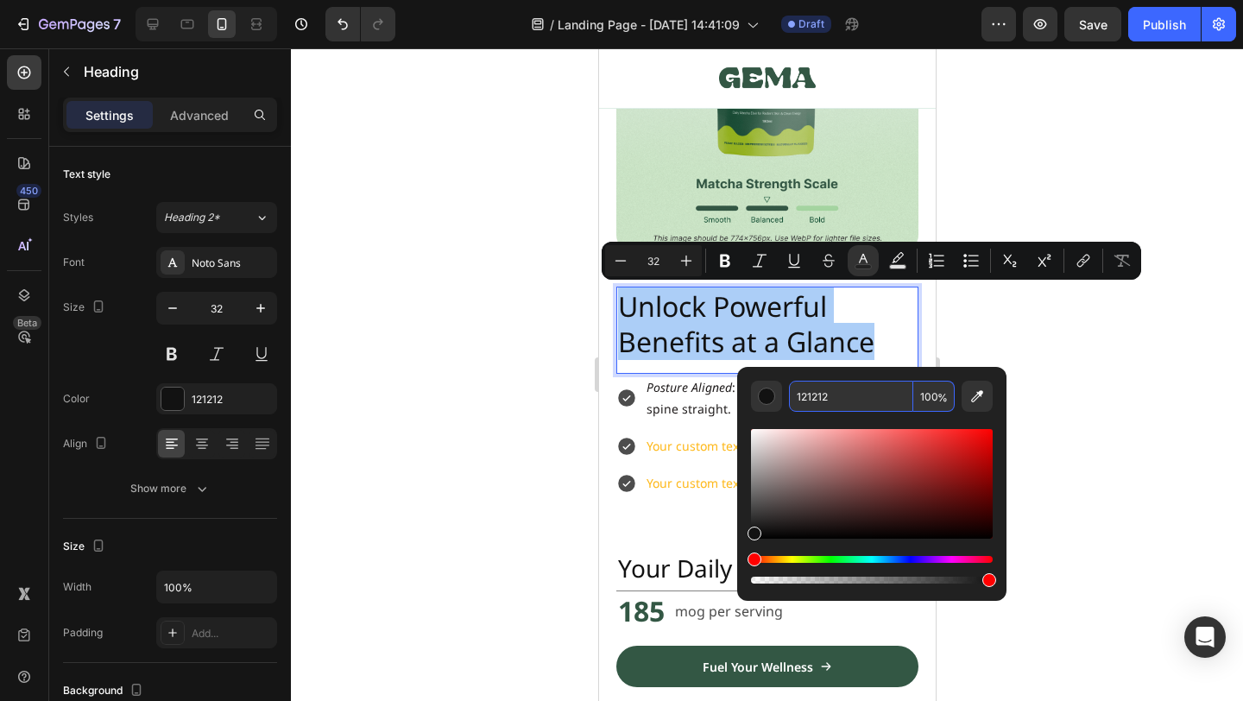
click at [835, 408] on input "121212" at bounding box center [851, 396] width 124 height 31
click at [1153, 348] on div at bounding box center [767, 374] width 952 height 653
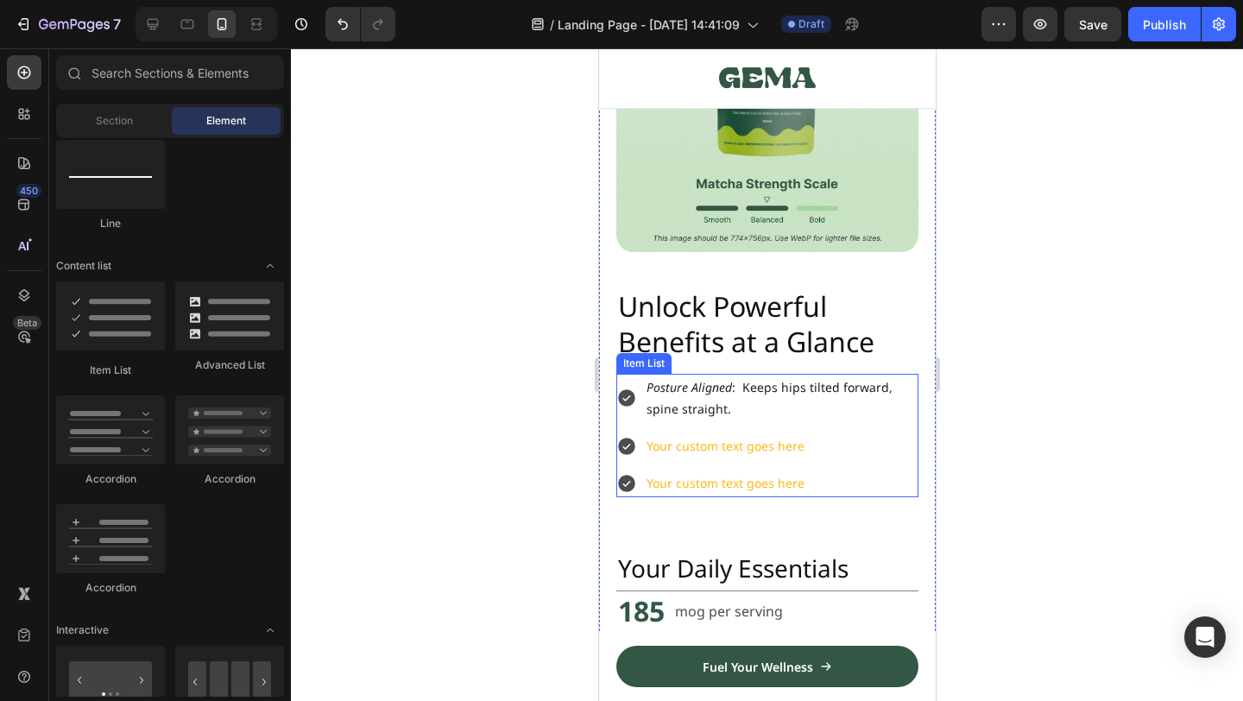
click at [756, 390] on span "Posture Aligned : Keeps hips tilted forward, spine straight." at bounding box center [769, 398] width 246 height 38
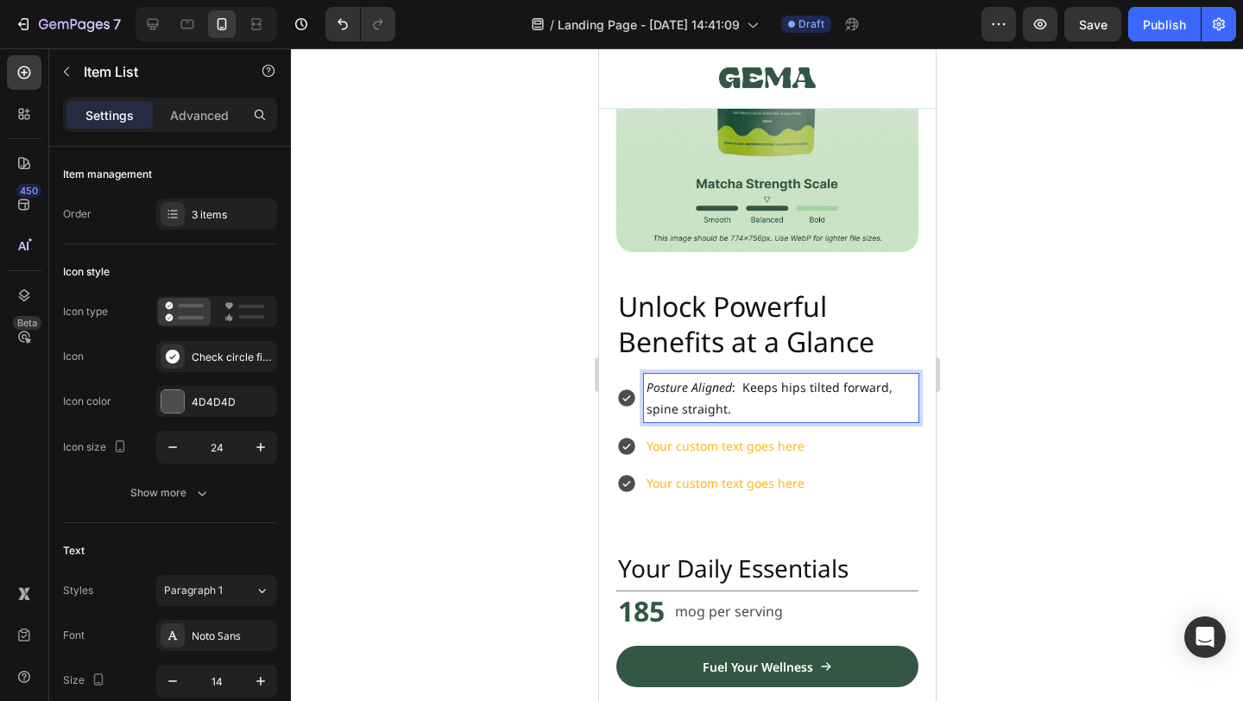
click at [774, 391] on span "Posture Aligned : Keeps hips tilted forward, spine straight." at bounding box center [769, 398] width 246 height 38
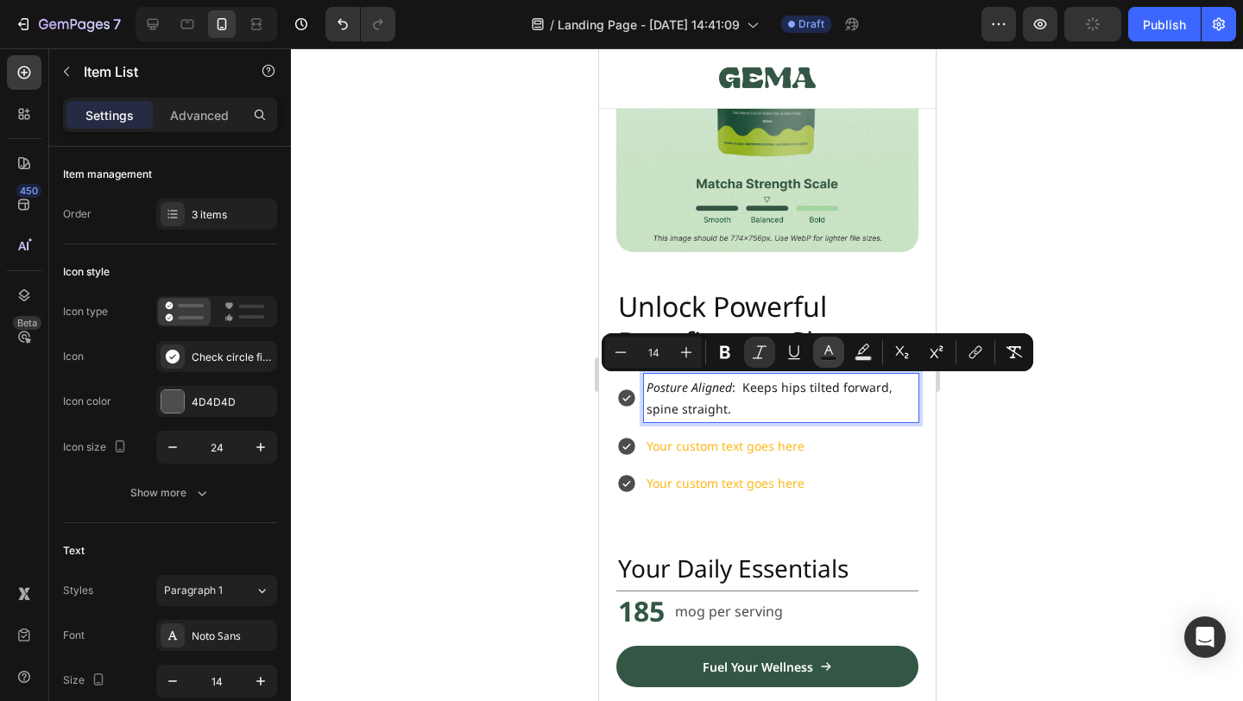
click at [828, 345] on icon "Editor contextual toolbar" at bounding box center [828, 349] width 9 height 9
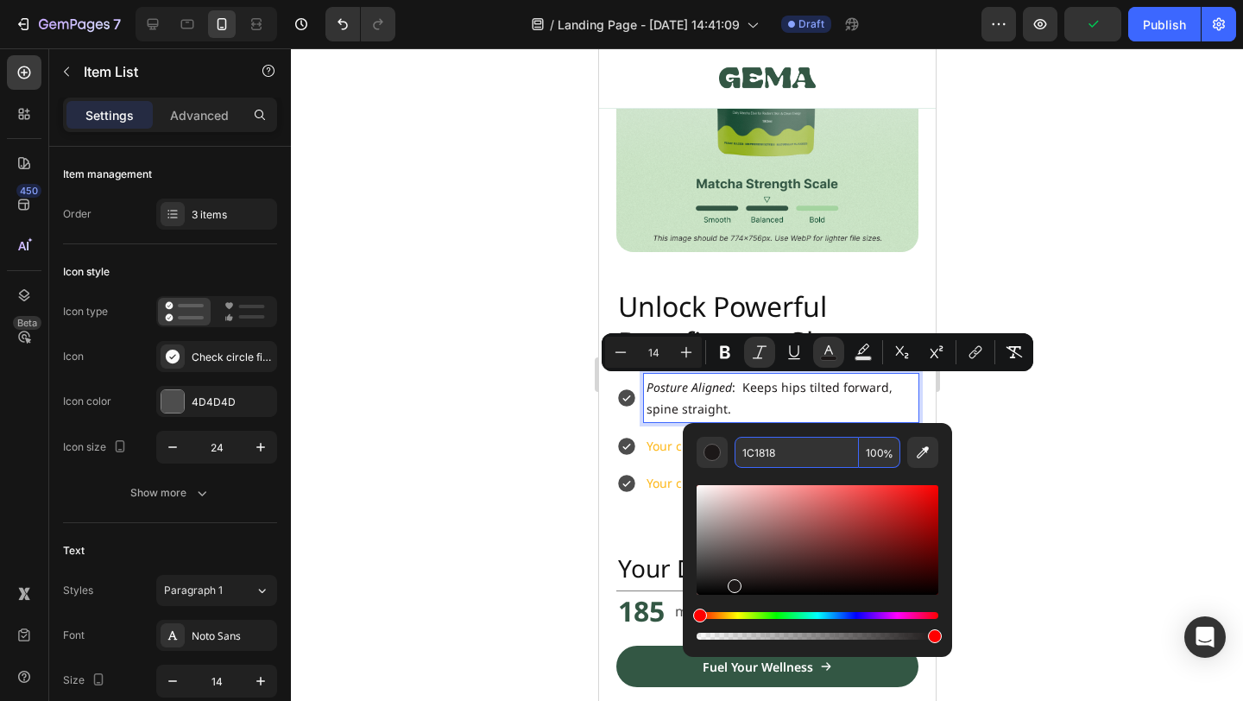
click at [791, 445] on input "1C1818" at bounding box center [797, 452] width 124 height 31
paste input "21212"
type input "121212"
click at [1145, 438] on div at bounding box center [767, 374] width 952 height 653
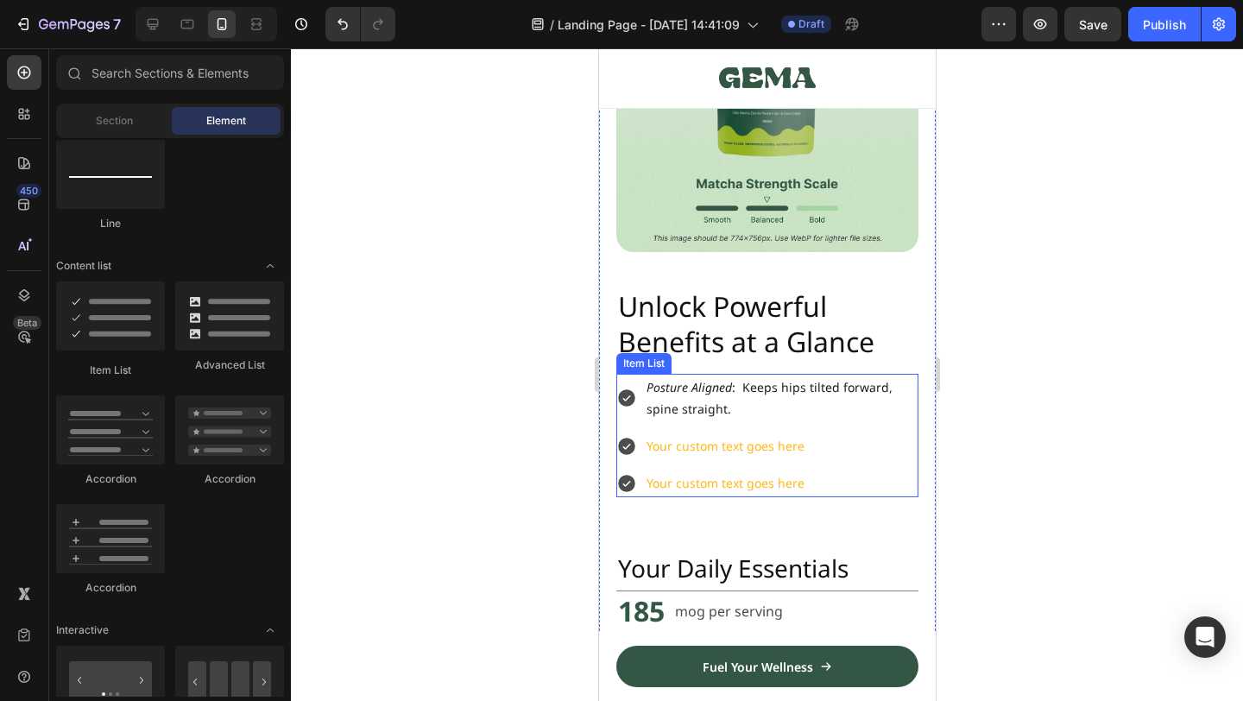
click at [836, 454] on p "Your custom text goes here" at bounding box center [780, 446] width 269 height 22
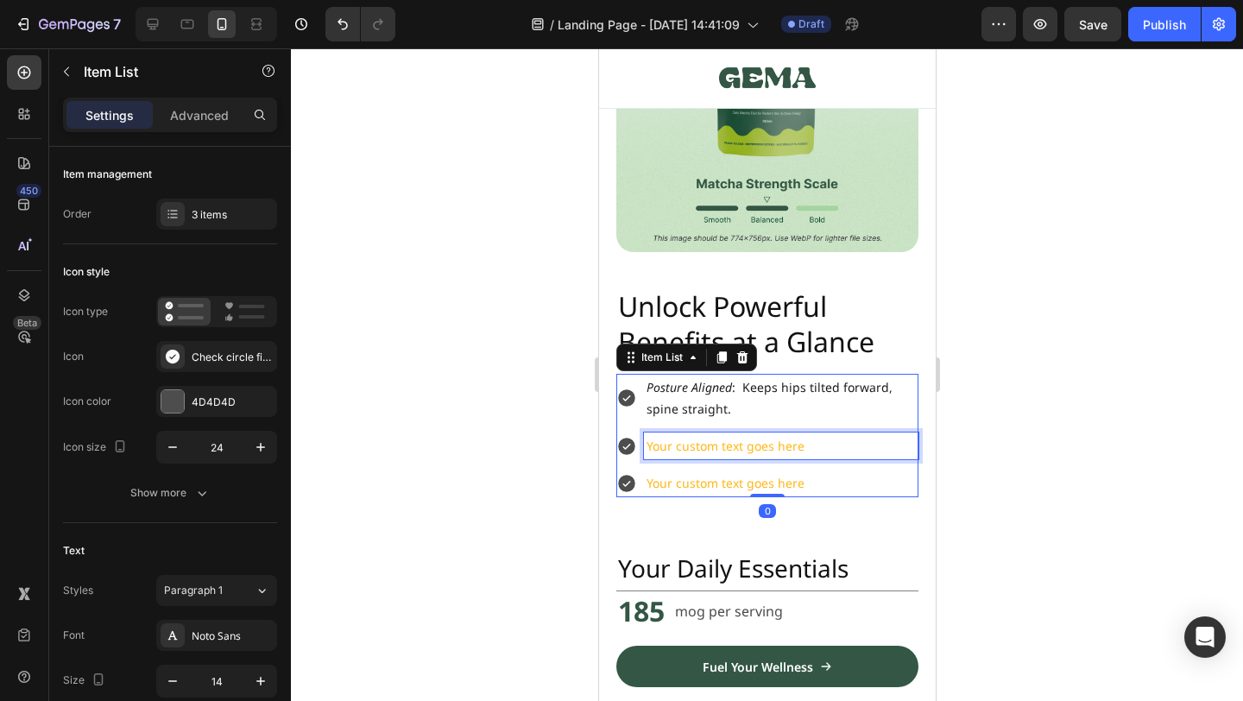
click at [820, 448] on p "Your custom text goes here" at bounding box center [780, 446] width 269 height 22
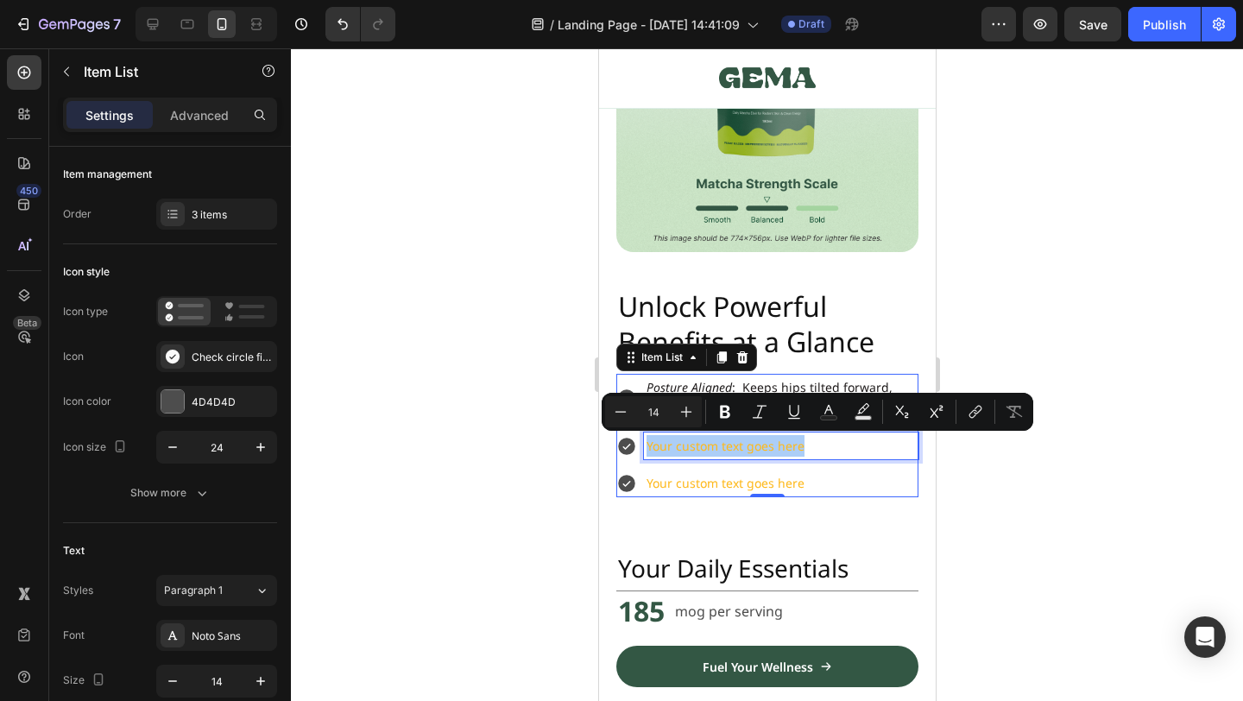
click at [1114, 295] on div at bounding box center [767, 374] width 952 height 653
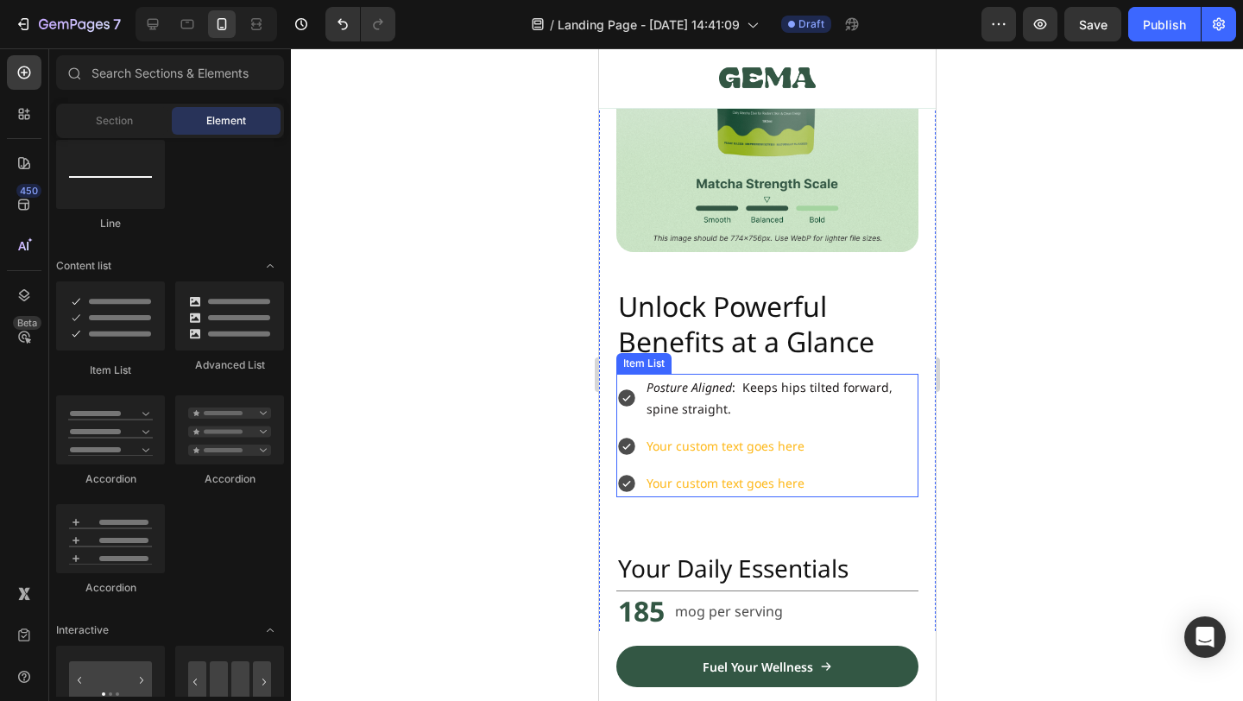
click at [718, 442] on p "Your custom text goes here" at bounding box center [780, 446] width 269 height 22
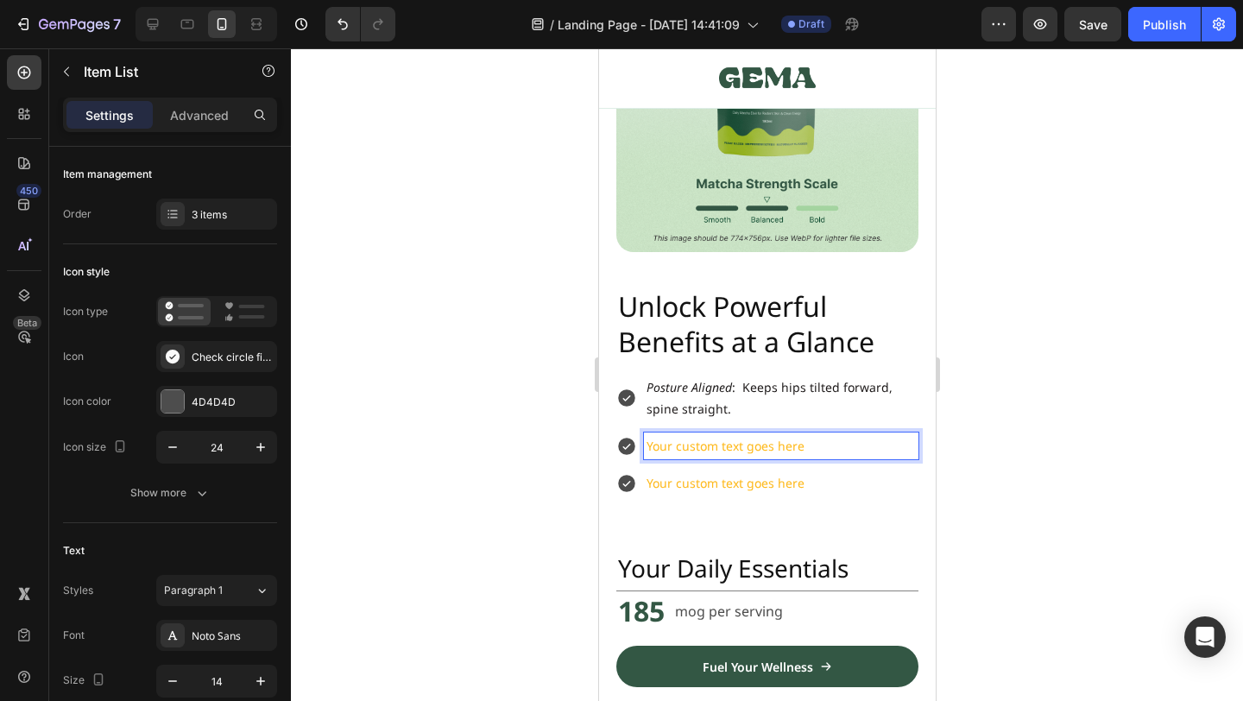
click at [737, 451] on p "Your custom text goes here" at bounding box center [780, 446] width 269 height 22
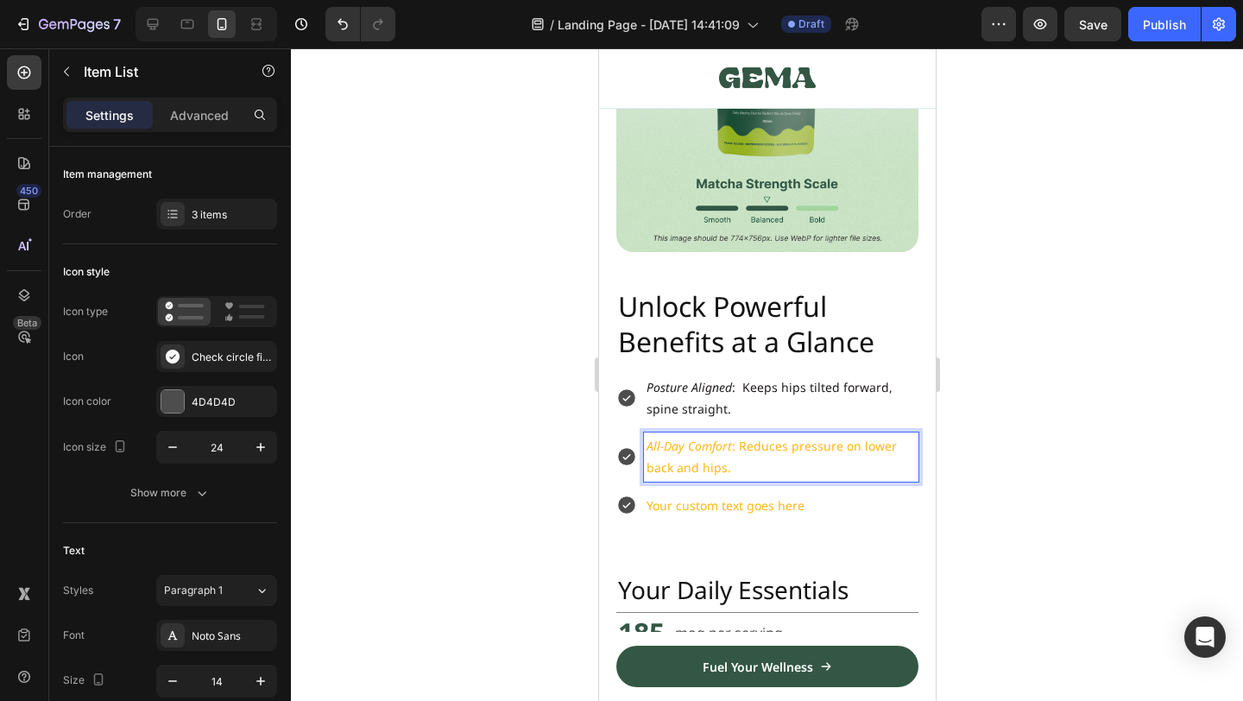
click at [733, 440] on p "All-Day Comfort : Reduces pressure on lower back and hips." at bounding box center [780, 456] width 269 height 43
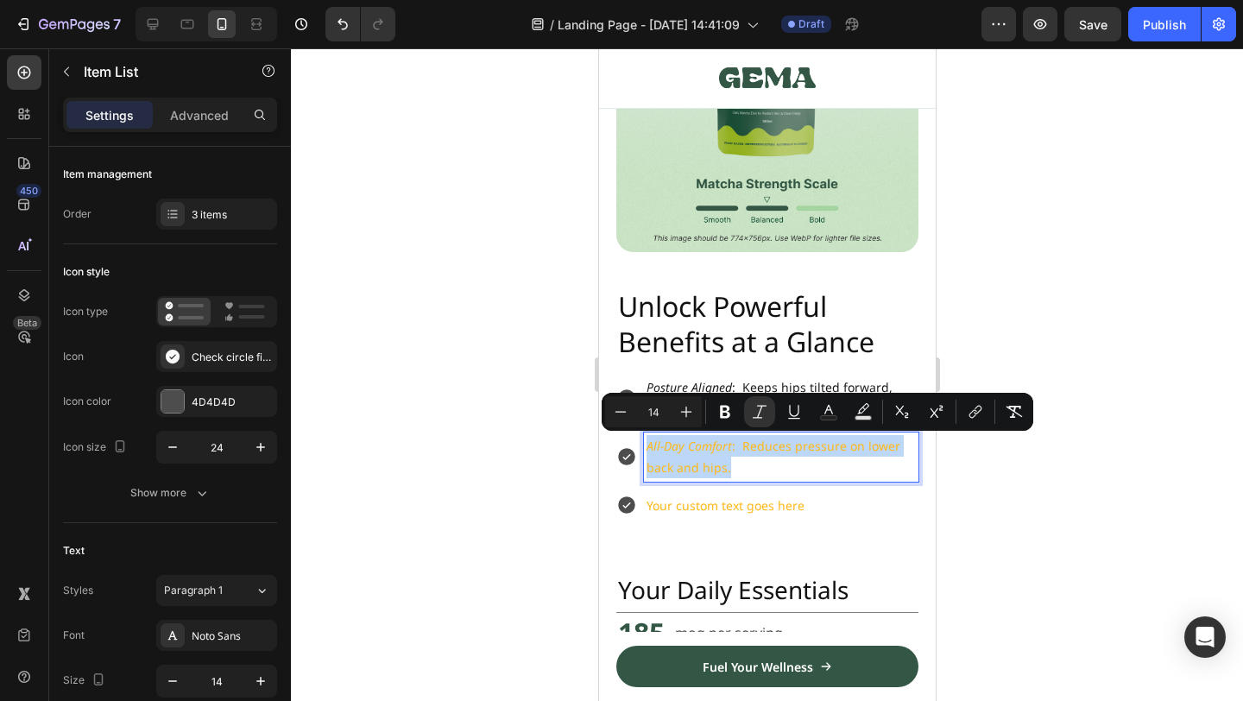
drag, startPoint x: 748, startPoint y: 464, endPoint x: 617, endPoint y: 440, distance: 132.6
click at [617, 440] on div "All-Day Comfort : Reduces pressure on lower back and hips." at bounding box center [766, 456] width 302 height 48
click at [718, 469] on p "All-Day Comfort : Reduces pressure on lower back and hips." at bounding box center [780, 456] width 269 height 43
click at [766, 461] on p "All-Day Comfort : Reduces pressure on lower back and hips." at bounding box center [780, 456] width 269 height 43
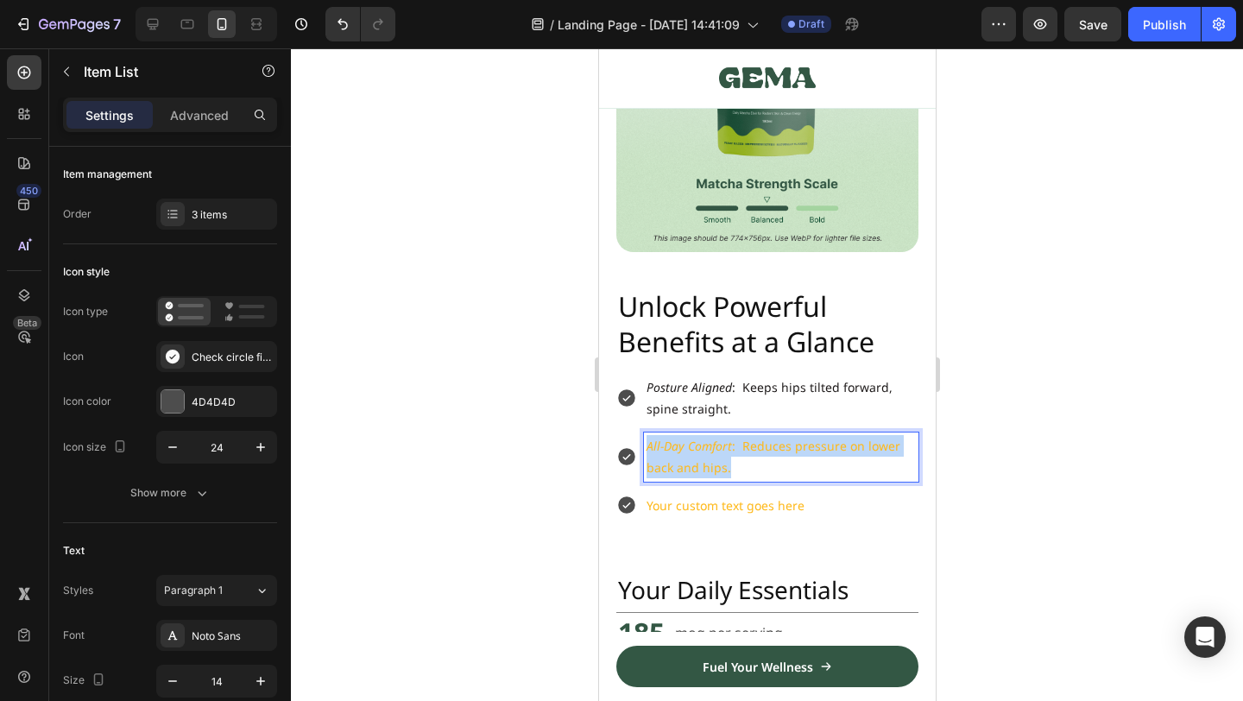
drag, startPoint x: 770, startPoint y: 475, endPoint x: 616, endPoint y: 428, distance: 160.6
click at [616, 428] on div "Posture Aligned : Keeps hips tilted forward, spine straight. All-Day Comfort : …" at bounding box center [766, 446] width 302 height 145
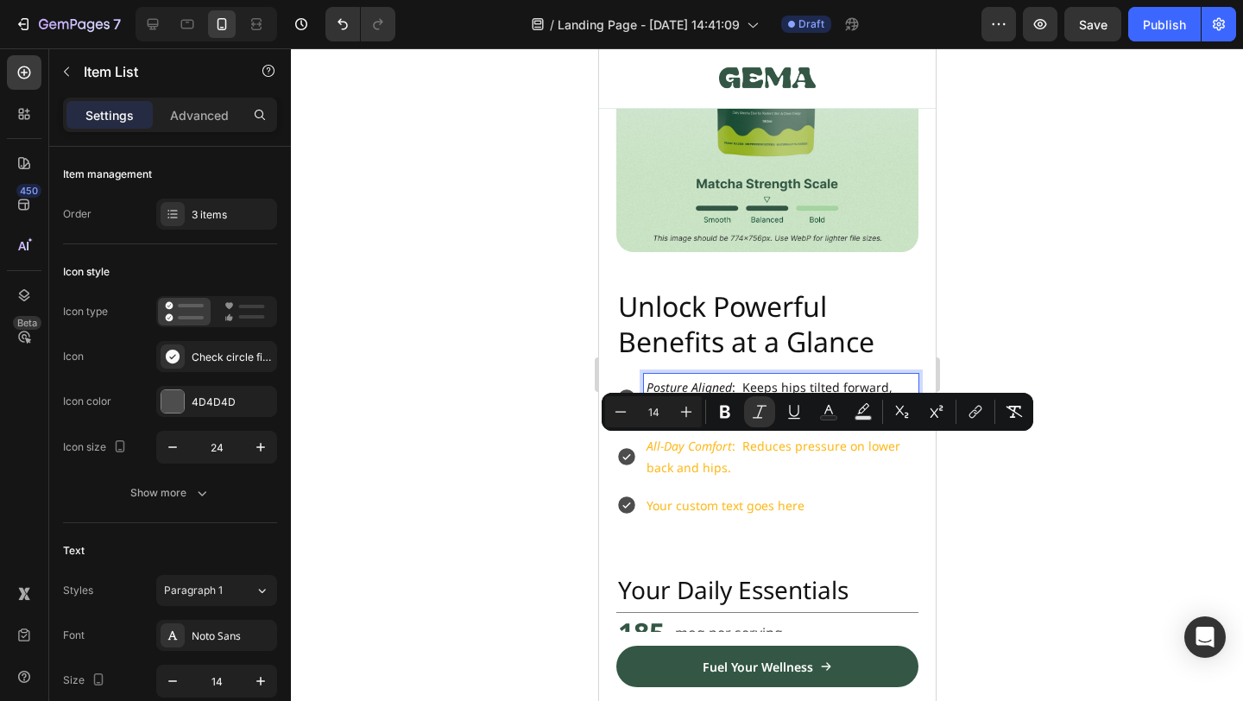
click at [764, 383] on span "Posture Aligned : Keeps hips tilted forward, spine straight." at bounding box center [769, 398] width 246 height 38
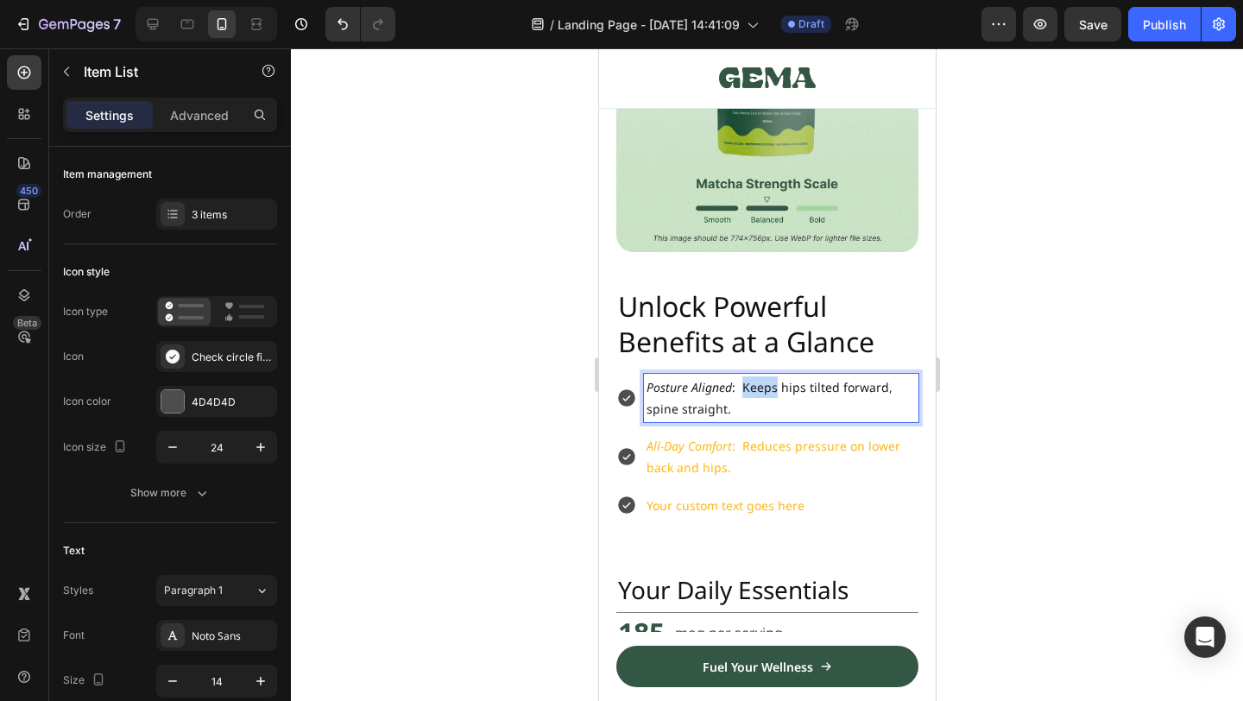
click at [764, 383] on span "Posture Aligned : Keeps hips tilted forward, spine straight." at bounding box center [769, 398] width 246 height 38
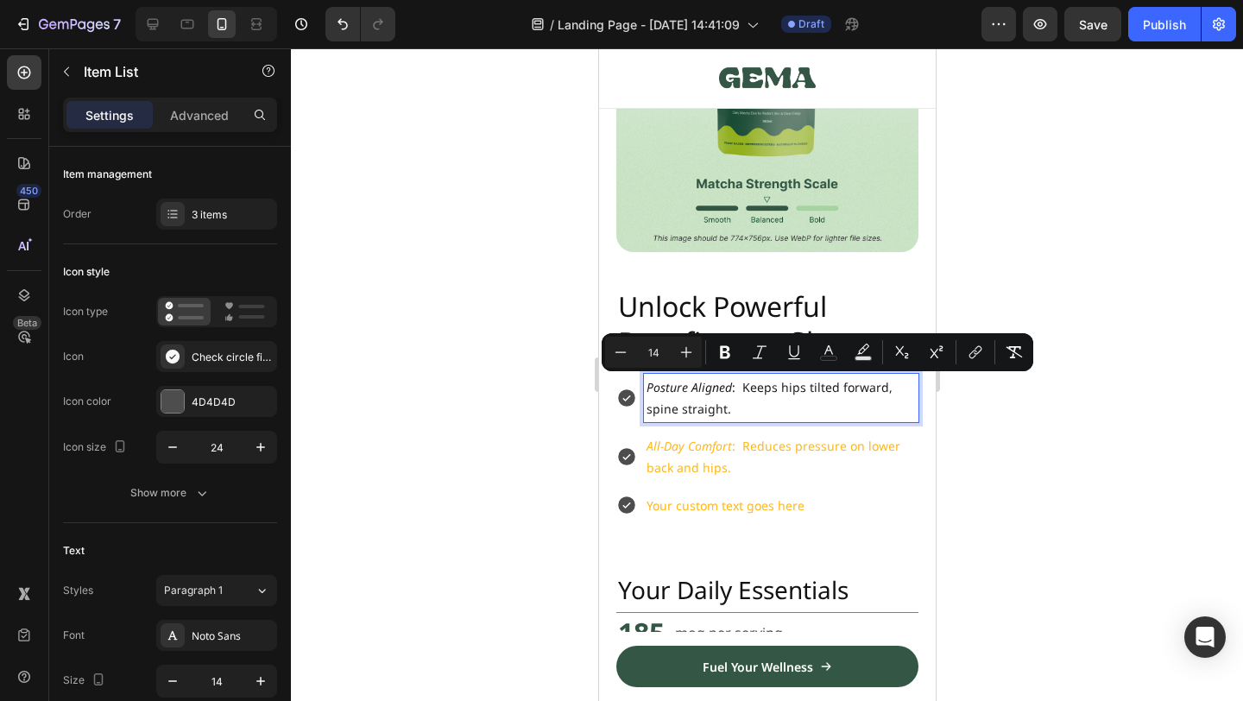
click at [735, 388] on span "Posture Aligned : Keeps hips tilted forward, spine straight." at bounding box center [769, 398] width 246 height 38
drag, startPoint x: 729, startPoint y: 385, endPoint x: 643, endPoint y: 385, distance: 86.3
click at [643, 385] on div "Posture Aligned K eeps hips tilted forward, spine straight." at bounding box center [780, 398] width 274 height 48
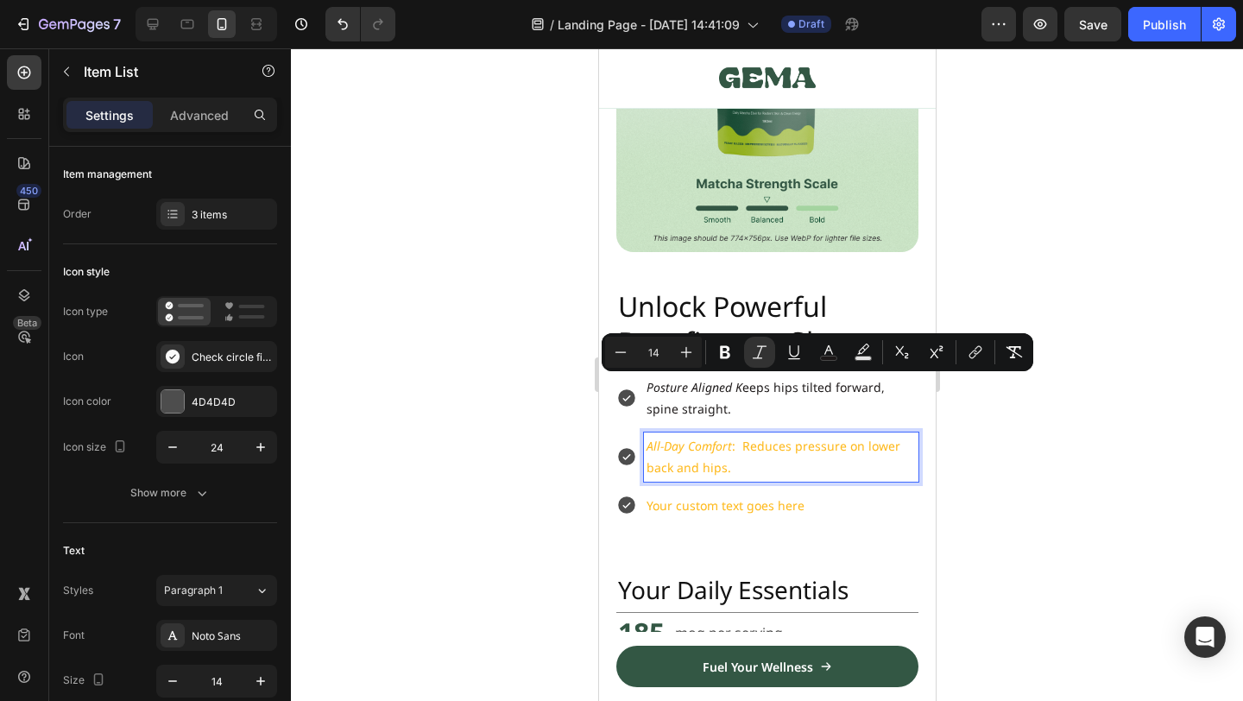
click at [747, 456] on p "All-Day Comfort : Reduces pressure on lower back and hips." at bounding box center [780, 456] width 269 height 43
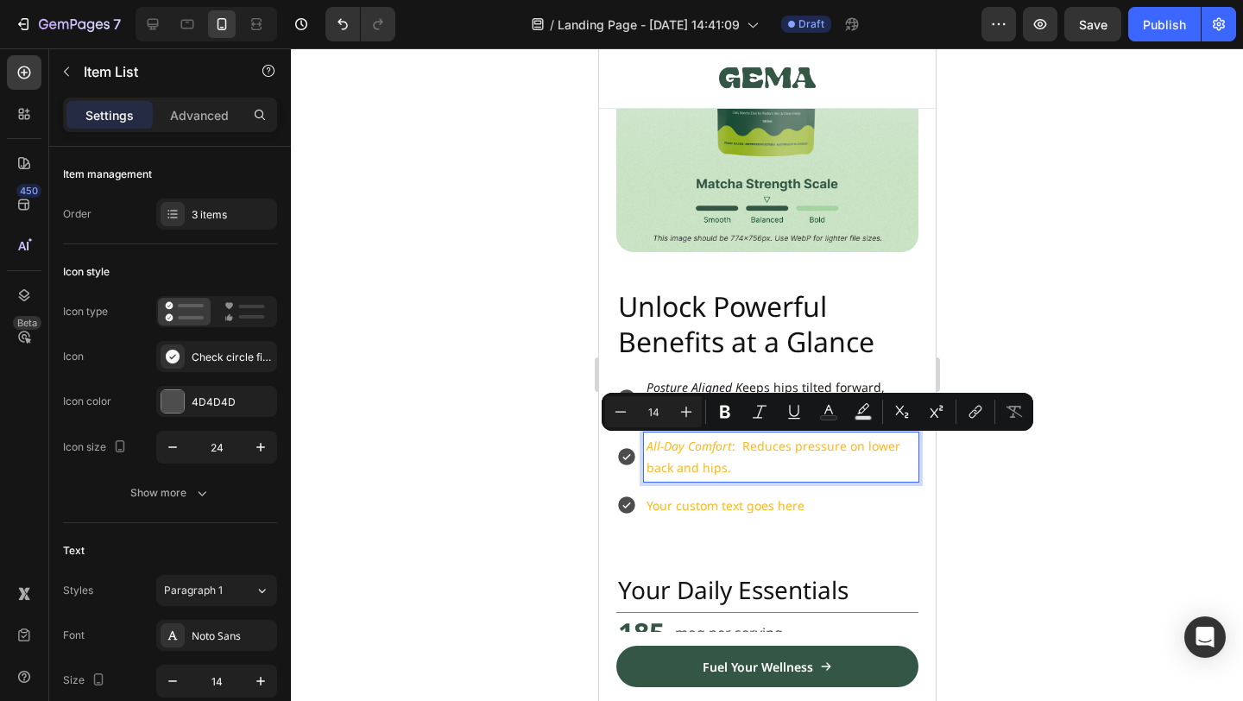
click at [750, 475] on p "All-Day Comfort : Reduces pressure on lower back and hips." at bounding box center [780, 456] width 269 height 43
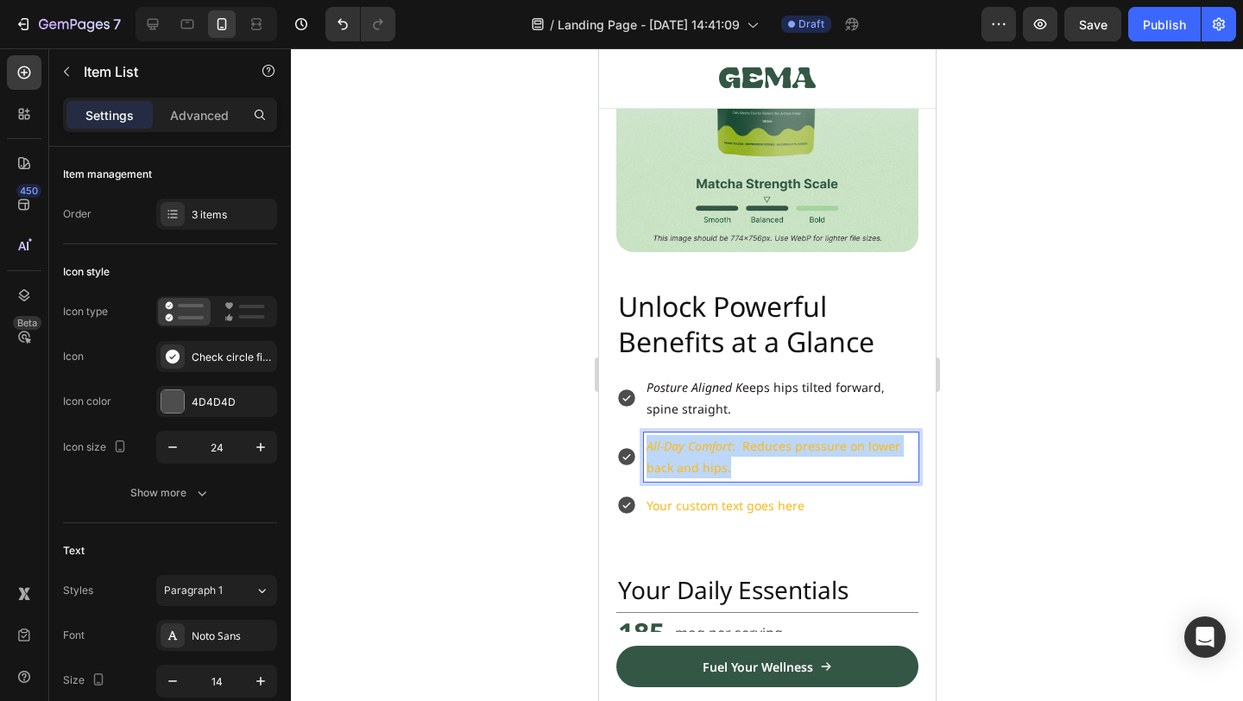
drag, startPoint x: 776, startPoint y: 461, endPoint x: 635, endPoint y: 438, distance: 142.5
click at [635, 438] on div "All-Day Comfort : Reduces pressure on lower back and hips." at bounding box center [766, 456] width 302 height 48
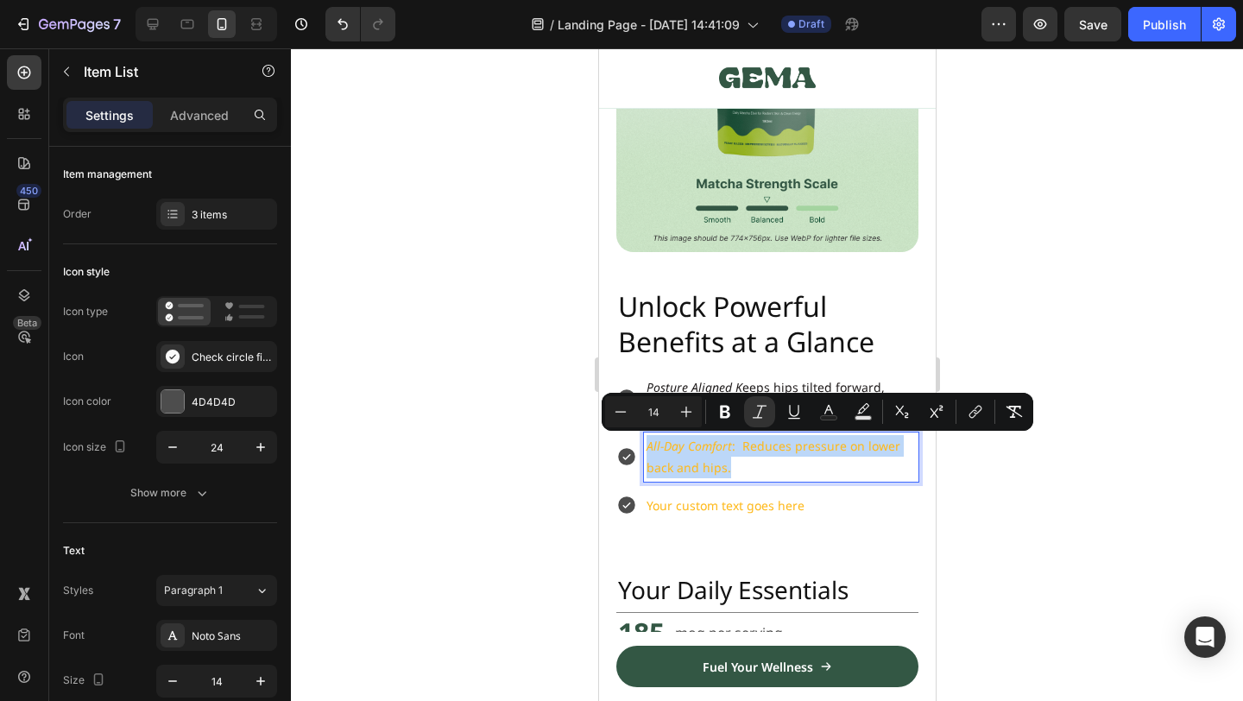
click at [712, 461] on p "All-Day Comfort : Reduces pressure on lower back and hips." at bounding box center [780, 456] width 269 height 43
click at [768, 461] on p "All-Day Comfort : Reduces pressure on lower back and hips." at bounding box center [780, 456] width 269 height 43
click at [1029, 499] on div at bounding box center [767, 374] width 952 height 653
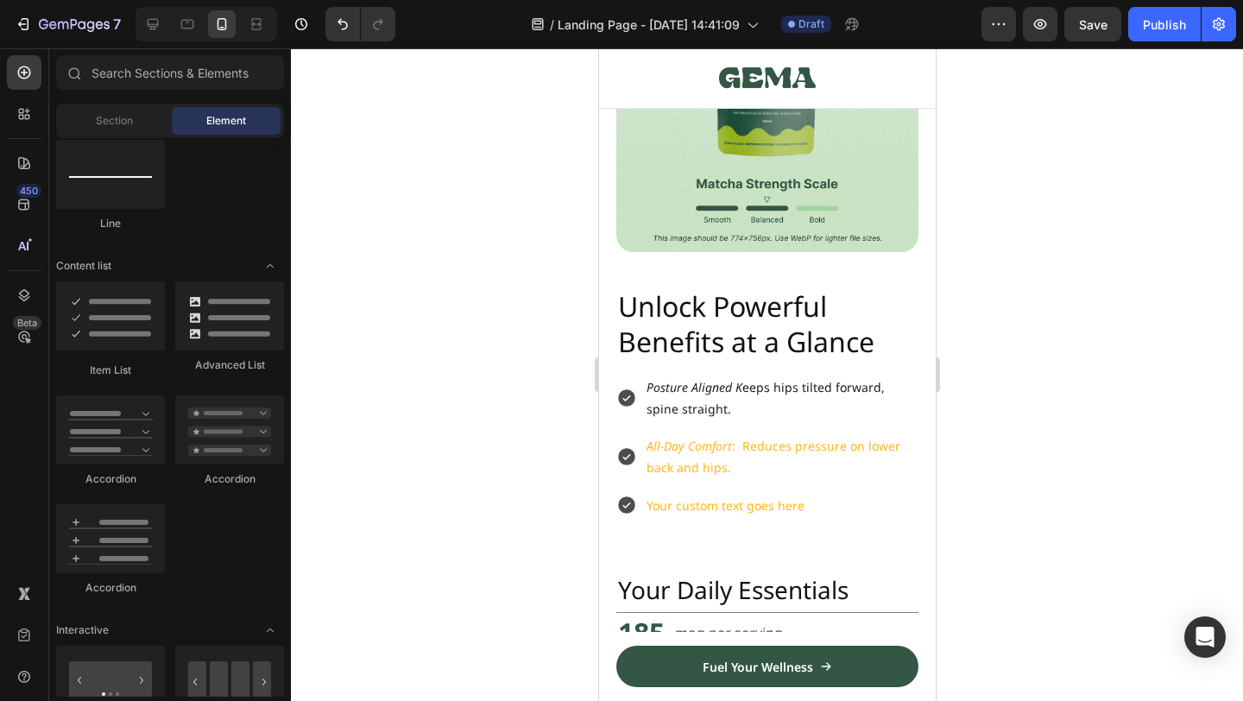
click at [817, 492] on div "Your custom text goes here" at bounding box center [780, 505] width 274 height 27
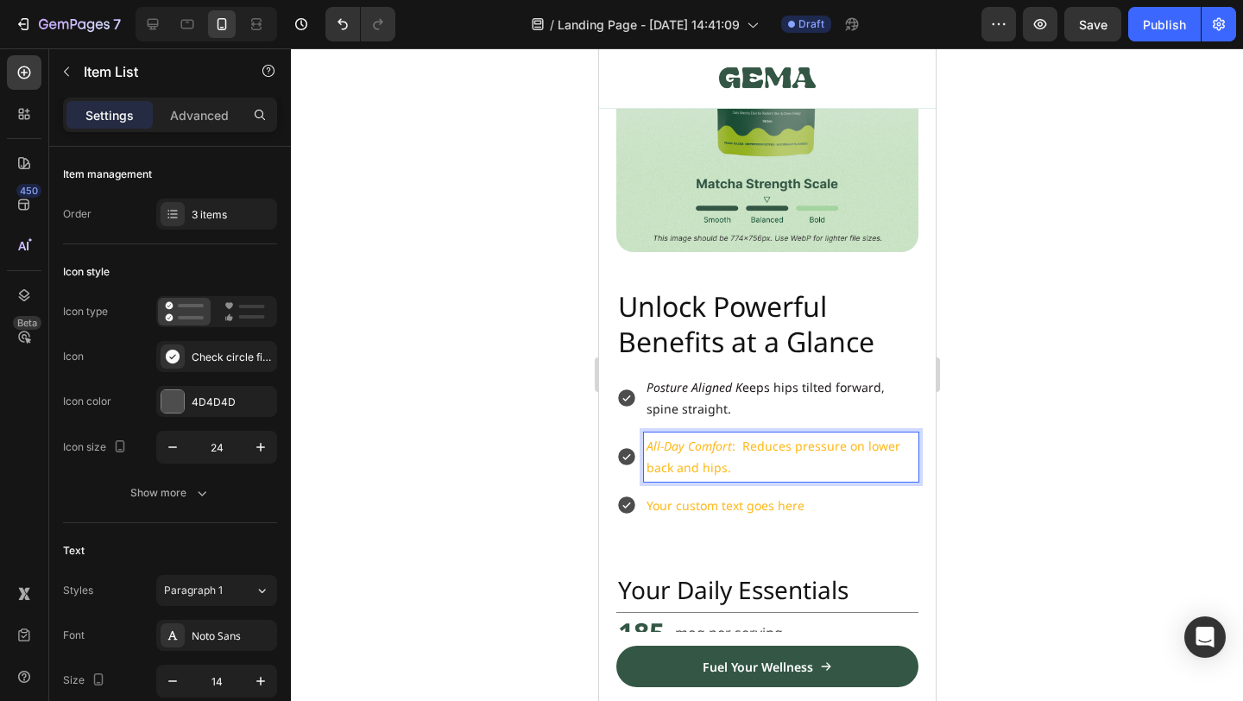
click at [785, 464] on p "All-Day Comfort : Reduces pressure on lower back and hips." at bounding box center [780, 456] width 269 height 43
click at [744, 451] on p "All-Day Comfort : Reduces pressure on lower back and hips." at bounding box center [780, 456] width 269 height 43
drag, startPoint x: 733, startPoint y: 446, endPoint x: 624, endPoint y: 446, distance: 108.8
click at [624, 446] on div "All-Day Comfort : Reduces pressure on lower back and hips." at bounding box center [766, 456] width 302 height 48
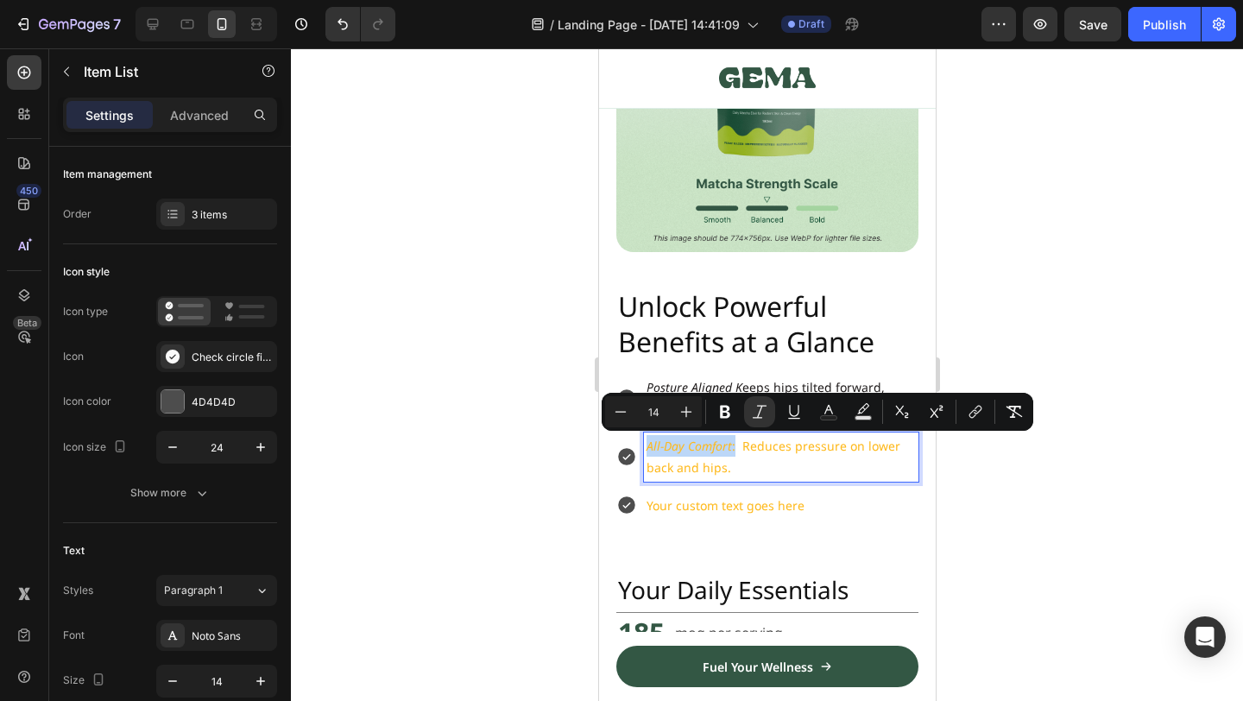
click at [718, 454] on p "All-Day Comfort : Reduces pressure on lower back and hips." at bounding box center [780, 456] width 269 height 43
drag, startPoint x: 736, startPoint y: 450, endPoint x: 627, endPoint y: 449, distance: 109.6
click at [627, 449] on div "All-Day Comfort : Reduces pressure on lower back and hips." at bounding box center [766, 456] width 302 height 48
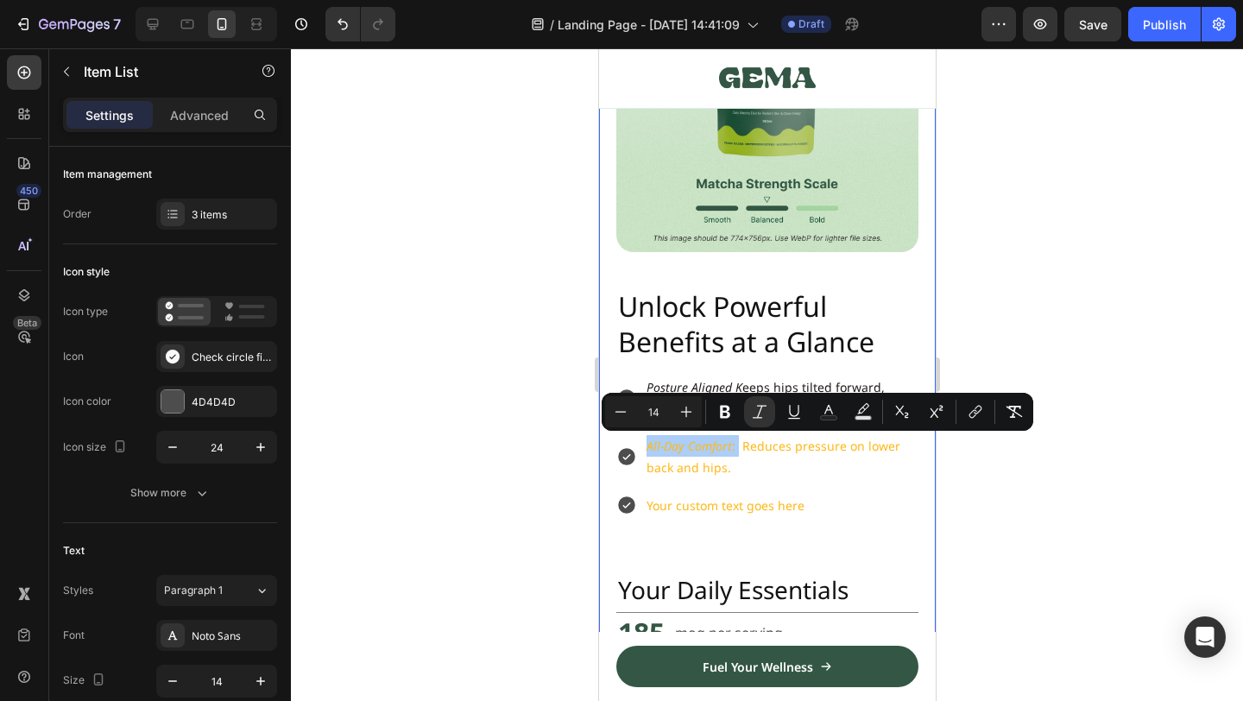
click at [1016, 502] on div at bounding box center [767, 374] width 952 height 653
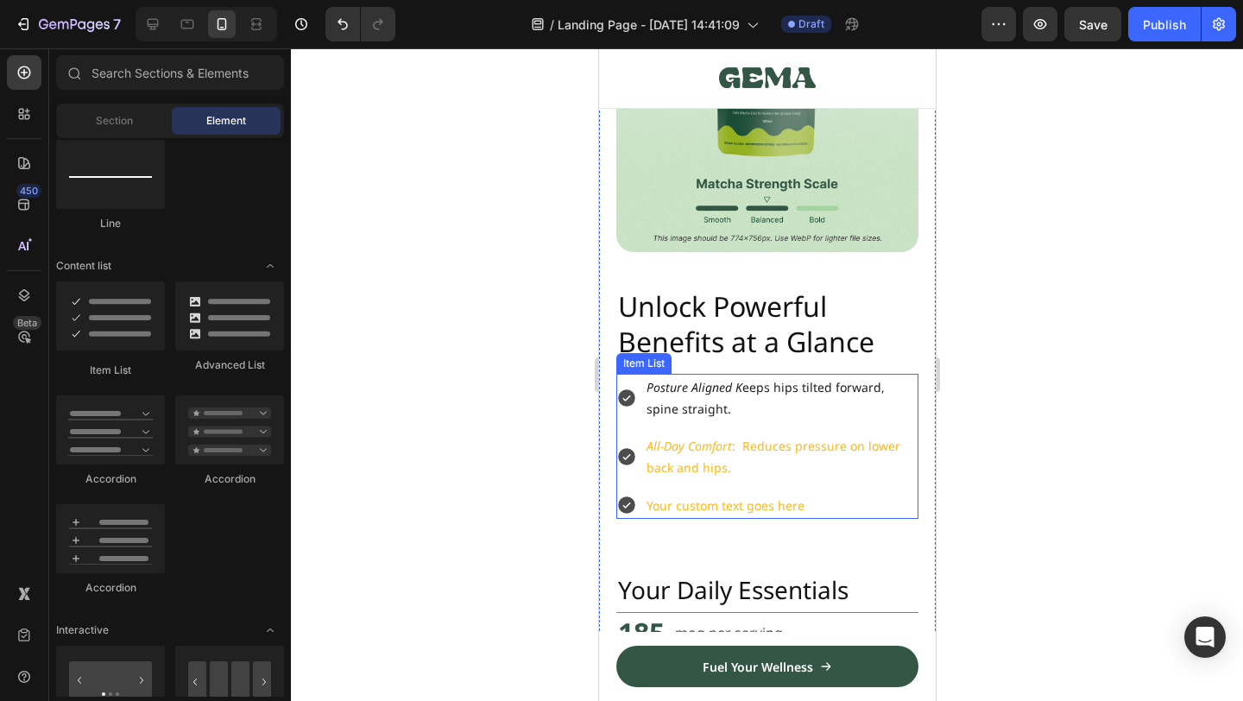
click at [813, 499] on p "Your custom text goes here" at bounding box center [780, 506] width 269 height 22
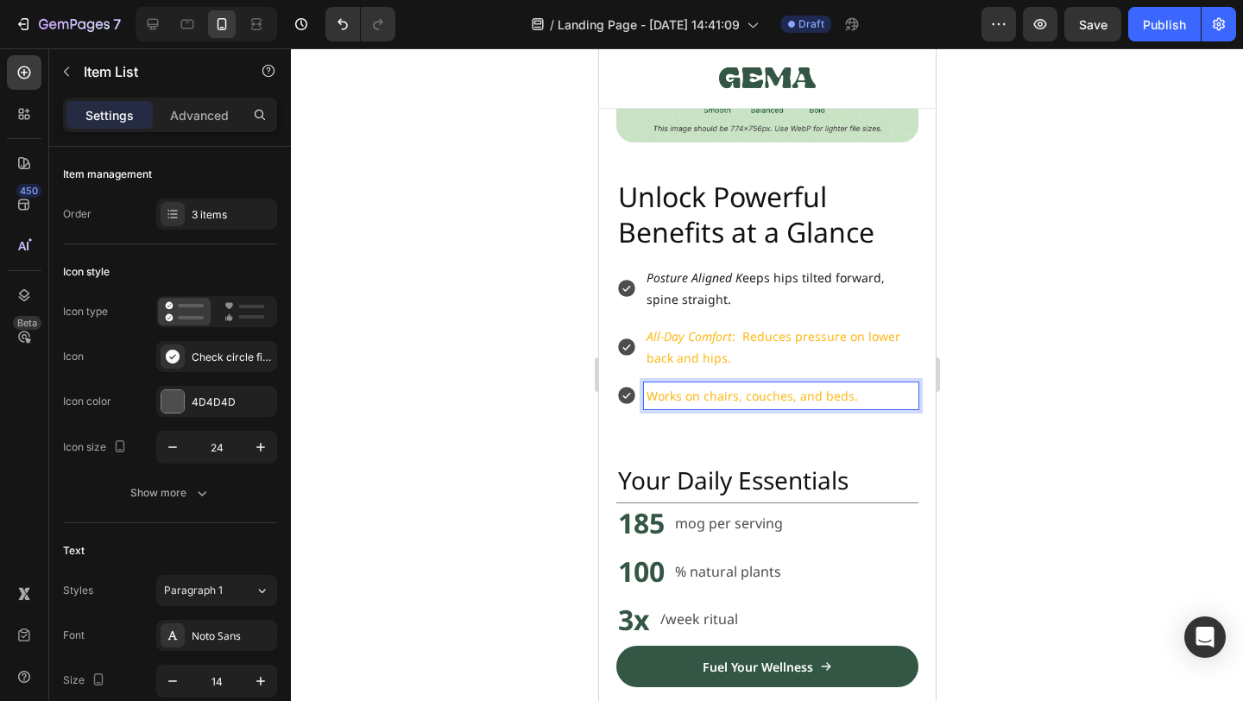
scroll to position [1422, 0]
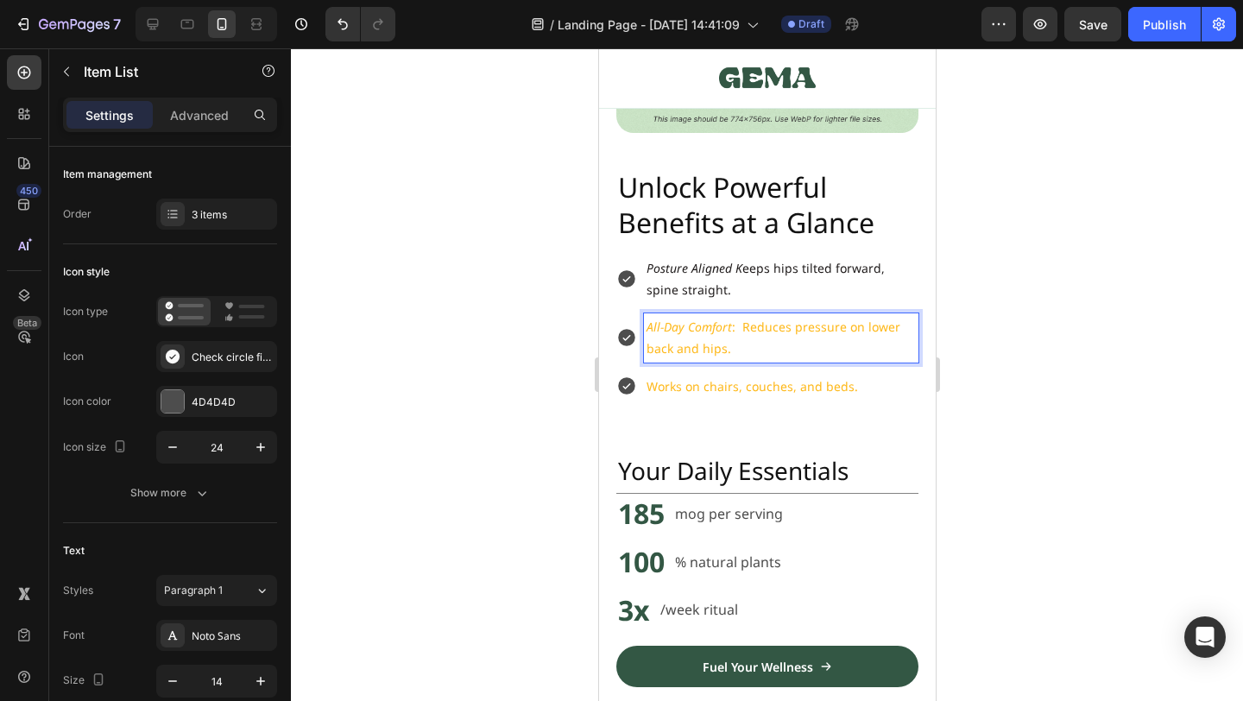
click at [751, 345] on p "All-Day Comfort : Reduces pressure on lower back and hips." at bounding box center [780, 337] width 269 height 43
click at [740, 325] on p "All-Day Comfort : Reduces pressure on lower back and hips." at bounding box center [780, 337] width 269 height 43
drag, startPoint x: 735, startPoint y: 325, endPoint x: 605, endPoint y: 325, distance: 130.3
click at [605, 325] on div "Image Unlock Powerful Benefits at a Glance Heading Posture Aligned K eeps hips …" at bounding box center [766, 373] width 337 height 1194
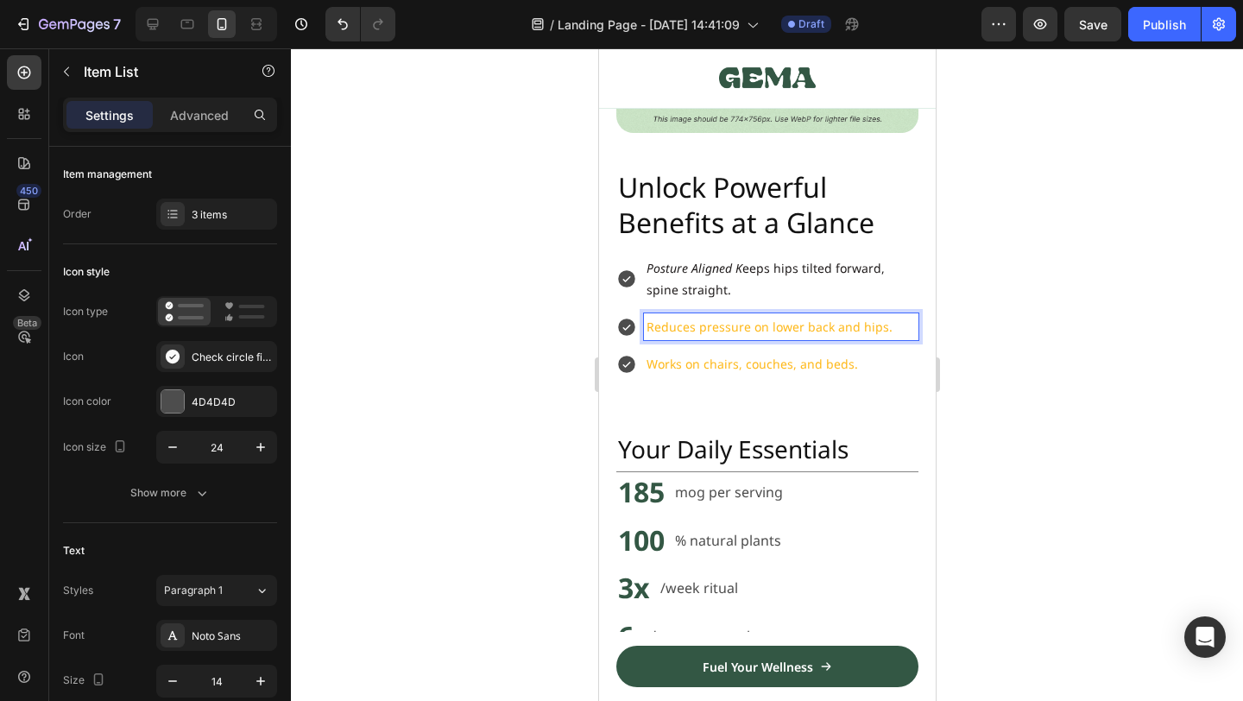
click at [755, 283] on p "Posture Aligned K eeps hips tilted forward, spine straight." at bounding box center [780, 278] width 269 height 43
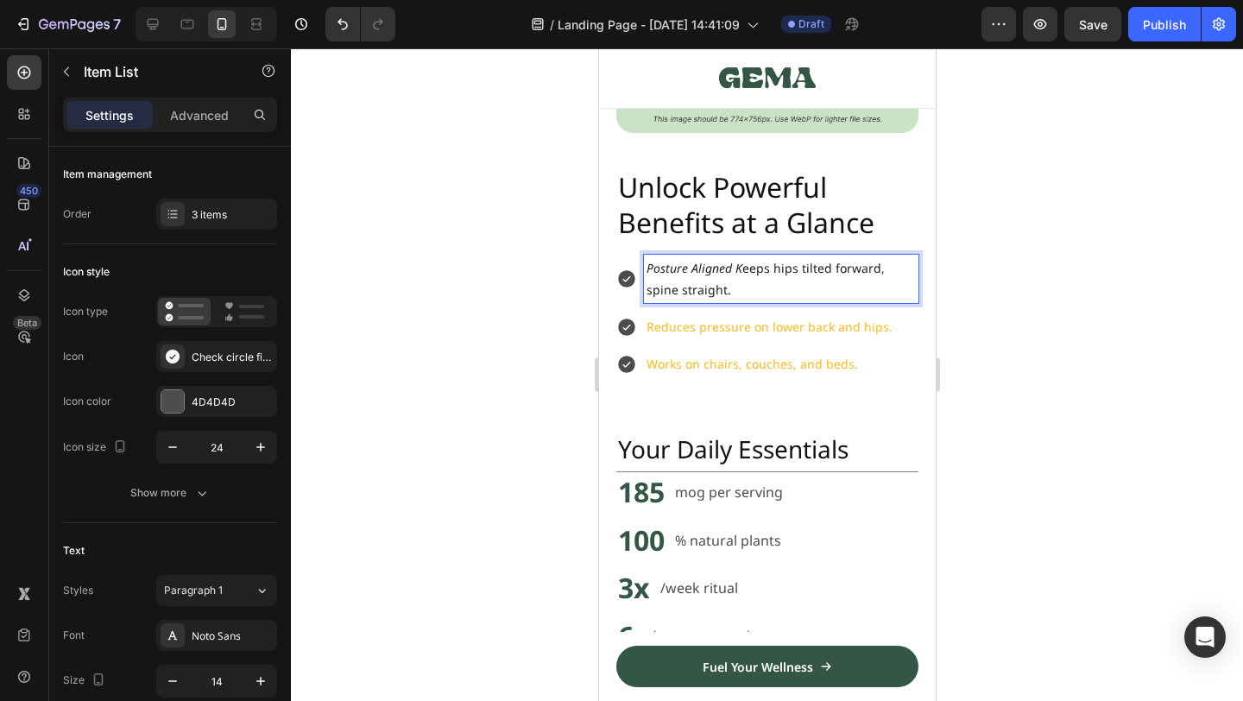
click at [755, 283] on p "Posture Aligned K eeps hips tilted forward, spine straight." at bounding box center [780, 278] width 269 height 43
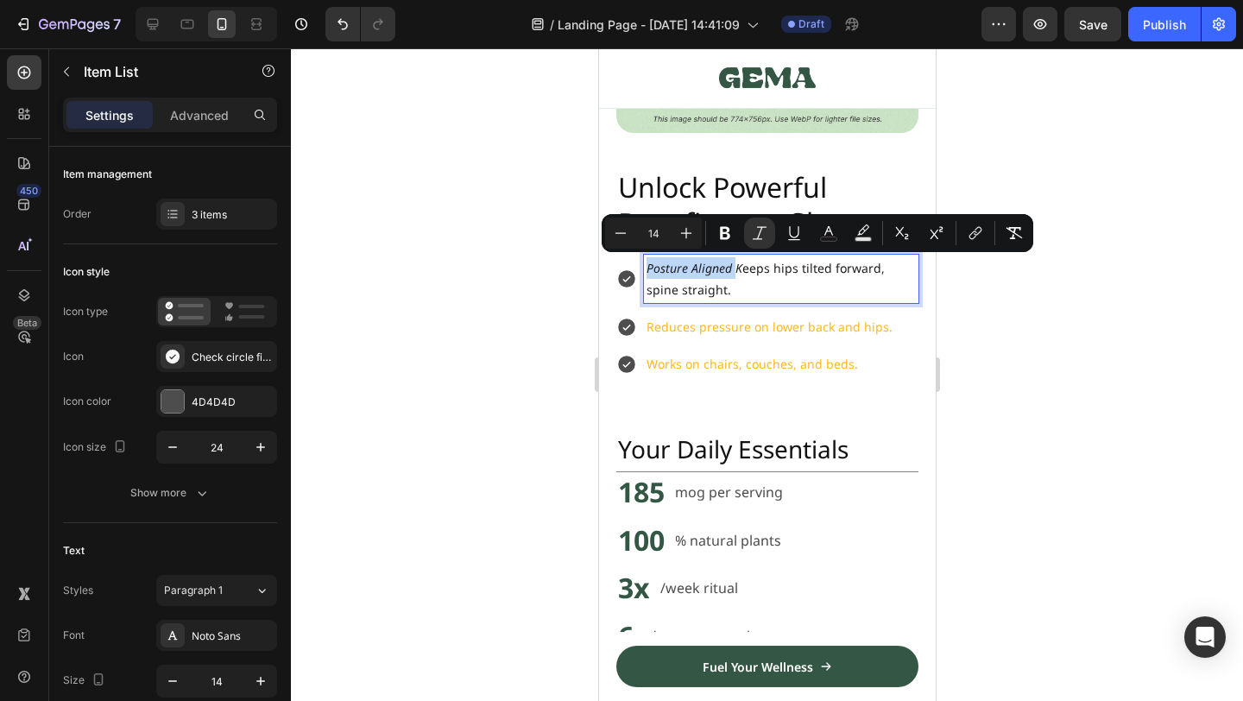
drag, startPoint x: 732, startPoint y: 268, endPoint x: 635, endPoint y: 268, distance: 96.7
click at [635, 268] on div "Posture Aligned K eeps hips tilted forward, spine straight." at bounding box center [766, 279] width 302 height 48
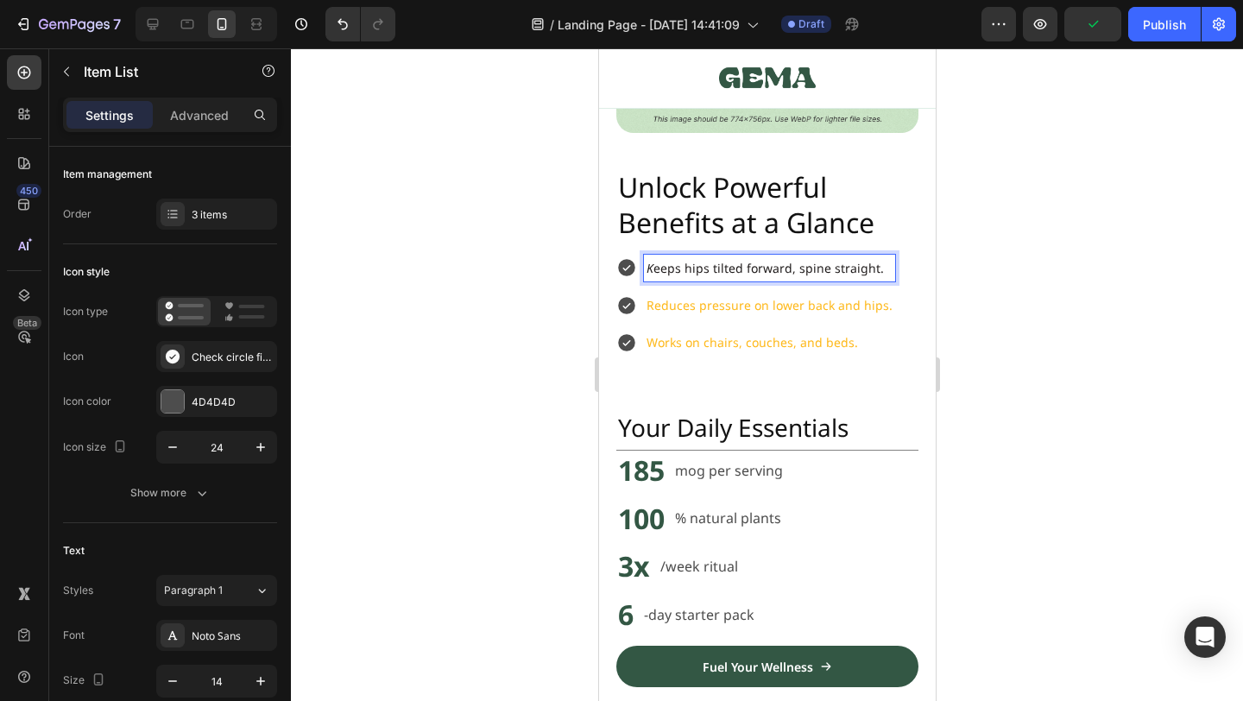
click at [806, 262] on span "K eeps hips tilted forward, spine straight." at bounding box center [764, 268] width 237 height 16
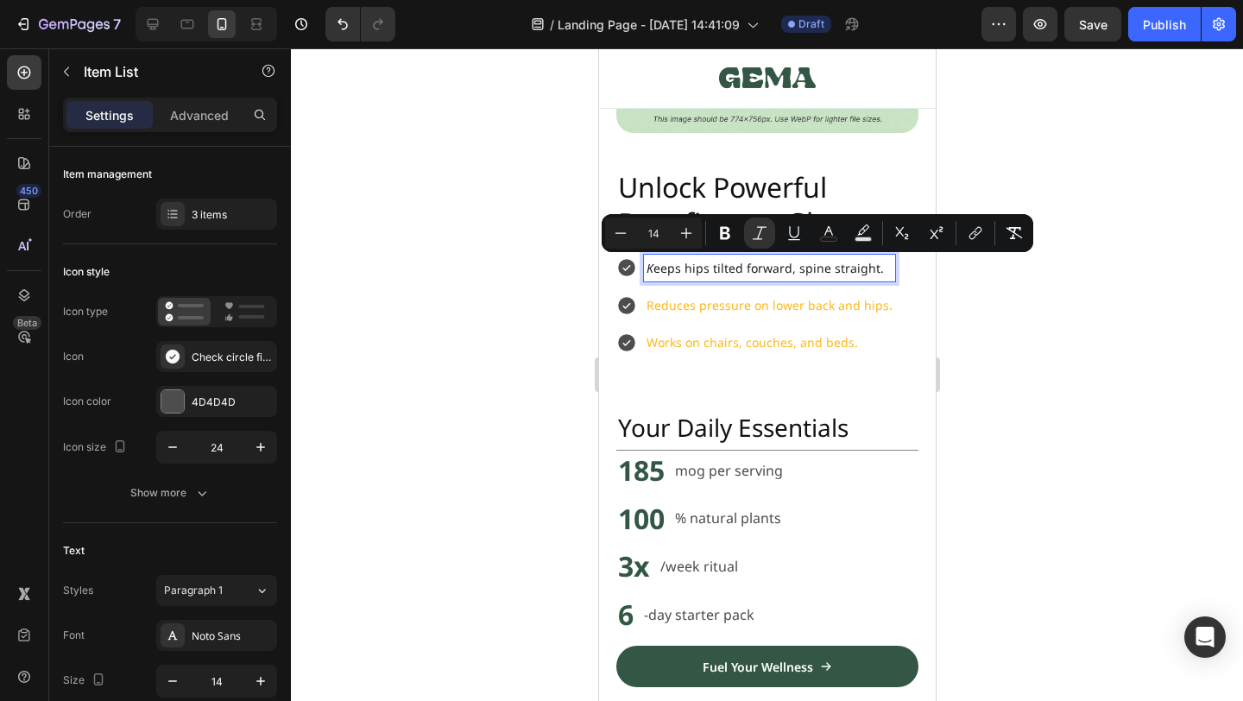
click at [684, 306] on p "Reduces pressure on lower back and hips." at bounding box center [769, 305] width 246 height 22
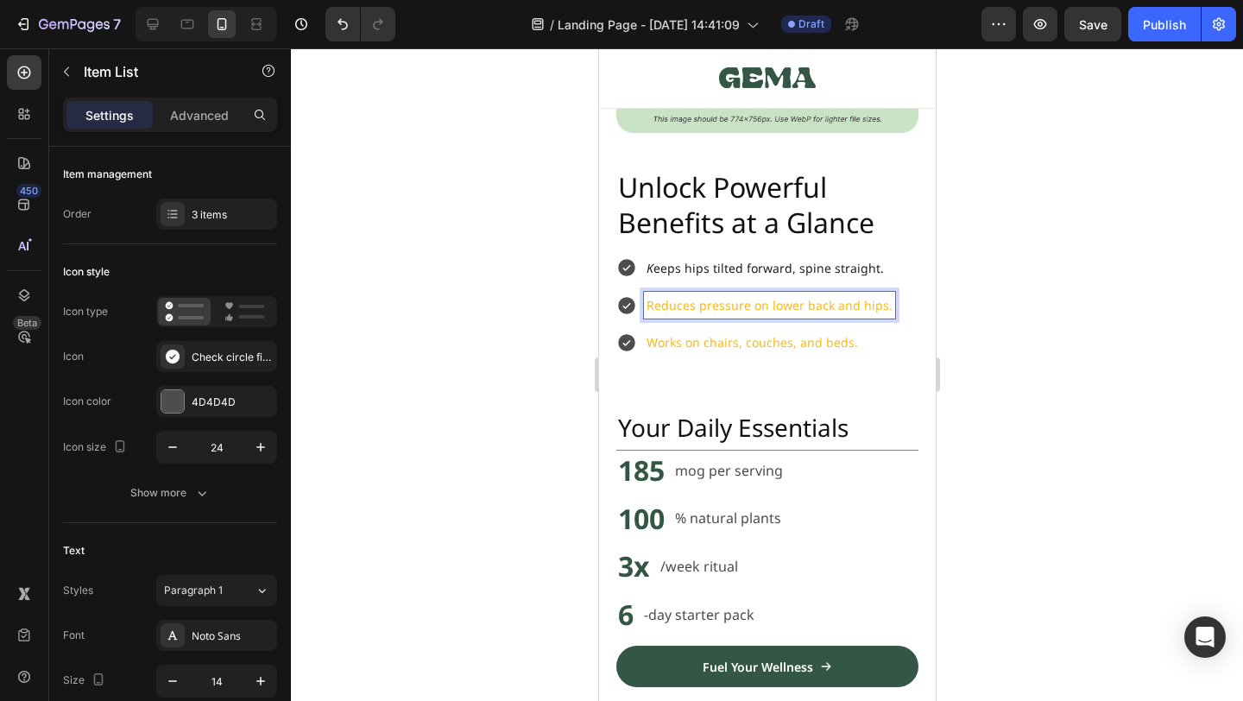
click at [749, 269] on span "K eeps hips tilted forward, spine straight." at bounding box center [764, 268] width 237 height 16
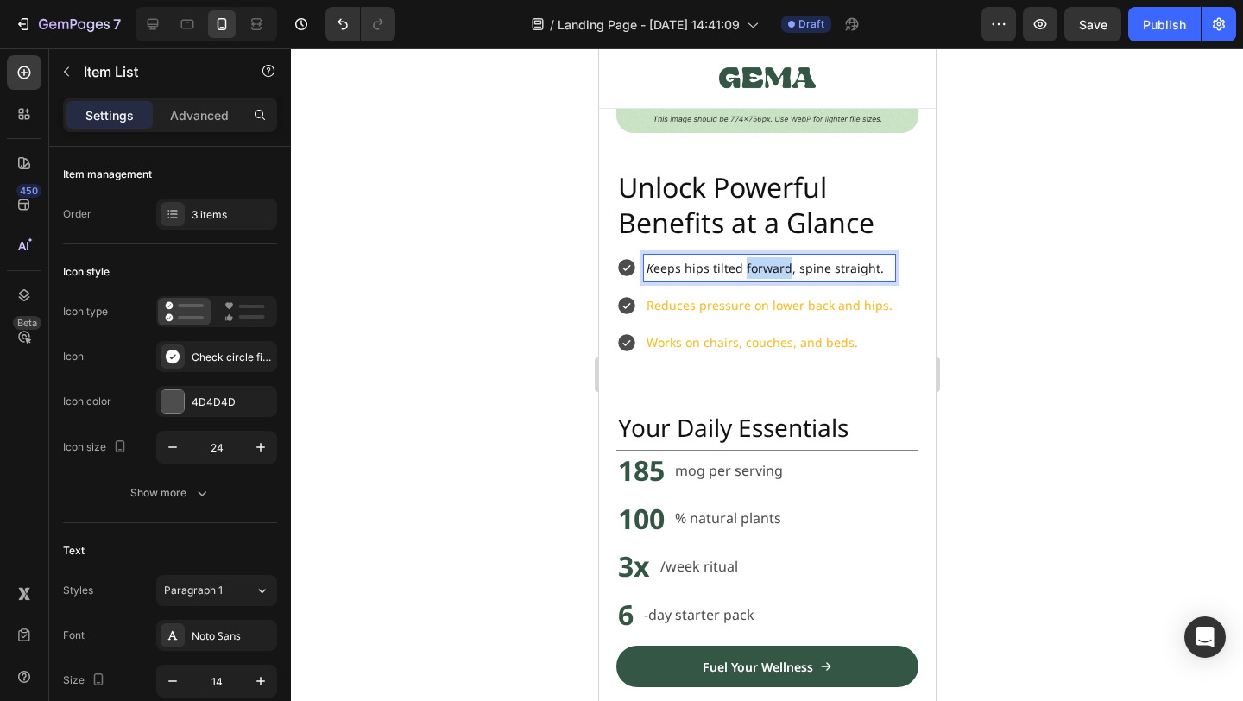
click at [749, 269] on span "K eeps hips tilted forward, spine straight." at bounding box center [764, 268] width 237 height 16
click at [705, 269] on span "K eeps hips tilted forward, spine straight." at bounding box center [764, 268] width 237 height 16
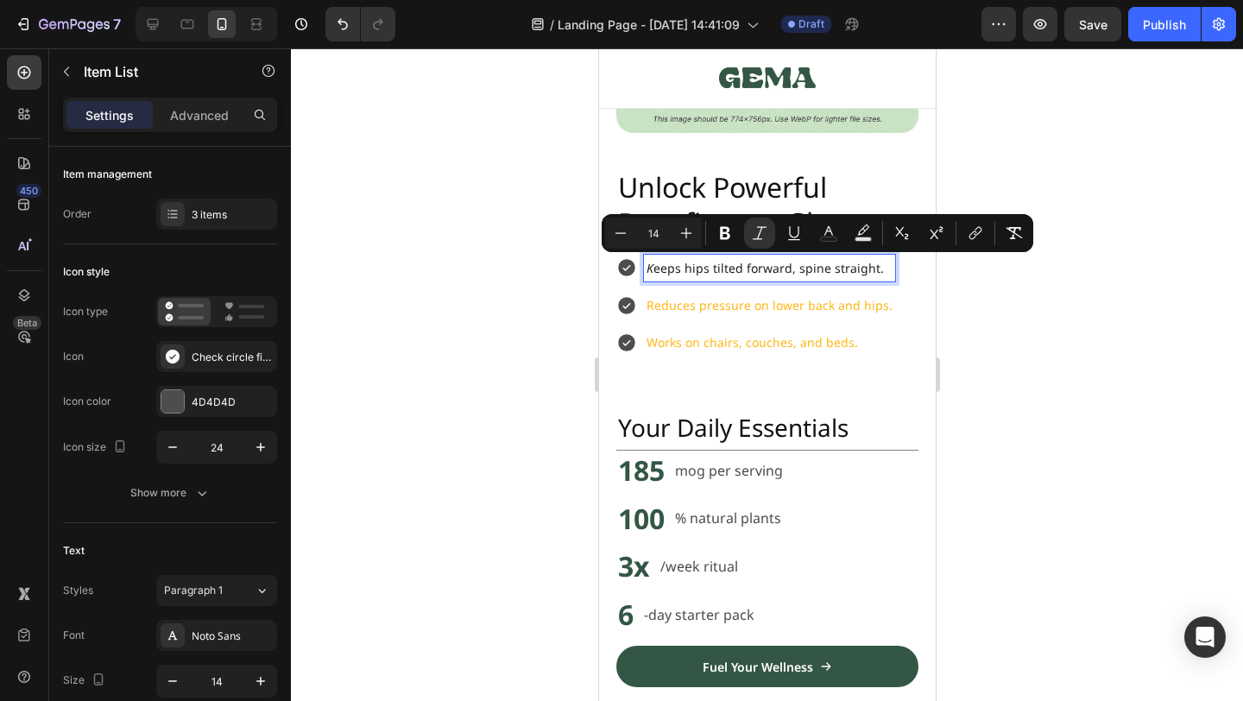
click at [876, 264] on p "K eeps hips tilted forward, spine straight." at bounding box center [769, 268] width 246 height 22
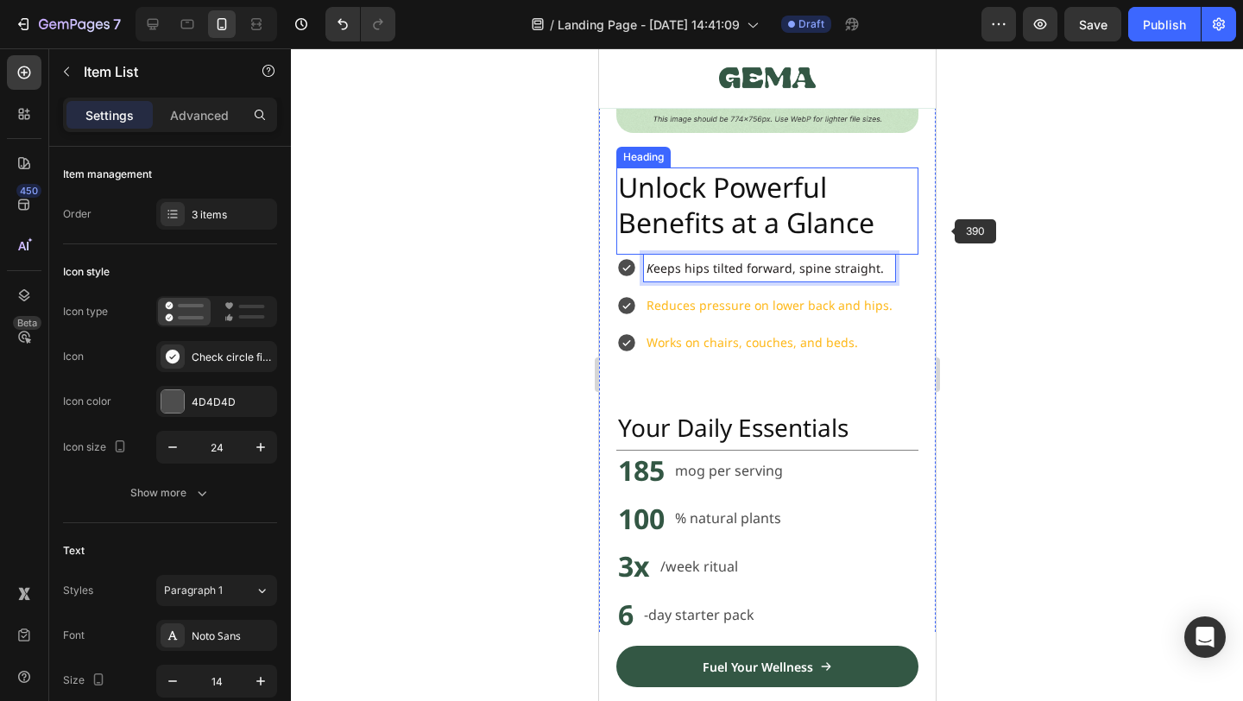
click at [1117, 332] on div at bounding box center [767, 374] width 952 height 653
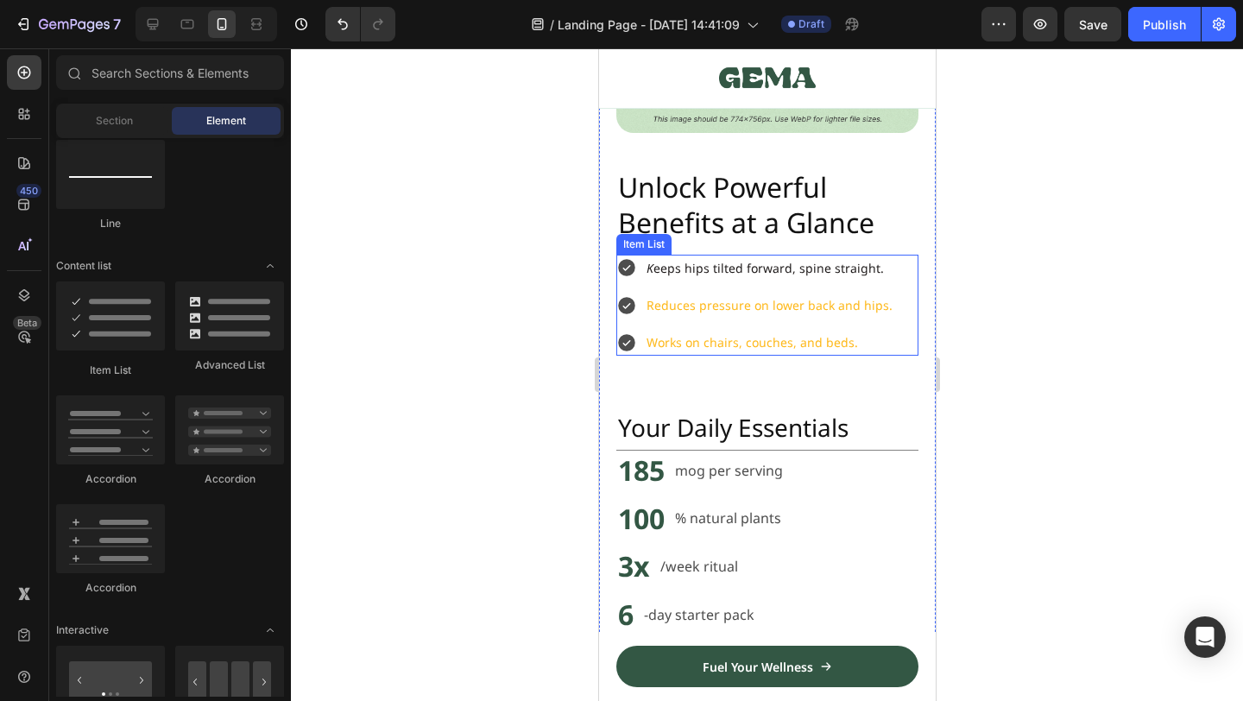
click at [828, 302] on p "Reduces pressure on lower back and hips." at bounding box center [769, 305] width 246 height 22
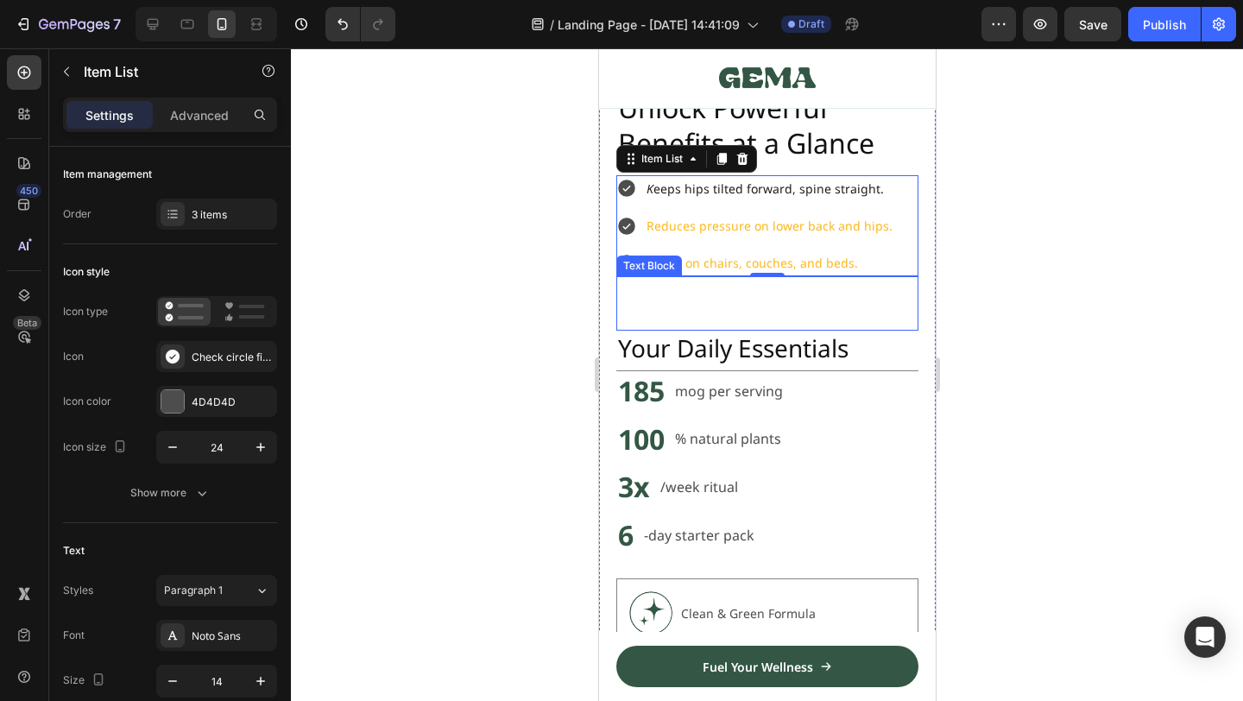
scroll to position [1500, 0]
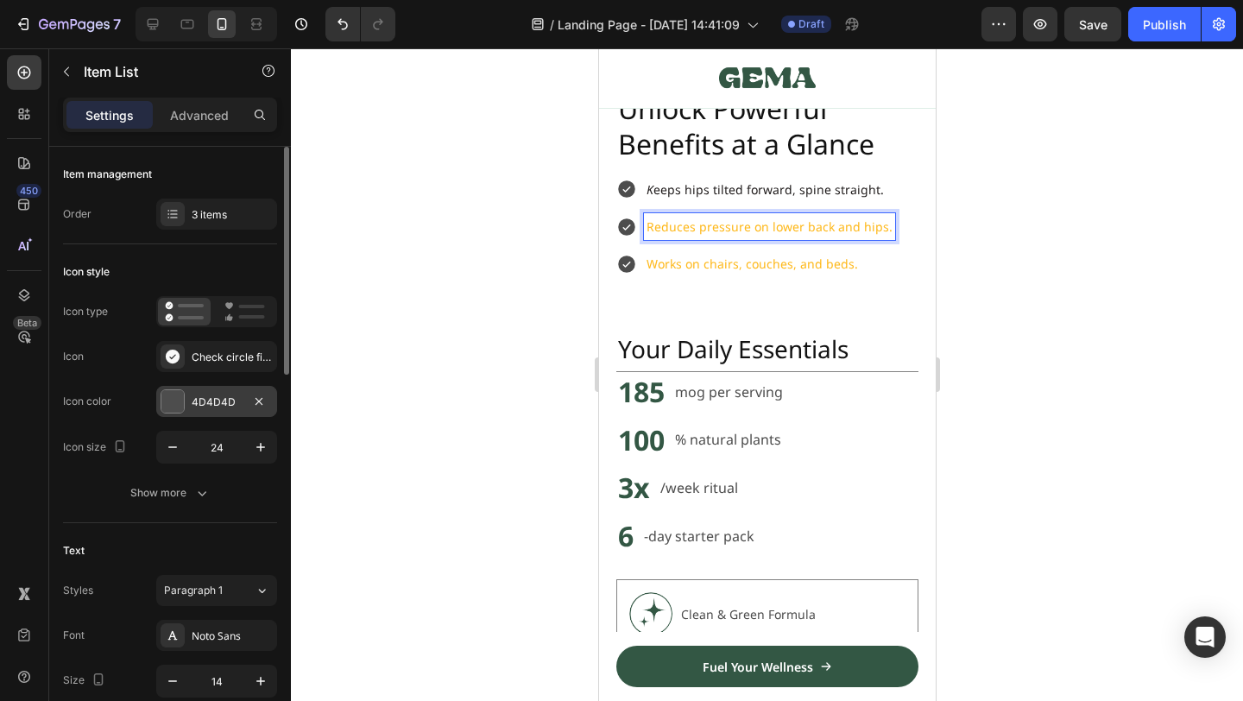
click at [180, 407] on div at bounding box center [172, 401] width 22 height 22
click at [657, 229] on p "Reduces pressure on lower back and hips." at bounding box center [769, 227] width 246 height 22
drag, startPoint x: 657, startPoint y: 229, endPoint x: 1164, endPoint y: 322, distance: 515.2
click at [657, 229] on p "Reduces pressure on lower back and hips." at bounding box center [769, 227] width 246 height 22
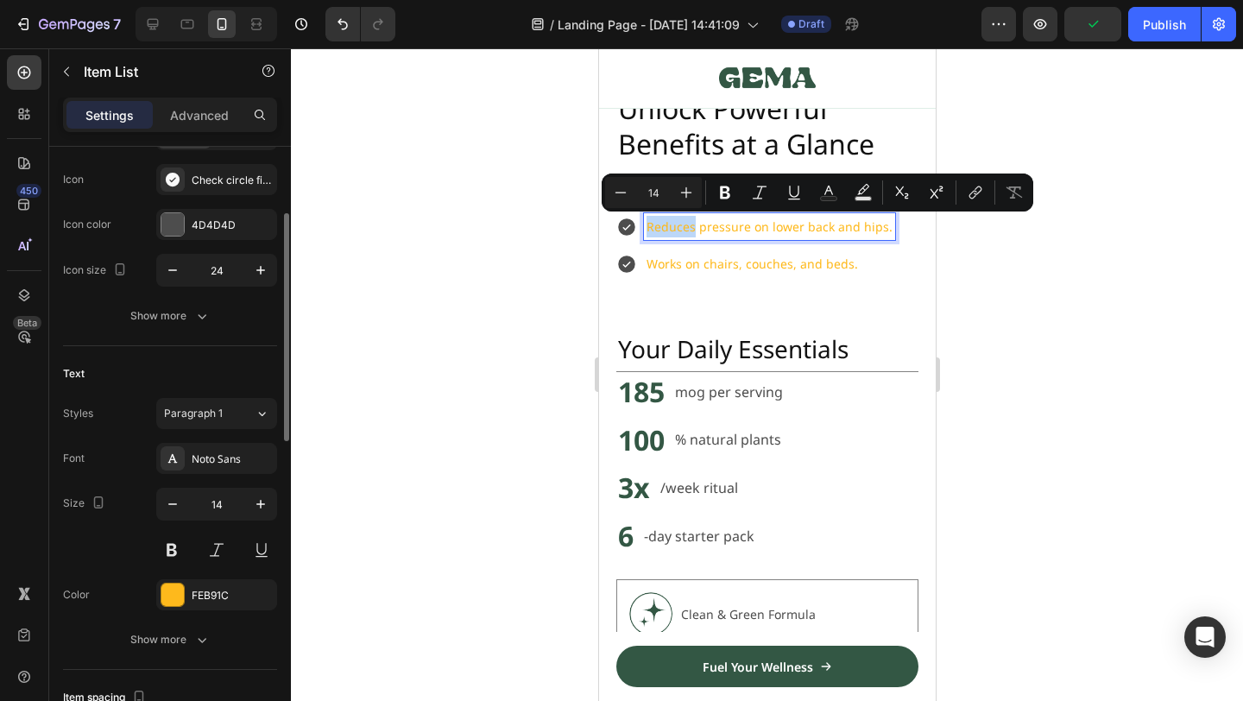
scroll to position [178, 0]
click at [186, 601] on div "FEB91C" at bounding box center [216, 593] width 121 height 31
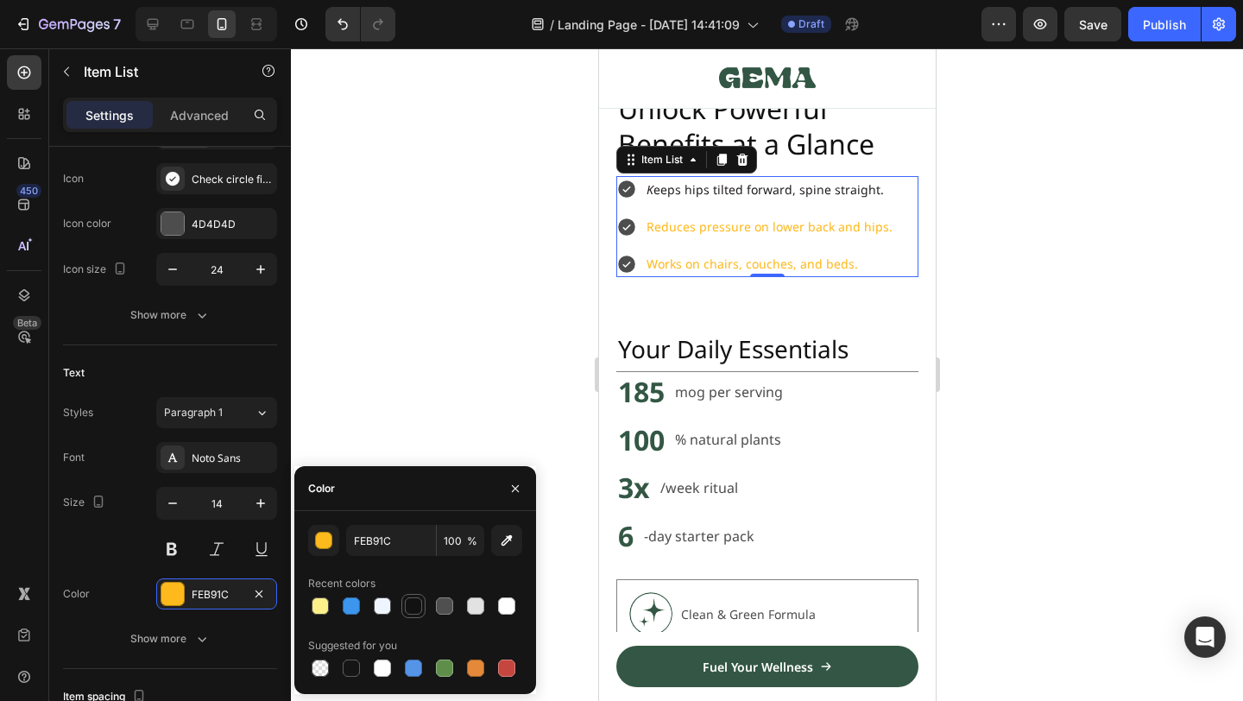
click at [420, 602] on div at bounding box center [413, 605] width 17 height 17
type input "121212"
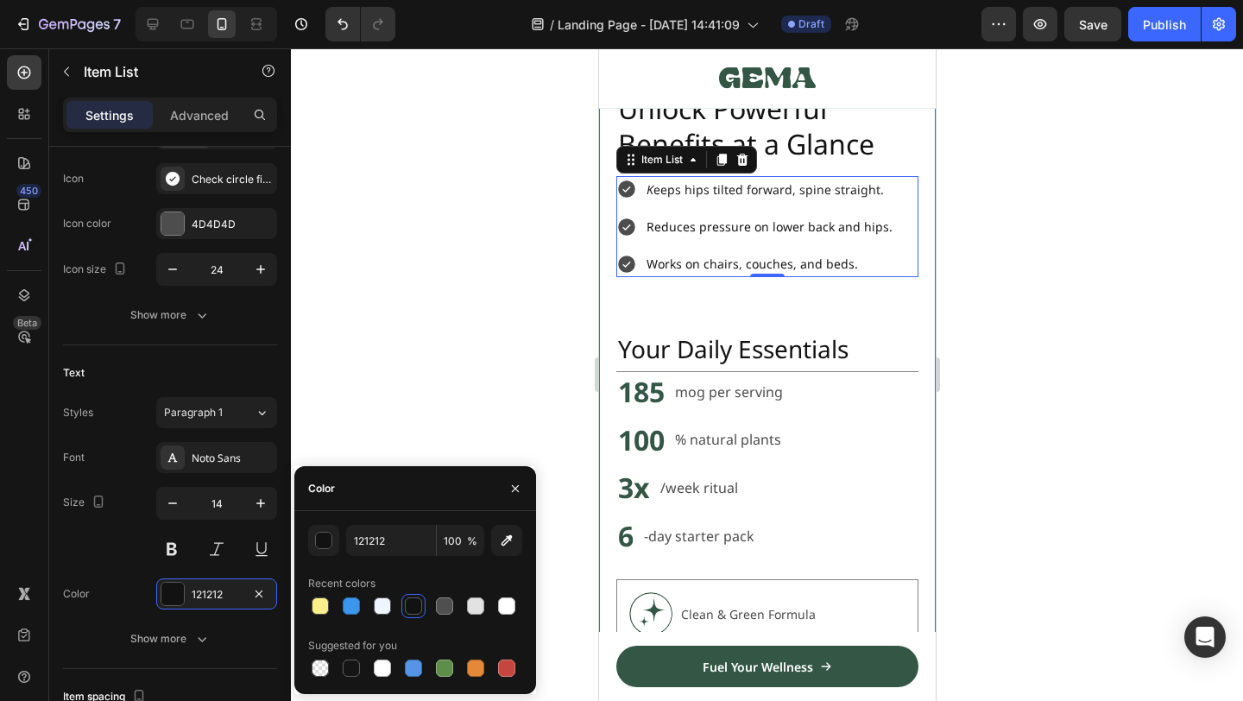
click at [975, 300] on div at bounding box center [767, 374] width 952 height 653
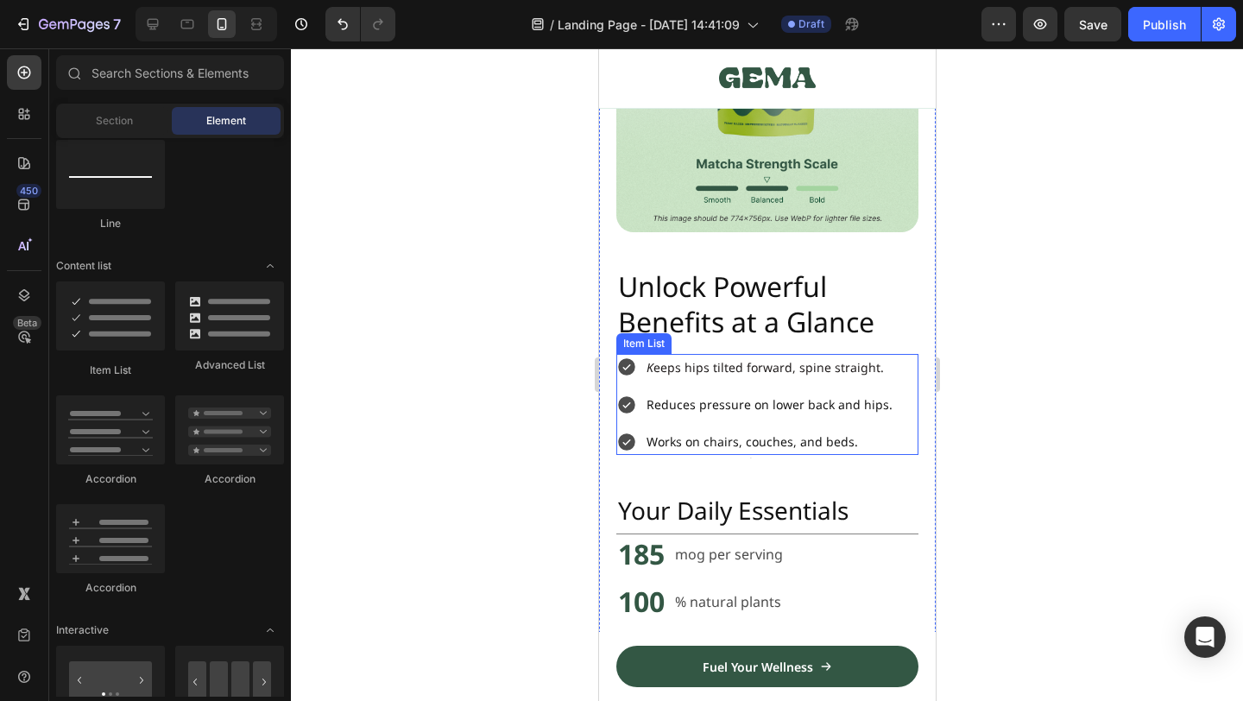
scroll to position [1325, 0]
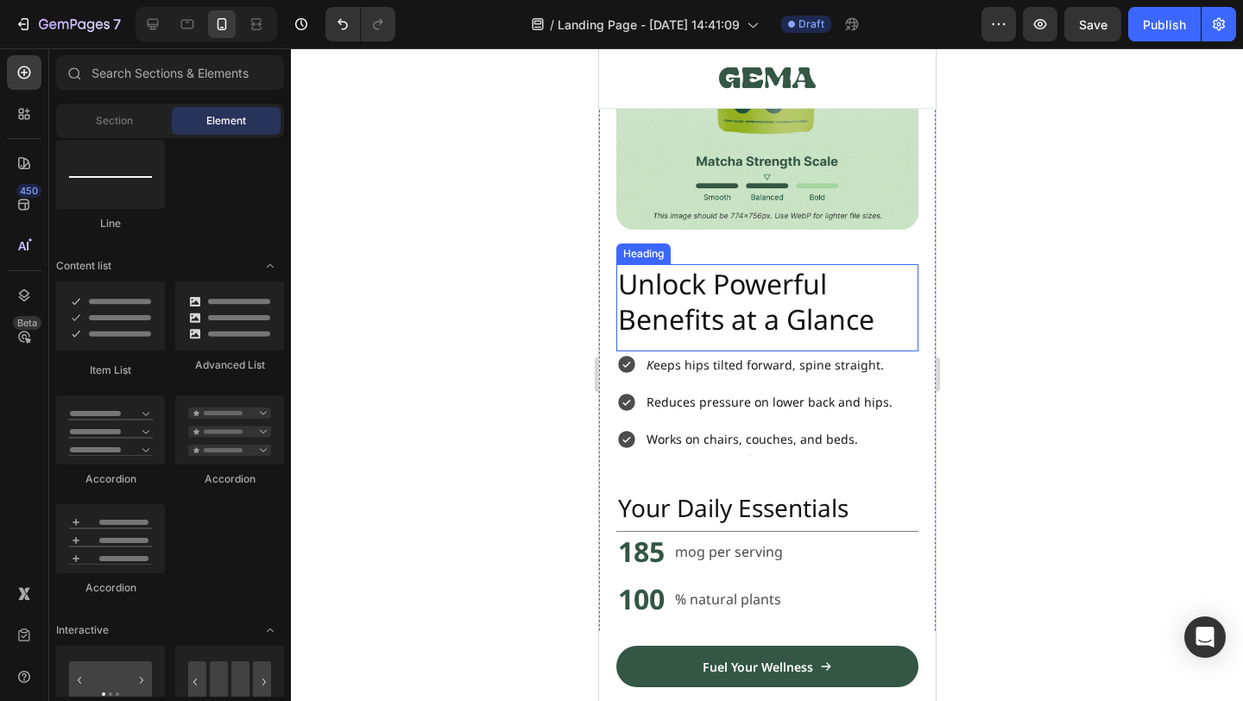
click at [756, 305] on h2 "Unlock Powerful Benefits at a Glance" at bounding box center [766, 301] width 302 height 75
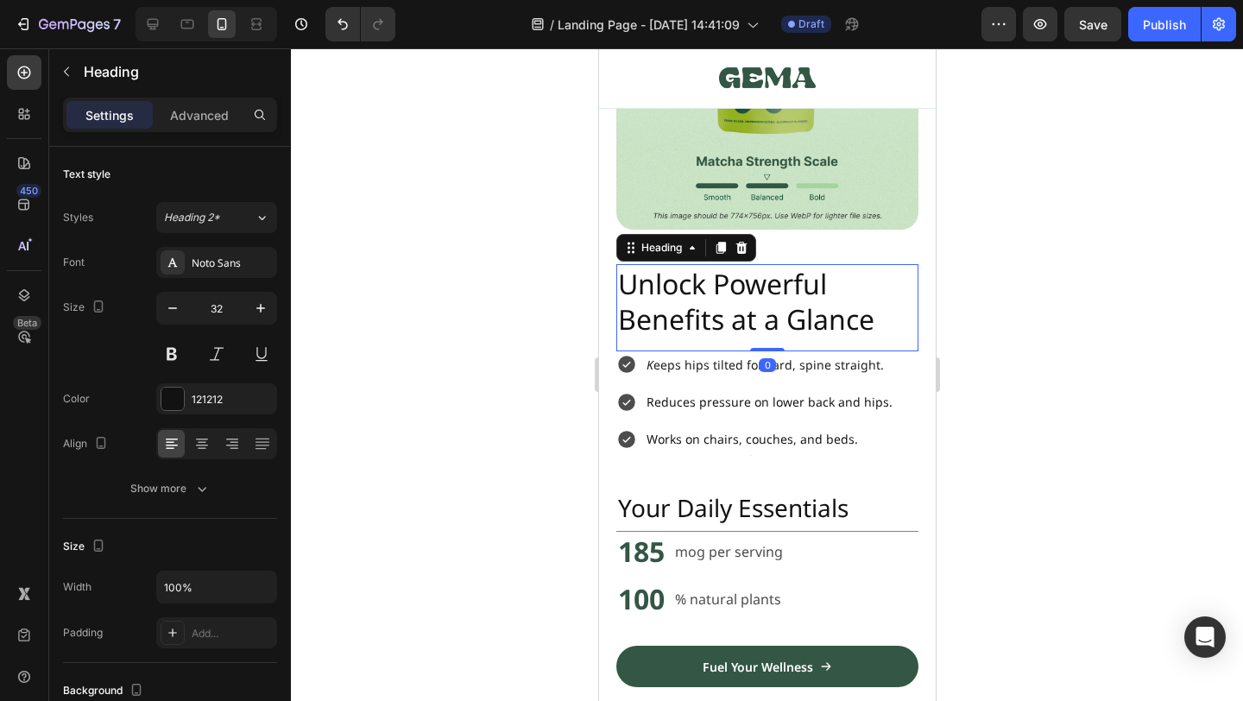
click at [756, 305] on h2 "Unlock Powerful Benefits at a Glance" at bounding box center [766, 301] width 302 height 75
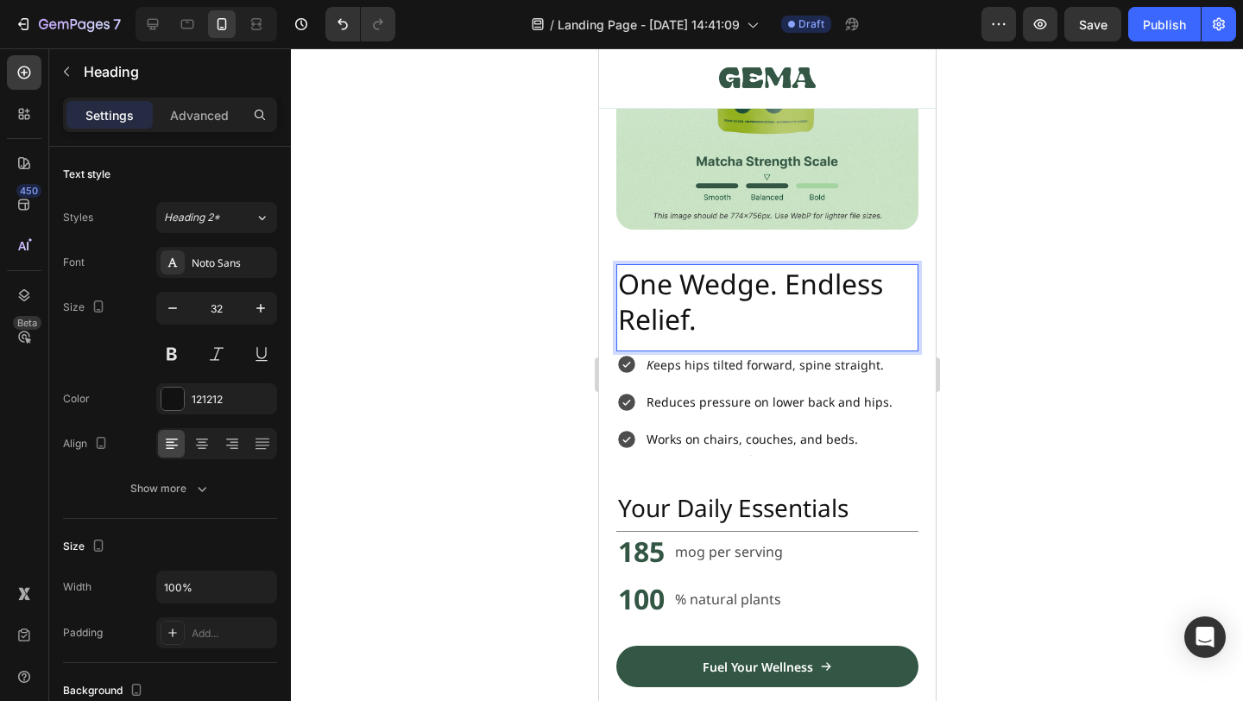
click at [776, 293] on p "One Wedge. Endless Relief." at bounding box center [766, 302] width 299 height 72
click at [750, 288] on p "One Wedge. Endless Relief." at bounding box center [766, 302] width 299 height 72
click at [733, 288] on p "One Wedge. Endless Relief." at bounding box center [766, 302] width 299 height 72
click at [758, 288] on p "One Wedge. Endless Relief." at bounding box center [766, 302] width 299 height 72
click at [763, 288] on p "One Wedge. Endless Relief." at bounding box center [766, 302] width 299 height 72
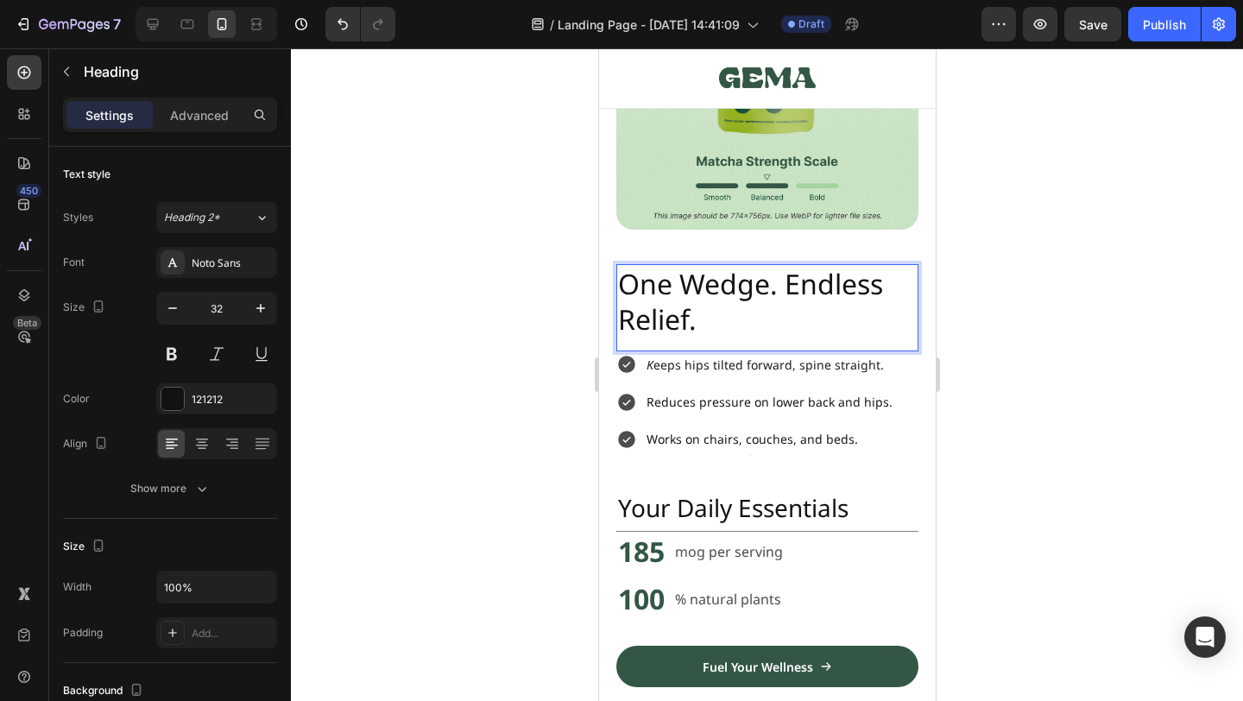
click at [790, 299] on p "One Wedge. Endless Relief." at bounding box center [766, 302] width 299 height 72
click at [750, 319] on p "One Wedge. Endless Relief." at bounding box center [766, 302] width 299 height 72
click at [974, 341] on div at bounding box center [767, 374] width 952 height 653
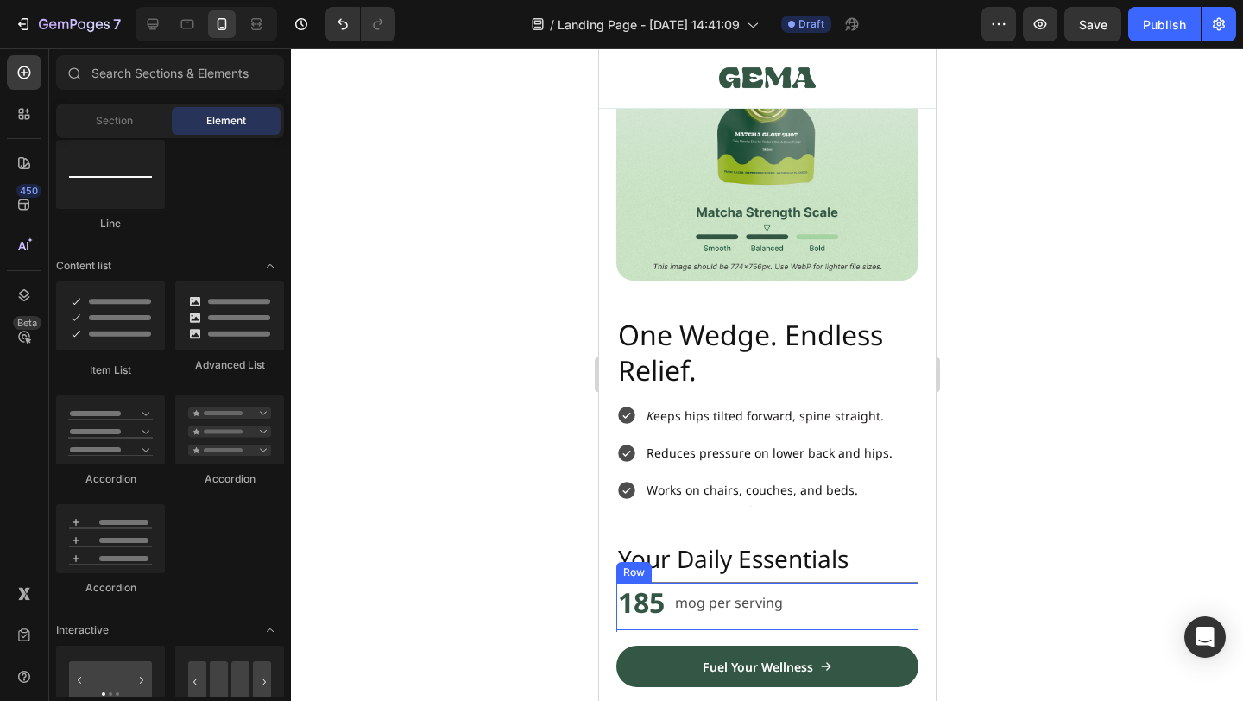
scroll to position [1291, 0]
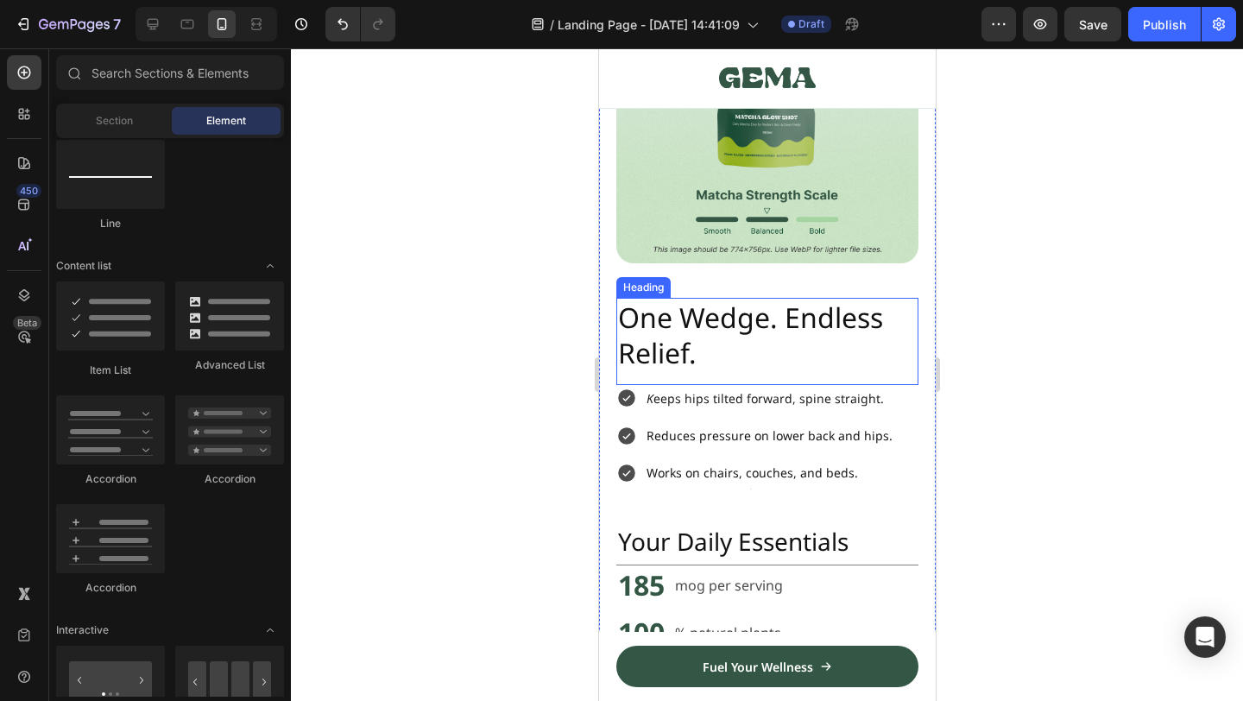
click at [718, 325] on p "One Wedge. Endless Relief." at bounding box center [766, 336] width 299 height 72
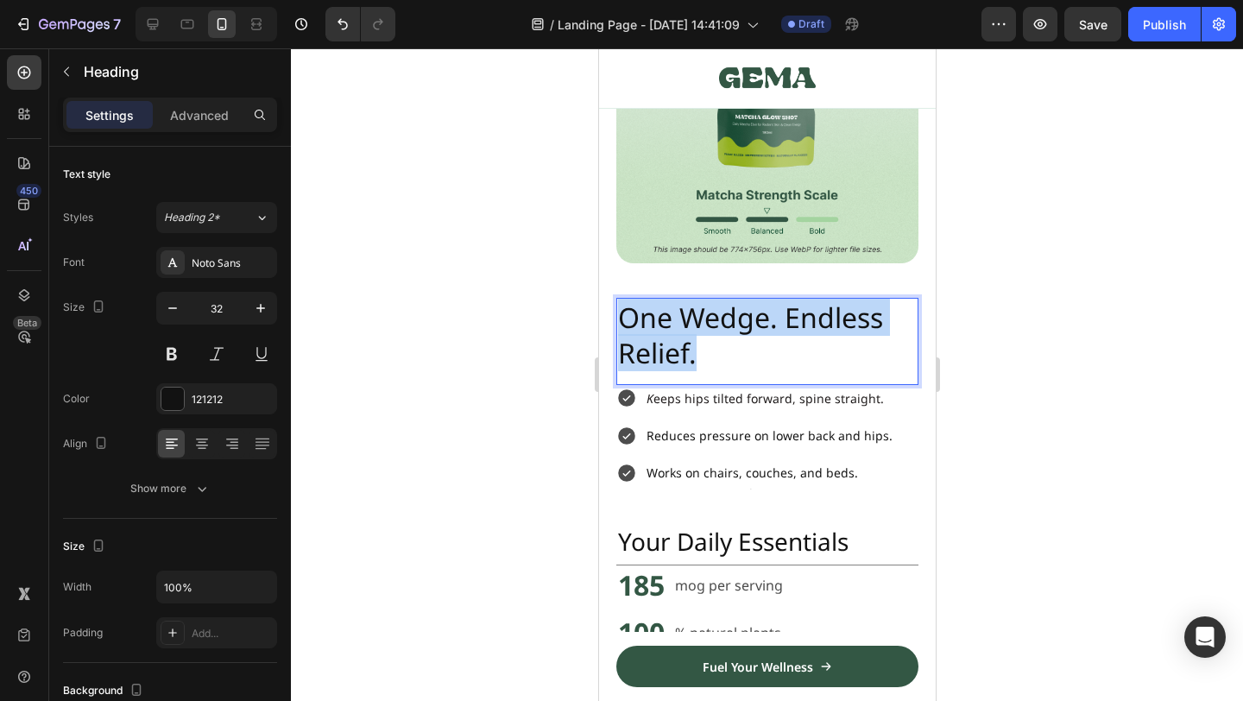
click at [718, 325] on p "One Wedge. Endless Relief." at bounding box center [766, 336] width 299 height 72
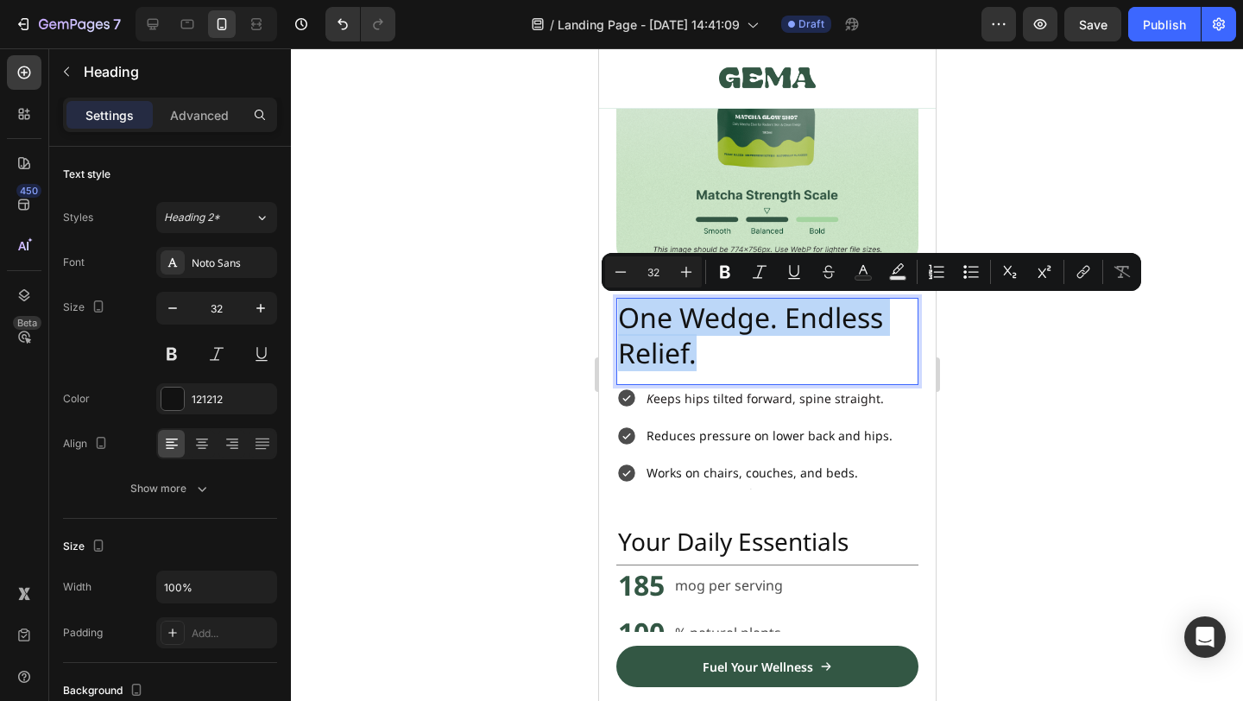
click at [743, 325] on p "One Wedge. Endless Relief." at bounding box center [766, 336] width 299 height 72
click at [789, 323] on p "One Wedge. Endless Relief." at bounding box center [766, 336] width 299 height 72
click at [732, 323] on p "One Wedge. Endless Relief." at bounding box center [766, 336] width 299 height 72
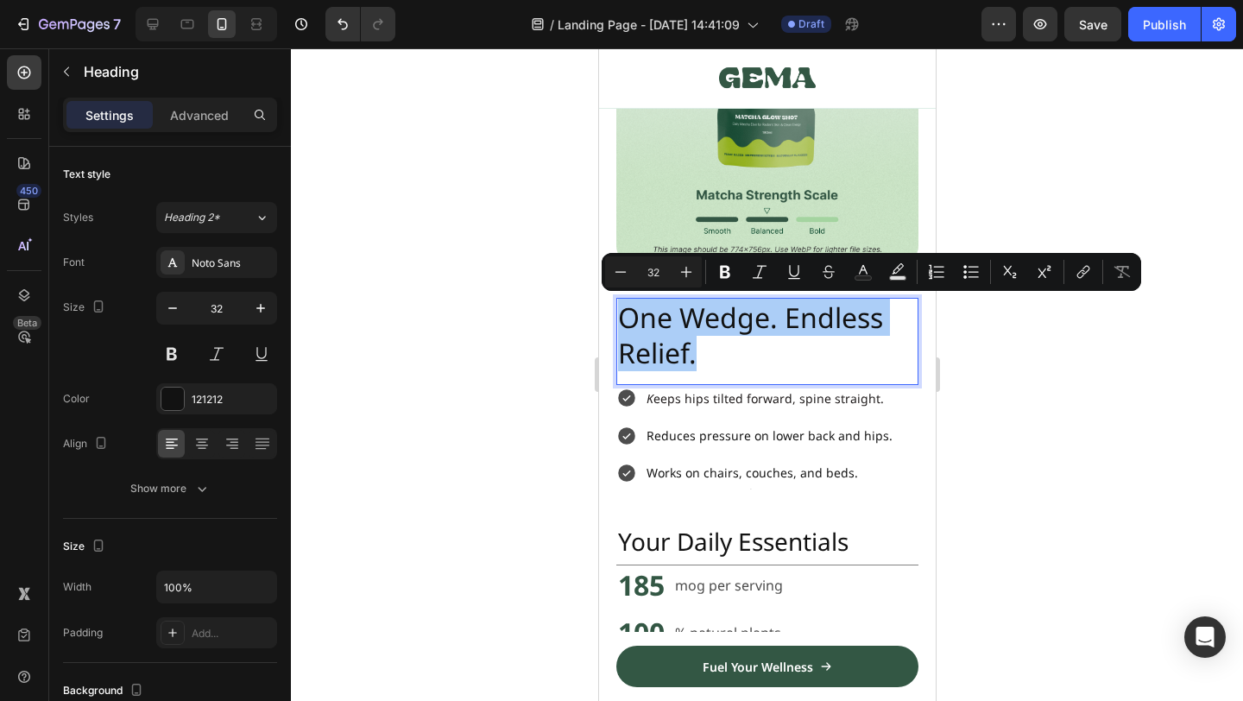
click at [1117, 483] on div at bounding box center [767, 374] width 952 height 653
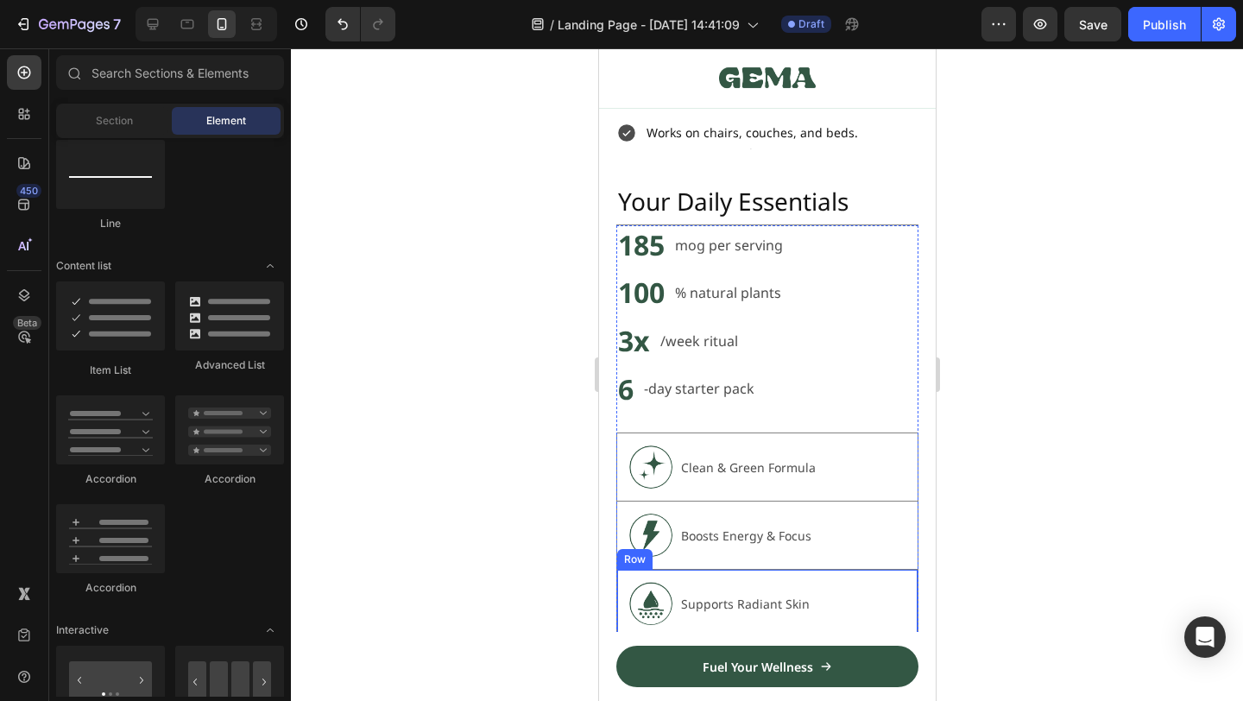
scroll to position [1640, 0]
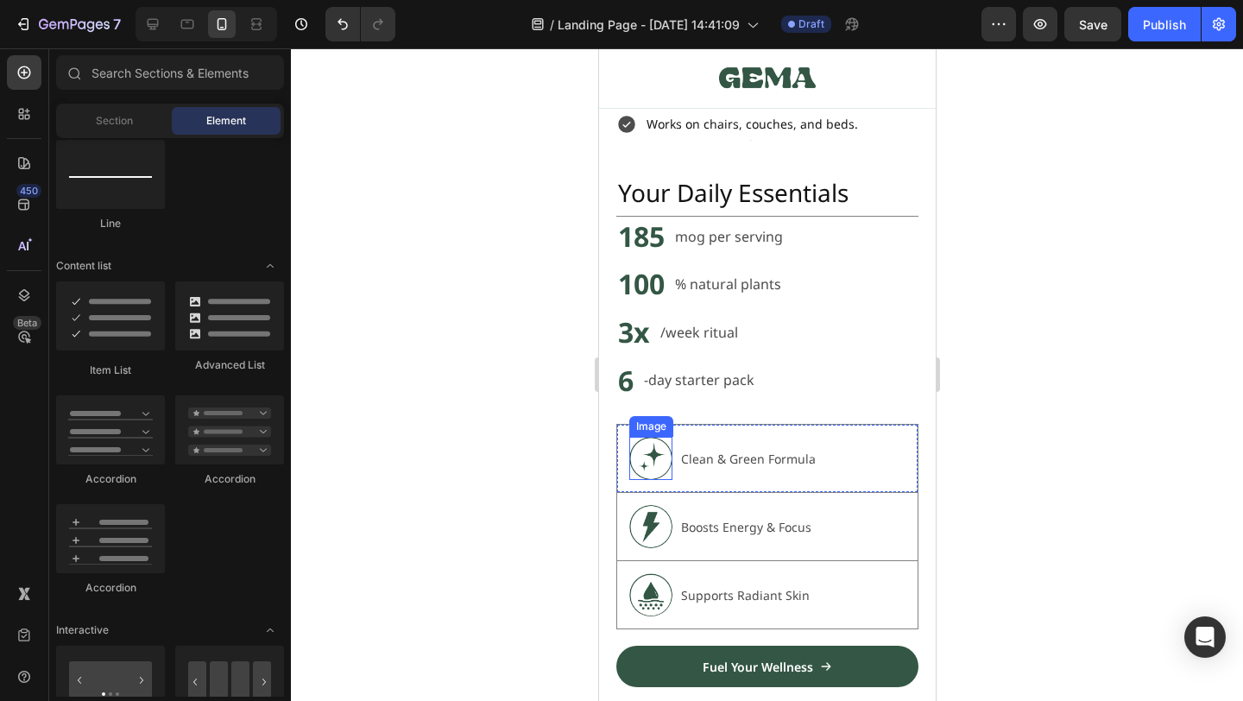
click at [659, 462] on img at bounding box center [649, 458] width 43 height 43
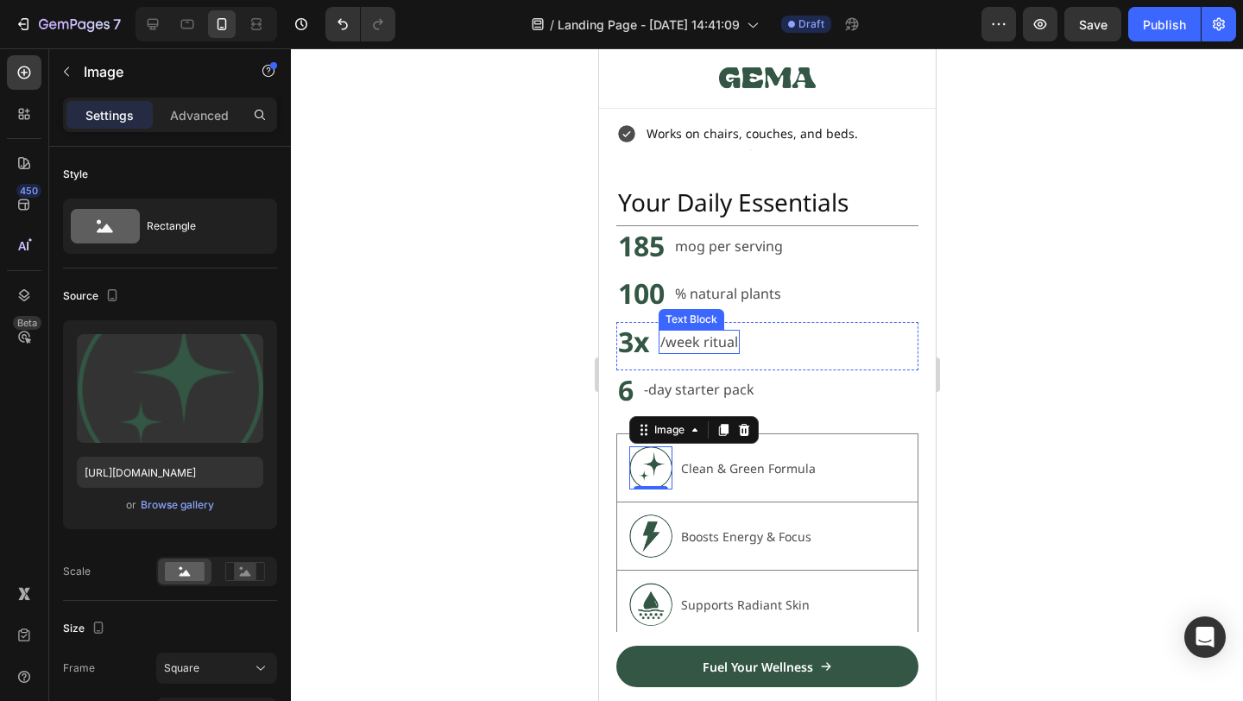
scroll to position [1649, 0]
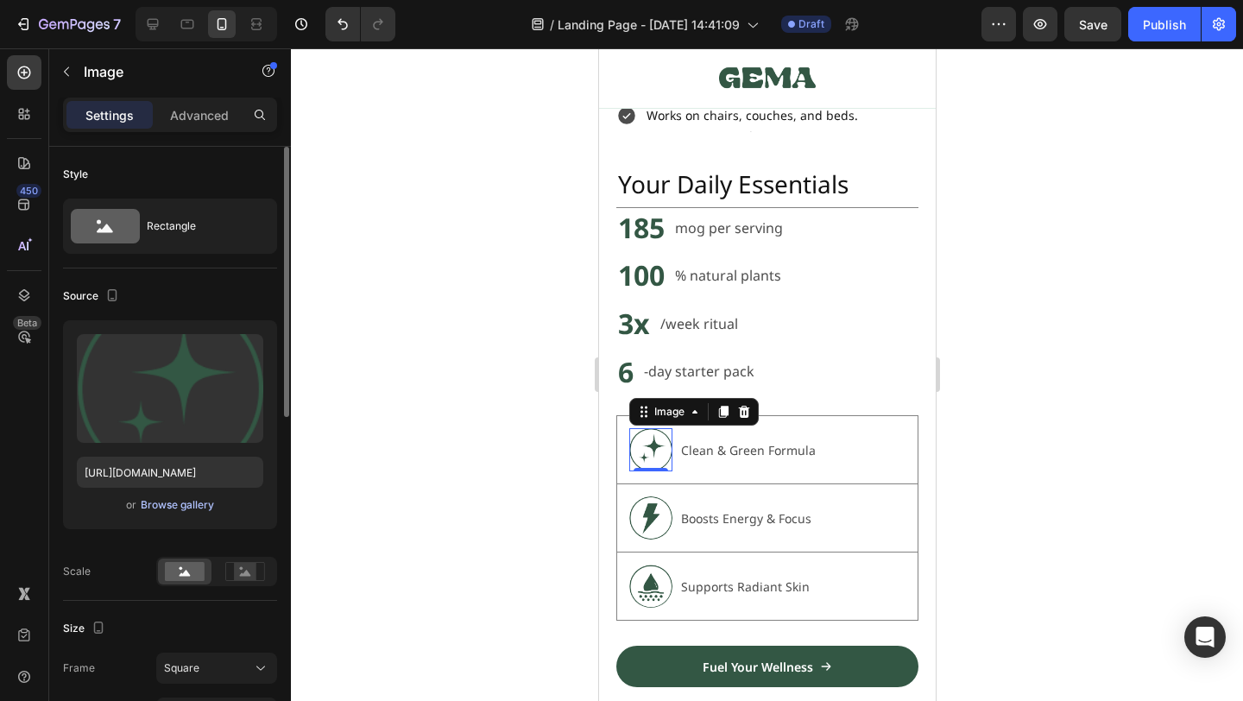
click at [175, 510] on div "Browse gallery" at bounding box center [177, 505] width 73 height 16
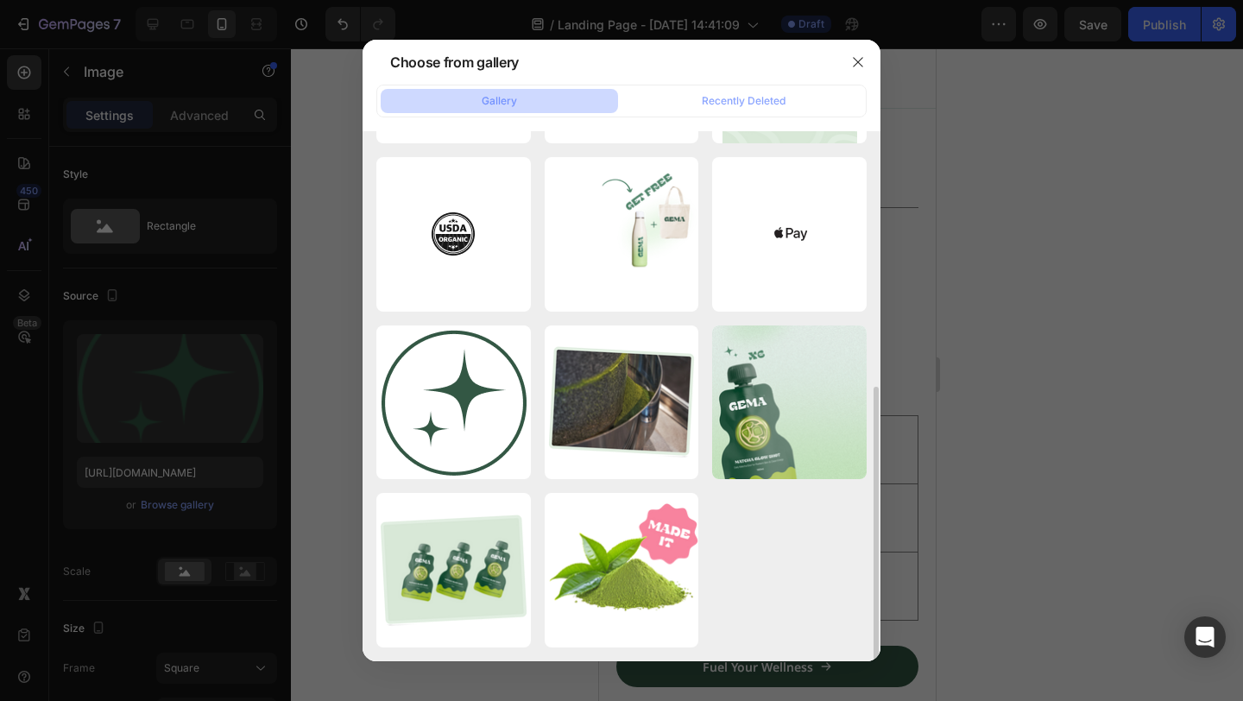
scroll to position [514, 0]
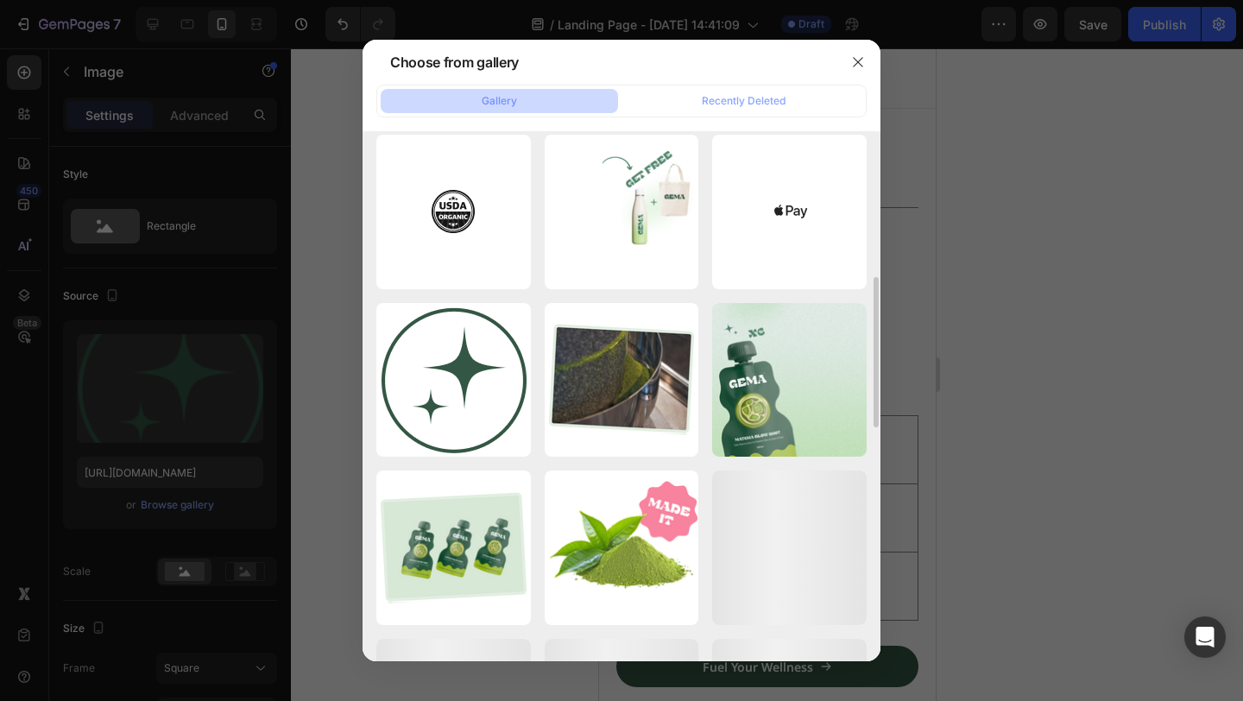
click at [1022, 211] on div at bounding box center [621, 350] width 1243 height 701
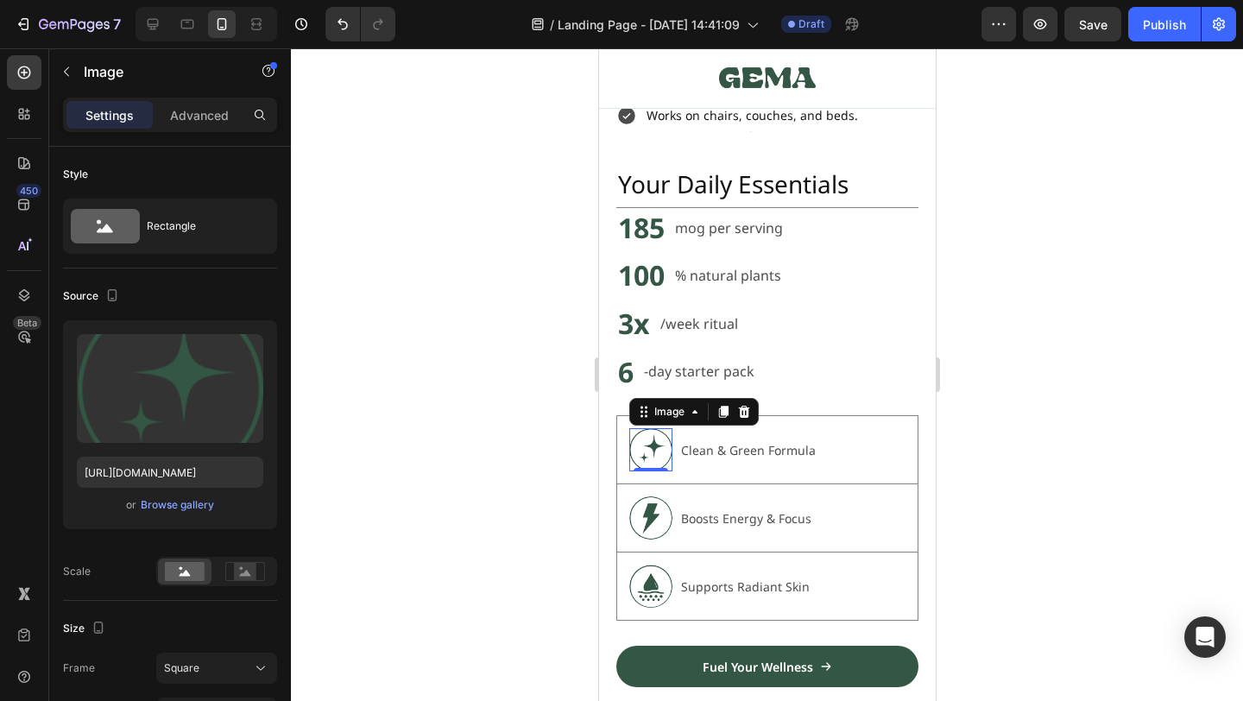
click at [983, 244] on div at bounding box center [767, 374] width 952 height 653
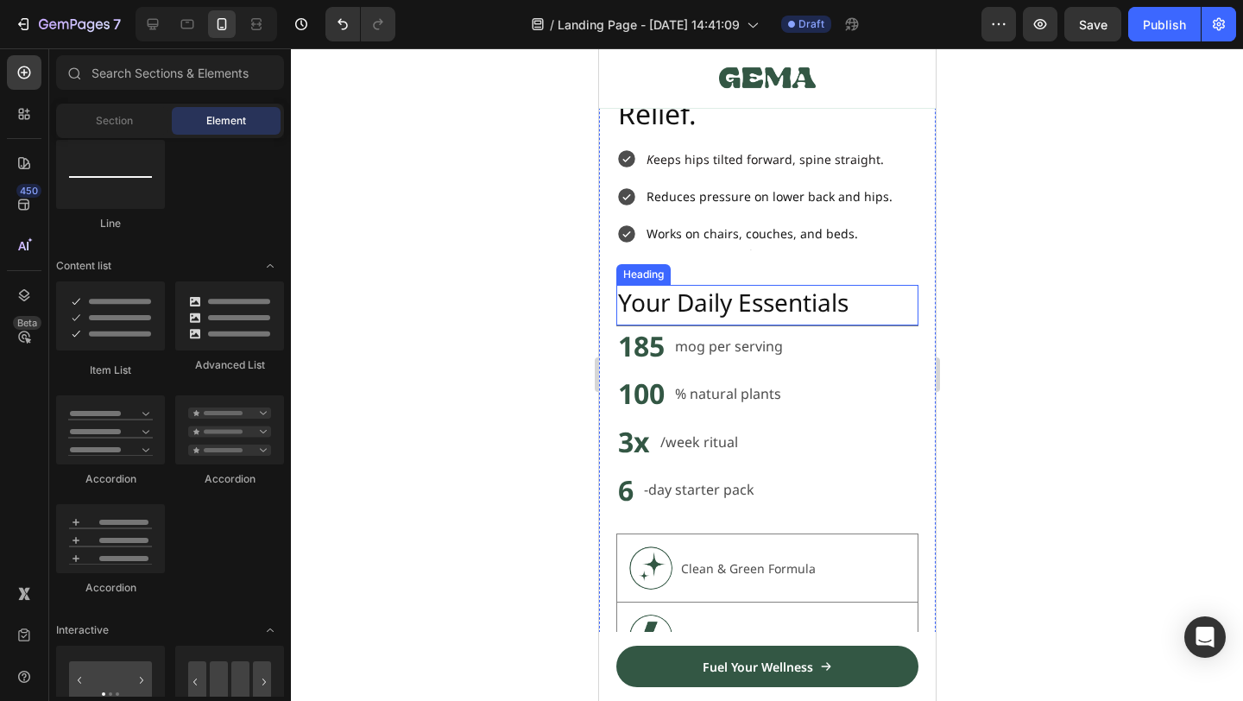
scroll to position [1548, 0]
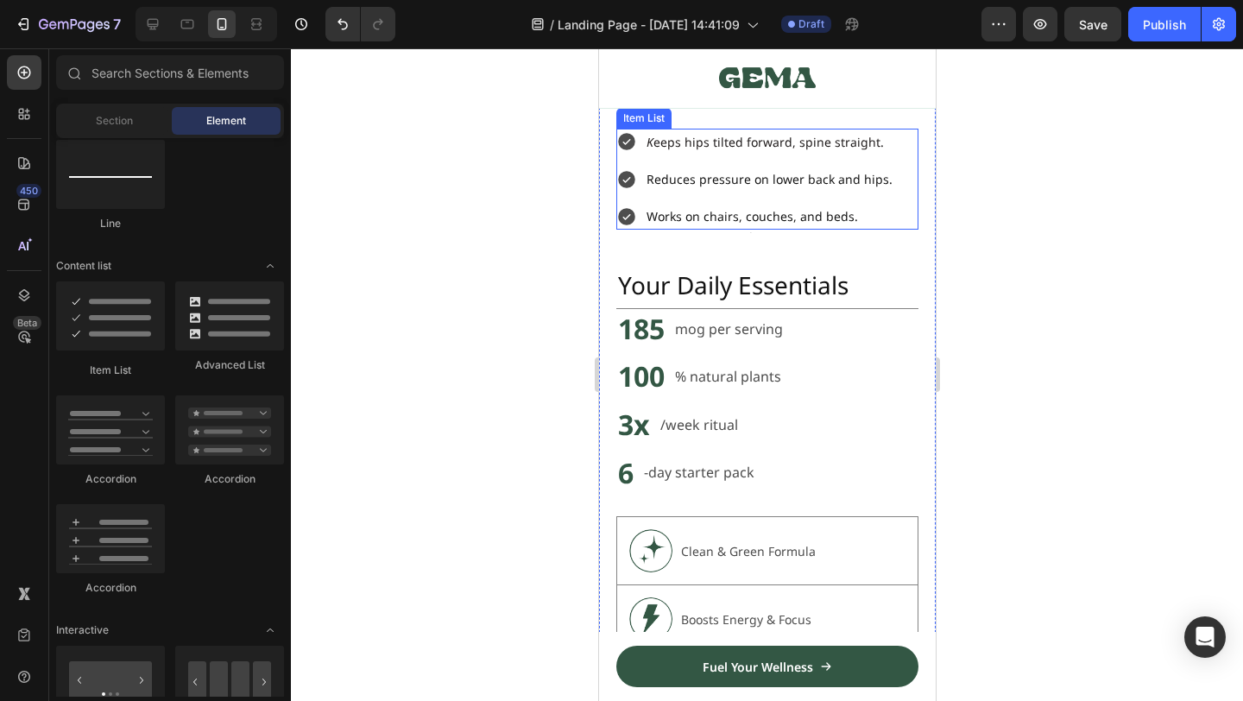
click at [676, 183] on p "Reduces pressure on lower back and hips." at bounding box center [769, 179] width 246 height 22
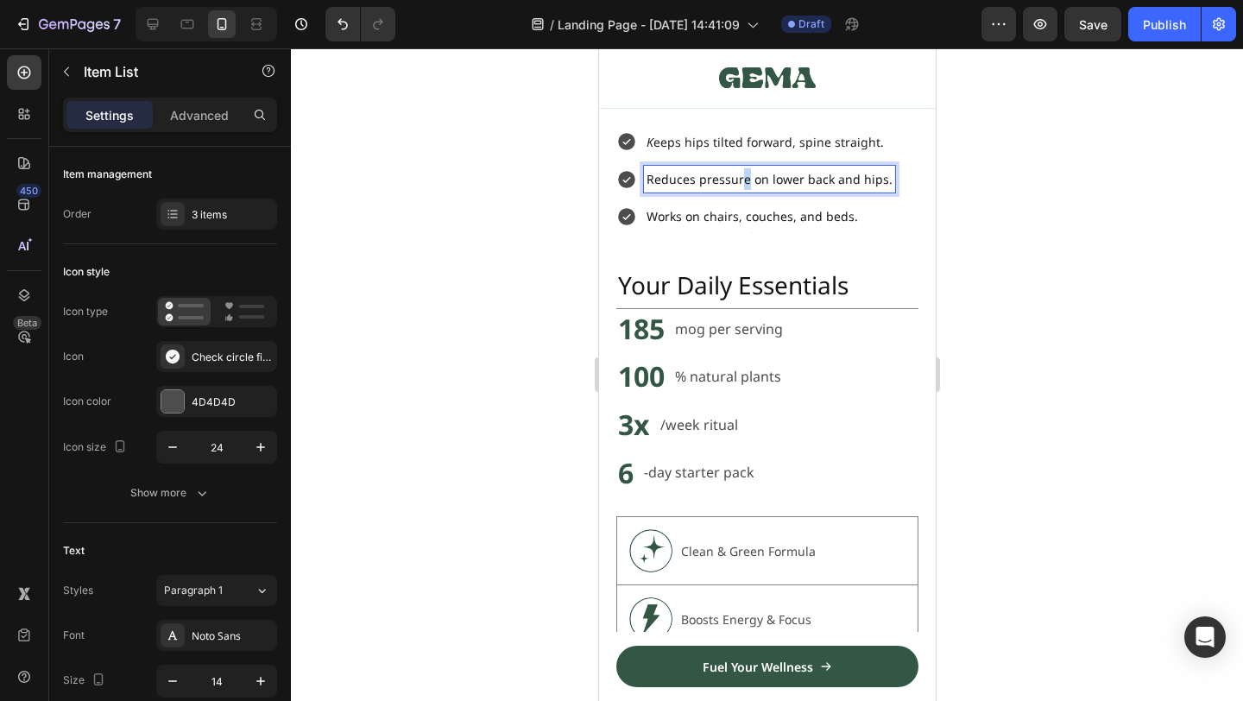
click at [743, 173] on p "Reduces pressure on lower back and hips." at bounding box center [769, 179] width 246 height 22
click at [752, 176] on p "Reduces pressure on lower back and hips." at bounding box center [769, 179] width 246 height 22
drag, startPoint x: 748, startPoint y: 176, endPoint x: 567, endPoint y: 176, distance: 180.4
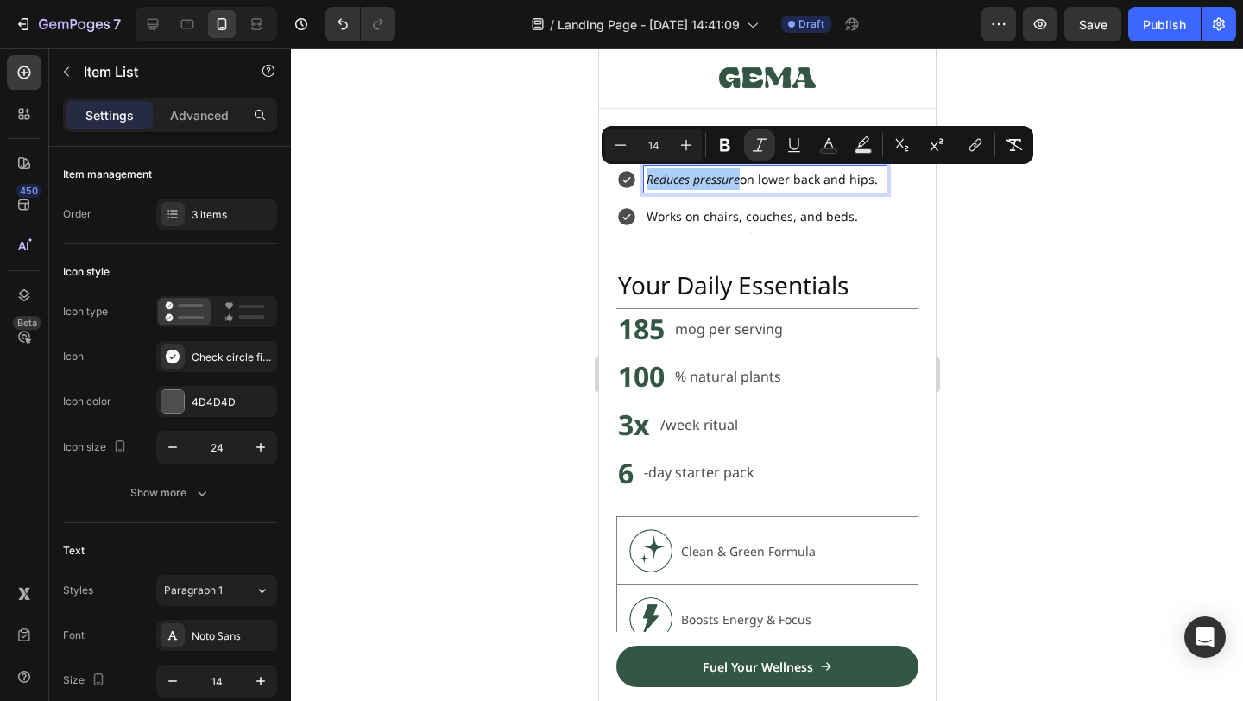
click at [994, 227] on div at bounding box center [767, 374] width 952 height 653
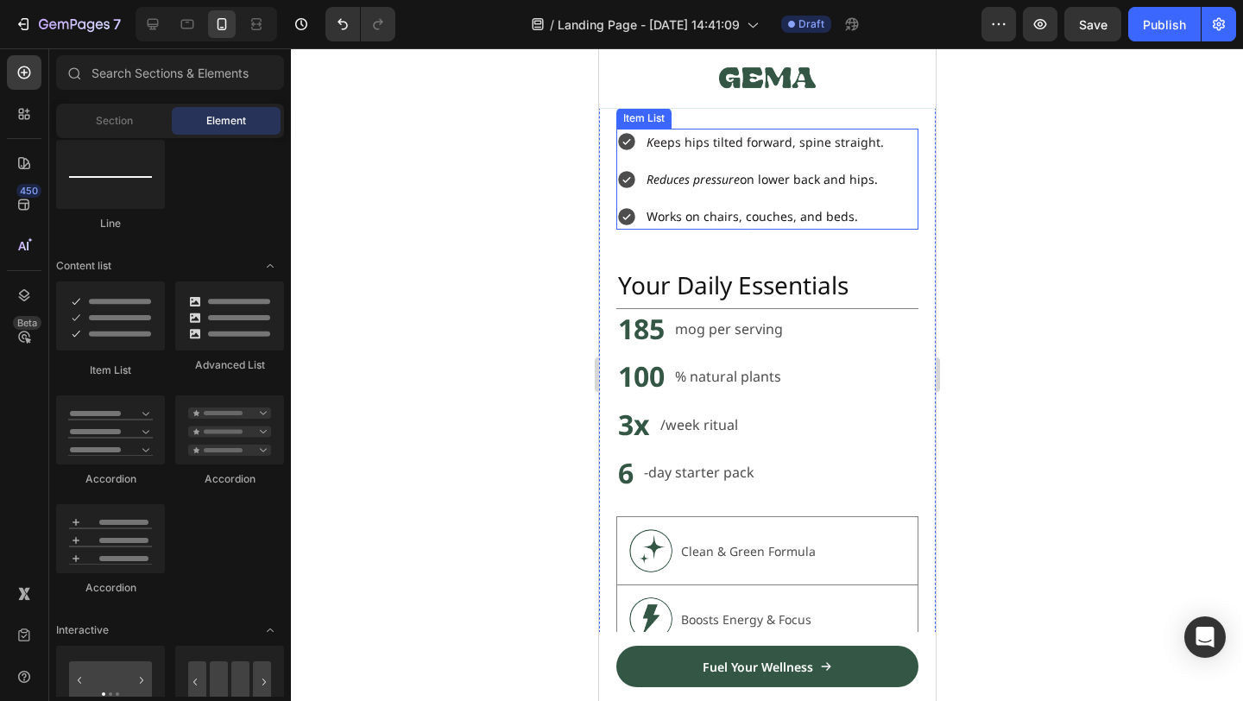
click at [689, 224] on p "Works on chairs, couches, and beds." at bounding box center [764, 216] width 237 height 22
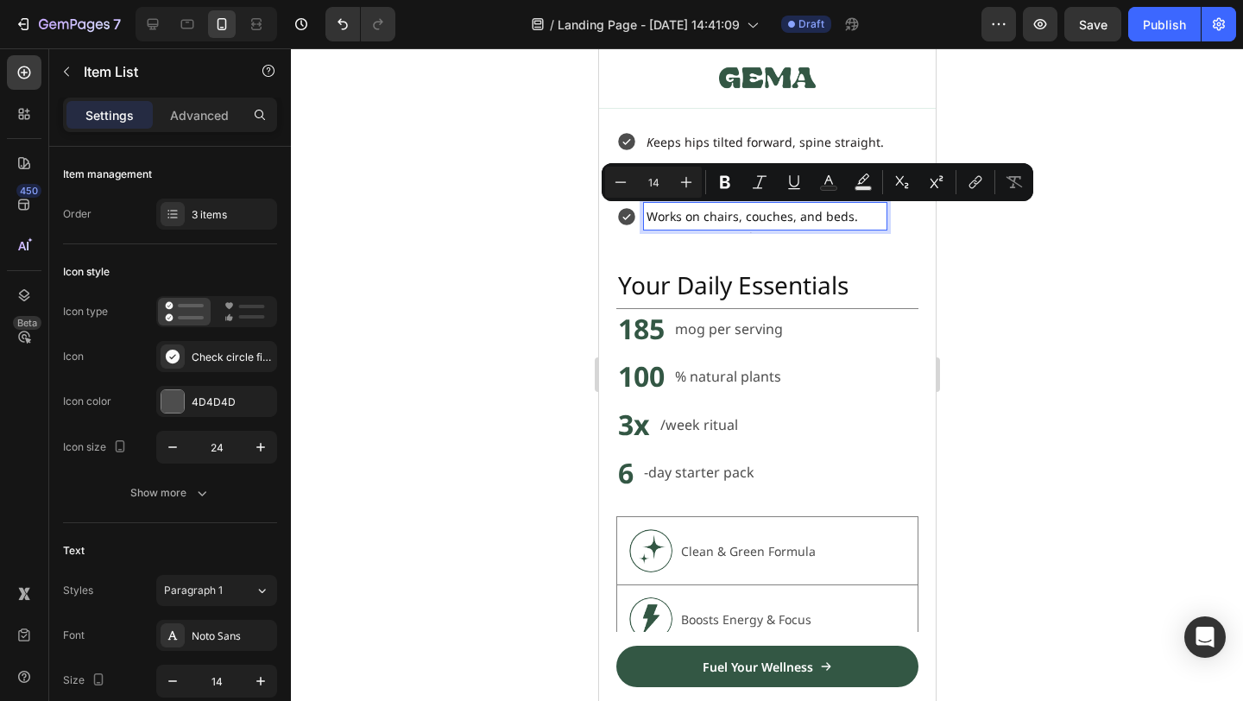
click at [686, 220] on p "Works on chairs, couches, and beds." at bounding box center [764, 216] width 237 height 22
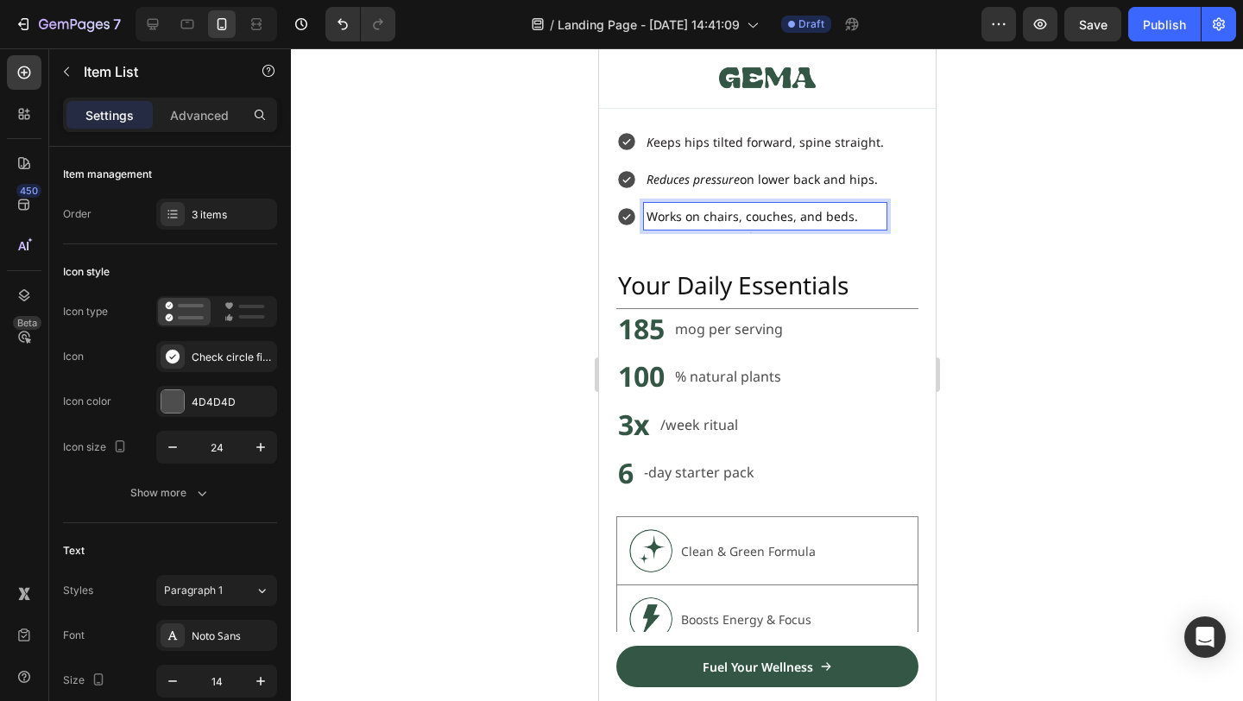
click at [666, 220] on p "Works on chairs, couches, and beds." at bounding box center [764, 216] width 237 height 22
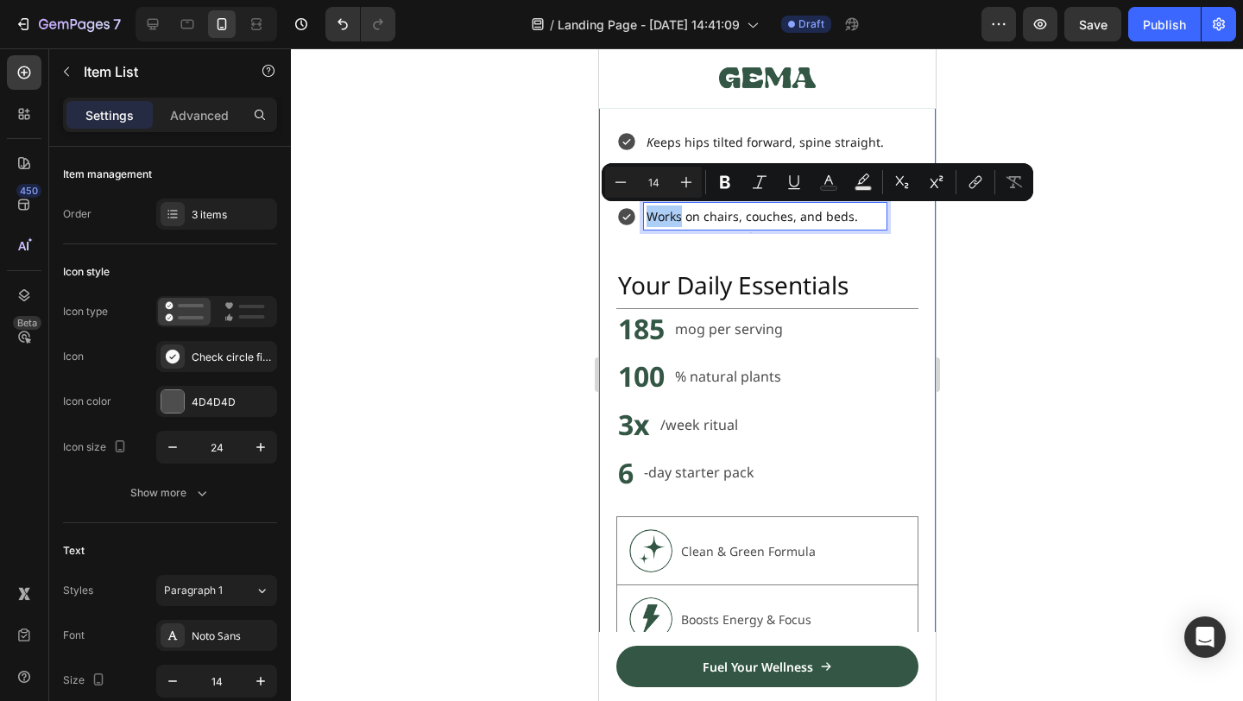
click at [1088, 275] on div at bounding box center [767, 374] width 952 height 653
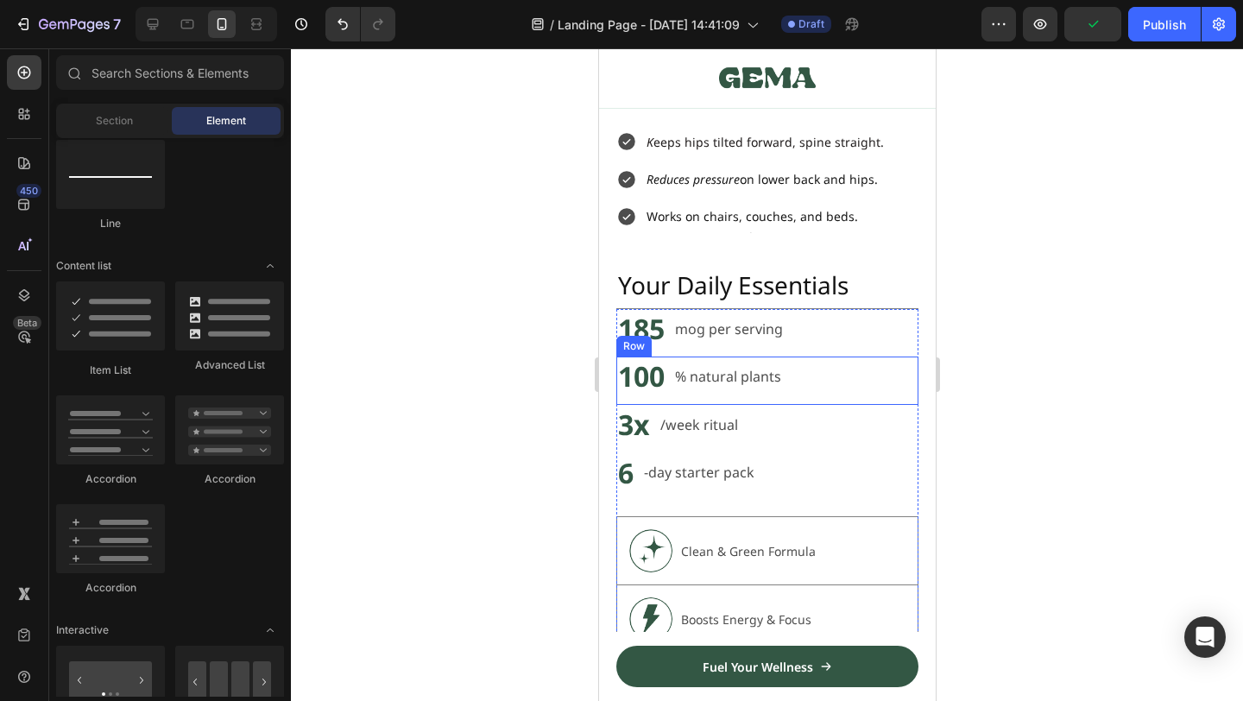
click at [867, 384] on div "100 Heading % natural plants Text Block Row" at bounding box center [766, 380] width 302 height 48
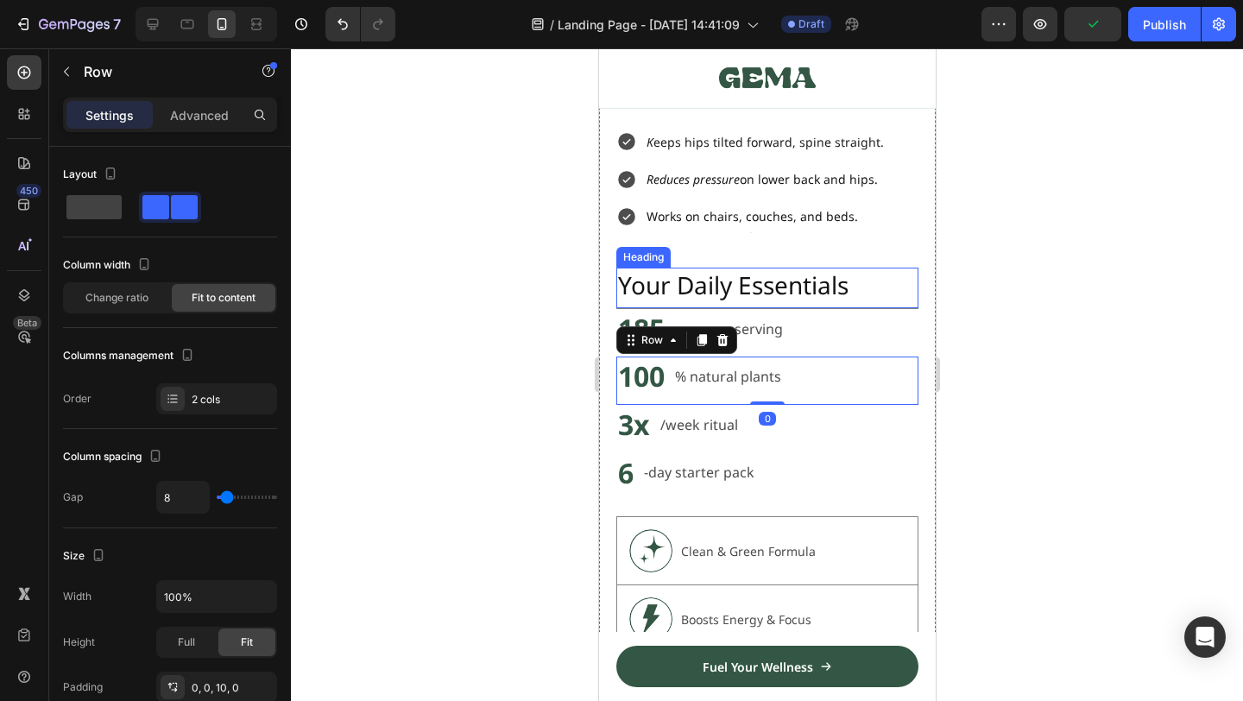
click at [867, 268] on h2 "Your Daily Essentials" at bounding box center [766, 285] width 302 height 35
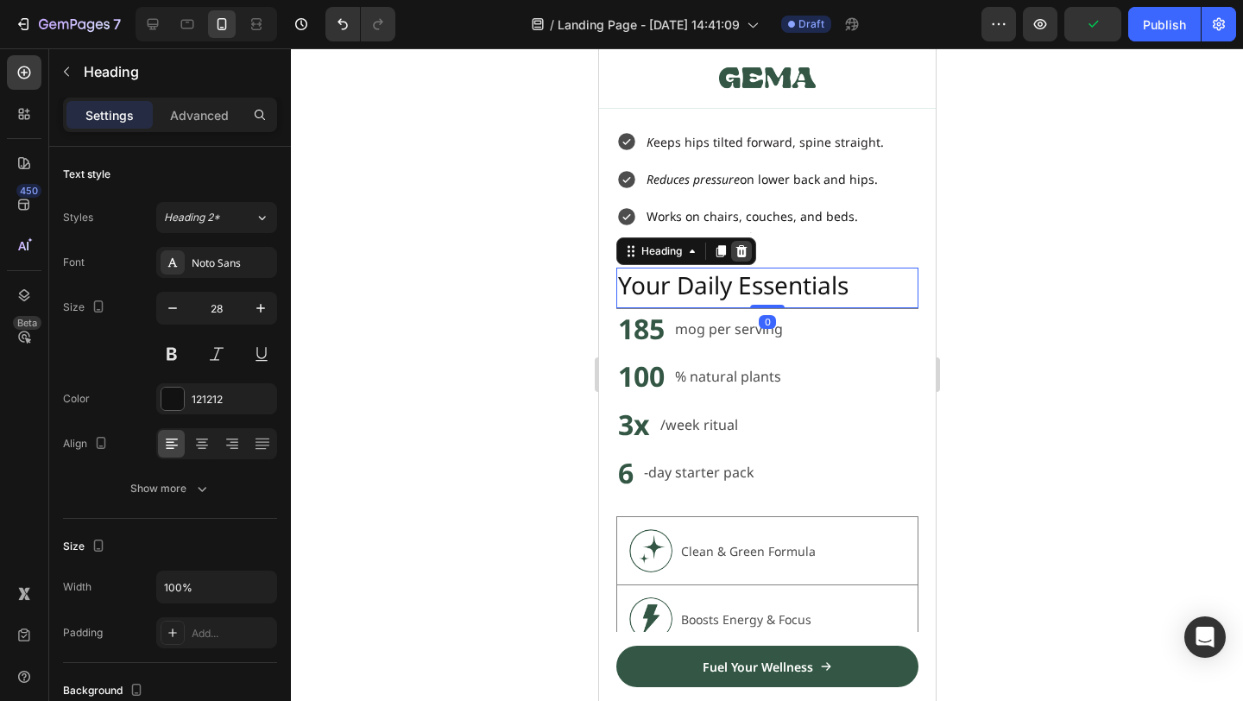
click at [748, 254] on icon at bounding box center [741, 251] width 14 height 14
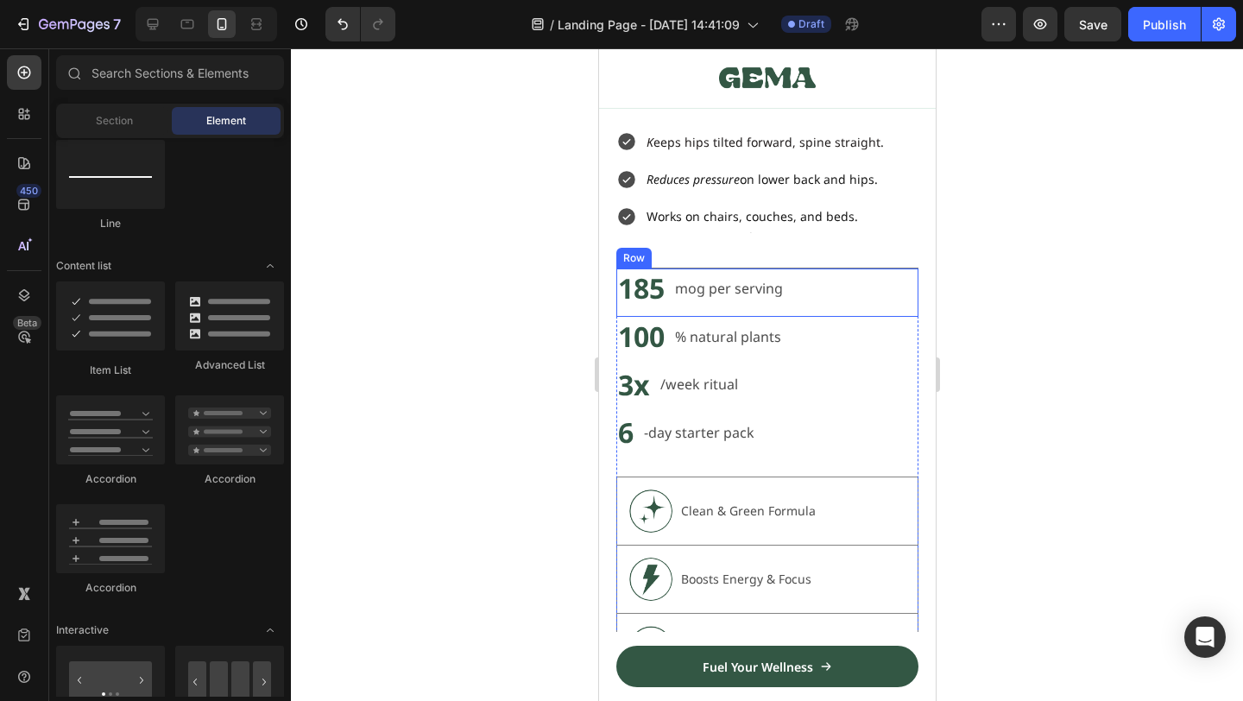
click at [792, 280] on div "185 Heading mog per serving Text Block Row" at bounding box center [766, 292] width 302 height 48
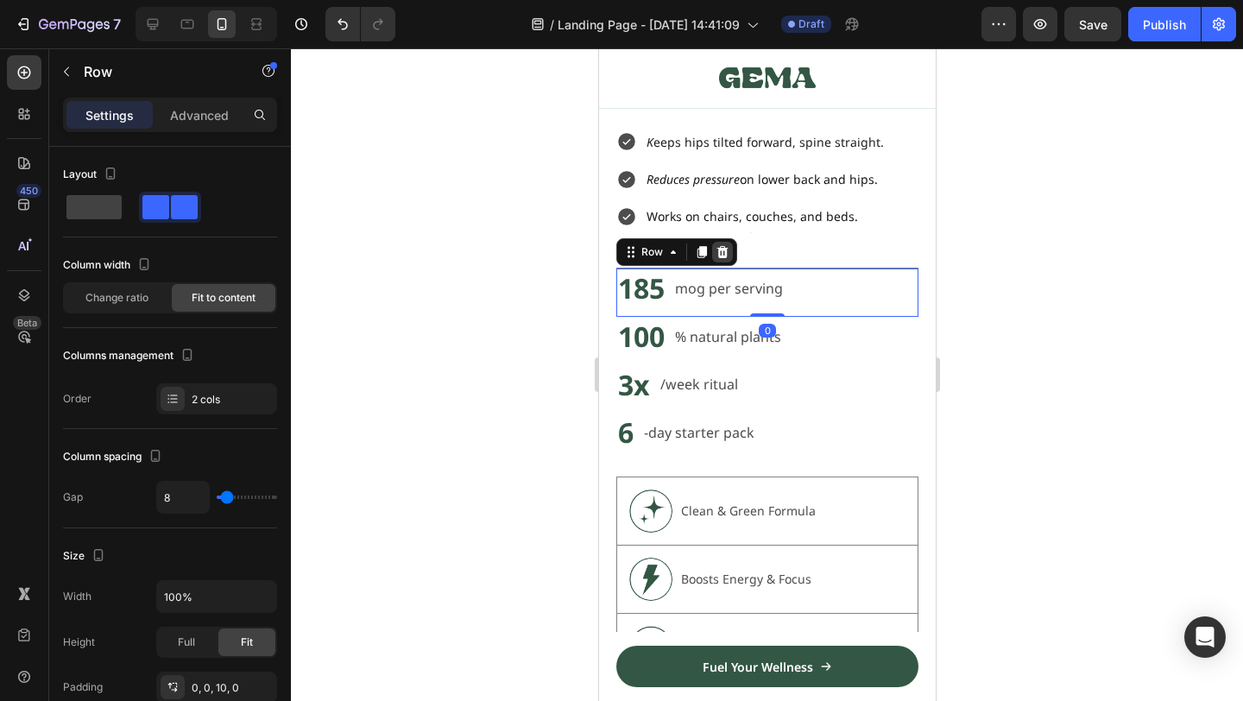
click at [722, 245] on icon at bounding box center [722, 252] width 14 height 14
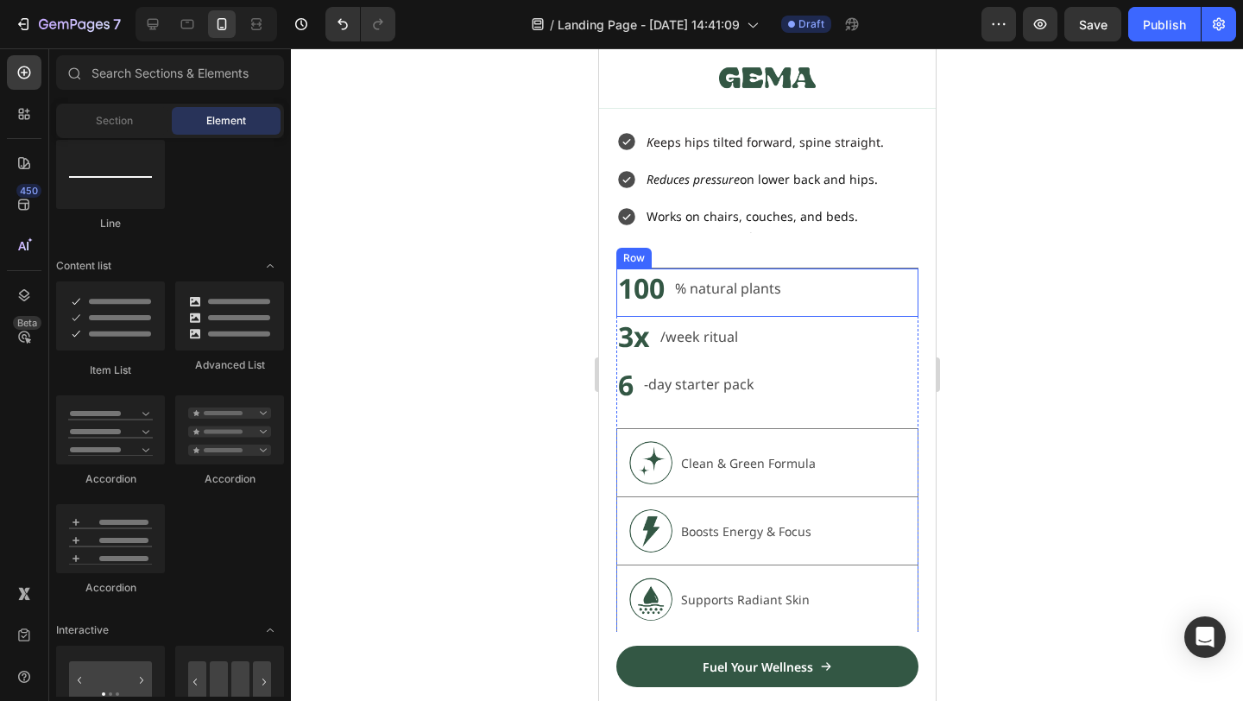
click at [817, 287] on div "100 Heading % natural plants Text Block Row" at bounding box center [766, 292] width 302 height 48
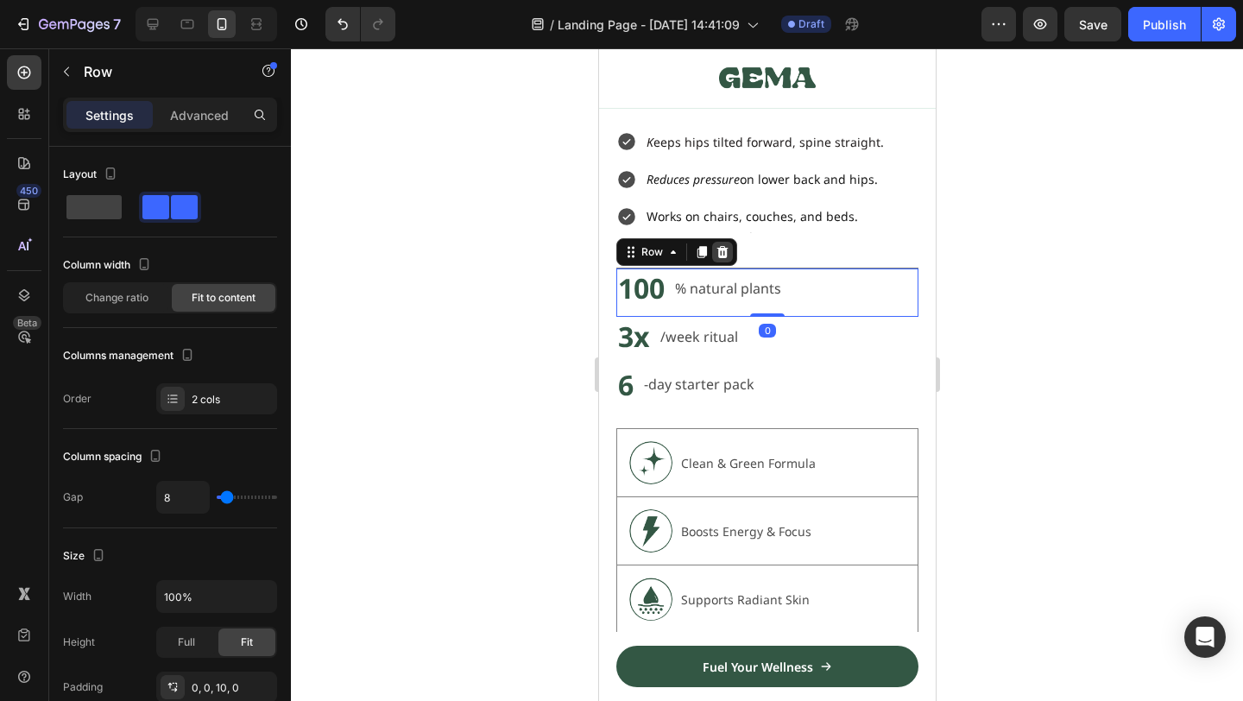
click at [713, 254] on div at bounding box center [721, 252] width 21 height 21
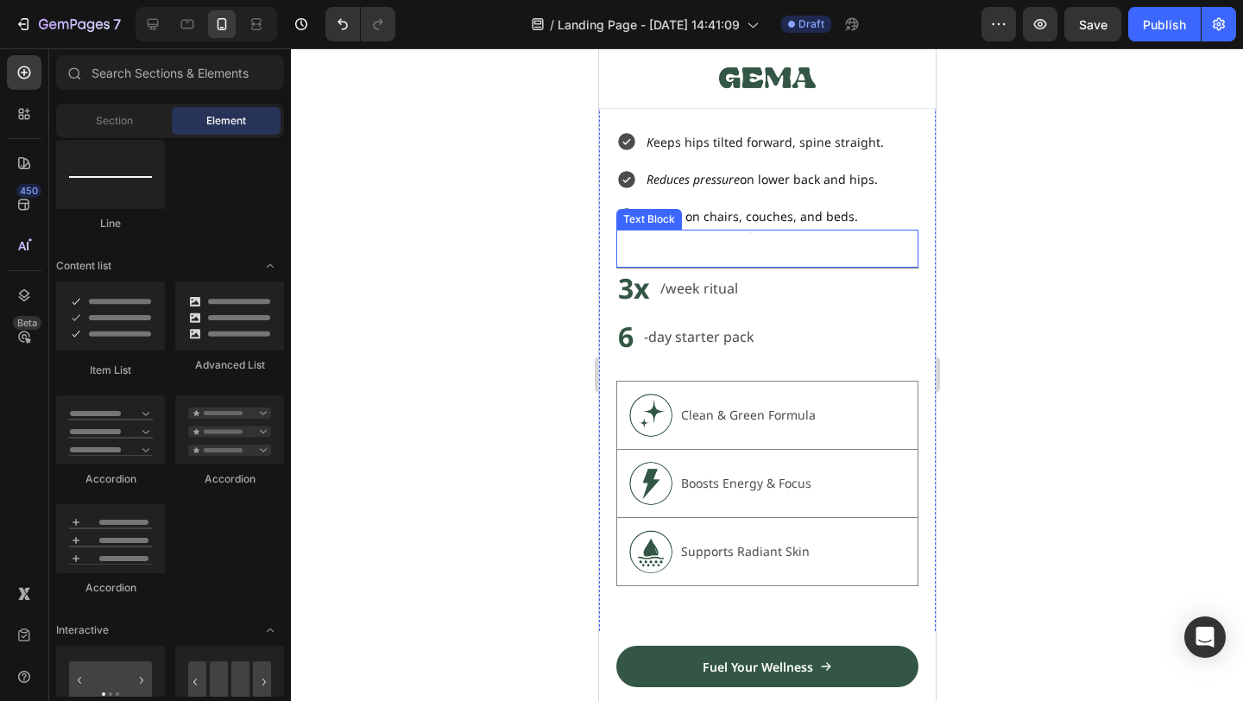
click at [756, 277] on div "3x Heading /week ritual Text Block Row" at bounding box center [766, 292] width 302 height 48
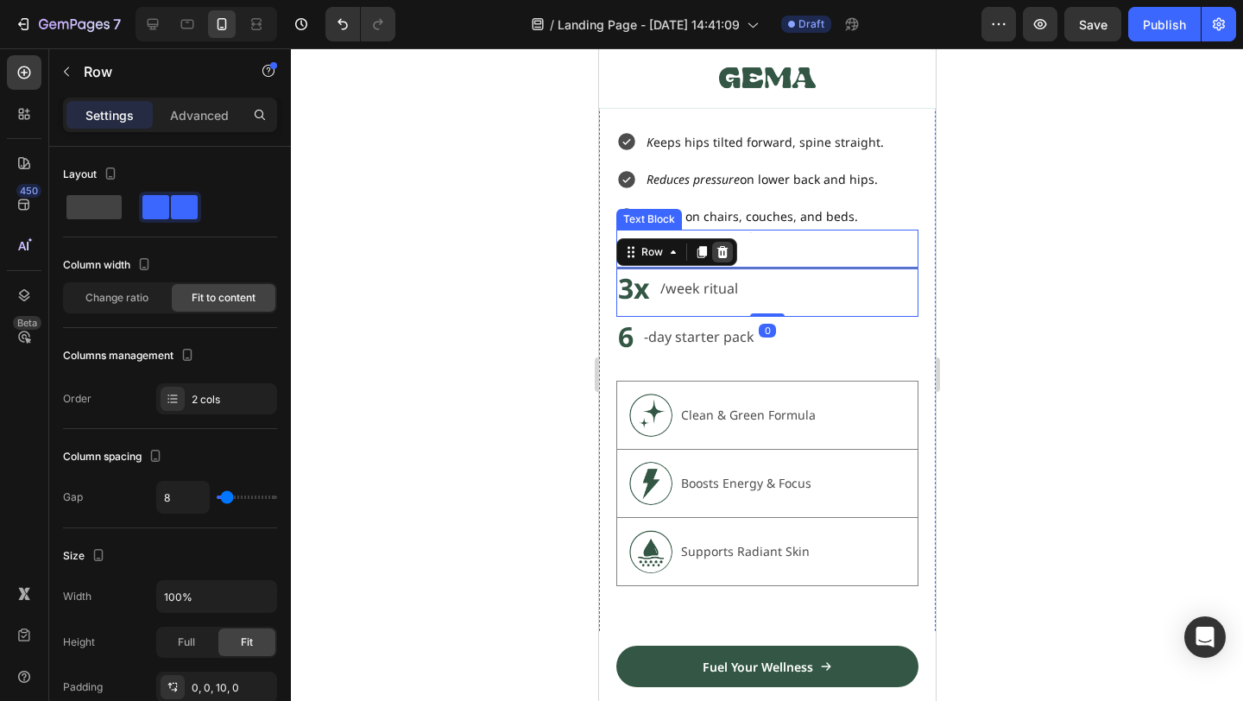
click at [726, 249] on icon at bounding box center [722, 252] width 14 height 14
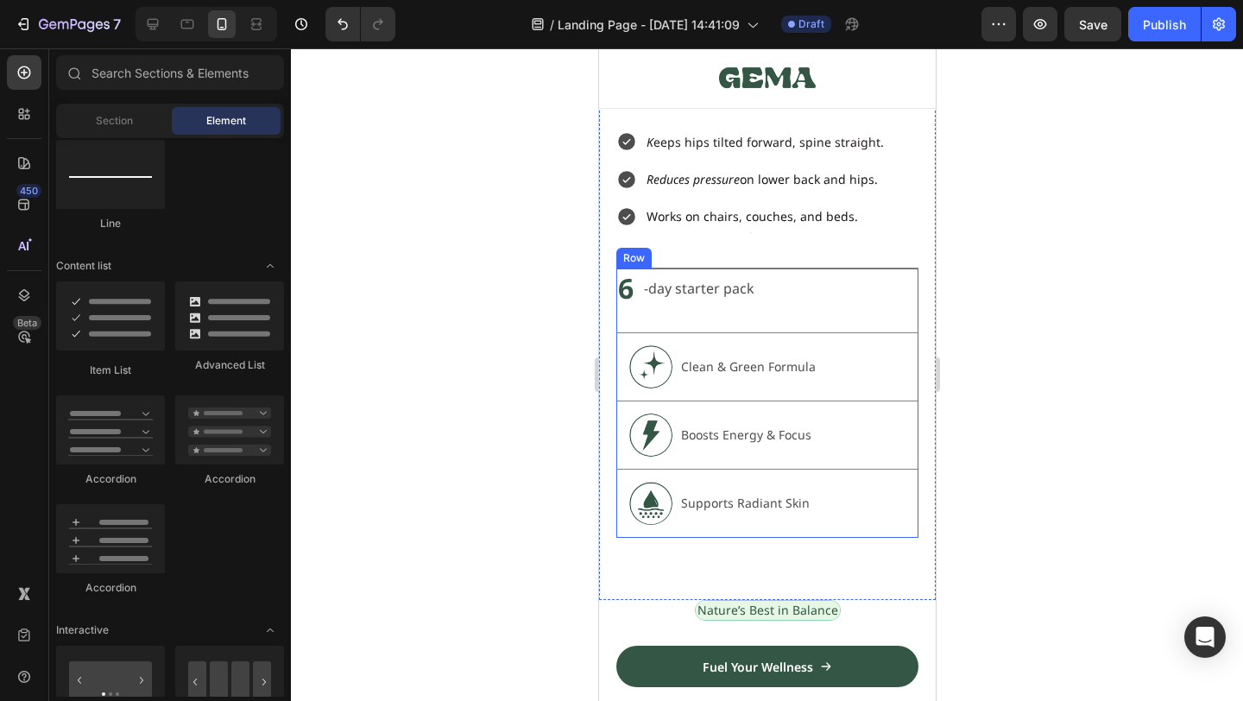
click at [775, 288] on div "6 Heading -day starter pack Text Block Row" at bounding box center [766, 300] width 302 height 64
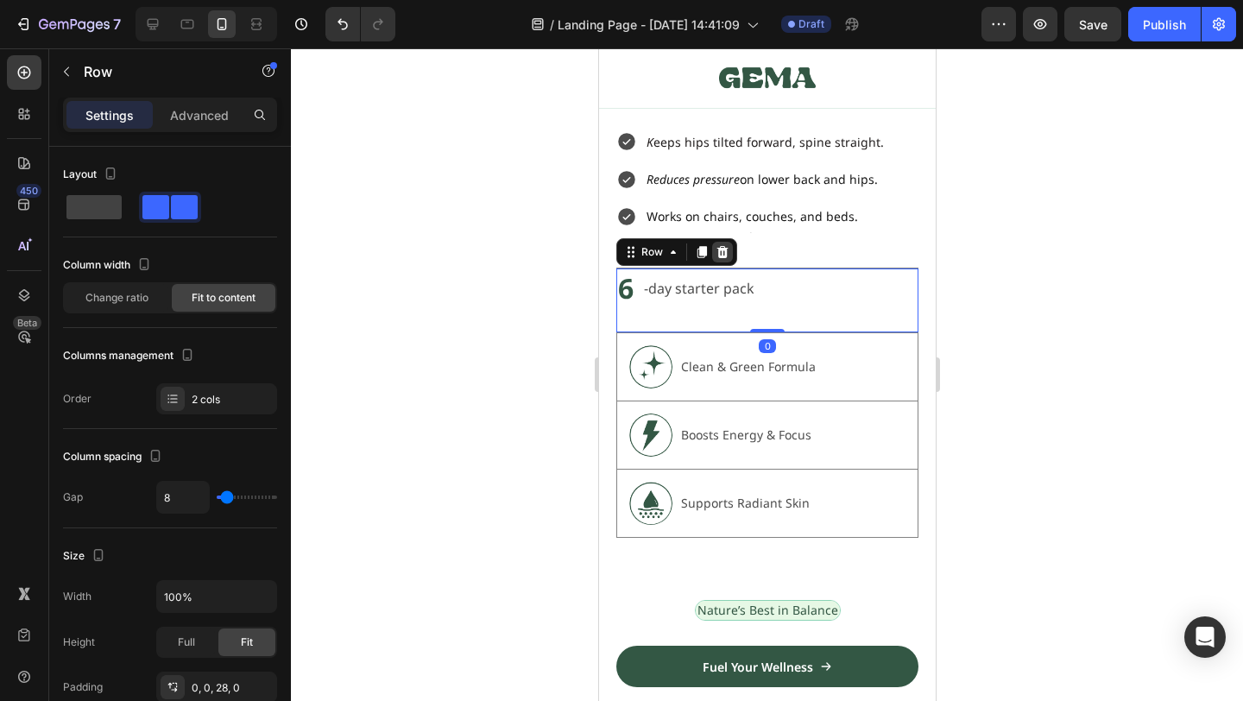
click at [727, 255] on icon at bounding box center [722, 252] width 14 height 14
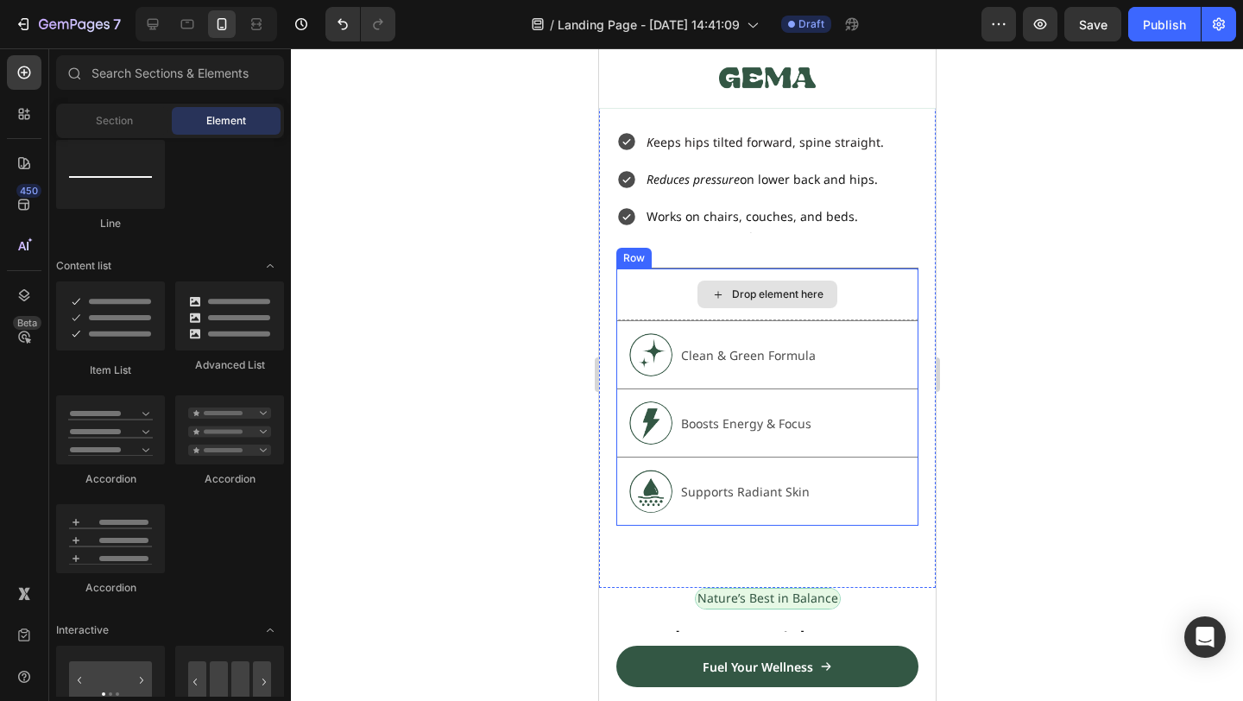
click at [748, 276] on div "Drop element here" at bounding box center [766, 294] width 302 height 52
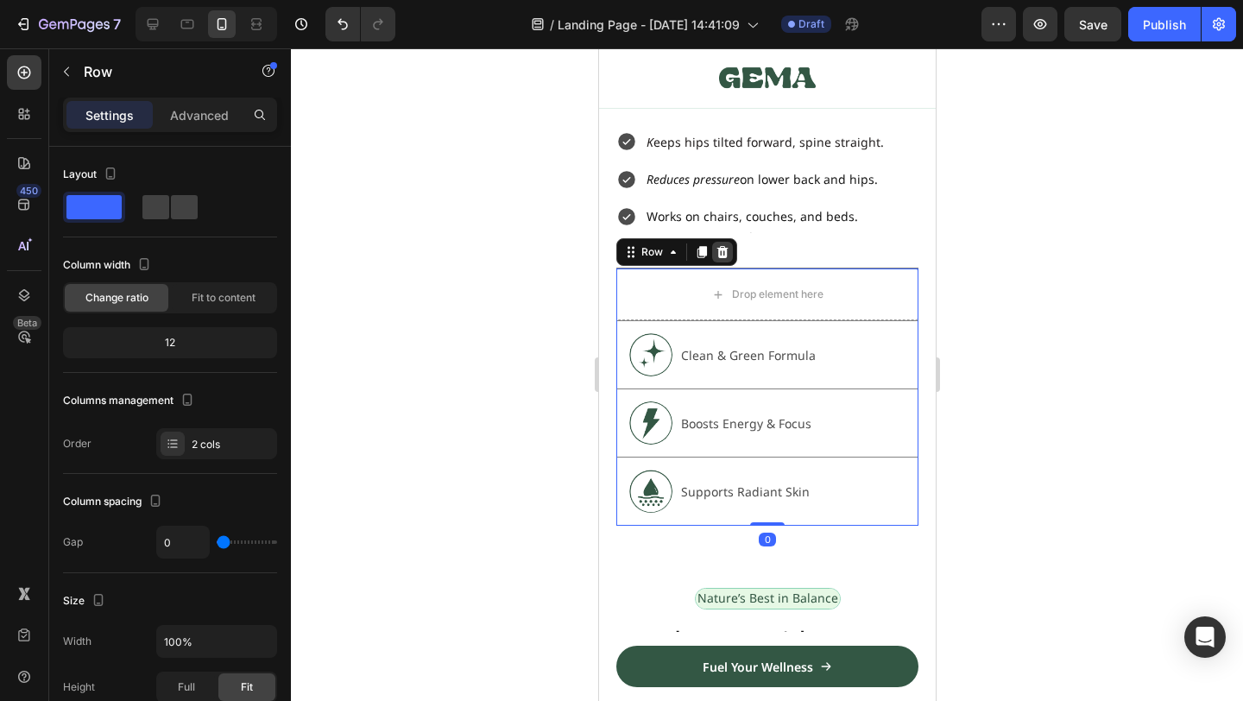
click at [726, 250] on icon at bounding box center [722, 252] width 14 height 14
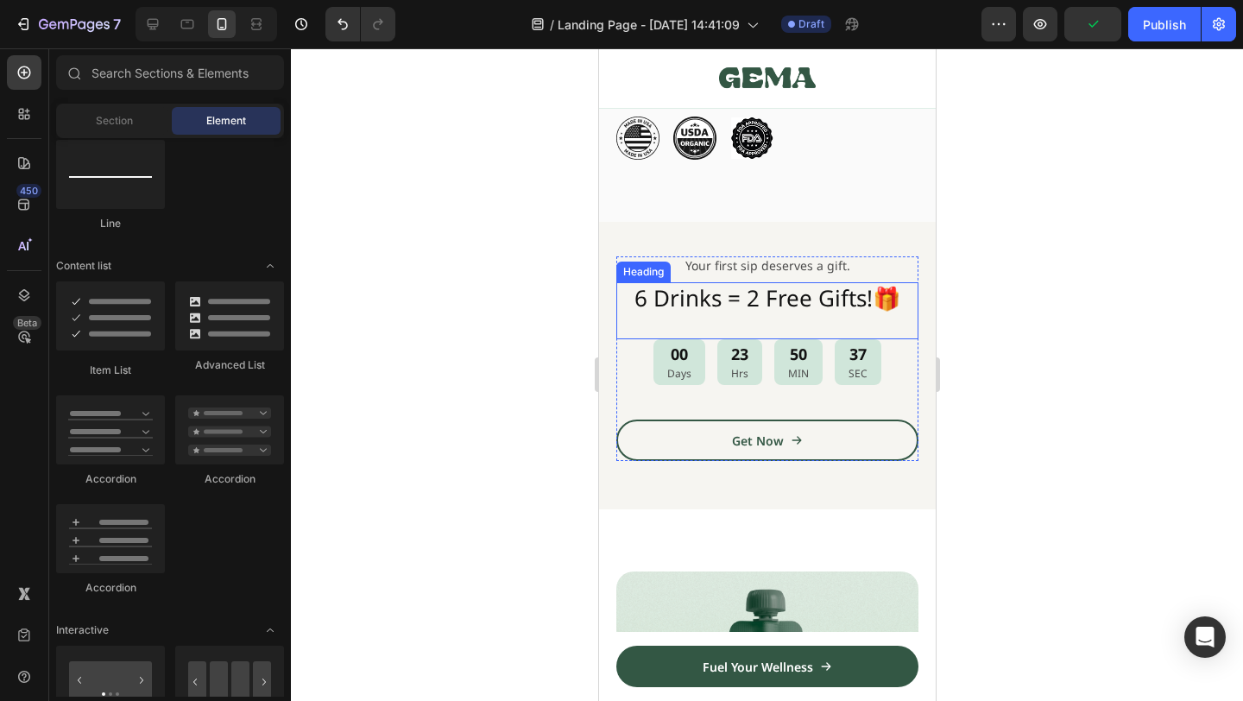
scroll to position [579, 0]
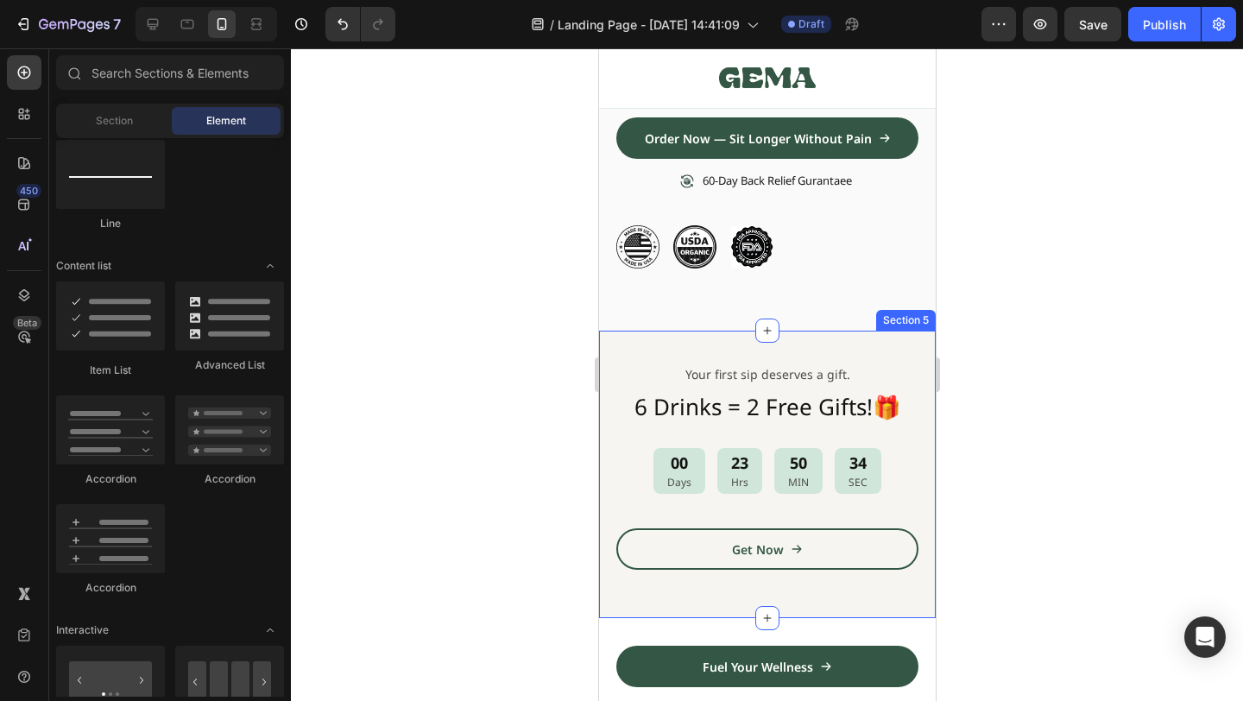
click at [880, 343] on div "Your first sip deserves a gift. Text Block 6 Drinks = 2 Free Gifts!🎁 Heading 00…" at bounding box center [766, 474] width 337 height 287
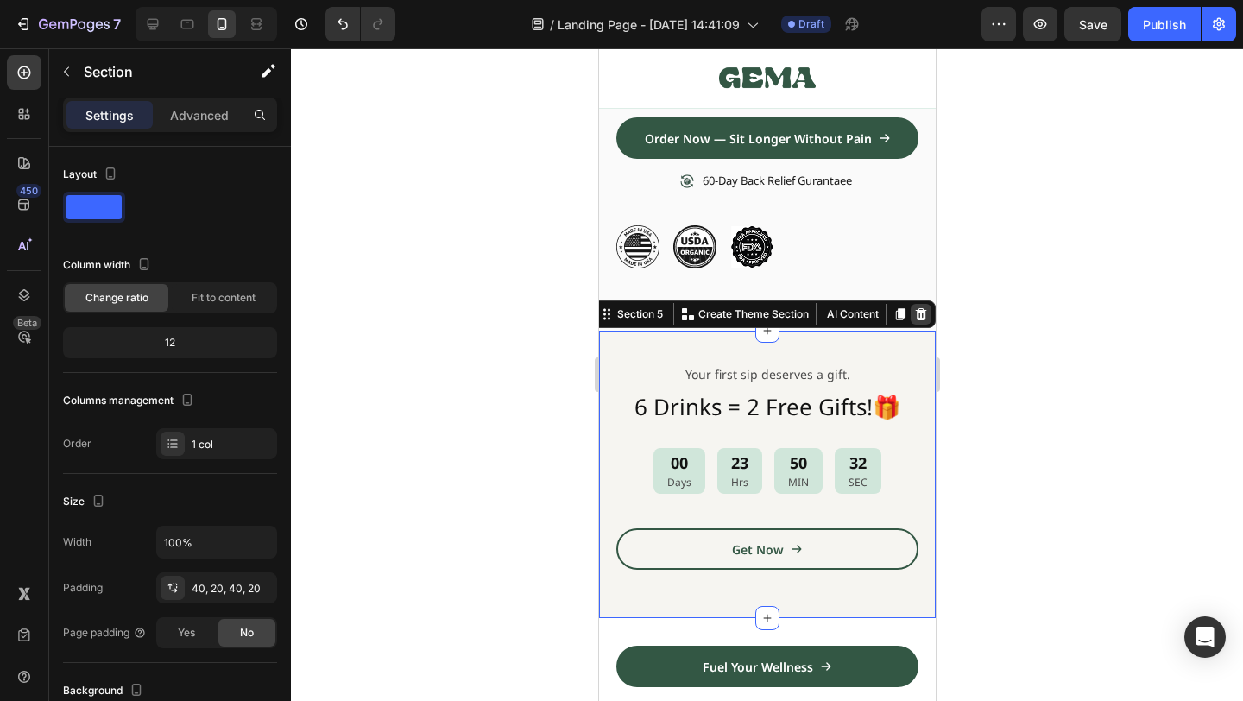
click at [918, 317] on icon at bounding box center [920, 314] width 14 height 14
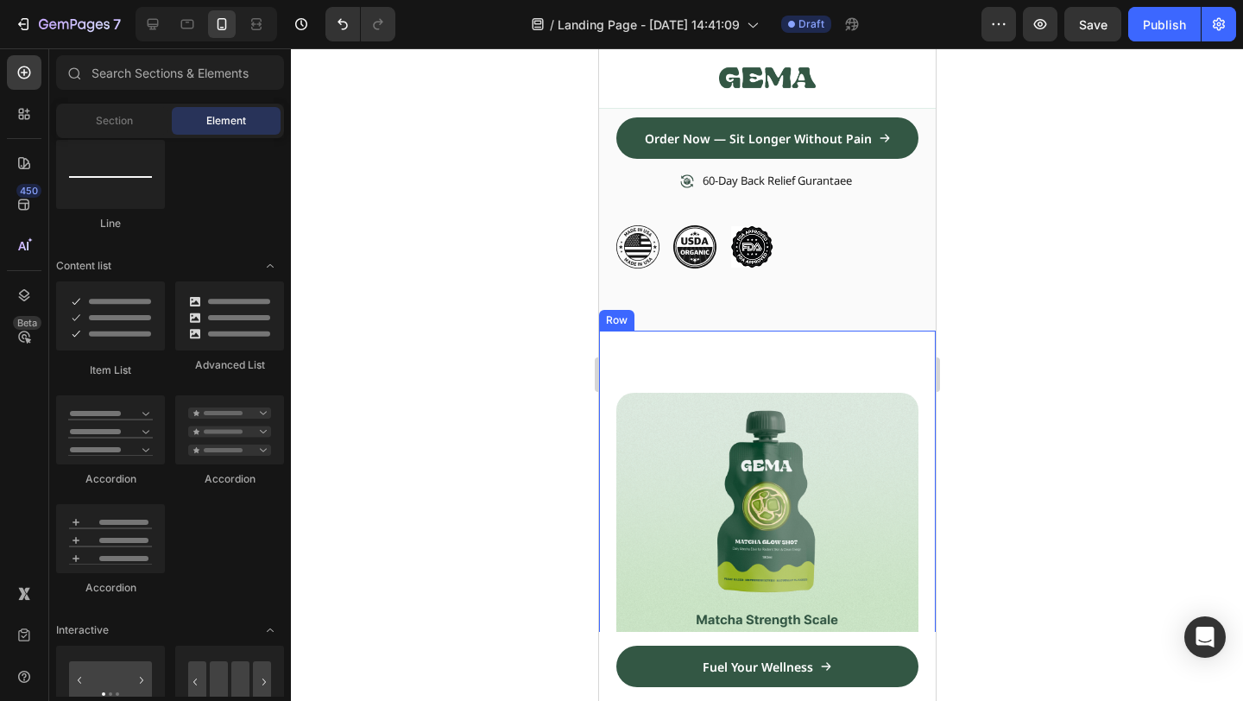
click at [832, 379] on div "Image One Wedge. Endless Relief. Heading K eeps hips tilted forward, spine stra…" at bounding box center [766, 671] width 337 height 681
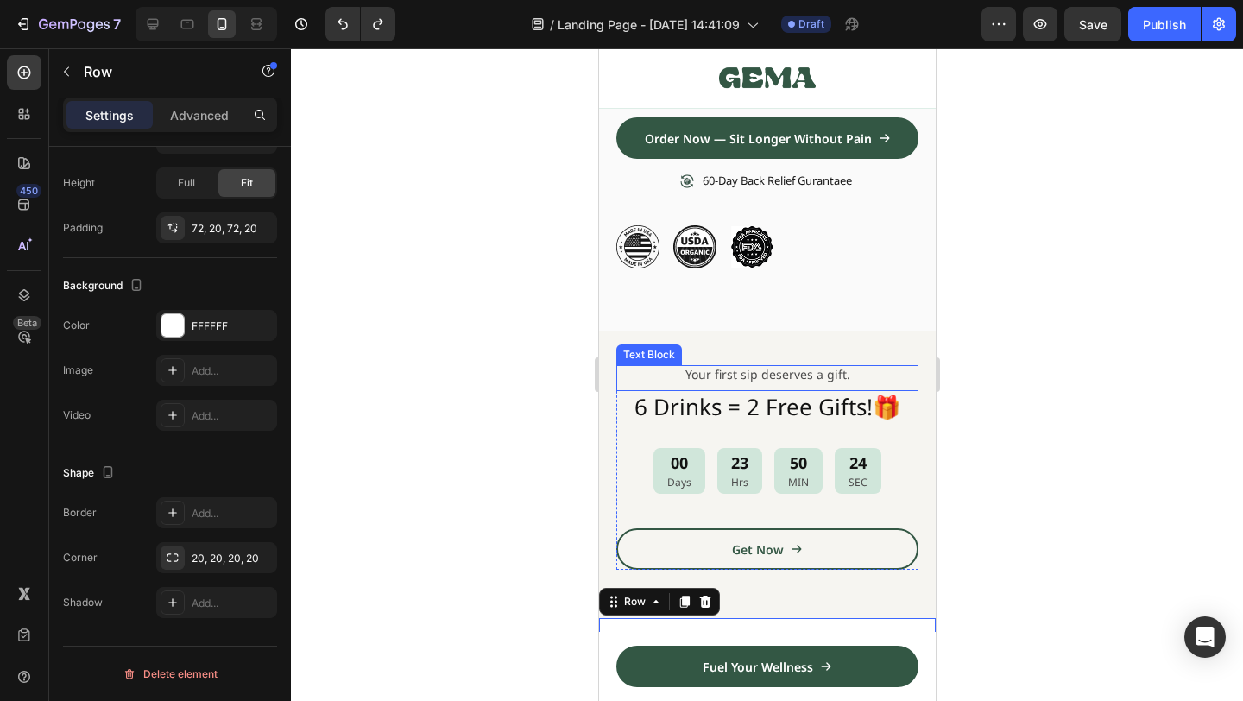
click at [905, 350] on div "Your first sip deserves a gift. Text Block 6 Drinks = 2 Free Gifts!🎁 Heading 00…" at bounding box center [766, 474] width 337 height 287
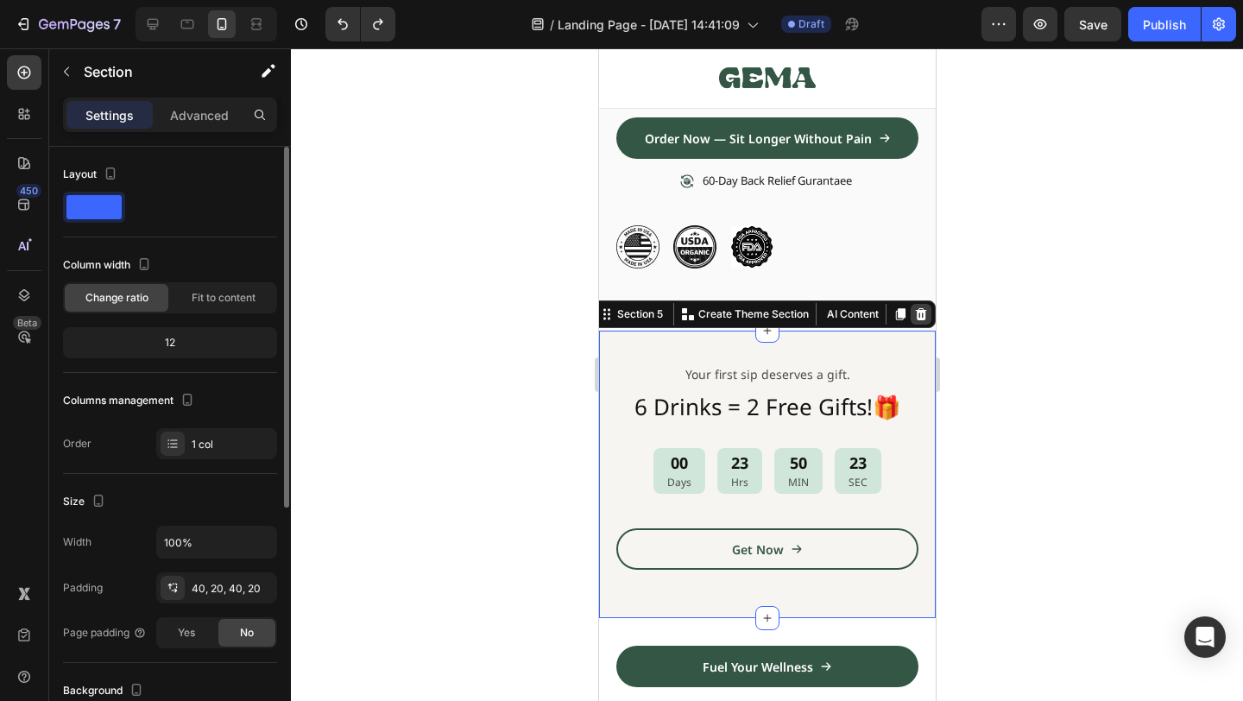
click at [920, 318] on icon at bounding box center [920, 314] width 11 height 12
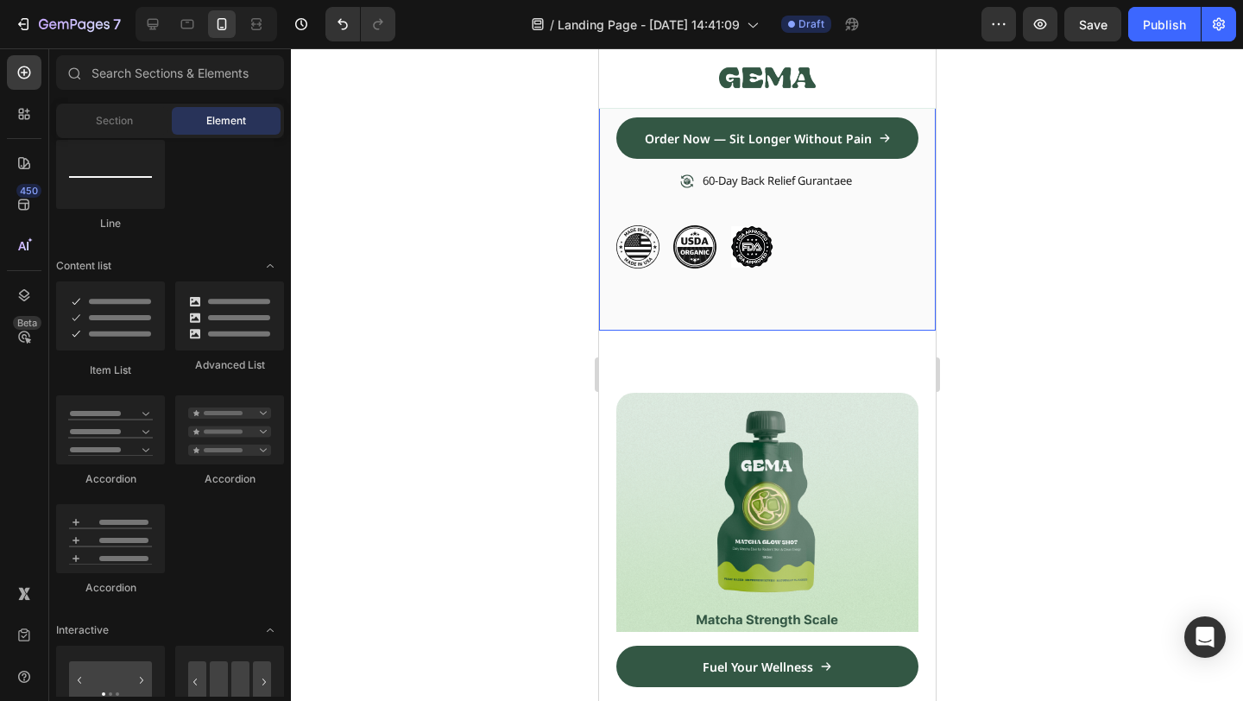
click at [837, 323] on div "Image Icon Icon Icon Icon Icon Icon List 1500+ Happy Customers Text Block Row R…" at bounding box center [766, 107] width 337 height 446
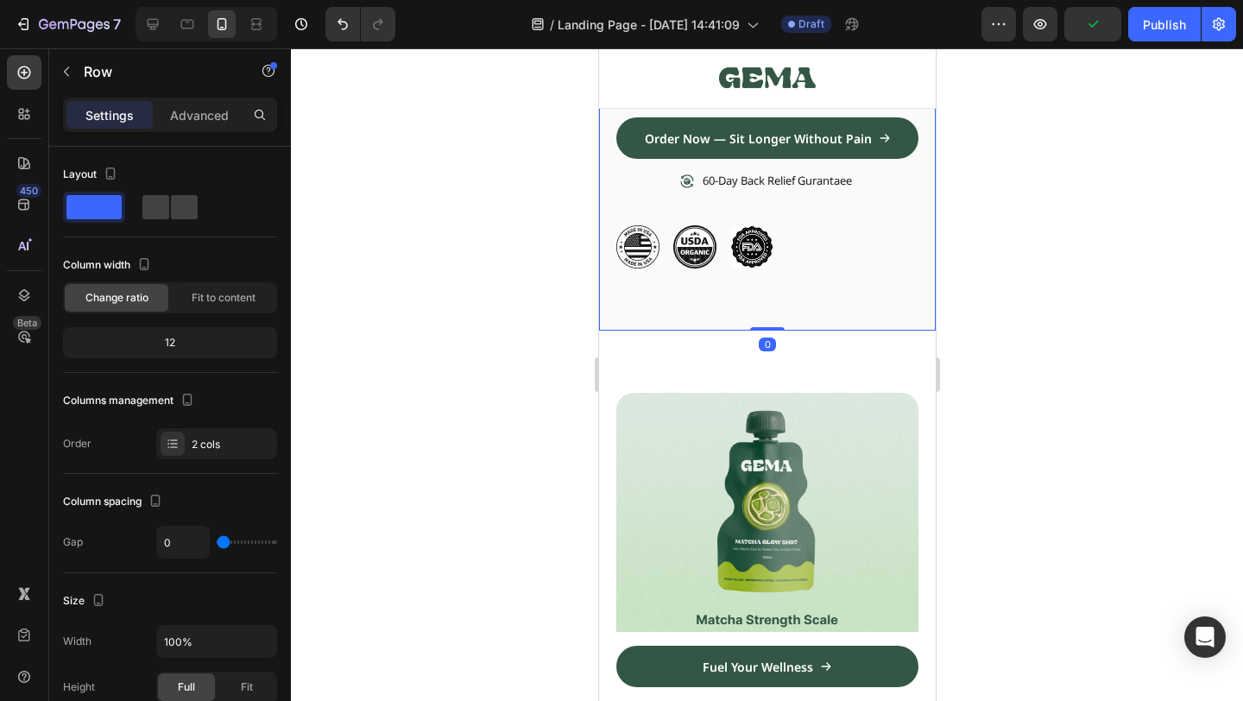
drag, startPoint x: 758, startPoint y: 328, endPoint x: 812, endPoint y: 167, distance: 170.3
click at [784, 155] on div "Image Icon Icon Icon Icon Icon Icon List 1500+ Happy Customers Text Block Row R…" at bounding box center [766, 107] width 337 height 446
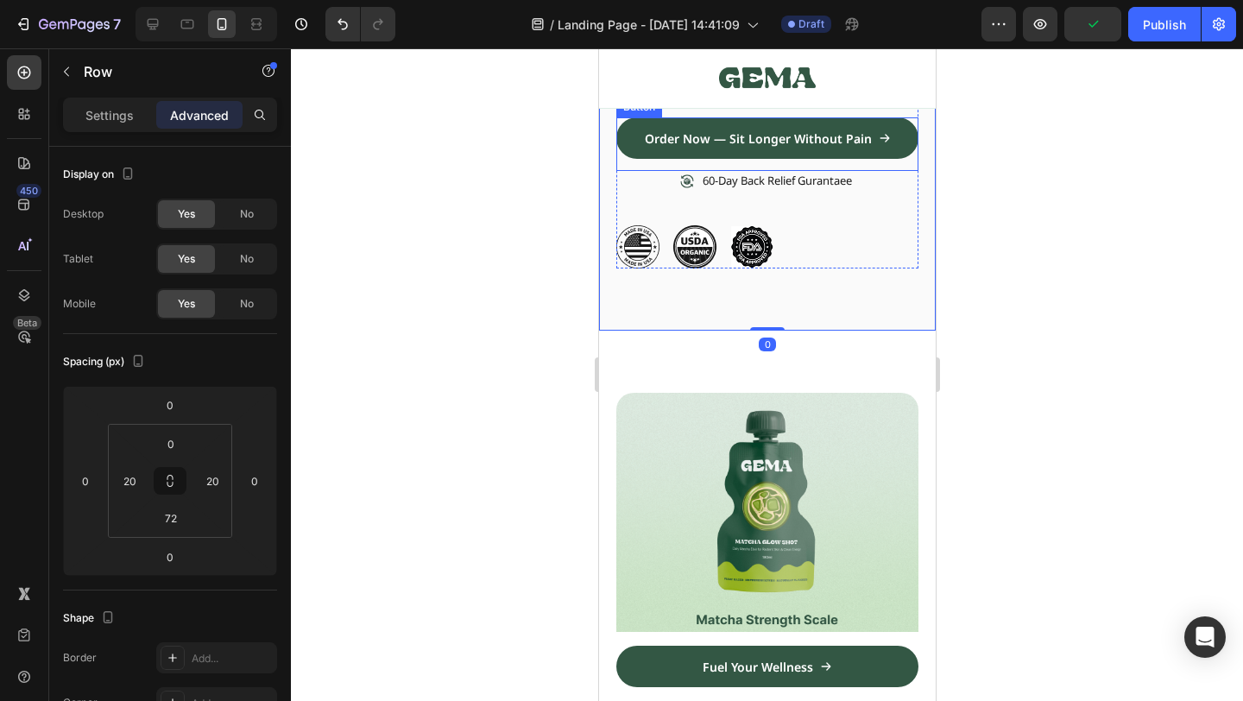
click at [1053, 268] on div at bounding box center [767, 374] width 952 height 653
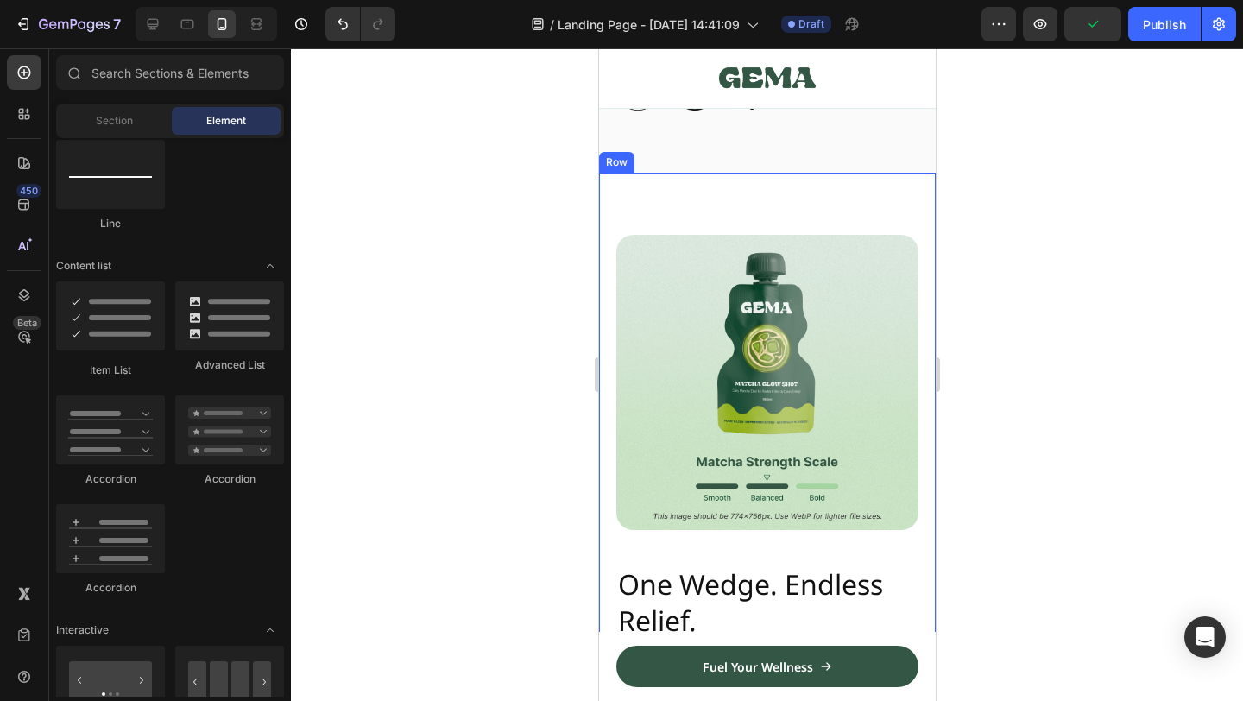
scroll to position [744, 0]
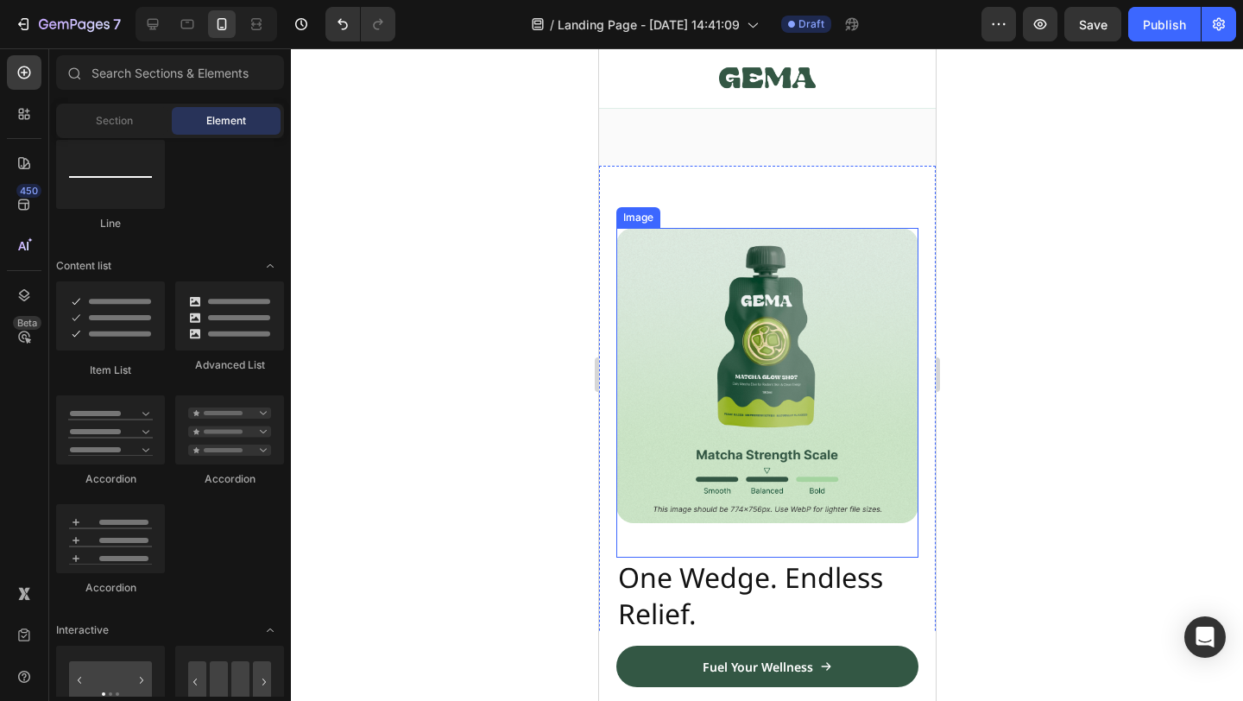
click at [755, 249] on img at bounding box center [766, 375] width 302 height 295
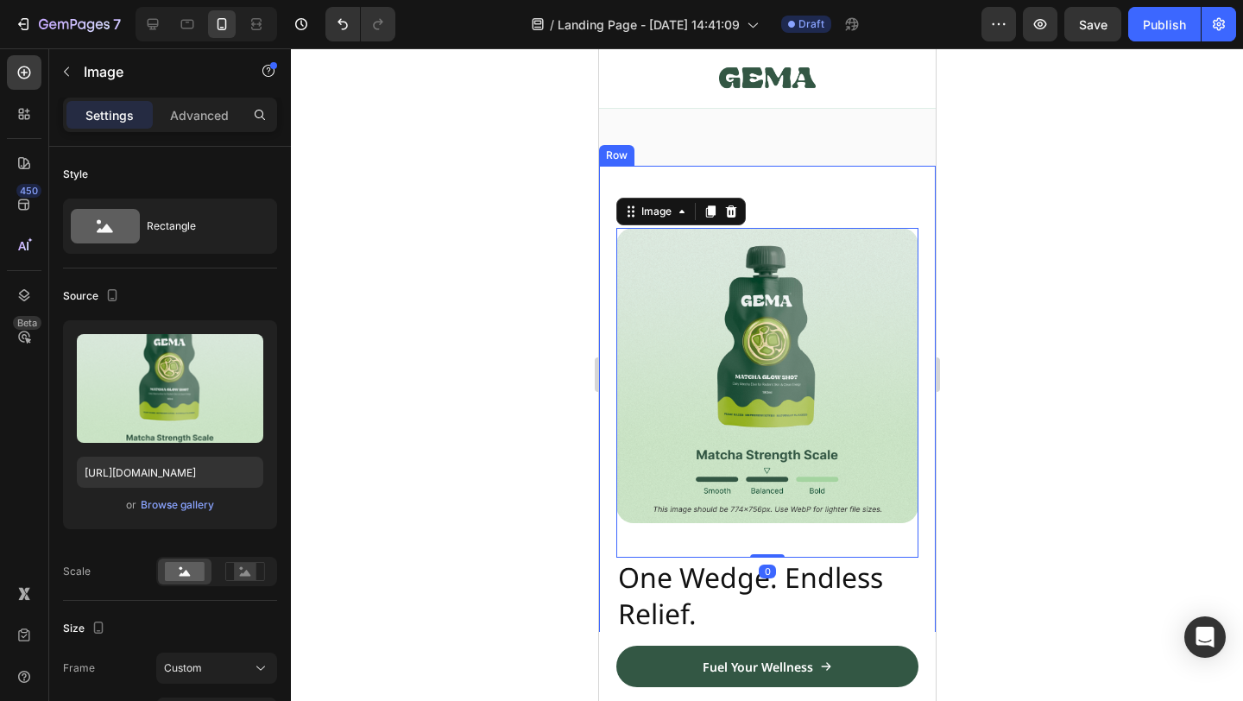
click at [779, 176] on div "Image 0 One Wedge. Endless Relief. Heading K eeps hips tilted forward, spine st…" at bounding box center [766, 506] width 337 height 681
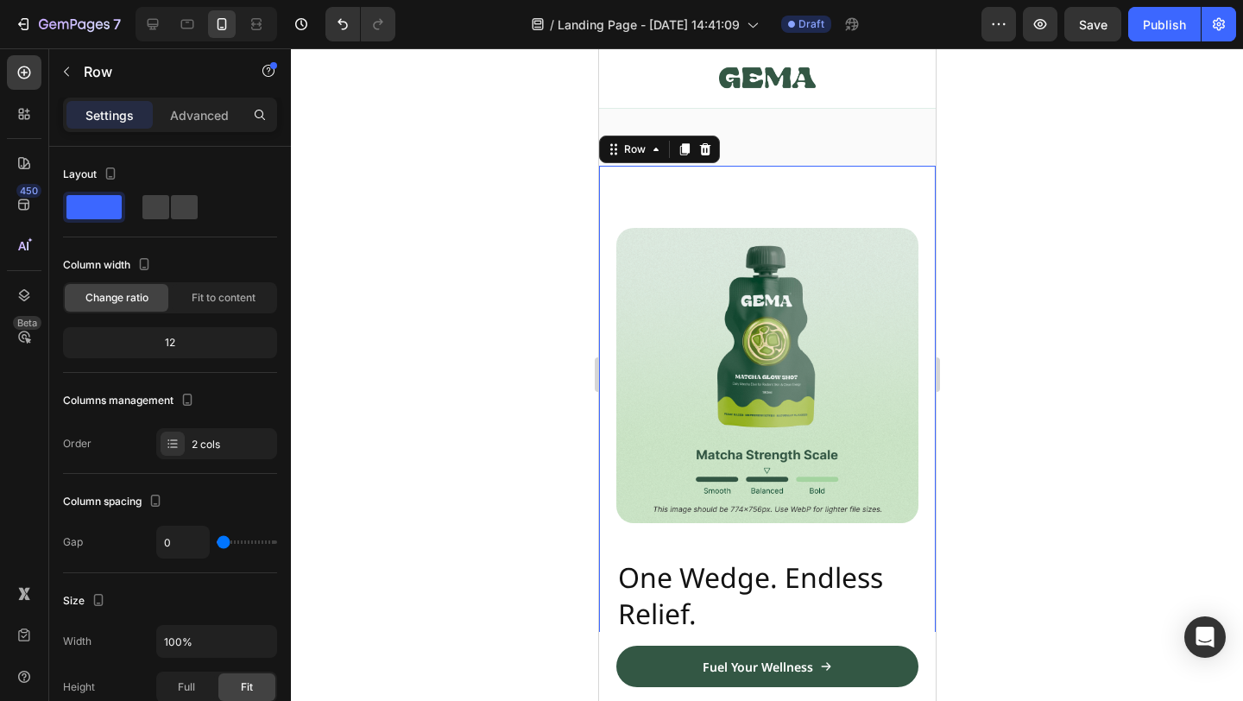
click at [802, 192] on div "Image One Wedge. Endless Relief. Heading K eeps hips tilted forward, spine stra…" at bounding box center [766, 506] width 337 height 681
click at [754, 166] on div "Image One Wedge. Endless Relief. Heading K eeps hips tilted forward, spine stra…" at bounding box center [766, 506] width 337 height 681
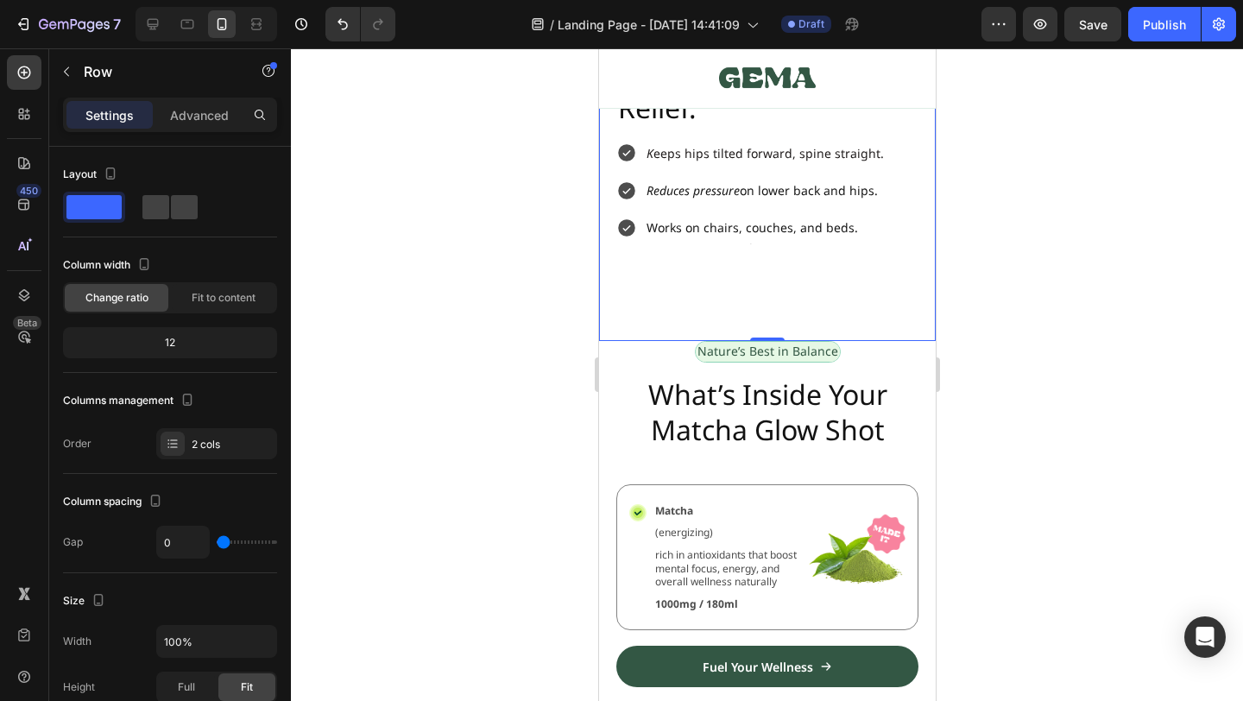
scroll to position [1255, 0]
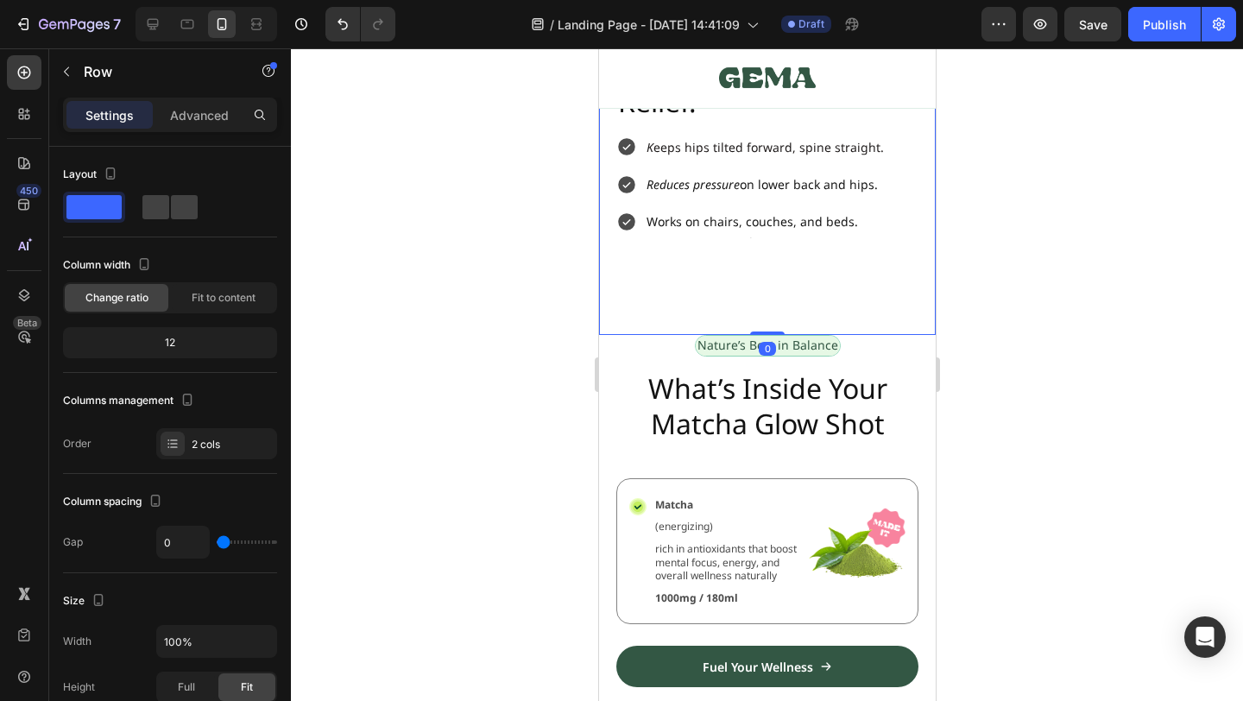
drag, startPoint x: 768, startPoint y: 331, endPoint x: 776, endPoint y: 232, distance: 99.6
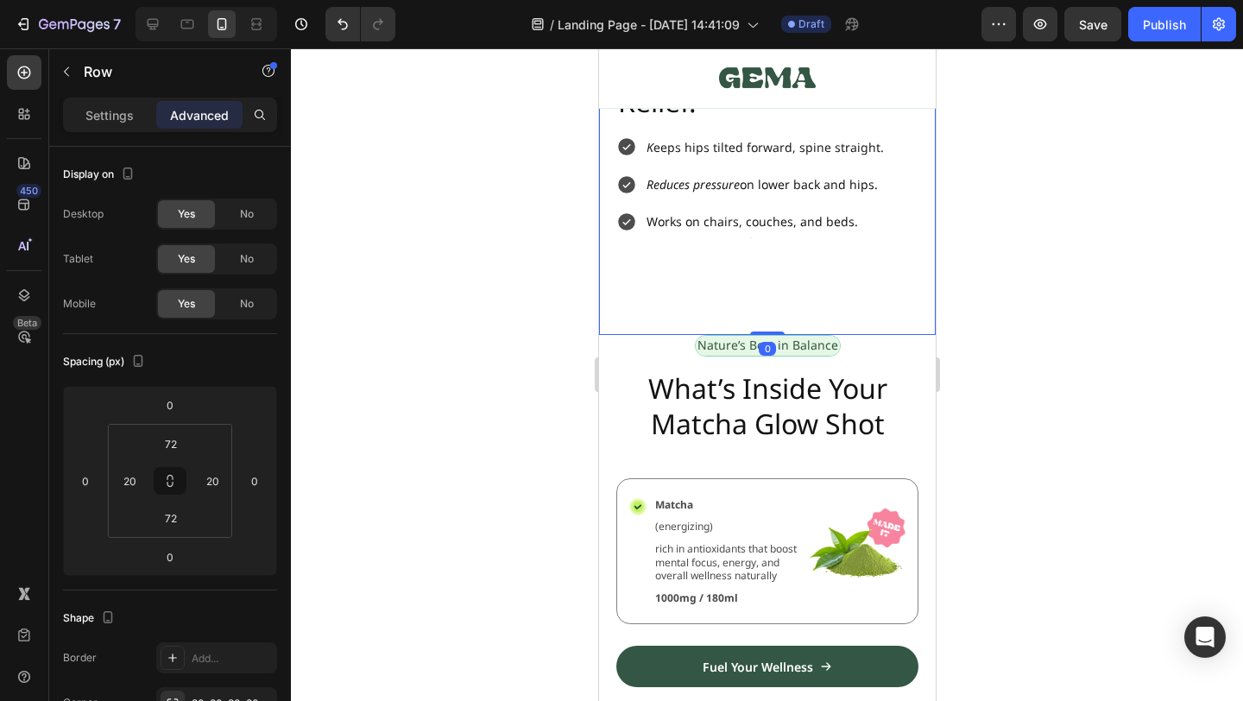
click at [1017, 318] on div at bounding box center [767, 374] width 952 height 653
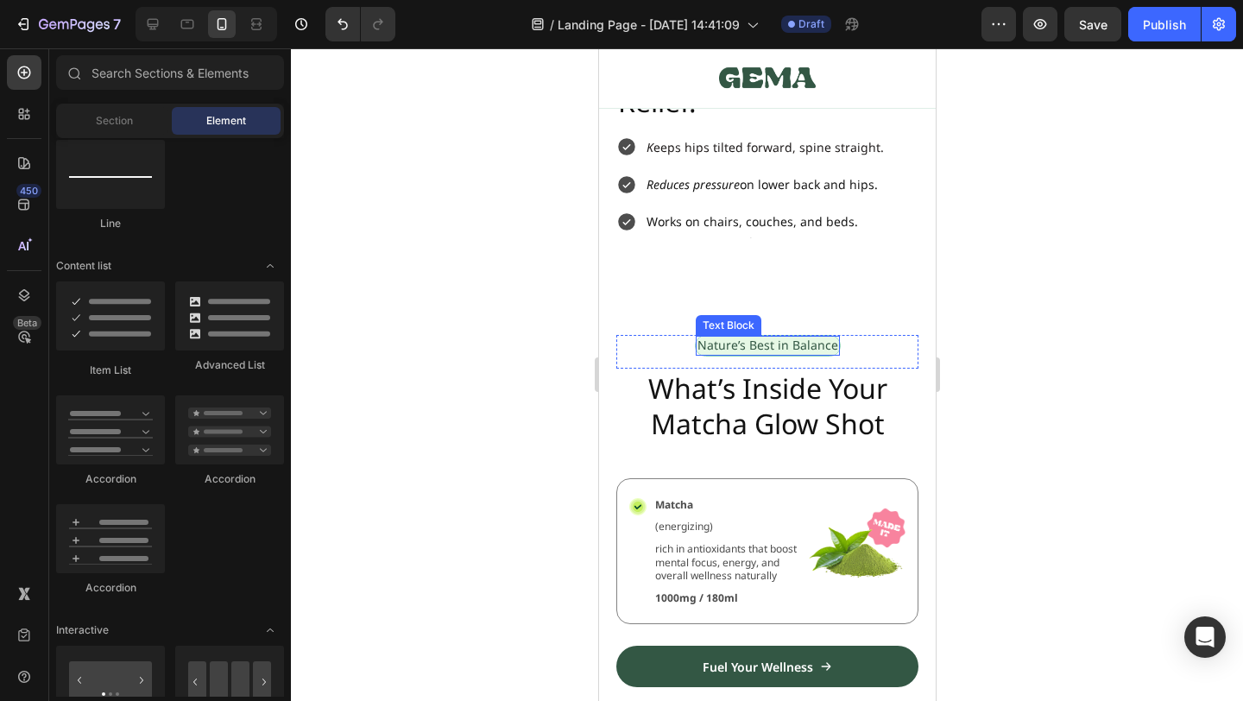
click at [810, 349] on p "Nature’s Best in Balance" at bounding box center [767, 345] width 141 height 16
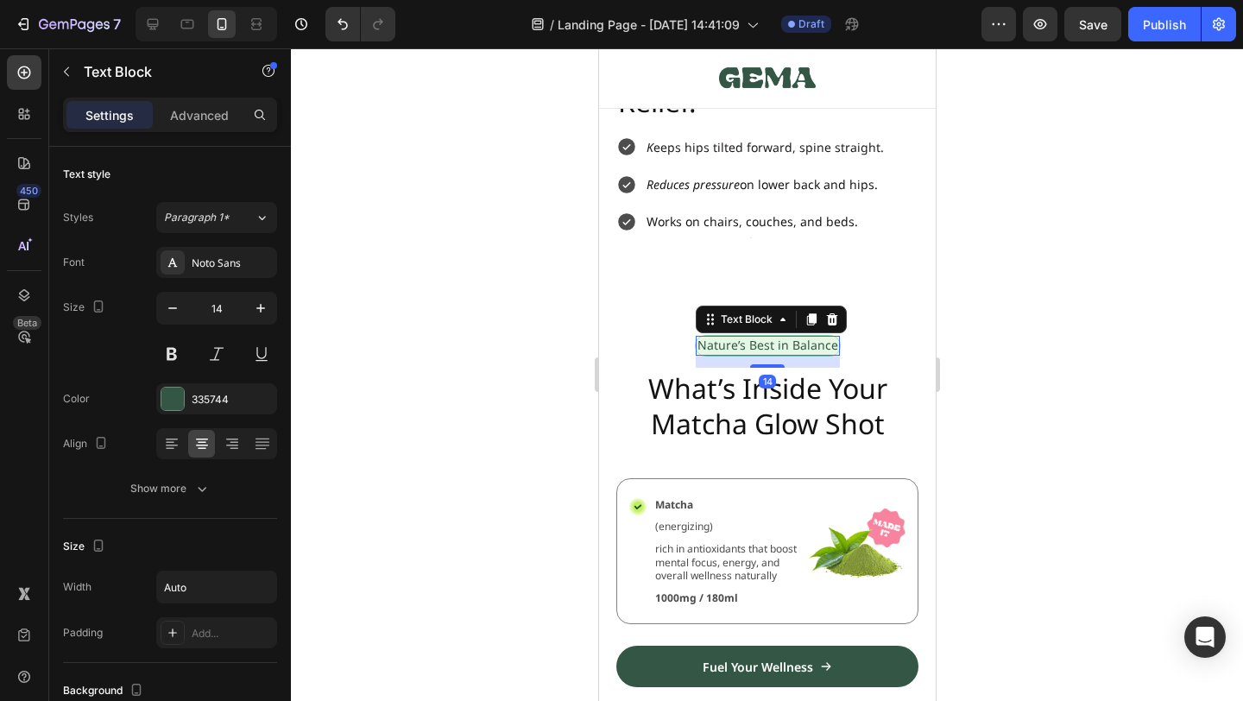
click at [1012, 335] on div at bounding box center [767, 374] width 952 height 653
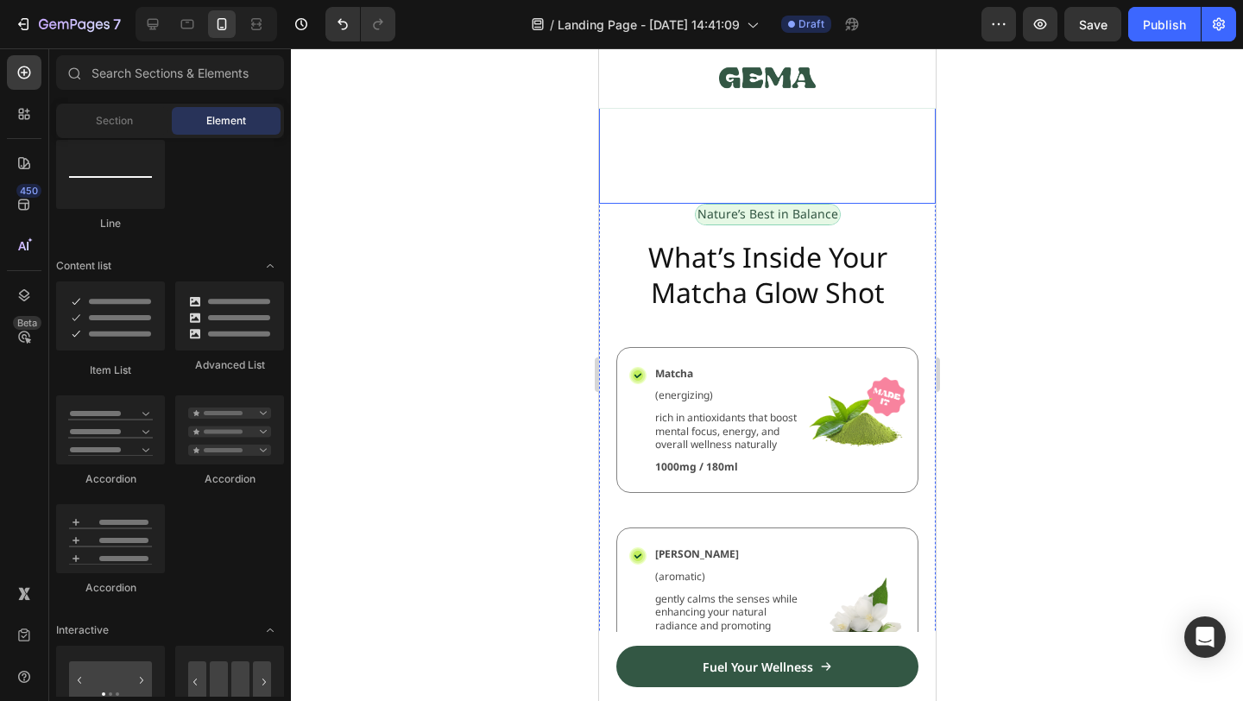
scroll to position [1388, 0]
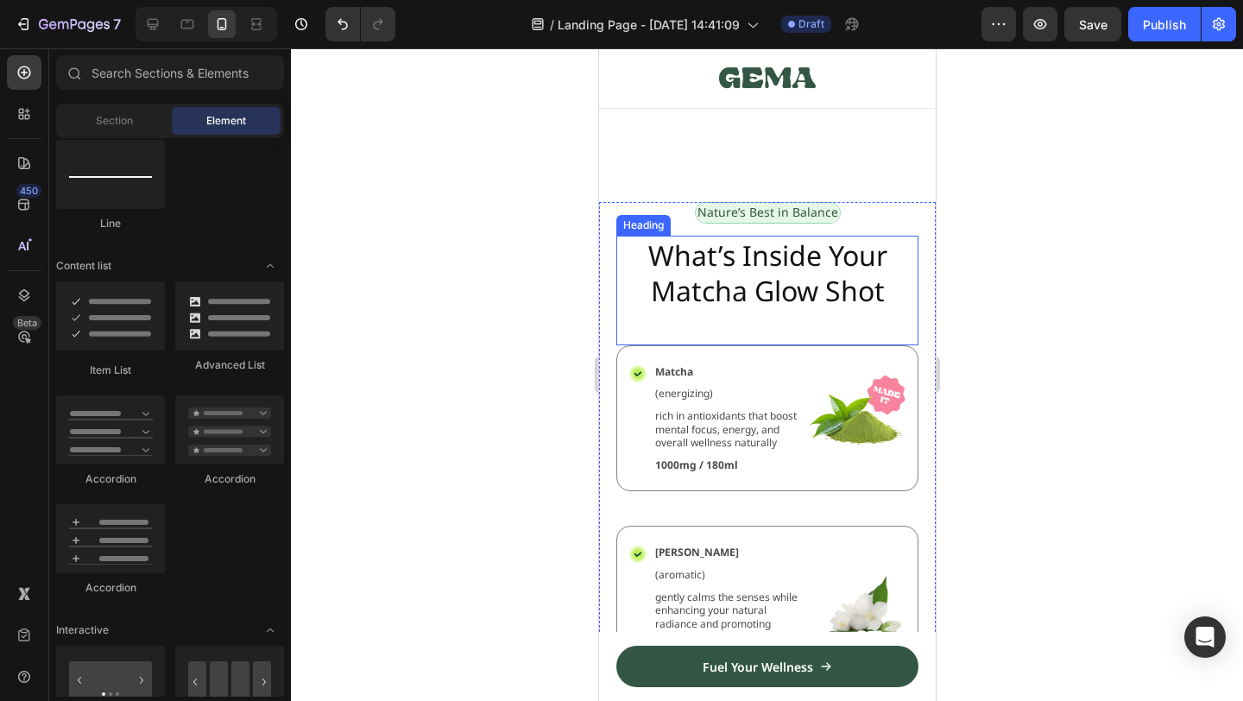
click at [795, 254] on h2 "What’s Inside Your Matcha Glow Shot" at bounding box center [766, 273] width 302 height 75
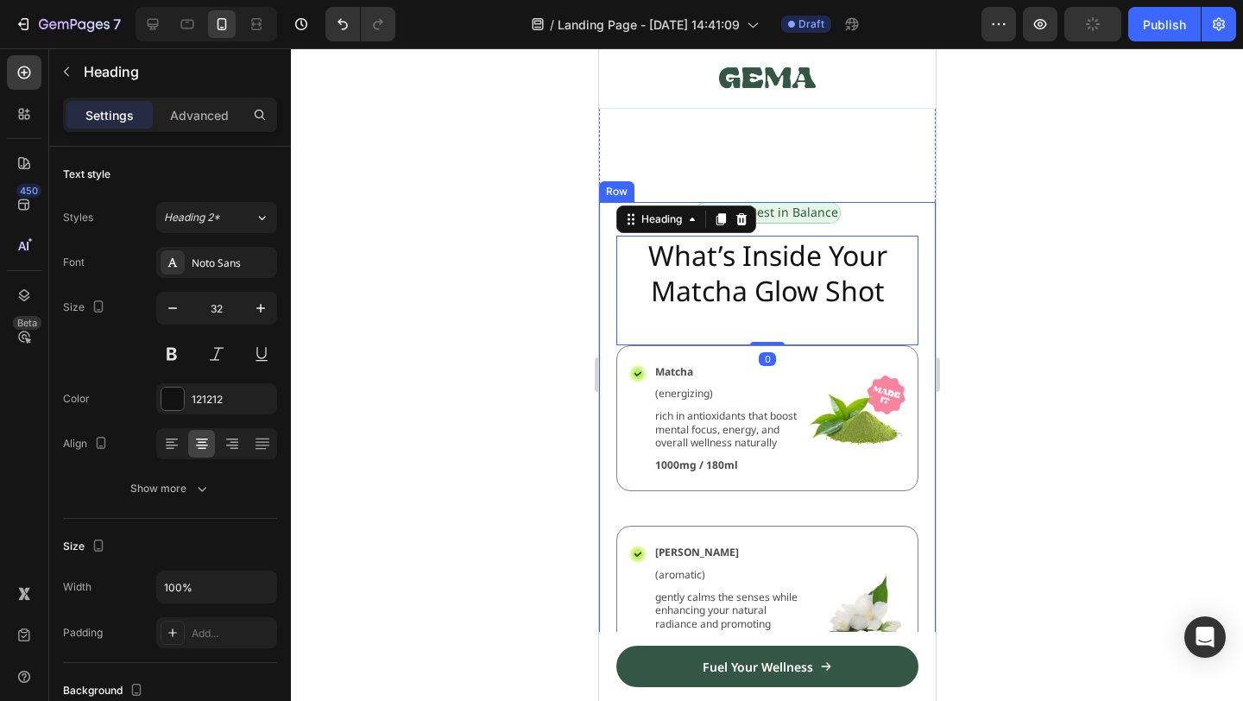
click at [989, 220] on div at bounding box center [767, 374] width 952 height 653
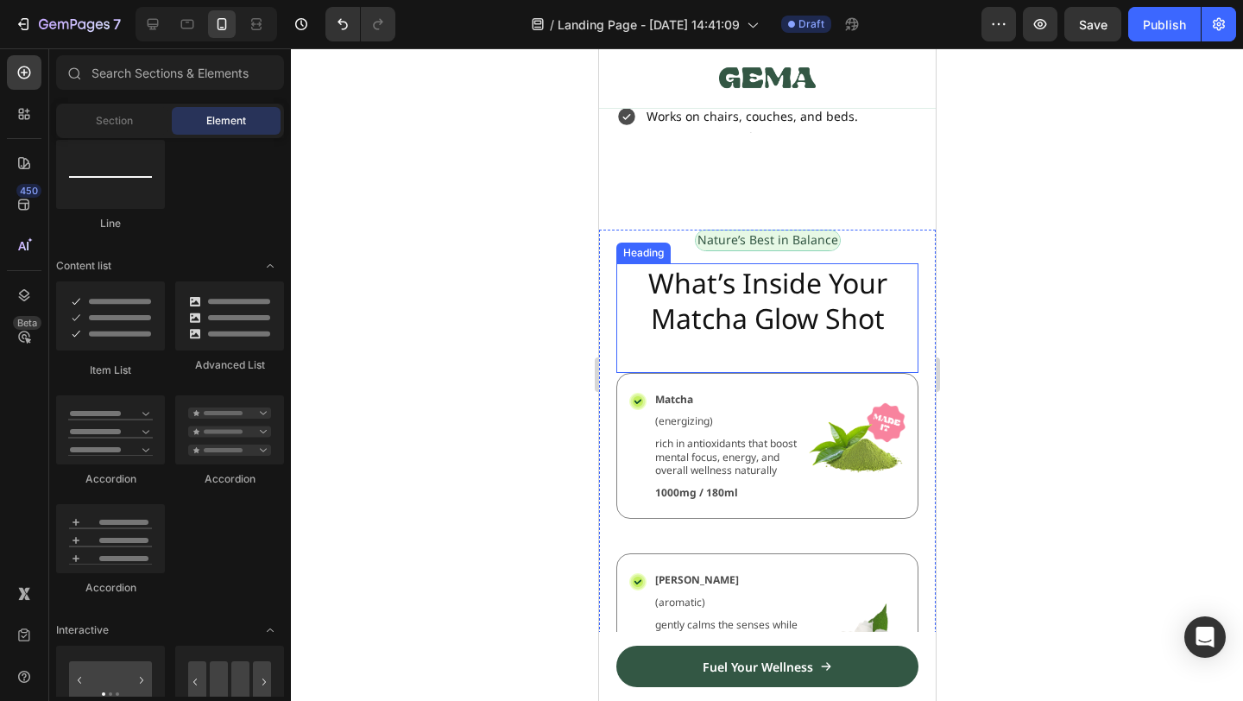
scroll to position [1353, 0]
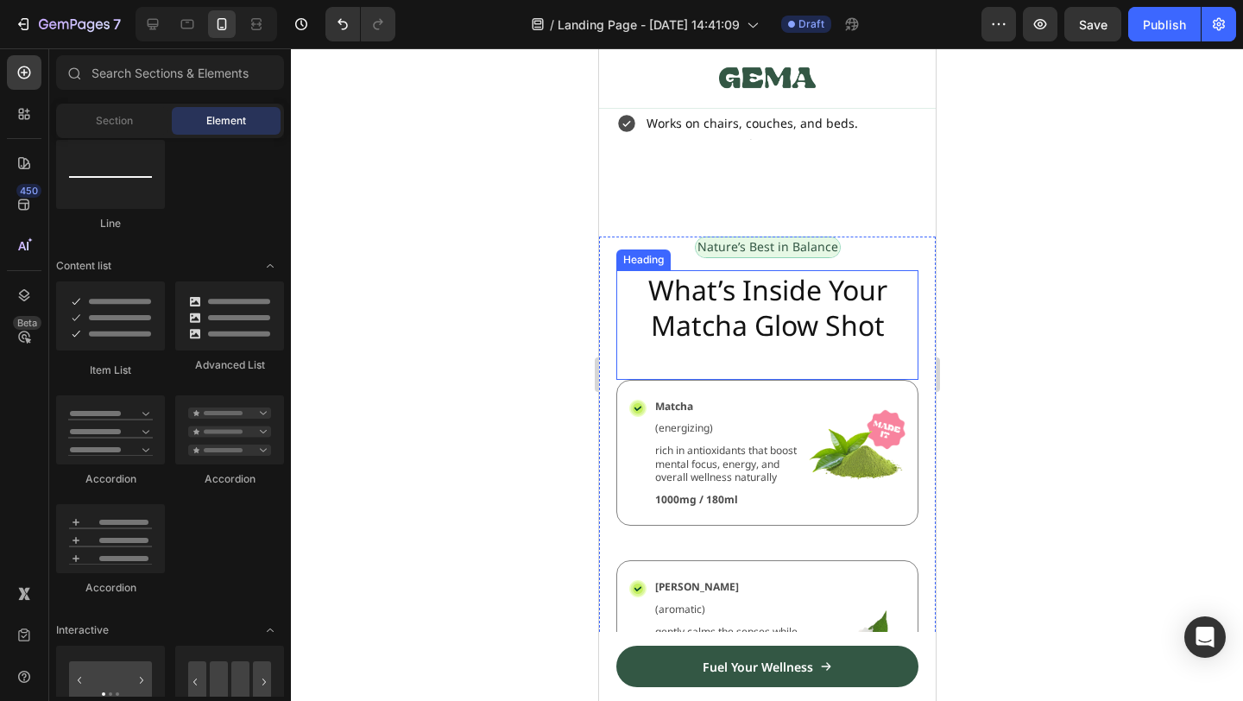
click at [775, 311] on h2 "What’s Inside Your Matcha Glow Shot" at bounding box center [766, 307] width 302 height 75
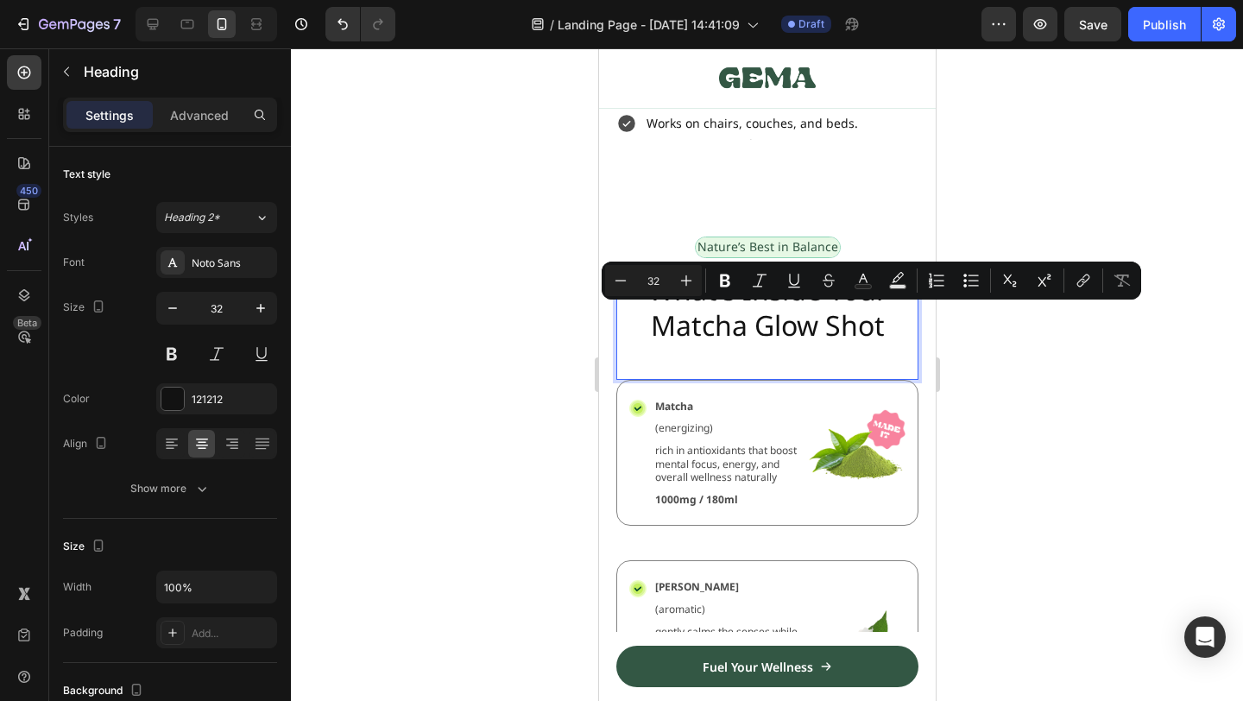
click at [803, 302] on p "What’s Inside Your Matcha Glow Shot" at bounding box center [766, 308] width 299 height 72
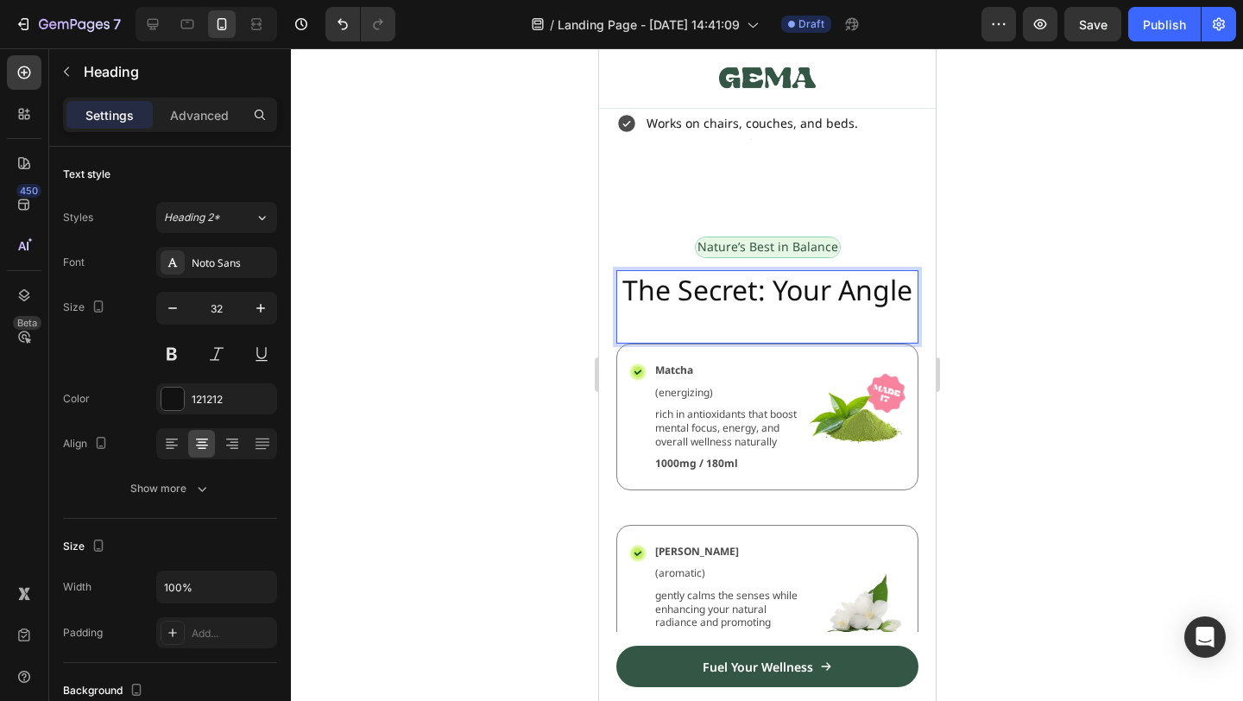
click at [785, 240] on p "Nature’s Best in Balance" at bounding box center [767, 247] width 141 height 16
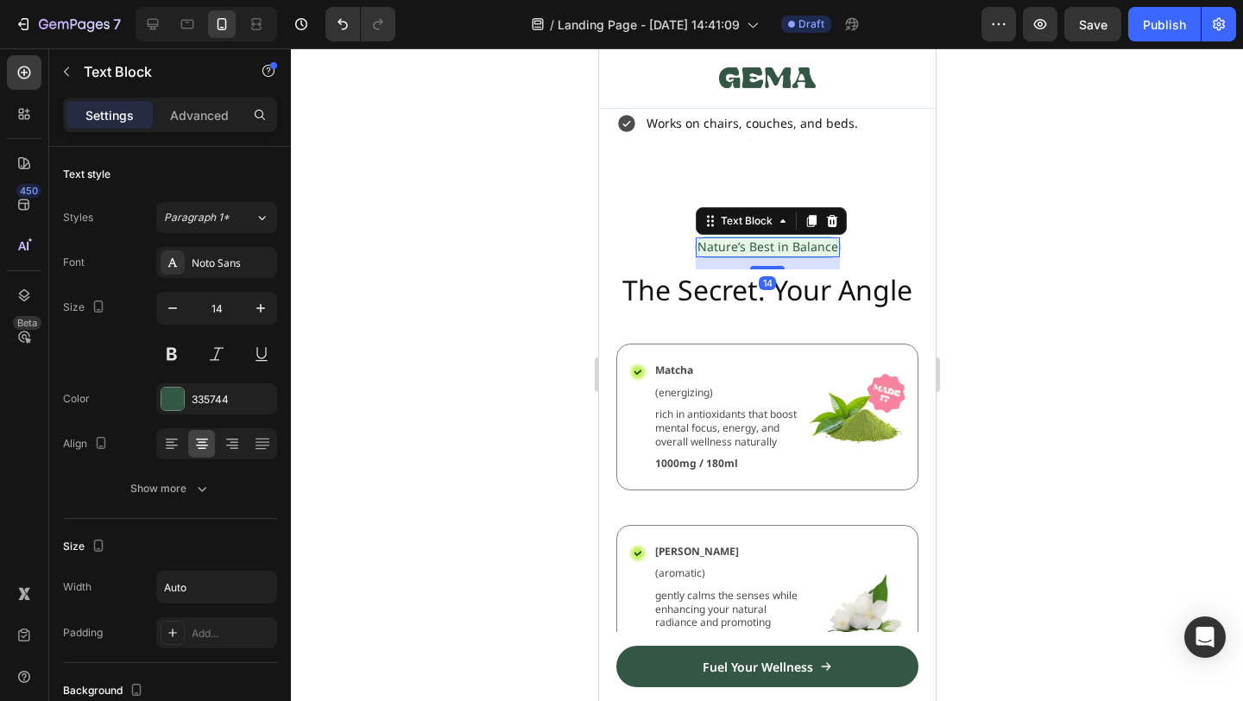
click at [785, 240] on p "Nature’s Best in Balance" at bounding box center [767, 247] width 141 height 16
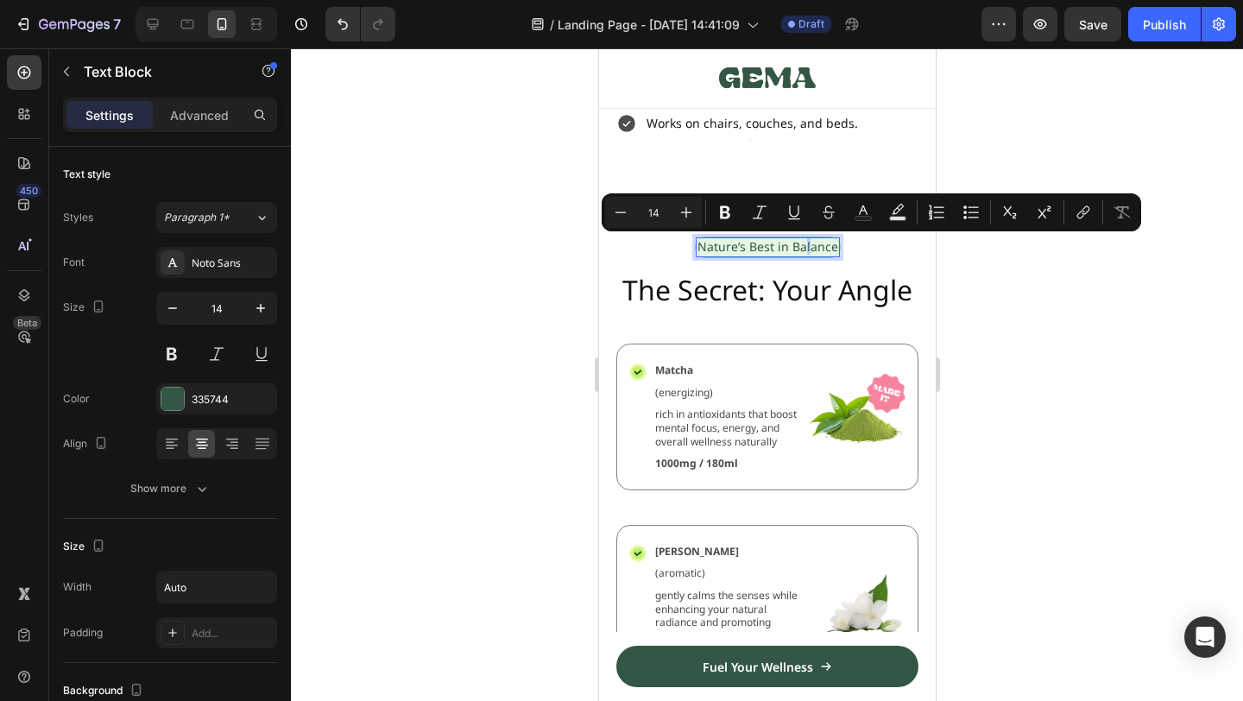
click at [792, 241] on p "Nature’s Best in Balance" at bounding box center [767, 247] width 141 height 16
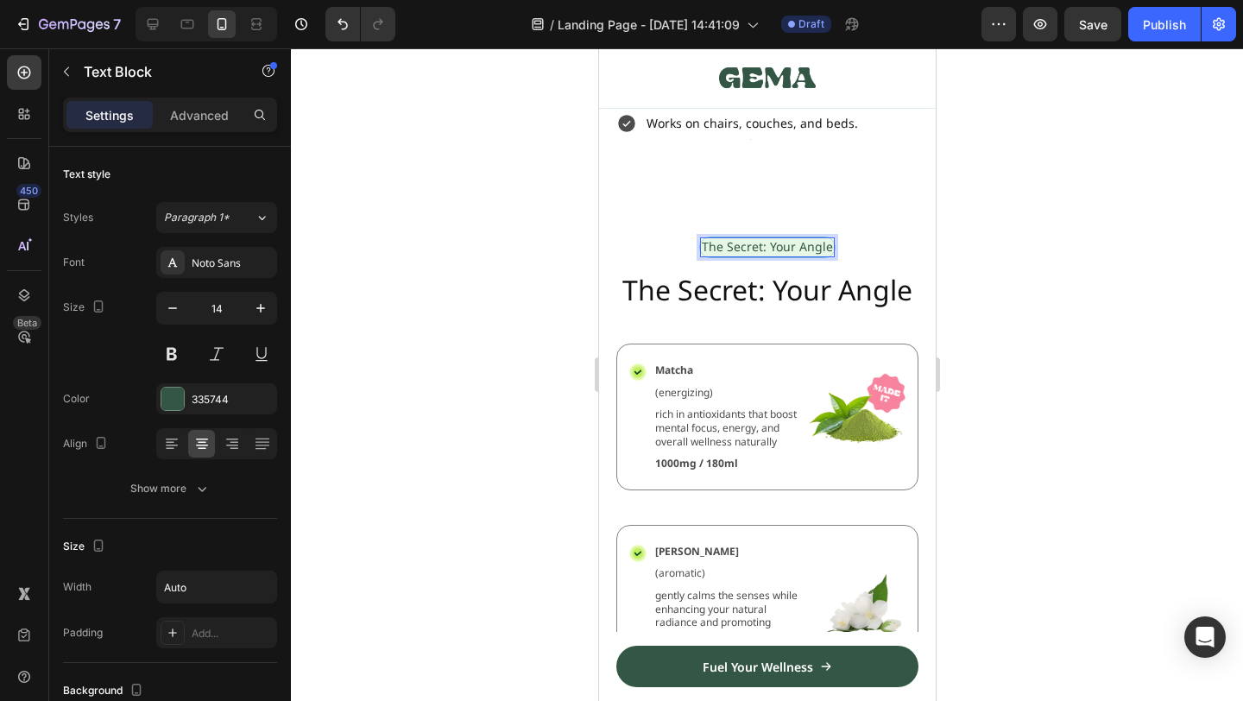
click at [1013, 269] on div at bounding box center [767, 374] width 952 height 653
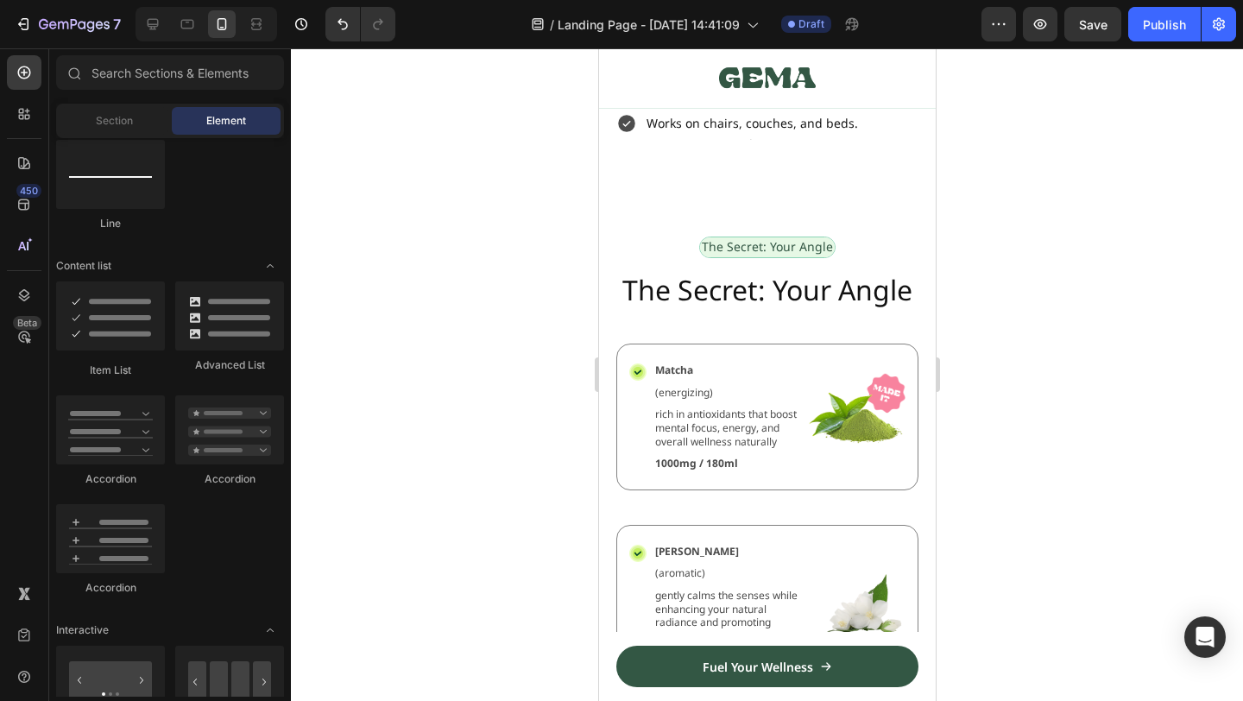
click at [842, 293] on p "The Secret: Your Angle" at bounding box center [766, 290] width 299 height 36
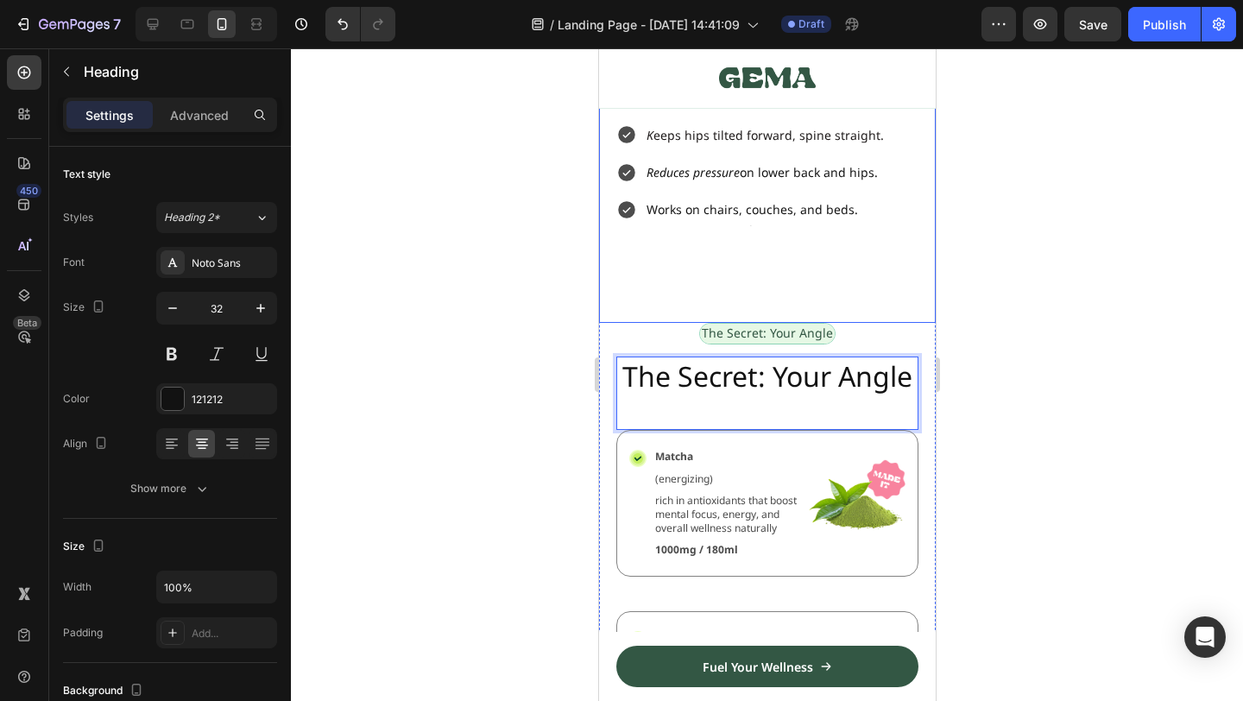
scroll to position [1245, 0]
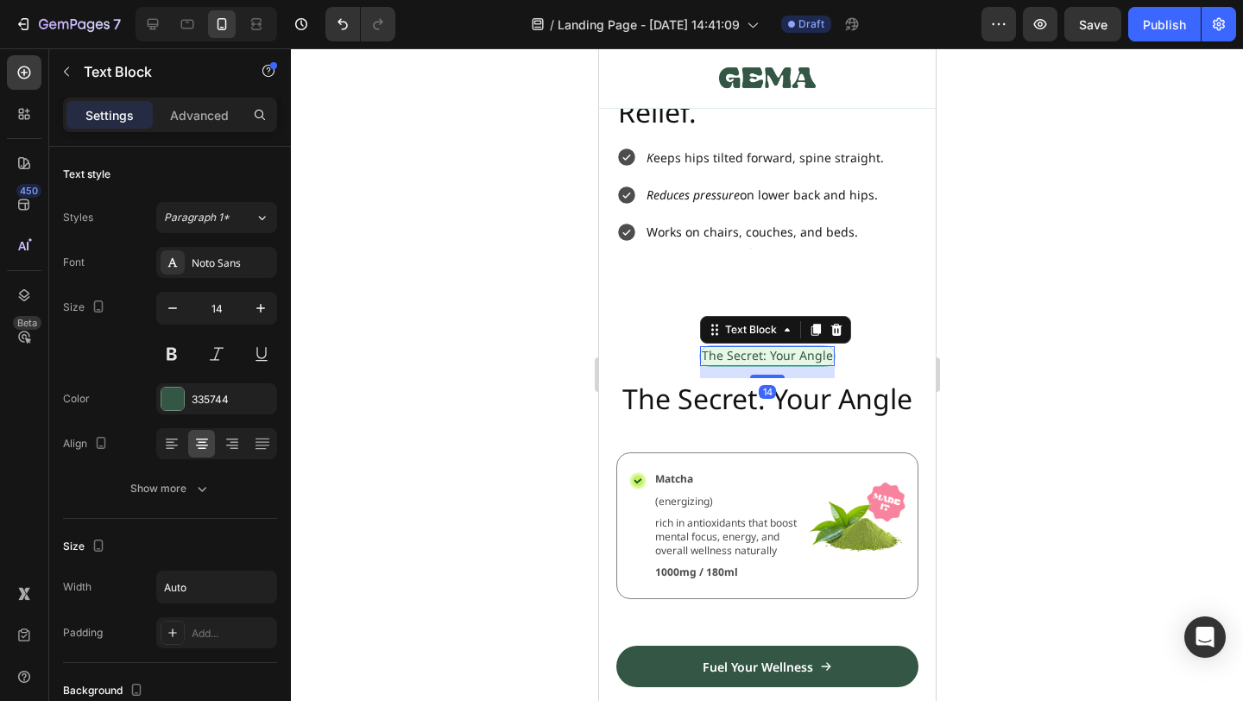
click at [795, 361] on p "The Secret: Your Angle" at bounding box center [766, 356] width 131 height 16
click at [823, 361] on p "The Secret: Your Angle" at bounding box center [766, 356] width 131 height 16
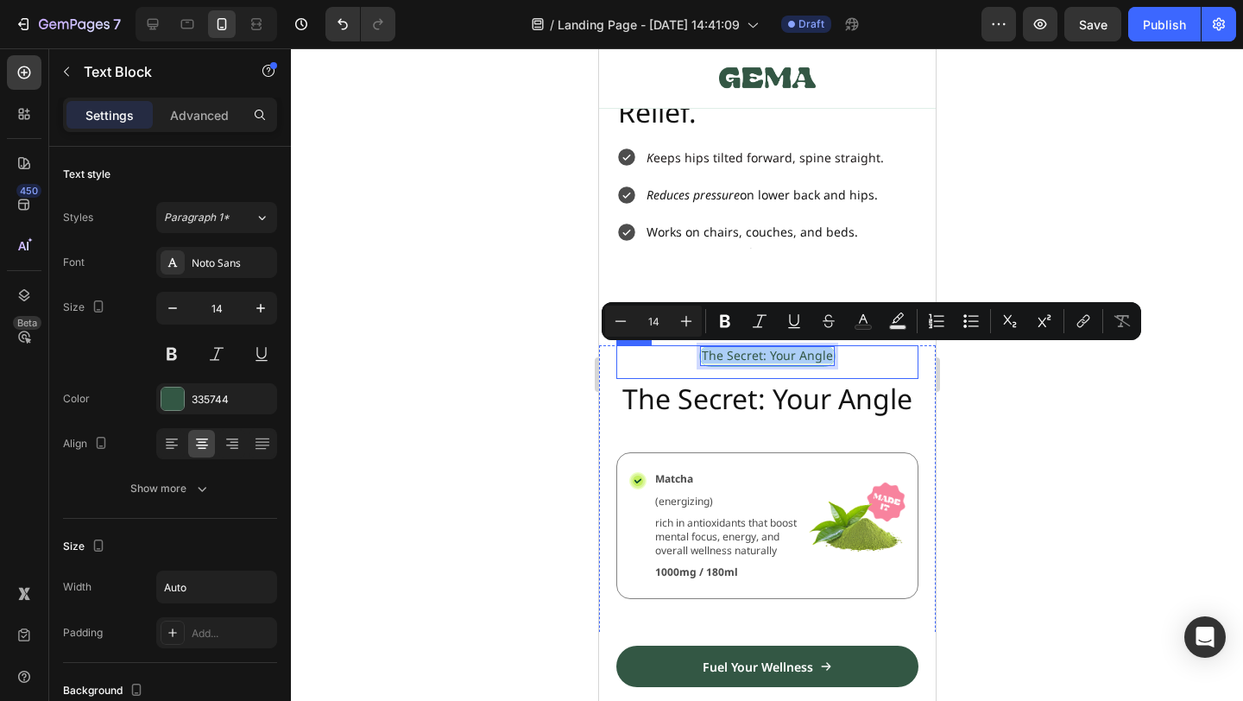
click at [617, 388] on p "The Secret: Your Angle" at bounding box center [766, 399] width 299 height 36
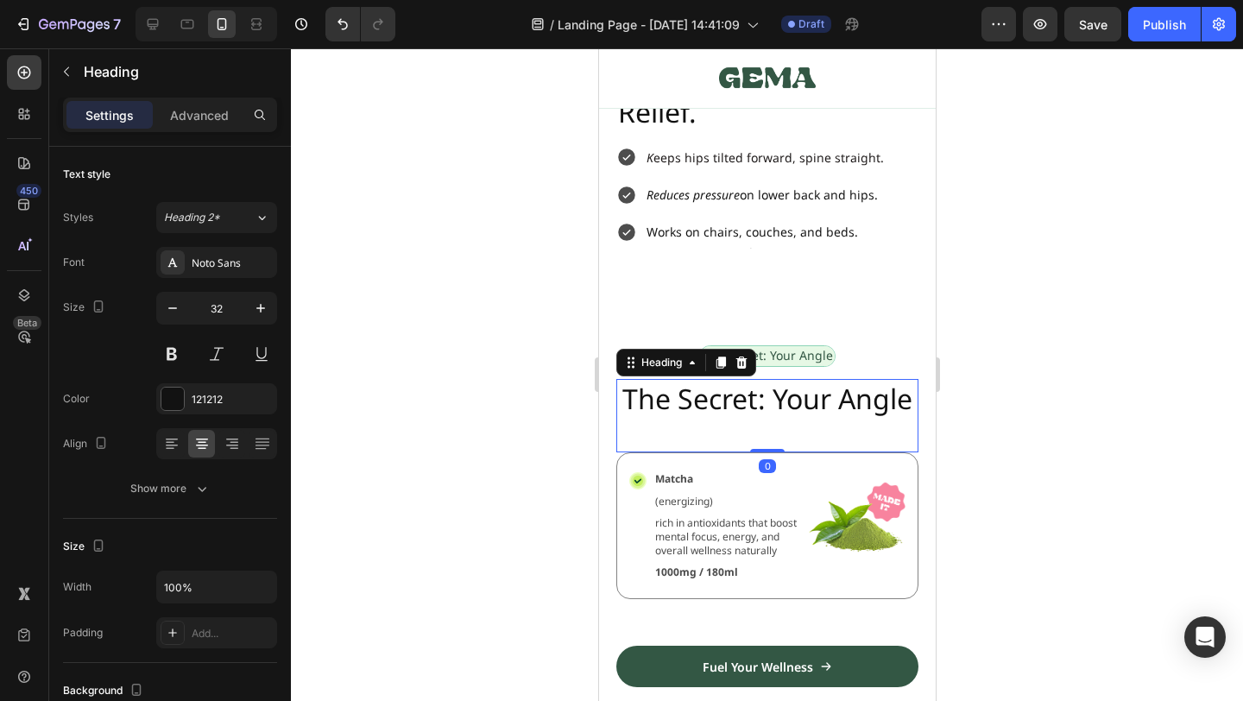
click at [968, 317] on div at bounding box center [767, 374] width 952 height 653
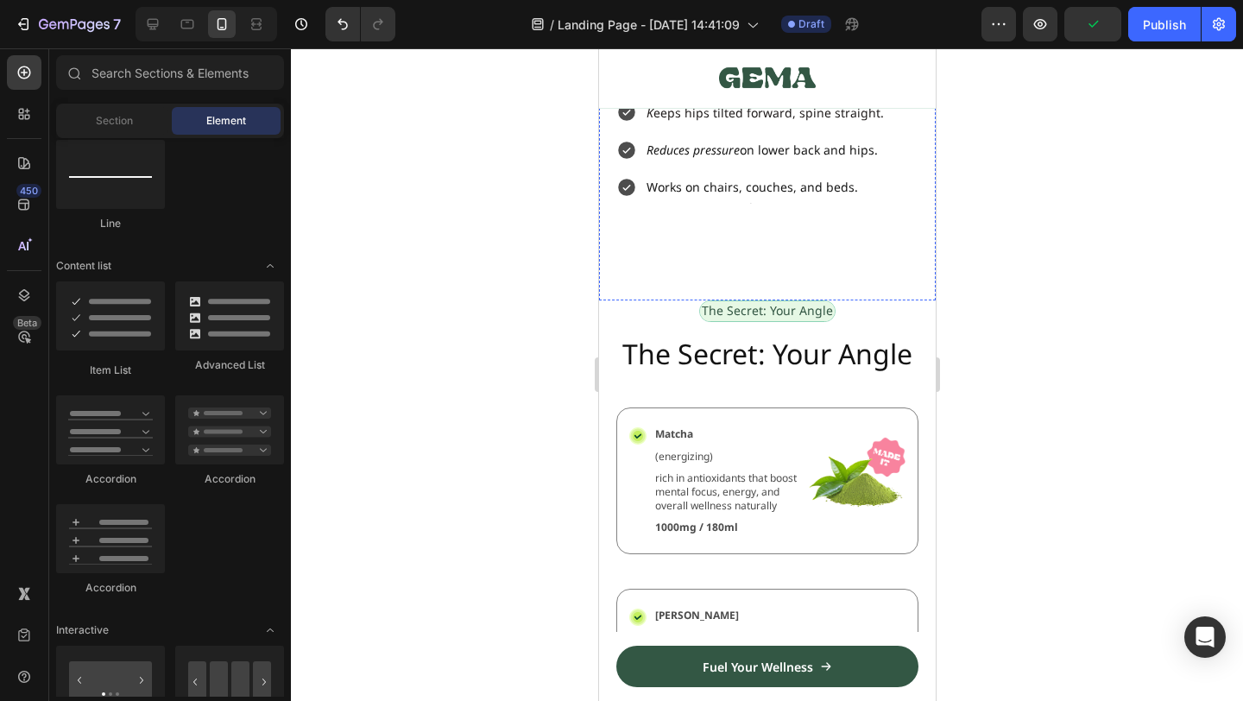
scroll to position [1315, 0]
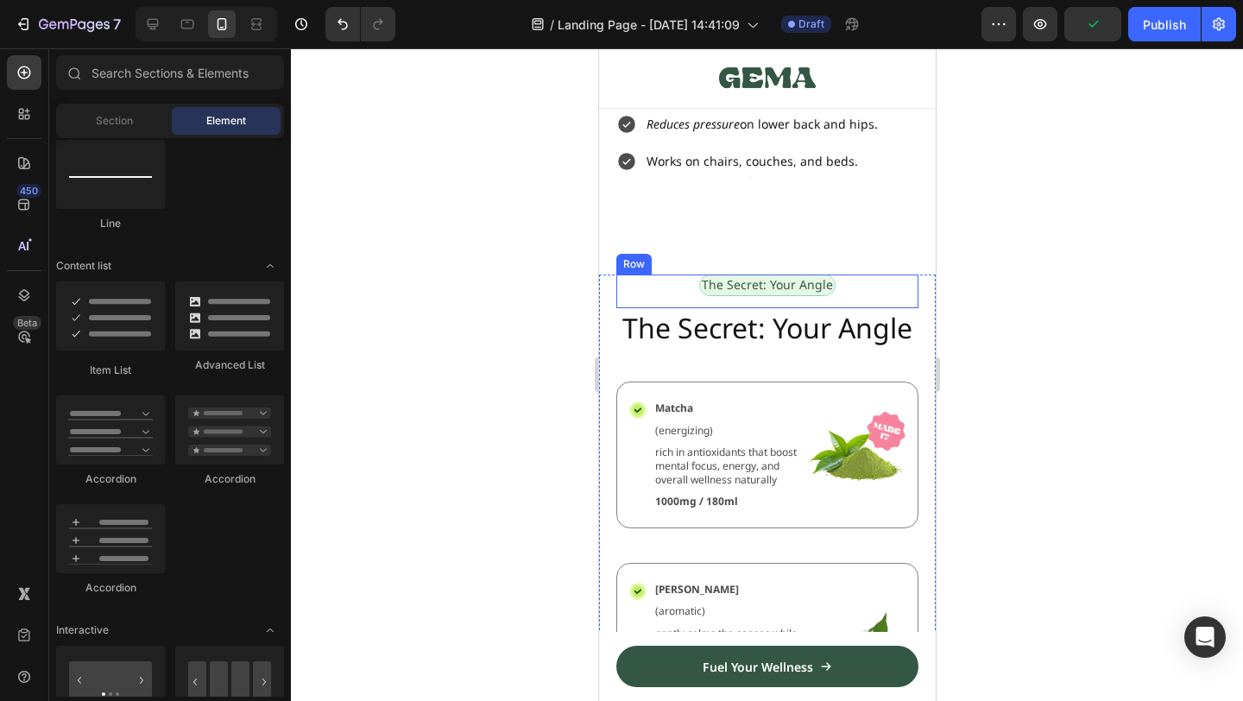
click at [784, 282] on p "The Secret: Your Angle" at bounding box center [766, 285] width 131 height 16
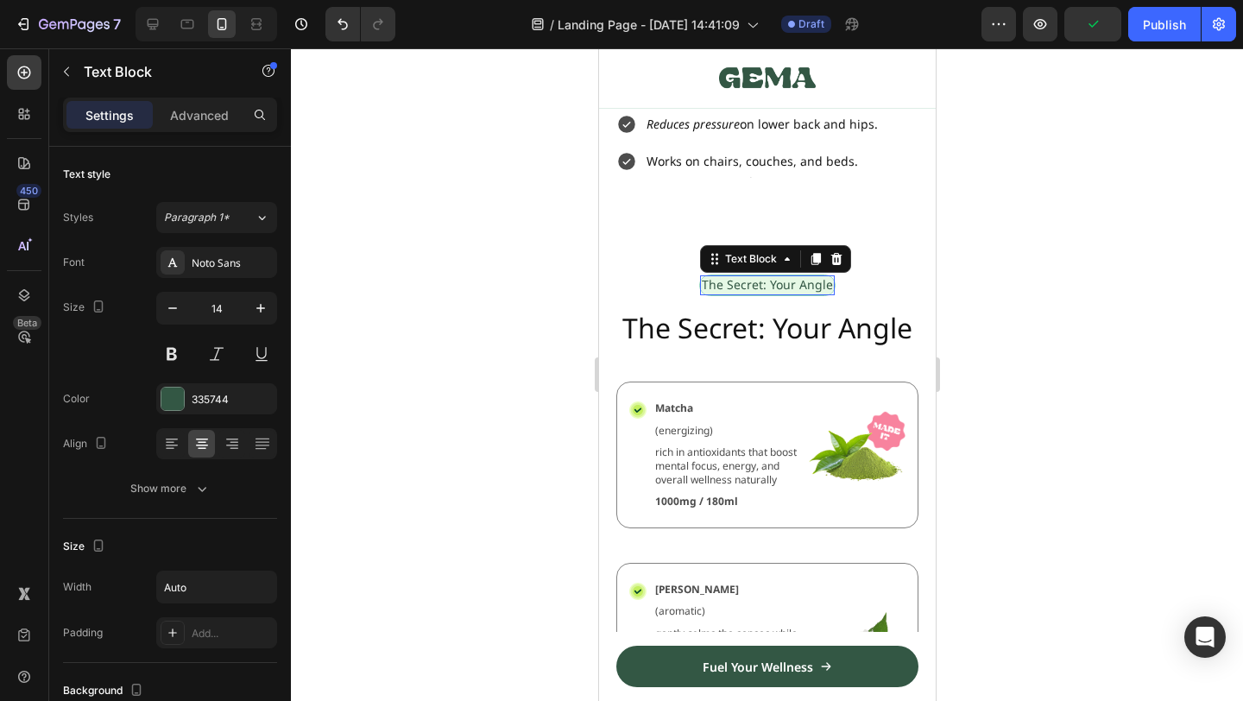
click at [784, 282] on p "The Secret: Your Angle" at bounding box center [766, 285] width 131 height 16
click at [801, 282] on p "The Secret: Your Angle" at bounding box center [766, 285] width 131 height 16
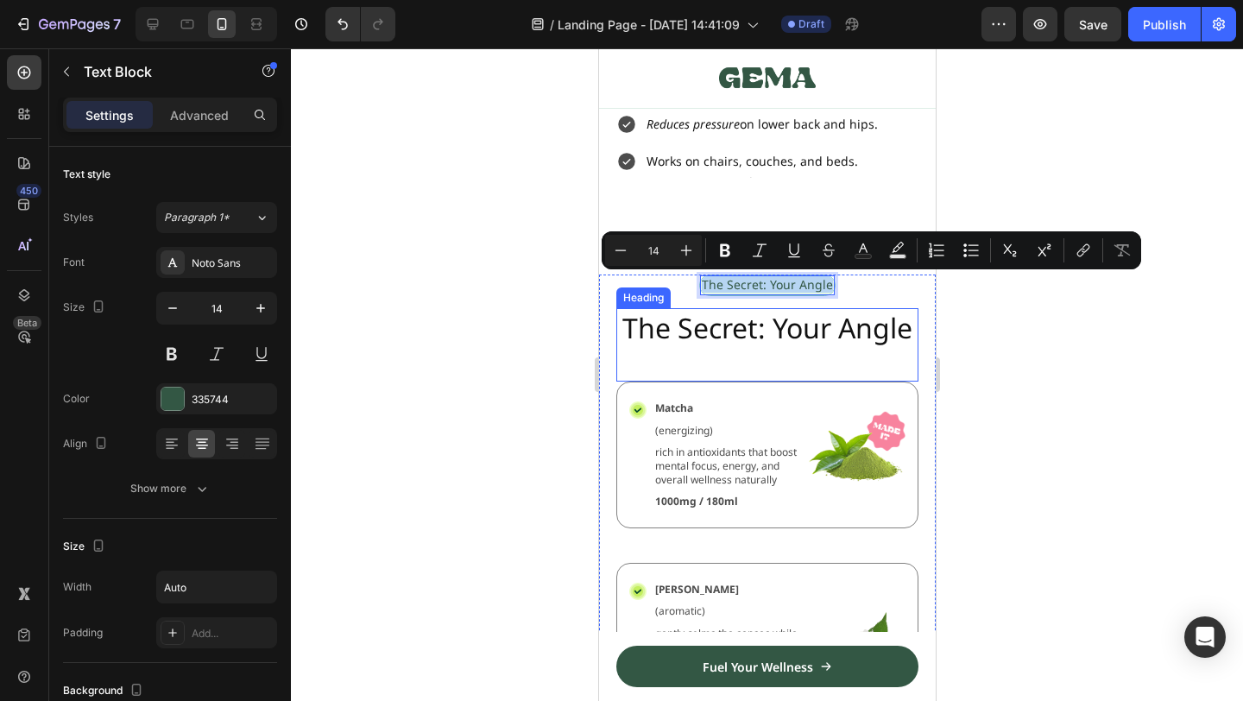
click at [876, 339] on h2 "The Secret: Your Angle" at bounding box center [766, 328] width 302 height 40
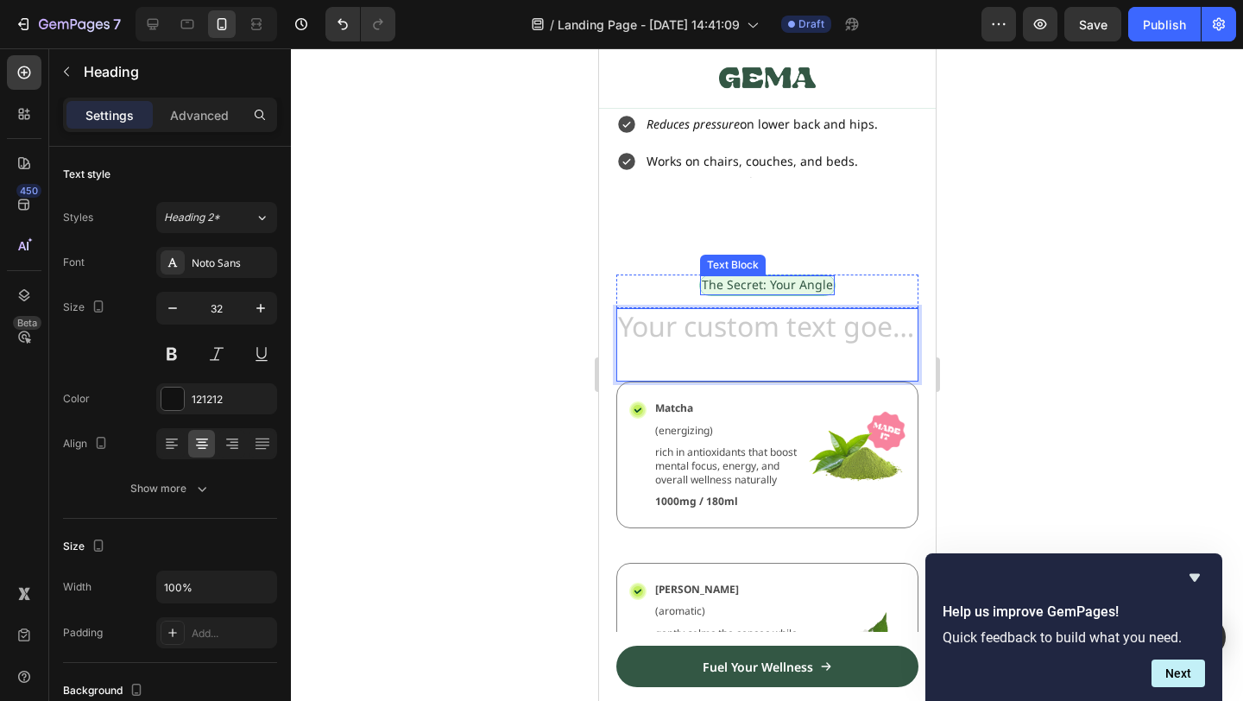
click at [781, 279] on p "The Secret: Your Angle" at bounding box center [766, 285] width 131 height 16
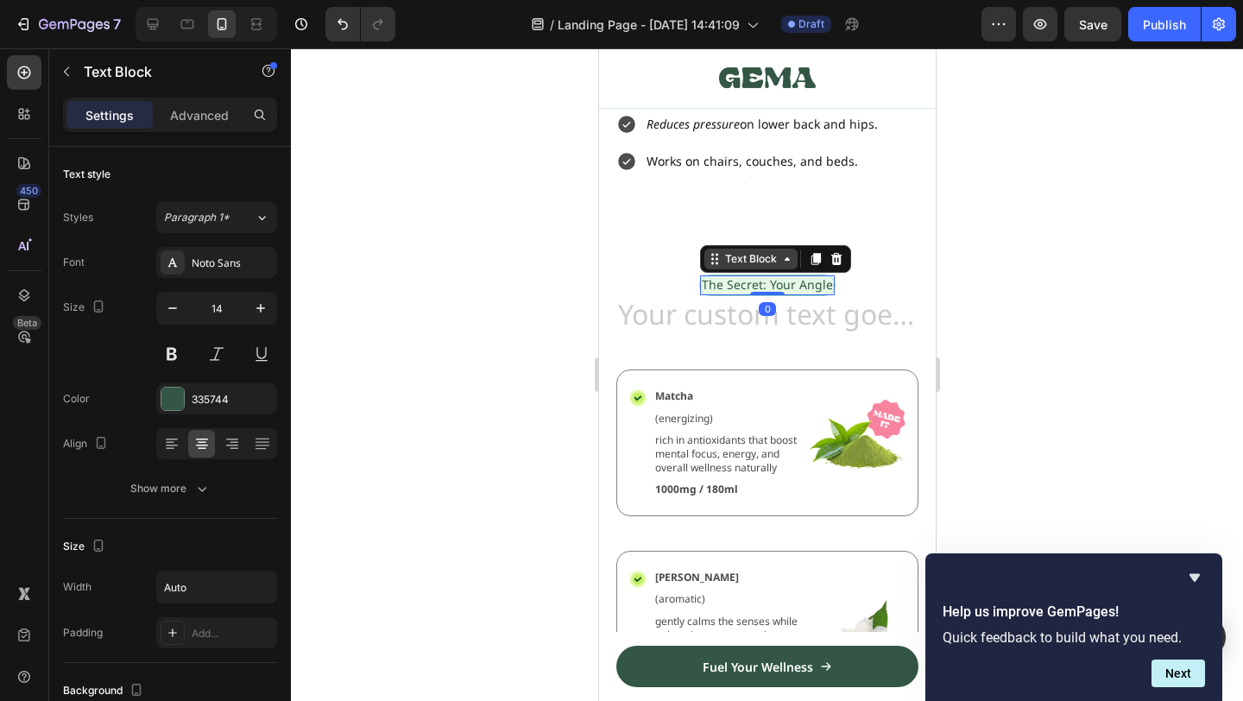
drag, startPoint x: 770, startPoint y: 302, endPoint x: 760, endPoint y: 268, distance: 35.2
click at [764, 274] on div "The Secret: Your Angle Text Block 0" at bounding box center [766, 284] width 136 height 21
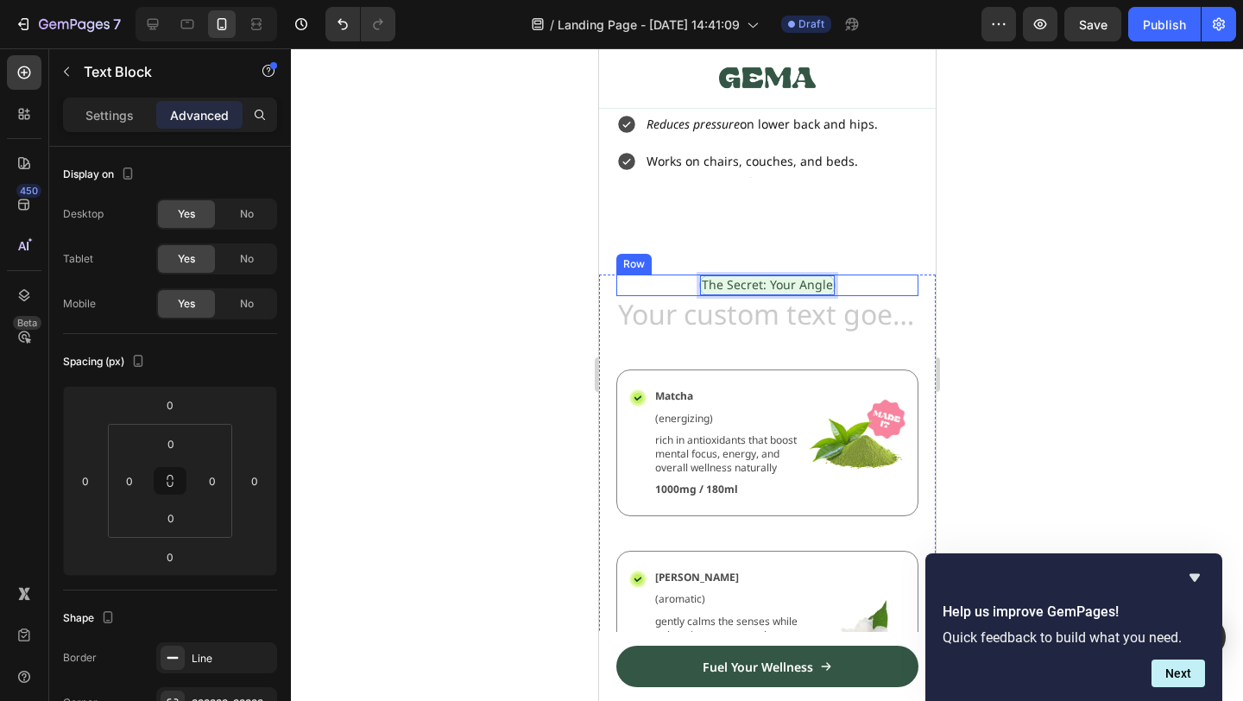
drag, startPoint x: 703, startPoint y: 288, endPoint x: 658, endPoint y: 288, distance: 45.7
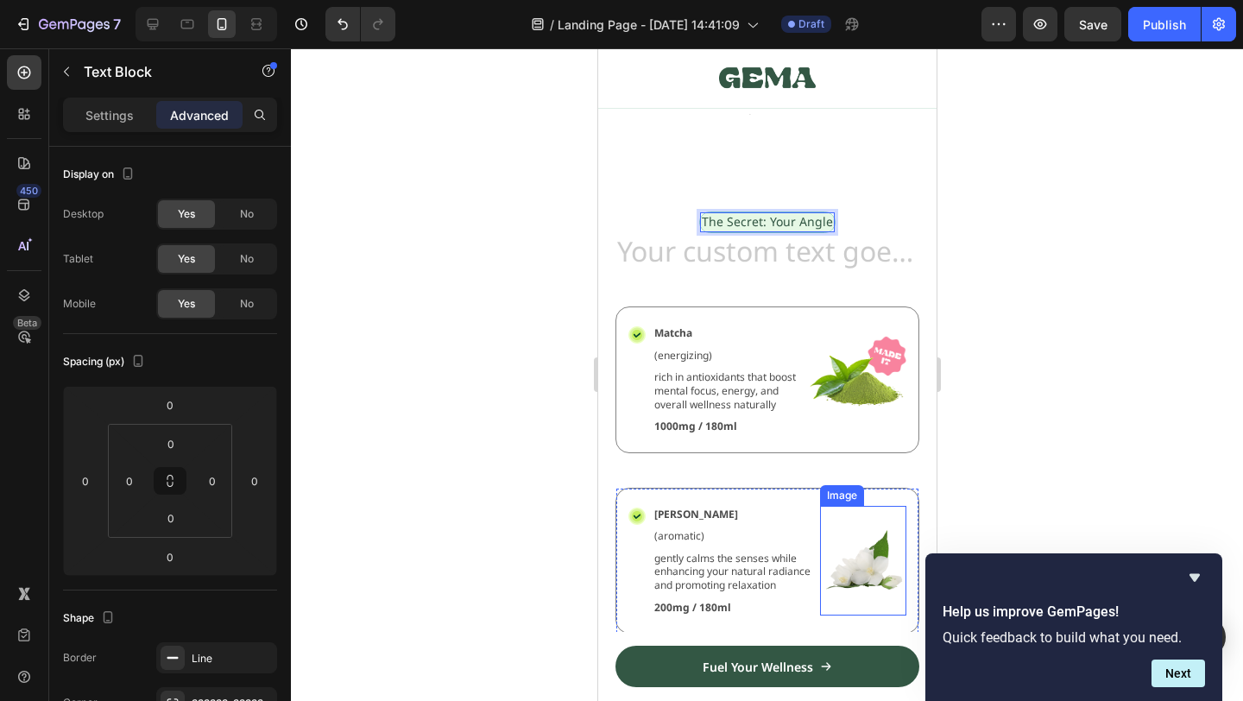
scroll to position [1284, 0]
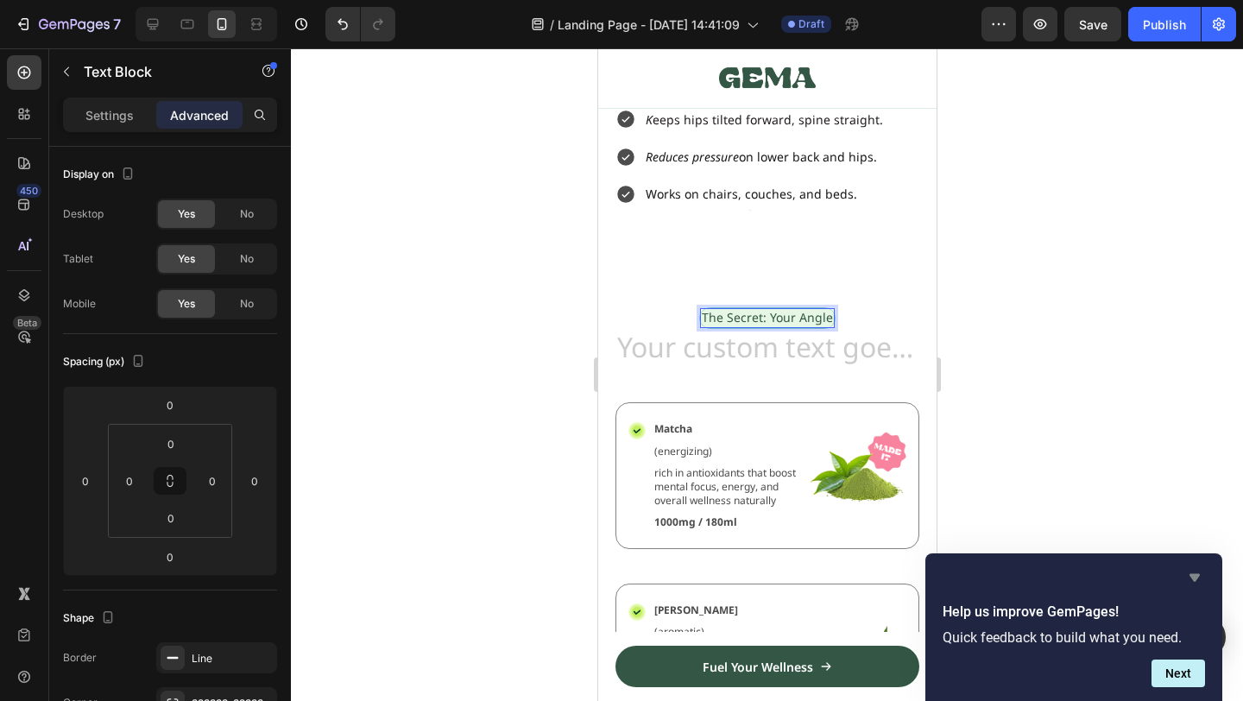
click at [1201, 572] on icon "Hide survey" at bounding box center [1194, 577] width 21 height 21
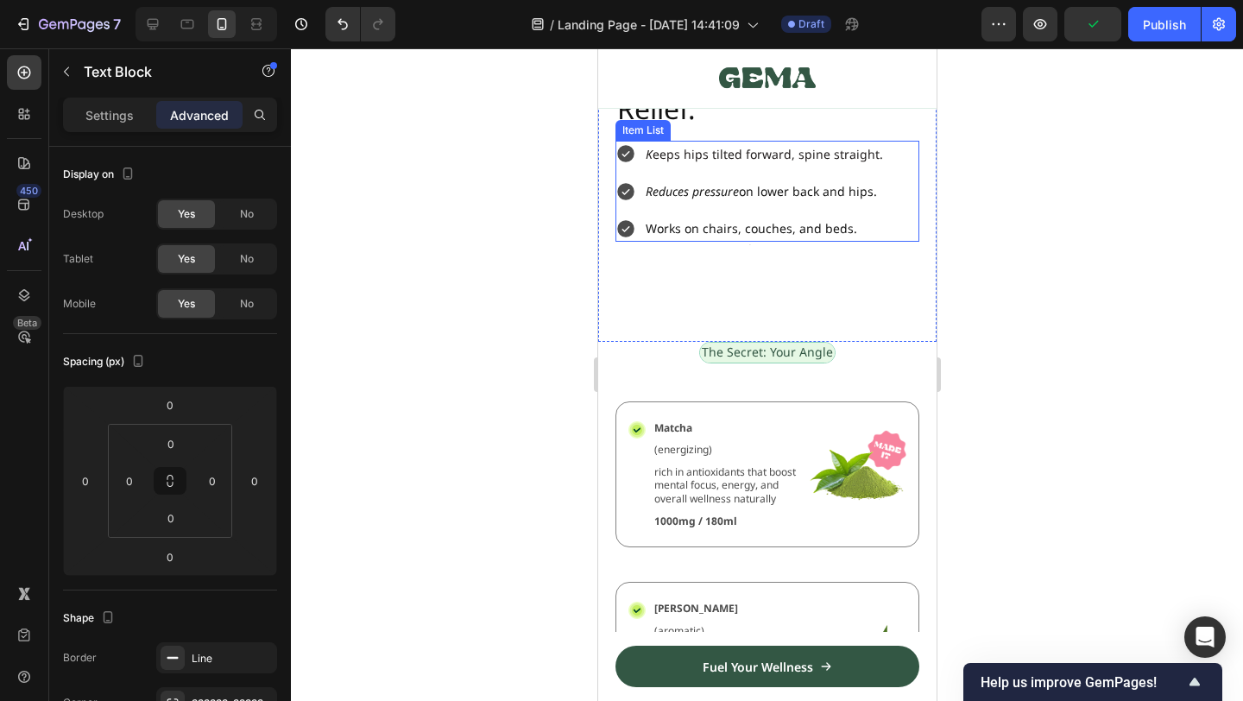
scroll to position [1253, 0]
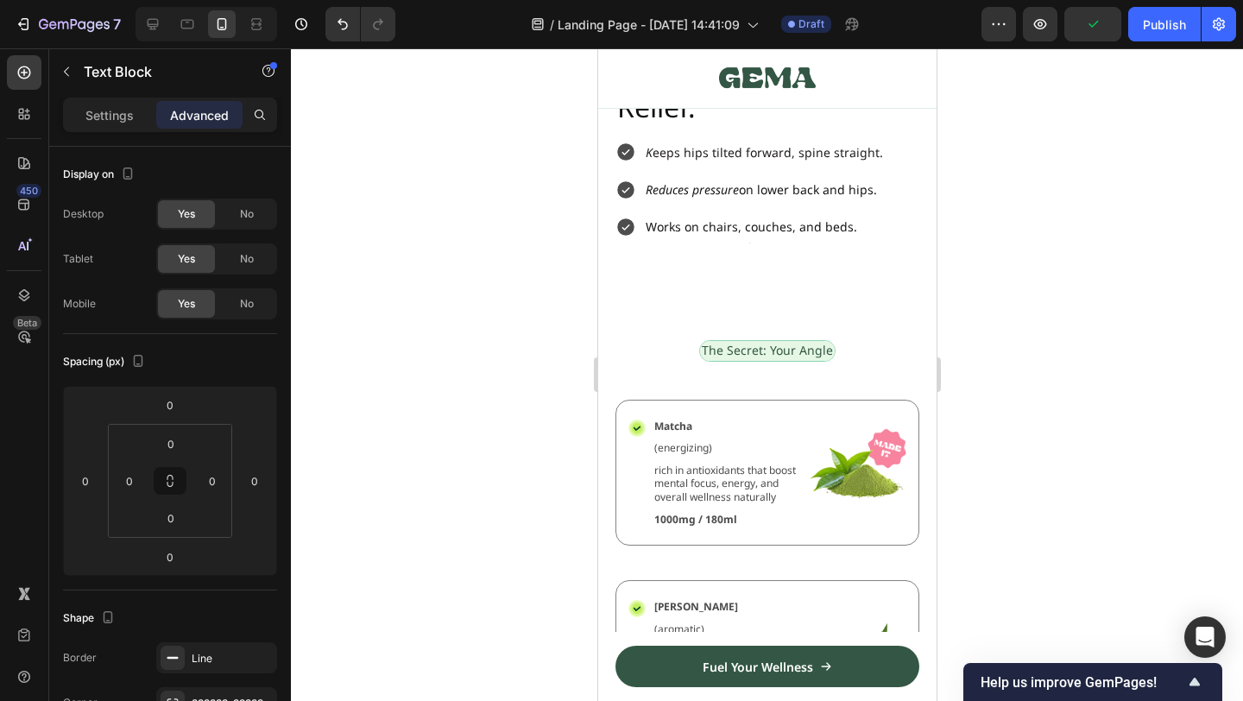
click at [793, 349] on p "The Secret: Your Angle" at bounding box center [766, 351] width 131 height 16
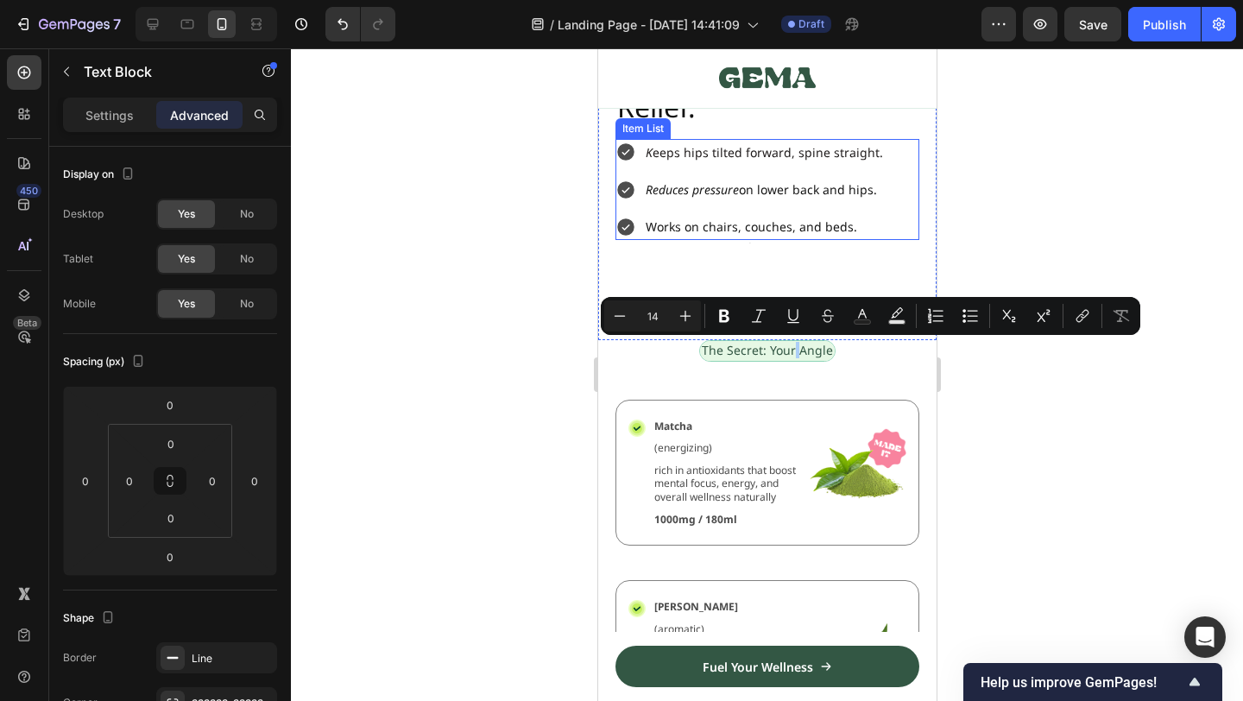
click at [827, 219] on p "Works on chairs, couches, and beds." at bounding box center [763, 227] width 237 height 22
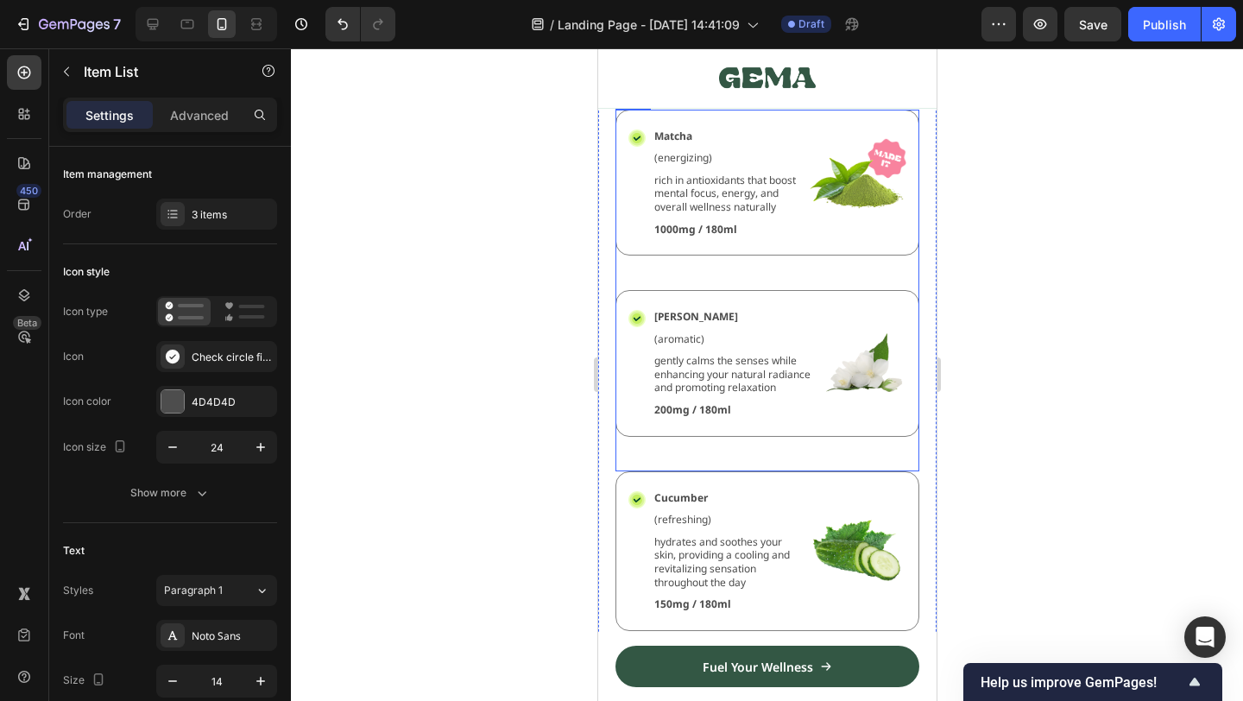
scroll to position [1241, 0]
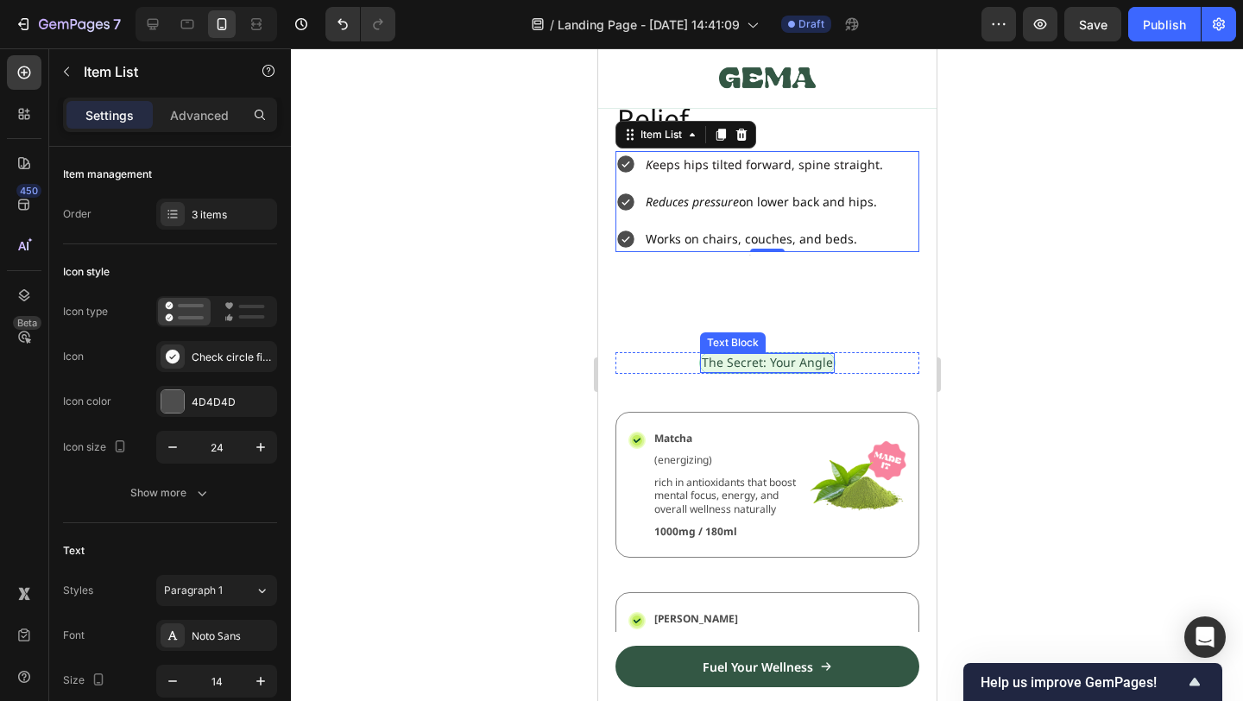
click at [775, 370] on p "The Secret: Your Angle" at bounding box center [766, 363] width 131 height 16
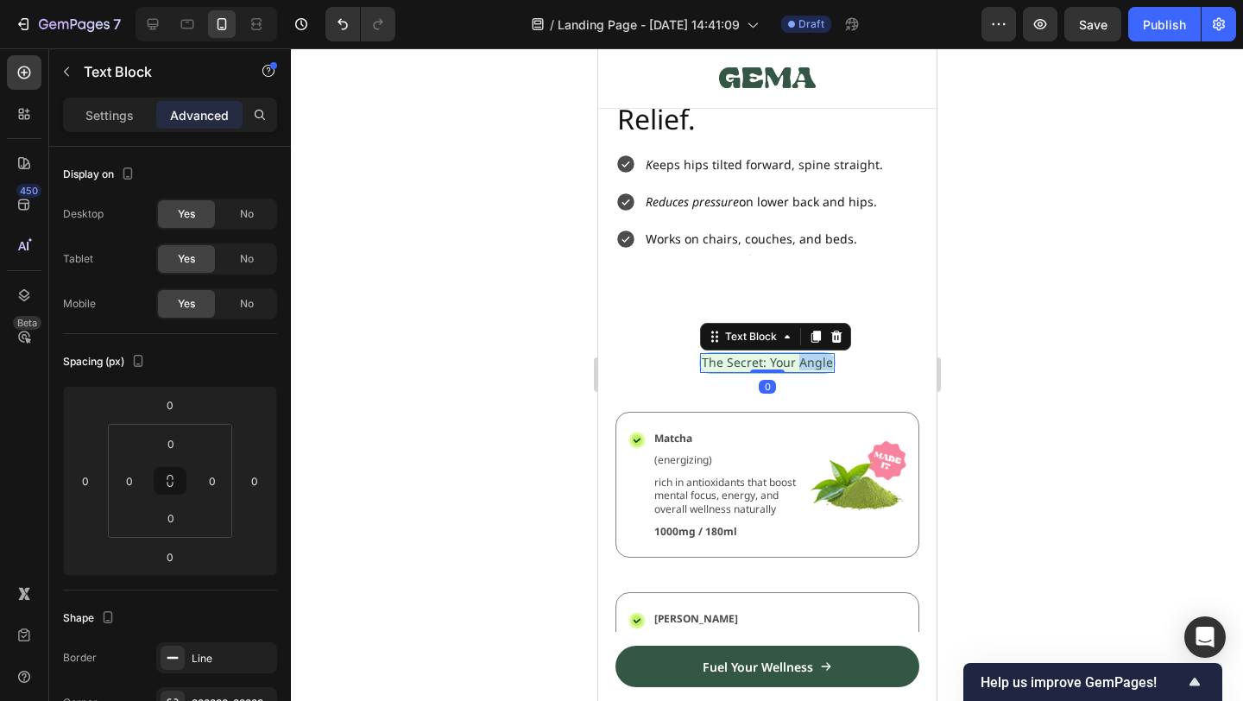
click at [798, 367] on p "The Secret: Your Angle" at bounding box center [766, 363] width 131 height 16
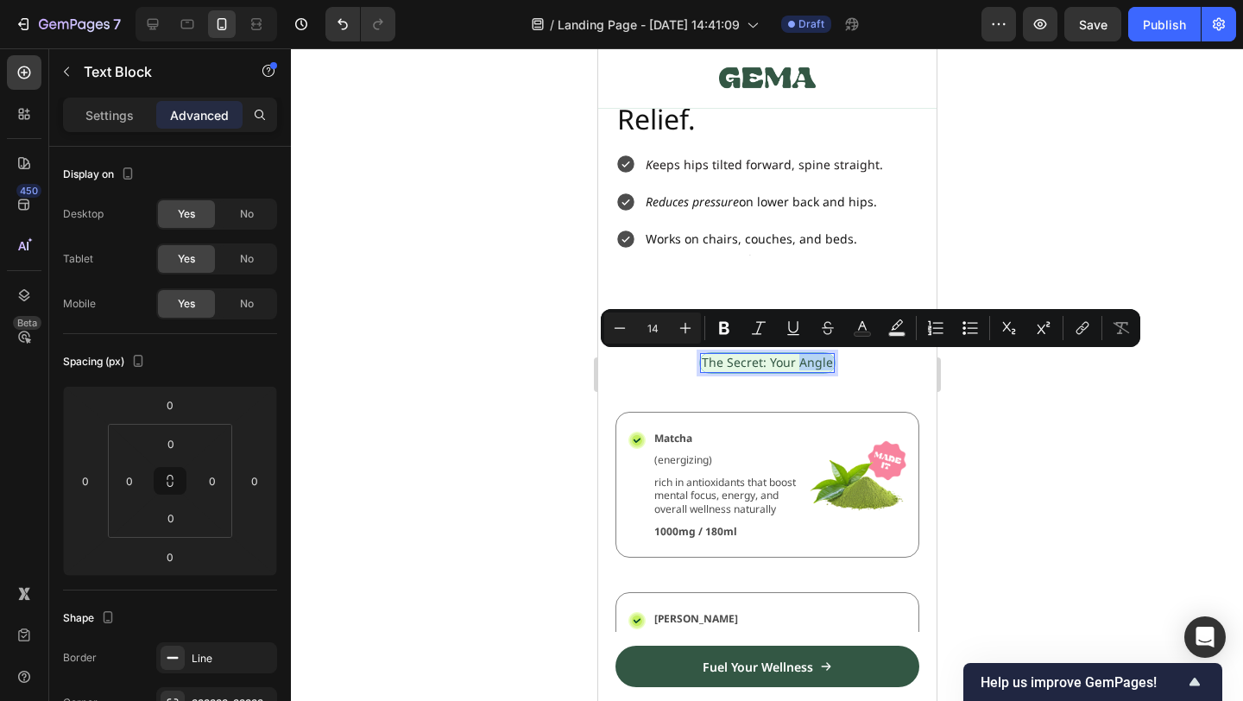
click at [805, 364] on p "The Secret: Your Angle" at bounding box center [766, 363] width 131 height 16
click at [1008, 466] on div at bounding box center [767, 374] width 952 height 653
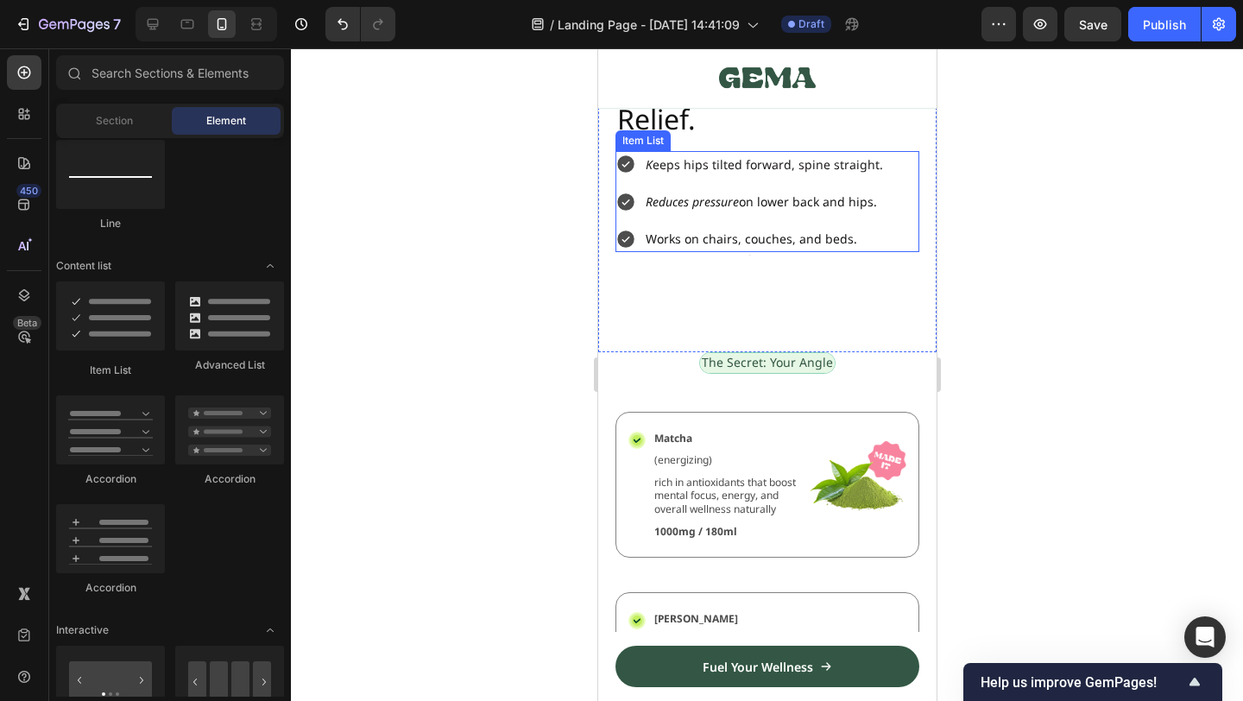
click at [842, 200] on p "Reduces pressure on lower back and hips." at bounding box center [763, 202] width 237 height 22
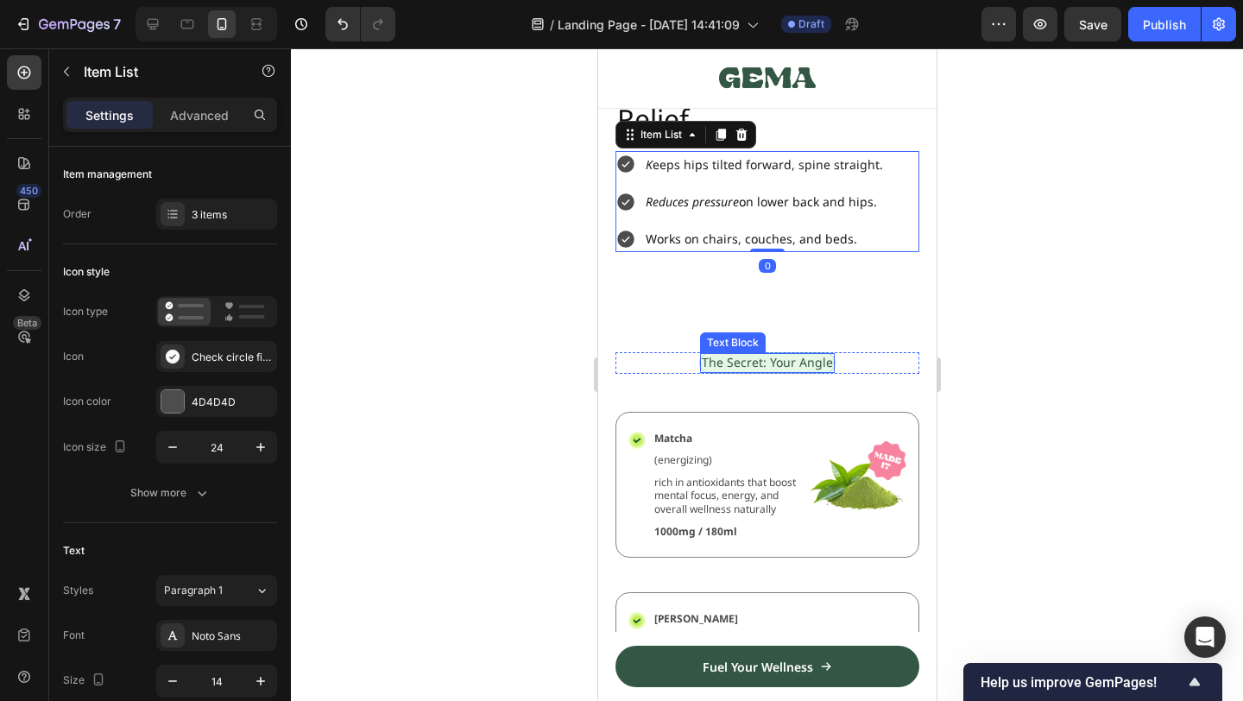
click at [754, 362] on p "The Secret: Your Angle" at bounding box center [766, 363] width 131 height 16
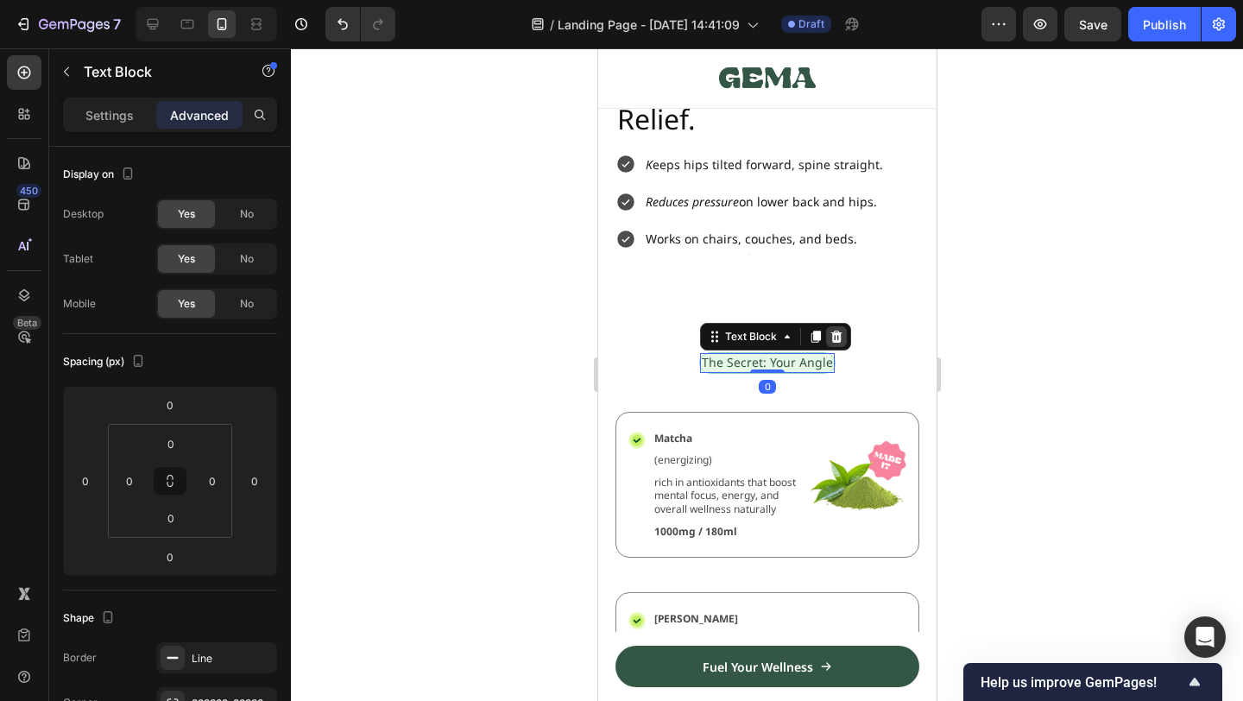
click at [834, 340] on icon at bounding box center [835, 337] width 11 height 12
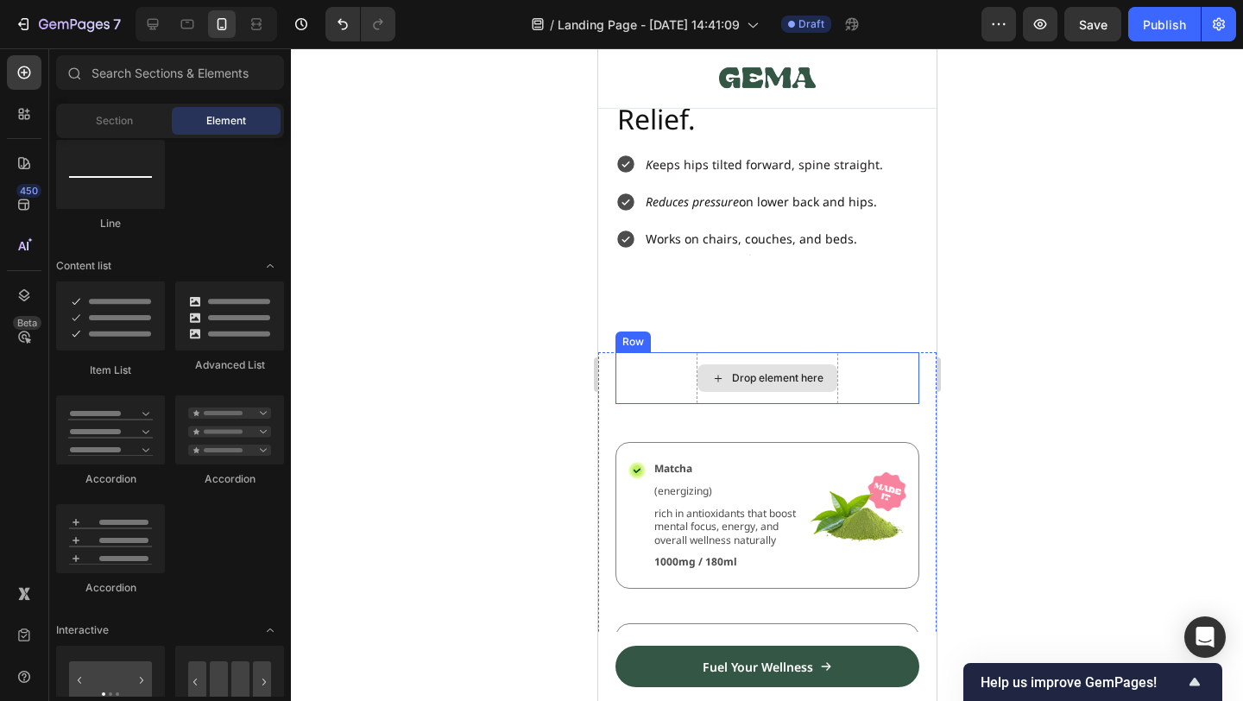
click at [785, 363] on div "Drop element here" at bounding box center [767, 378] width 142 height 52
click at [778, 375] on div "Drop element here" at bounding box center [776, 378] width 91 height 14
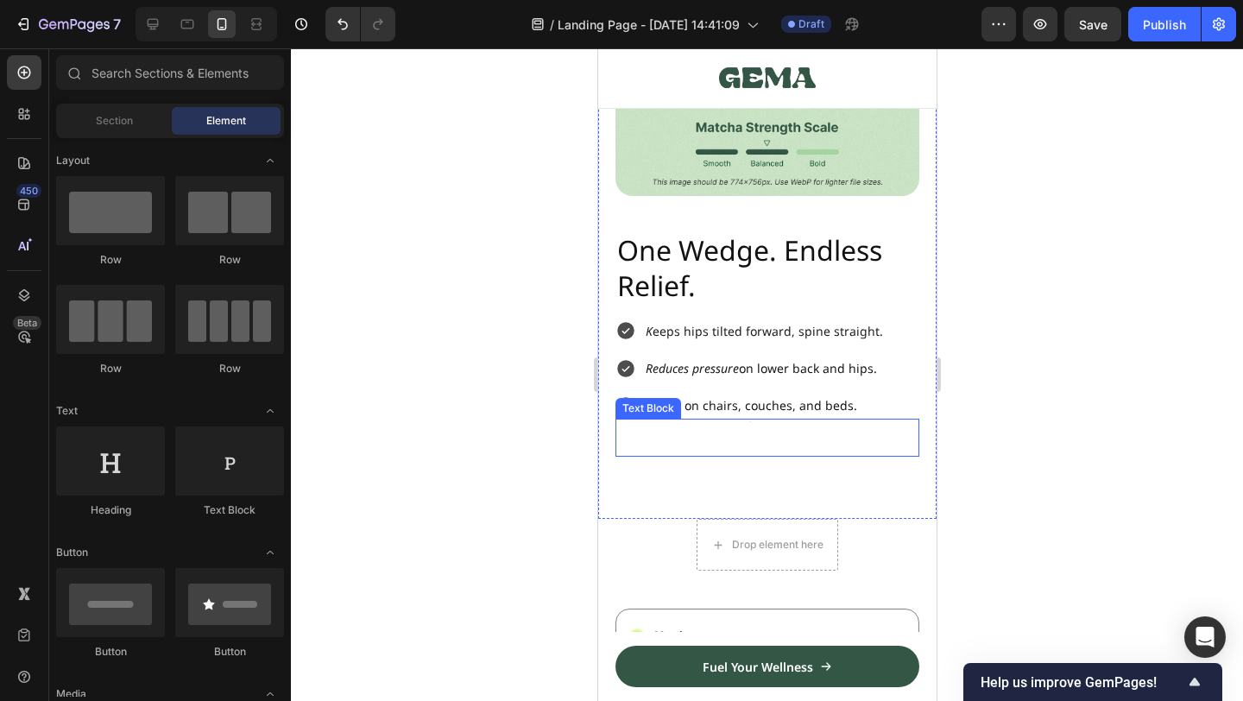
scroll to position [1245, 0]
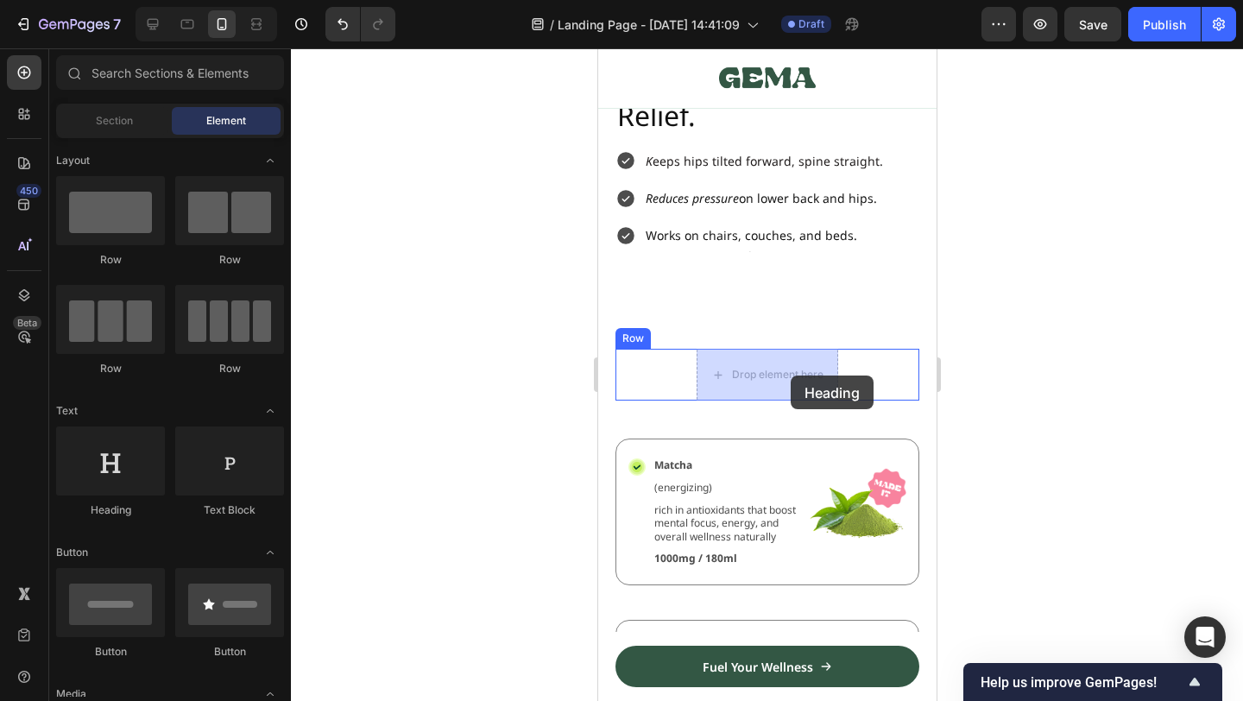
drag, startPoint x: 817, startPoint y: 527, endPoint x: 789, endPoint y: 375, distance: 154.6
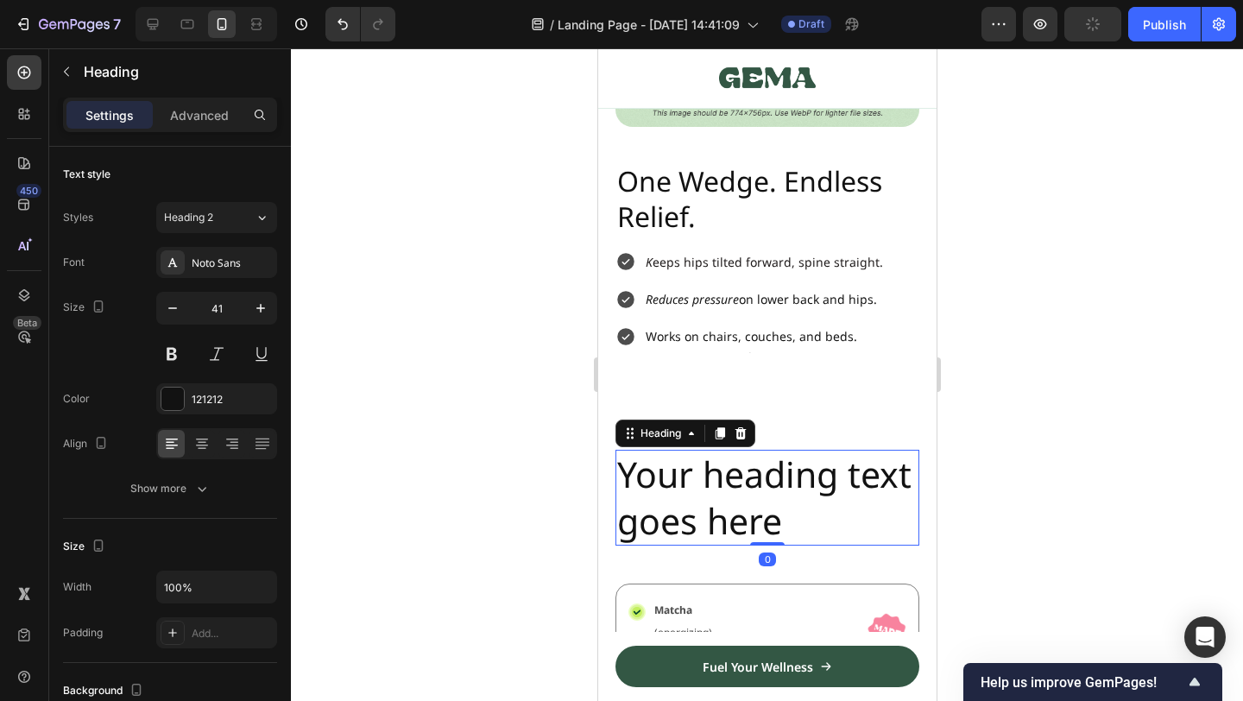
scroll to position [1042, 0]
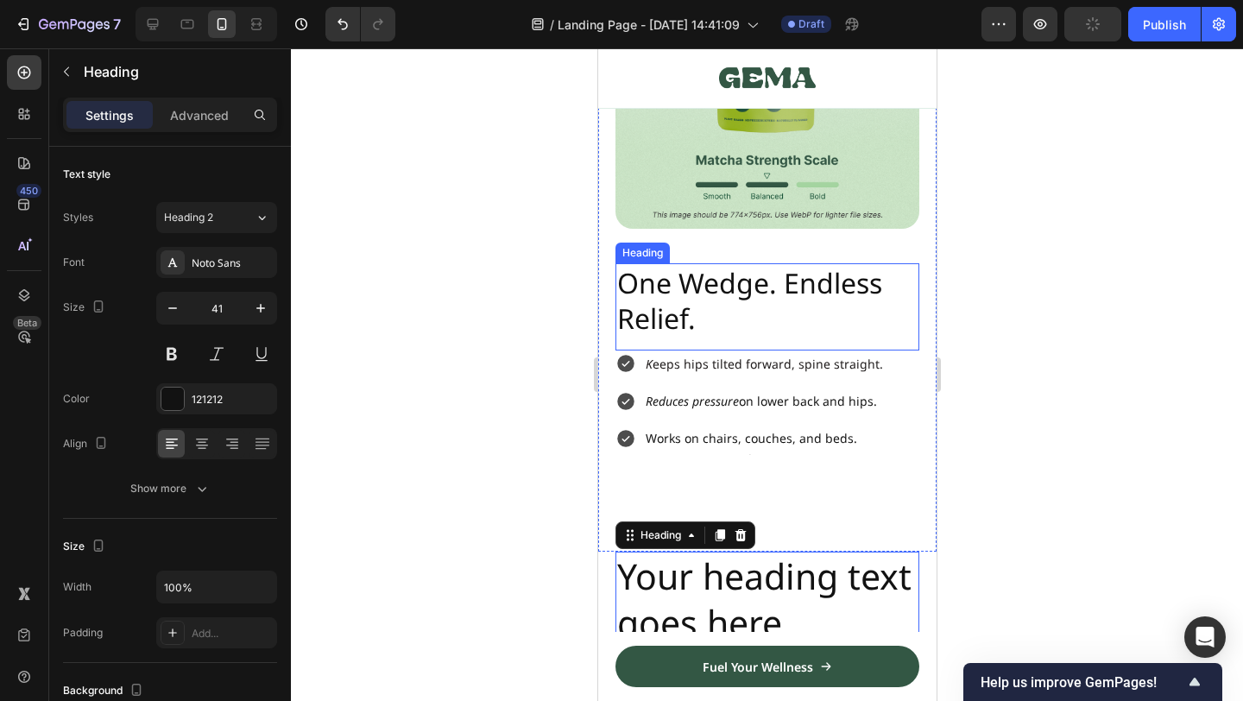
click at [741, 304] on h2 "One Wedge. Endless Relief." at bounding box center [767, 300] width 304 height 75
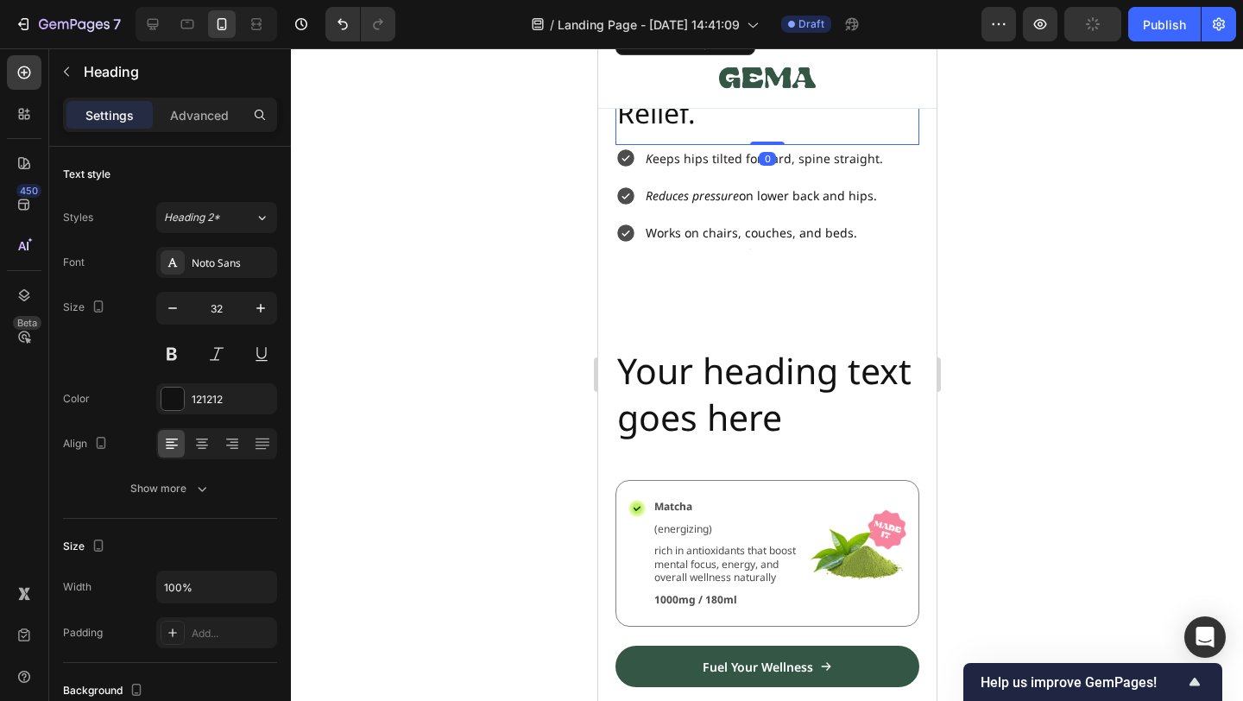
scroll to position [1353, 0]
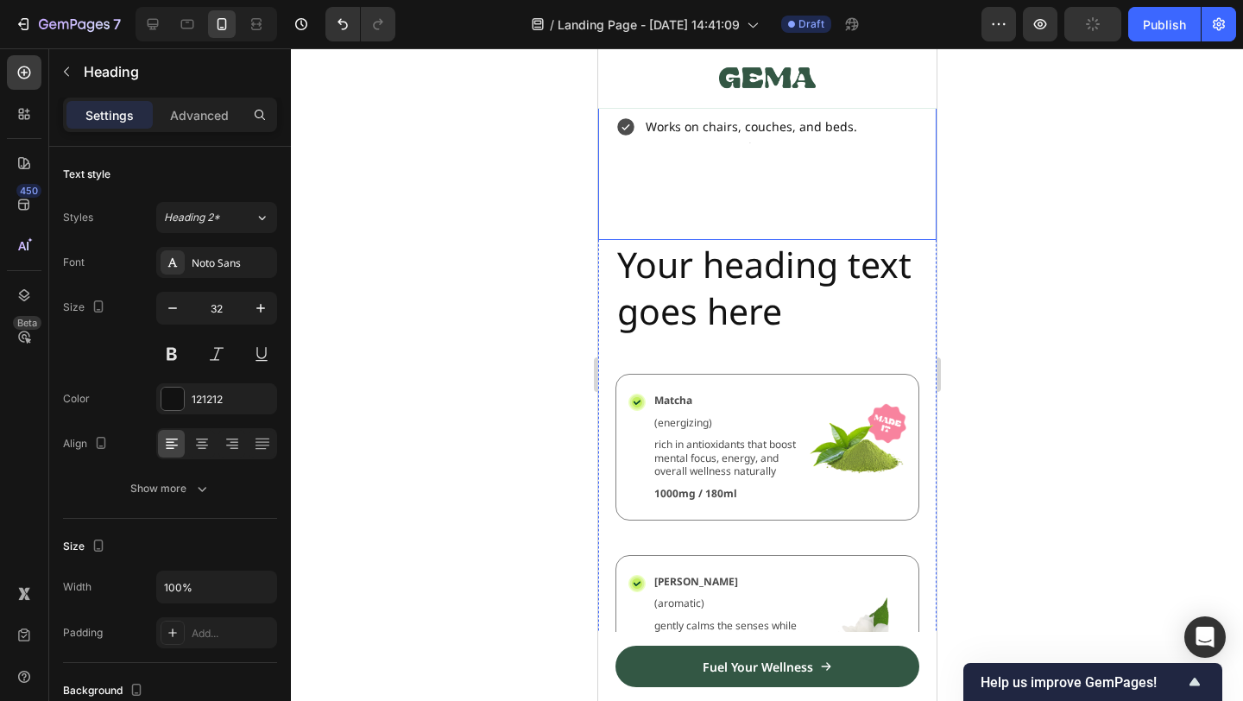
click at [727, 287] on h2 "Your heading text goes here" at bounding box center [767, 288] width 304 height 96
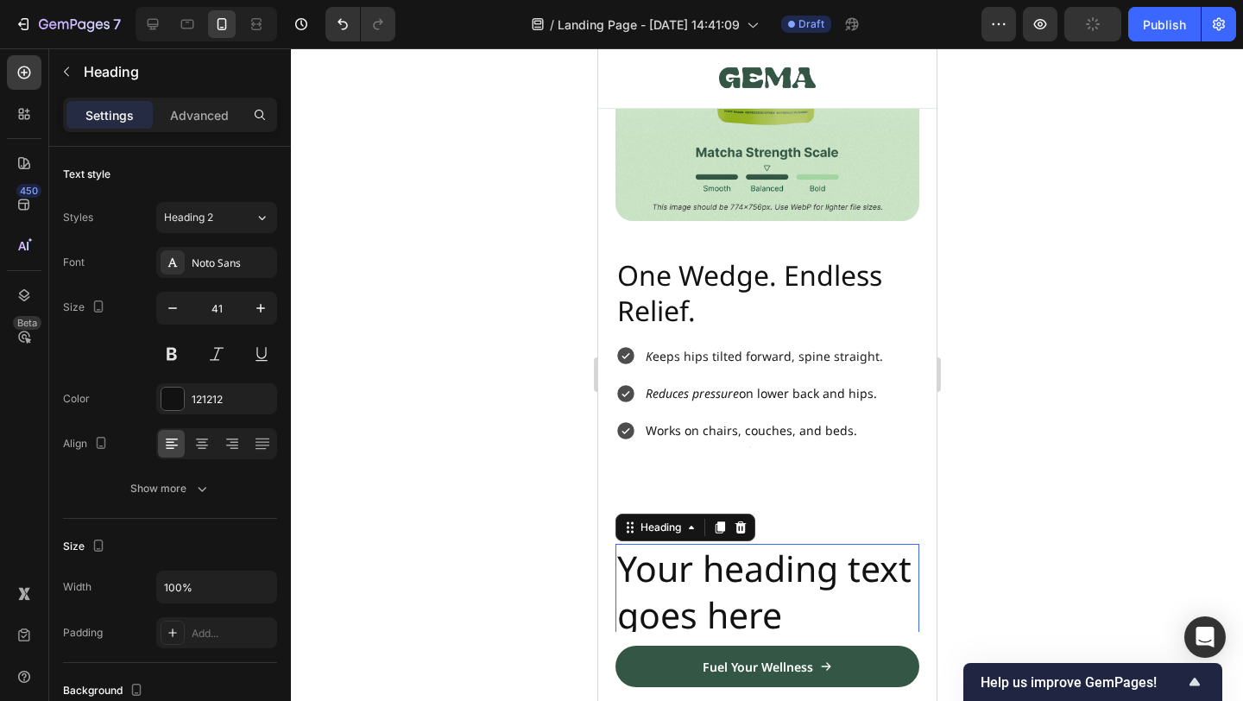
scroll to position [875, 0]
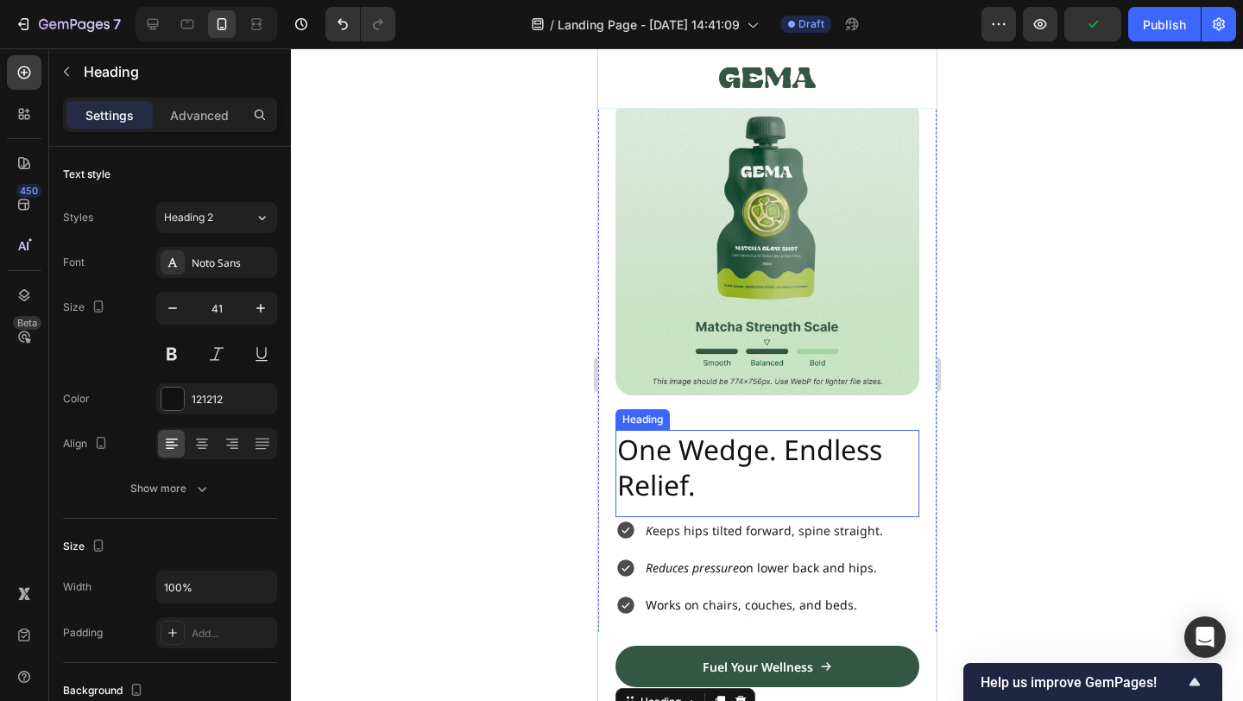
click at [757, 460] on h2 "One Wedge. Endless Relief." at bounding box center [767, 467] width 304 height 75
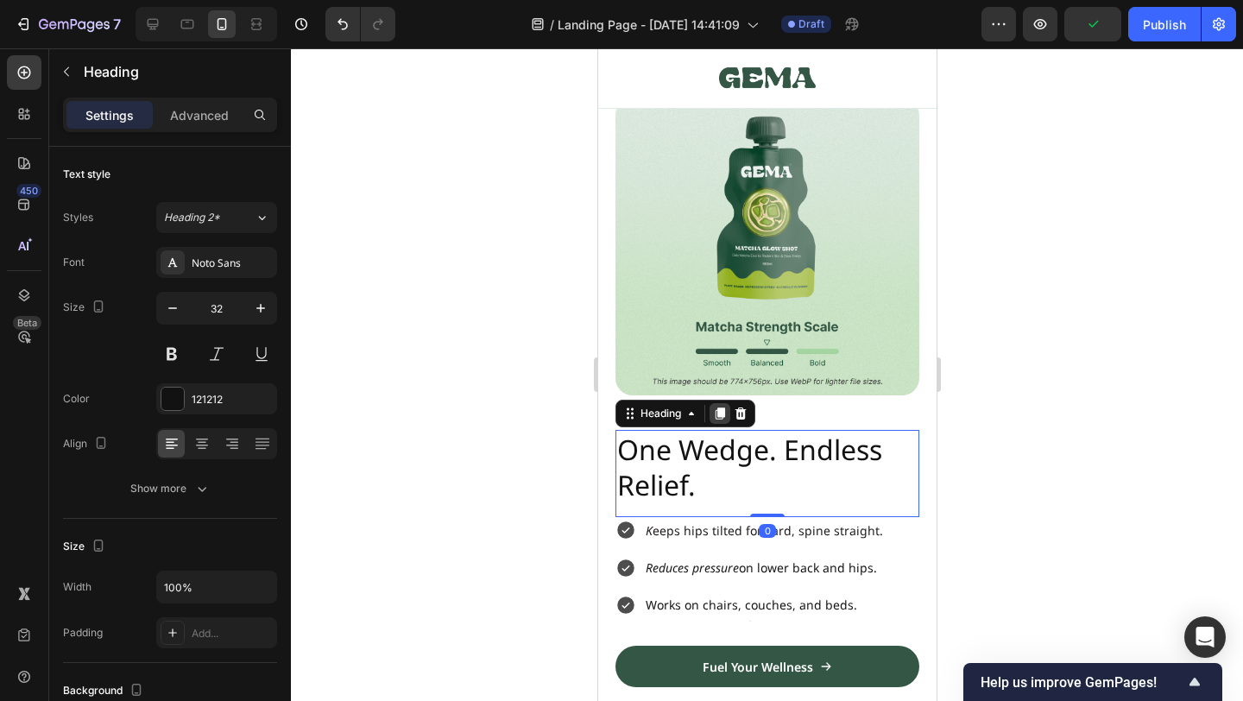
click at [718, 421] on div at bounding box center [719, 413] width 21 height 21
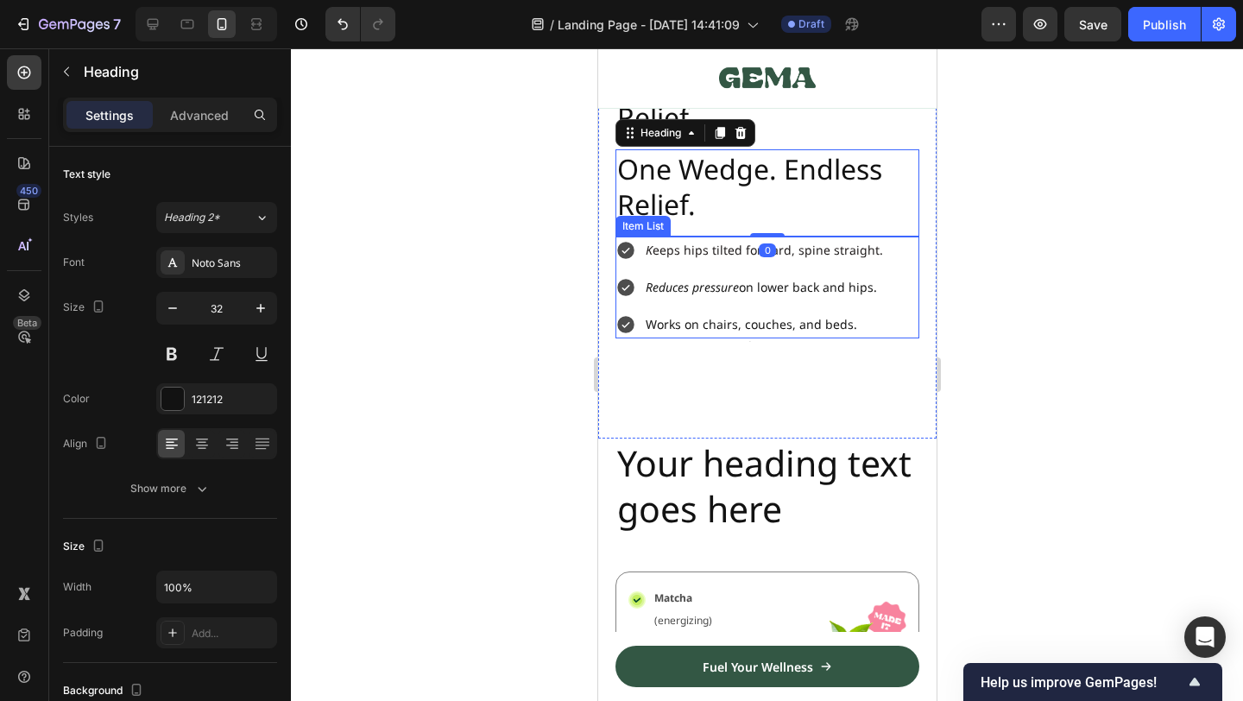
scroll to position [1269, 0]
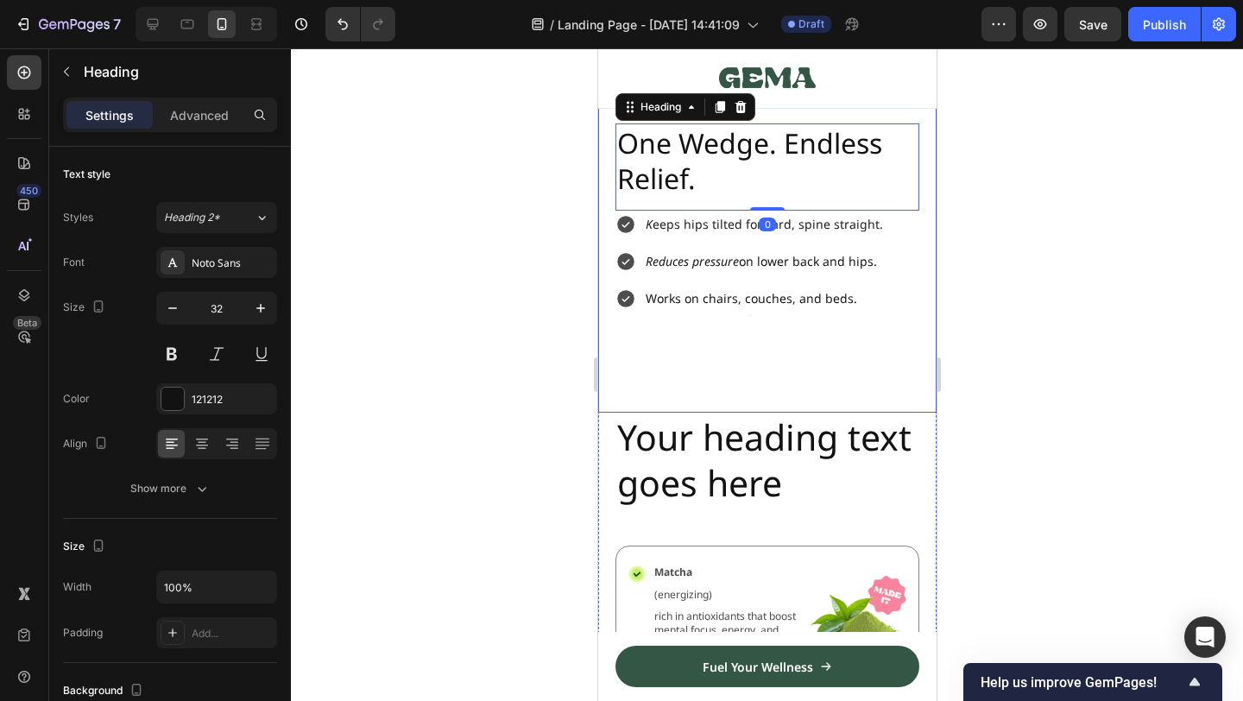
click at [734, 444] on h2 "Your heading text goes here" at bounding box center [767, 461] width 304 height 96
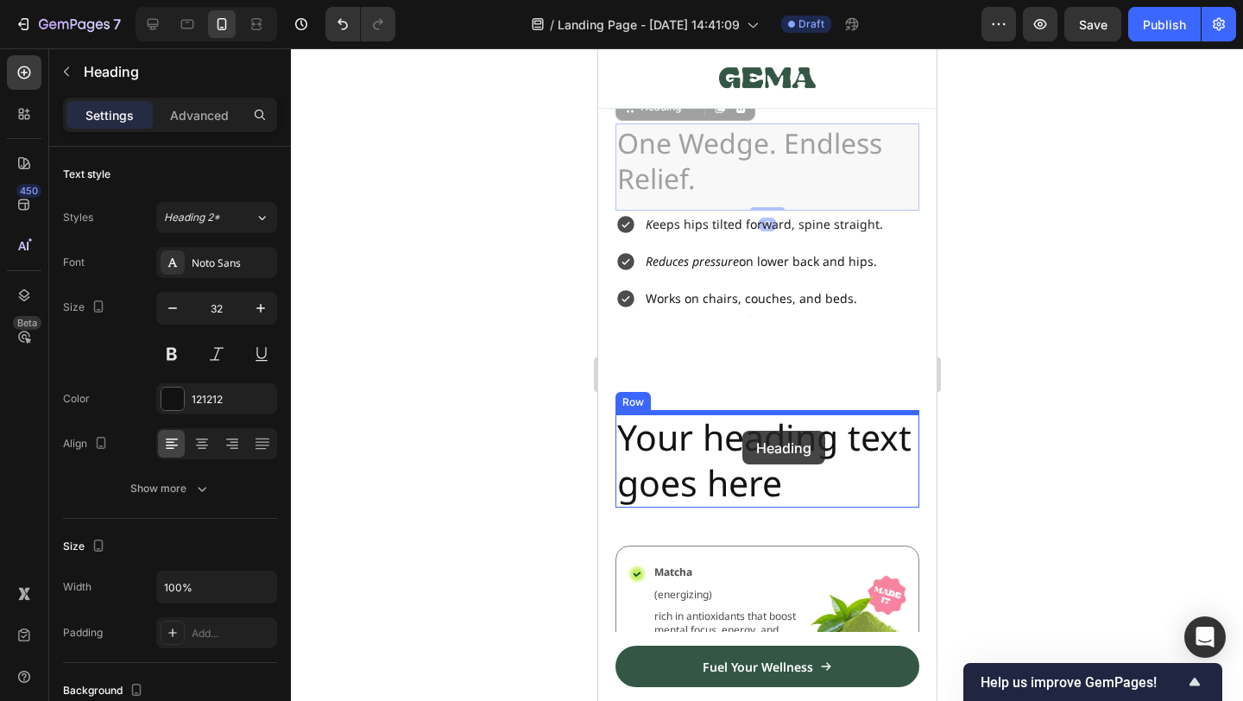
drag, startPoint x: 747, startPoint y: 159, endPoint x: 741, endPoint y: 431, distance: 271.9
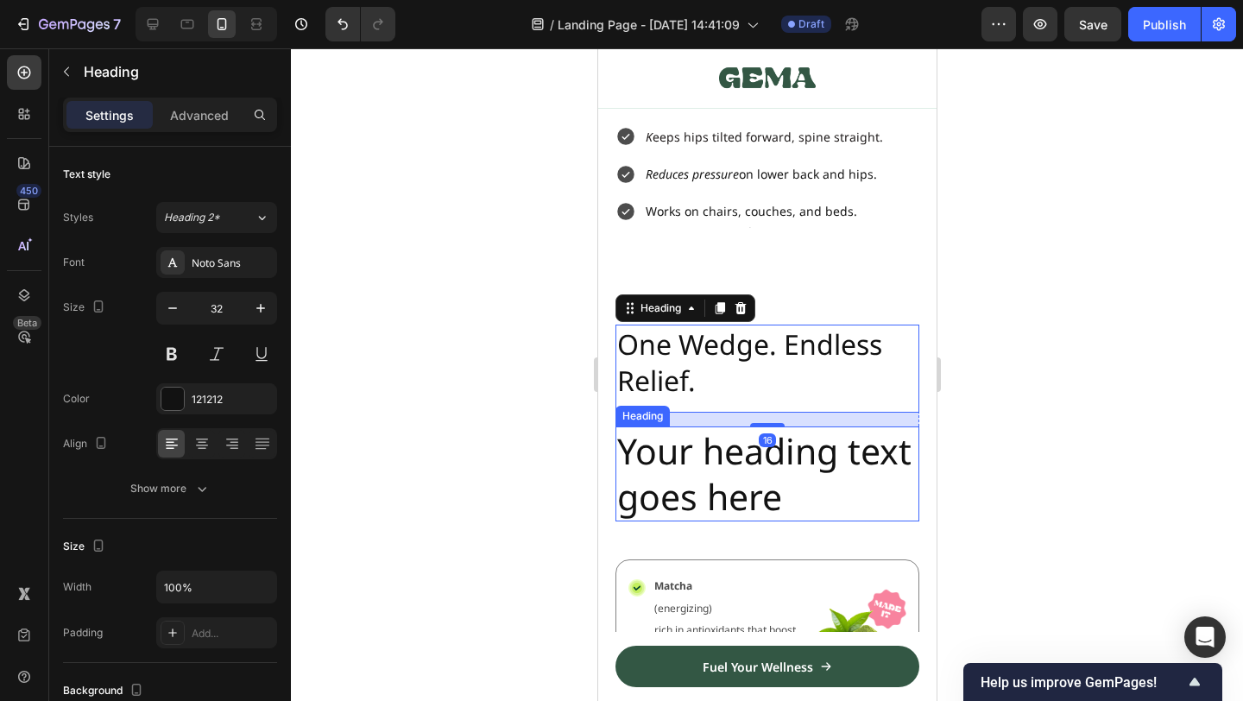
click at [758, 471] on h2 "Your heading text goes here" at bounding box center [767, 474] width 304 height 96
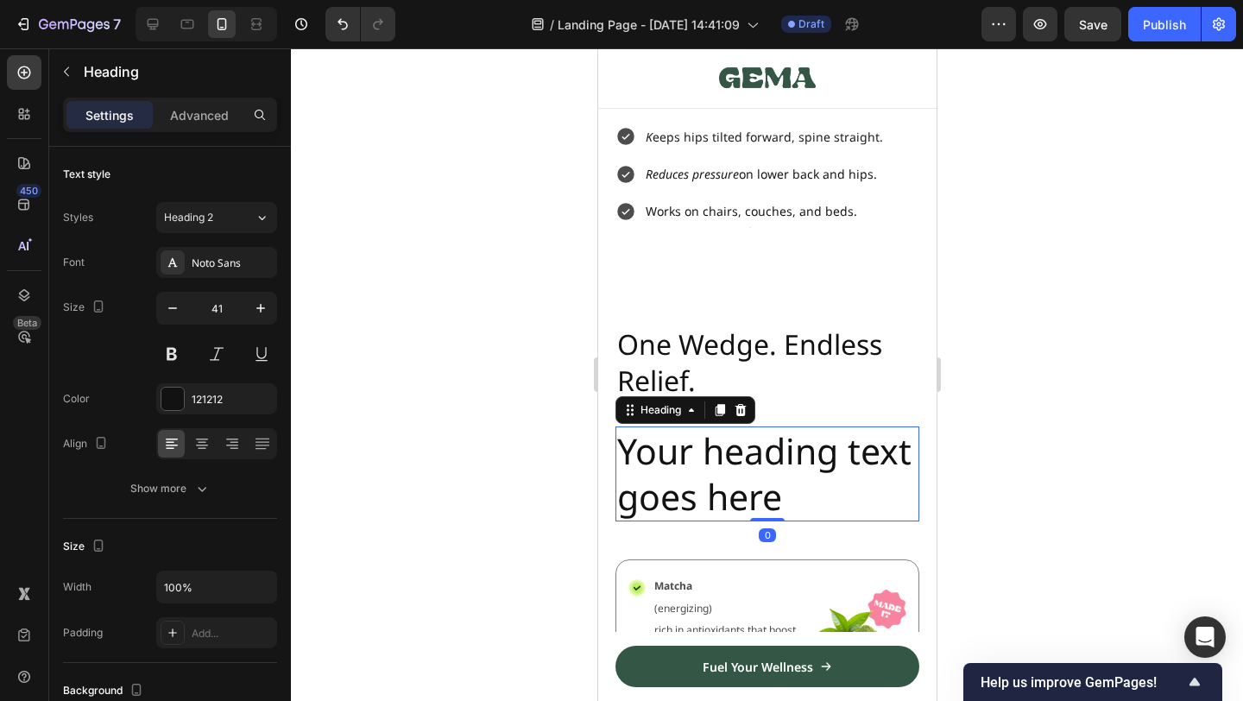
click at [749, 474] on h2 "Your heading text goes here" at bounding box center [767, 474] width 304 height 96
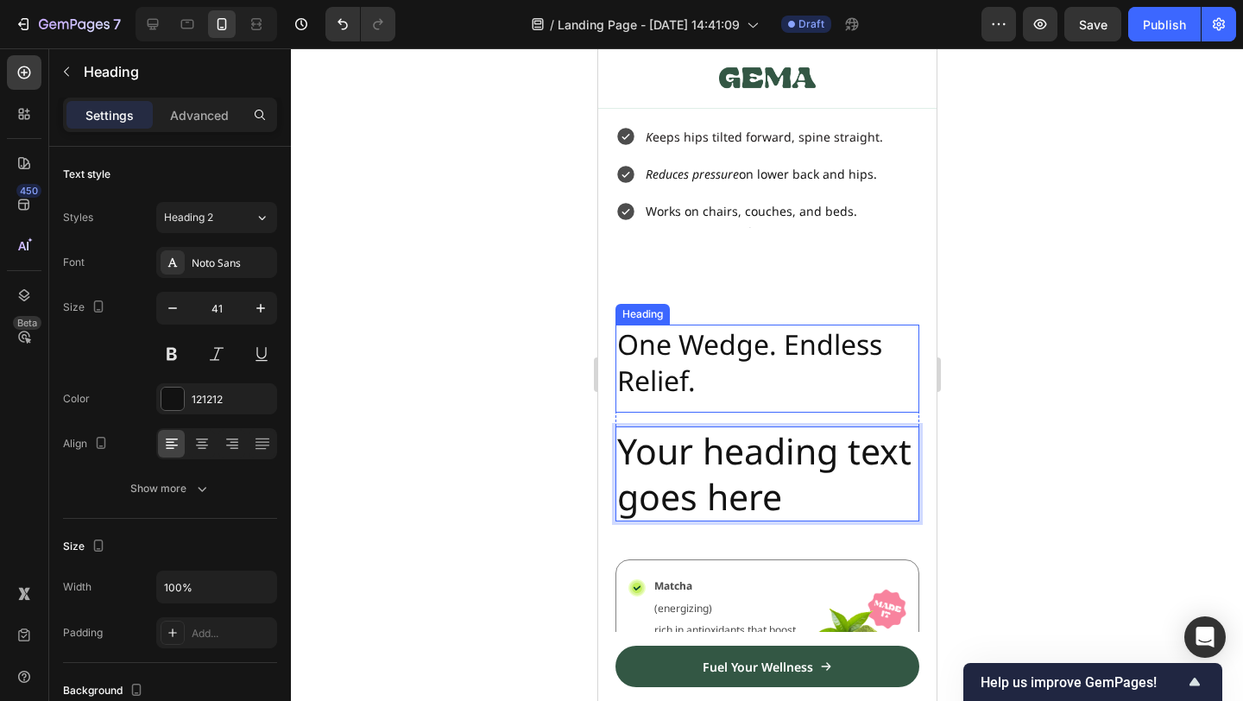
click at [1150, 330] on div at bounding box center [767, 374] width 952 height 653
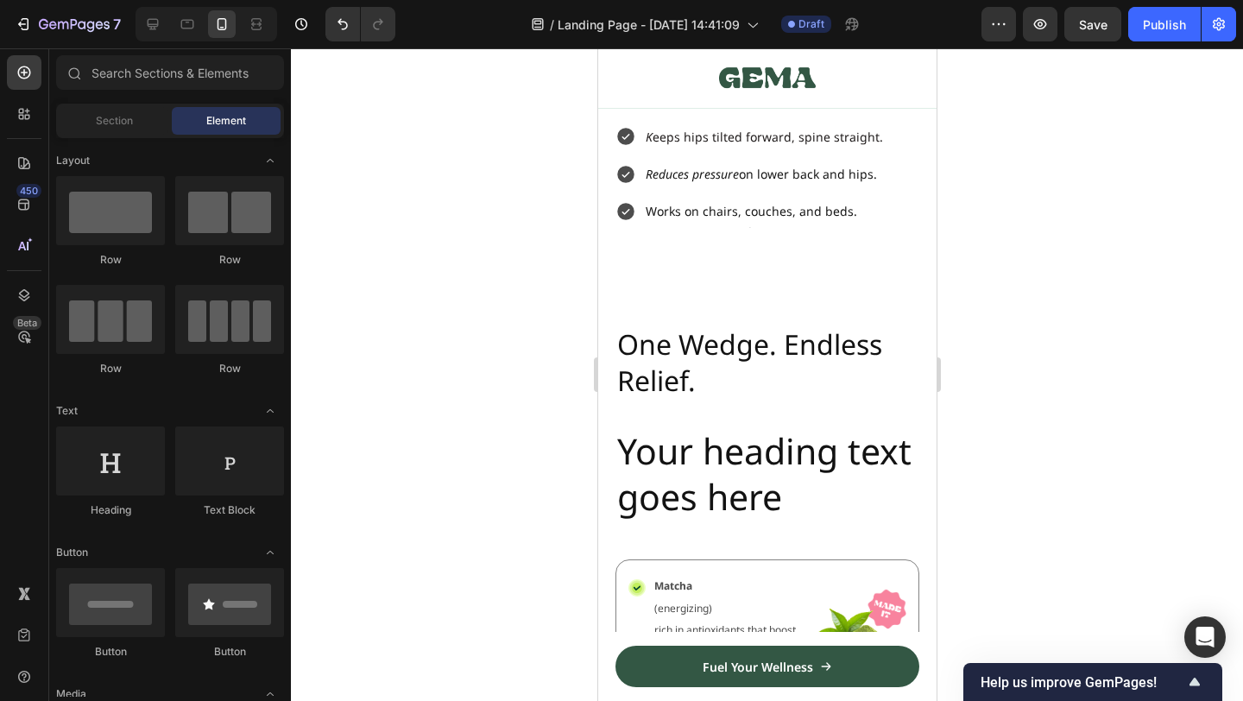
click at [795, 515] on p "Your heading text goes here" at bounding box center [766, 474] width 300 height 92
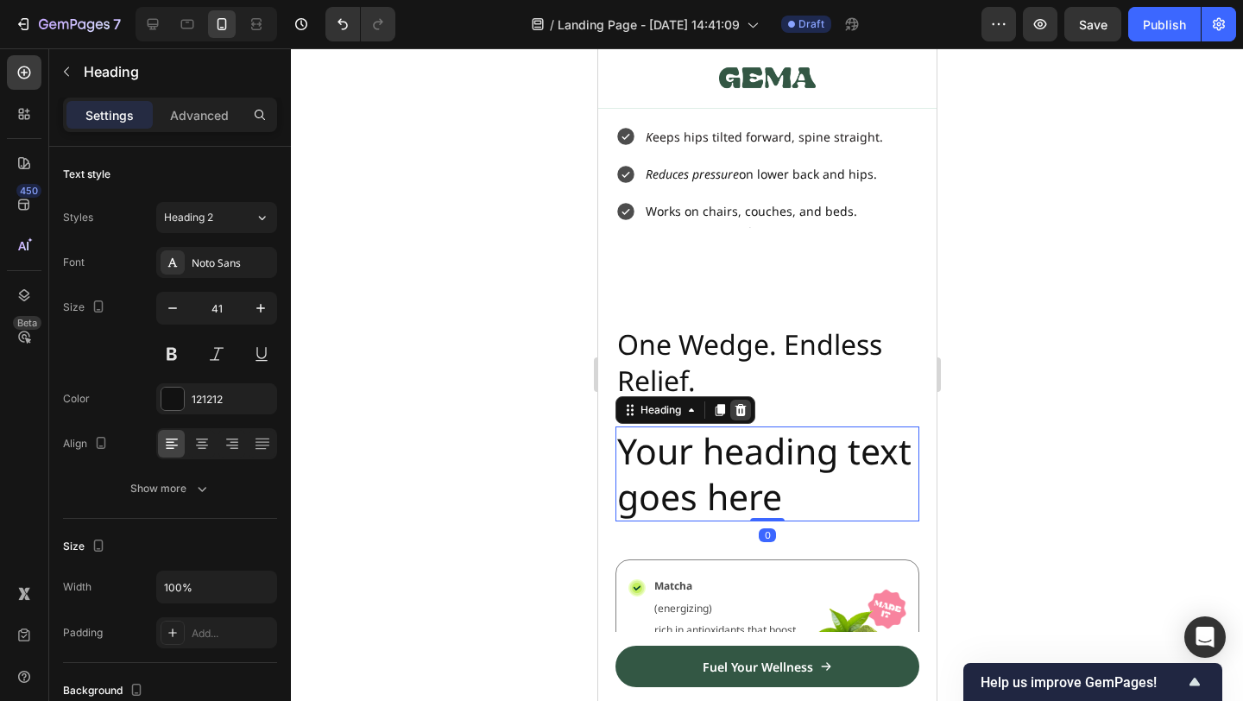
click at [747, 406] on icon at bounding box center [740, 410] width 14 height 14
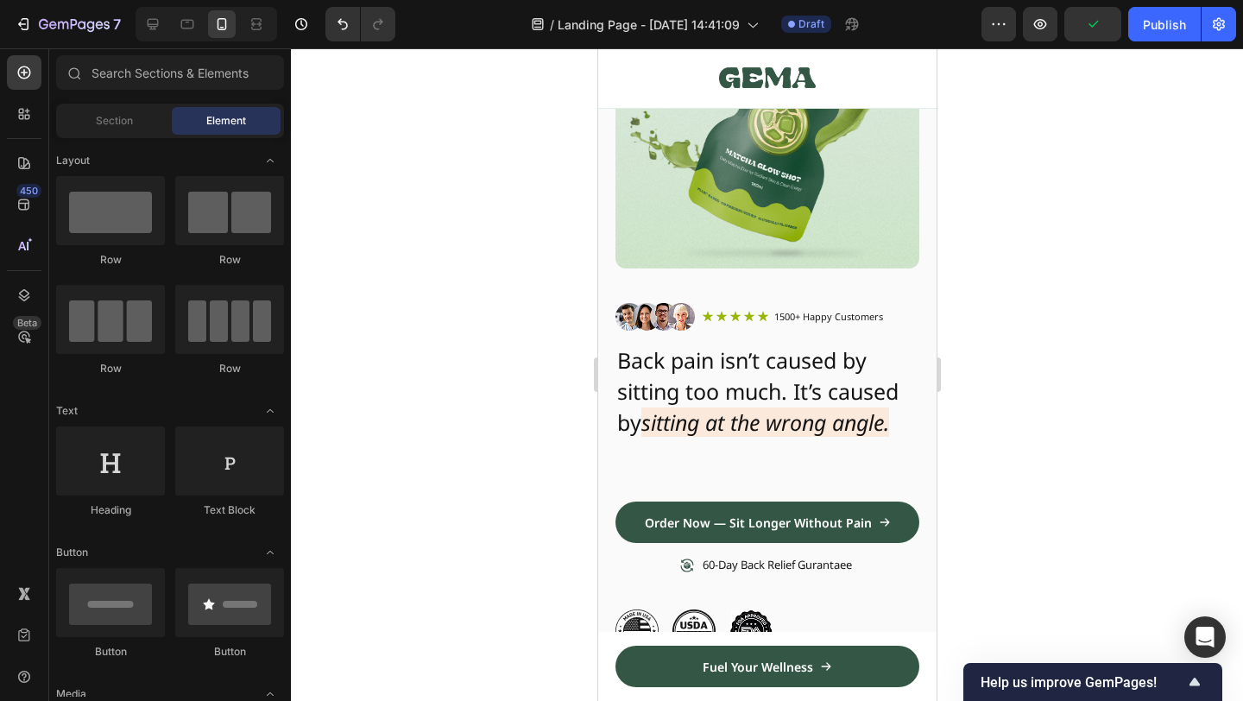
scroll to position [315, 0]
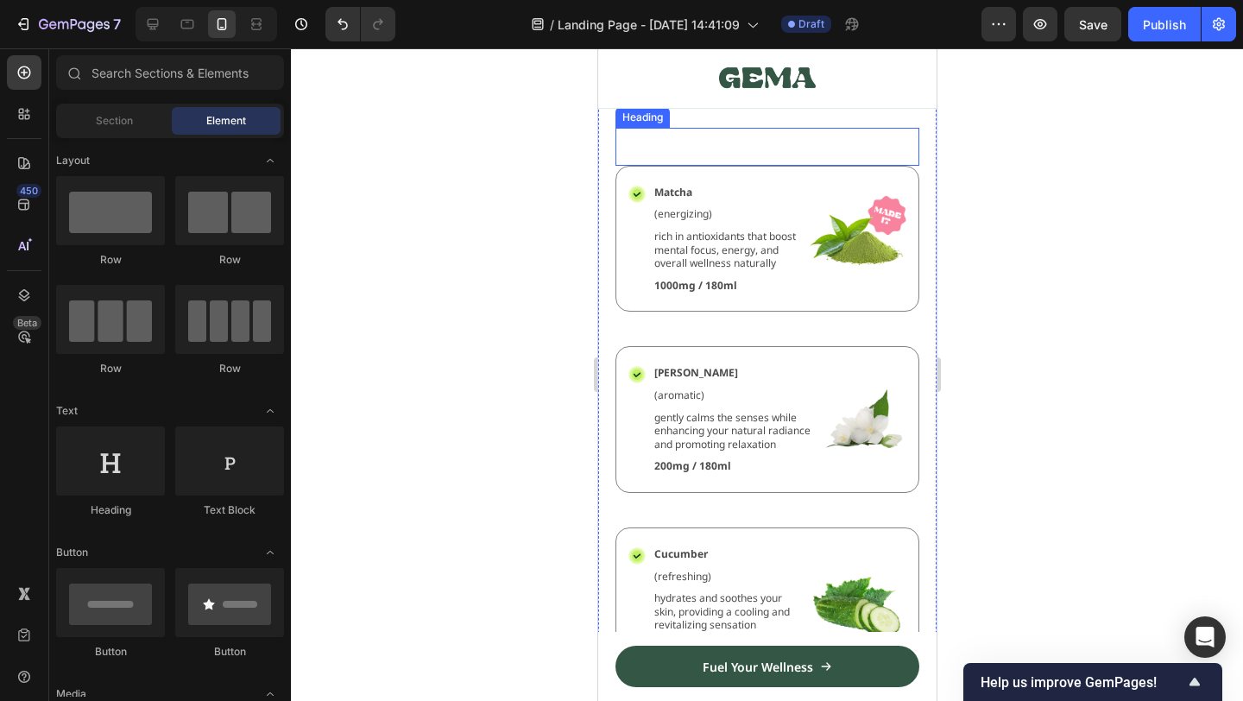
scroll to position [1219, 0]
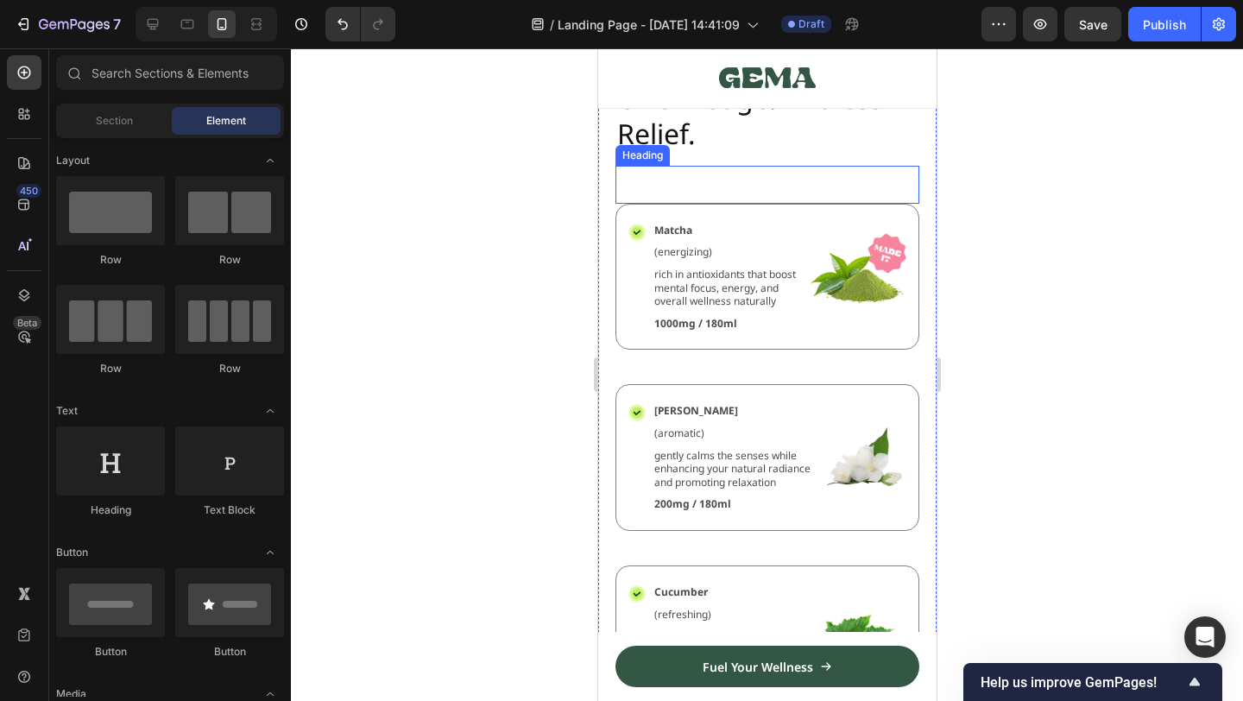
click at [771, 350] on div "Icon Matcha Text Block (energizing) Text Block rich in antioxidants that boost …" at bounding box center [767, 277] width 304 height 147
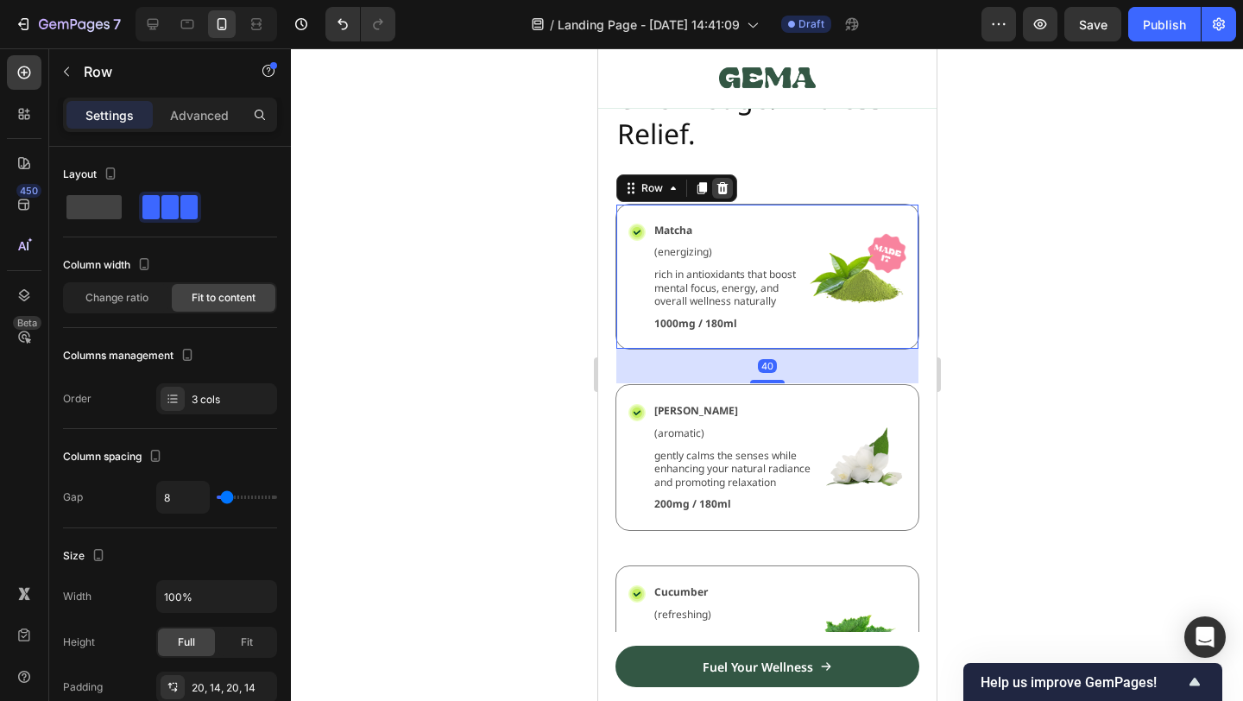
click at [720, 194] on icon at bounding box center [721, 188] width 11 height 12
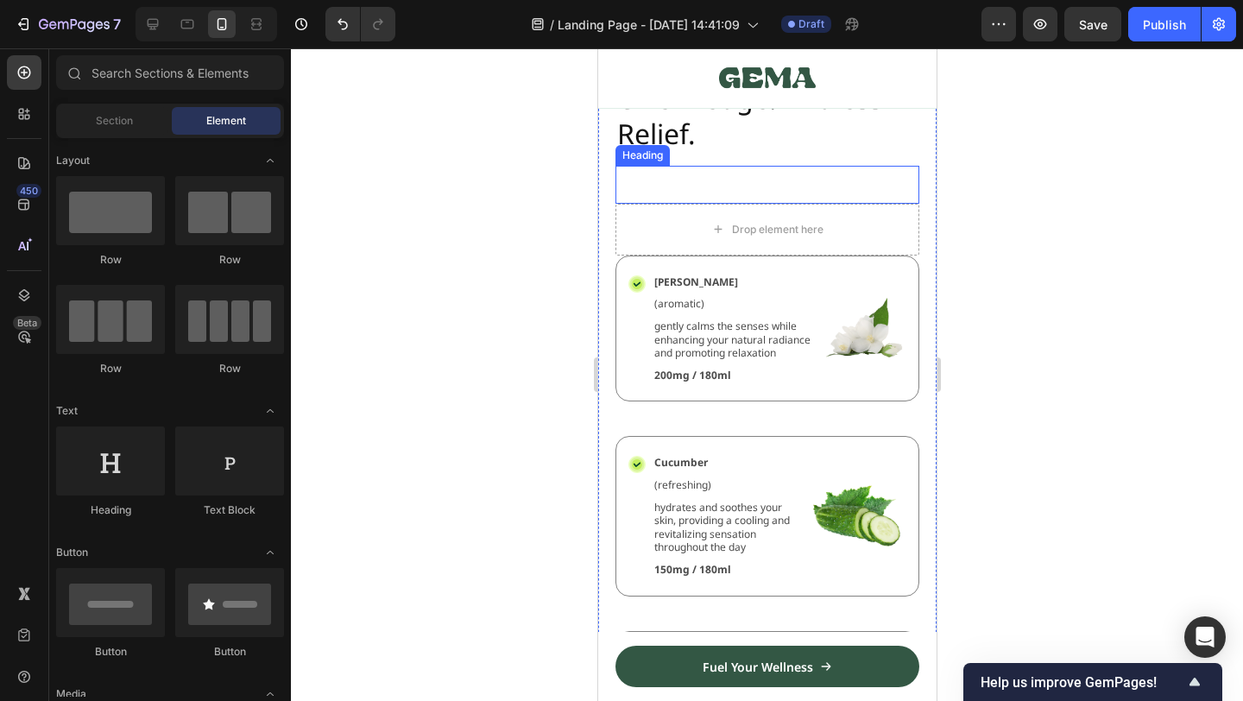
click at [776, 243] on div "Drop element here" at bounding box center [767, 230] width 140 height 28
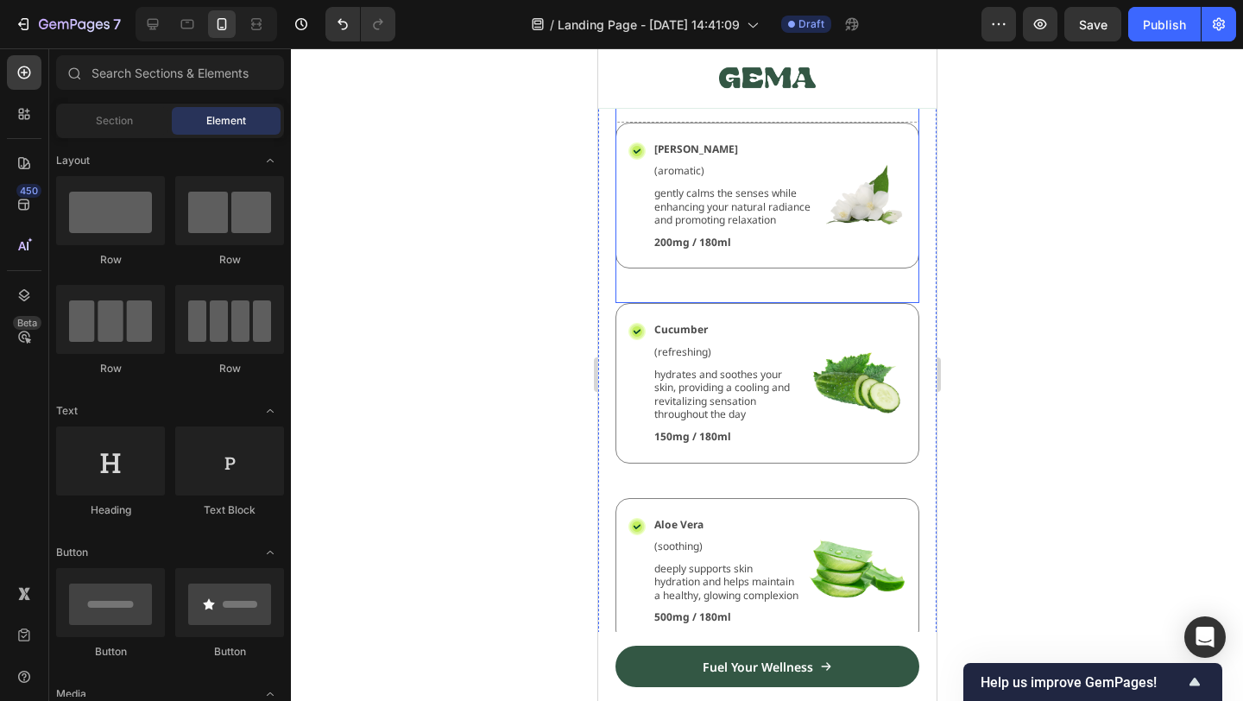
scroll to position [1402, 0]
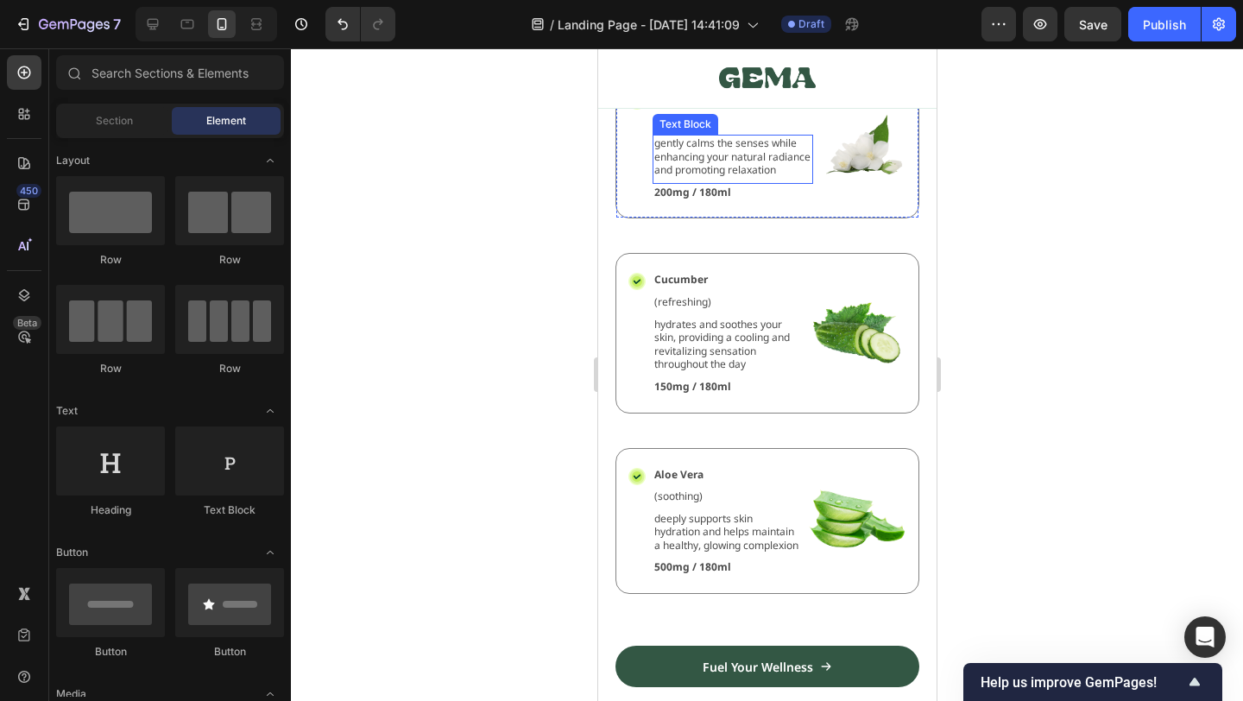
click at [799, 177] on p "gently calms the senses while enhancing your natural radiance and promoting rel…" at bounding box center [731, 156] width 157 height 41
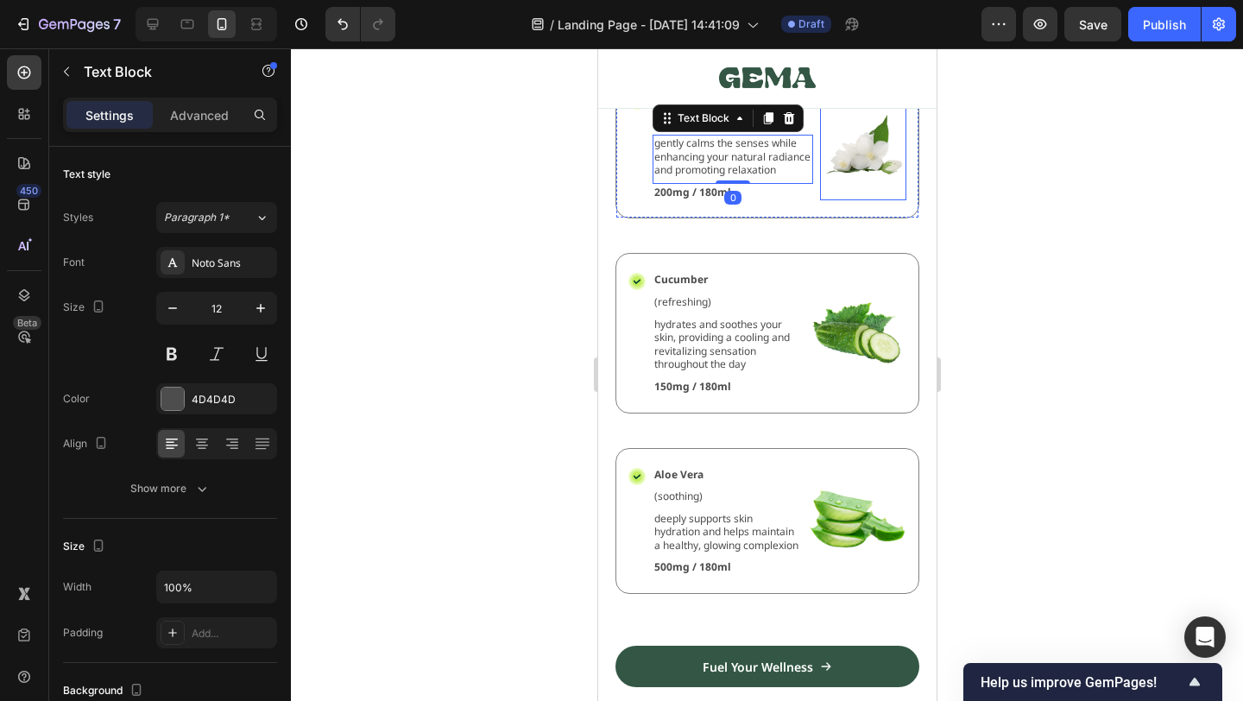
click at [853, 201] on img at bounding box center [862, 146] width 86 height 110
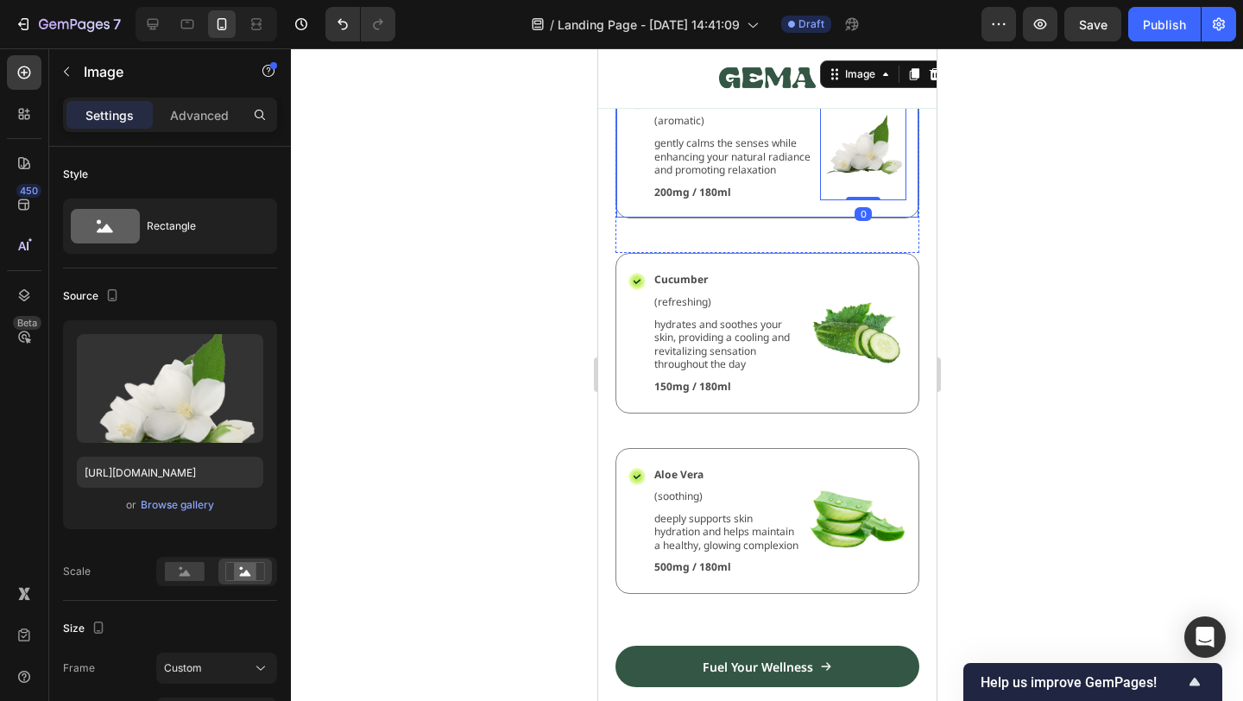
click at [771, 219] on div "Icon Jasmine Text Block (aromatic) Text Block gently calms the senses while enh…" at bounding box center [767, 146] width 304 height 147
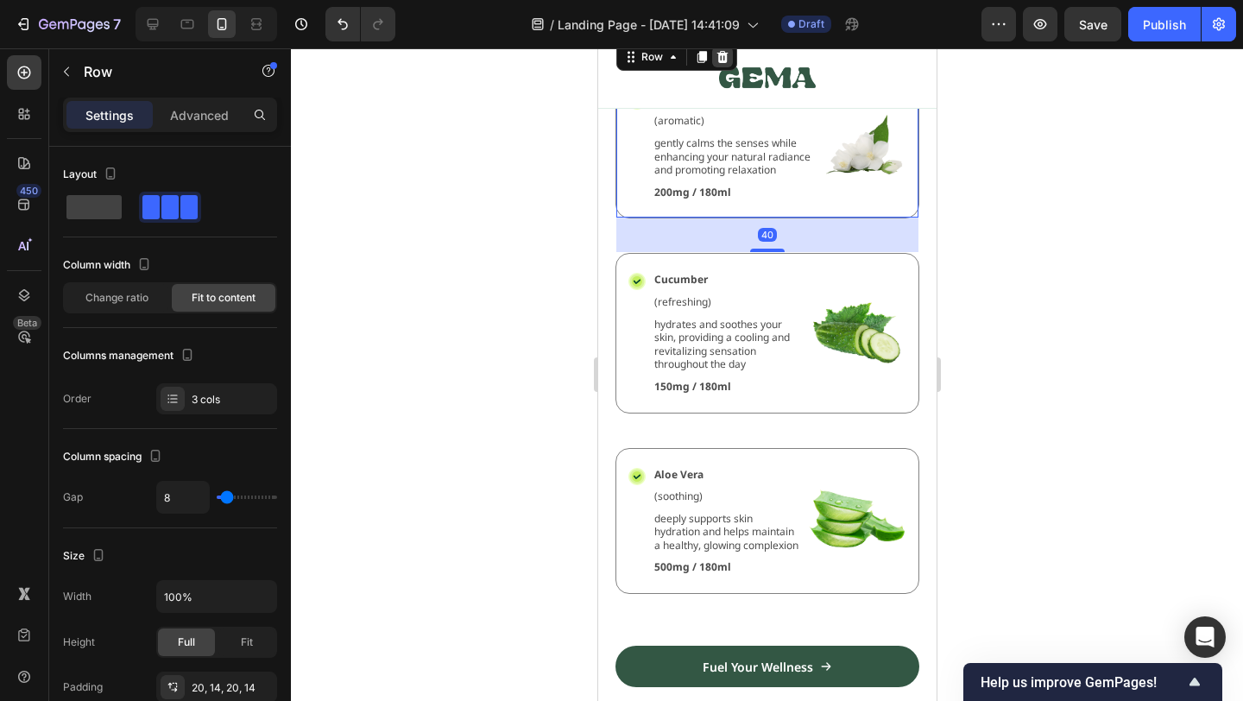
click at [722, 64] on icon at bounding box center [722, 57] width 14 height 14
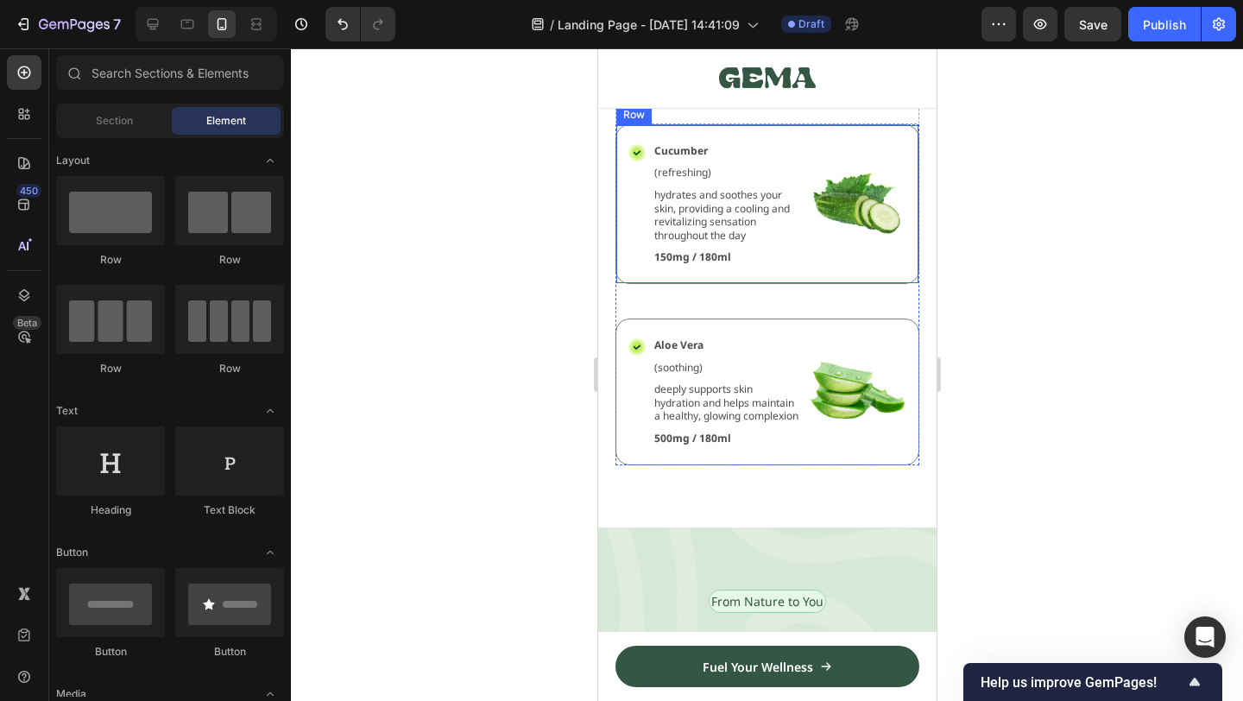
click at [795, 284] on div "Icon Cucumber Text Block (refreshing) Text Block hydrates and soothes your skin…" at bounding box center [767, 204] width 304 height 160
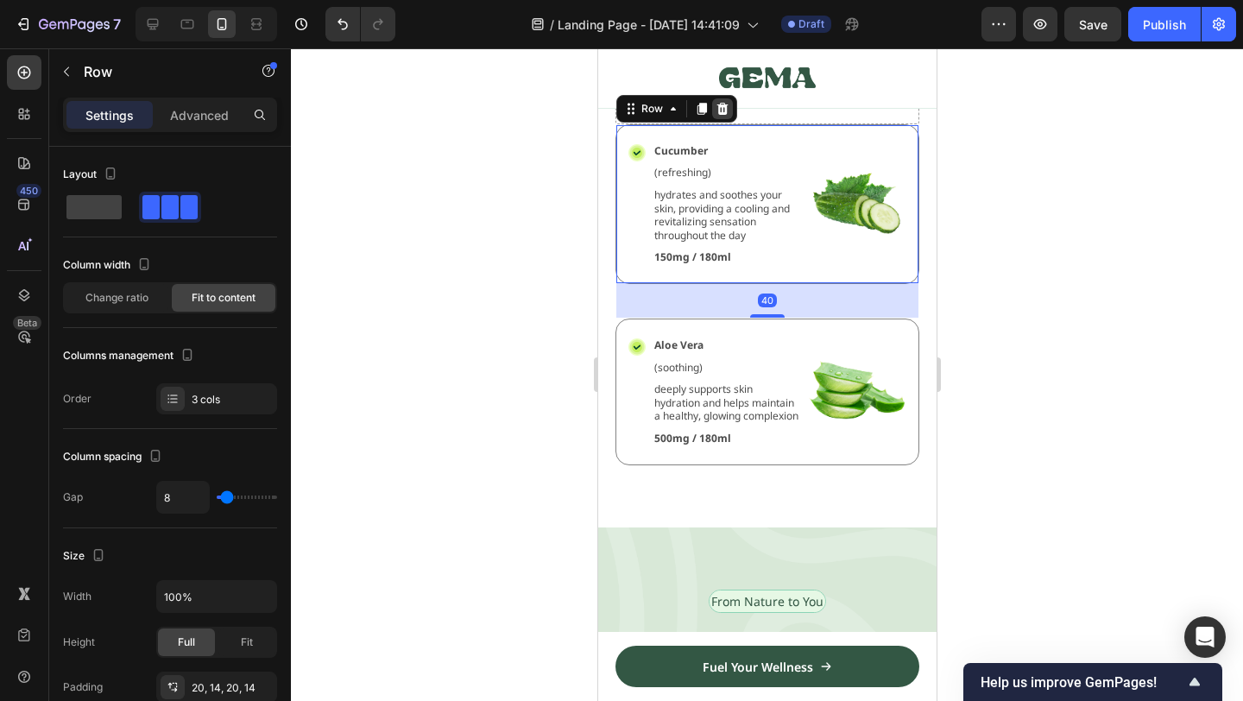
click at [724, 115] on icon at bounding box center [721, 109] width 11 height 12
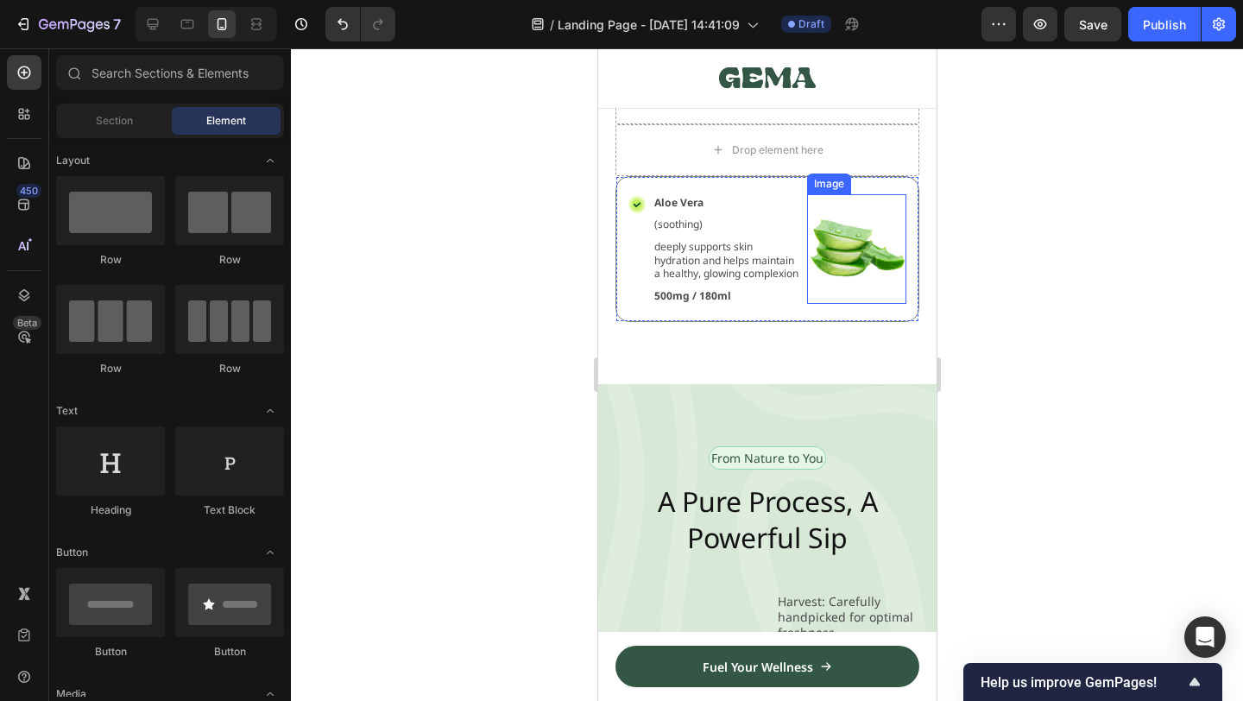
scroll to position [1490, 0]
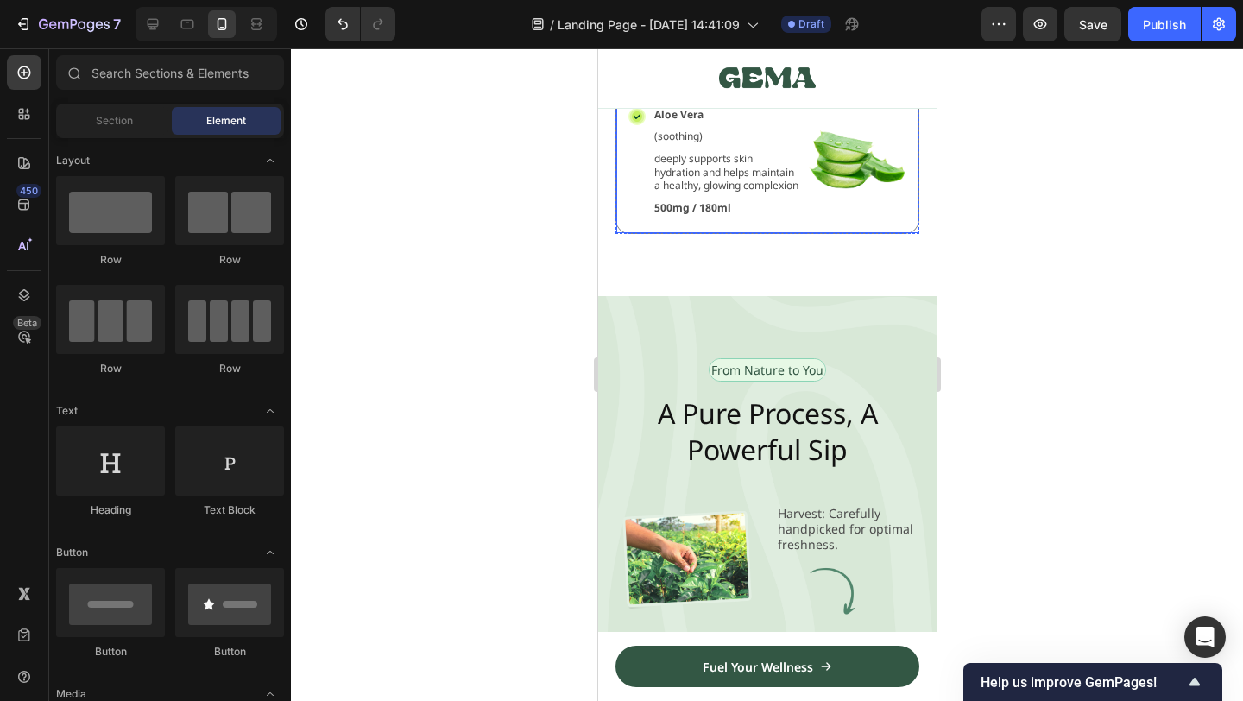
click at [774, 235] on div "Icon Aloe [PERSON_NAME] Text Block (soothing) Text Block deeply supports skin h…" at bounding box center [767, 161] width 304 height 147
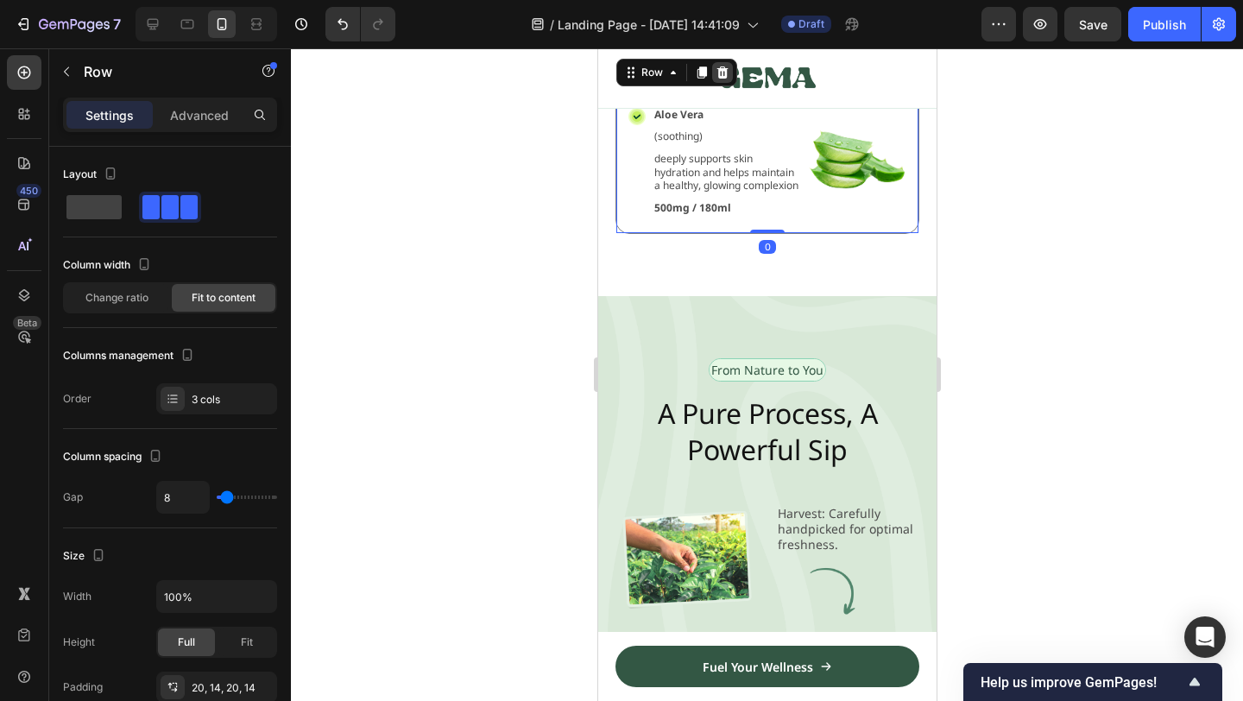
click at [722, 79] on icon at bounding box center [721, 72] width 11 height 12
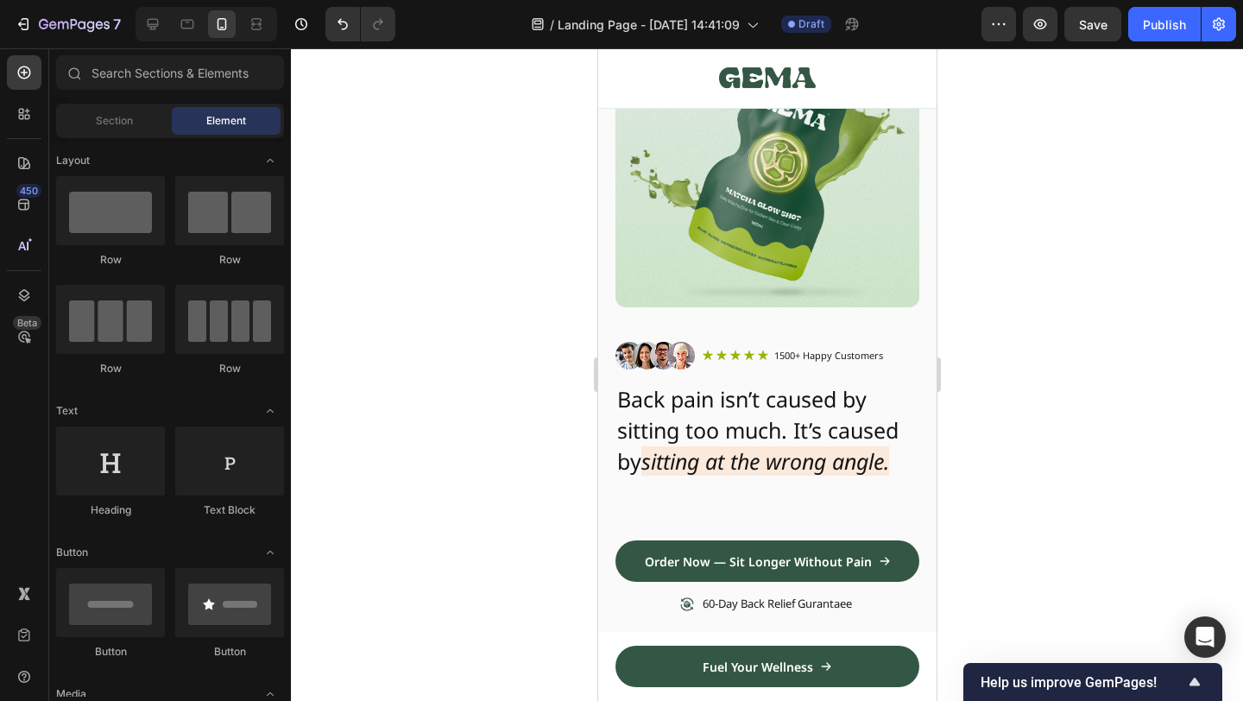
scroll to position [0, 0]
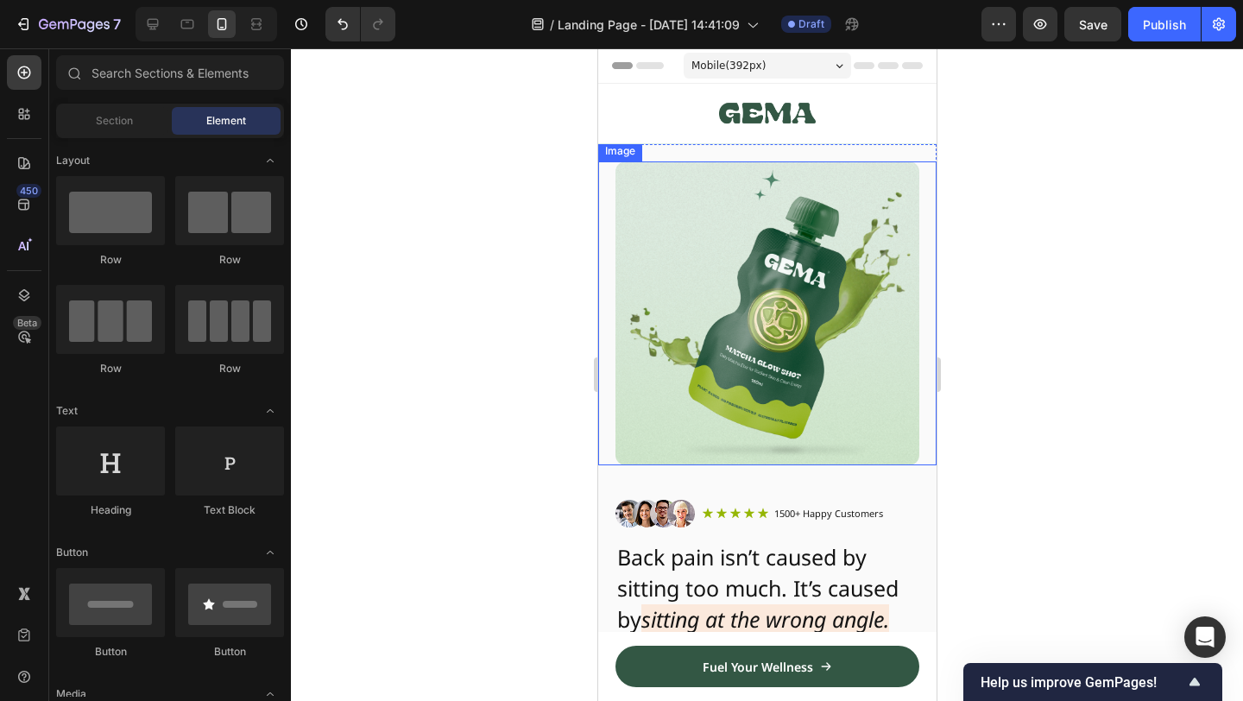
click at [766, 376] on img at bounding box center [767, 313] width 304 height 304
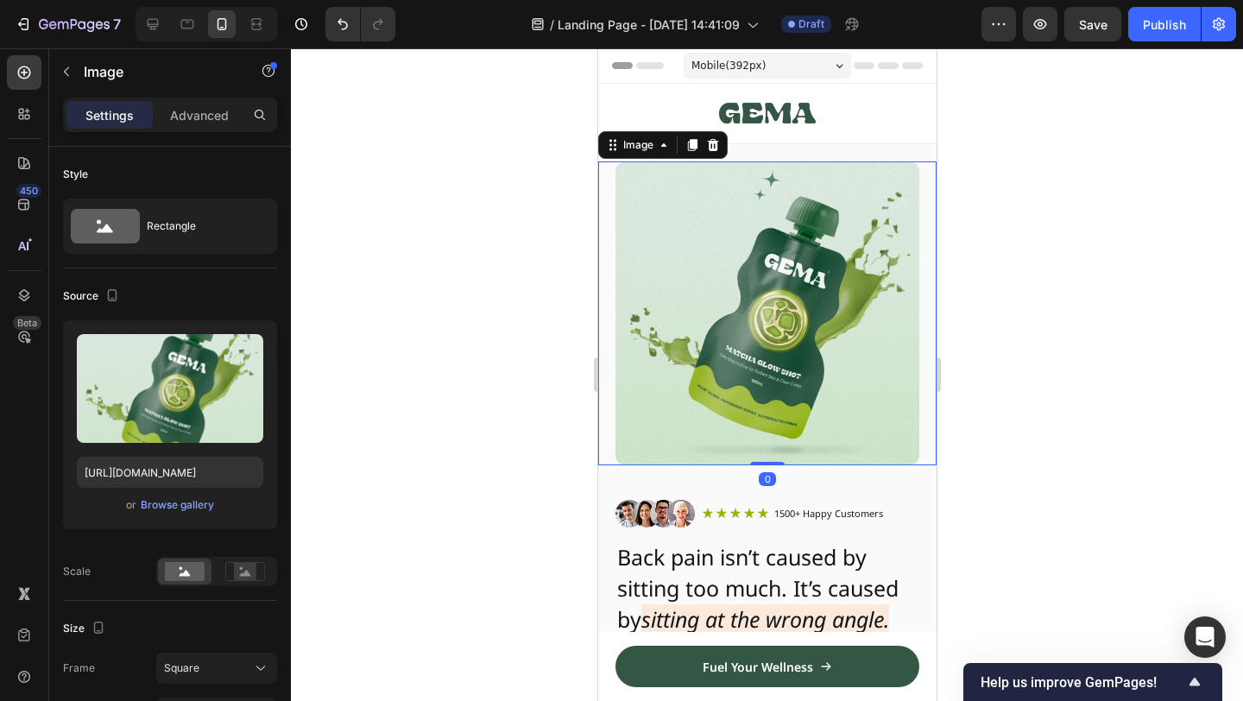
click at [1118, 281] on div at bounding box center [767, 374] width 952 height 653
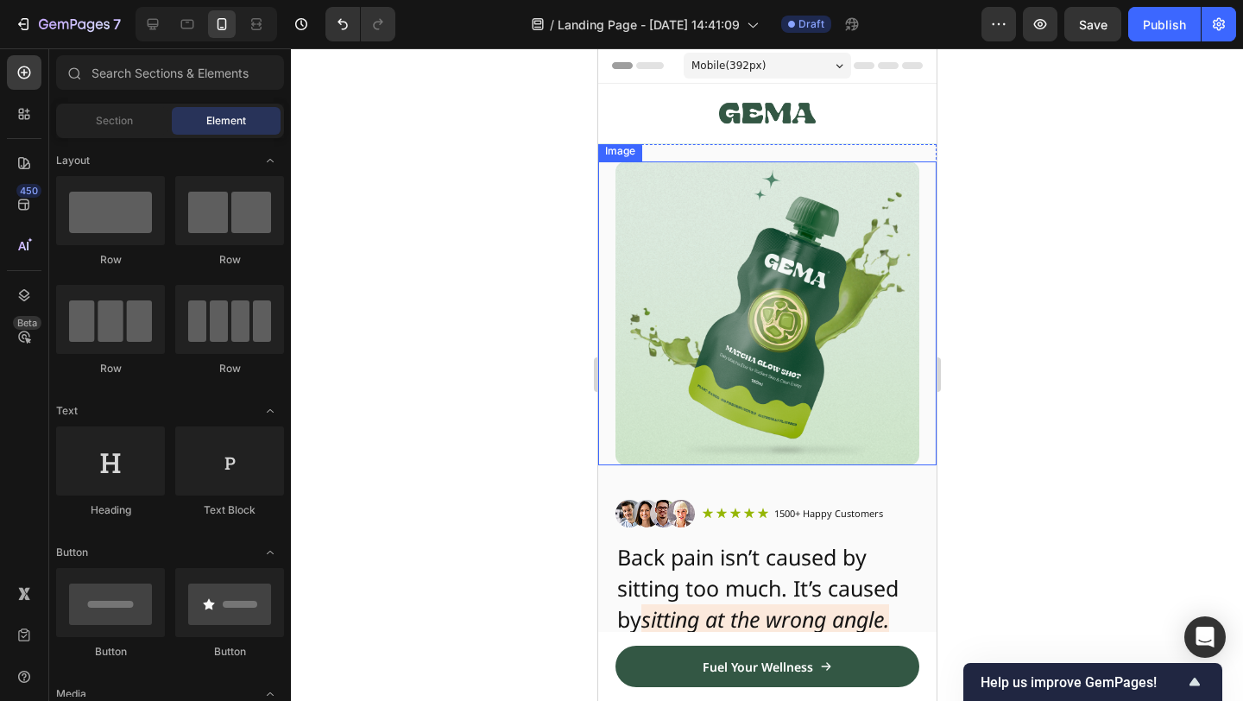
click at [842, 275] on img at bounding box center [767, 313] width 304 height 304
